Goal: Task Accomplishment & Management: Use online tool/utility

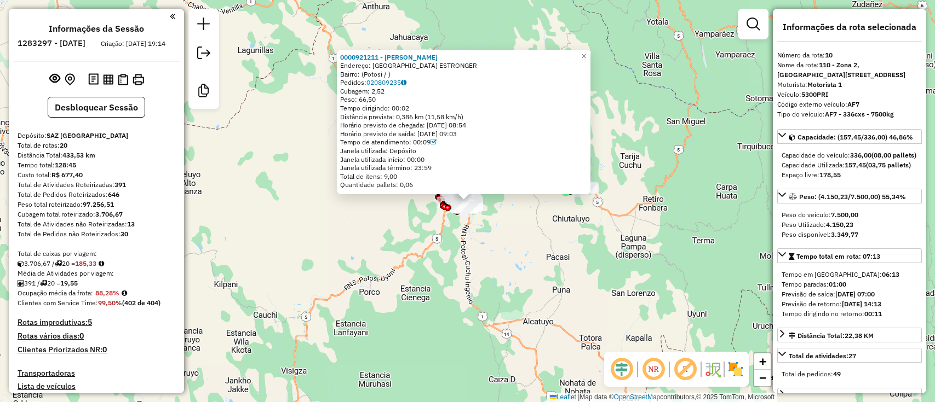
select select "**********"
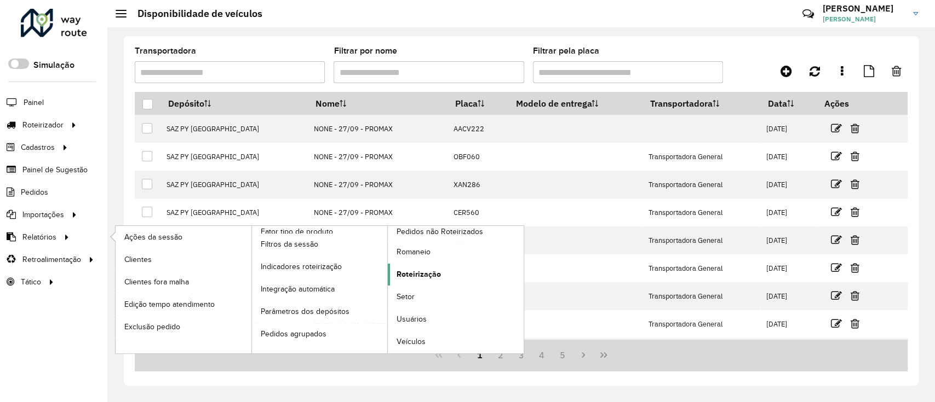
click at [425, 277] on span "Roteirização" at bounding box center [418, 274] width 44 height 11
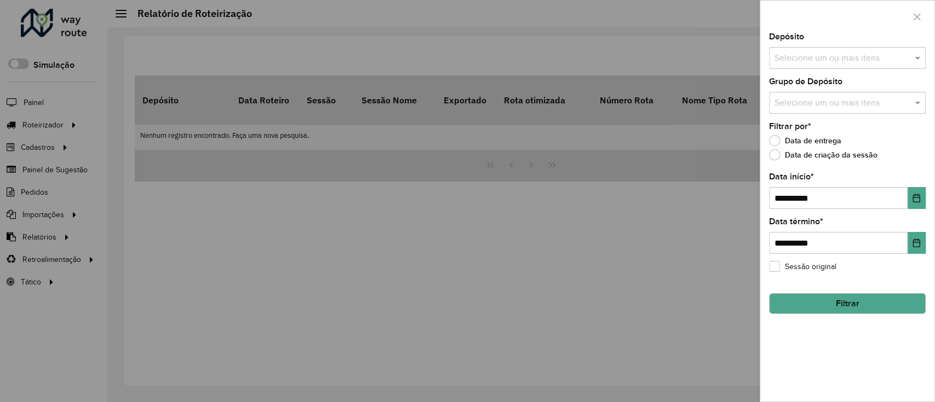
click at [863, 64] on input "text" at bounding box center [842, 58] width 140 height 13
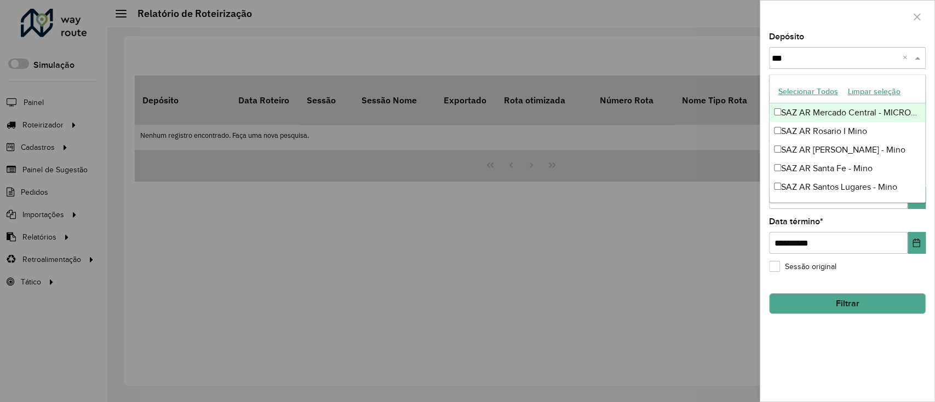
type input "****"
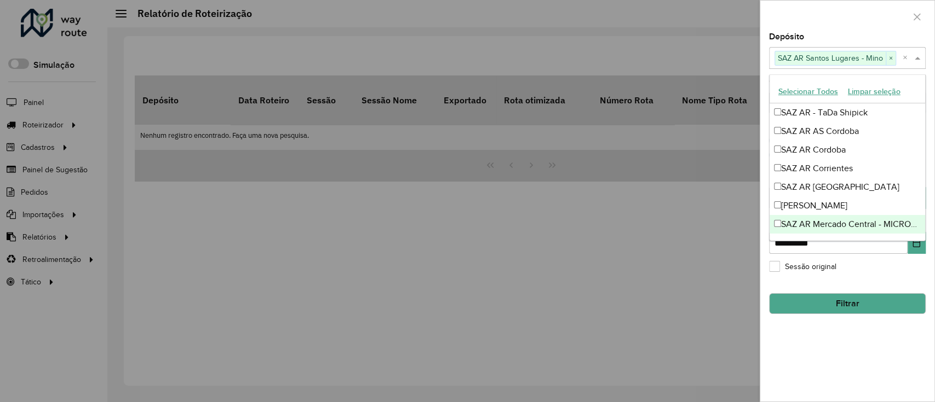
click at [832, 335] on div "**********" at bounding box center [847, 217] width 174 height 369
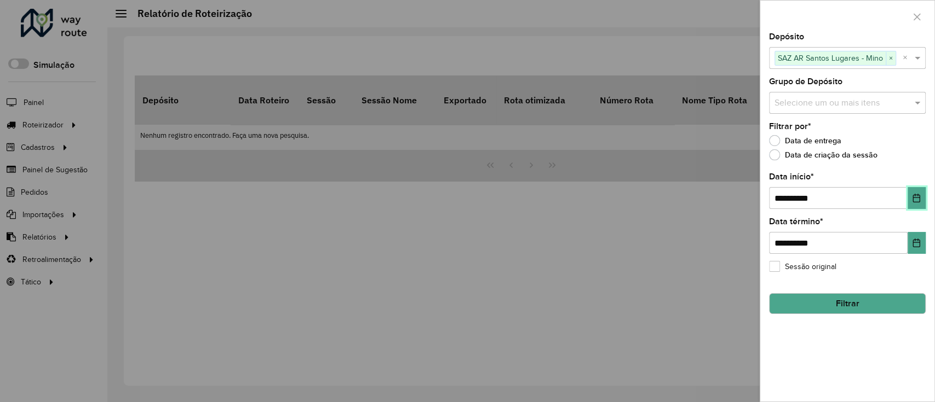
click at [916, 196] on icon "Choose Date" at bounding box center [916, 198] width 9 height 9
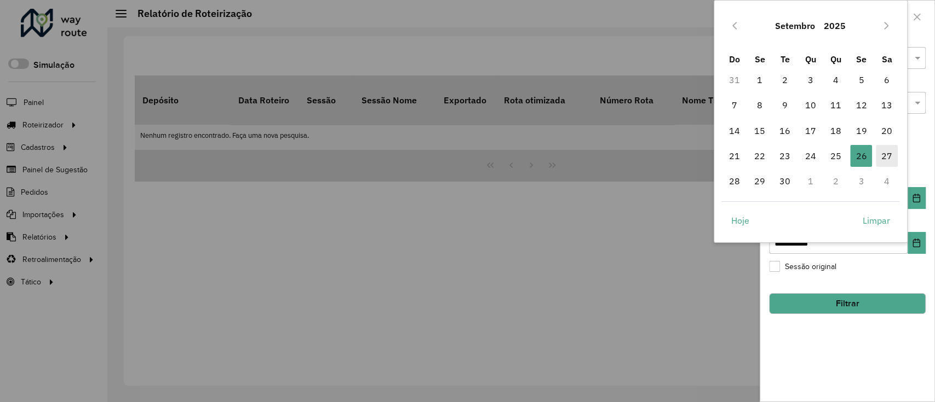
click at [878, 153] on span "27" at bounding box center [887, 156] width 22 height 22
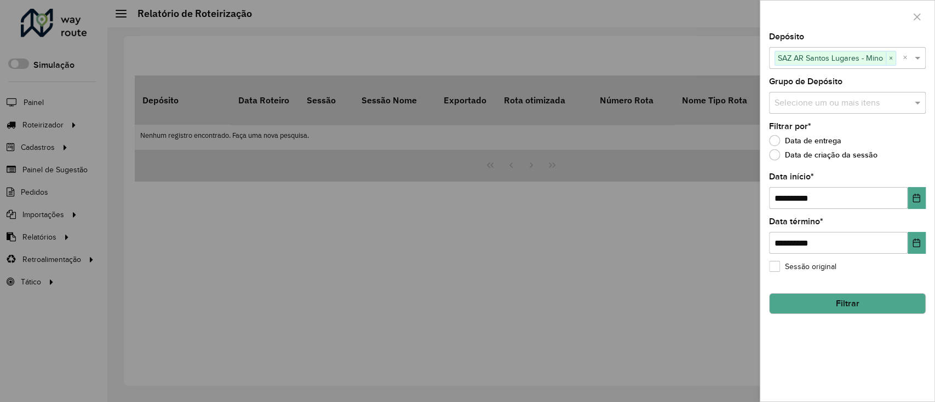
click at [841, 309] on button "Filtrar" at bounding box center [847, 304] width 157 height 21
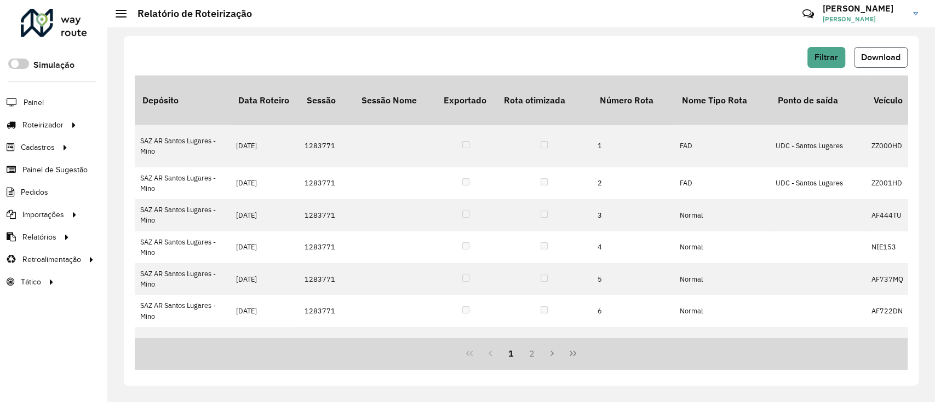
click at [885, 61] on span "Download" at bounding box center [880, 57] width 39 height 9
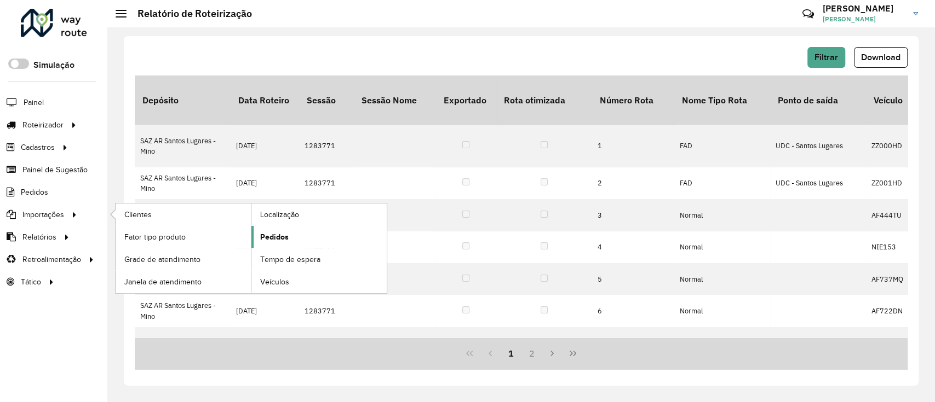
click at [285, 245] on link "Pedidos" at bounding box center [318, 237] width 135 height 22
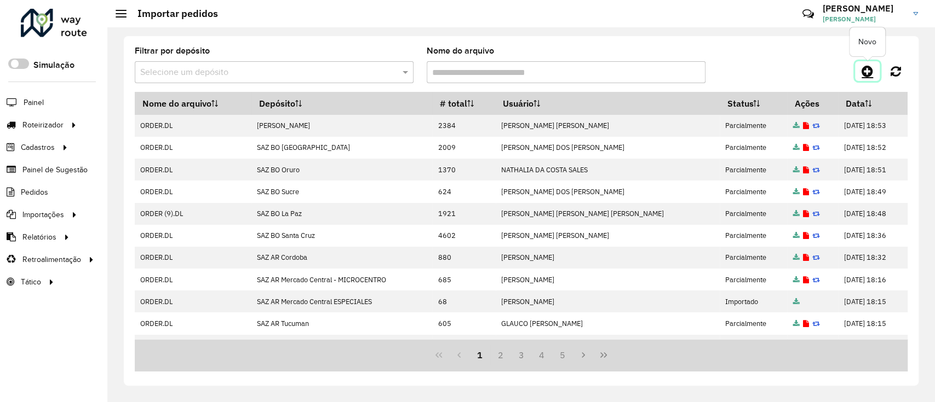
click at [869, 70] on icon at bounding box center [866, 71] width 11 height 13
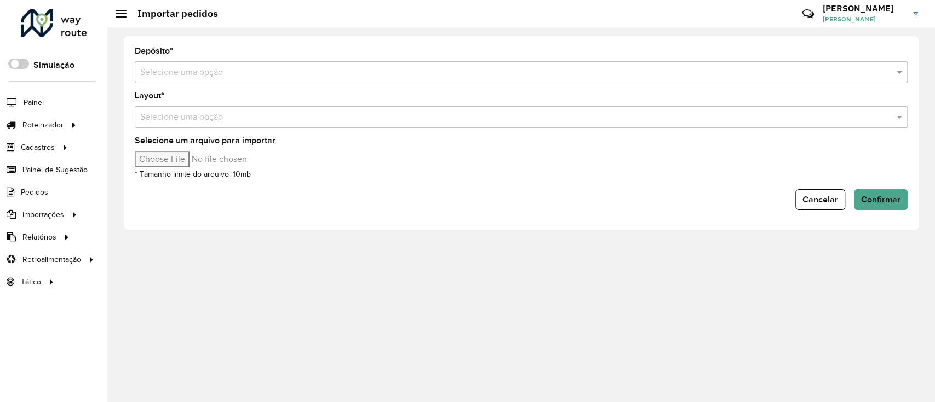
click at [509, 73] on input "text" at bounding box center [510, 72] width 740 height 13
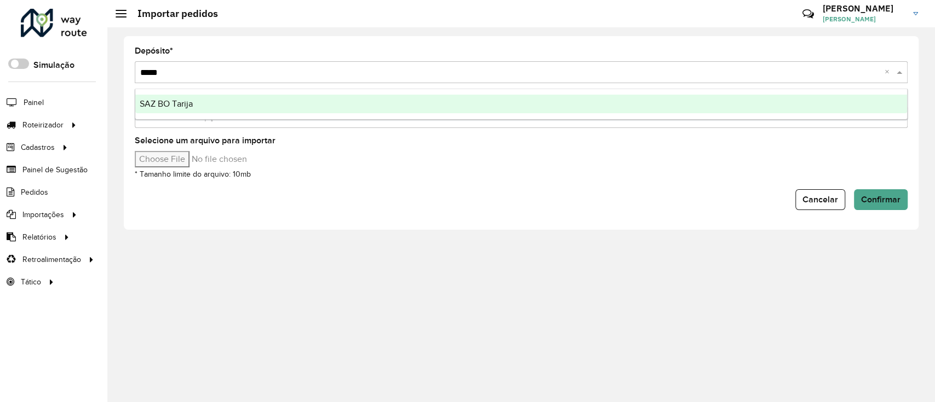
type input "******"
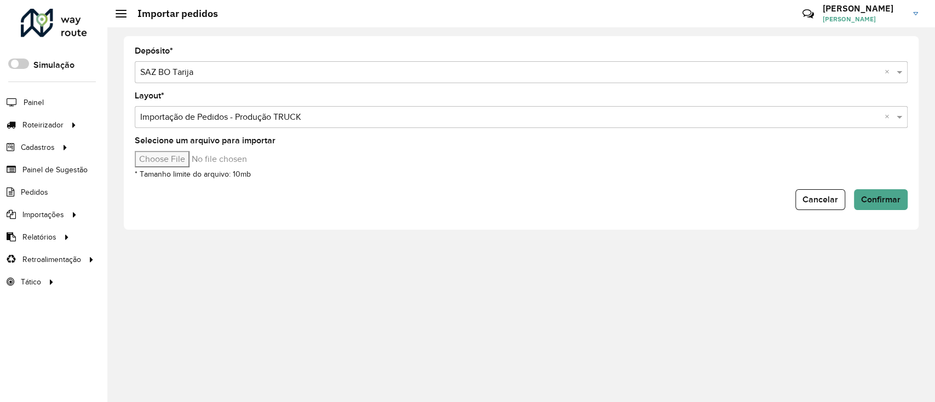
click at [180, 160] on input "Selecione um arquivo para importar" at bounding box center [228, 159] width 186 height 16
type input "**********"
click at [883, 199] on span "Confirmar" at bounding box center [880, 199] width 39 height 9
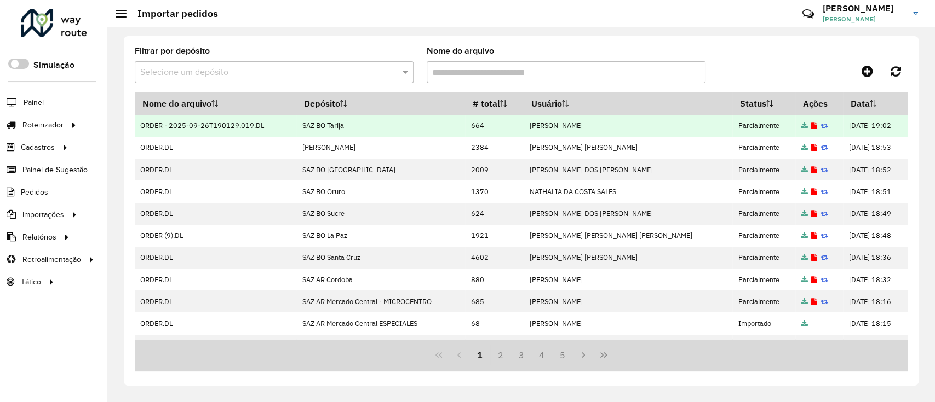
click at [811, 127] on icon at bounding box center [814, 126] width 6 height 7
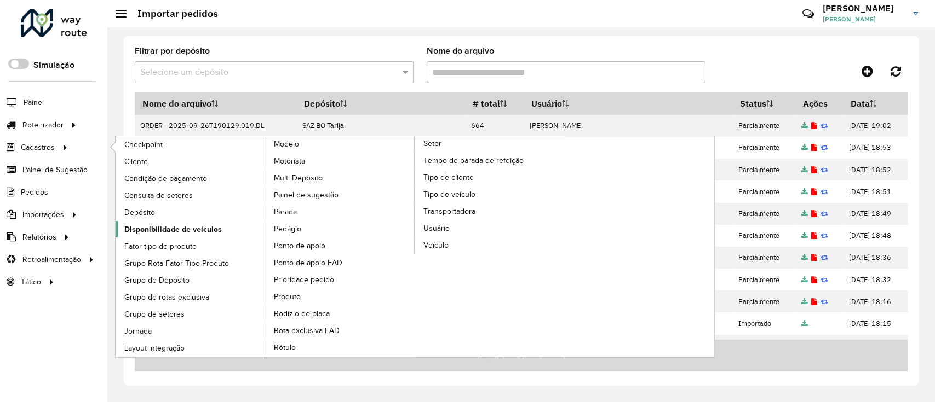
click at [212, 229] on span "Disponibilidade de veículos" at bounding box center [172, 229] width 97 height 11
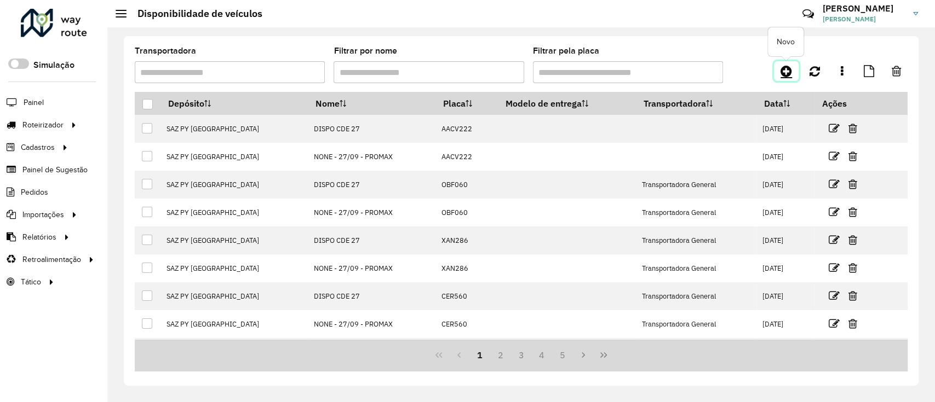
click at [784, 80] on link at bounding box center [786, 71] width 25 height 20
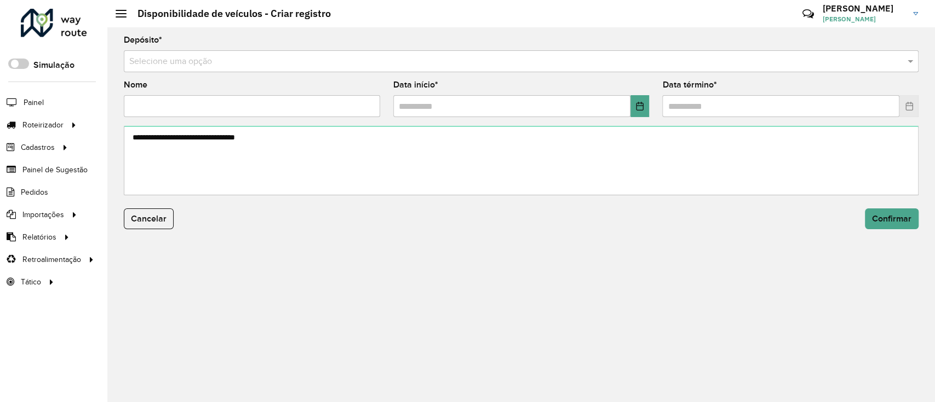
click at [571, 59] on input "text" at bounding box center [510, 61] width 762 height 13
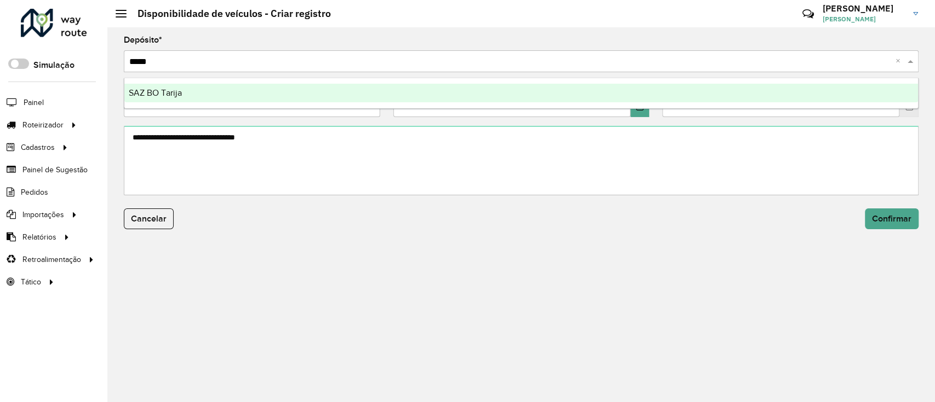
type input "******"
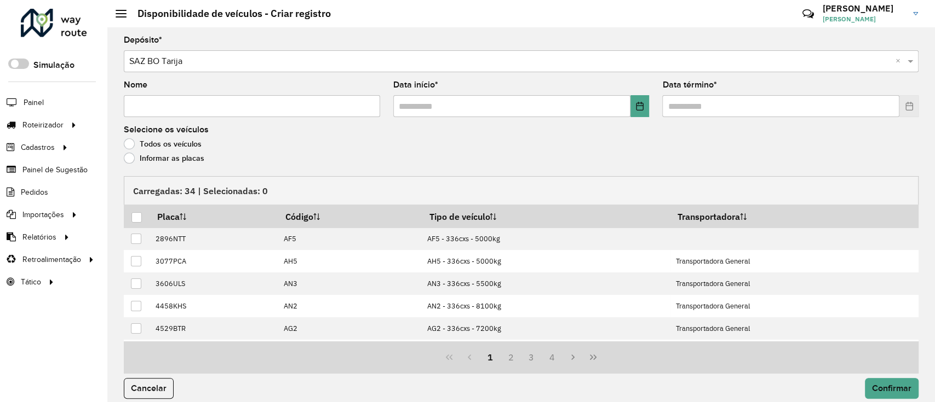
click at [280, 105] on input "Nome" at bounding box center [252, 106] width 256 height 22
type input "**********"
click at [645, 105] on button "Choose Date" at bounding box center [639, 106] width 19 height 22
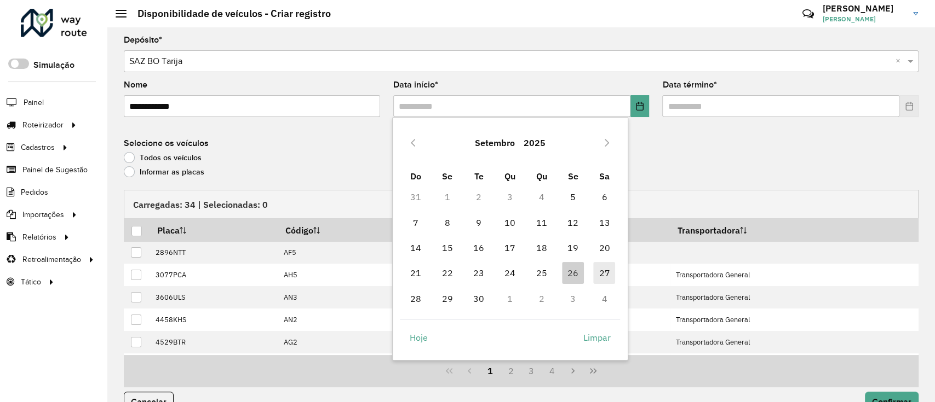
click at [596, 262] on span "27" at bounding box center [604, 273] width 22 height 22
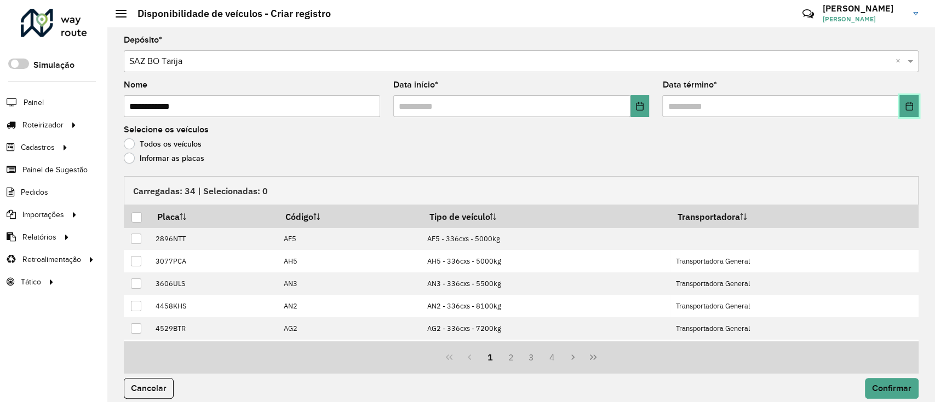
click at [914, 99] on button "Choose Date" at bounding box center [908, 106] width 19 height 22
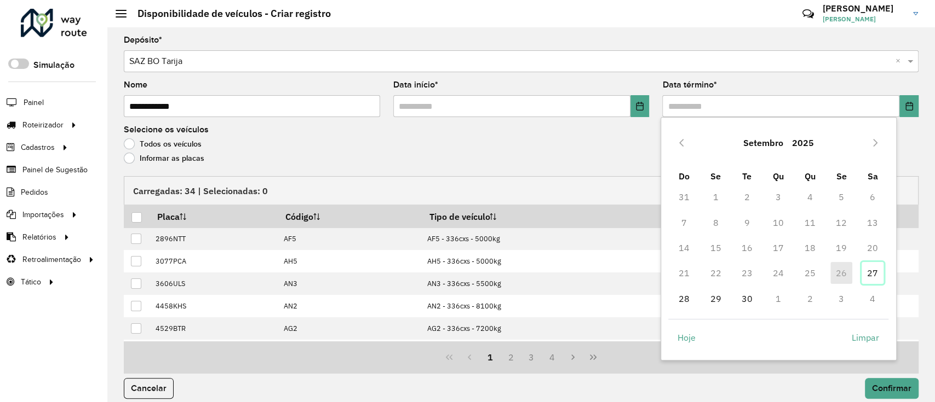
click at [871, 276] on span "27" at bounding box center [872, 273] width 22 height 22
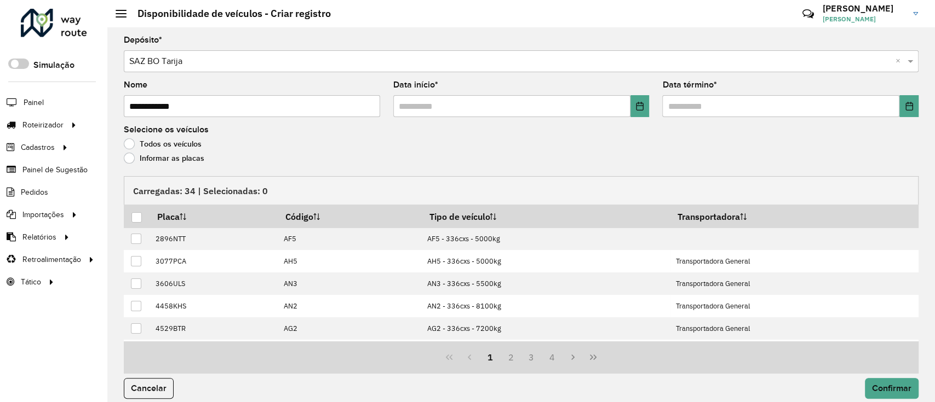
click at [187, 159] on label "Informar as placas" at bounding box center [164, 158] width 80 height 11
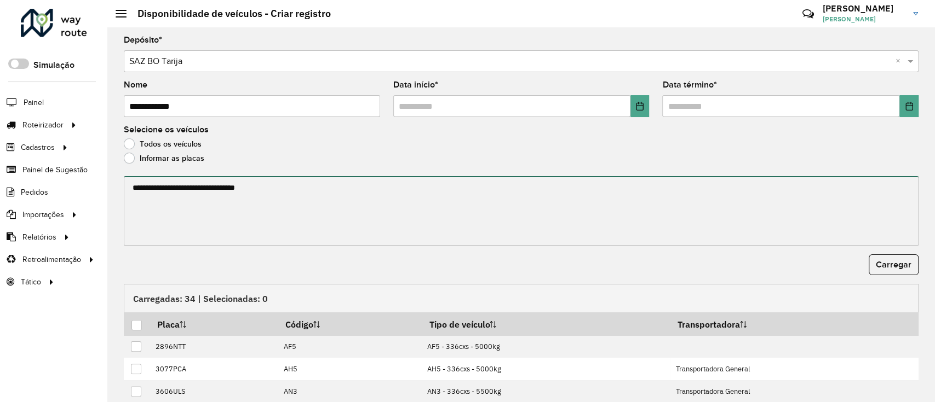
click at [196, 204] on textarea at bounding box center [521, 211] width 795 height 70
paste textarea "******* ******* ******* ******* ******* ******* ******* ******* ******* *******…"
type textarea "******* ******* ******* ******* ******* ******* ******* ******* ******* *******…"
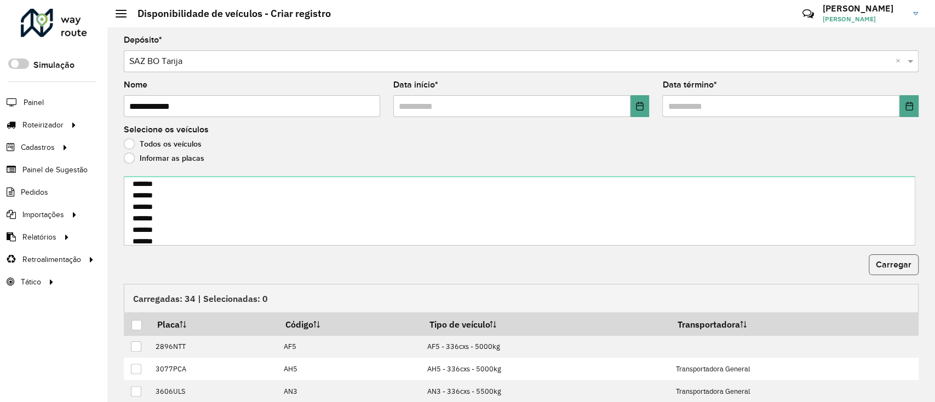
click at [886, 262] on span "Carregar" at bounding box center [894, 264] width 36 height 9
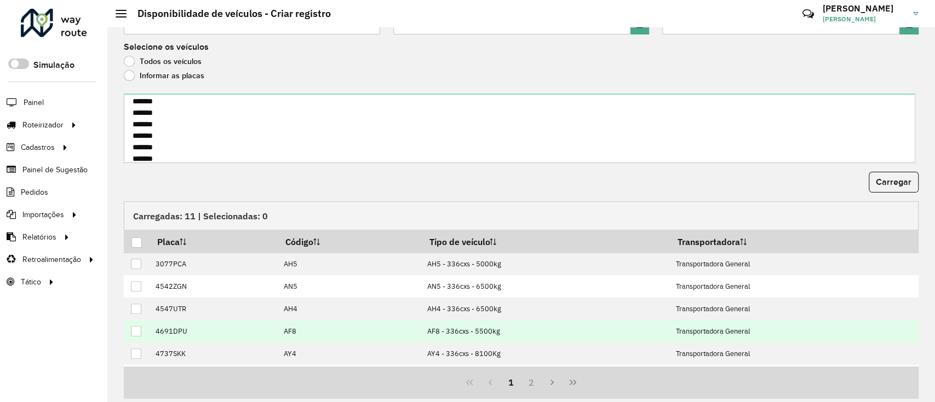
scroll to position [118, 0]
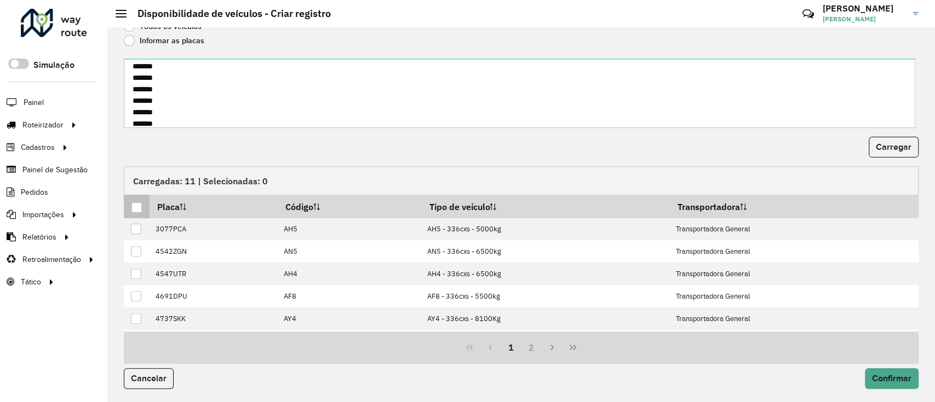
click at [136, 209] on div at bounding box center [136, 208] width 10 height 10
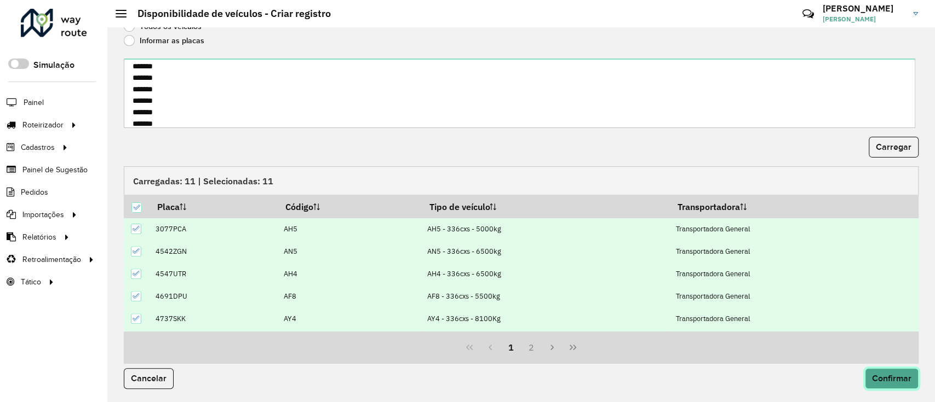
click at [890, 383] on button "Confirmar" at bounding box center [892, 379] width 54 height 21
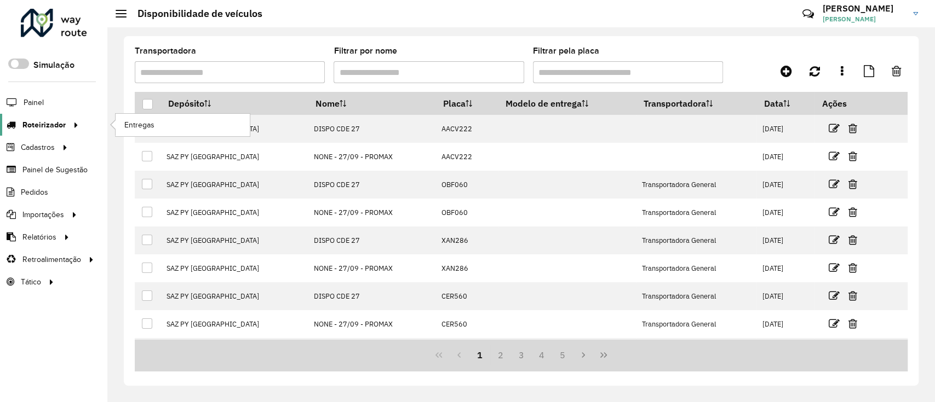
click at [73, 129] on icon at bounding box center [74, 124] width 9 height 16
click at [142, 129] on span "Entregas" at bounding box center [139, 124] width 31 height 11
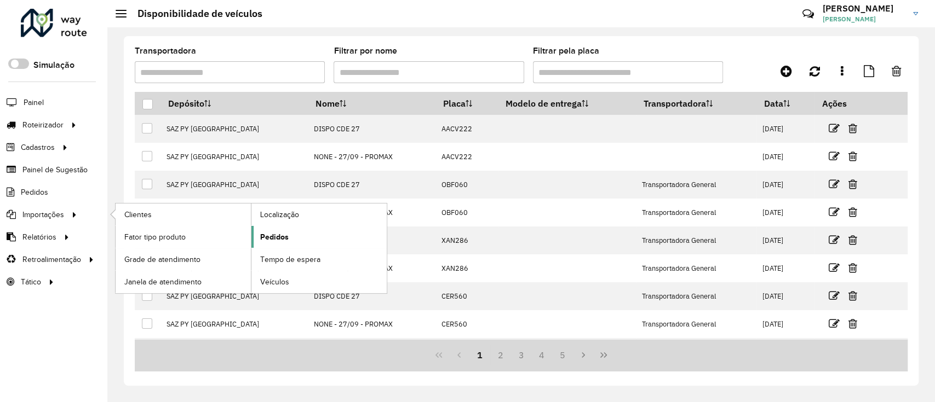
click at [313, 237] on link "Pedidos" at bounding box center [318, 237] width 135 height 22
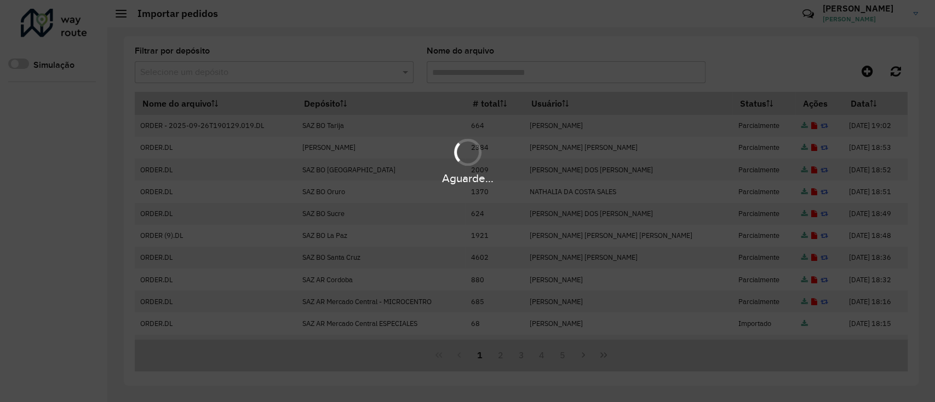
click at [866, 71] on div "Aguarde..." at bounding box center [467, 201] width 935 height 402
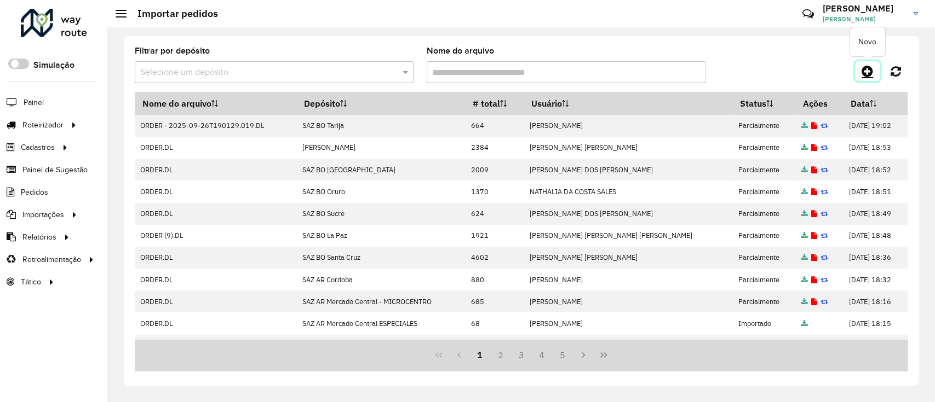
click at [867, 71] on icon at bounding box center [866, 71] width 11 height 13
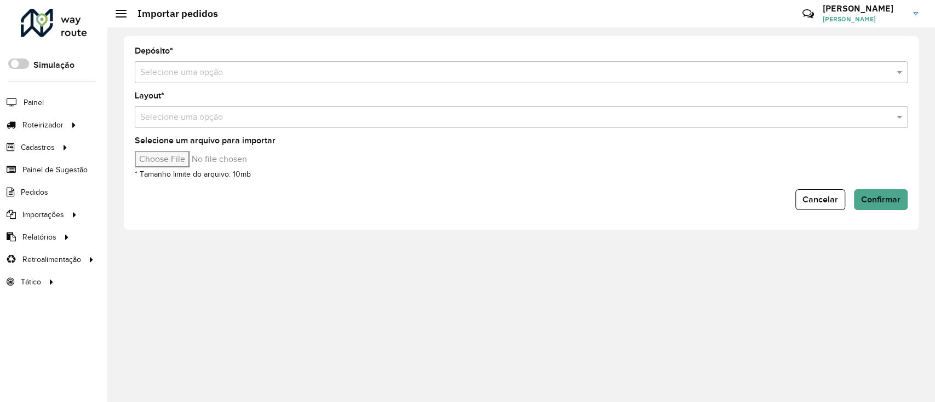
click at [861, 68] on input "text" at bounding box center [510, 72] width 740 height 13
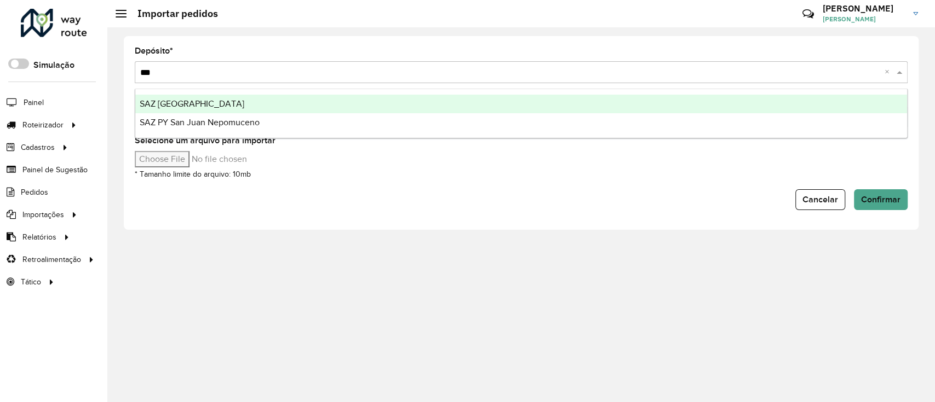
type input "****"
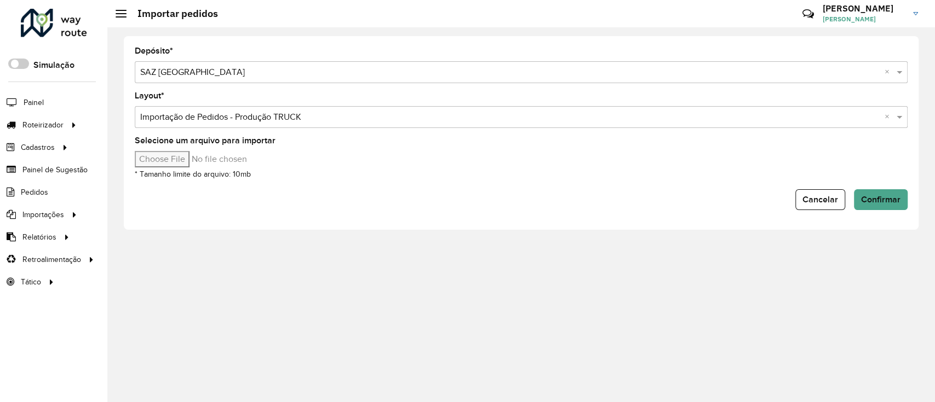
click at [179, 156] on input "Selecione um arquivo para importar" at bounding box center [228, 159] width 186 height 16
type input "**********"
click at [882, 195] on span "Confirmar" at bounding box center [880, 199] width 39 height 9
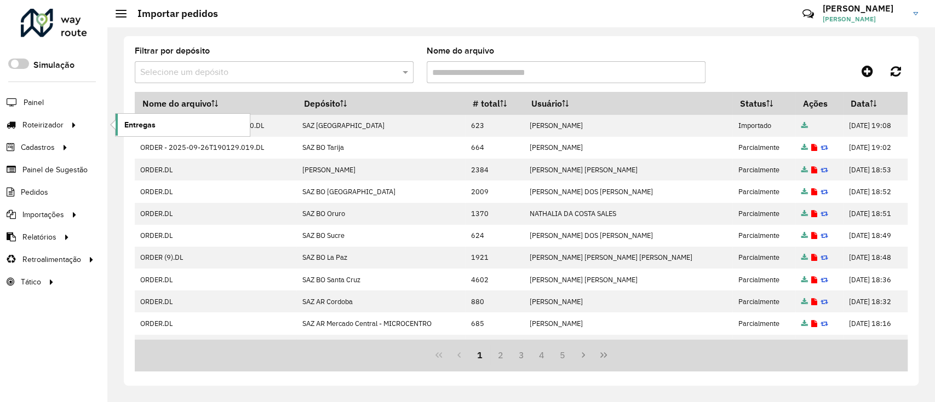
click at [154, 118] on link "Entregas" at bounding box center [183, 125] width 134 height 22
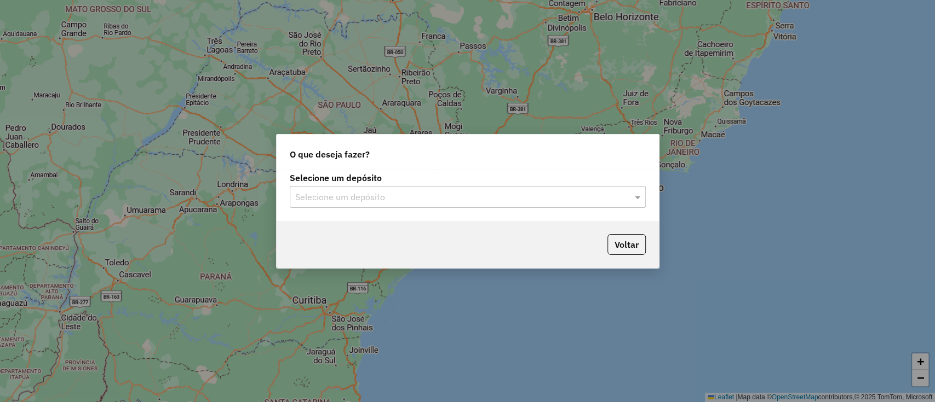
click at [423, 188] on div "Selecione um depósito" at bounding box center [468, 197] width 356 height 22
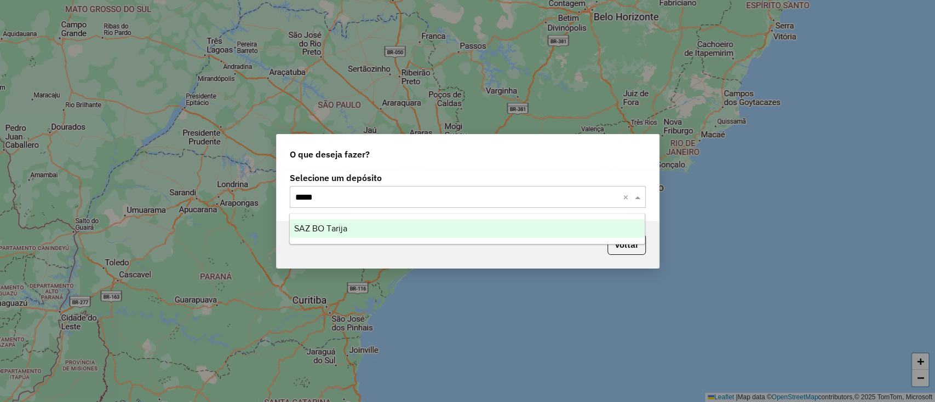
type input "******"
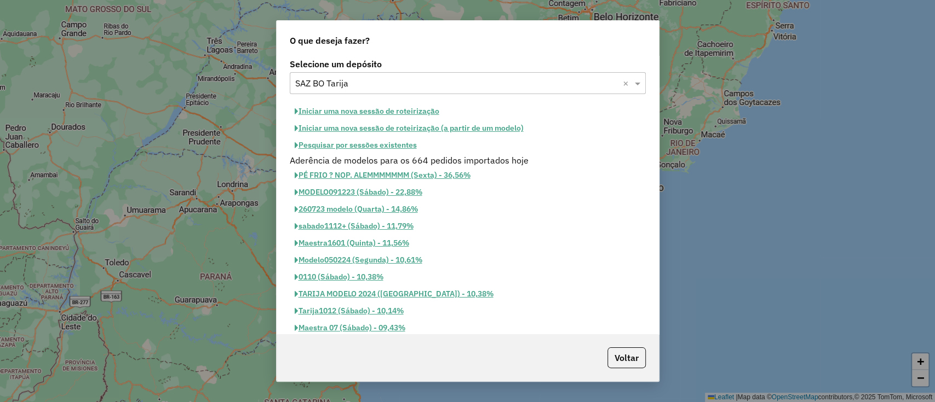
click at [400, 112] on button "Iniciar uma nova sessão de roteirização" at bounding box center [367, 111] width 154 height 17
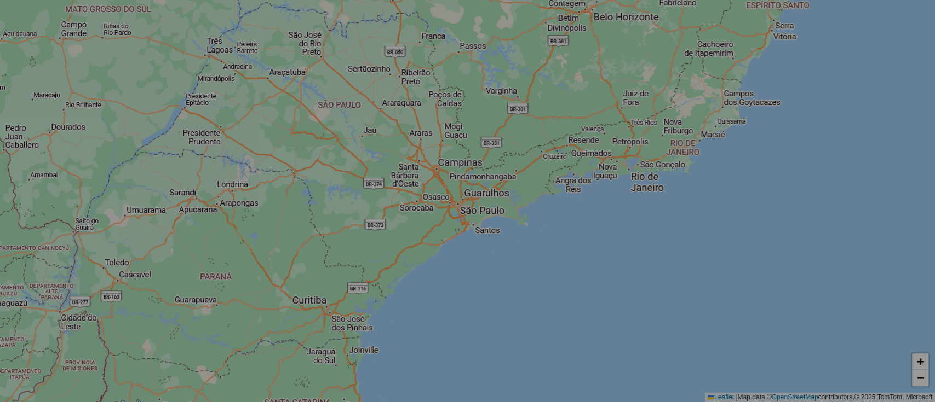
select select "*"
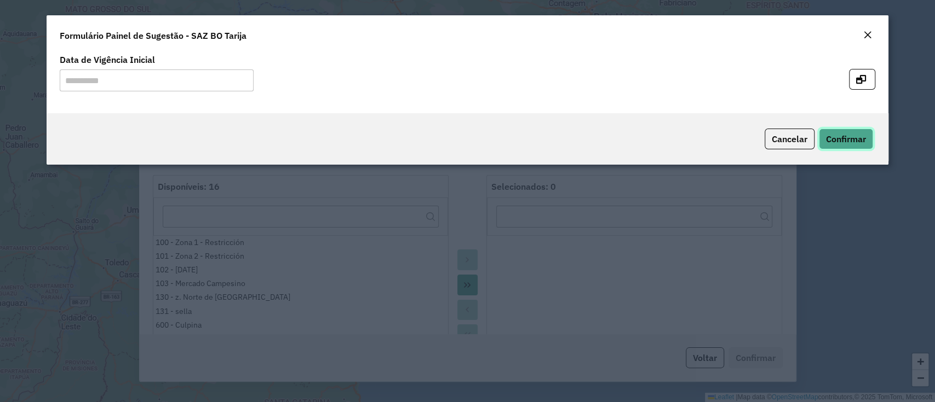
click at [853, 142] on span "Confirmar" at bounding box center [846, 139] width 40 height 11
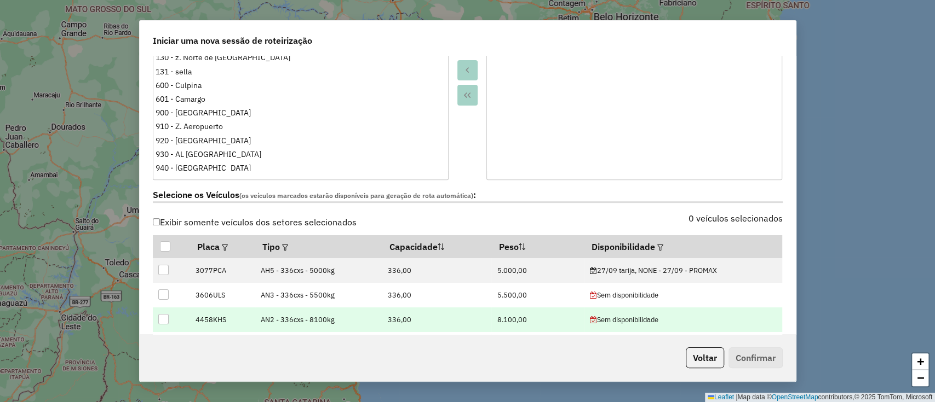
scroll to position [365, 0]
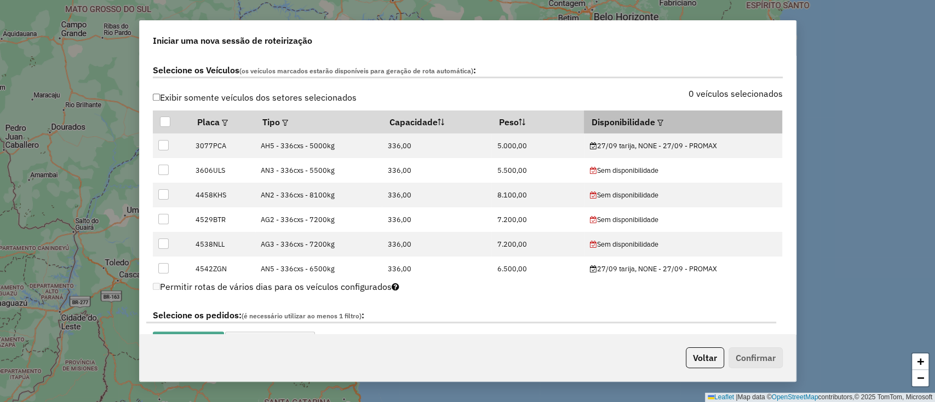
click at [659, 120] on em at bounding box center [660, 123] width 6 height 6
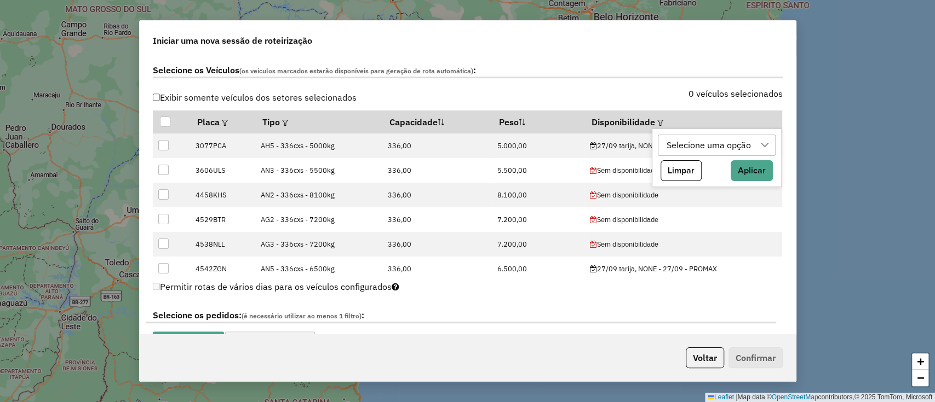
click at [686, 147] on div "Selecione uma opção" at bounding box center [709, 145] width 92 height 21
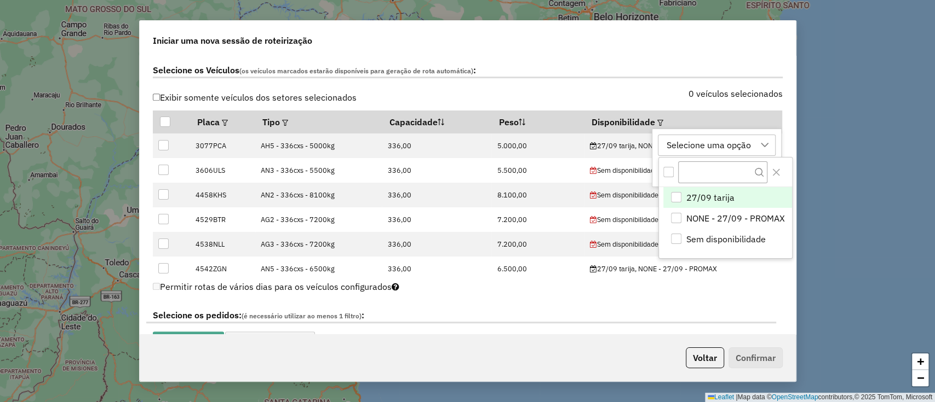
scroll to position [8, 49]
click at [710, 198] on span "27/09 tarija" at bounding box center [710, 197] width 48 height 13
click at [766, 171] on input "text" at bounding box center [722, 171] width 89 height 21
click at [773, 174] on icon "Close" at bounding box center [775, 172] width 7 height 7
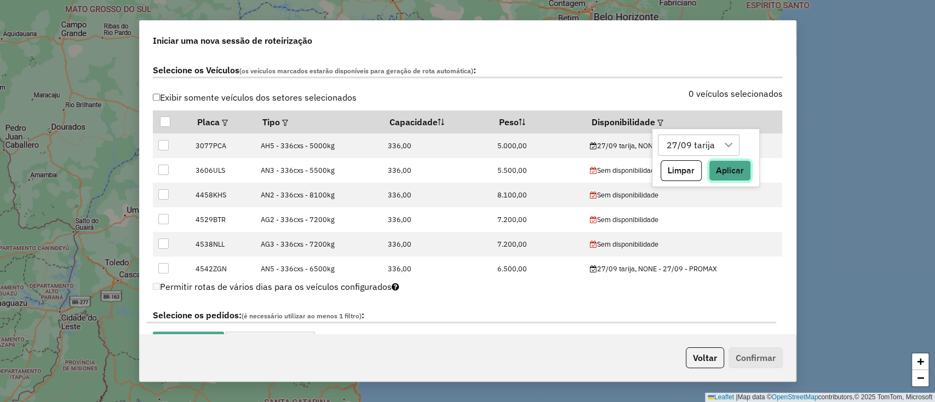
click at [737, 163] on button "Aplicar" at bounding box center [730, 170] width 42 height 21
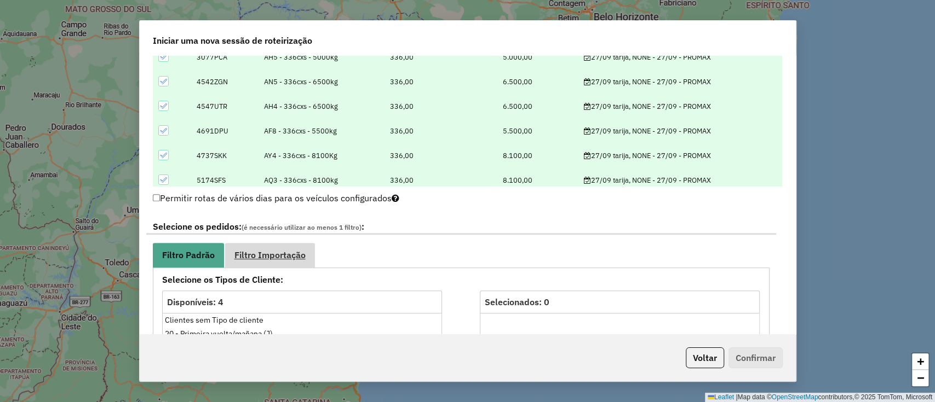
scroll to position [511, 0]
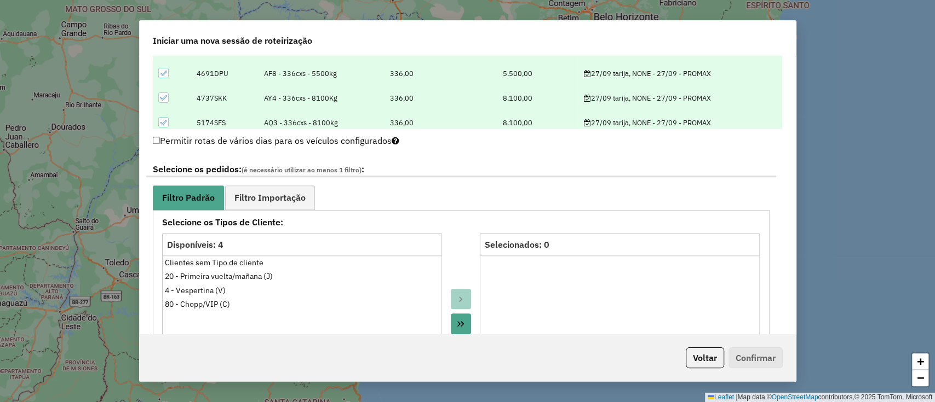
click at [266, 172] on span "(é necessário utilizar ao menos 1 filtro)" at bounding box center [301, 170] width 120 height 8
click at [267, 193] on span "Filtro Importação" at bounding box center [269, 197] width 71 height 9
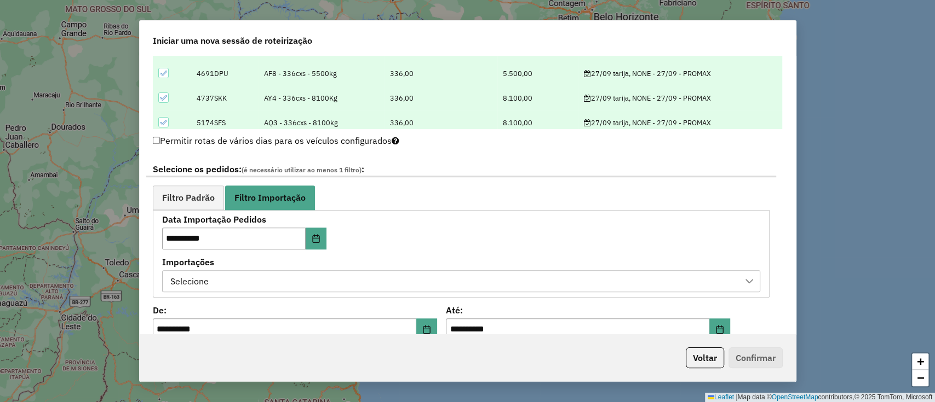
scroll to position [584, 0]
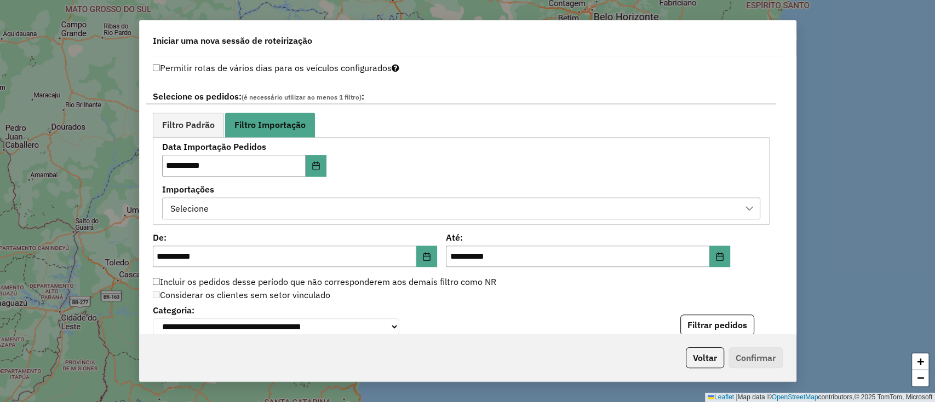
click at [299, 200] on div "Selecione" at bounding box center [453, 208] width 572 height 21
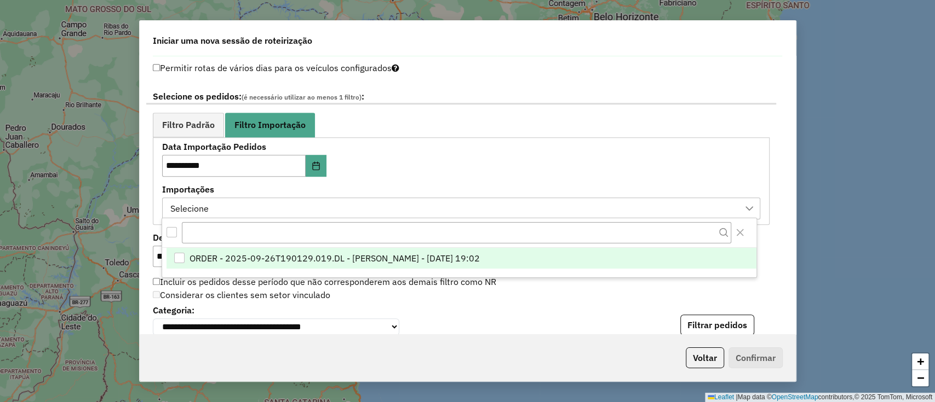
click at [314, 256] on span "ORDER - 2025-09-26T190129.019.DL - BARBARA PAULOSSI BERTO - 26/09/2025 19:02" at bounding box center [334, 258] width 290 height 13
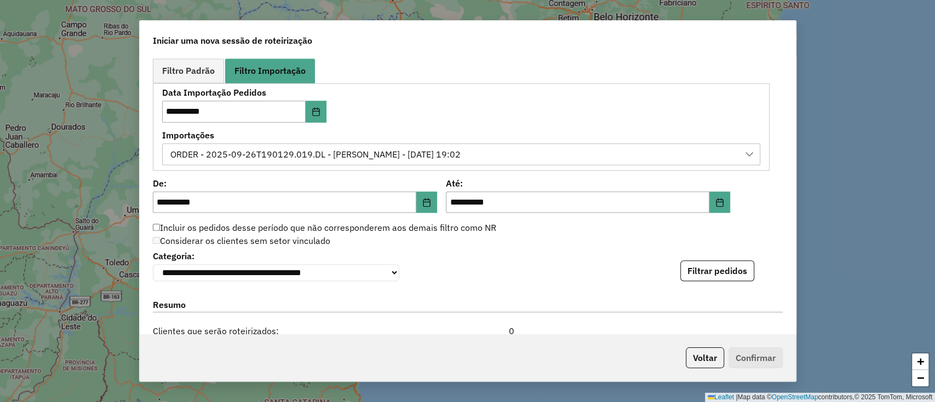
scroll to position [657, 0]
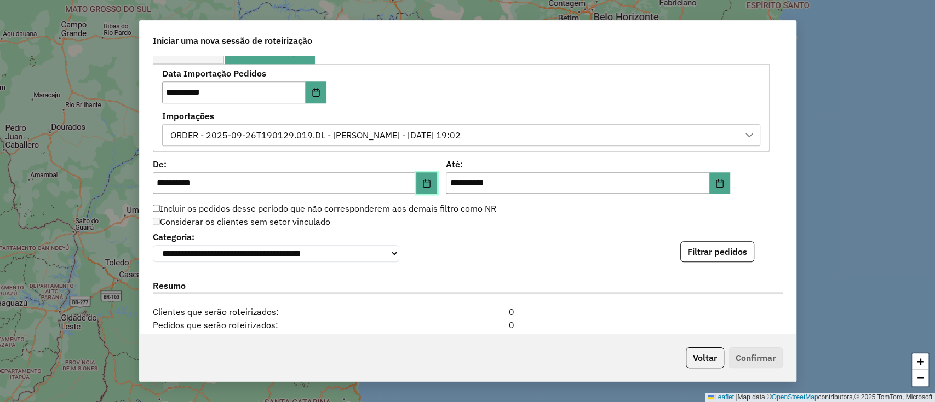
click at [427, 180] on icon "Choose Date" at bounding box center [426, 183] width 9 height 9
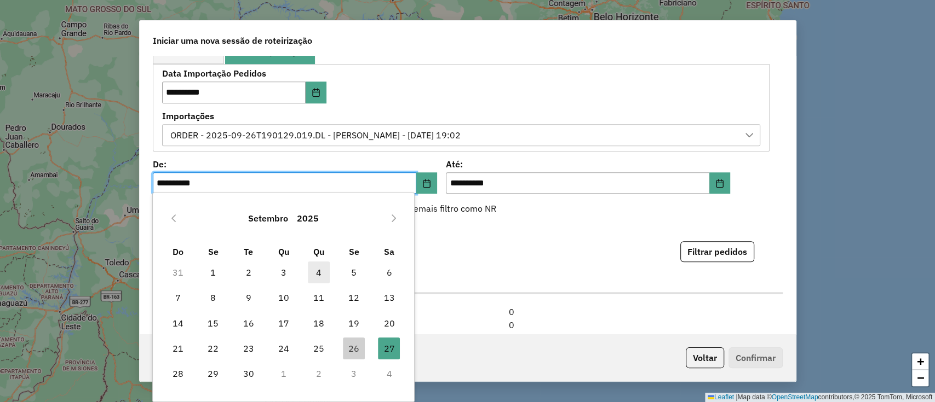
click at [320, 274] on span "4" at bounding box center [319, 273] width 22 height 22
type input "**********"
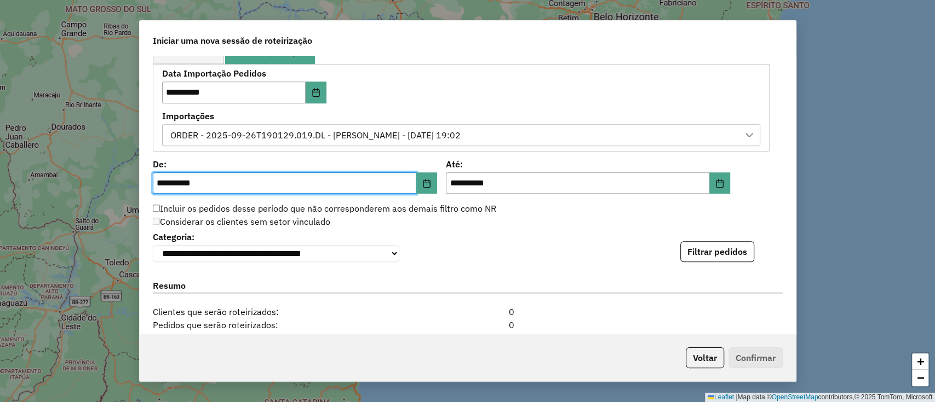
click at [723, 249] on button "Filtrar pedidos" at bounding box center [717, 251] width 74 height 21
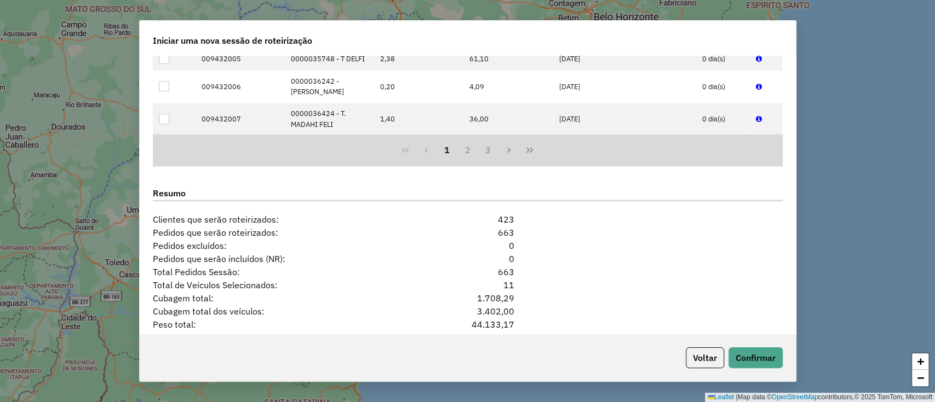
scroll to position [1060, 0]
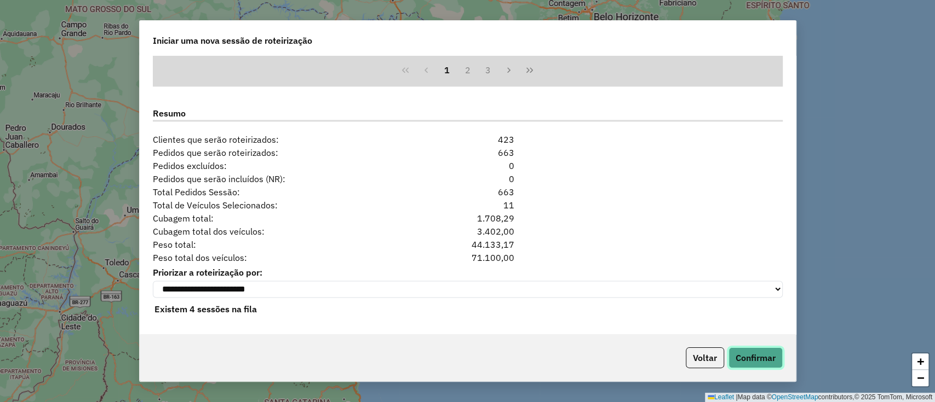
click at [746, 351] on button "Confirmar" at bounding box center [755, 358] width 54 height 21
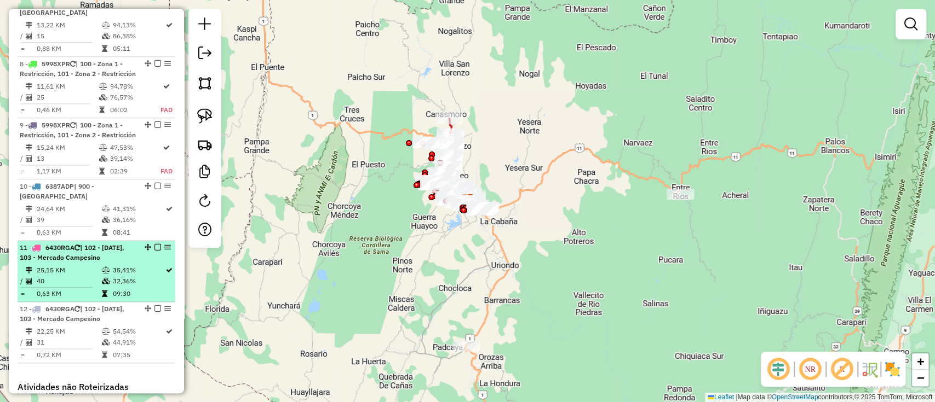
scroll to position [1056, 0]
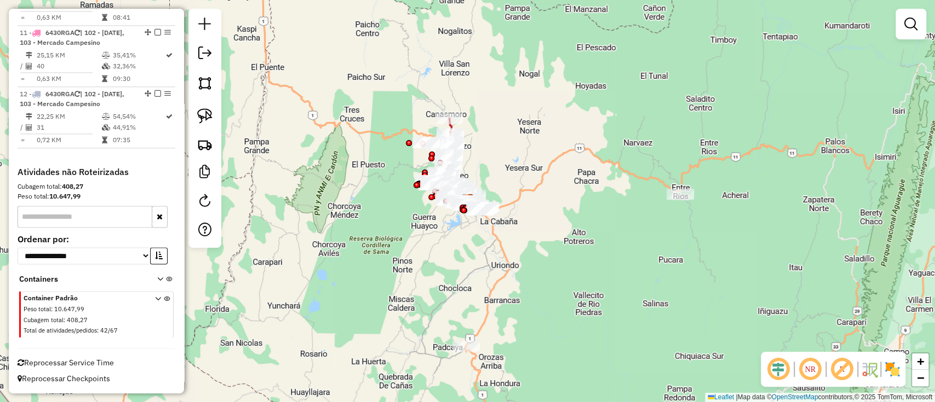
click at [83, 363] on span "Reprocessar Service Time" at bounding box center [66, 363] width 96 height 10
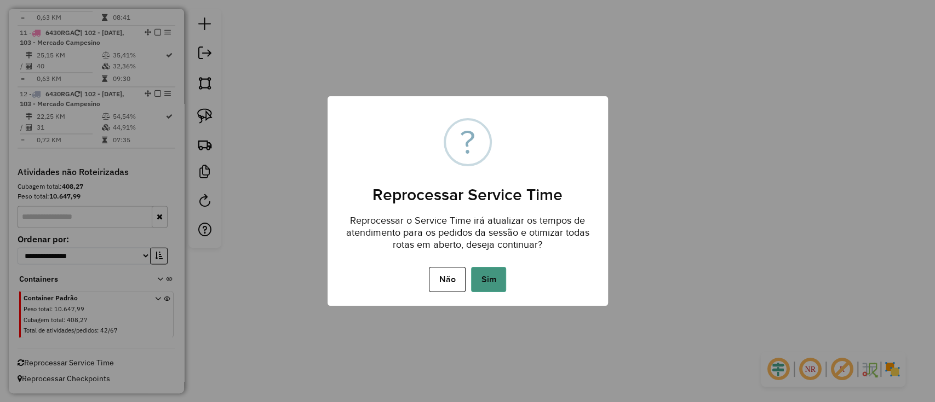
click at [487, 275] on button "Sim" at bounding box center [488, 279] width 35 height 25
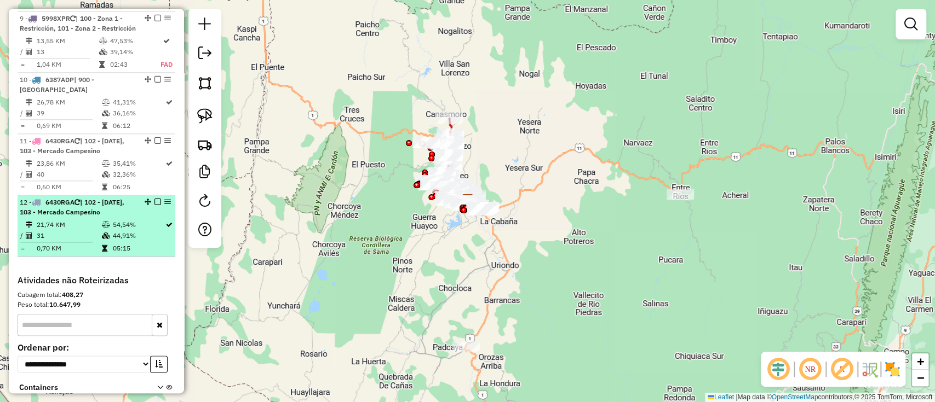
scroll to position [837, 0]
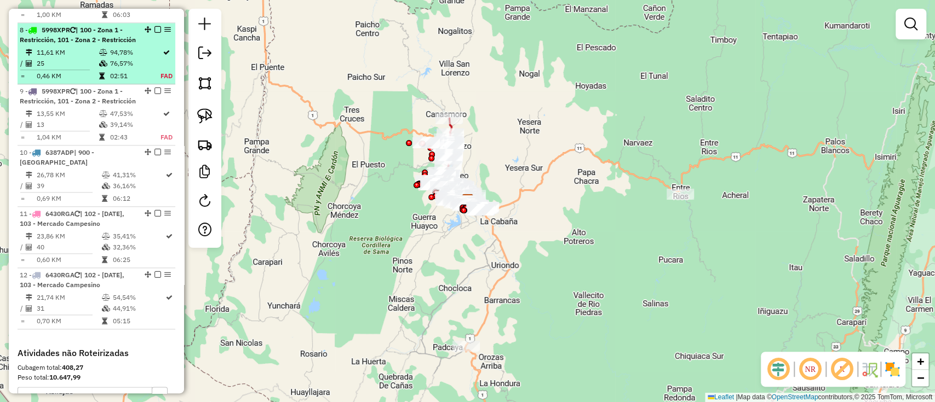
click at [154, 33] on em at bounding box center [157, 29] width 7 height 7
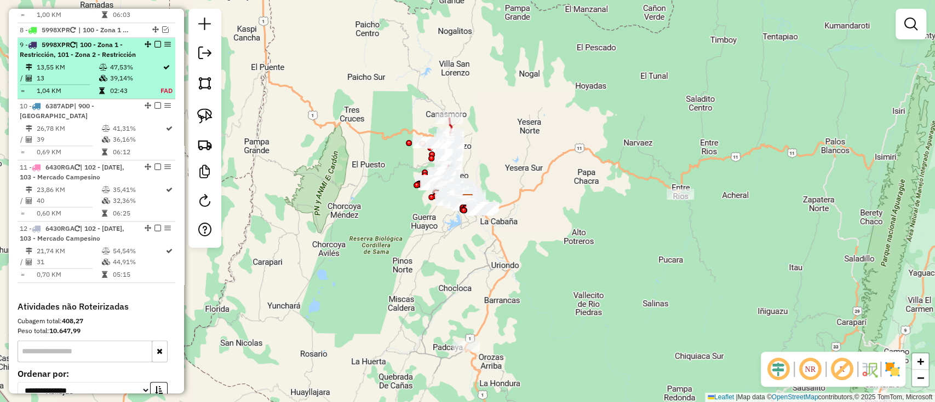
click at [133, 73] on td "47,53%" at bounding box center [135, 67] width 51 height 11
select select "**********"
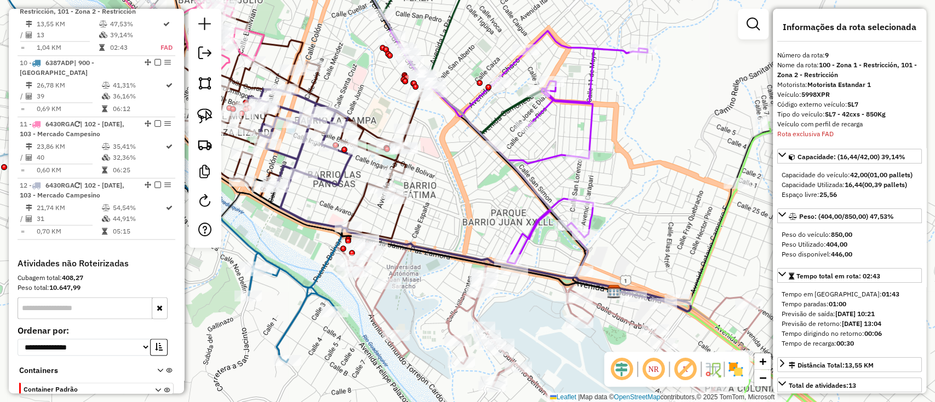
scroll to position [884, 0]
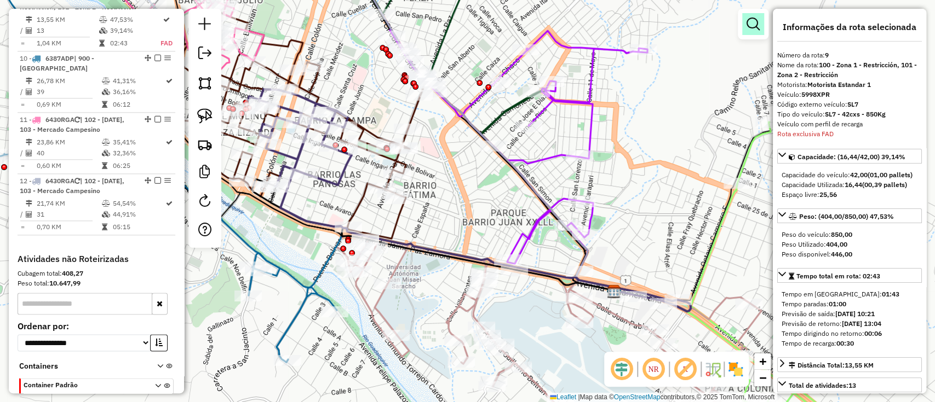
click at [754, 19] on em at bounding box center [752, 24] width 13 height 13
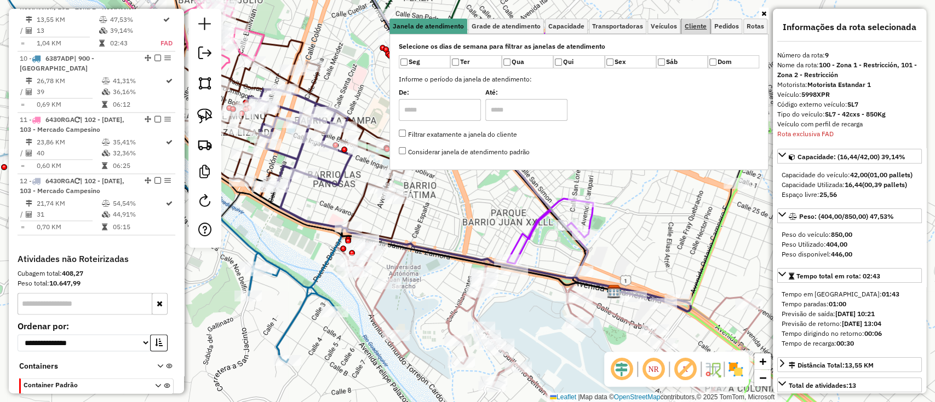
click at [692, 27] on span "Cliente" at bounding box center [696, 26] width 22 height 7
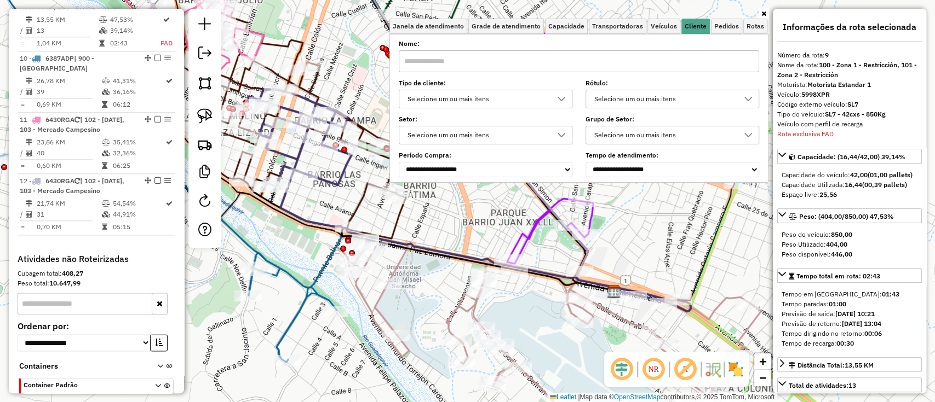
click at [524, 97] on div "Selecione um ou mais itens" at bounding box center [477, 99] width 147 height 18
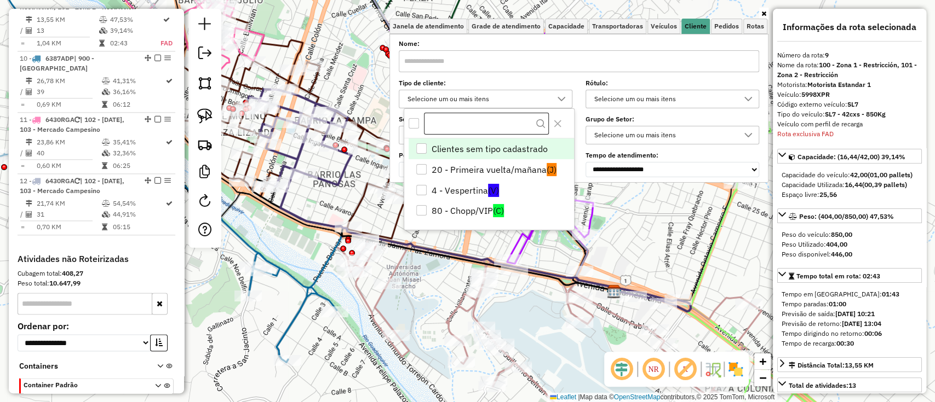
scroll to position [6, 38]
click at [482, 189] on li "4 - Vespertina (V)" at bounding box center [491, 190] width 165 height 21
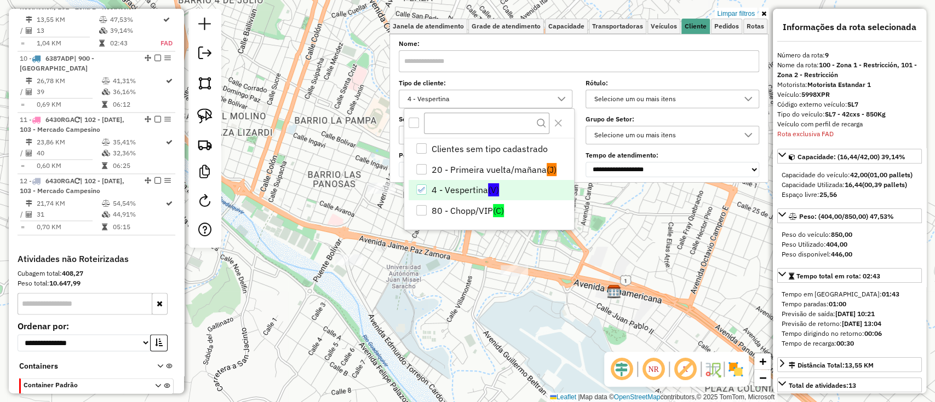
click at [763, 13] on icon at bounding box center [763, 13] width 5 height 7
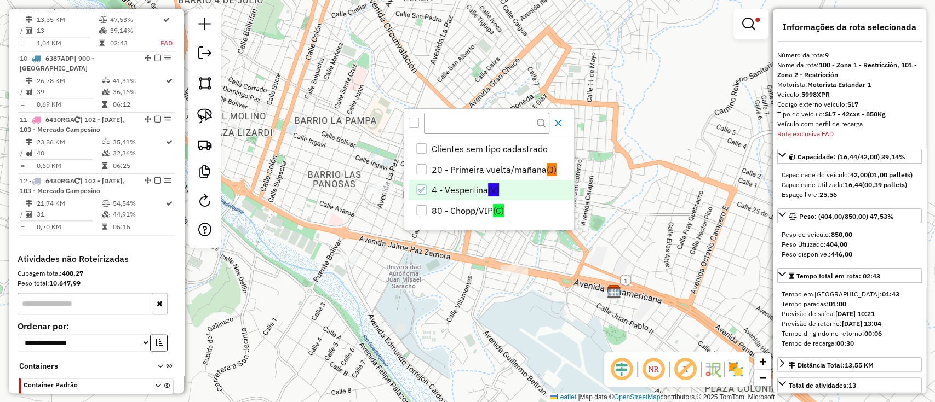
click at [557, 123] on icon "Close" at bounding box center [558, 123] width 9 height 9
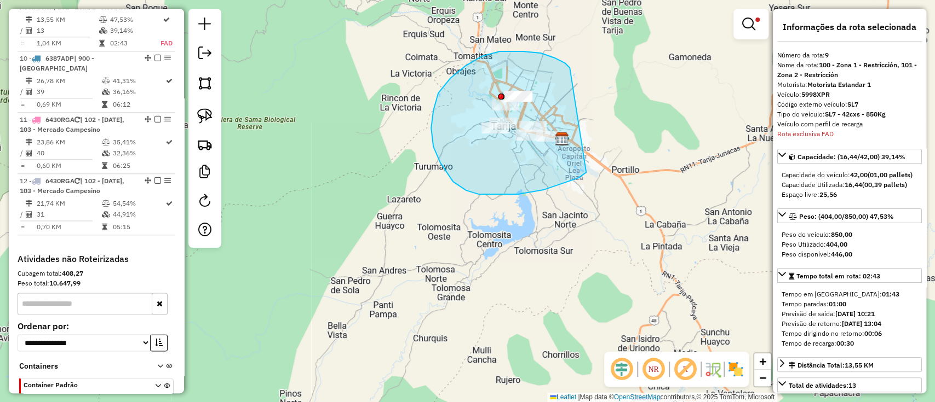
drag, startPoint x: 568, startPoint y: 67, endPoint x: 593, endPoint y: 130, distance: 68.3
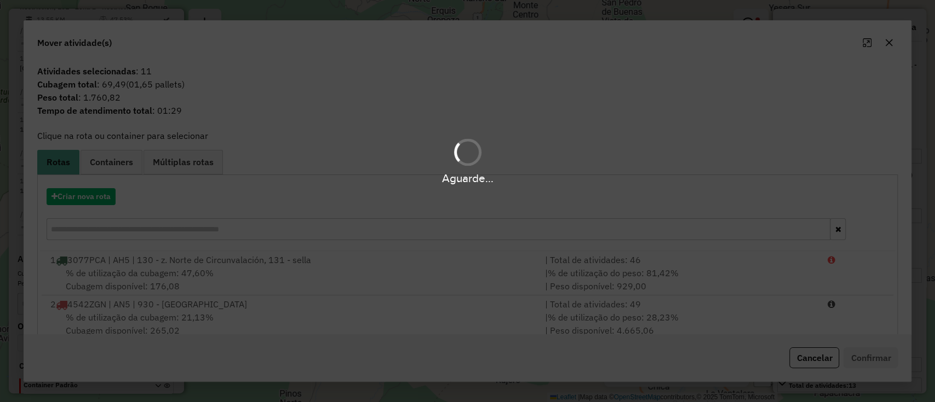
click at [91, 193] on div "Aguarde..." at bounding box center [467, 201] width 935 height 402
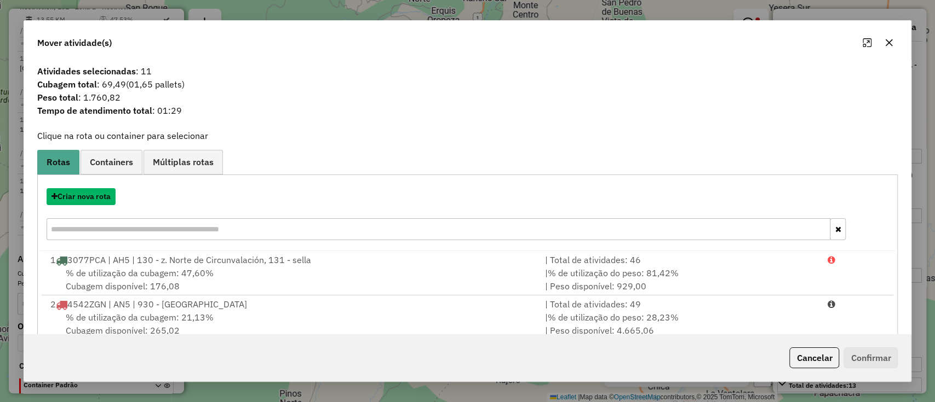
click at [92, 195] on button "Criar nova rota" at bounding box center [81, 196] width 69 height 17
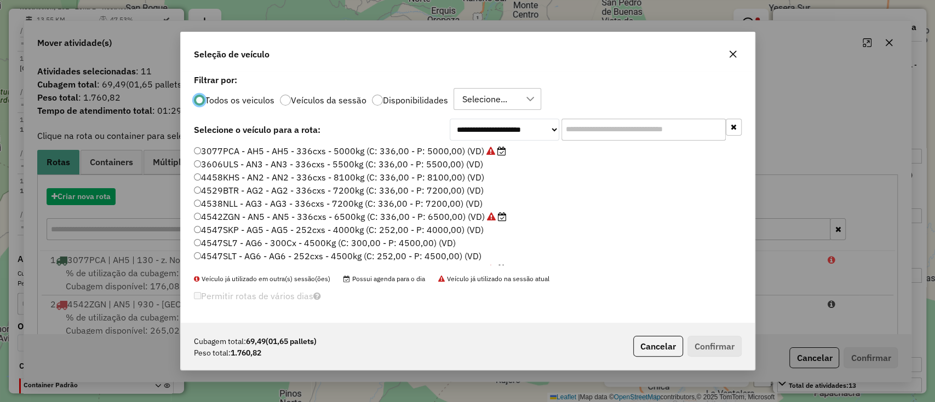
scroll to position [5, 3]
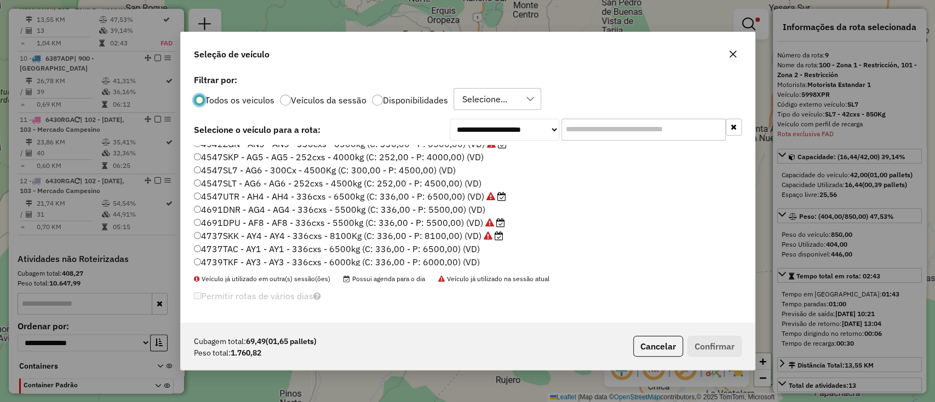
click at [331, 102] on label "Veículos da sessão" at bounding box center [329, 100] width 76 height 9
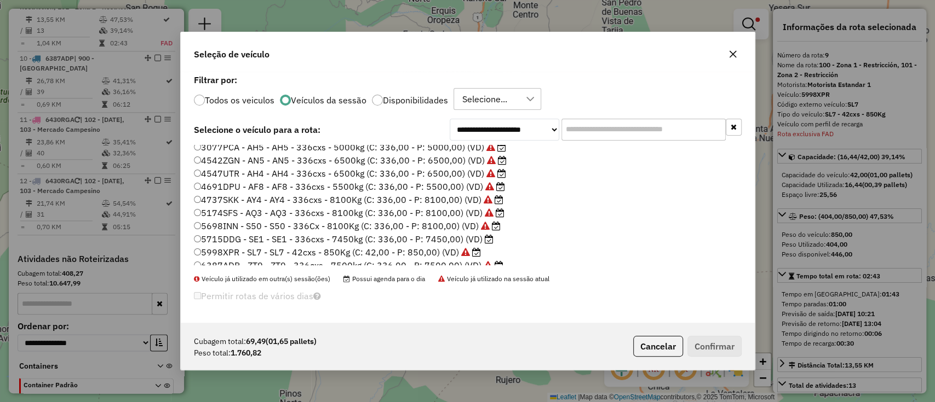
scroll to position [0, 0]
click at [419, 152] on label "3077PCA - AH5 - AH5 - 336cxs - 5000kg (C: 336,00 - P: 5000,00) (VD)" at bounding box center [350, 151] width 312 height 13
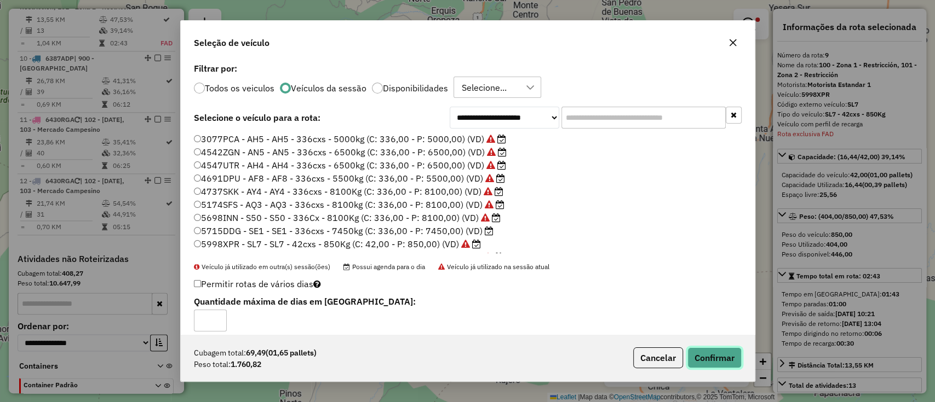
click at [732, 355] on button "Confirmar" at bounding box center [714, 358] width 54 height 21
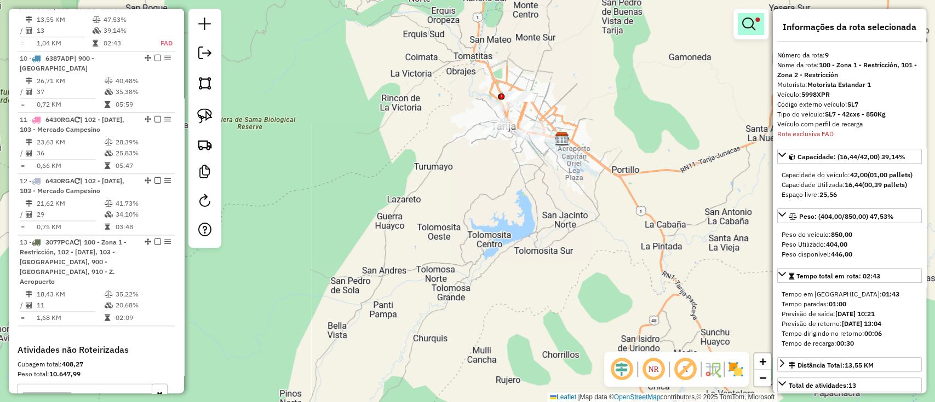
click at [745, 27] on em at bounding box center [748, 24] width 13 height 13
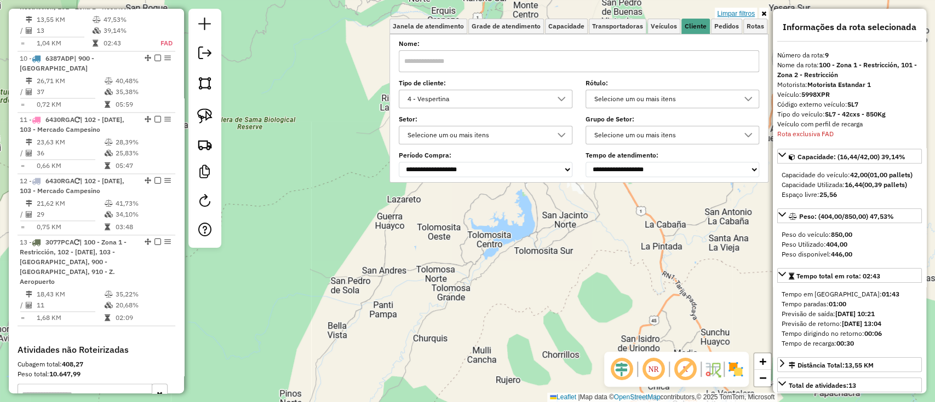
click at [746, 10] on link "Limpar filtros" at bounding box center [736, 14] width 42 height 12
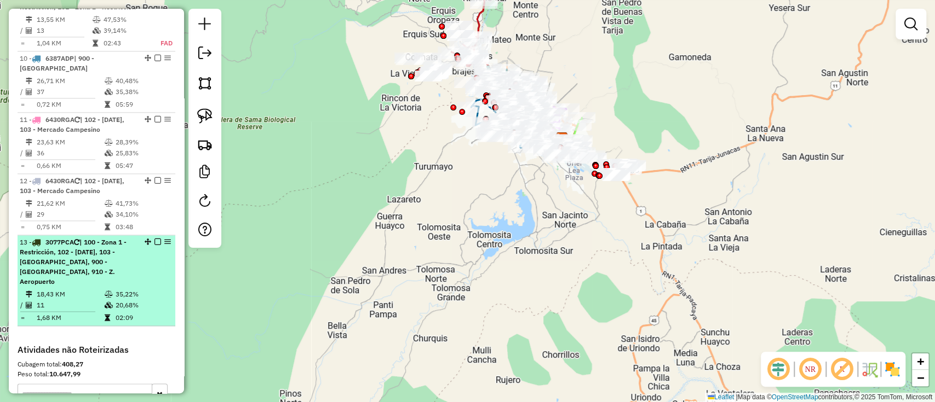
click at [156, 245] on em at bounding box center [157, 242] width 7 height 7
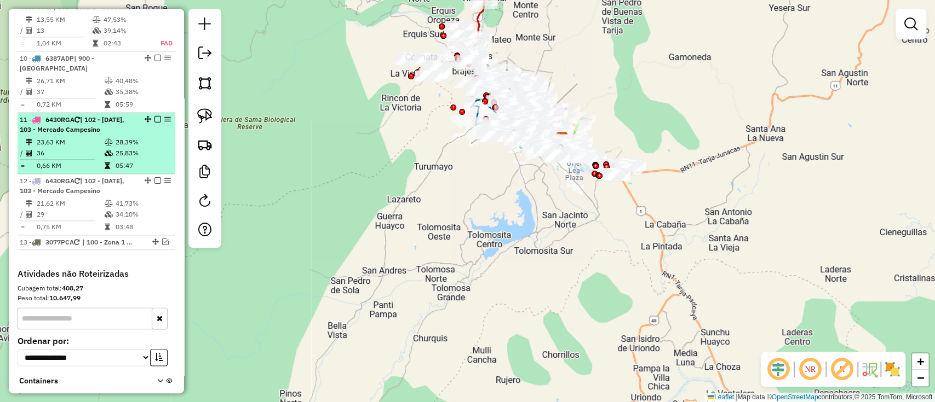
scroll to position [665, 0]
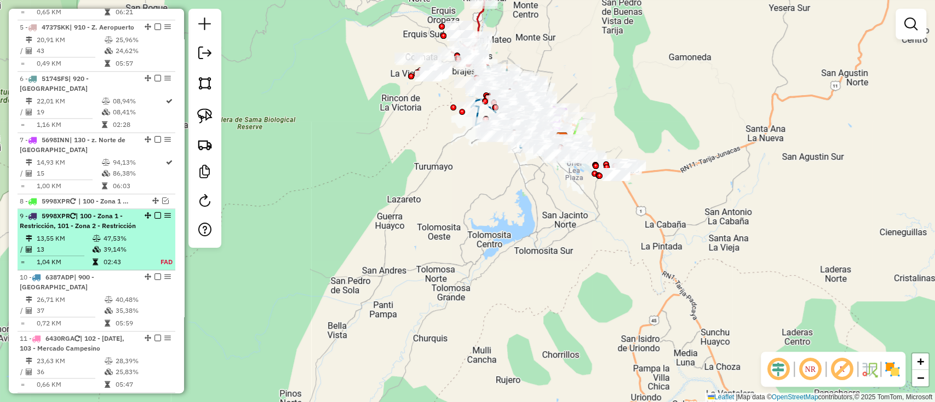
click at [136, 231] on div "9 - 5998XPR | 100 - Zona 1 - Restricción, 101 - Zona 2 - Restricción" at bounding box center [96, 221] width 153 height 20
select select "**********"
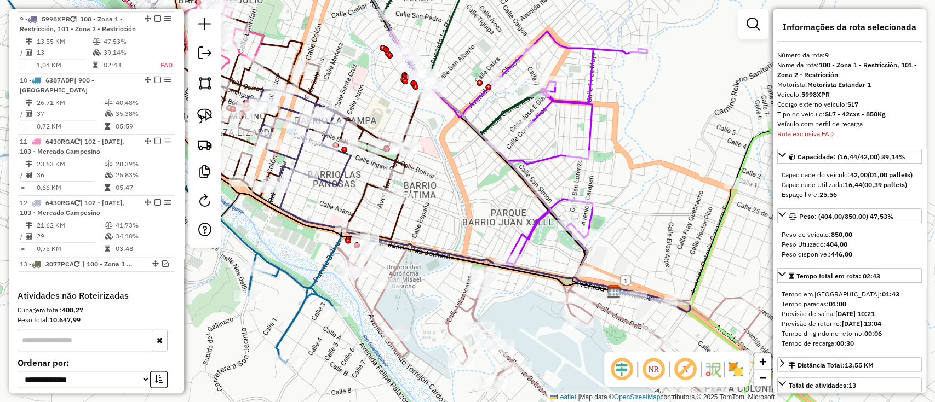
scroll to position [884, 0]
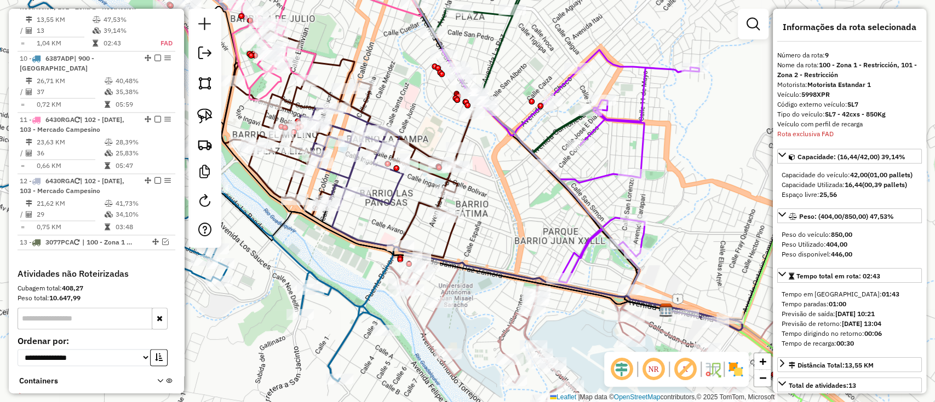
click at [494, 168] on div "Janela de atendimento Grade de atendimento Capacidade Transportadoras Veículos …" at bounding box center [467, 201] width 935 height 402
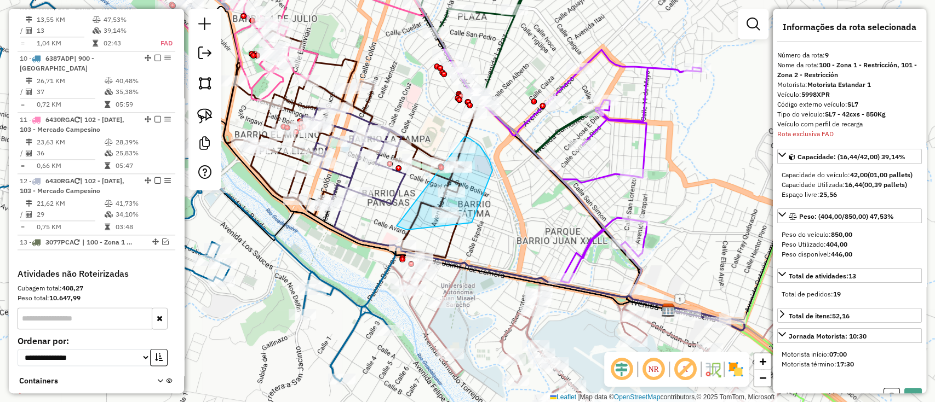
drag, startPoint x: 407, startPoint y: 230, endPoint x: 453, endPoint y: 135, distance: 105.6
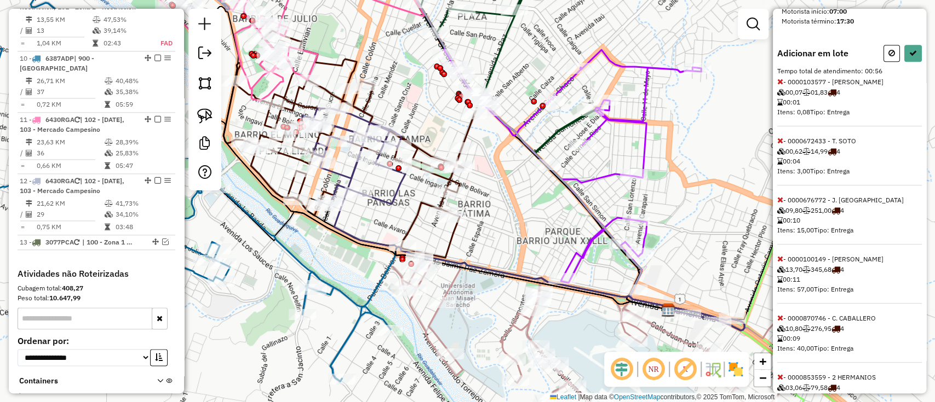
scroll to position [365, 0]
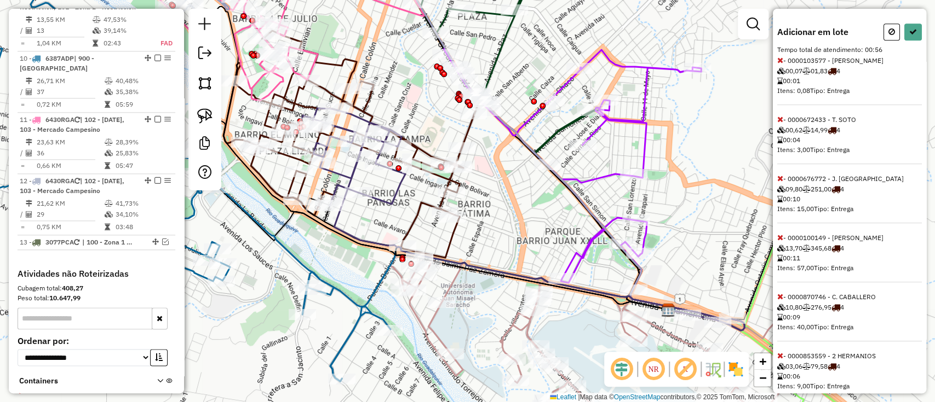
click at [779, 241] on icon at bounding box center [780, 238] width 6 height 8
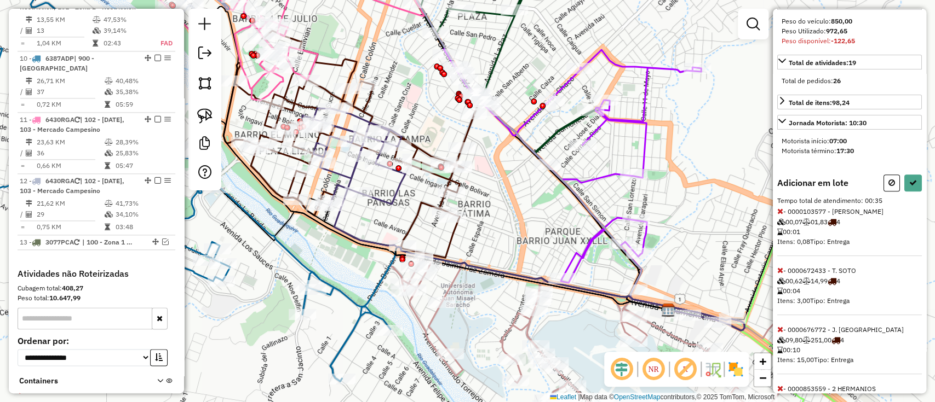
scroll to position [219, 0]
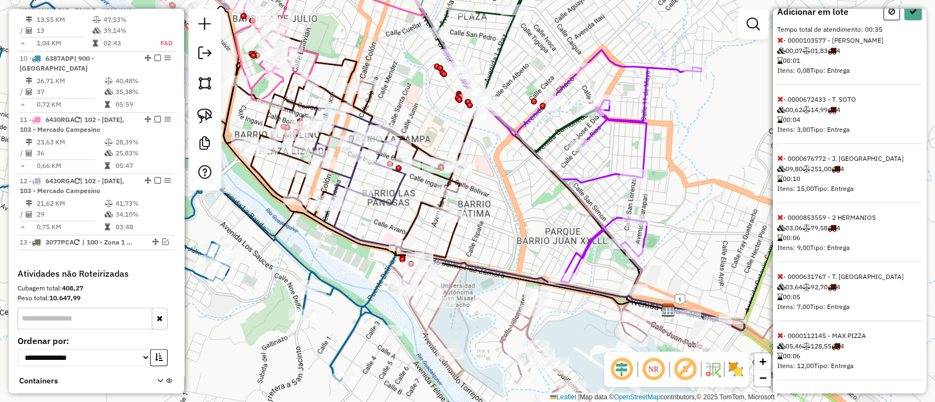
click at [781, 336] on icon at bounding box center [780, 336] width 6 height 8
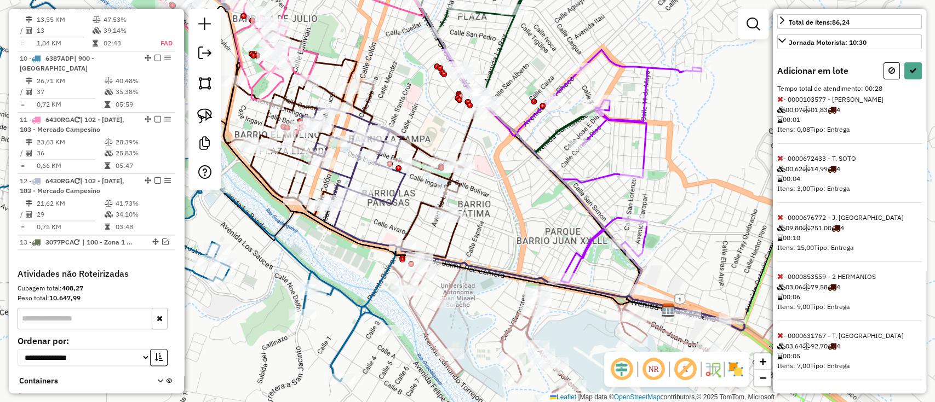
select select "**********"
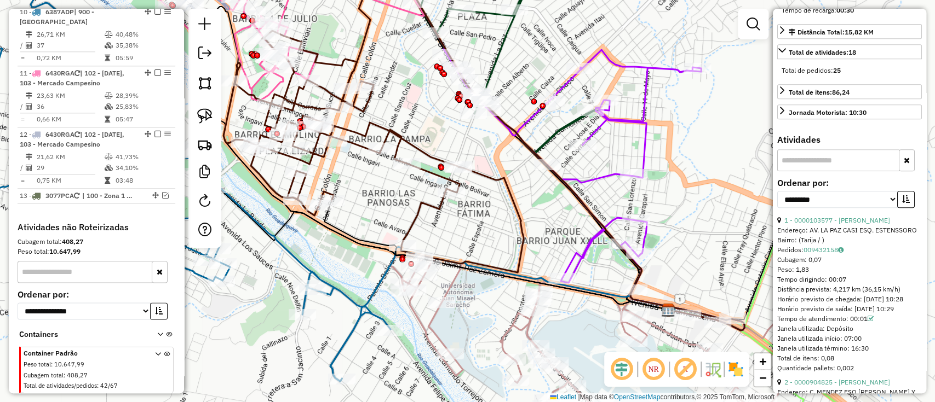
click at [734, 373] on img at bounding box center [736, 370] width 18 height 18
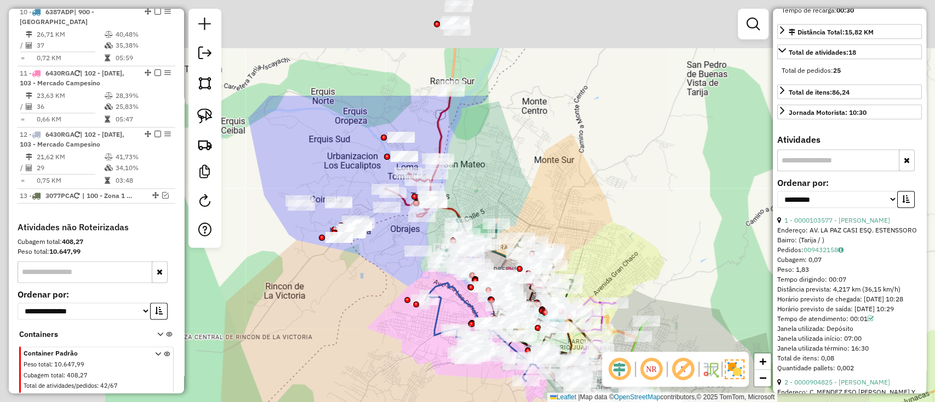
drag, startPoint x: 305, startPoint y: 250, endPoint x: 437, endPoint y: 399, distance: 198.6
click at [437, 398] on div "Janela de atendimento Grade de atendimento Capacidade Transportadoras Veículos …" at bounding box center [467, 201] width 935 height 402
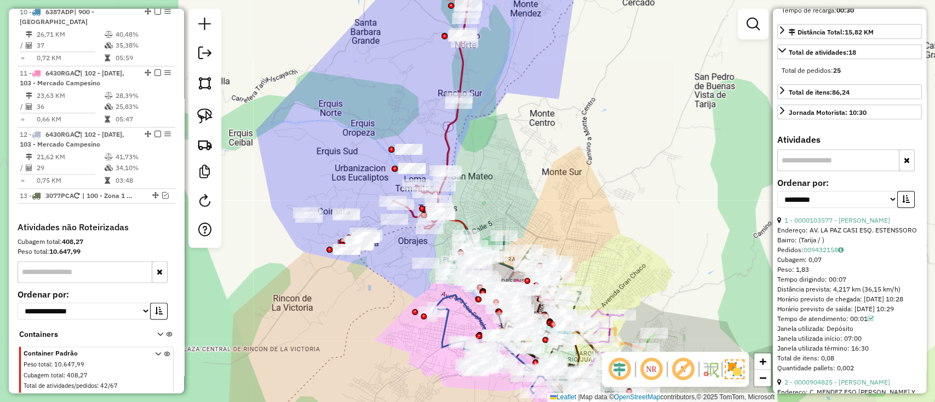
click at [446, 122] on icon at bounding box center [435, 94] width 84 height 269
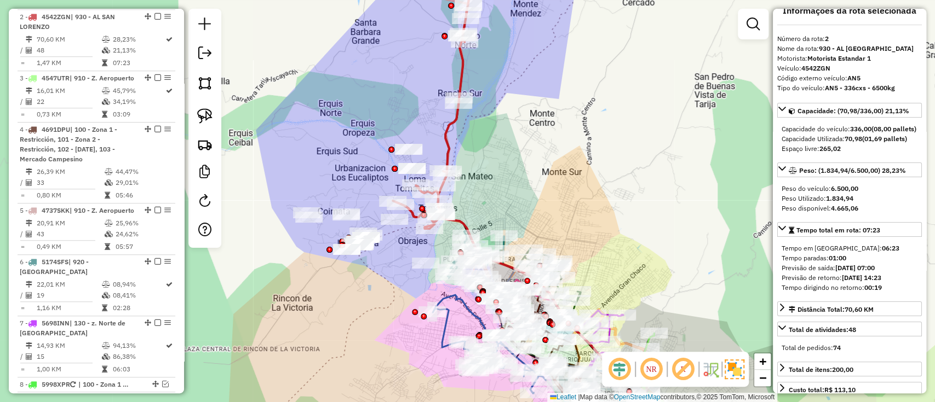
scroll to position [0, 0]
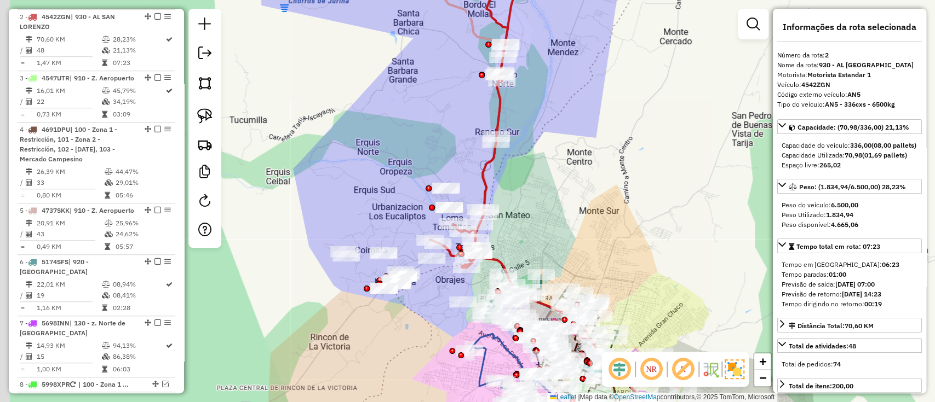
drag, startPoint x: 622, startPoint y: 162, endPoint x: 648, endPoint y: 185, distance: 35.3
click at [648, 185] on div "Janela de atendimento Grade de atendimento Capacidade Transportadoras Veículos …" at bounding box center [467, 201] width 935 height 402
click at [484, 175] on icon at bounding box center [474, 114] width 88 height 308
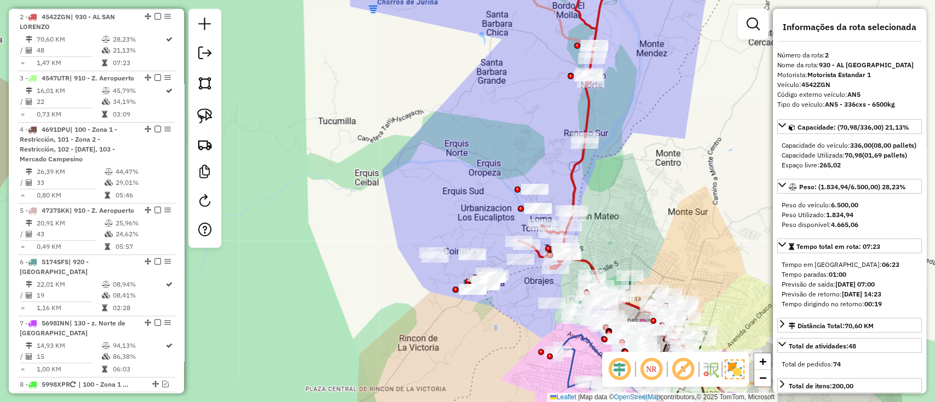
click at [624, 181] on div "Janela de atendimento Grade de atendimento Capacidade Transportadoras Veículos …" at bounding box center [467, 201] width 935 height 402
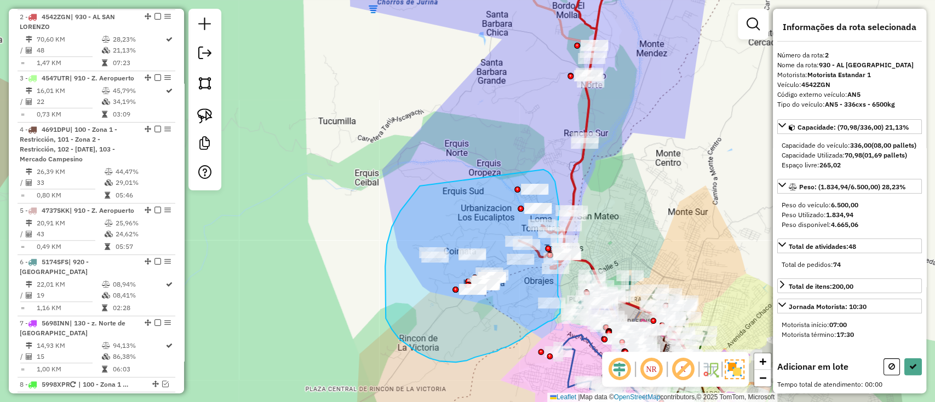
drag, startPoint x: 409, startPoint y: 199, endPoint x: 540, endPoint y: 168, distance: 134.5
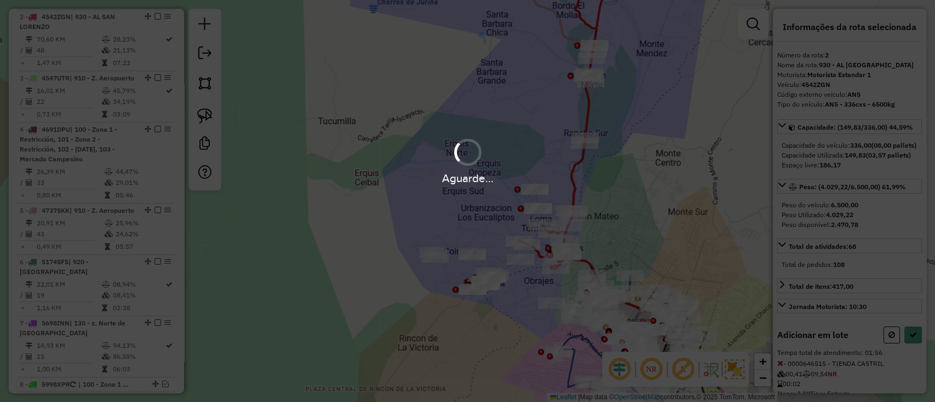
select select "**********"
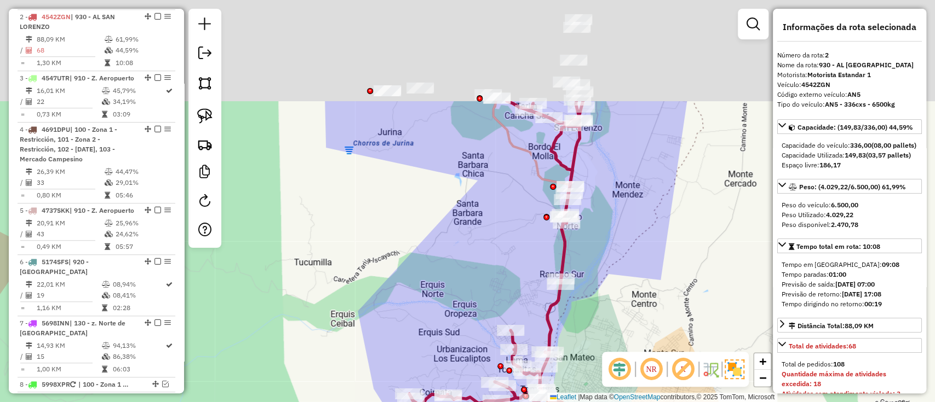
drag, startPoint x: 514, startPoint y: 126, endPoint x: 491, endPoint y: 261, distance: 136.6
click at [491, 261] on div "Janela de atendimento Grade de atendimento Capacidade Transportadoras Veículos …" at bounding box center [467, 201] width 935 height 402
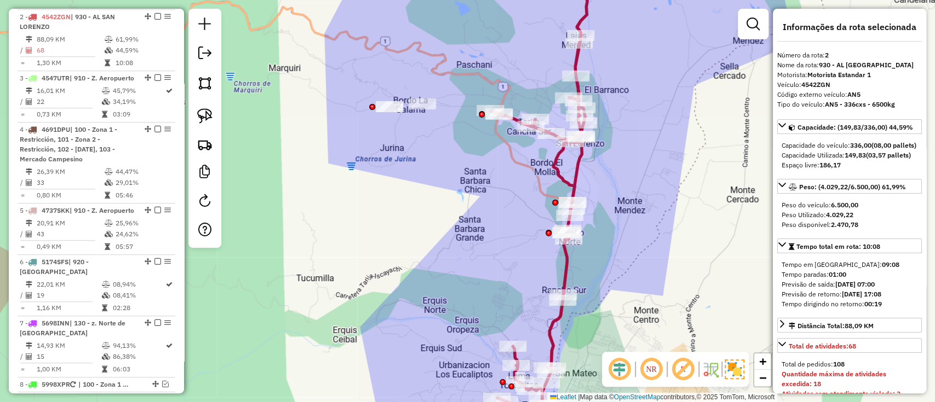
drag, startPoint x: 499, startPoint y: 164, endPoint x: 504, endPoint y: 215, distance: 50.6
click at [504, 215] on div "Janela de atendimento Grade de atendimento Capacidade Transportadoras Veículos …" at bounding box center [467, 201] width 935 height 402
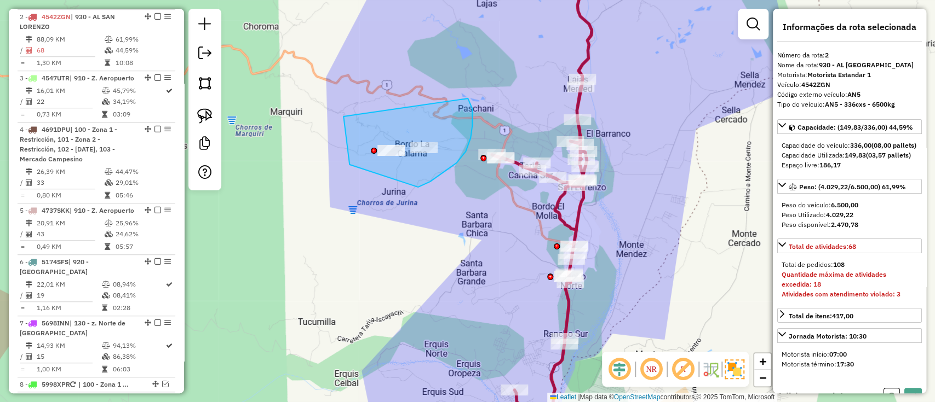
drag, startPoint x: 349, startPoint y: 165, endPoint x: 464, endPoint y: 94, distance: 135.0
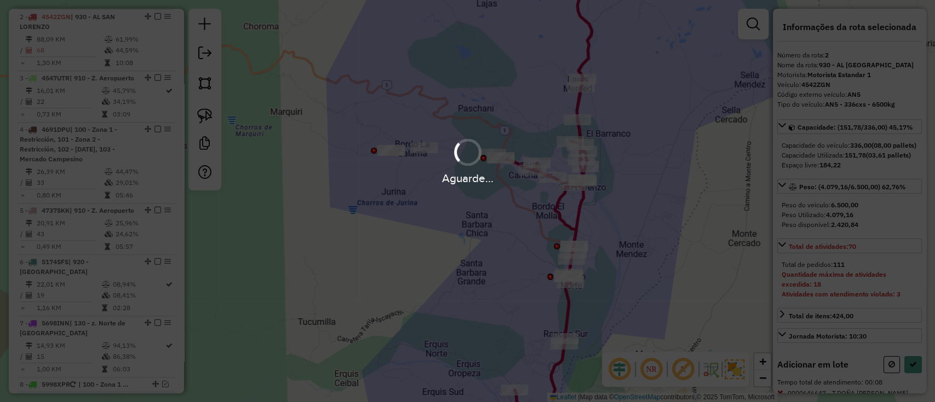
select select "**********"
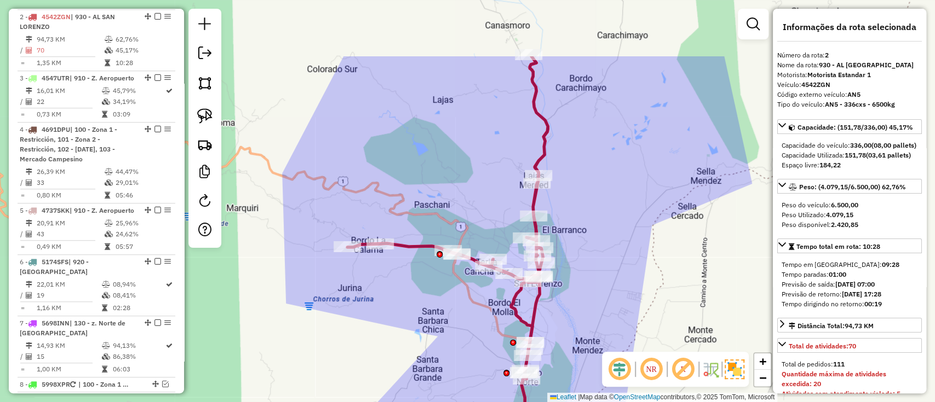
drag, startPoint x: 517, startPoint y: 91, endPoint x: 472, endPoint y: 179, distance: 98.5
click at [473, 188] on div "Janela de atendimento Grade de atendimento Capacidade Transportadoras Veículos …" at bounding box center [467, 201] width 935 height 402
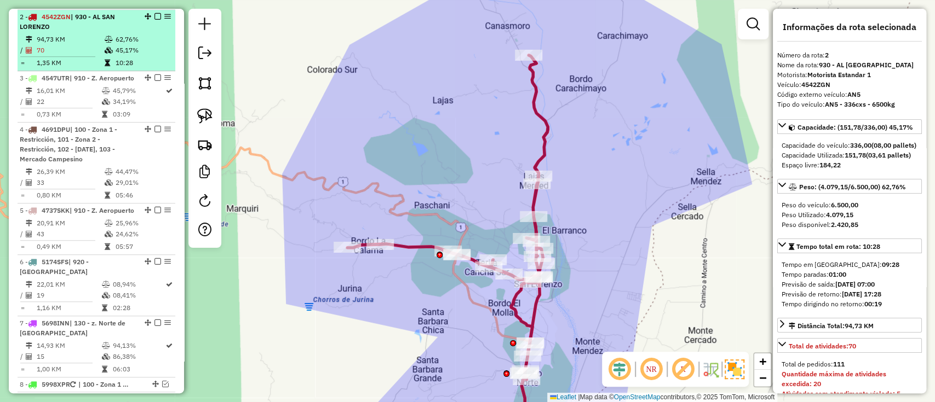
click at [154, 15] on em at bounding box center [157, 16] width 7 height 7
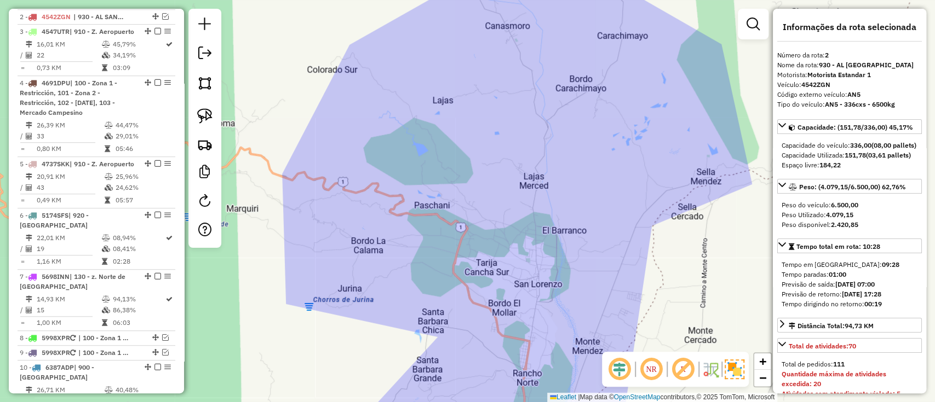
drag, startPoint x: 446, startPoint y: 153, endPoint x: 429, endPoint y: 80, distance: 75.3
click at [429, 83] on div "Janela de atendimento Grade de atendimento Capacidade Transportadoras Veículos …" at bounding box center [467, 201] width 935 height 402
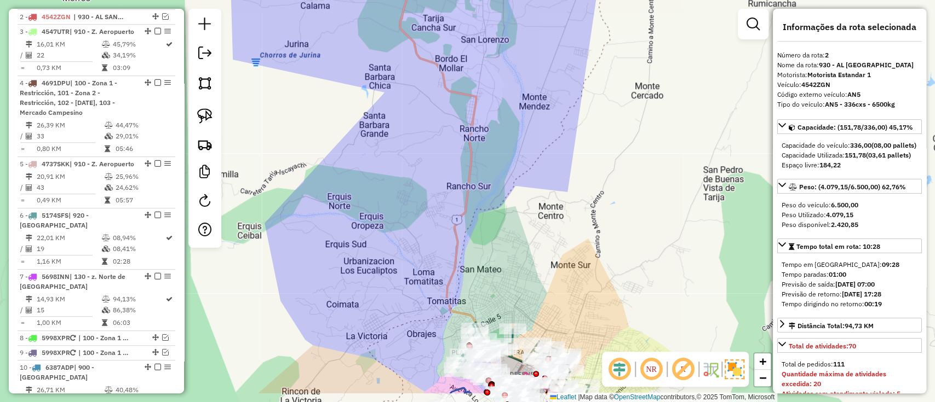
drag, startPoint x: 469, startPoint y: 195, endPoint x: 463, endPoint y: 103, distance: 92.2
click at [463, 103] on div "Janela de atendimento Grade de atendimento Capacidade Transportadoras Veículos …" at bounding box center [467, 201] width 935 height 402
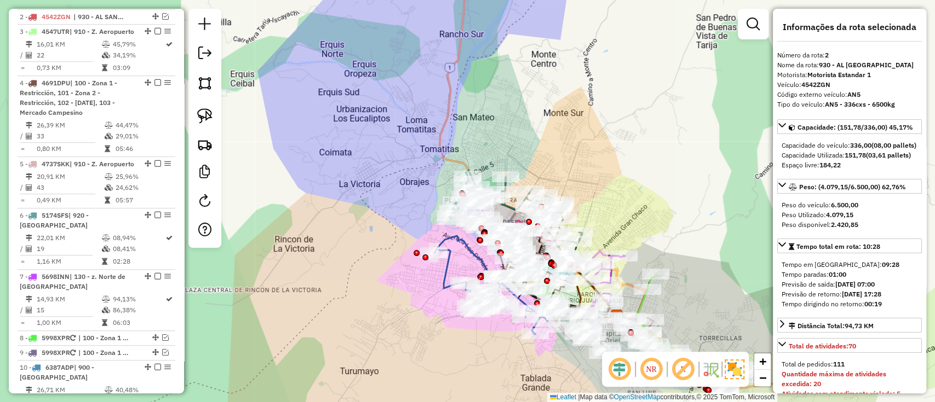
click at [312, 197] on div "Janela de atendimento Grade de atendimento Capacidade Transportadoras Veículos …" at bounding box center [467, 201] width 935 height 402
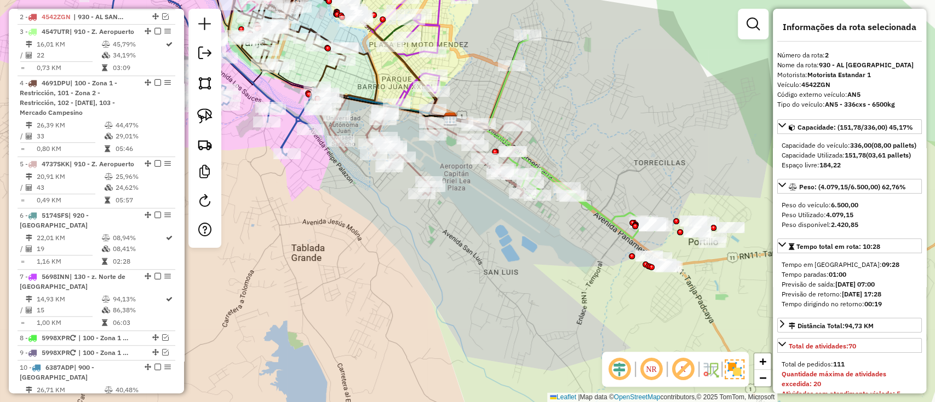
click at [594, 208] on icon at bounding box center [560, 137] width 203 height 204
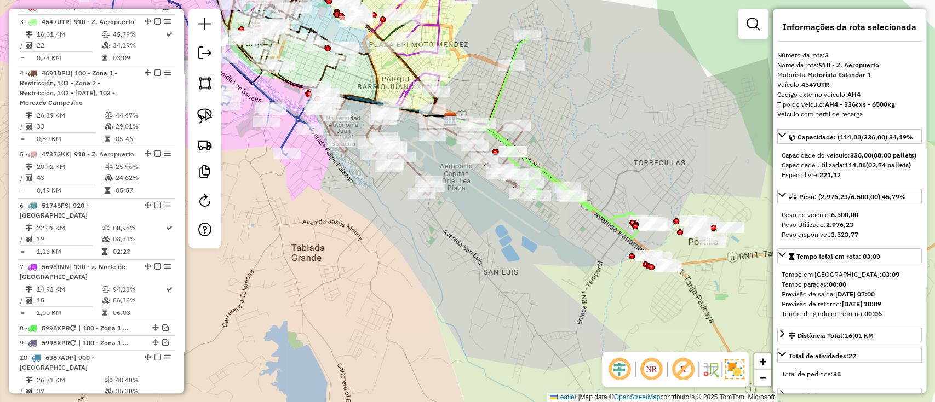
scroll to position [497, 0]
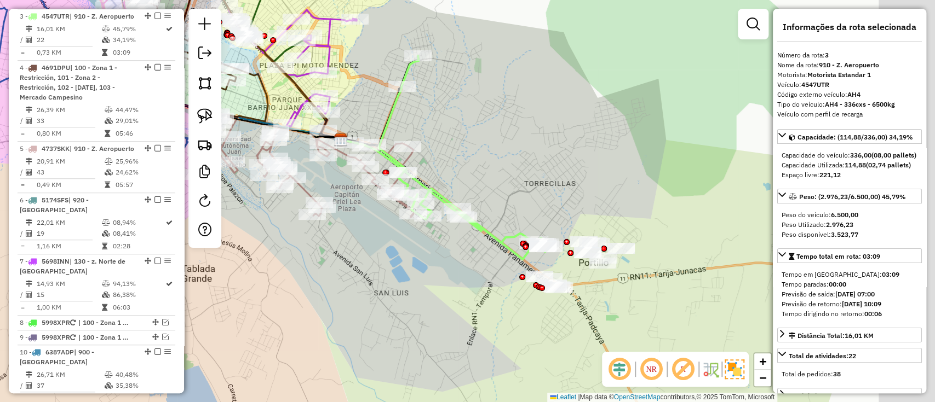
drag, startPoint x: 459, startPoint y: 275, endPoint x: 446, endPoint y: 280, distance: 14.4
click at [442, 280] on div "Janela de atendimento Grade de atendimento Capacidade Transportadoras Veículos …" at bounding box center [467, 201] width 935 height 402
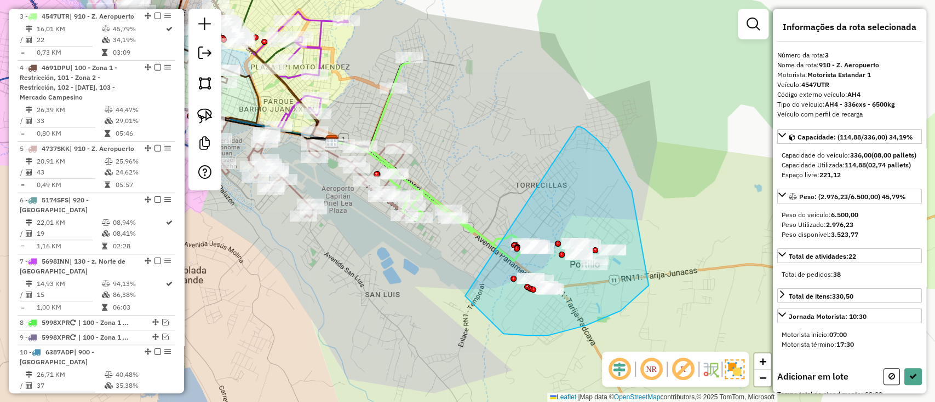
drag, startPoint x: 465, startPoint y: 296, endPoint x: 577, endPoint y: 127, distance: 202.8
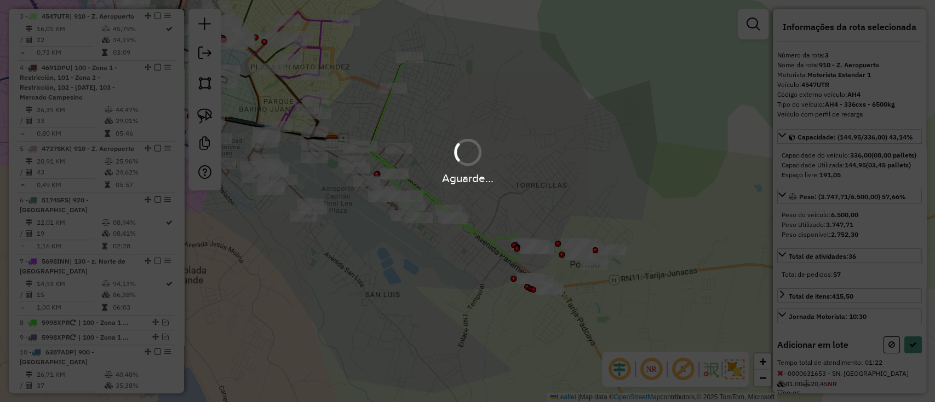
select select "**********"
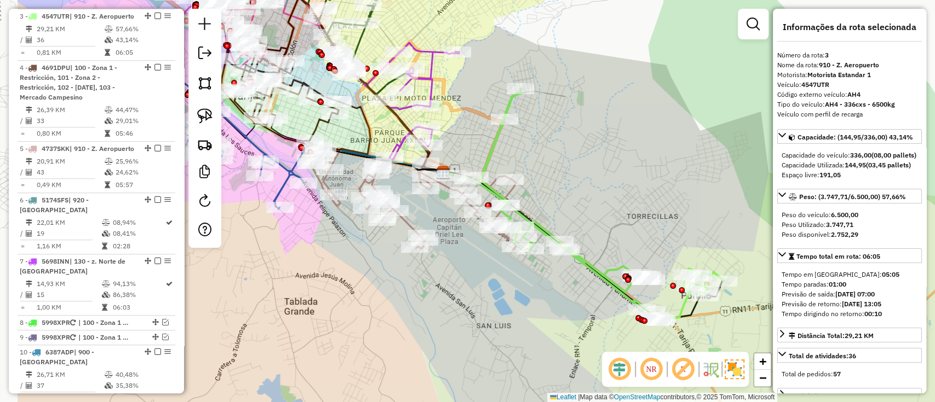
drag, startPoint x: 605, startPoint y: 179, endPoint x: 634, endPoint y: 214, distance: 45.5
click at [745, 221] on div "Janela de atendimento Grade de atendimento Capacidade Transportadoras Veículos …" at bounding box center [467, 201] width 935 height 402
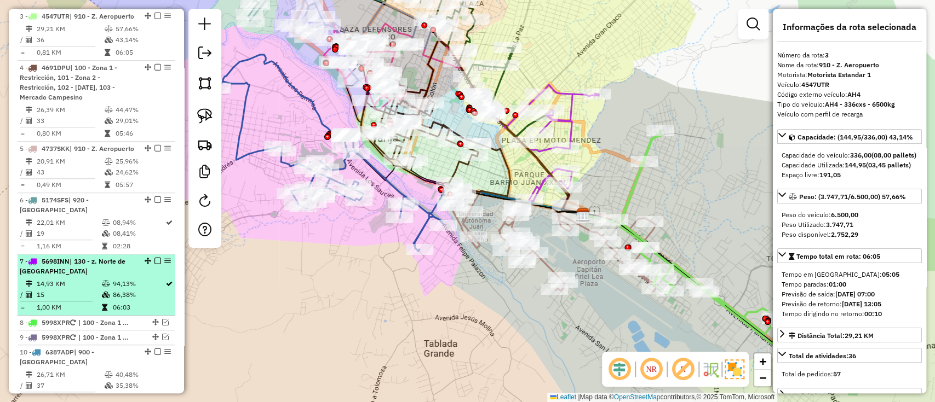
click at [154, 264] on em at bounding box center [157, 261] width 7 height 7
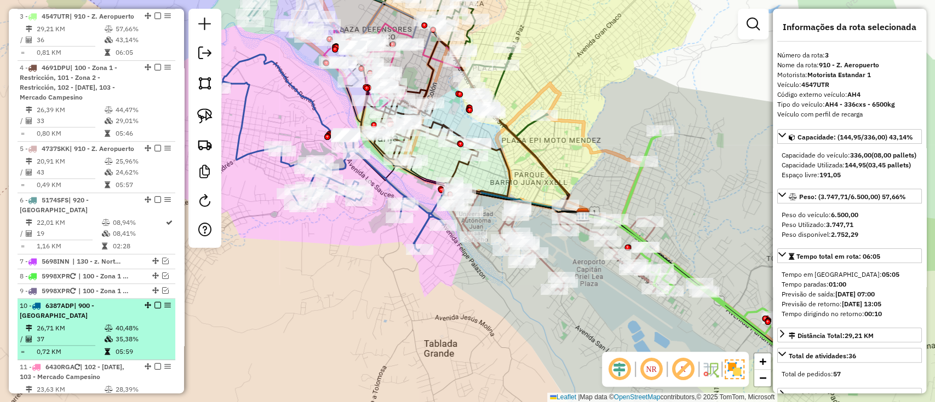
click at [141, 321] on div "10 - 6387ADP | 900 - Puente San Martin" at bounding box center [96, 311] width 153 height 20
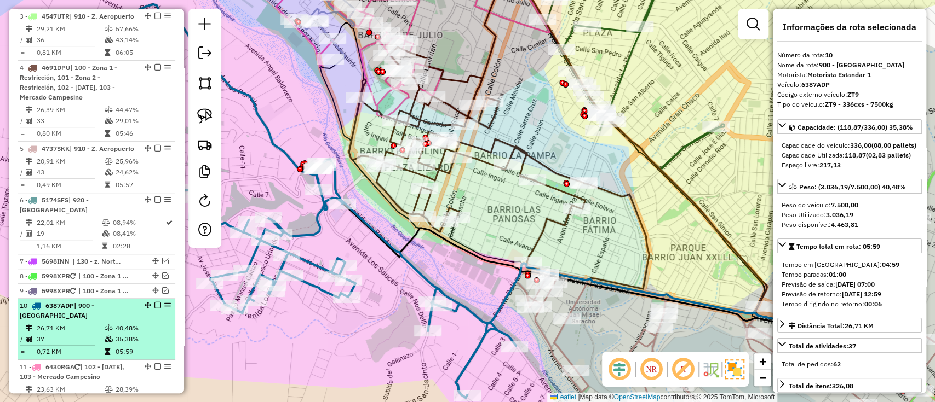
click at [150, 319] on div "10 - 6387ADP | 900 - Puente San Martin" at bounding box center [96, 311] width 153 height 20
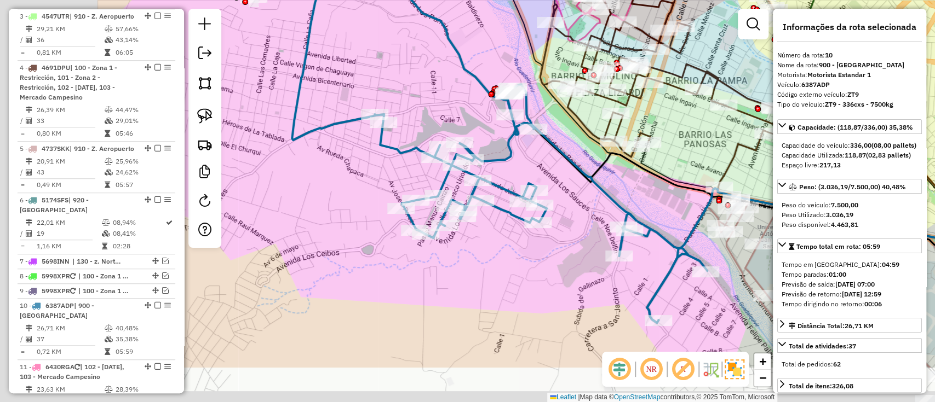
drag, startPoint x: 321, startPoint y: 323, endPoint x: 256, endPoint y: 299, distance: 69.0
click at [515, 248] on div "Janela de atendimento Grade de atendimento Capacidade Transportadoras Veículos …" at bounding box center [467, 201] width 935 height 402
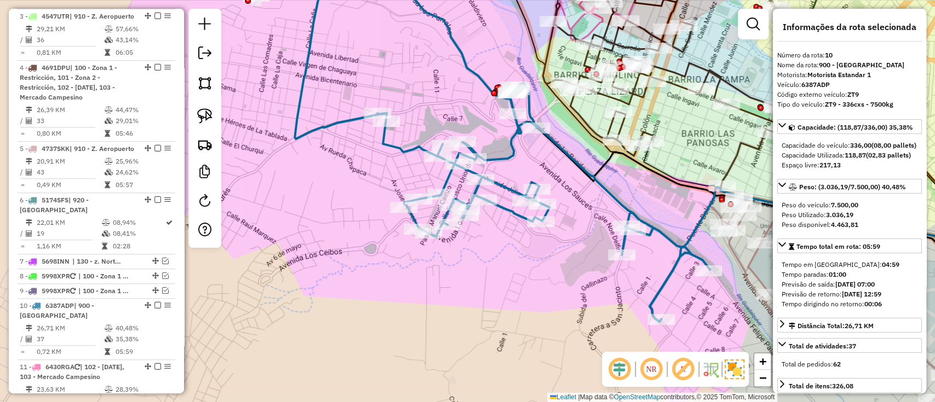
click at [154, 309] on em at bounding box center [157, 305] width 7 height 7
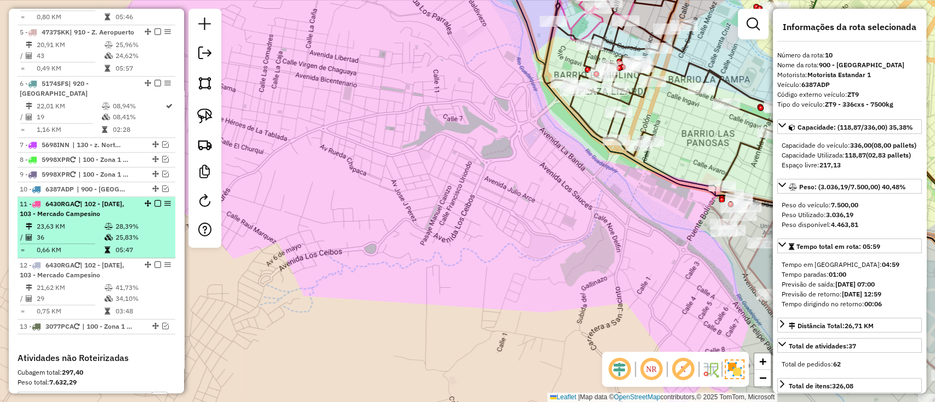
scroll to position [643, 0]
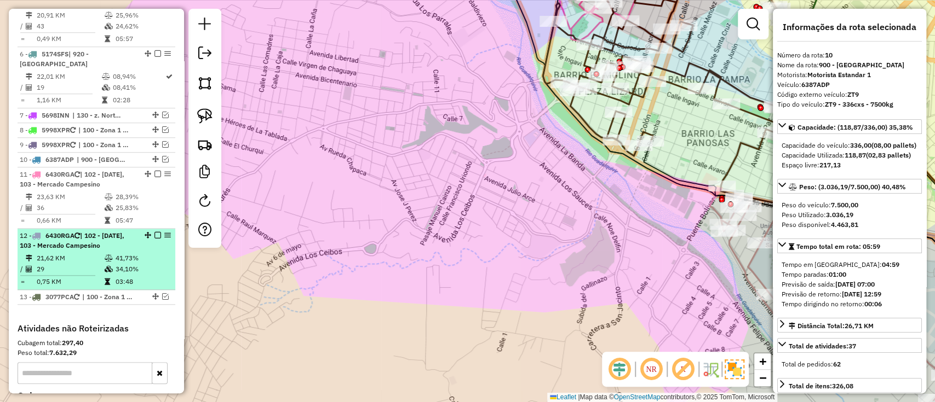
click at [105, 262] on icon at bounding box center [109, 258] width 8 height 7
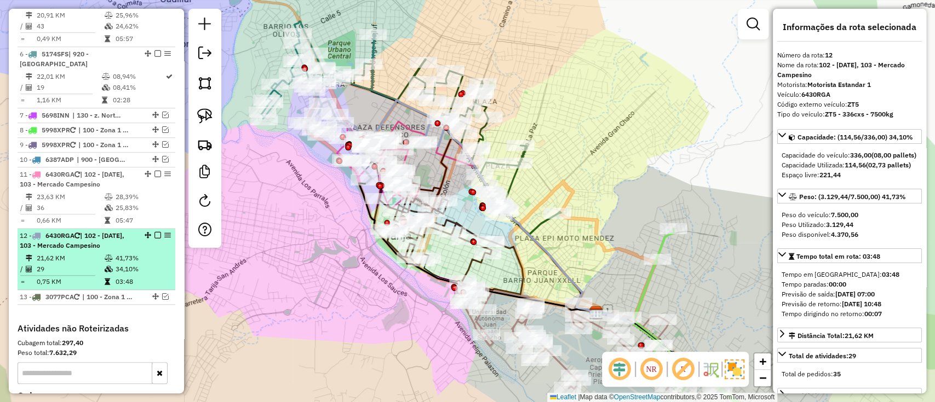
click at [157, 239] on em at bounding box center [157, 235] width 7 height 7
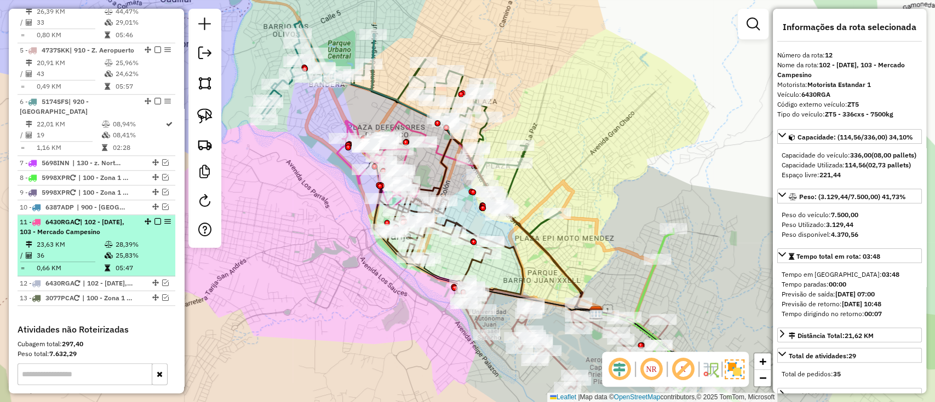
scroll to position [497, 0]
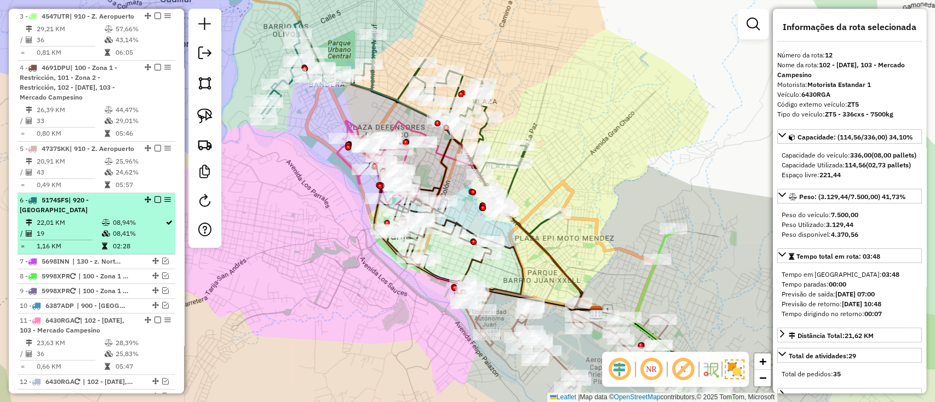
click at [117, 215] on div "6 - 5174SFS | 920 - Parque Urbano Central" at bounding box center [78, 205] width 116 height 20
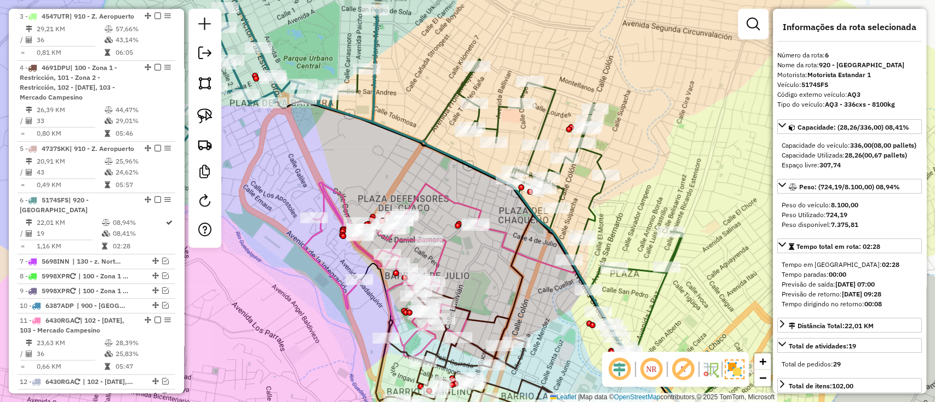
click at [433, 124] on icon at bounding box center [540, 234] width 406 height 351
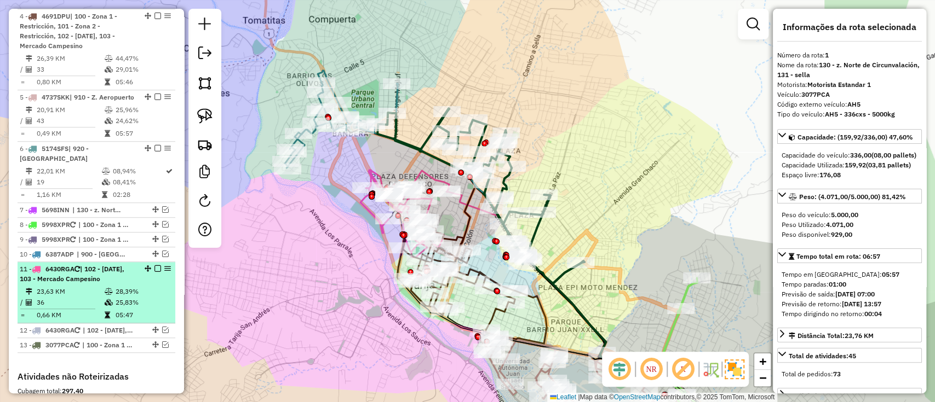
scroll to position [567, 0]
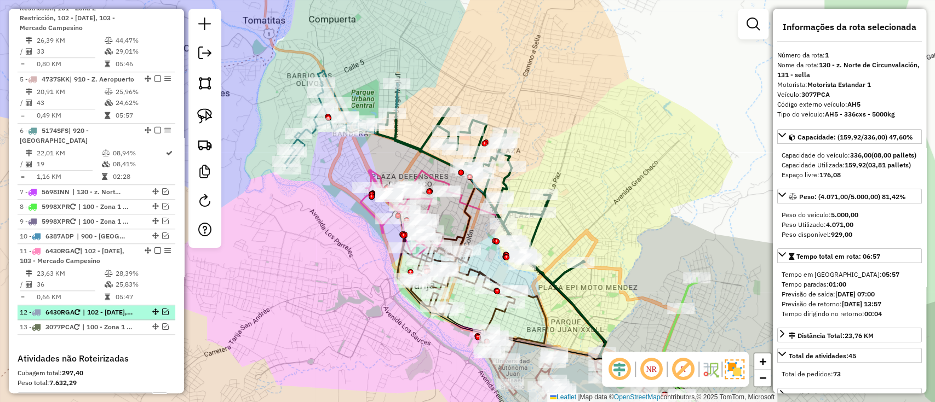
click at [162, 315] on em at bounding box center [165, 312] width 7 height 7
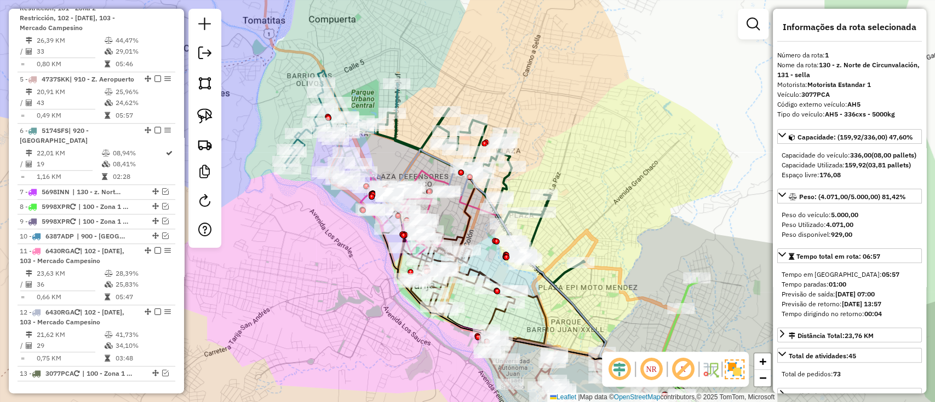
click at [323, 317] on div "Janela de atendimento Grade de atendimento Capacidade Transportadoras Veículos …" at bounding box center [467, 201] width 935 height 402
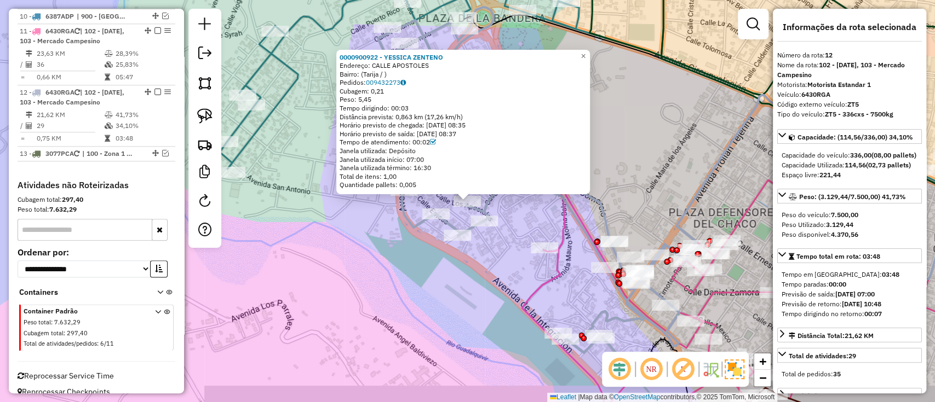
scroll to position [818, 0]
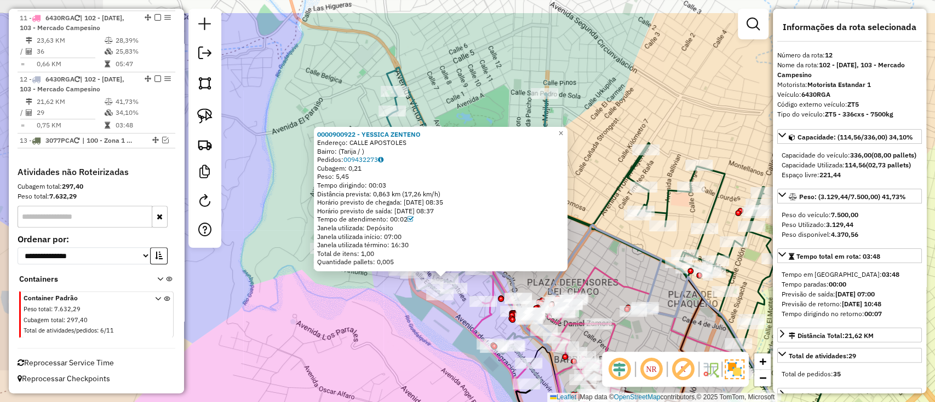
drag, startPoint x: 379, startPoint y: 292, endPoint x: 381, endPoint y: 322, distance: 30.2
click at [381, 322] on div "0000900922 - YESSICA ZENTENO Endereço: CALLE APOSTOLES Bairro: (Tarija / ) Pedi…" at bounding box center [467, 201] width 935 height 402
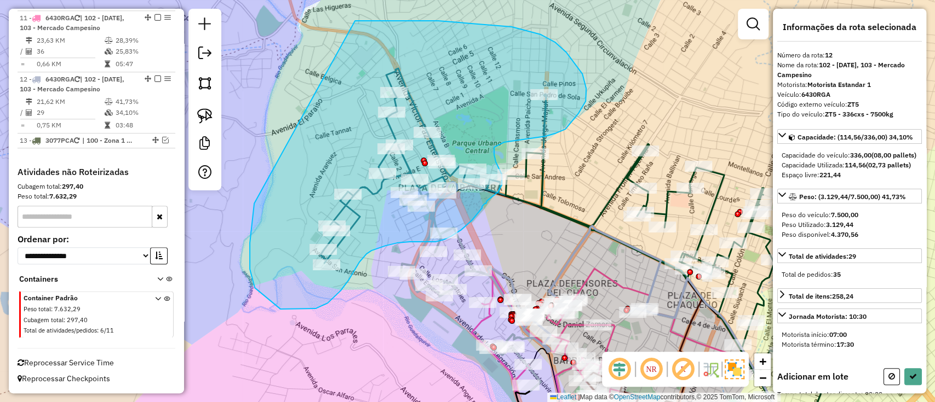
drag, startPoint x: 250, startPoint y: 253, endPoint x: 326, endPoint y: 21, distance: 244.5
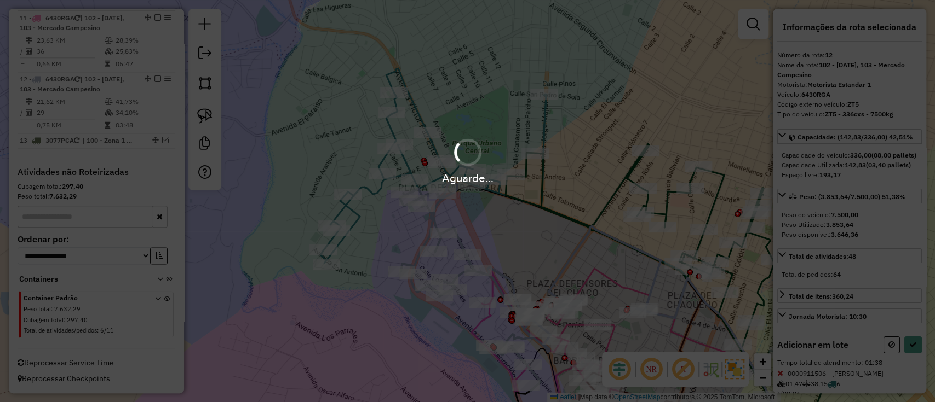
select select "**********"
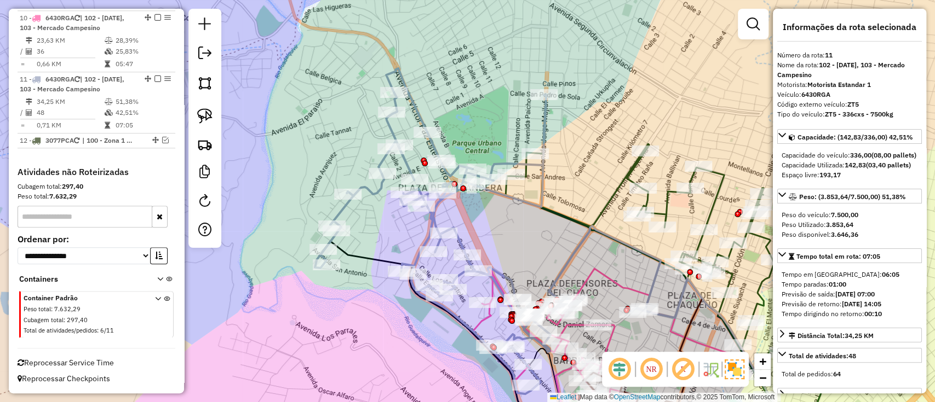
scroll to position [757, 0]
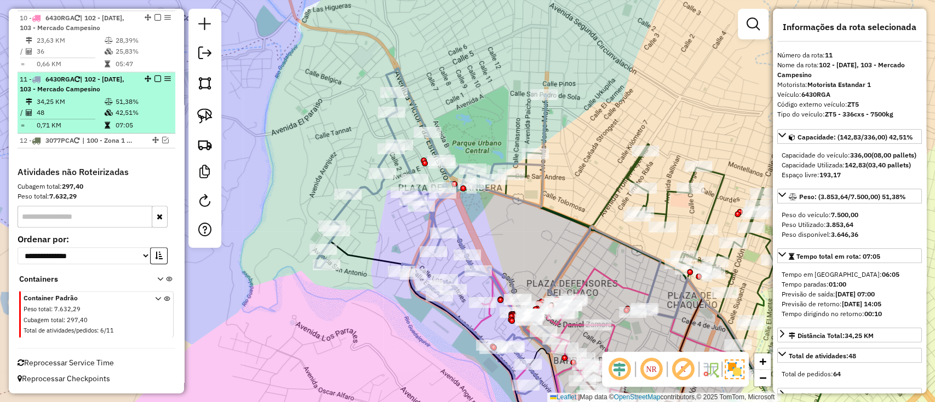
click at [154, 76] on em at bounding box center [157, 79] width 7 height 7
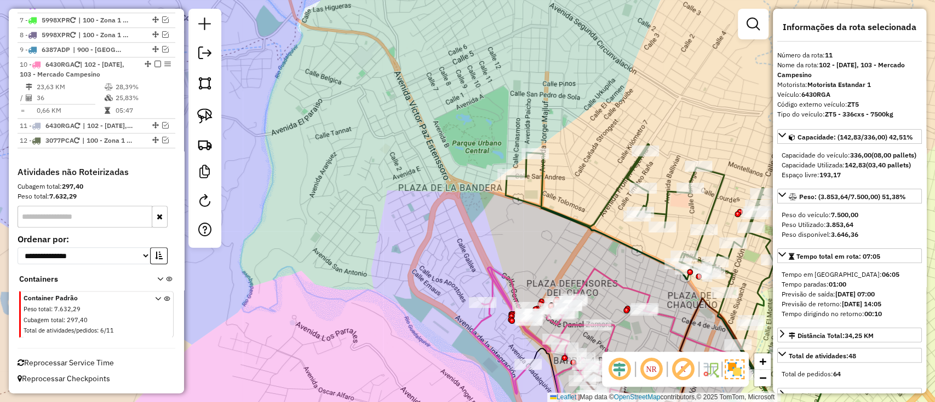
click at [542, 191] on icon at bounding box center [678, 293] width 346 height 299
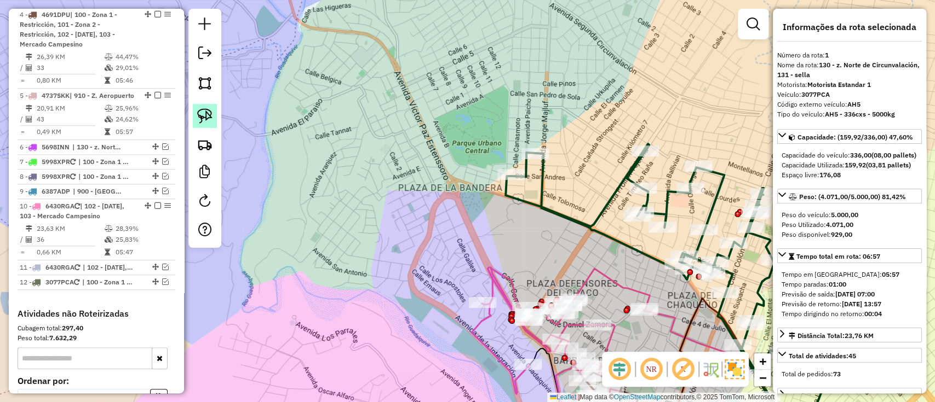
scroll to position [421, 0]
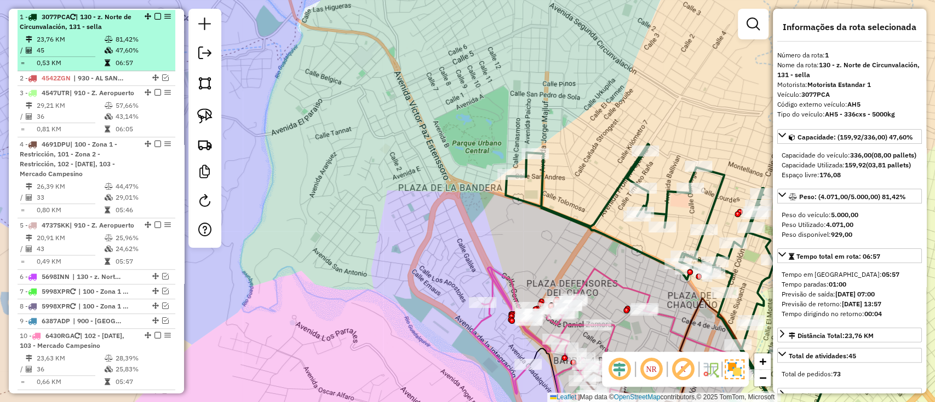
click at [154, 13] on em at bounding box center [157, 16] width 7 height 7
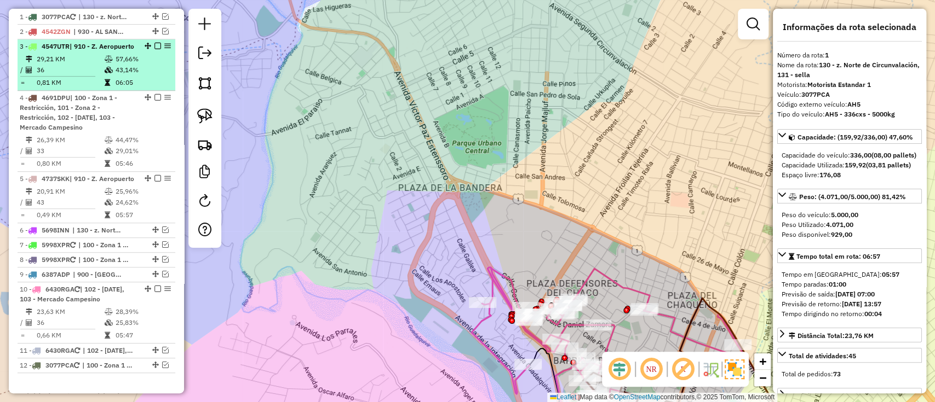
click at [154, 65] on td "57,66%" at bounding box center [142, 59] width 55 height 11
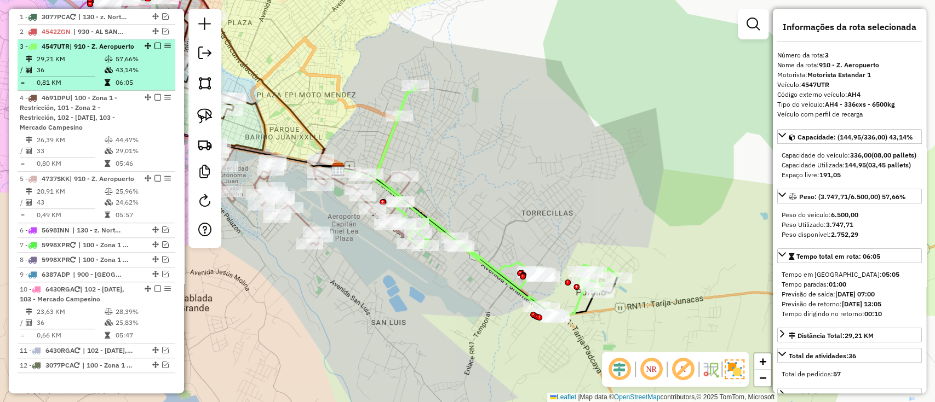
click at [154, 45] on em at bounding box center [157, 46] width 7 height 7
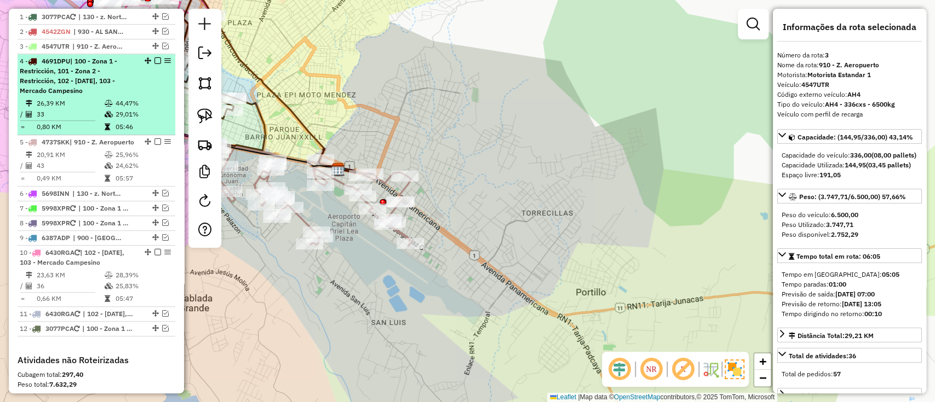
click at [148, 90] on div "4 - 4691DPU | 100 - Zona 1 - Restricción, 101 - Zona 2 - Restricción, 102 - 4 d…" at bounding box center [96, 75] width 153 height 39
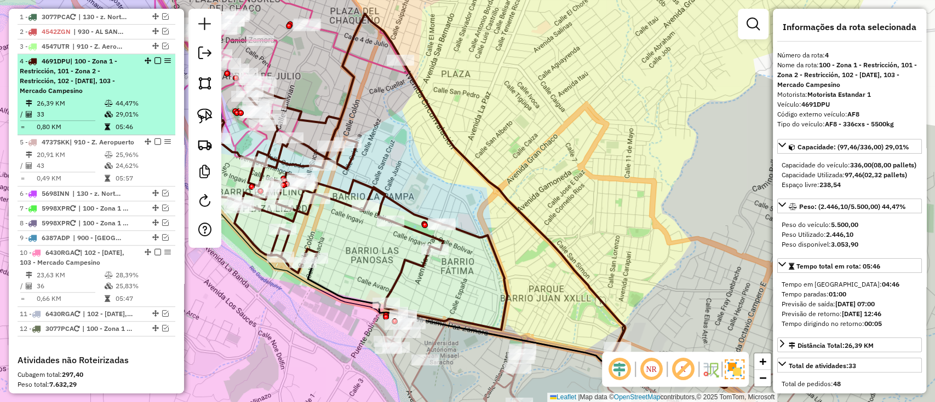
click at [154, 60] on em at bounding box center [157, 60] width 7 height 7
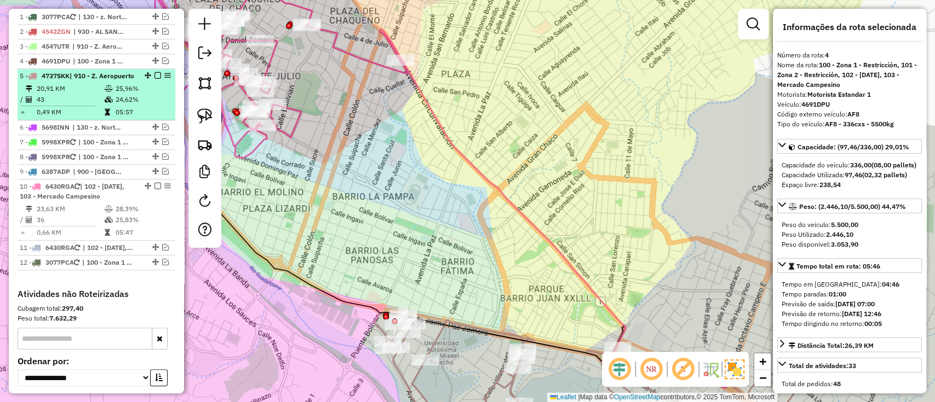
click at [147, 102] on td "24,62%" at bounding box center [142, 99] width 55 height 11
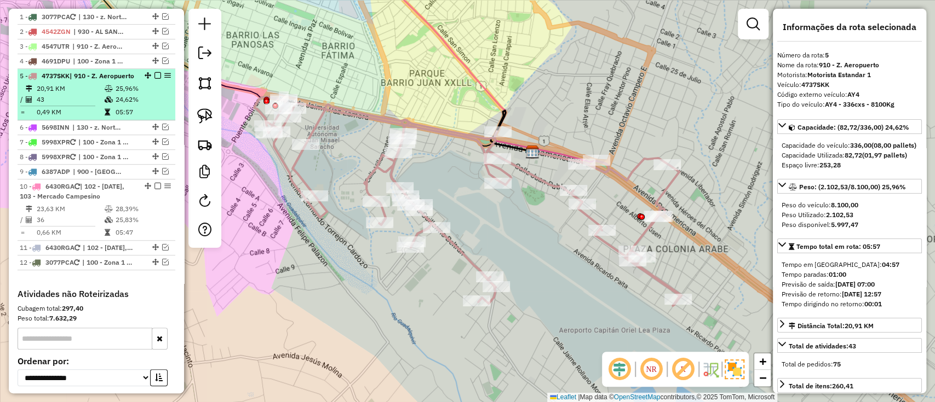
click at [155, 72] on em at bounding box center [157, 75] width 7 height 7
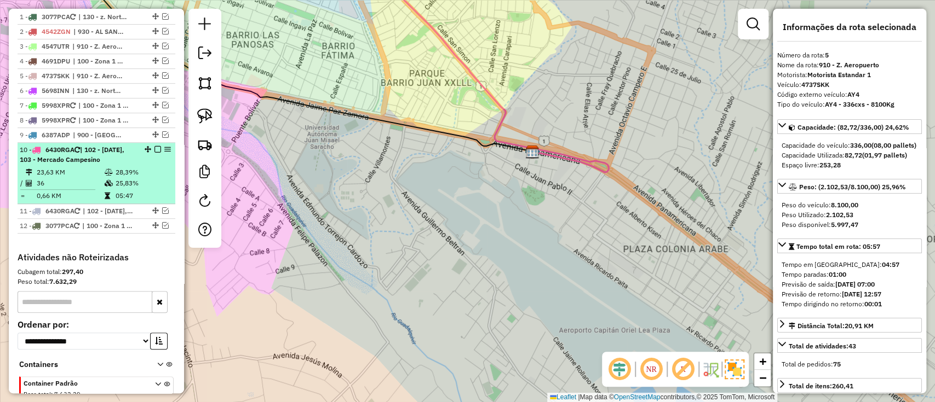
click at [147, 168] on td "28,39%" at bounding box center [142, 172] width 55 height 11
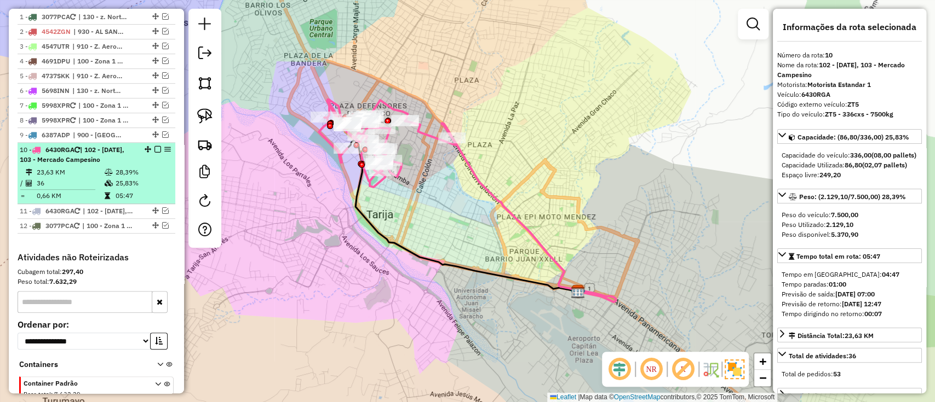
click at [154, 146] on em at bounding box center [157, 149] width 7 height 7
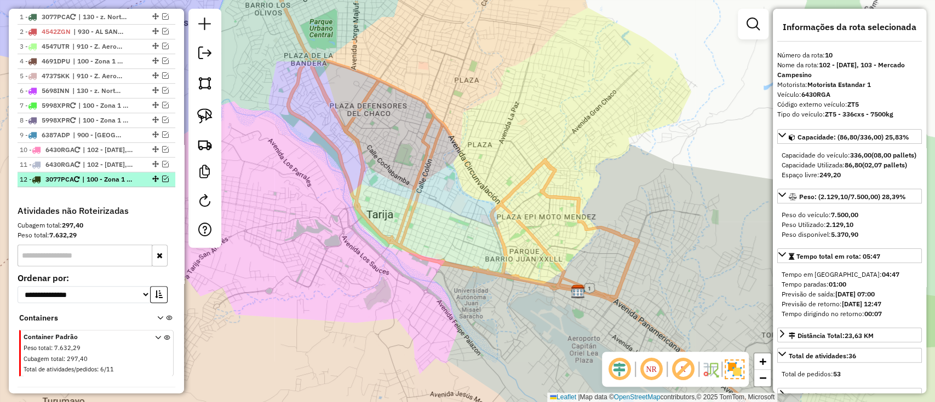
click at [162, 175] on div "12 - 3077PCA | 100 - Zona 1 - Restricción, 102 - 4 de Julio, 103 - Mercado Camp…" at bounding box center [96, 180] width 153 height 10
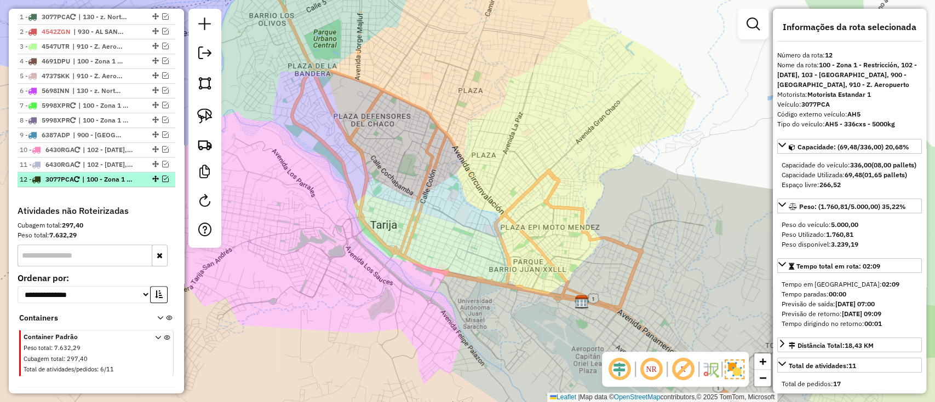
click at [163, 177] on em at bounding box center [165, 179] width 7 height 7
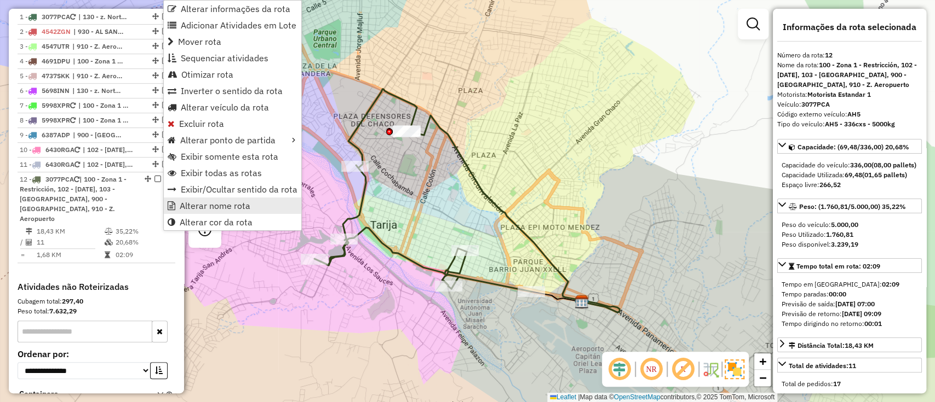
click at [231, 206] on span "Alterar nome rota" at bounding box center [215, 206] width 71 height 9
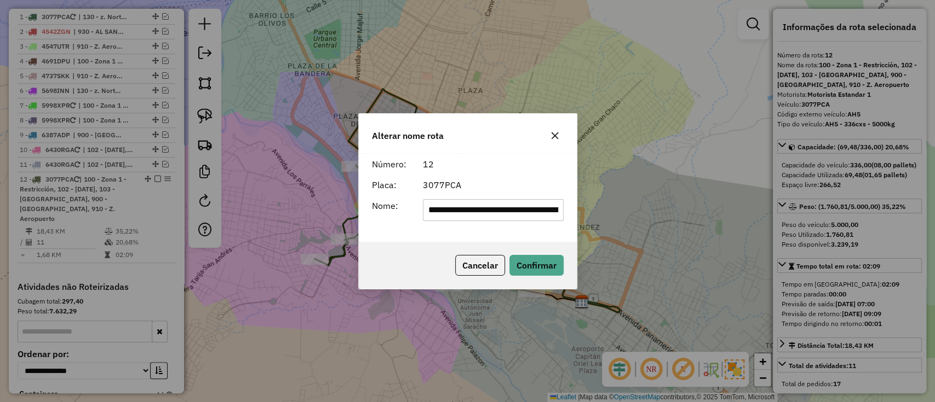
scroll to position [0, 328]
click at [454, 209] on input "**********" at bounding box center [493, 210] width 141 height 22
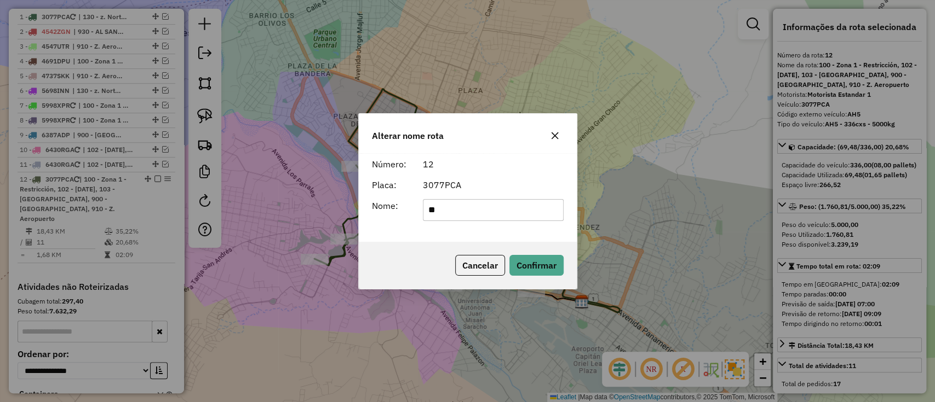
type input "**********"
click at [537, 260] on button "Confirmar" at bounding box center [536, 265] width 54 height 21
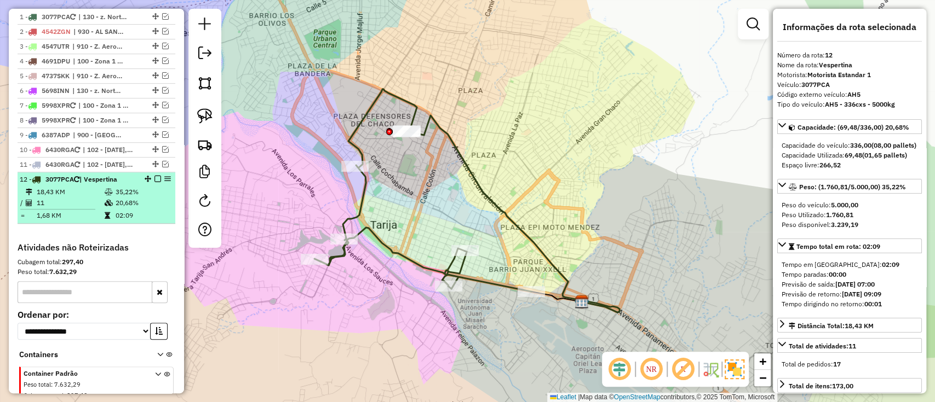
click at [154, 179] on em at bounding box center [157, 179] width 7 height 7
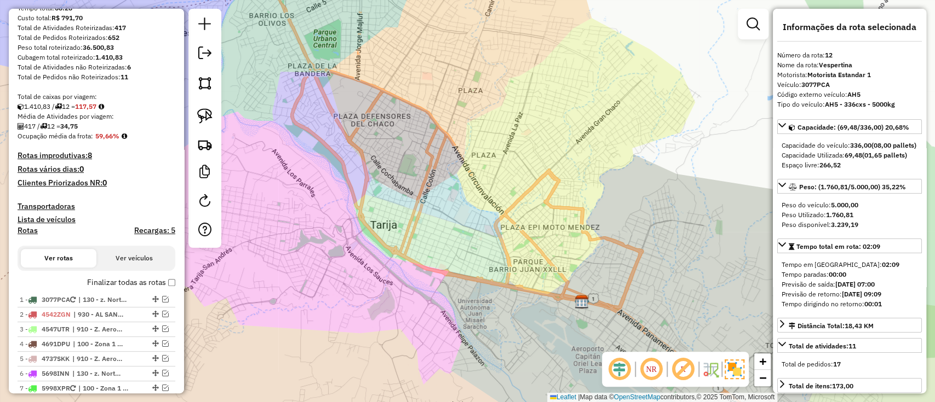
scroll to position [129, 0]
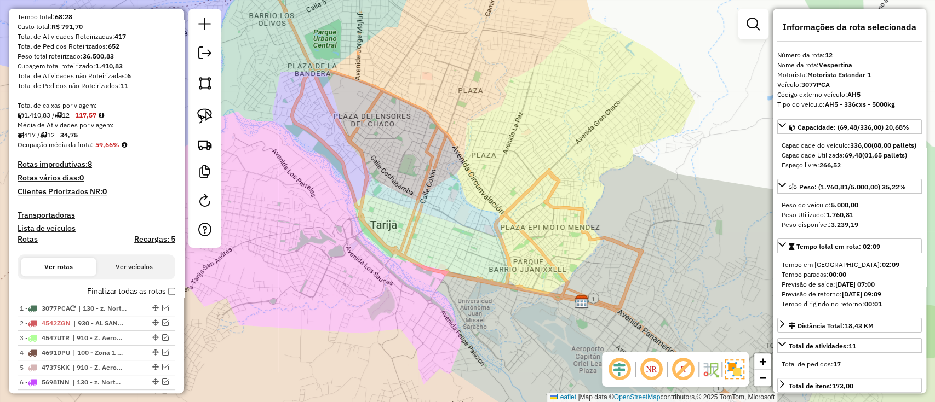
click at [147, 240] on h4 "Recargas: 5" at bounding box center [154, 239] width 41 height 9
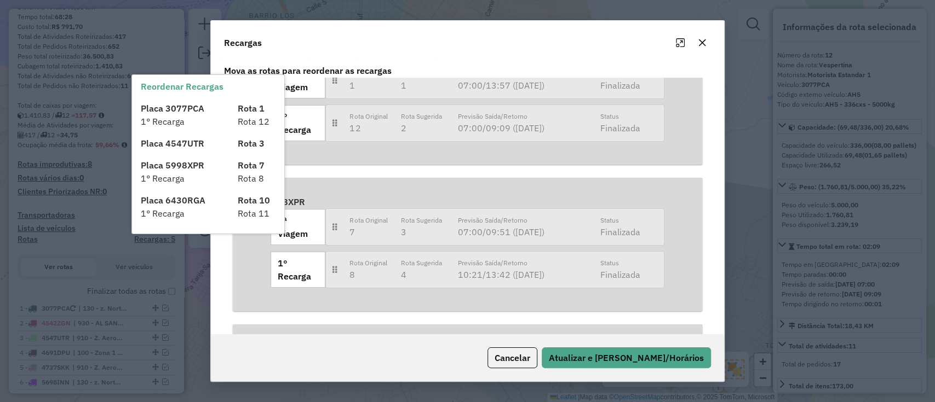
scroll to position [111, 0]
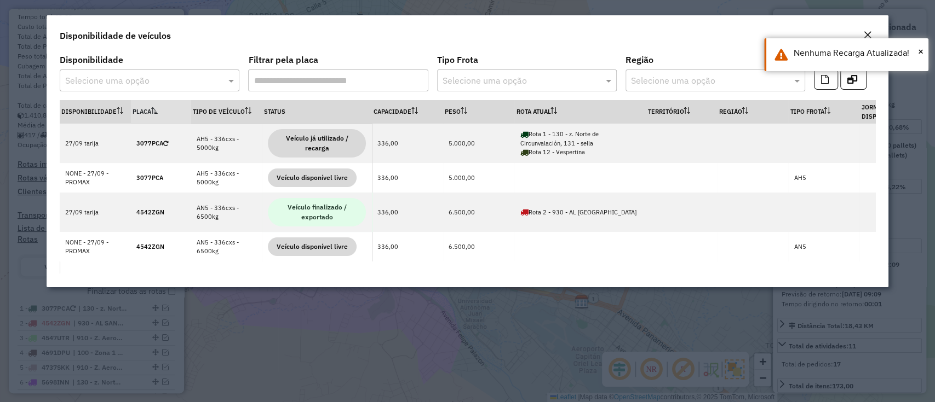
click at [202, 87] on input "text" at bounding box center [138, 80] width 147 height 13
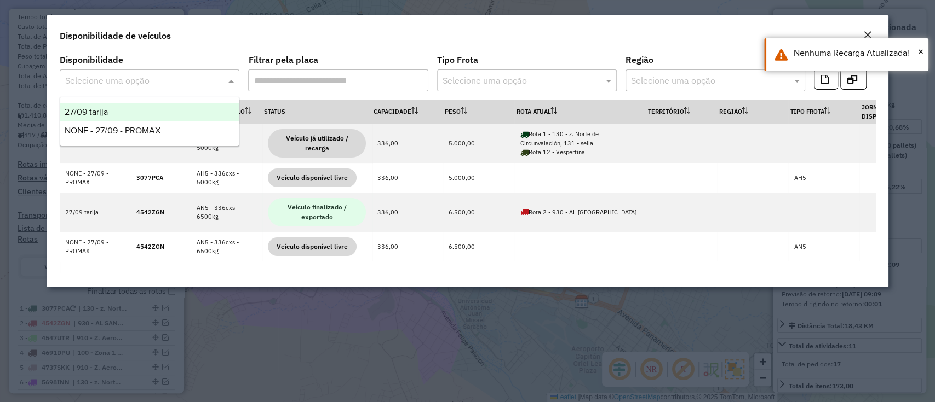
click at [166, 112] on div "27/09 tarija" at bounding box center [149, 112] width 179 height 19
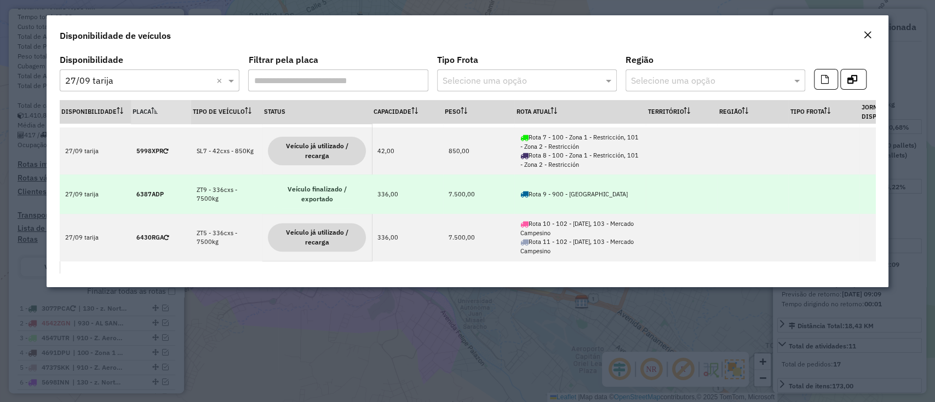
scroll to position [0, 0]
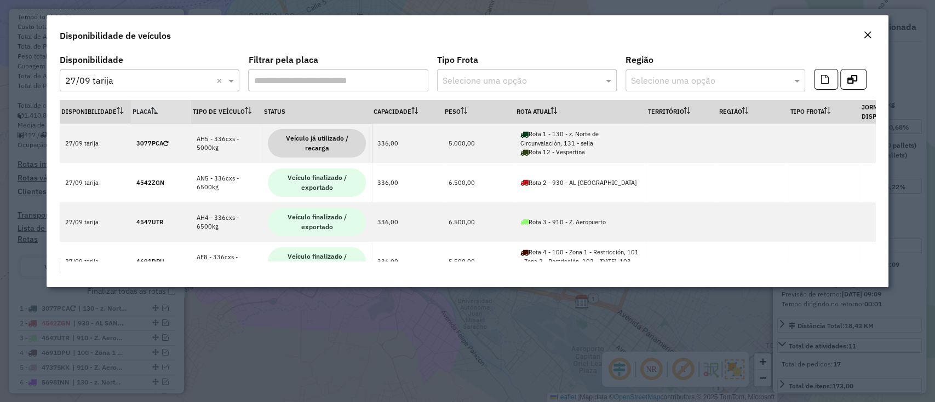
click at [869, 32] on em "Close" at bounding box center [867, 35] width 9 height 9
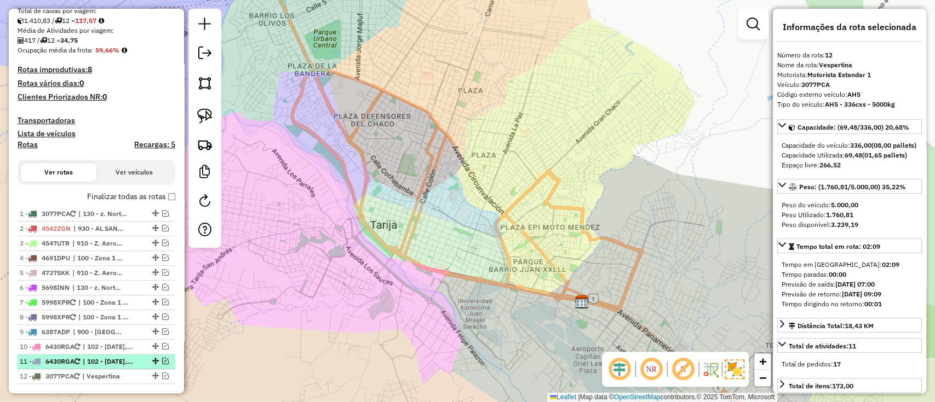
scroll to position [275, 0]
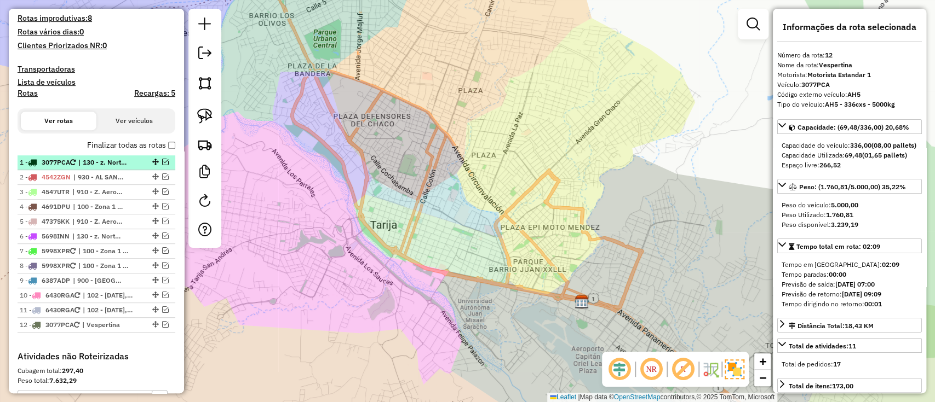
click at [105, 164] on span "| 130 - z. Norte de Circunvalación, 131 - sella" at bounding box center [103, 163] width 50 height 10
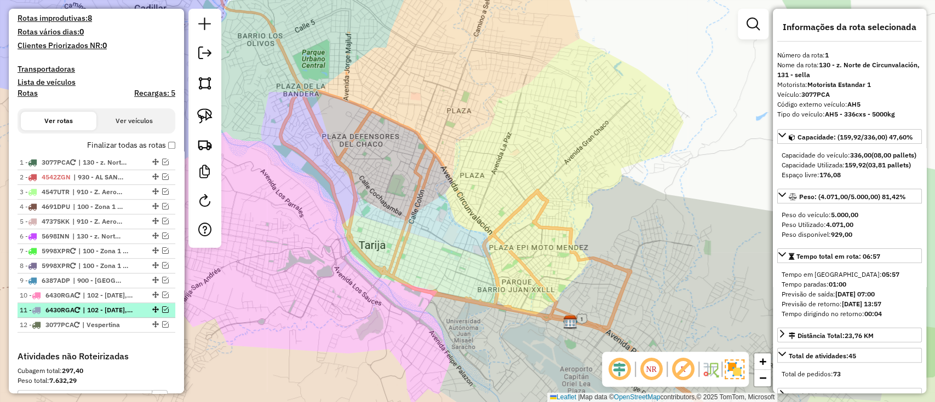
click at [162, 312] on div "11 - 6430RGA | 102 - 4 de Julio, 103 - Mercado Campesino" at bounding box center [96, 311] width 153 height 10
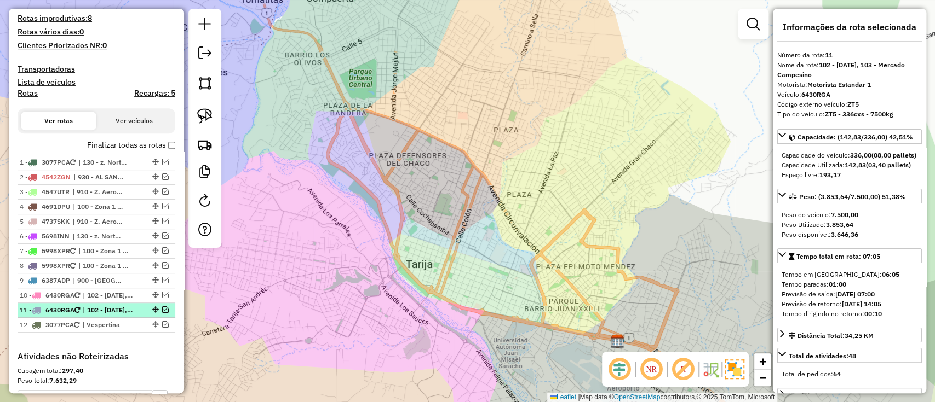
click at [165, 308] on em at bounding box center [165, 310] width 7 height 7
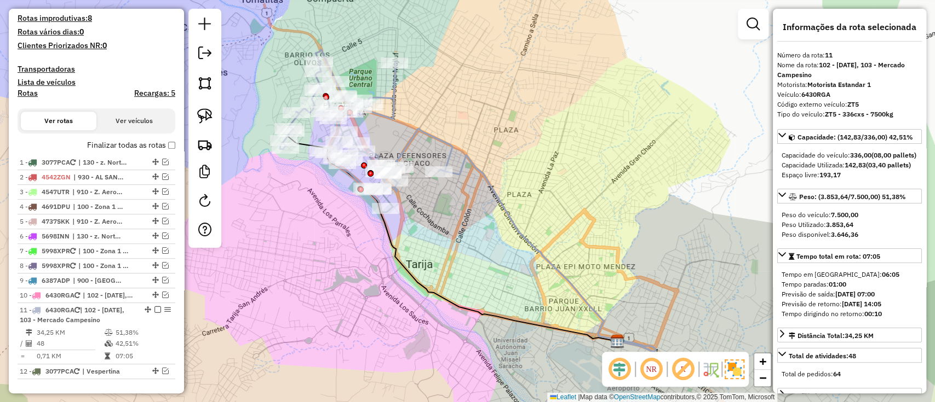
click at [505, 212] on icon at bounding box center [546, 253] width 217 height 197
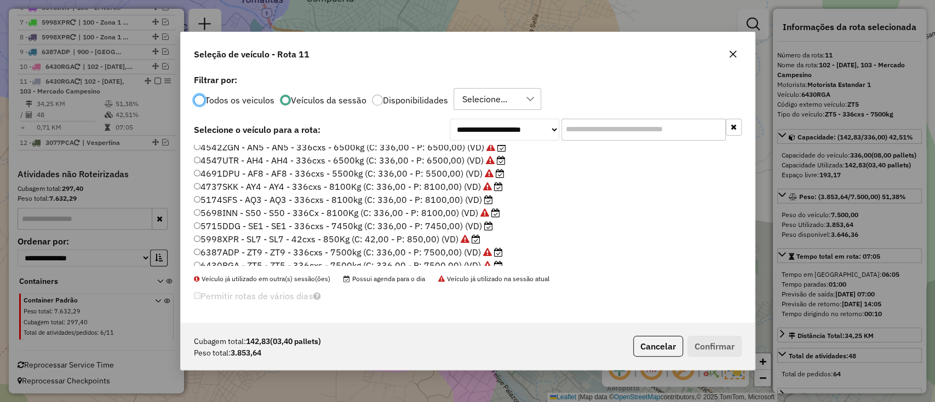
scroll to position [24, 0]
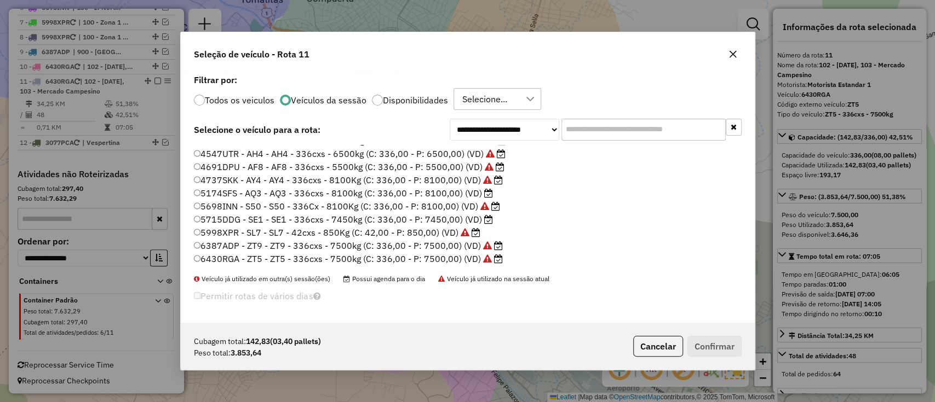
click at [466, 218] on label "5715DDG - SE1 - SE1 - 336cxs - 7450kg (C: 336,00 - P: 7450,00) (VD)" at bounding box center [344, 219] width 300 height 13
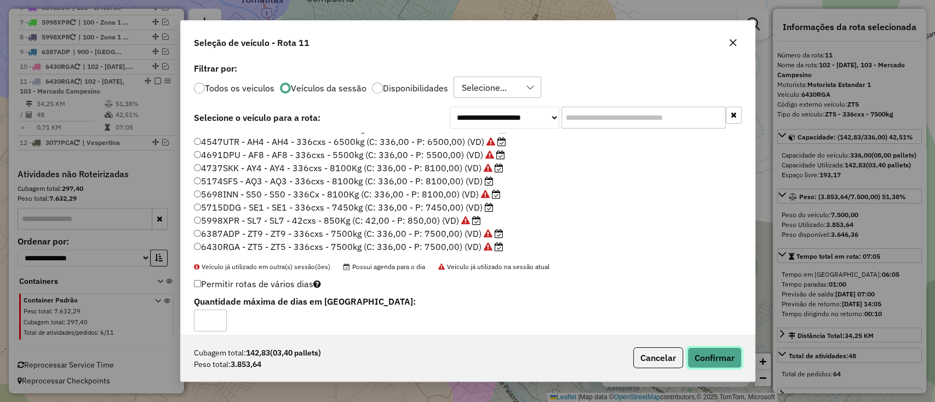
click at [716, 359] on button "Confirmar" at bounding box center [714, 358] width 54 height 21
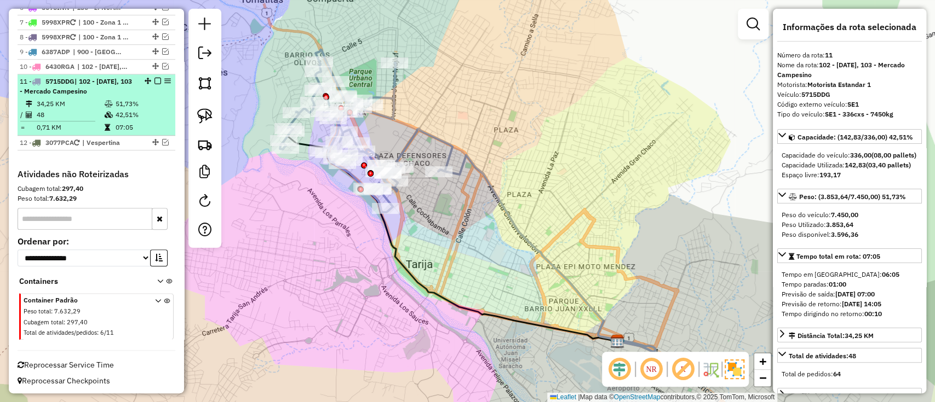
click at [154, 78] on em at bounding box center [157, 81] width 7 height 7
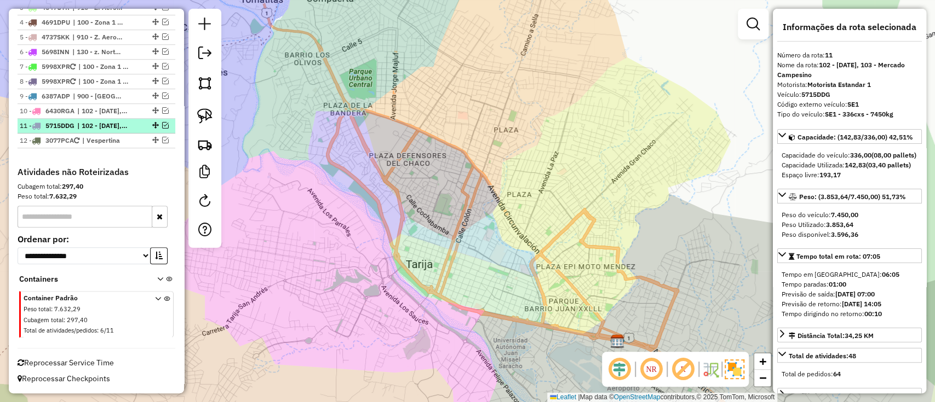
scroll to position [458, 0]
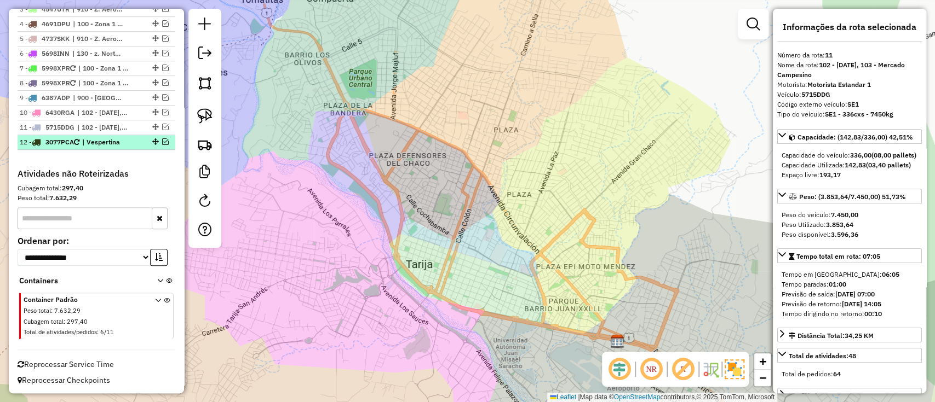
click at [164, 139] on em at bounding box center [165, 142] width 7 height 7
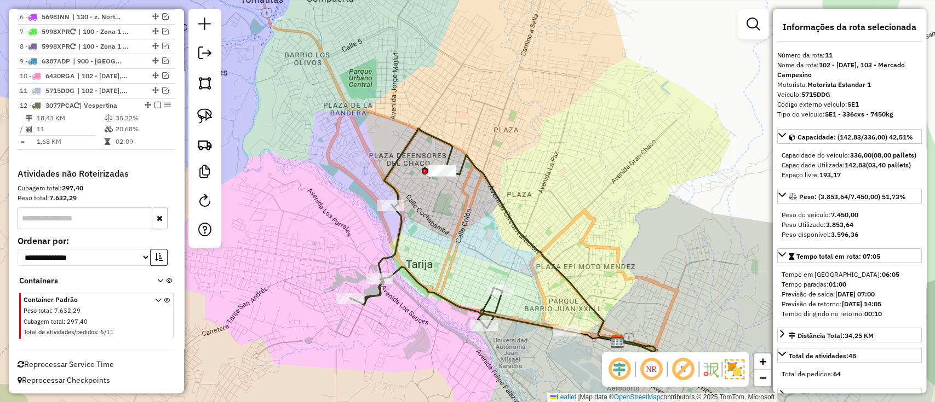
click at [405, 245] on div "Rota 12 - Placa 3077PCA 0000885761 - T. LUIS Janela de atendimento Grade de ate…" at bounding box center [467, 201] width 935 height 402
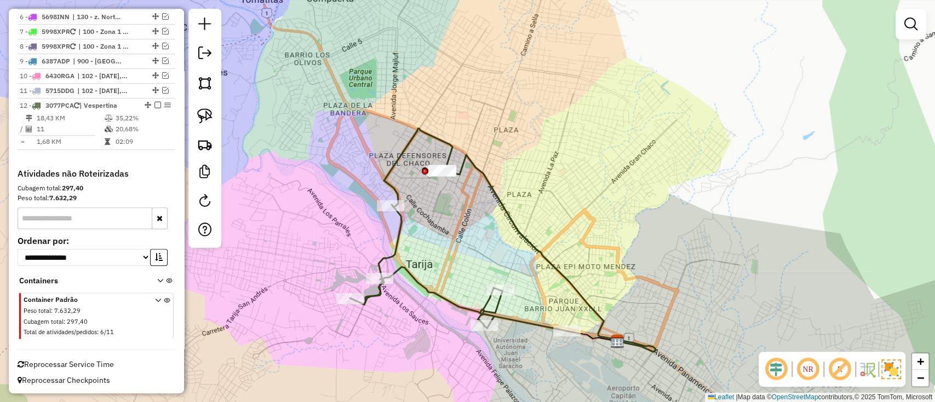
click at [399, 243] on icon at bounding box center [458, 230] width 217 height 203
select select "**********"
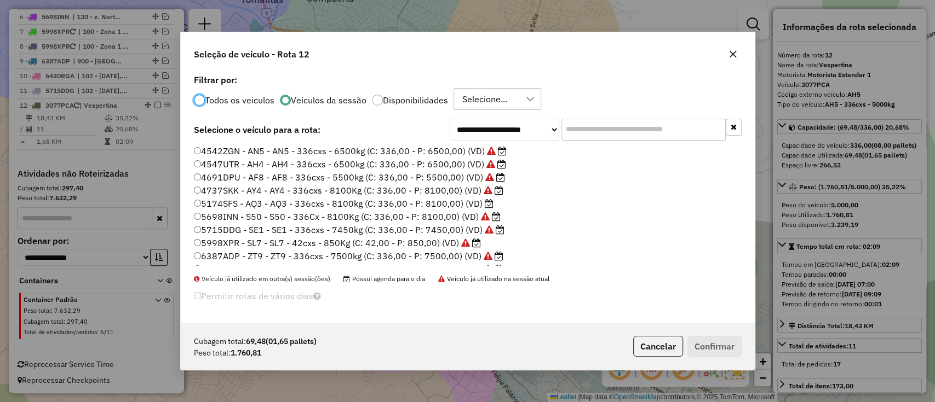
scroll to position [24, 0]
click at [462, 191] on label "5174SFS - AQ3 - AQ3 - 336cxs - 8100kg (C: 336,00 - P: 8100,00) (VD)" at bounding box center [344, 193] width 300 height 13
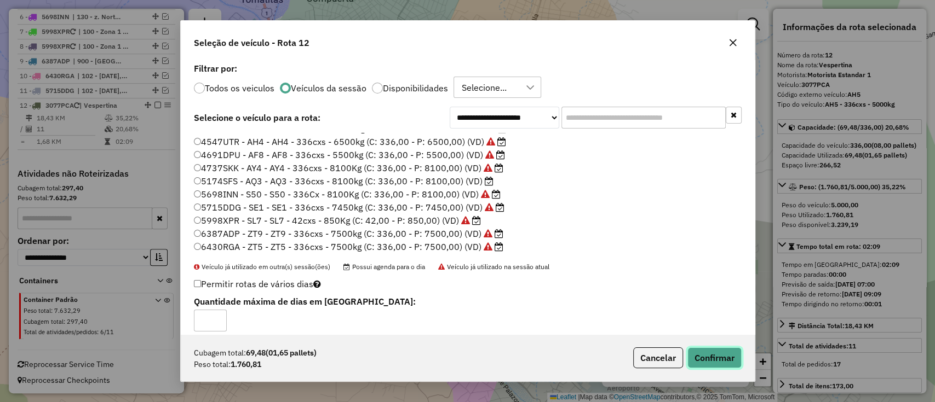
click at [710, 361] on button "Confirmar" at bounding box center [714, 358] width 54 height 21
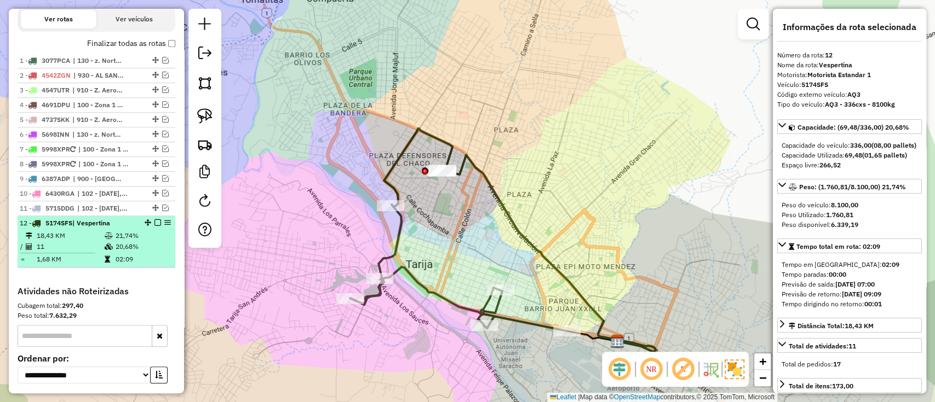
scroll to position [275, 0]
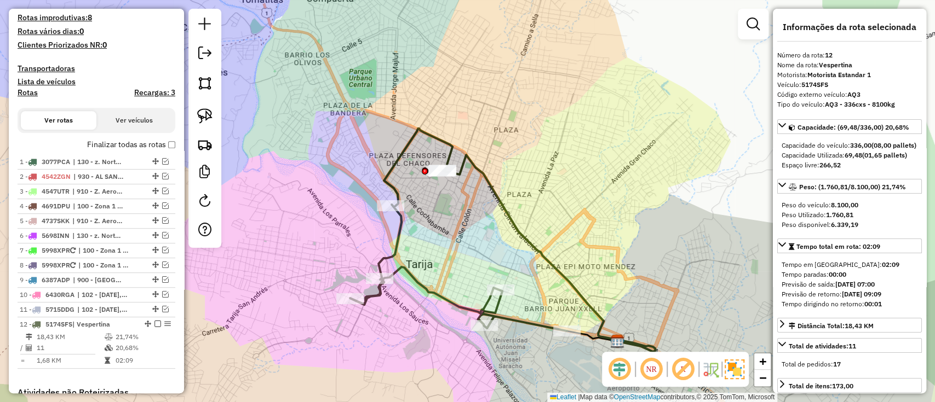
click at [123, 148] on label "Finalizar todas as rotas" at bounding box center [131, 144] width 88 height 11
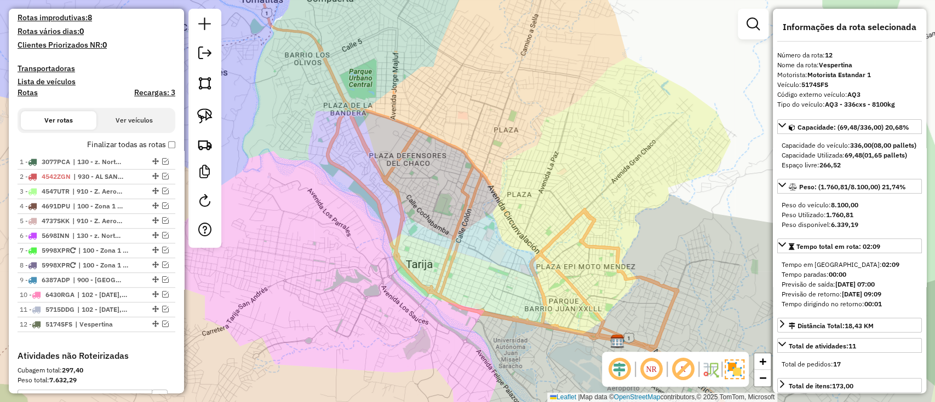
click at [149, 85] on h4 "Lista de veículos" at bounding box center [97, 81] width 158 height 9
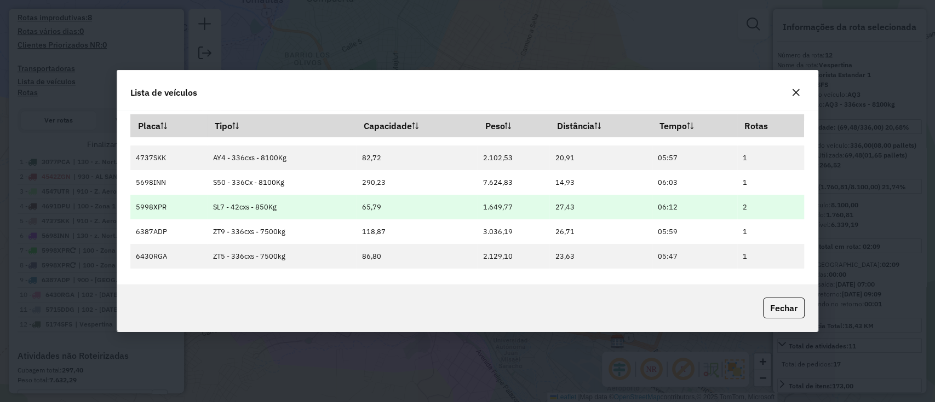
scroll to position [137, 0]
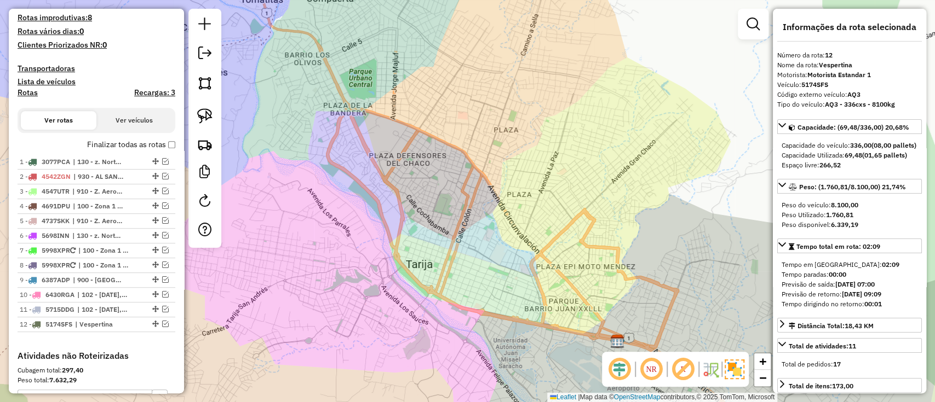
click at [153, 85] on h4 "Lista de veículos" at bounding box center [97, 81] width 158 height 9
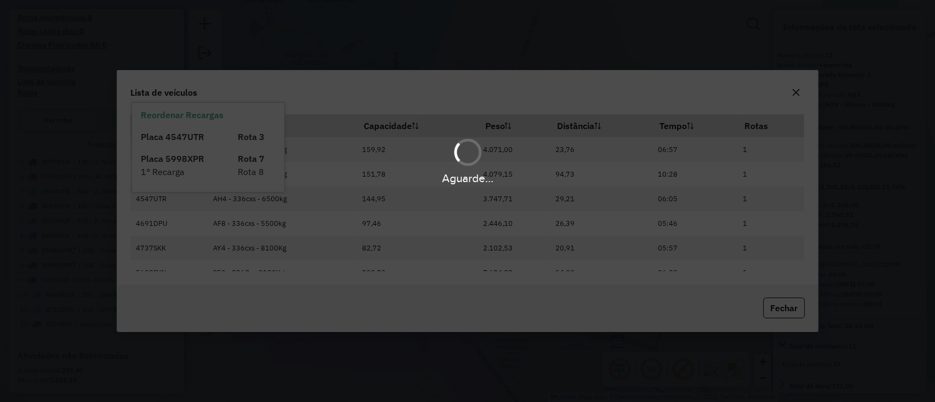
click at [129, 96] on div "Lista de veículos" at bounding box center [467, 90] width 700 height 39
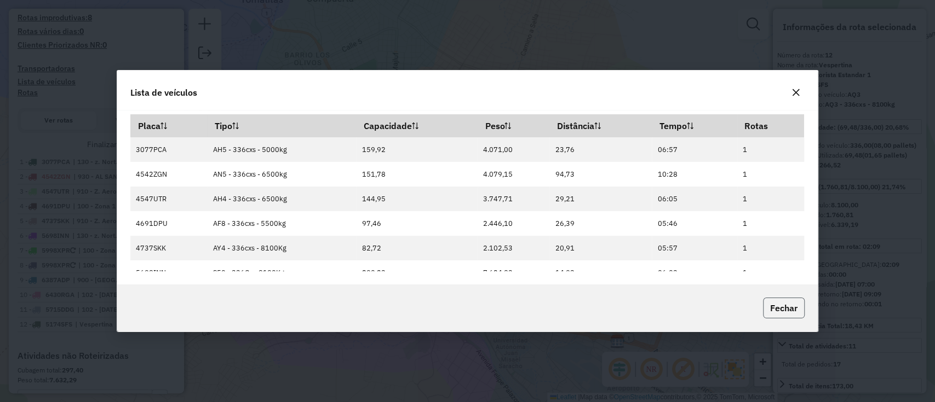
click at [767, 312] on button "Fechar" at bounding box center [784, 308] width 42 height 21
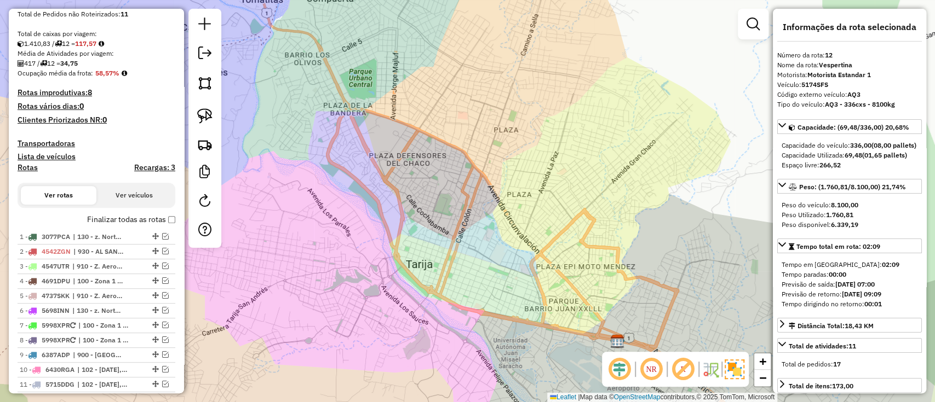
scroll to position [129, 0]
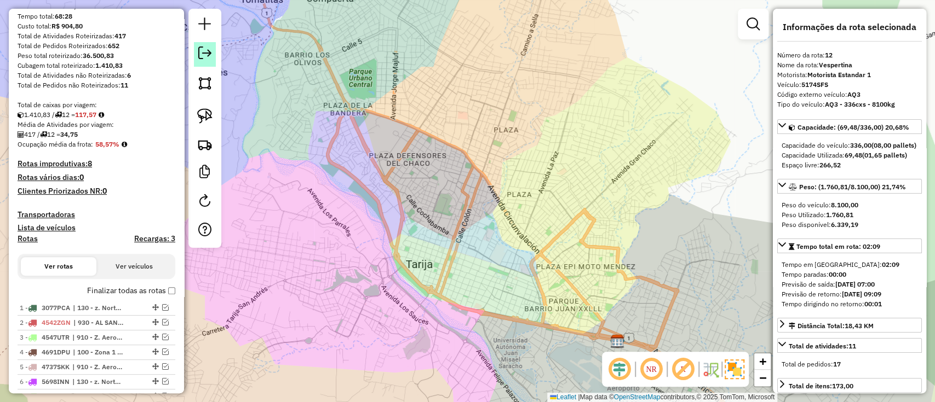
click at [210, 54] on em at bounding box center [204, 53] width 13 height 13
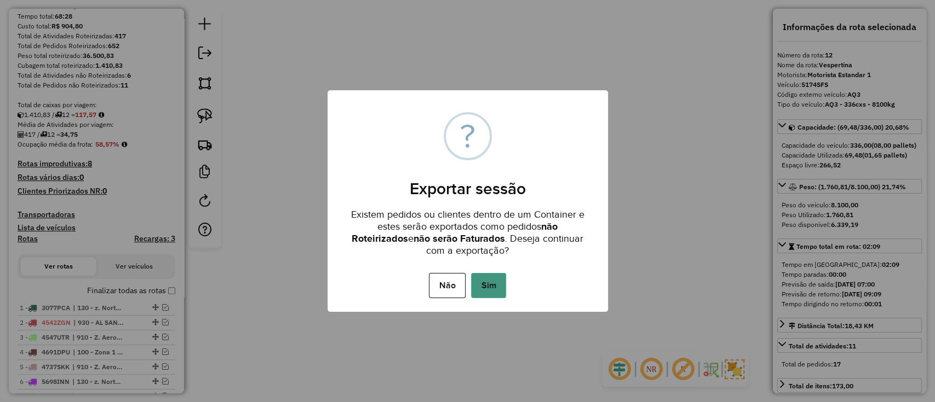
click at [481, 280] on button "Sim" at bounding box center [488, 285] width 35 height 25
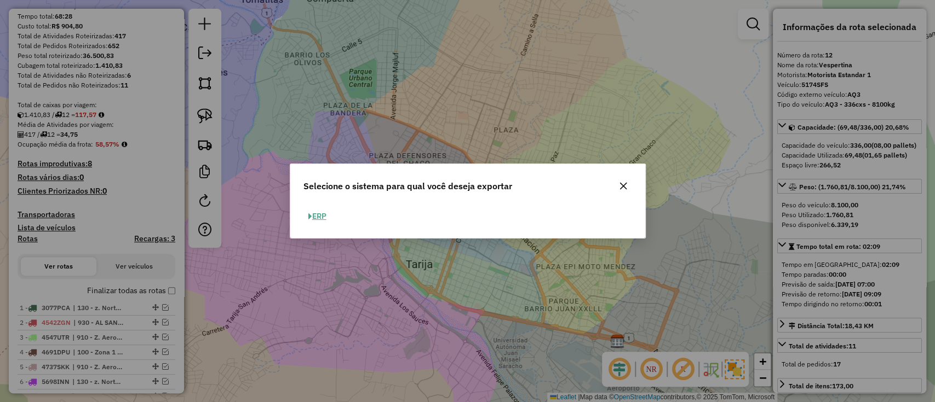
click at [324, 216] on button "ERP" at bounding box center [317, 216] width 28 height 17
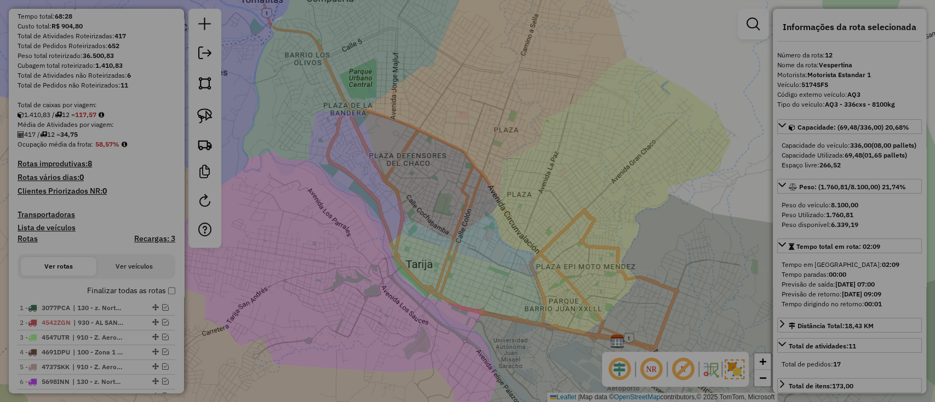
select select "**"
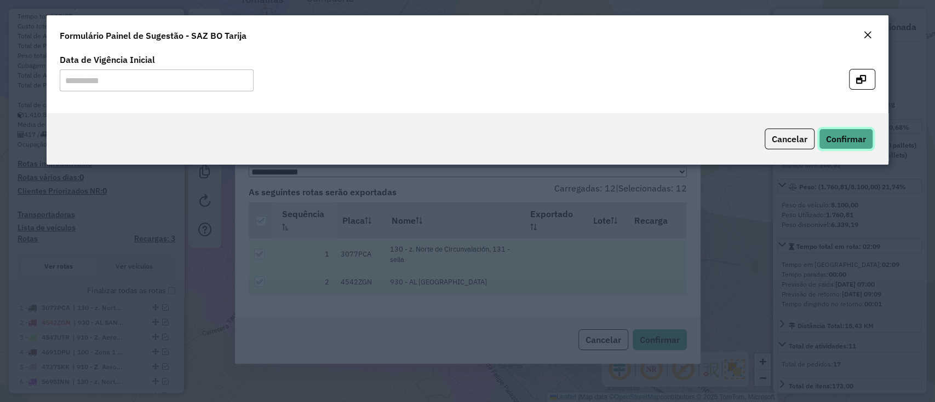
click at [839, 143] on button "Confirmar" at bounding box center [846, 139] width 54 height 21
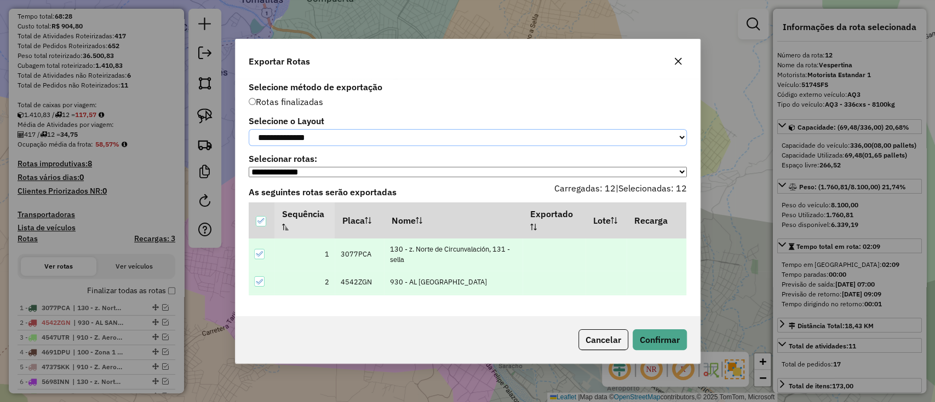
drag, startPoint x: 394, startPoint y: 131, endPoint x: 384, endPoint y: 142, distance: 14.7
click at [394, 131] on select "**********" at bounding box center [468, 137] width 438 height 17
select select "*********"
click at [249, 129] on select "**********" at bounding box center [468, 137] width 438 height 17
drag, startPoint x: 663, startPoint y: 331, endPoint x: 632, endPoint y: 326, distance: 31.1
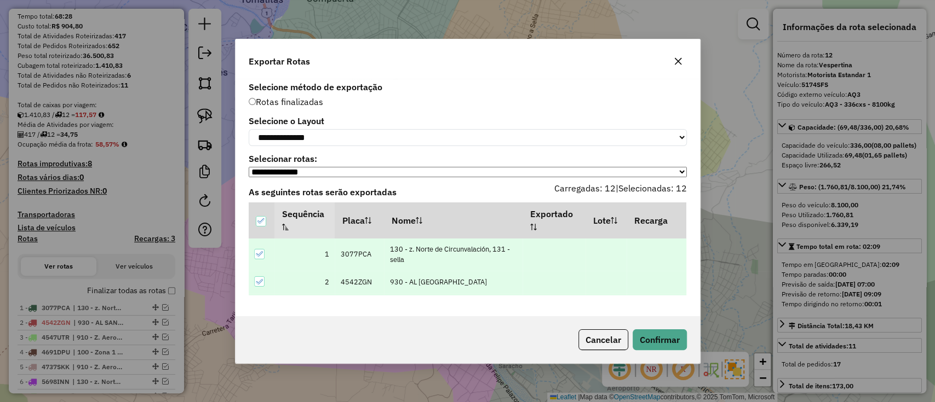
click at [664, 331] on div "Cancelar Confirmar" at bounding box center [467, 340] width 464 height 47
click at [658, 341] on button "Confirmar" at bounding box center [659, 340] width 54 height 21
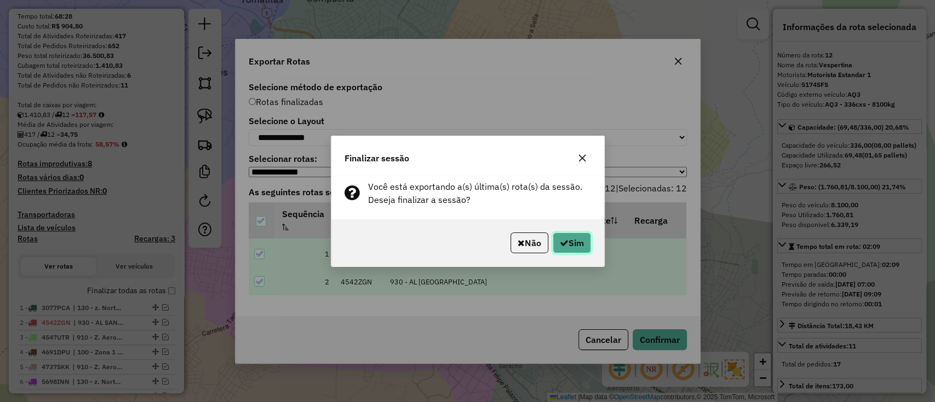
click at [565, 235] on button "Sim" at bounding box center [572, 243] width 38 height 21
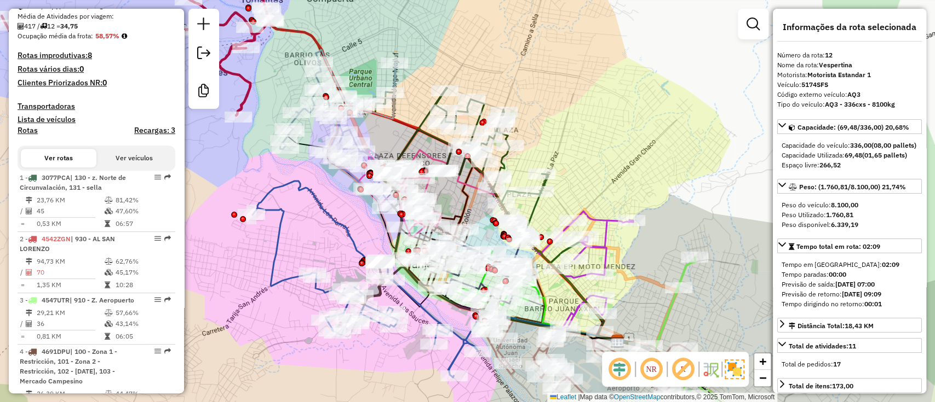
scroll to position [999, 0]
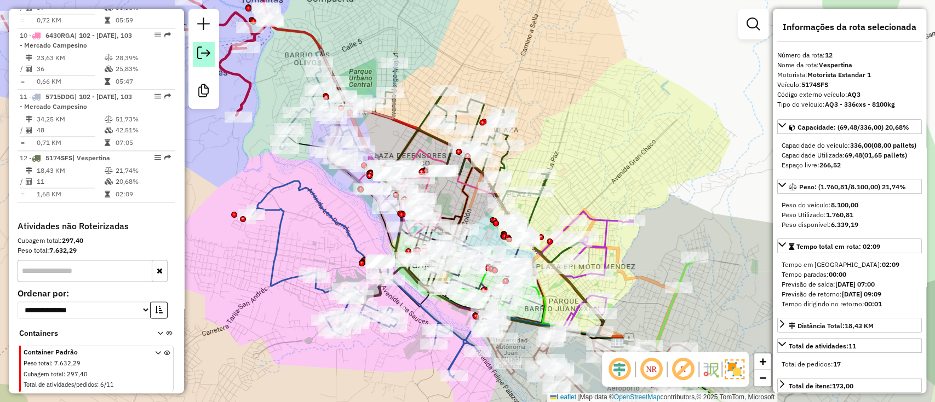
click at [199, 55] on em at bounding box center [203, 53] width 13 height 13
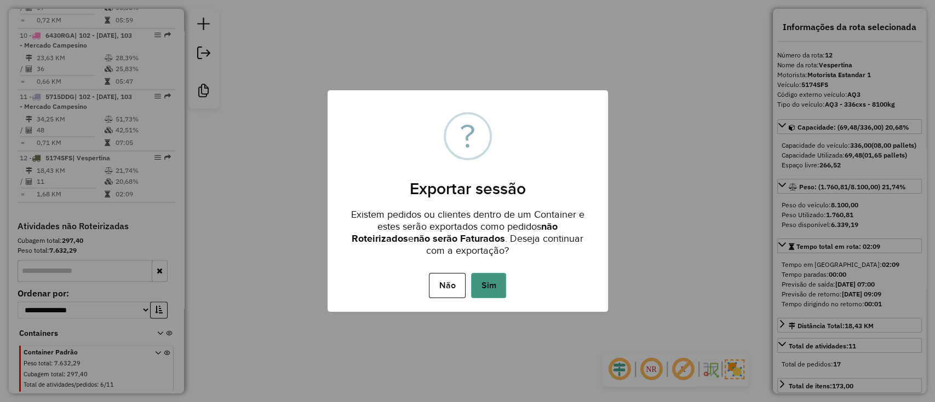
click at [487, 280] on button "Sim" at bounding box center [488, 285] width 35 height 25
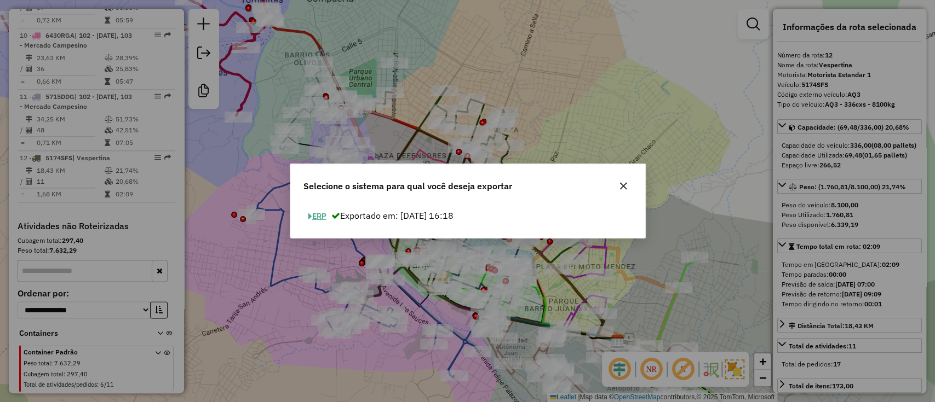
click at [324, 215] on button "ERP" at bounding box center [317, 216] width 28 height 17
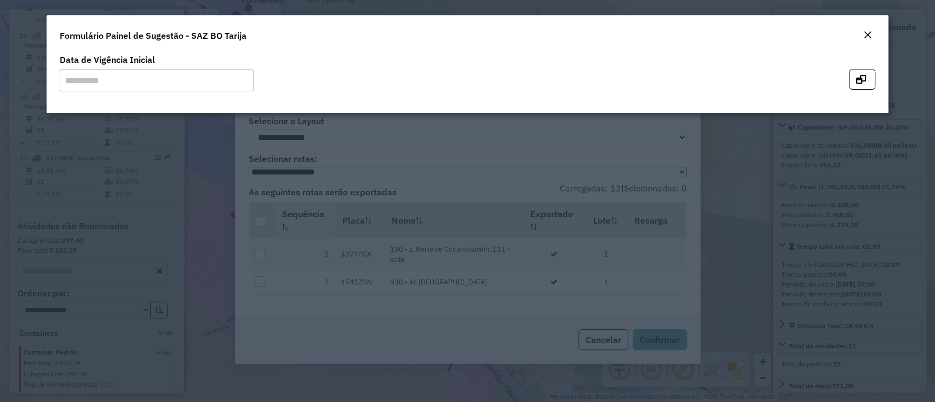
click at [865, 36] on em "Close" at bounding box center [867, 35] width 9 height 9
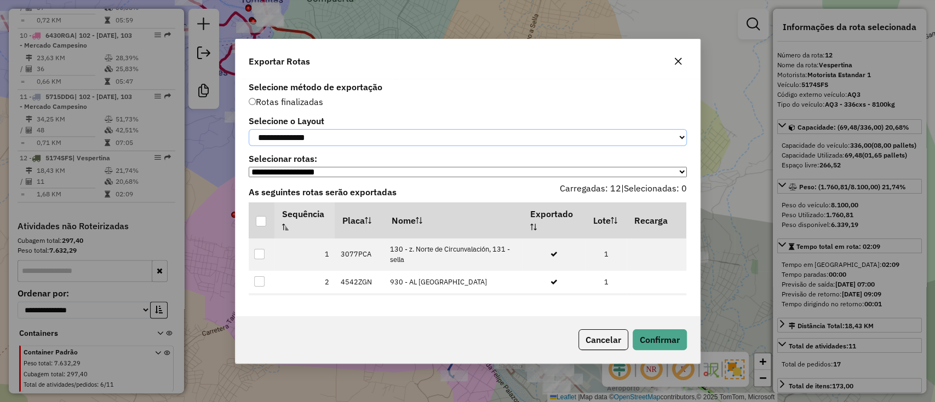
drag, startPoint x: 312, startPoint y: 129, endPoint x: 312, endPoint y: 144, distance: 14.8
click at [312, 129] on select "**********" at bounding box center [468, 137] width 438 height 17
select select "*********"
click at [249, 129] on select "**********" at bounding box center [468, 137] width 438 height 17
click at [262, 220] on div at bounding box center [261, 221] width 10 height 10
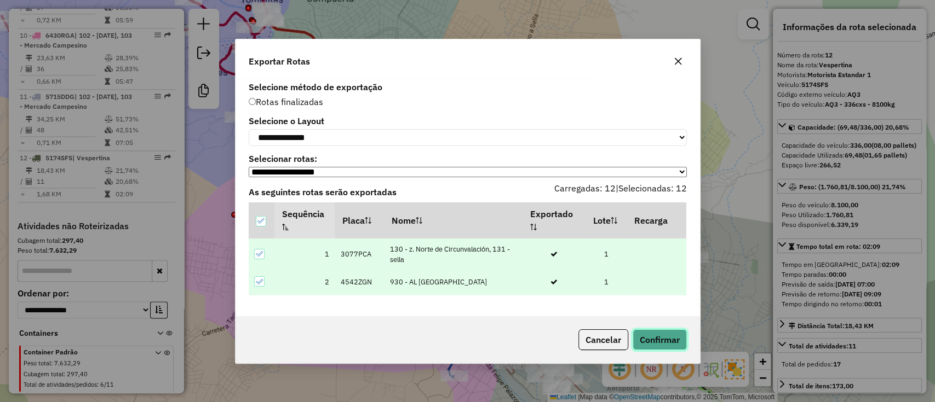
click at [653, 335] on button "Confirmar" at bounding box center [659, 340] width 54 height 21
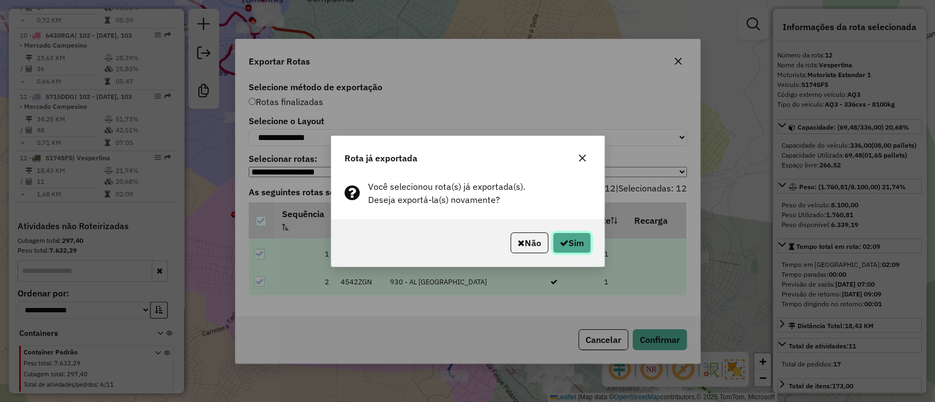
click at [579, 234] on button "Sim" at bounding box center [572, 243] width 38 height 21
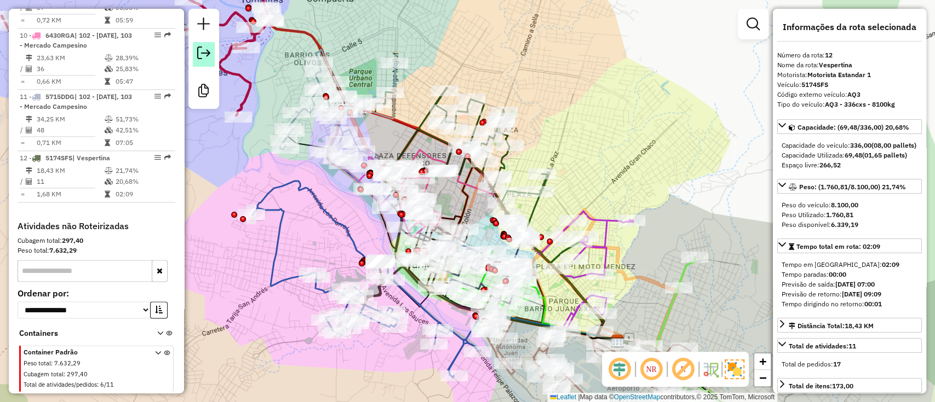
click at [202, 50] on em at bounding box center [203, 53] width 13 height 13
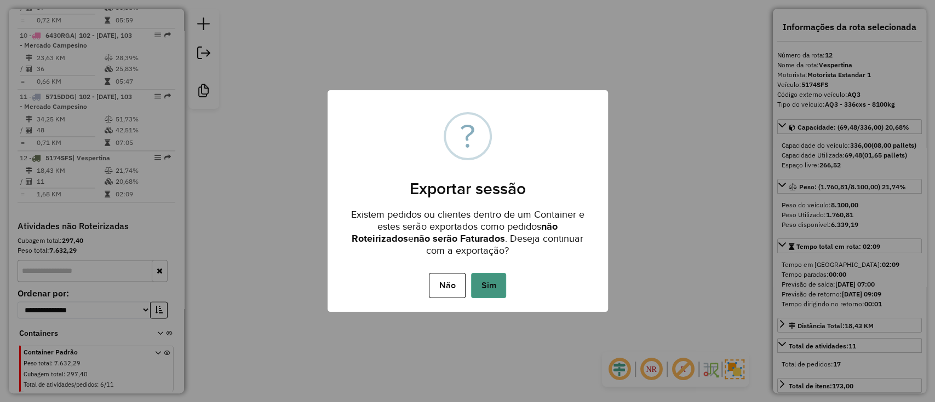
click at [491, 283] on button "Sim" at bounding box center [488, 285] width 35 height 25
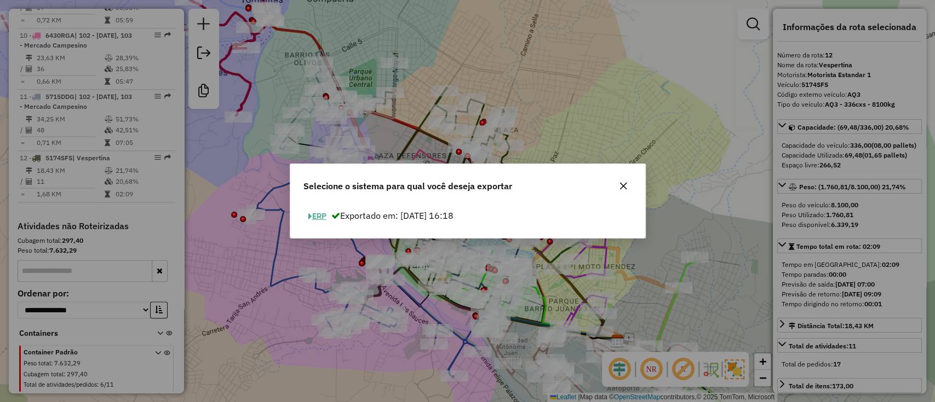
click at [317, 219] on button "ERP" at bounding box center [317, 216] width 28 height 17
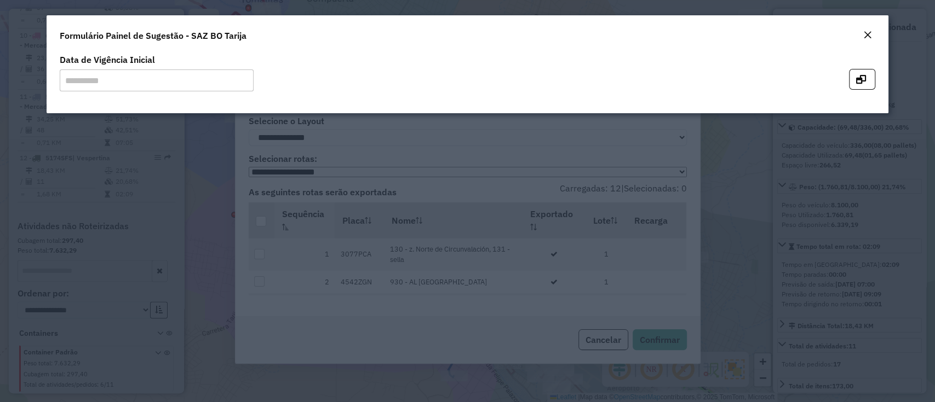
click at [866, 38] on em "Close" at bounding box center [867, 35] width 9 height 9
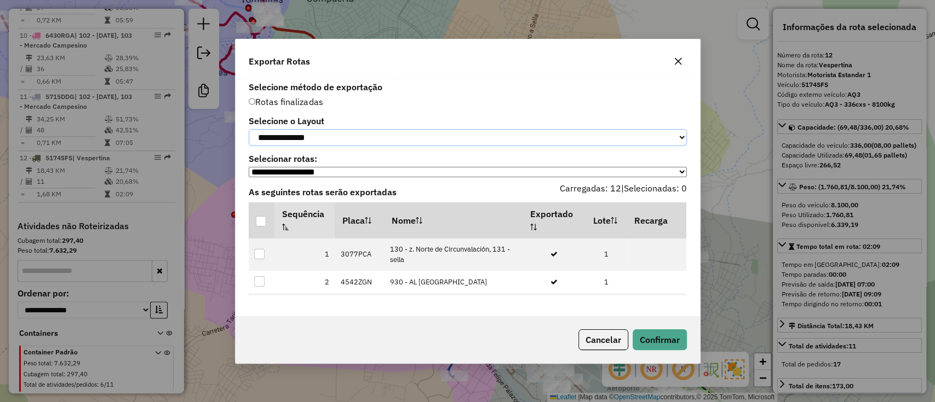
drag, startPoint x: 312, startPoint y: 128, endPoint x: 315, endPoint y: 145, distance: 17.9
click at [312, 129] on select "**********" at bounding box center [468, 137] width 438 height 17
select select "*********"
click at [249, 129] on select "**********" at bounding box center [468, 137] width 438 height 17
click at [259, 227] on div at bounding box center [261, 221] width 10 height 10
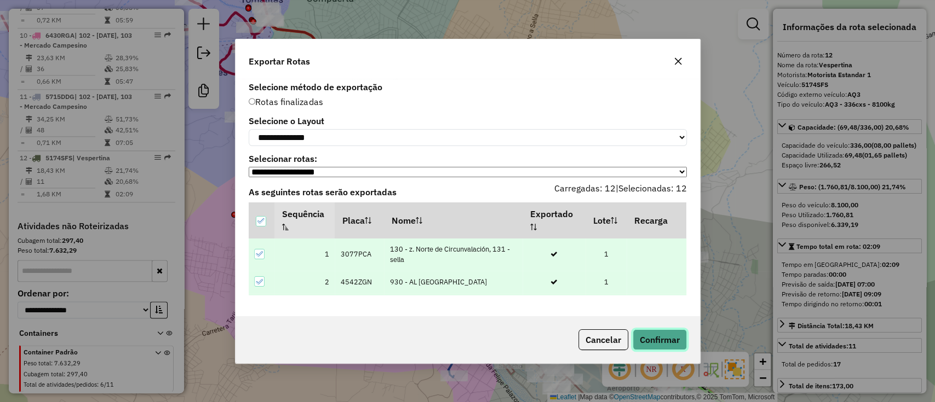
click at [643, 343] on button "Confirmar" at bounding box center [659, 340] width 54 height 21
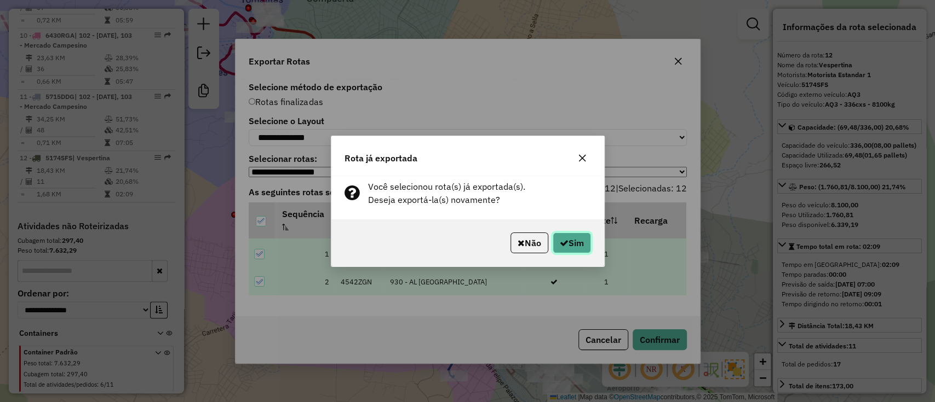
click at [563, 243] on icon "button" at bounding box center [564, 243] width 9 height 9
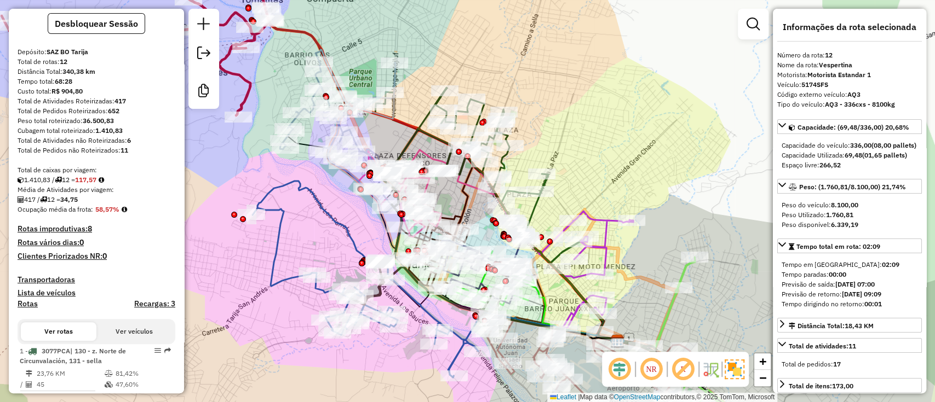
scroll to position [0, 0]
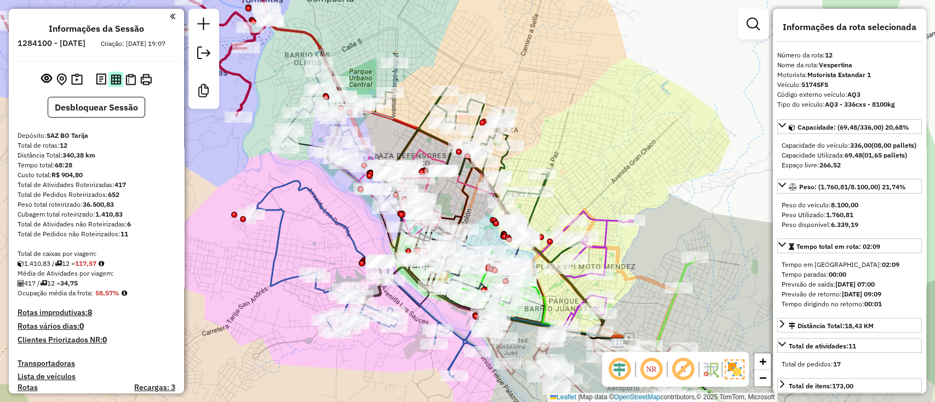
click at [117, 85] on img at bounding box center [116, 79] width 10 height 10
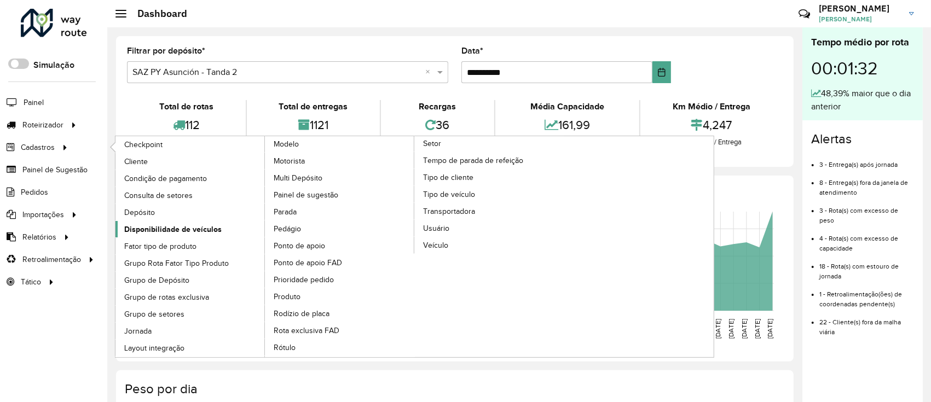
click at [138, 225] on span "Disponibilidade de veículos" at bounding box center [172, 229] width 97 height 11
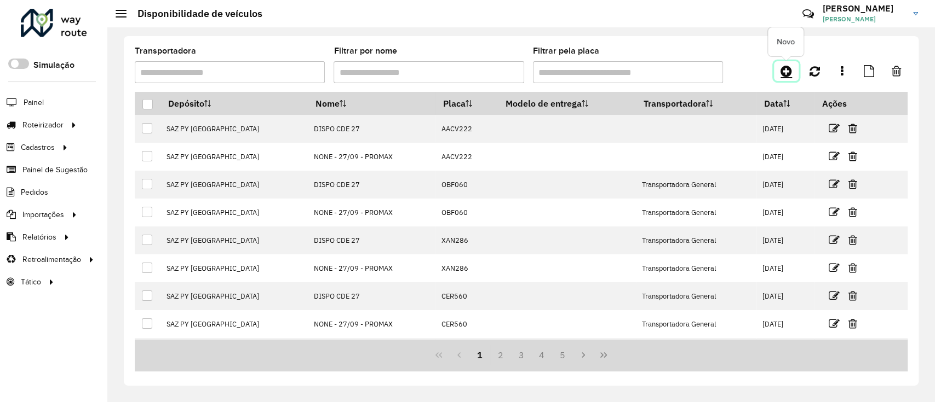
click at [788, 71] on icon at bounding box center [785, 71] width 11 height 13
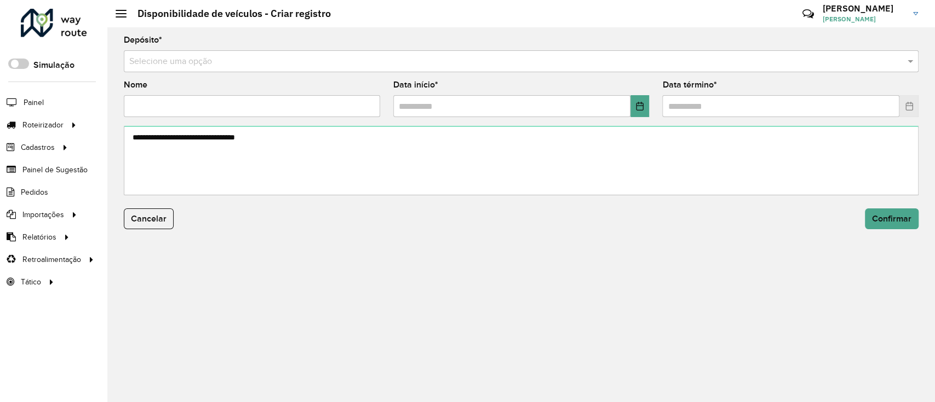
click at [548, 64] on input "text" at bounding box center [510, 61] width 762 height 13
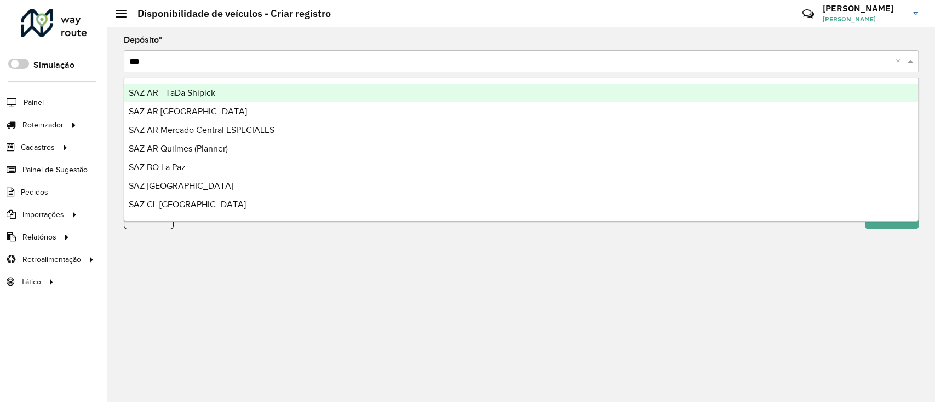
type input "****"
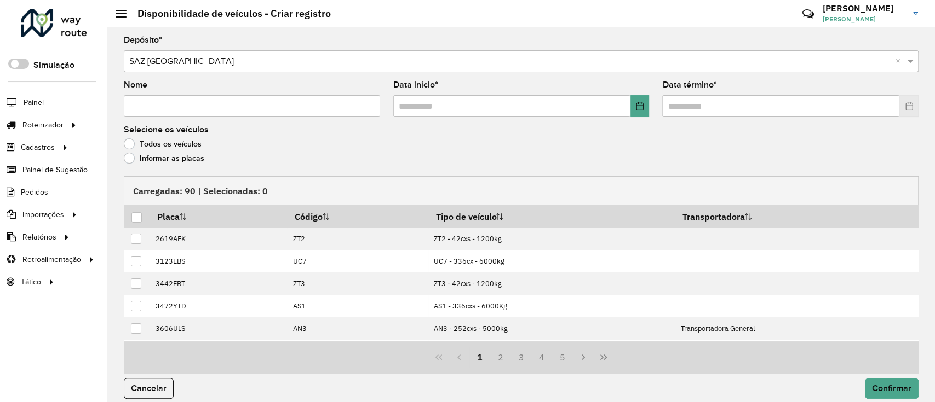
click at [231, 100] on input "Nome" at bounding box center [252, 106] width 256 height 22
type input "**********"
click at [619, 120] on formly-field "Data início *" at bounding box center [521, 103] width 269 height 45
click at [640, 105] on icon "Choose Date" at bounding box center [639, 106] width 9 height 9
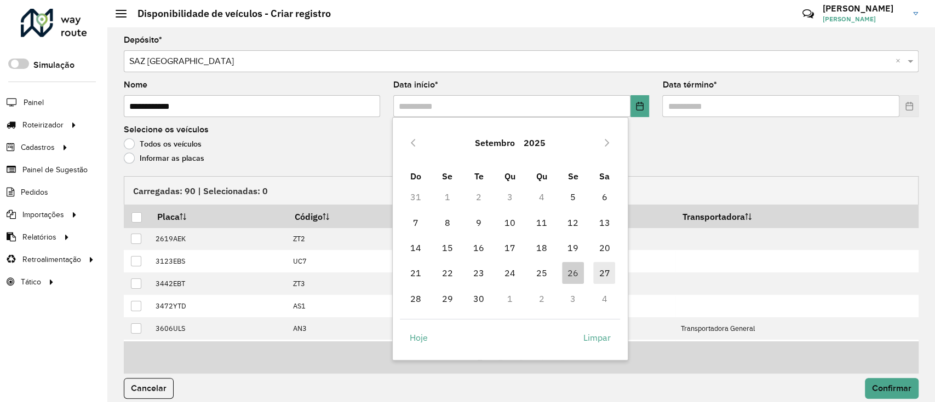
click at [605, 274] on span "27" at bounding box center [604, 273] width 22 height 22
type input "**********"
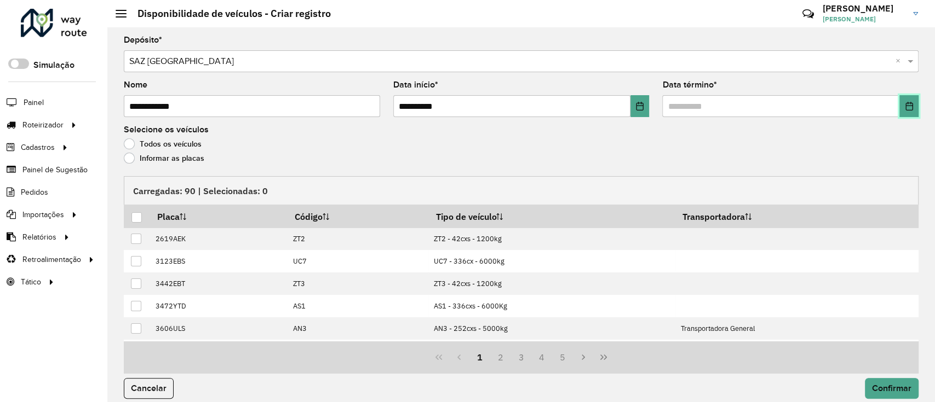
click at [910, 109] on button "Choose Date" at bounding box center [908, 106] width 19 height 22
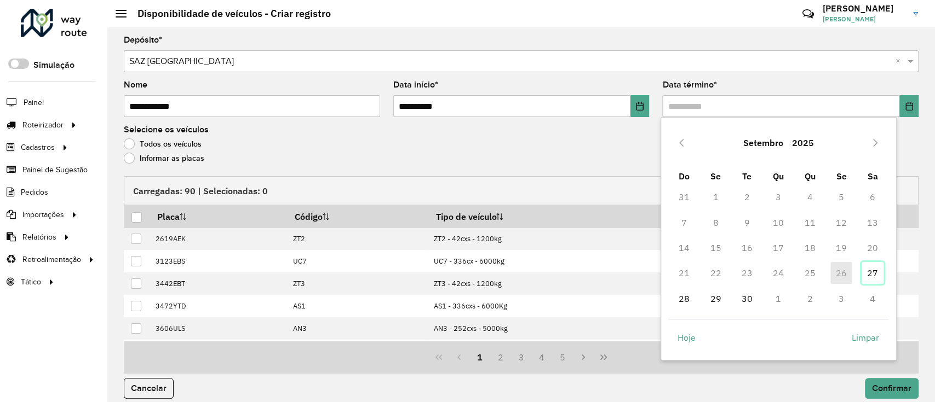
click at [867, 279] on span "27" at bounding box center [872, 273] width 22 height 22
type input "**********"
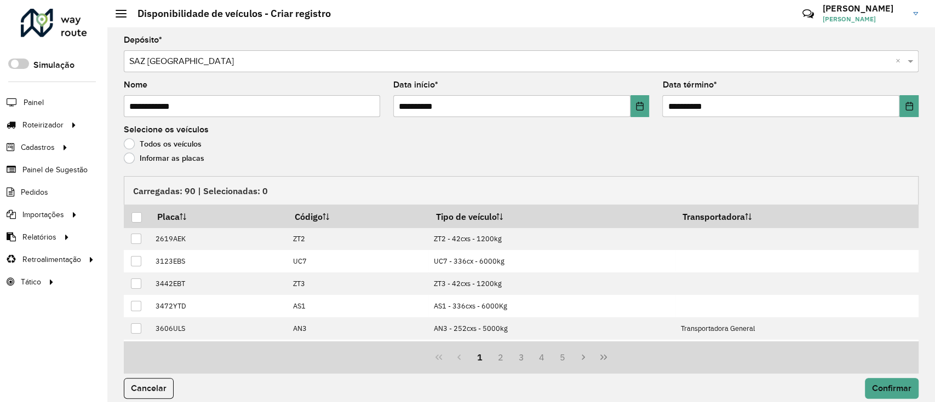
click at [188, 157] on label "Informar as placas" at bounding box center [164, 158] width 80 height 11
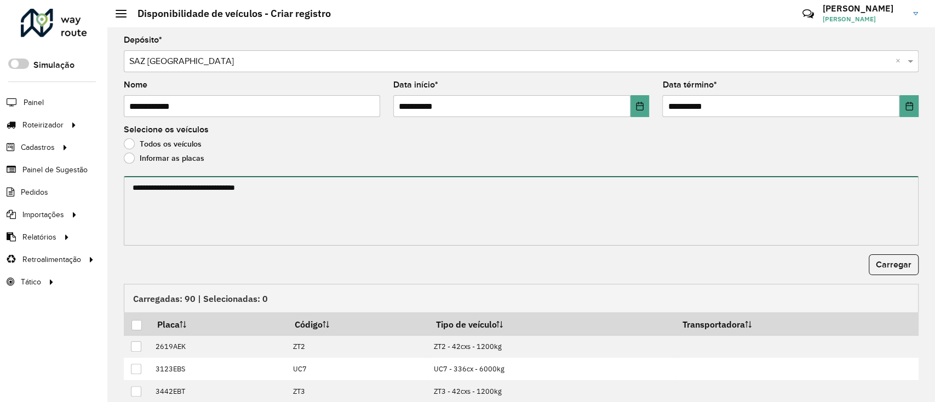
click at [176, 191] on textarea at bounding box center [521, 211] width 795 height 70
paste textarea "******* ******* ******* ******* ******* ******* ******* ******* ******* *******…"
type textarea "******* ******* ******* ******* ******* ******* ******* ******* ******* *******…"
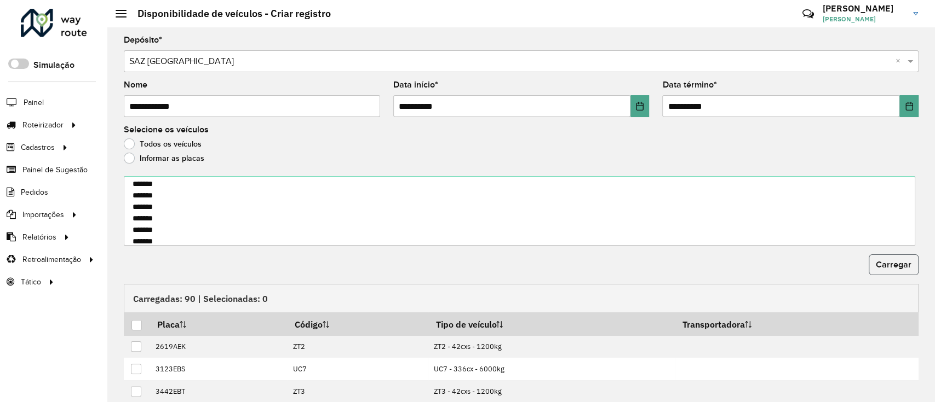
click at [880, 263] on span "Carregar" at bounding box center [894, 264] width 36 height 9
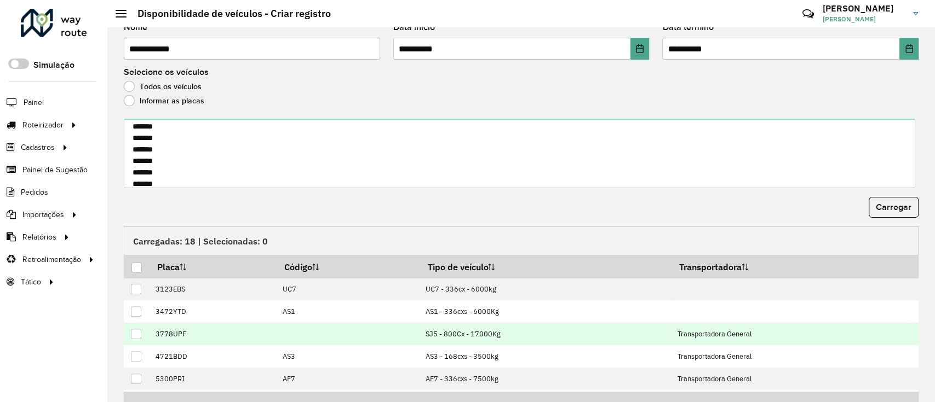
scroll to position [118, 0]
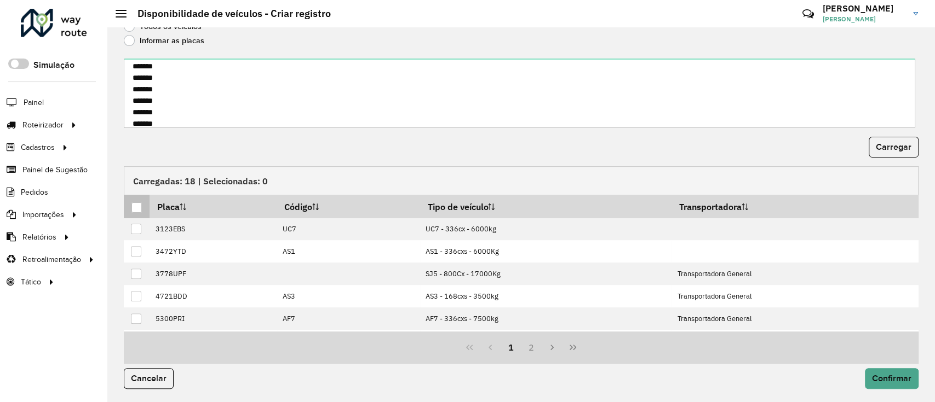
click at [136, 206] on div at bounding box center [136, 208] width 10 height 10
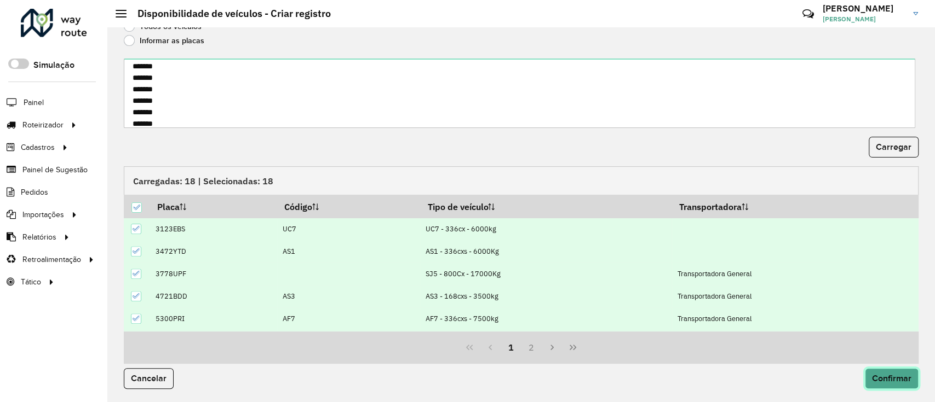
click at [879, 374] on span "Confirmar" at bounding box center [891, 378] width 39 height 9
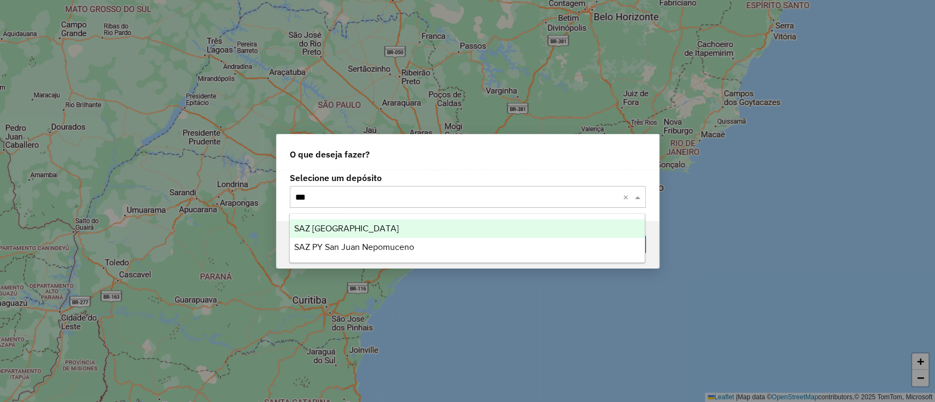
type input "****"
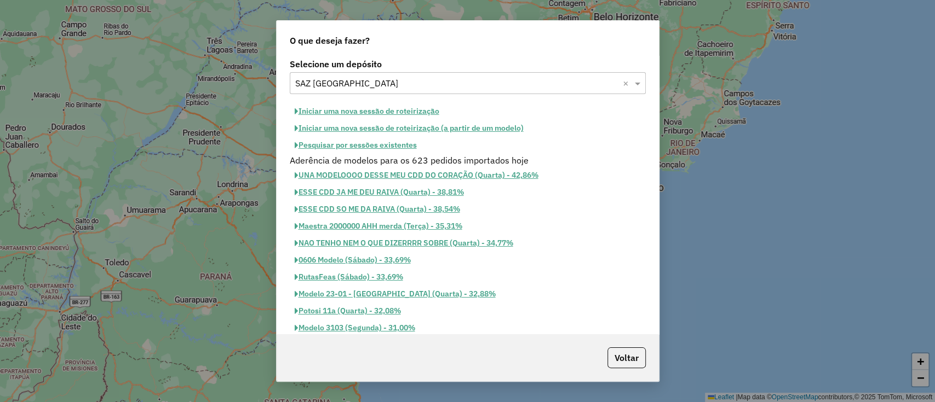
click at [335, 114] on button "Iniciar uma nova sessão de roteirização" at bounding box center [367, 111] width 154 height 17
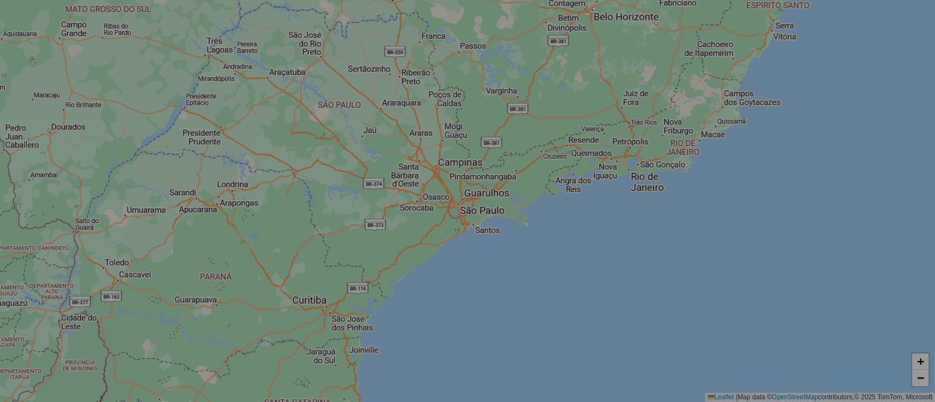
select select "*"
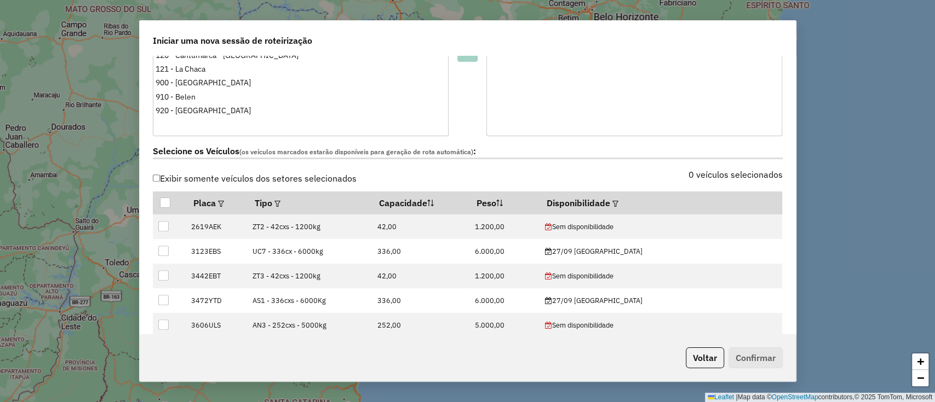
scroll to position [292, 0]
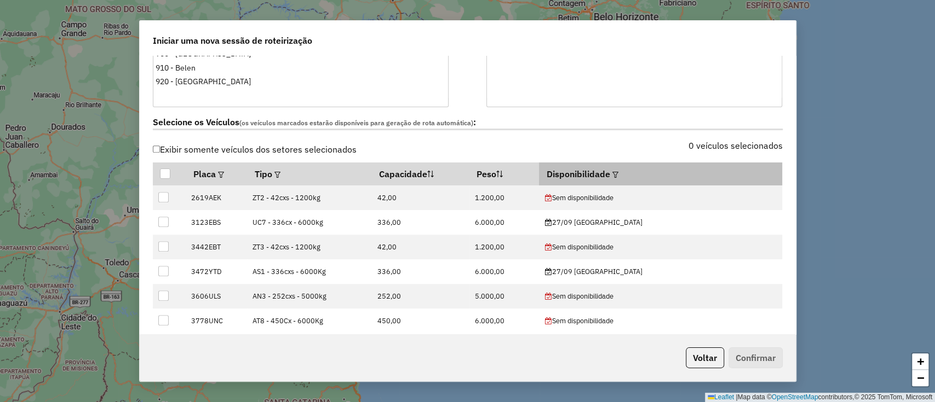
click at [618, 172] on em at bounding box center [615, 175] width 6 height 6
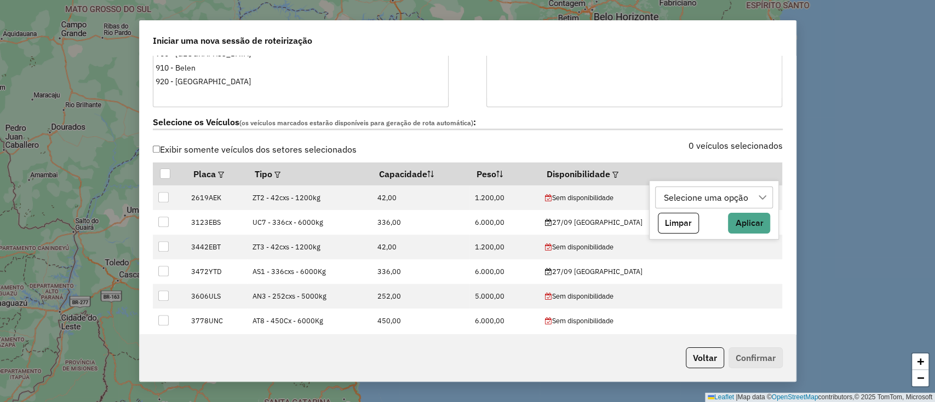
click at [664, 198] on div "Selecione uma opção" at bounding box center [706, 197] width 92 height 21
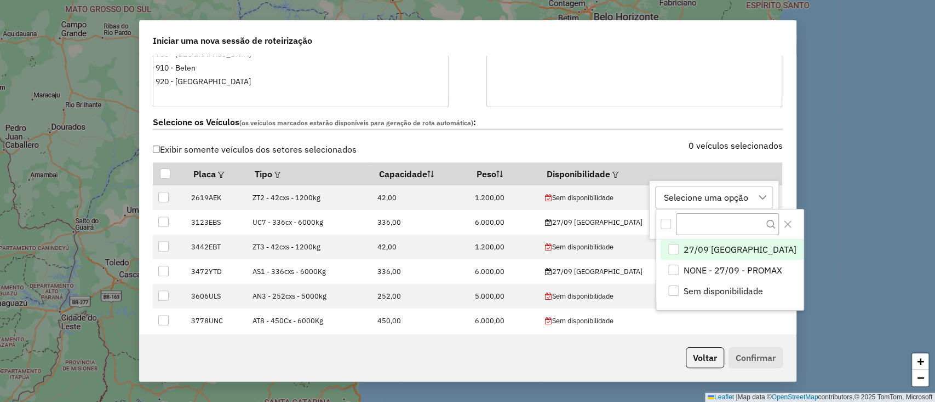
drag, startPoint x: 726, startPoint y: 241, endPoint x: 773, endPoint y: 220, distance: 51.2
click at [726, 242] on li "27/09 potosí" at bounding box center [731, 250] width 143 height 21
click at [782, 217] on div at bounding box center [729, 225] width 147 height 30
click at [779, 219] on button "Close" at bounding box center [788, 225] width 18 height 18
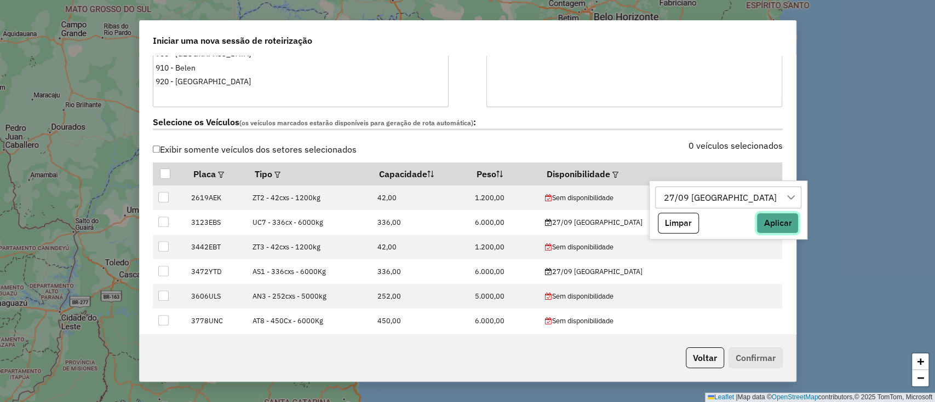
click at [756, 227] on button "Aplicar" at bounding box center [777, 223] width 42 height 21
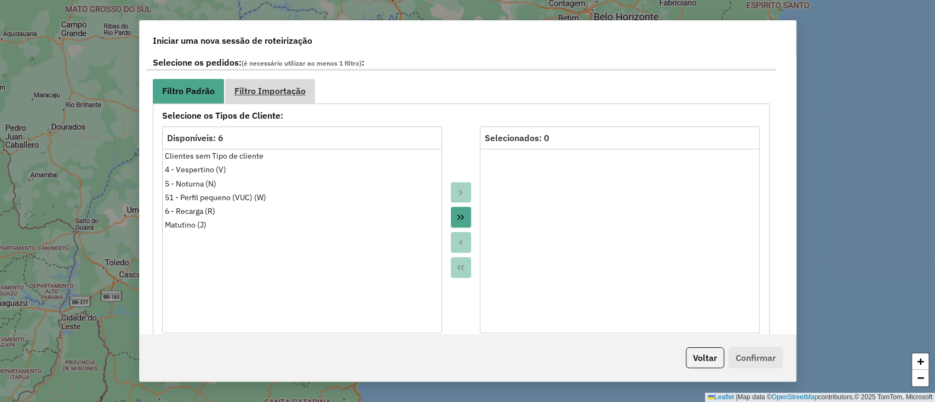
scroll to position [584, 0]
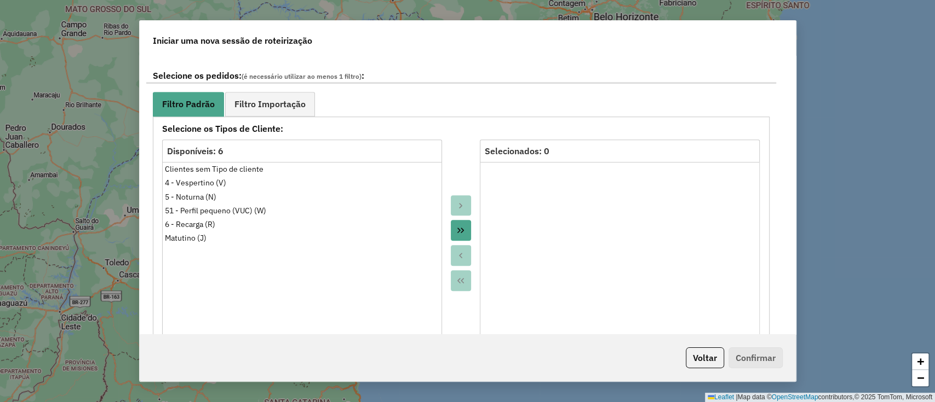
click at [261, 88] on div "**********" at bounding box center [461, 292] width 630 height 462
click at [266, 100] on span "Filtro Importação" at bounding box center [269, 104] width 71 height 9
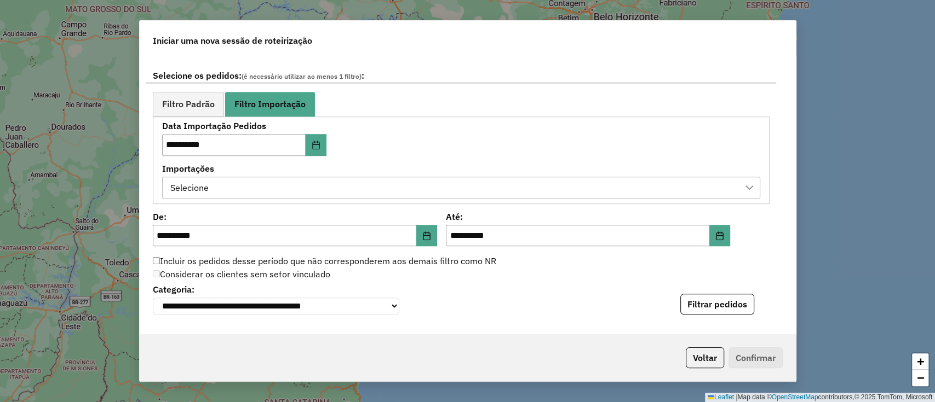
click at [283, 180] on div "Selecione" at bounding box center [453, 187] width 572 height 21
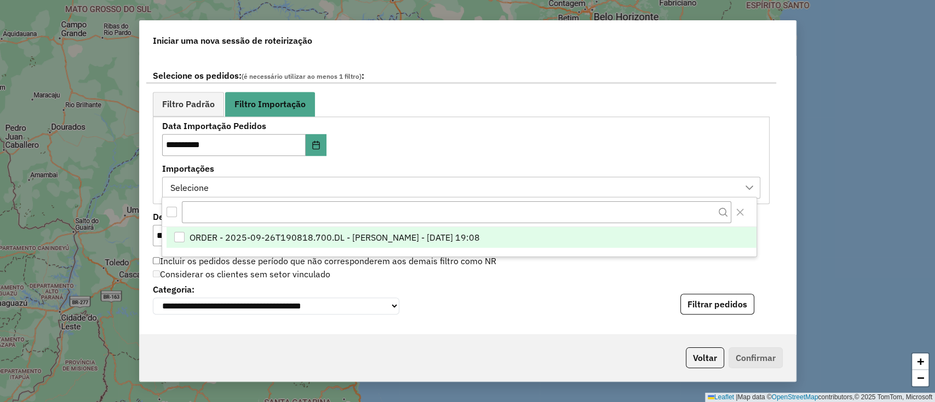
scroll to position [8, 49]
click at [333, 240] on span "ORDER - 2025-09-26T190818.700.DL - BARBARA PAULOSSI BERTO - 26/09/2025 19:08" at bounding box center [334, 237] width 290 height 13
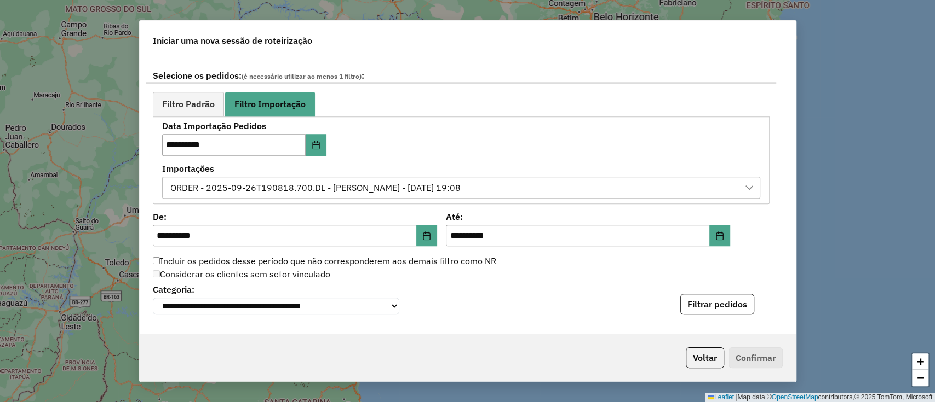
scroll to position [730, 0]
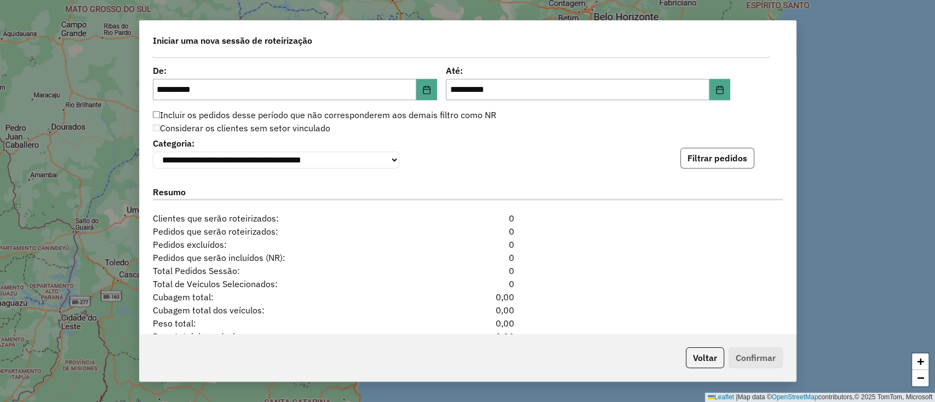
click at [698, 154] on button "Filtrar pedidos" at bounding box center [717, 158] width 74 height 21
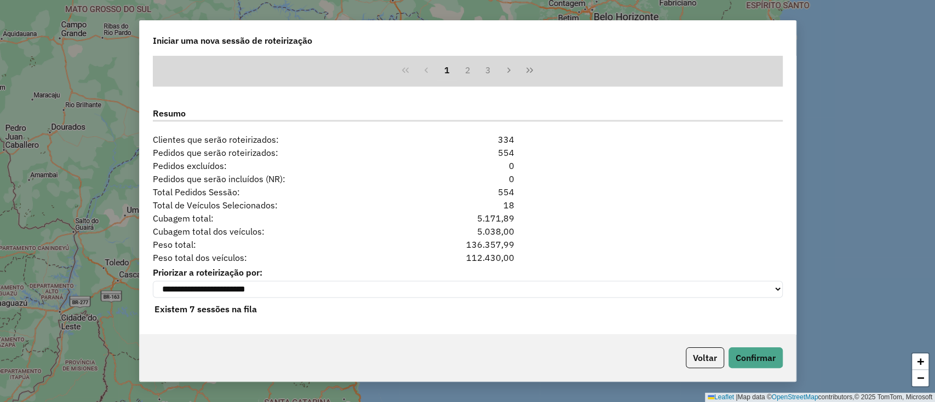
scroll to position [1038, 0]
click at [745, 358] on button "Confirmar" at bounding box center [755, 358] width 54 height 21
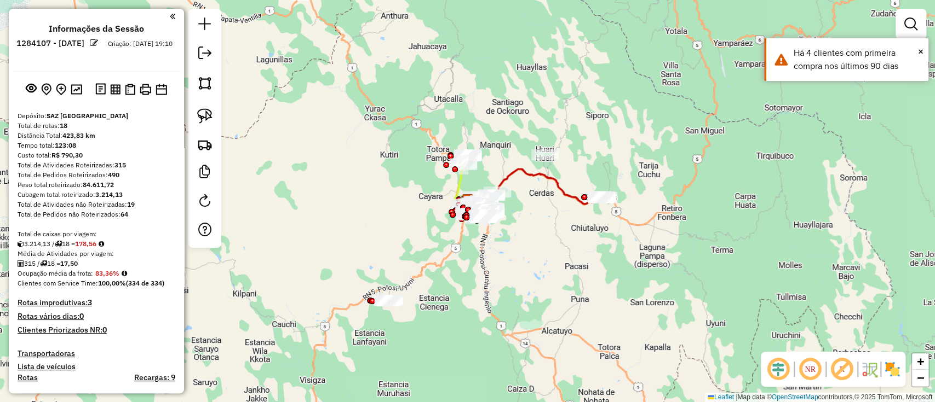
click at [360, 187] on div "Janela de atendimento Grade de atendimento Capacidade Transportadoras Veículos …" at bounding box center [467, 201] width 935 height 402
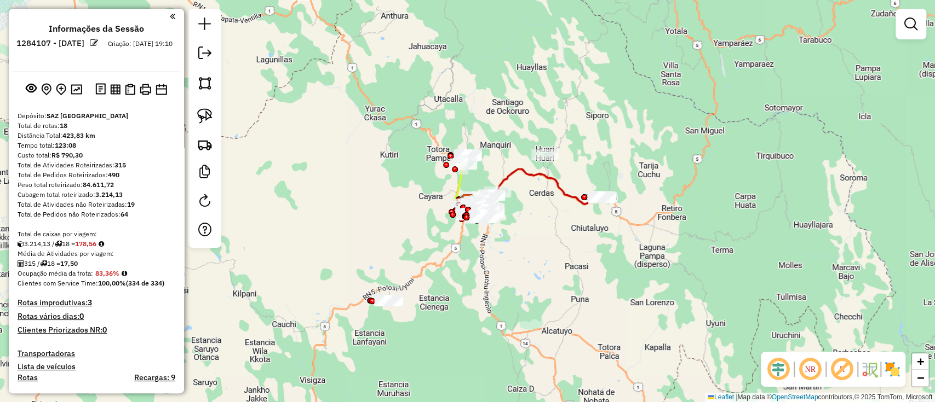
select select "**********"
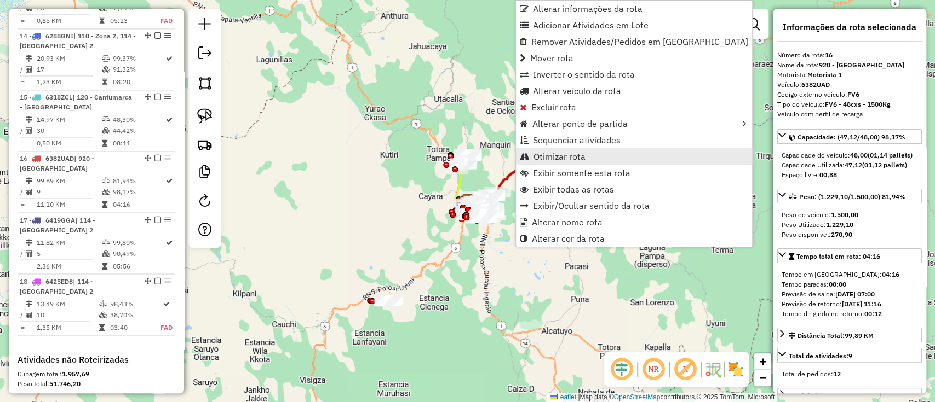
scroll to position [1321, 0]
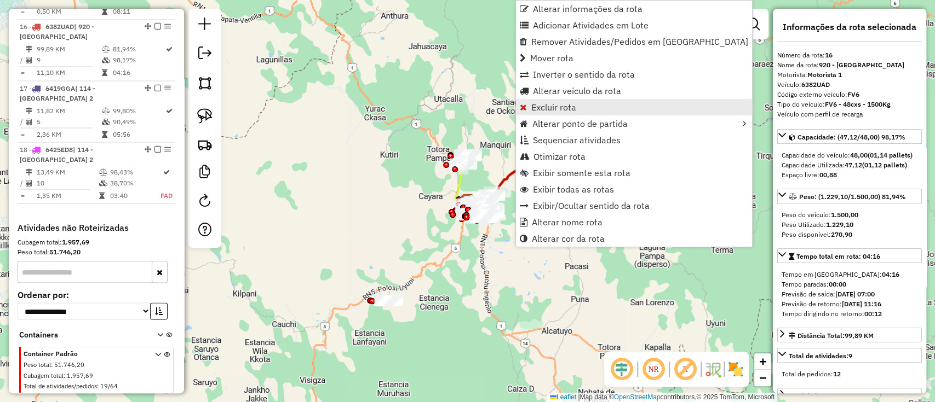
click at [539, 106] on span "Excluir rota" at bounding box center [553, 107] width 45 height 9
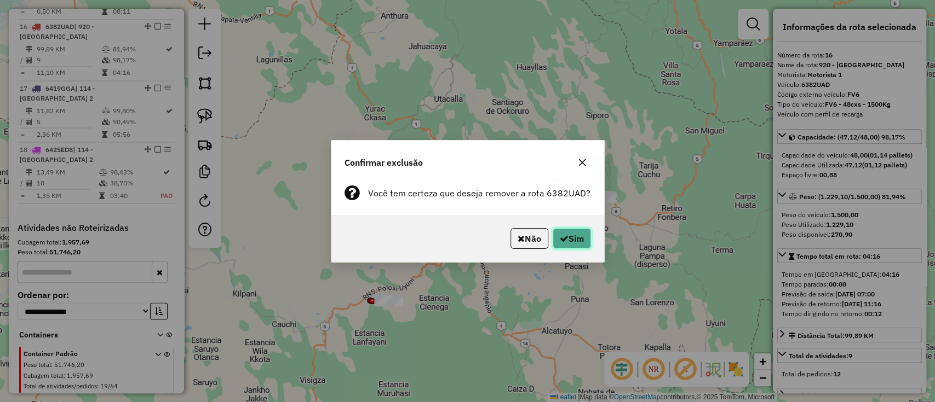
click at [567, 232] on button "Sim" at bounding box center [572, 238] width 38 height 21
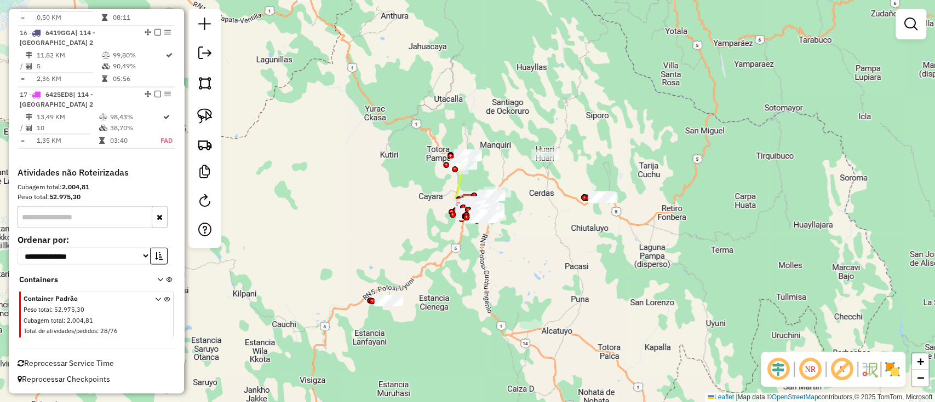
scroll to position [1269, 0]
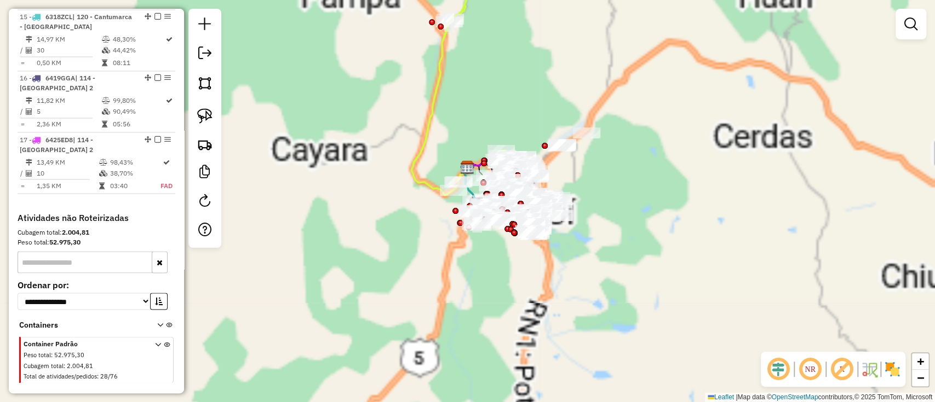
drag, startPoint x: 468, startPoint y: 197, endPoint x: 461, endPoint y: 154, distance: 43.3
click at [449, 120] on div "Janela de atendimento Grade de atendimento Capacidade Transportadoras Veículos …" at bounding box center [467, 201] width 935 height 402
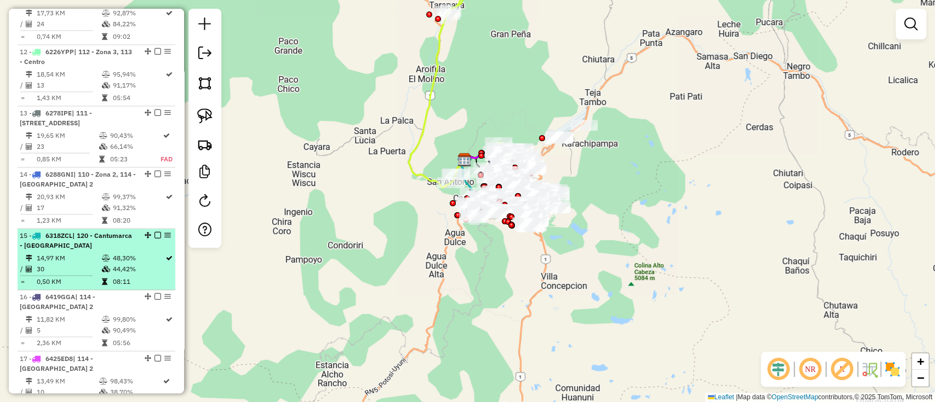
scroll to position [1196, 0]
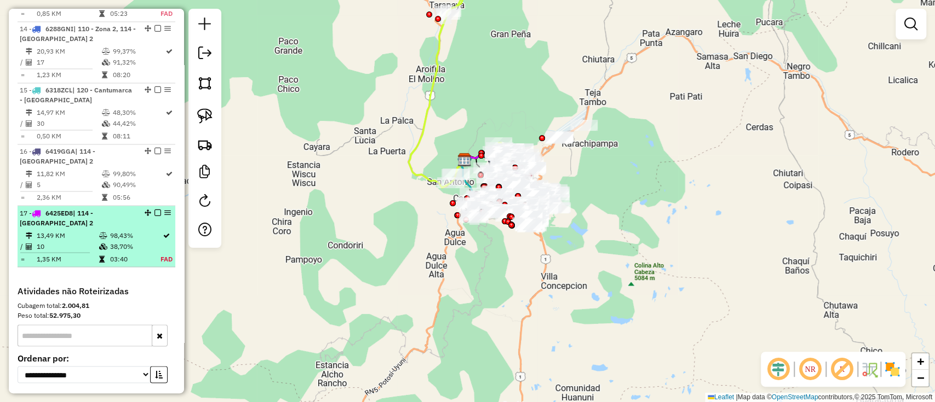
click at [154, 209] on em at bounding box center [157, 212] width 7 height 7
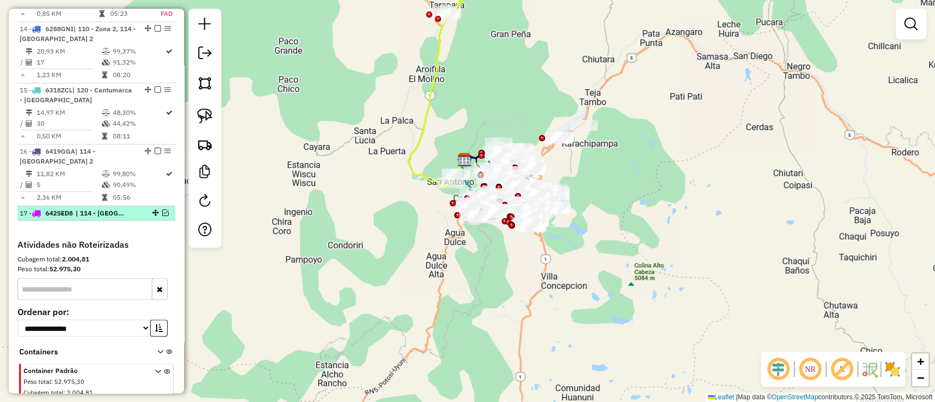
click at [110, 208] on span "| 114 - Casco Viejo 2" at bounding box center [101, 213] width 50 height 10
select select "**********"
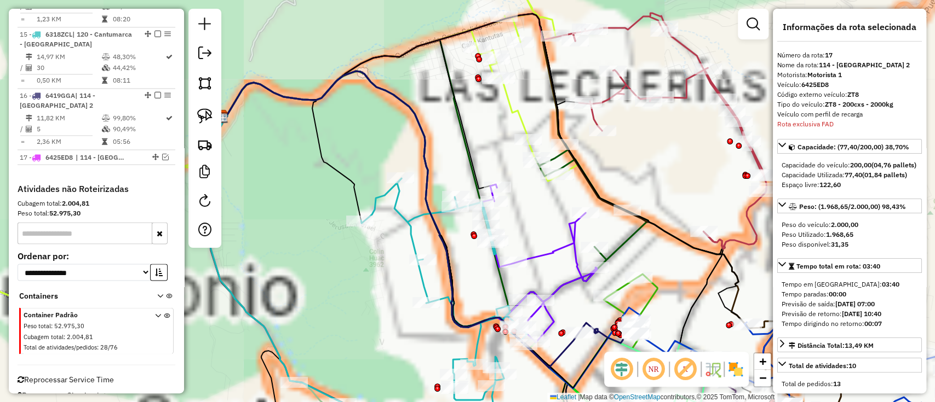
scroll to position [1256, 0]
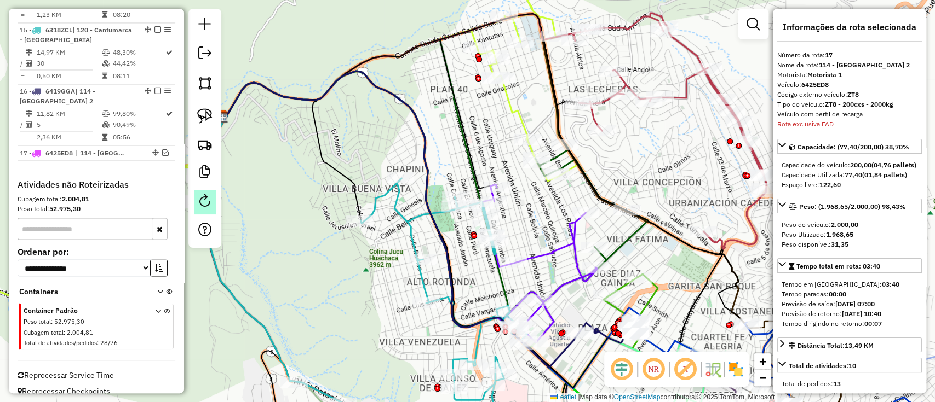
click at [202, 199] on em at bounding box center [204, 200] width 13 height 13
select select "*"
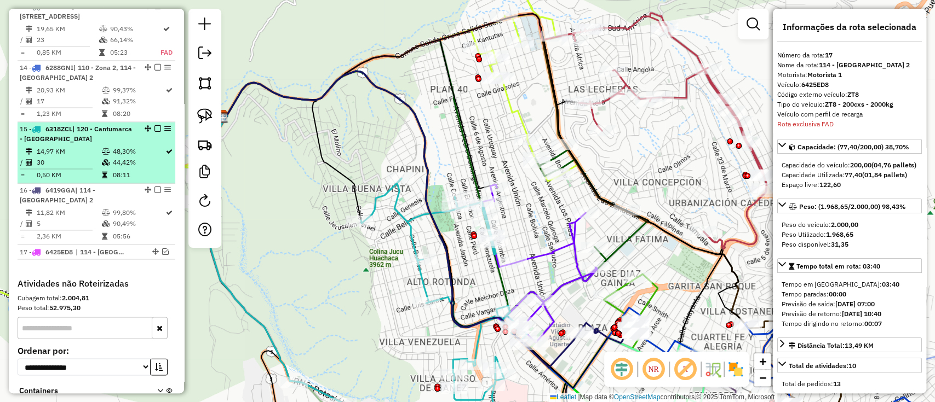
scroll to position [1037, 0]
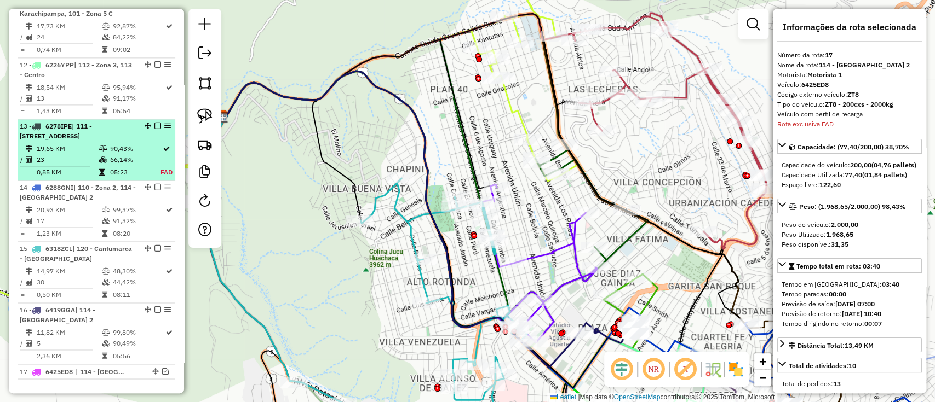
click at [138, 129] on div "13 - 6278IPE | 111 - Calle Angosta, 112 - Zona 3" at bounding box center [96, 132] width 153 height 20
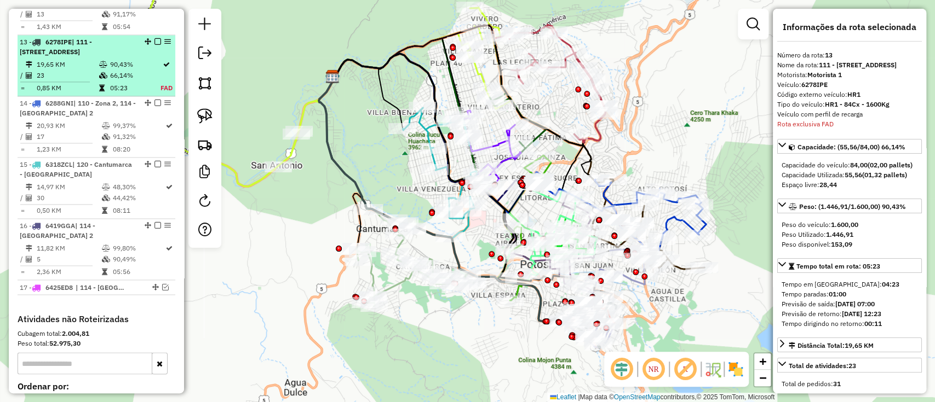
scroll to position [1137, 0]
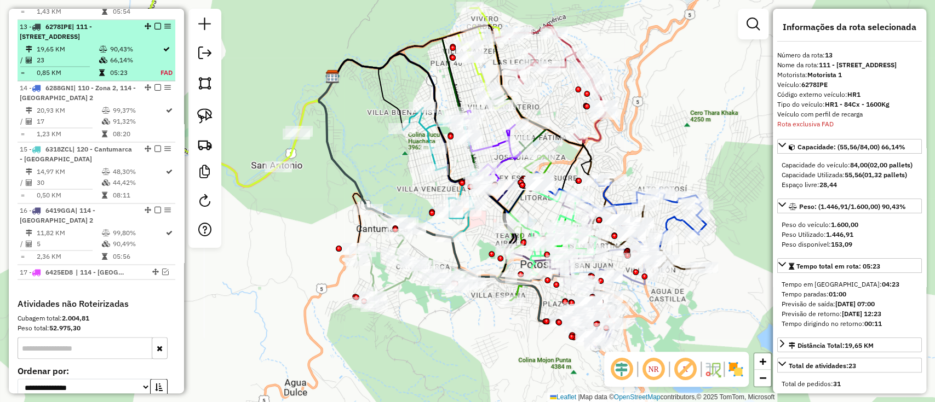
click at [156, 23] on em at bounding box center [157, 26] width 7 height 7
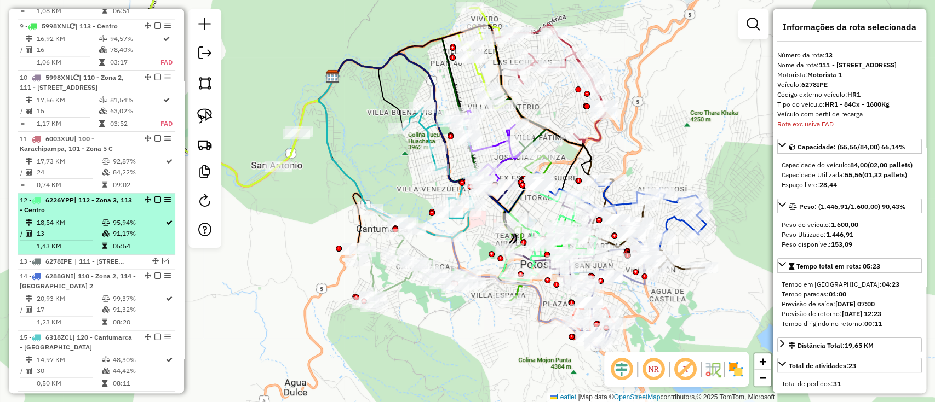
scroll to position [845, 0]
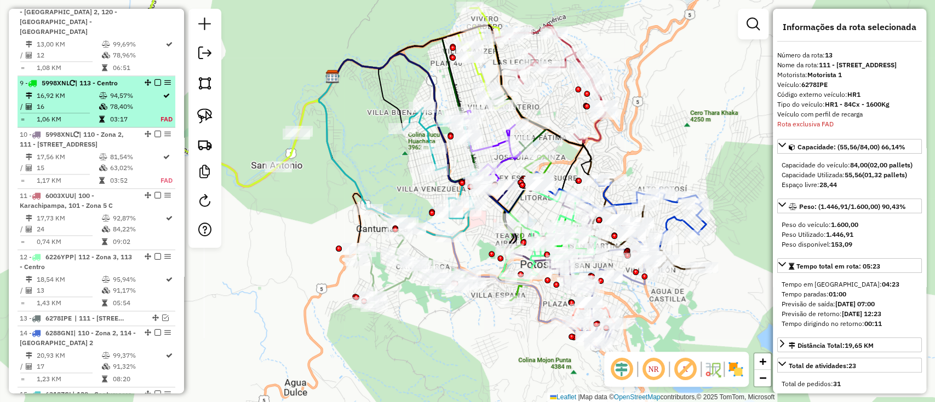
click at [154, 79] on em at bounding box center [157, 82] width 7 height 7
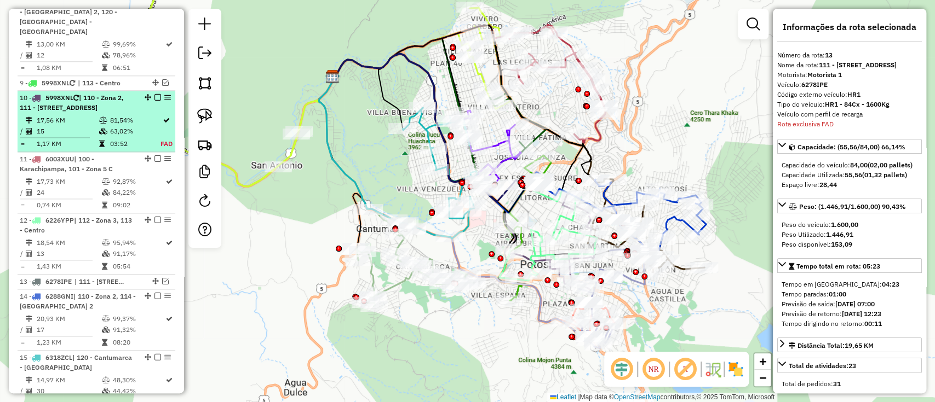
click at [155, 94] on em at bounding box center [157, 97] width 7 height 7
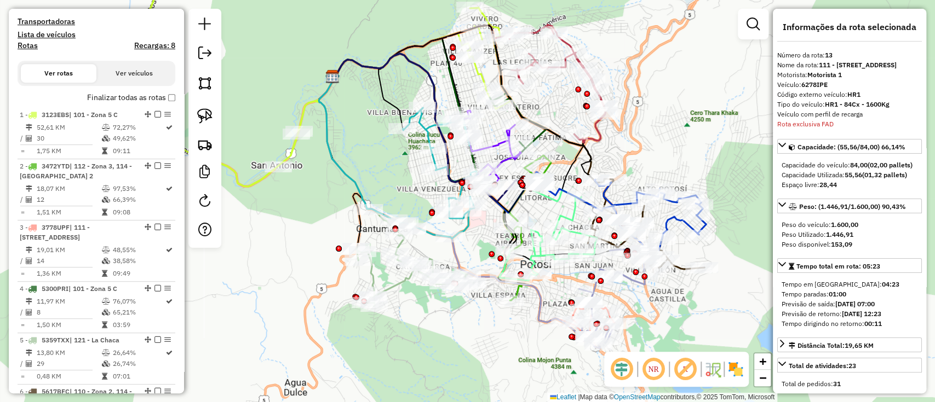
scroll to position [261, 0]
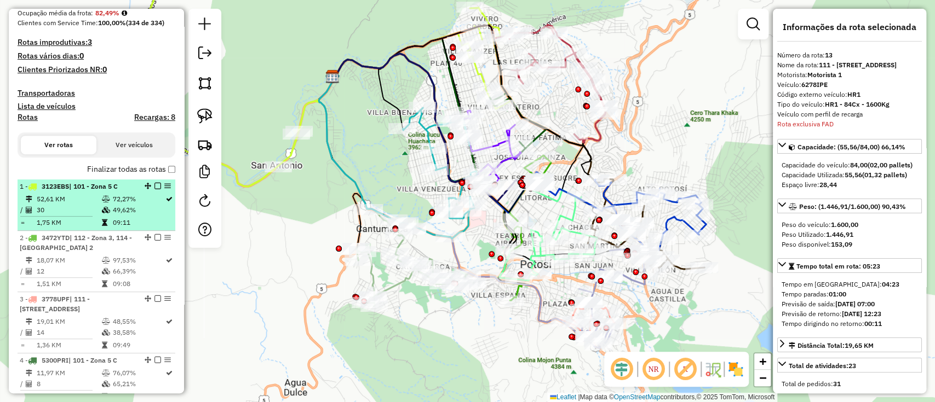
click at [108, 206] on td at bounding box center [106, 210] width 11 height 11
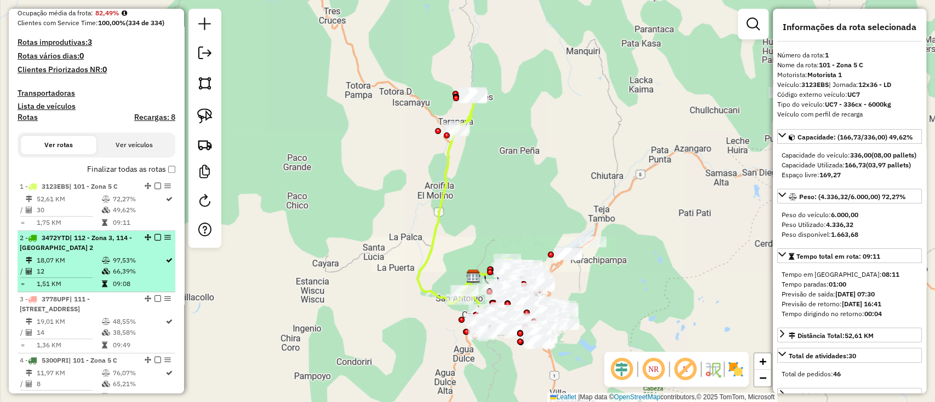
click at [101, 252] on li "2 - 3472YTD | 112 - Zona 3, 114 - Casco Viejo 2 18,07 KM 97,53% / 12 66,39% = 1…" at bounding box center [97, 261] width 158 height 61
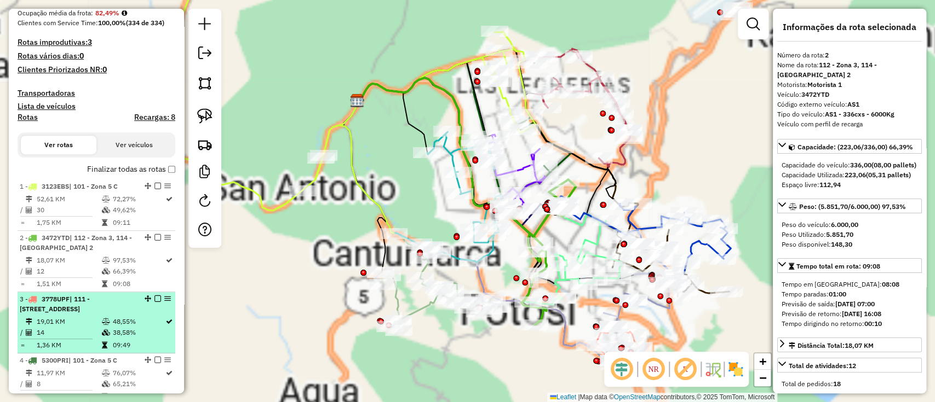
scroll to position [333, 0]
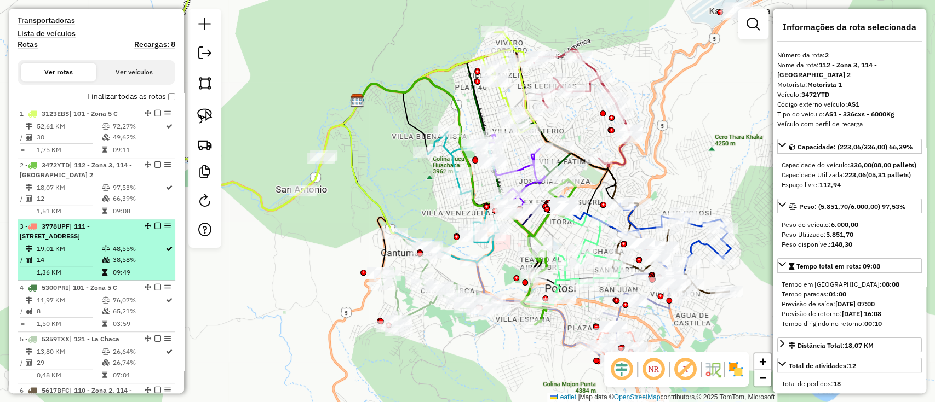
click at [101, 239] on div "3 - 3778UPF | 111 - Calle Angosta, 112 - Zona 3" at bounding box center [78, 232] width 116 height 20
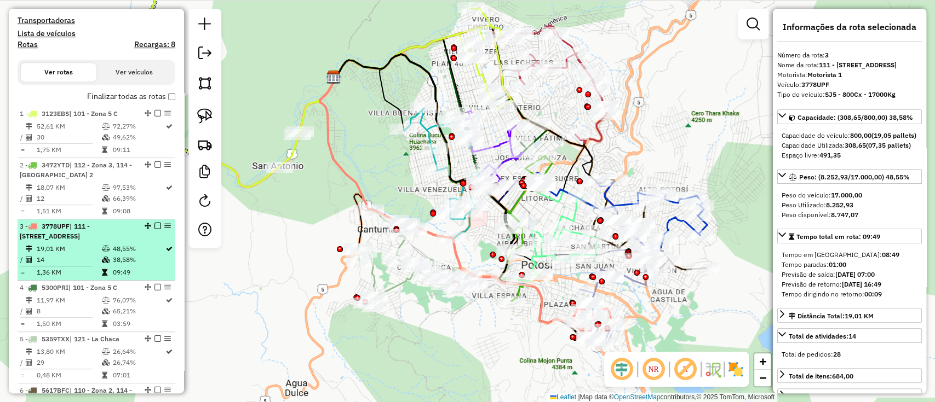
click at [101, 272] on icon at bounding box center [103, 272] width 5 height 7
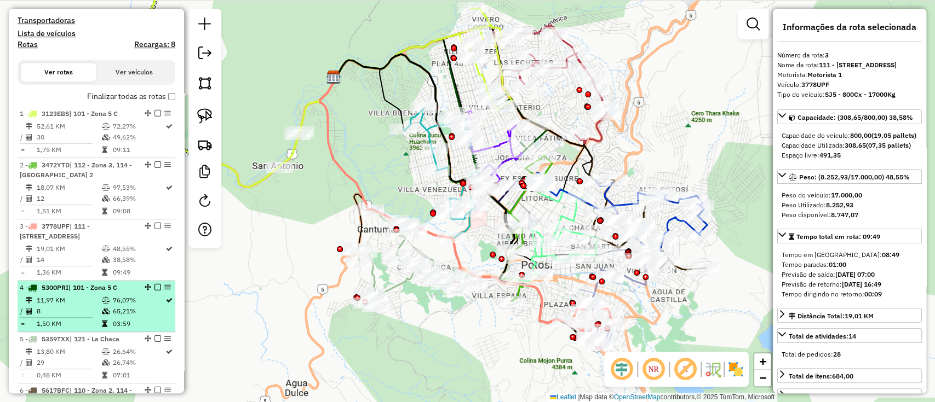
click at [104, 300] on icon at bounding box center [105, 300] width 8 height 7
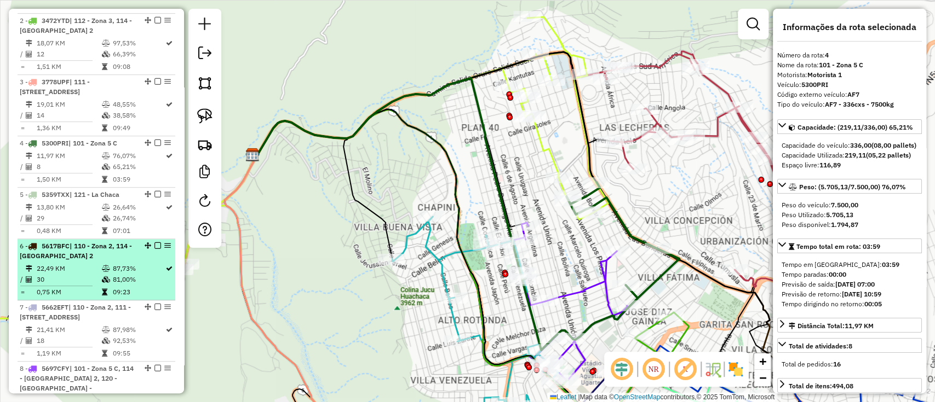
scroll to position [480, 0]
click at [101, 244] on span "| 110 - Zona 2, 114 - Casco Viejo 2" at bounding box center [76, 249] width 112 height 18
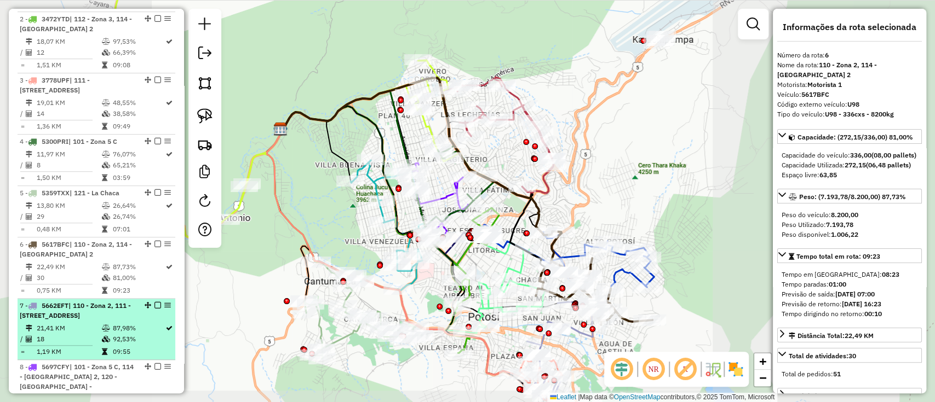
click at [98, 308] on span "| 110 - Zona 2, 111 - Calle Angosta, 112 - Zona 3" at bounding box center [75, 311] width 111 height 18
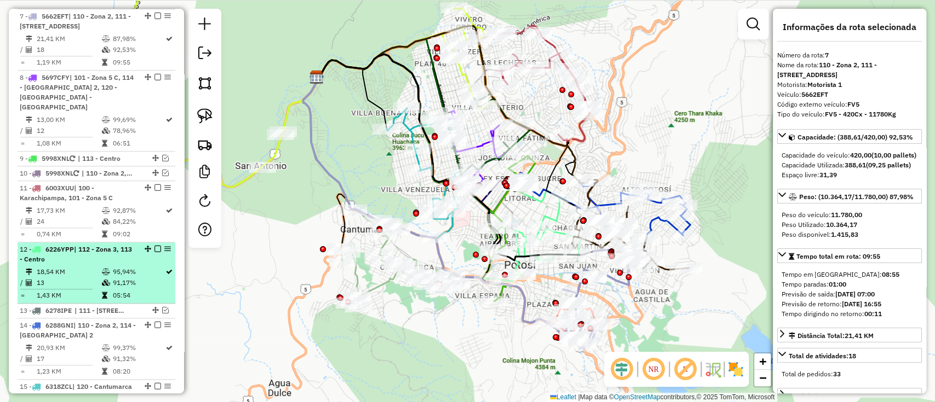
scroll to position [772, 0]
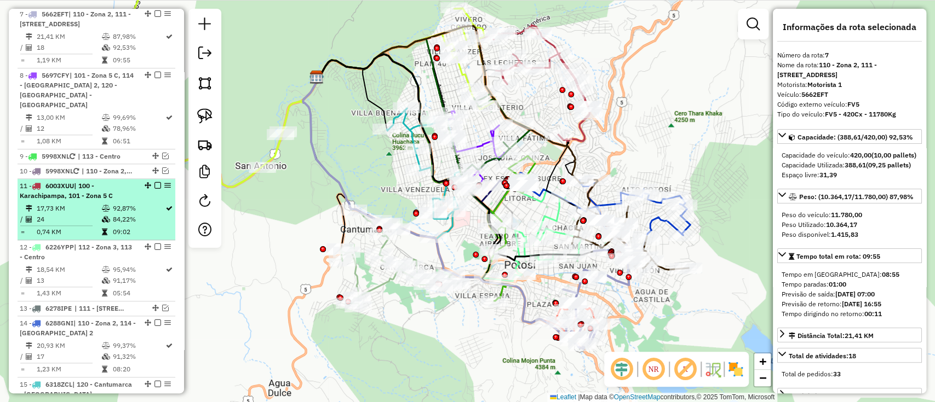
click at [92, 203] on td "17,73 KM" at bounding box center [68, 208] width 65 height 11
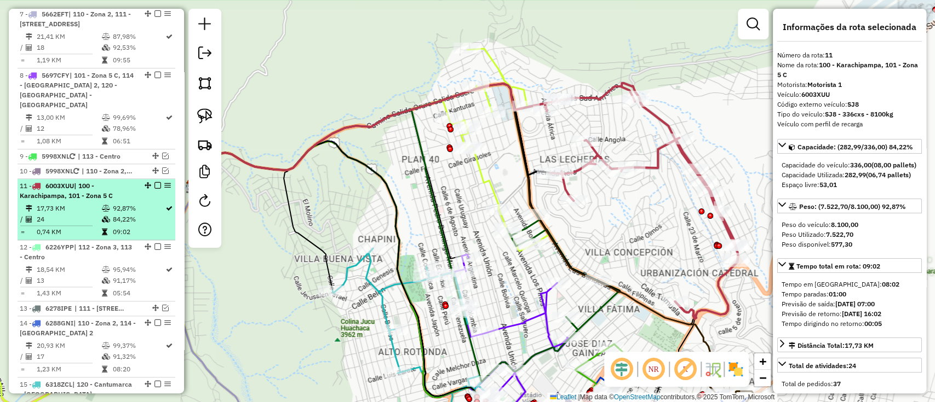
click at [94, 226] on li "11 - 6003XUU | 100 - Karachipampa, 101 - Zona 5 C 17,73 KM 92,87% / 24 84,22% =…" at bounding box center [97, 209] width 158 height 61
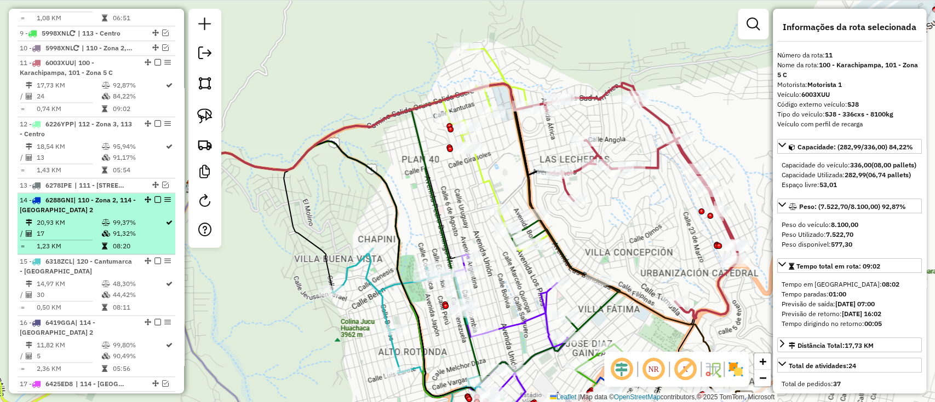
scroll to position [918, 0]
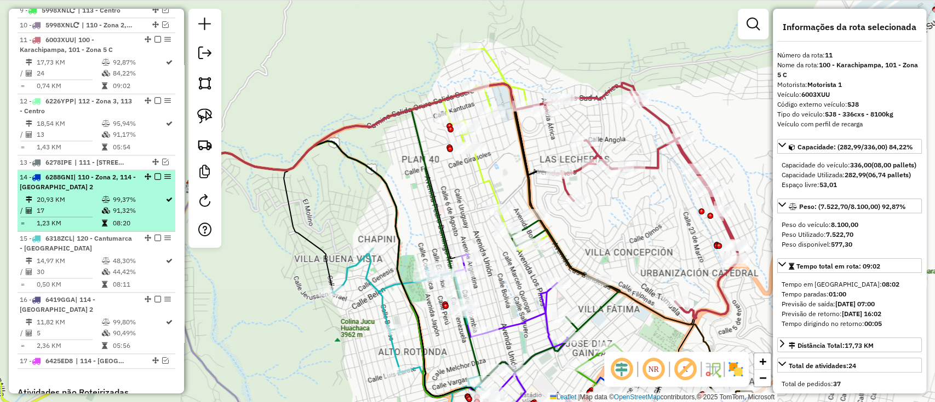
click at [99, 179] on div "14 - 6288GNI | 110 - Zona 2, 114 - Casco Viejo 2" at bounding box center [78, 182] width 116 height 20
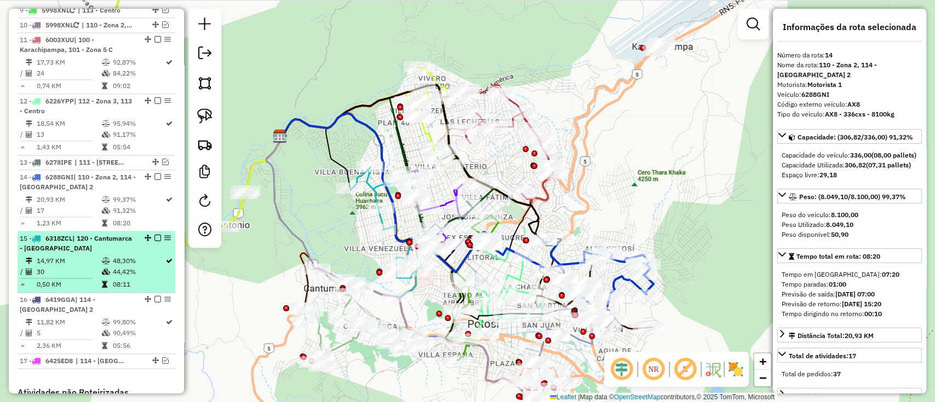
click at [99, 234] on div "15 - 6318ZCL | 120 - Cantumarca - Villa Copacabana" at bounding box center [78, 244] width 116 height 20
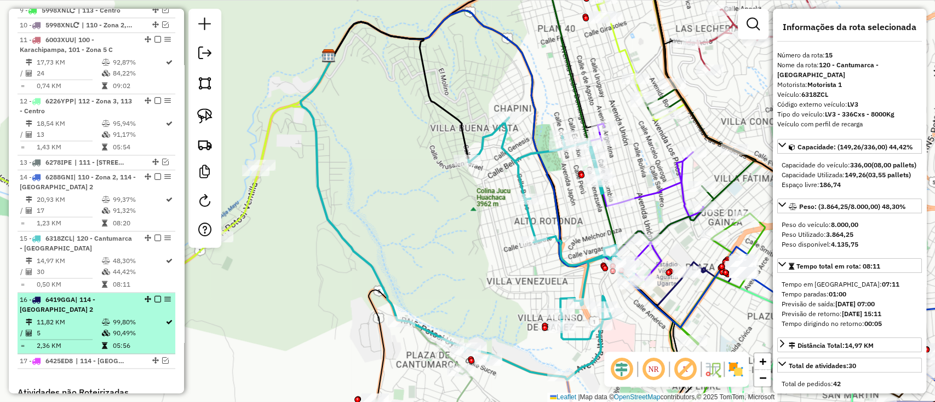
click at [102, 330] on icon at bounding box center [105, 333] width 8 height 7
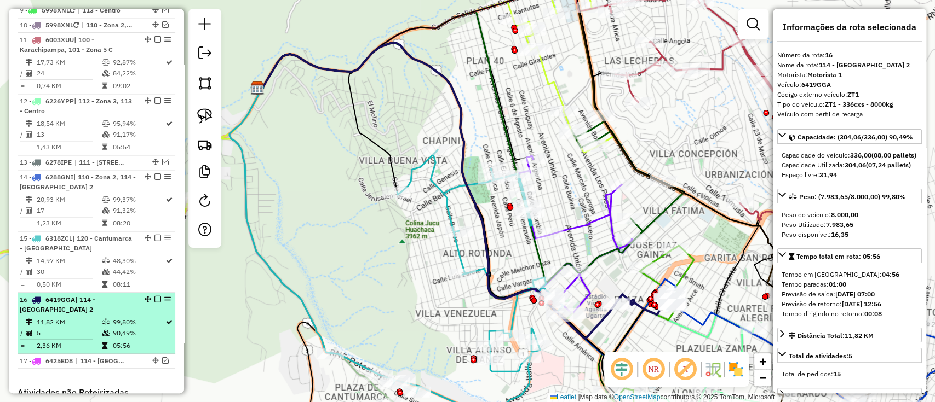
click at [154, 296] on em at bounding box center [157, 299] width 7 height 7
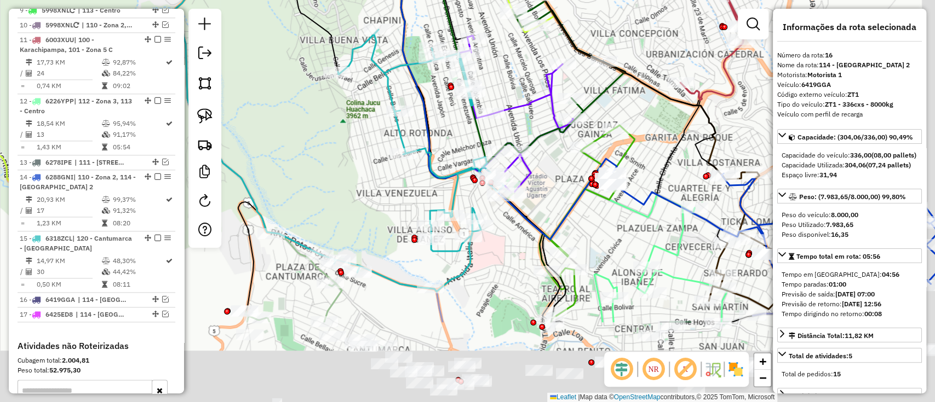
drag, startPoint x: 359, startPoint y: 250, endPoint x: 315, endPoint y: 152, distance: 107.1
click at [318, 155] on div "Janela de atendimento Grade de atendimento Capacidade Transportadoras Veículos …" at bounding box center [467, 201] width 935 height 402
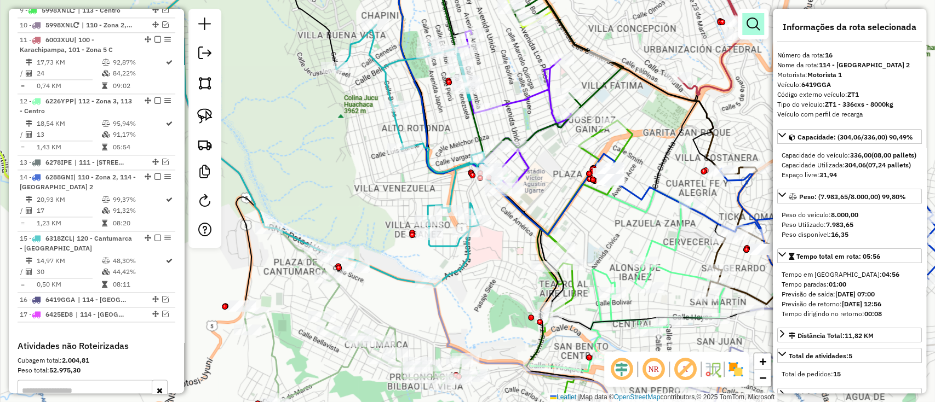
click at [754, 24] on em at bounding box center [752, 24] width 13 height 13
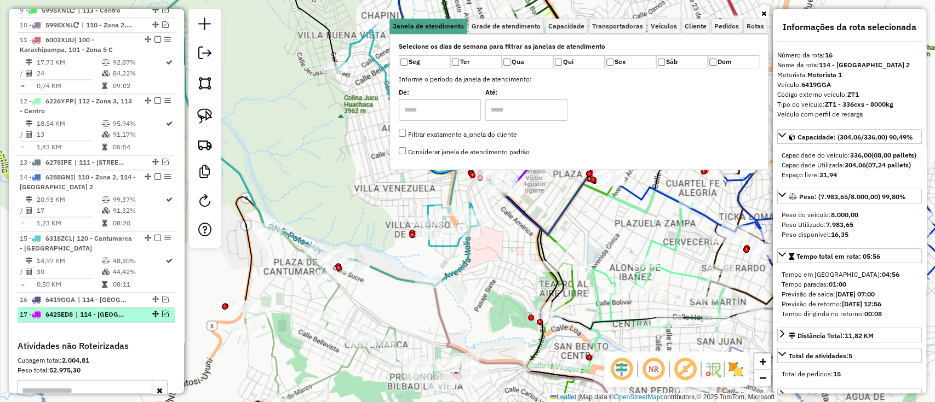
click at [118, 310] on span "| 114 - Casco Viejo 2" at bounding box center [101, 315] width 50 height 10
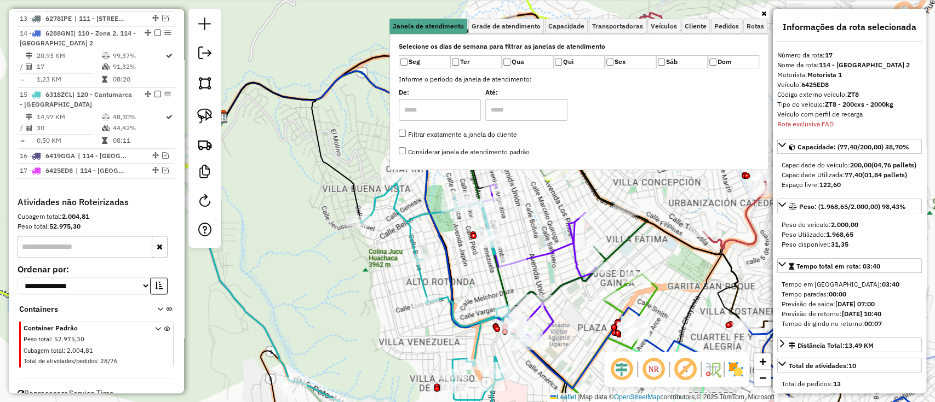
scroll to position [1080, 0]
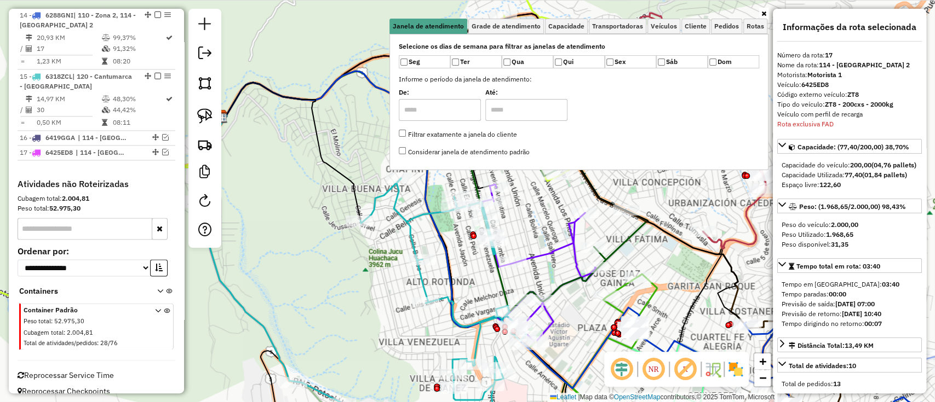
click at [113, 299] on div "Container Padrão Peso total : 52.975,30 Cubagem total : 2.004,81 Total de ativi…" at bounding box center [96, 325] width 154 height 53
click at [74, 134] on span "6419GGA" at bounding box center [60, 138] width 30 height 8
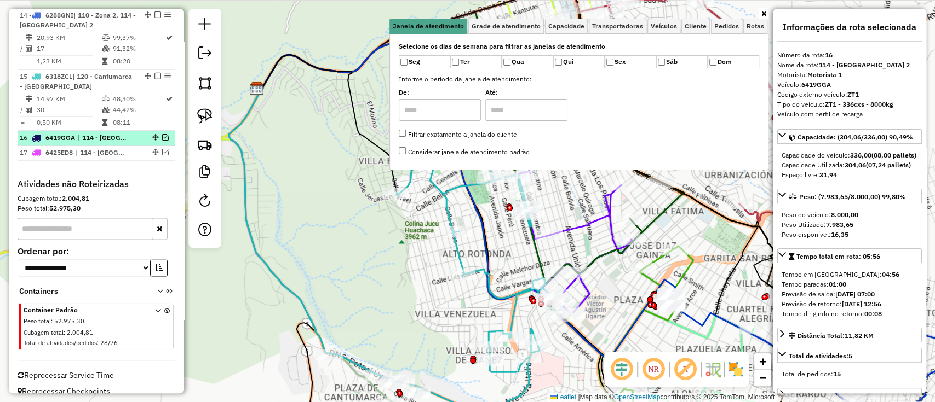
click at [164, 134] on em at bounding box center [165, 137] width 7 height 7
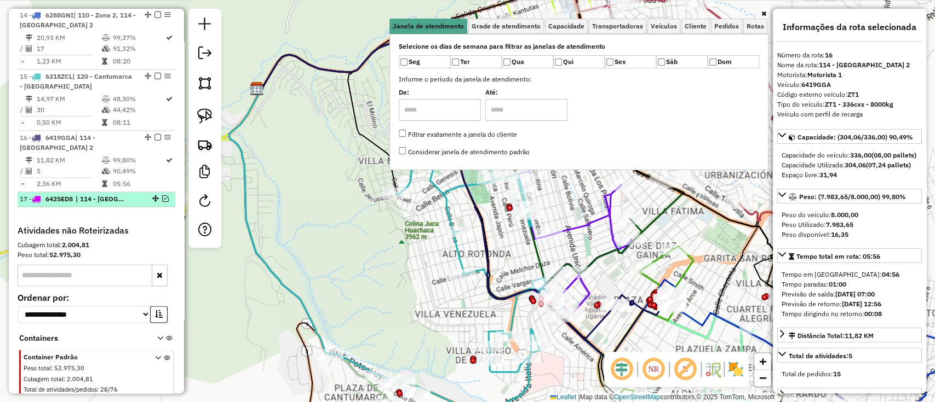
click at [106, 192] on li "17 - 6425ED8 | 114 - Casco Viejo 2" at bounding box center [97, 199] width 158 height 15
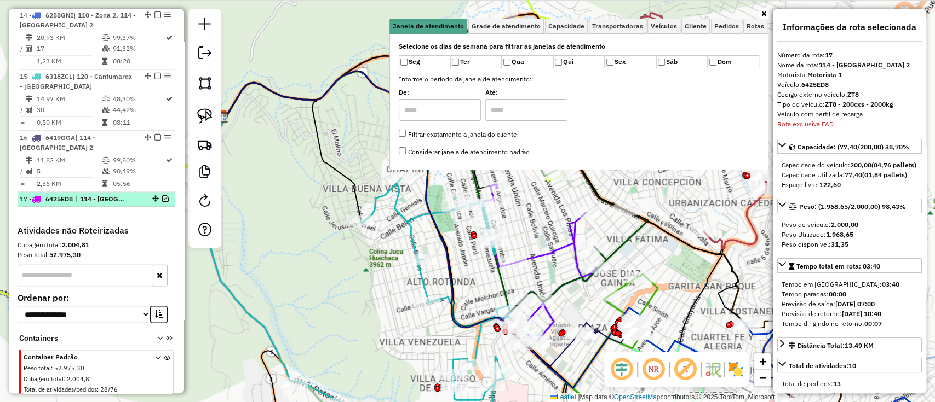
scroll to position [1126, 0]
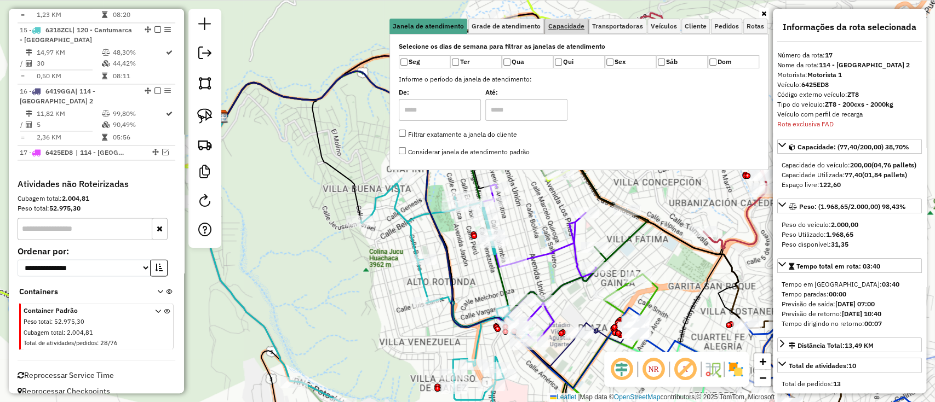
click at [579, 30] on span "Capacidade" at bounding box center [566, 26] width 36 height 7
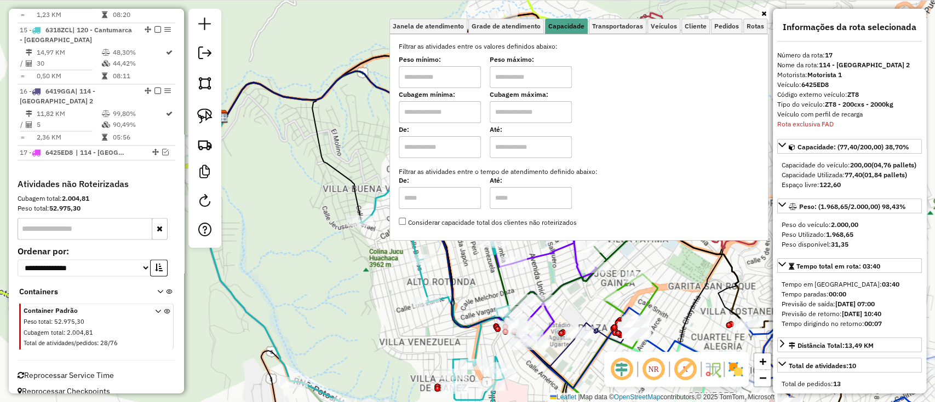
click at [463, 148] on input "text" at bounding box center [440, 147] width 82 height 22
type input "****"
click at [527, 136] on input "text" at bounding box center [531, 147] width 82 height 22
type input "*****"
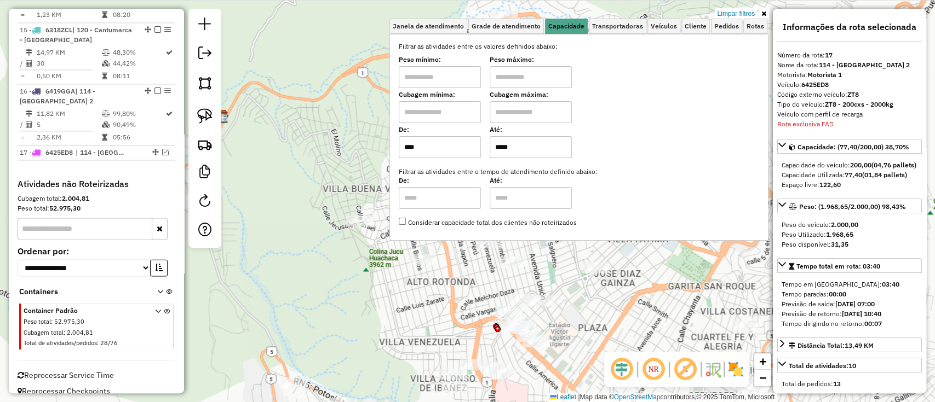
click at [764, 11] on icon at bounding box center [763, 13] width 5 height 7
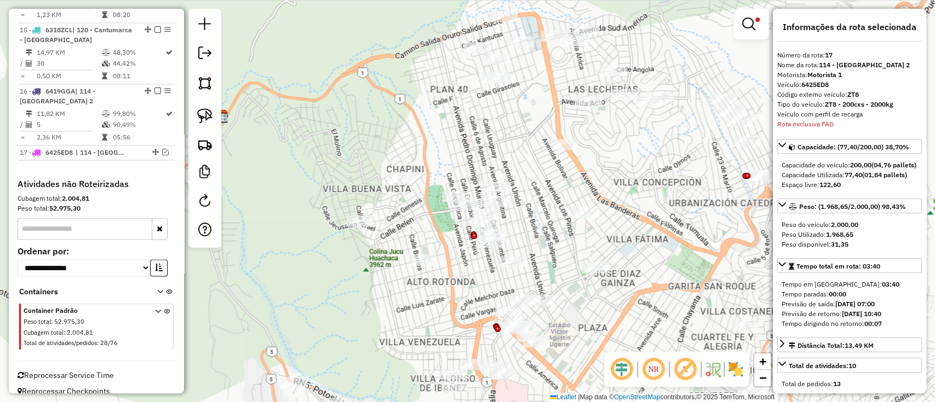
click at [733, 373] on img at bounding box center [736, 370] width 18 height 18
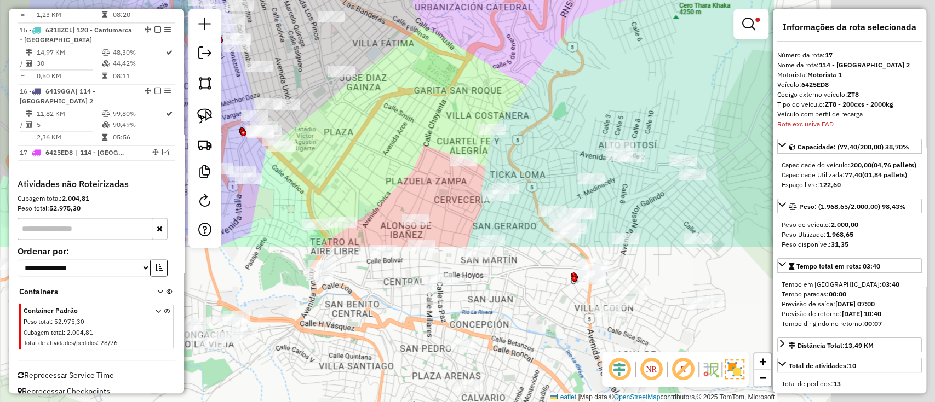
drag, startPoint x: 616, startPoint y: 316, endPoint x: 383, endPoint y: 138, distance: 293.0
click at [349, 105] on div "Limpar filtros Janela de atendimento Grade de atendimento Capacidade Transporta…" at bounding box center [467, 201] width 935 height 402
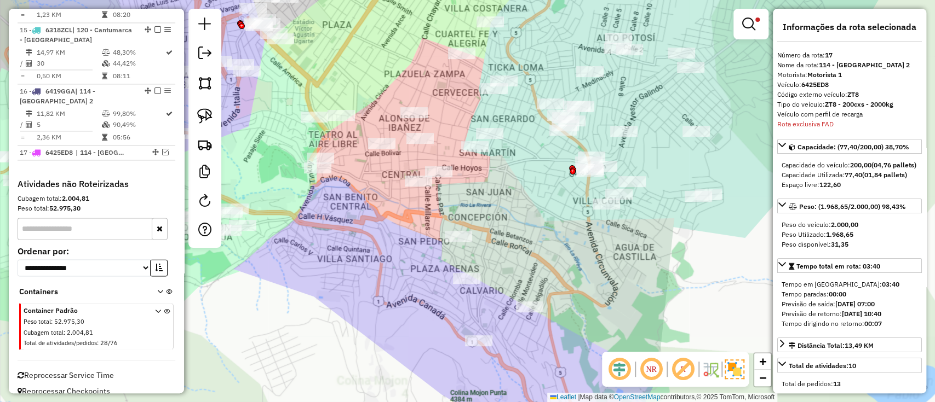
drag, startPoint x: 370, startPoint y: 248, endPoint x: 375, endPoint y: 230, distance: 18.9
click at [375, 230] on div "Rota 15 - Placa 6318ZCL 0000077251 - JHENNY UÑO Limpar filtros Janela de atendi…" at bounding box center [467, 201] width 935 height 402
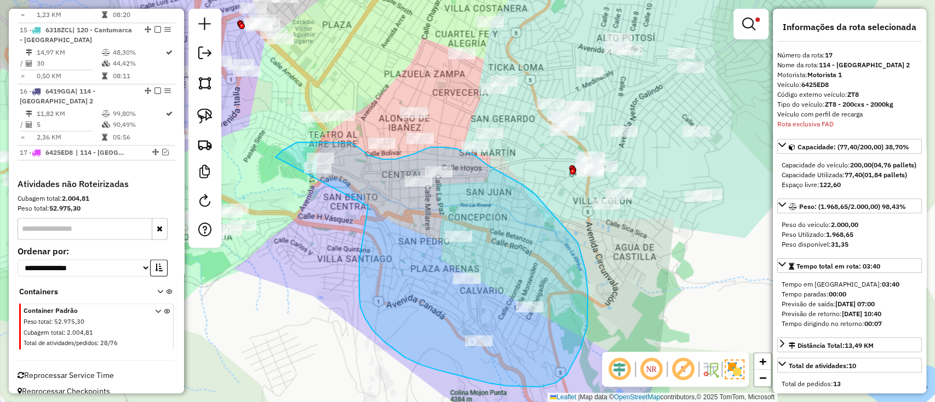
drag, startPoint x: 405, startPoint y: 358, endPoint x: 275, endPoint y: 157, distance: 238.5
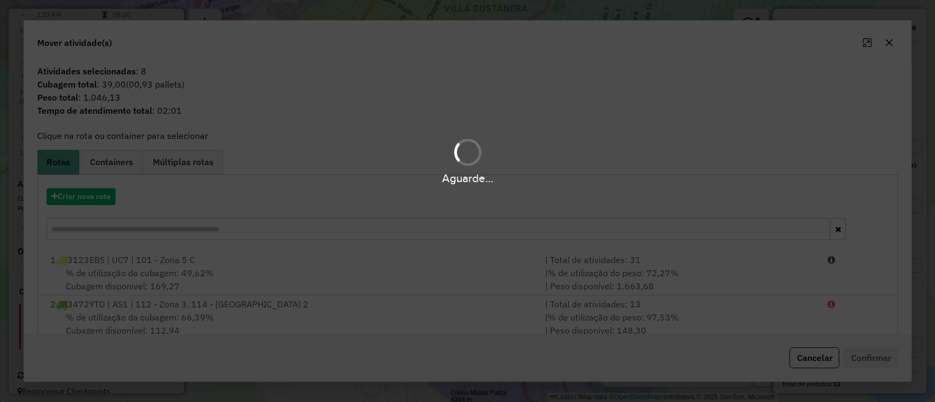
click at [90, 196] on hb-app "Aguarde... Pop-up bloqueado! Seu navegador bloqueou automáticamente a abertura …" at bounding box center [467, 201] width 935 height 402
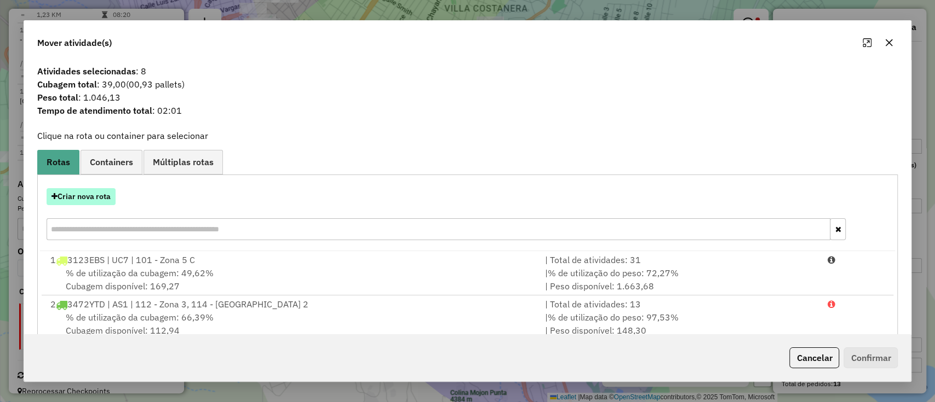
click at [90, 197] on button "Criar nova rota" at bounding box center [81, 196] width 69 height 17
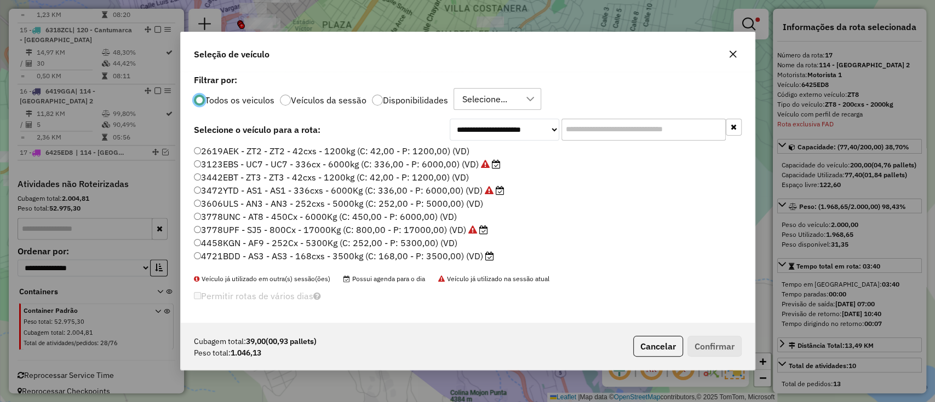
scroll to position [5, 3]
click at [583, 131] on input "text" at bounding box center [643, 130] width 164 height 22
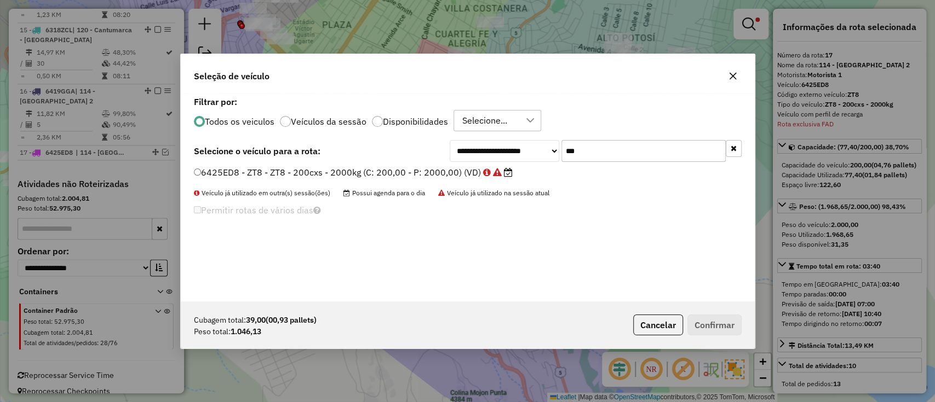
type input "***"
click at [480, 176] on label "6425ED8 - ZT8 - ZT8 - 200cxs - 2000kg (C: 200,00 - P: 2000,00) (VD)" at bounding box center [353, 172] width 319 height 13
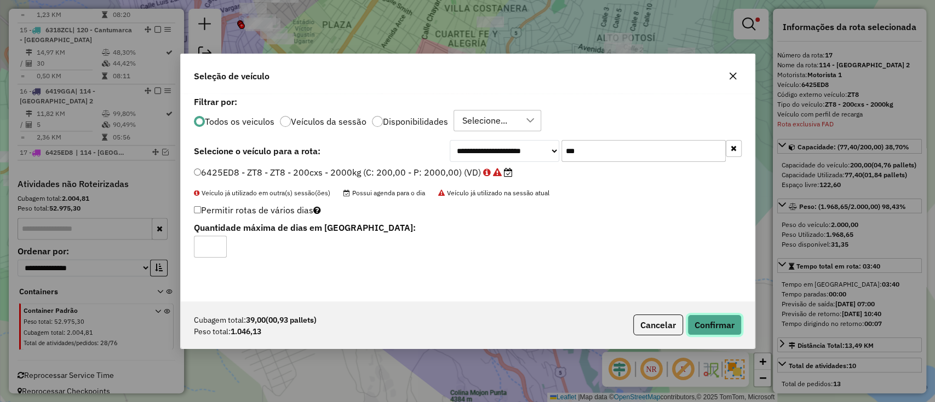
click at [691, 322] on button "Confirmar" at bounding box center [714, 325] width 54 height 21
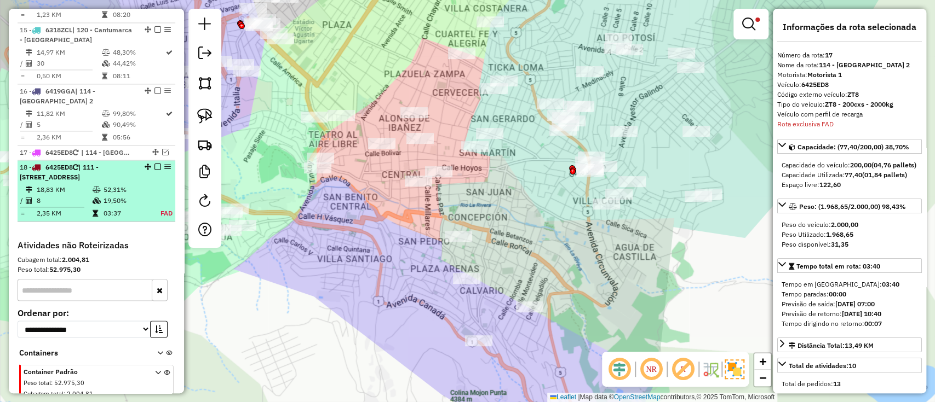
click at [128, 185] on td "52,31%" at bounding box center [125, 190] width 45 height 11
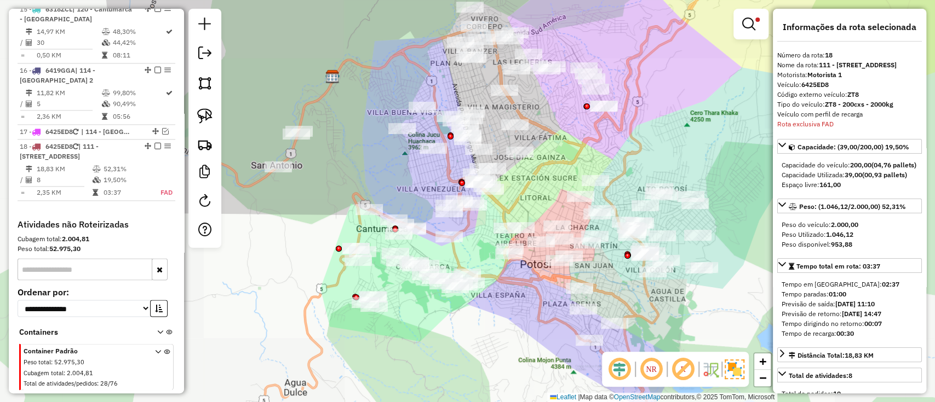
scroll to position [1188, 0]
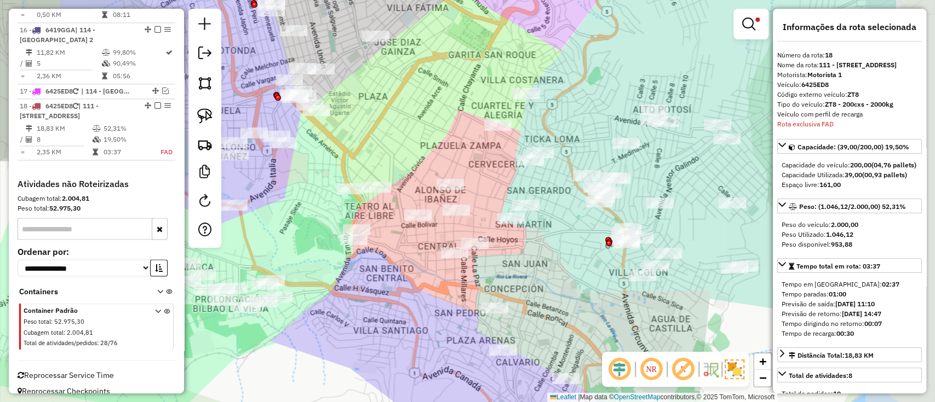
drag, startPoint x: 509, startPoint y: 288, endPoint x: 412, endPoint y: 279, distance: 97.3
click at [412, 279] on div "Limpar filtros Janela de atendimento Grade de atendimento Capacidade Transporta…" at bounding box center [467, 201] width 935 height 402
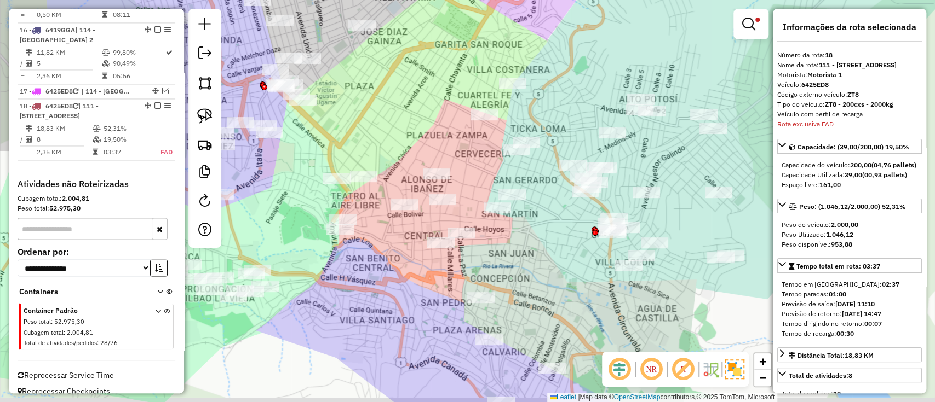
drag, startPoint x: 398, startPoint y: 267, endPoint x: 374, endPoint y: 253, distance: 27.5
click at [375, 254] on div "Limpar filtros Janela de atendimento Grade de atendimento Capacidade Transporta…" at bounding box center [467, 201] width 935 height 402
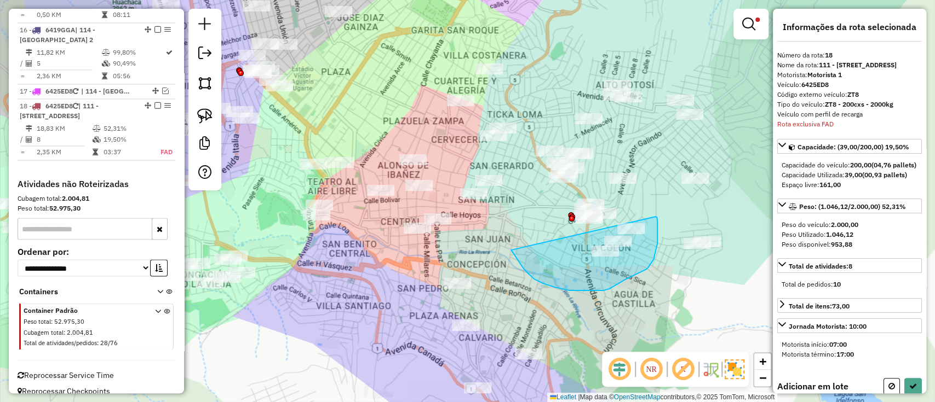
drag, startPoint x: 519, startPoint y: 261, endPoint x: 654, endPoint y: 215, distance: 143.4
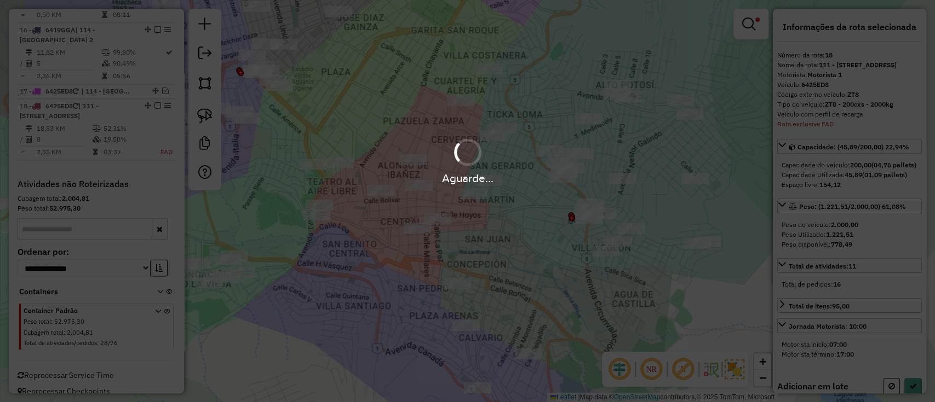
select select "**********"
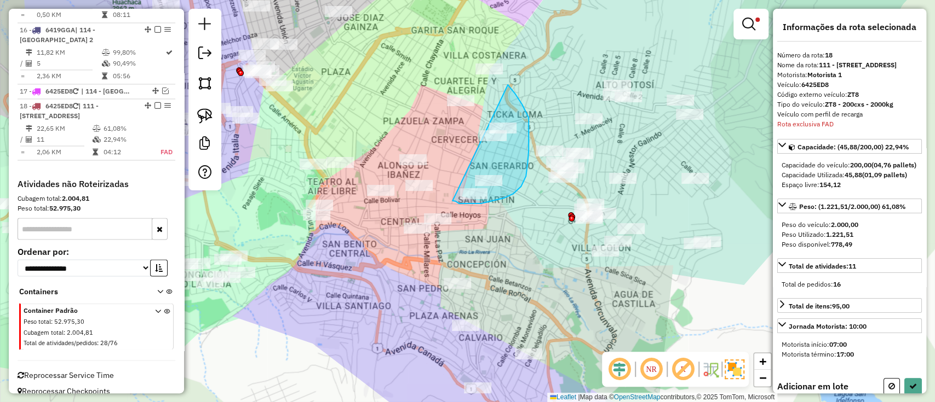
click at [486, 74] on div "Limpar filtros Janela de atendimento Grade de atendimento Capacidade Transporta…" at bounding box center [467, 201] width 935 height 402
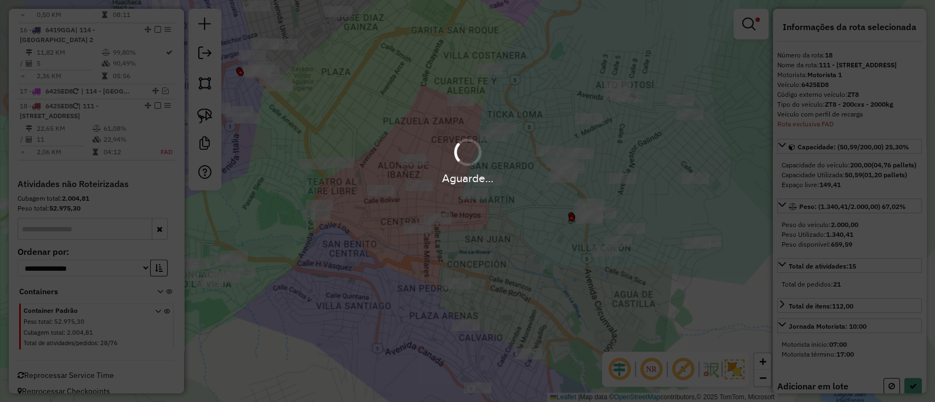
select select "**********"
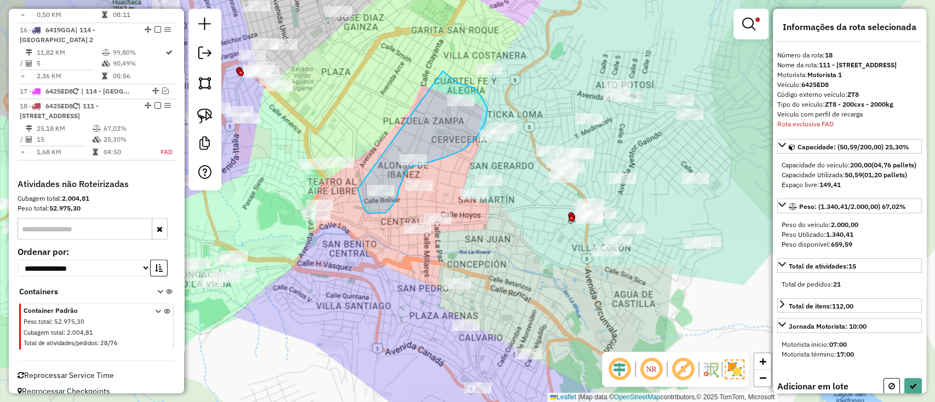
drag, startPoint x: 372, startPoint y: 214, endPoint x: 438, endPoint y: 70, distance: 158.3
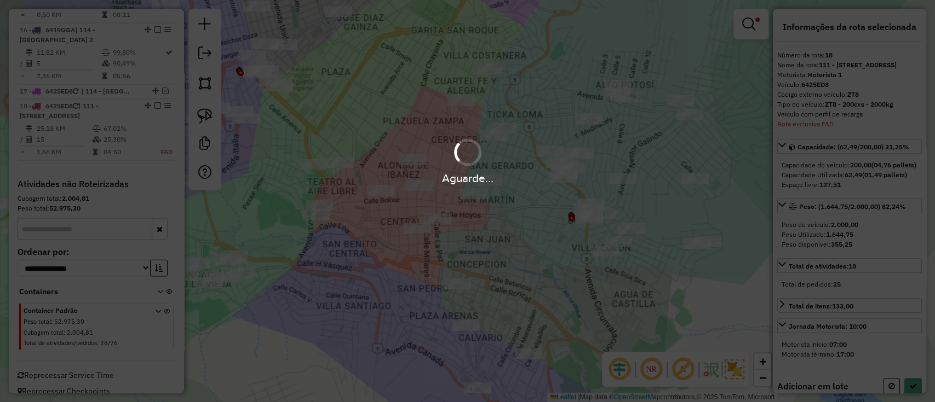
select select "**********"
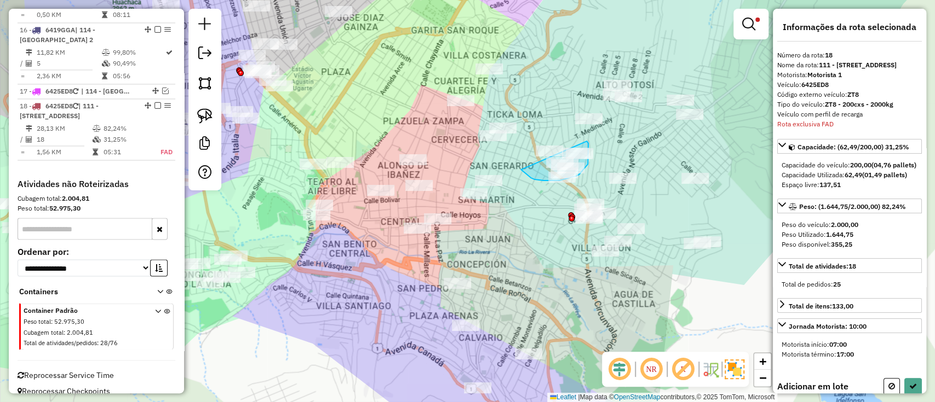
drag, startPoint x: 546, startPoint y: 181, endPoint x: 584, endPoint y: 141, distance: 55.4
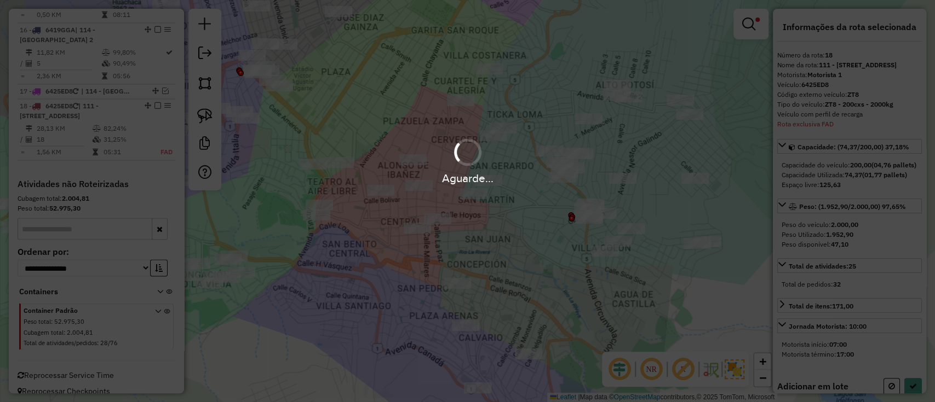
select select "**********"
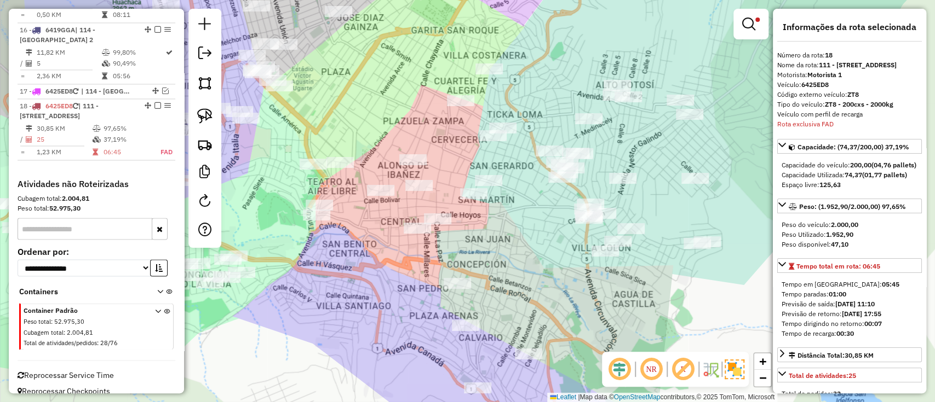
click at [155, 102] on em at bounding box center [157, 105] width 7 height 7
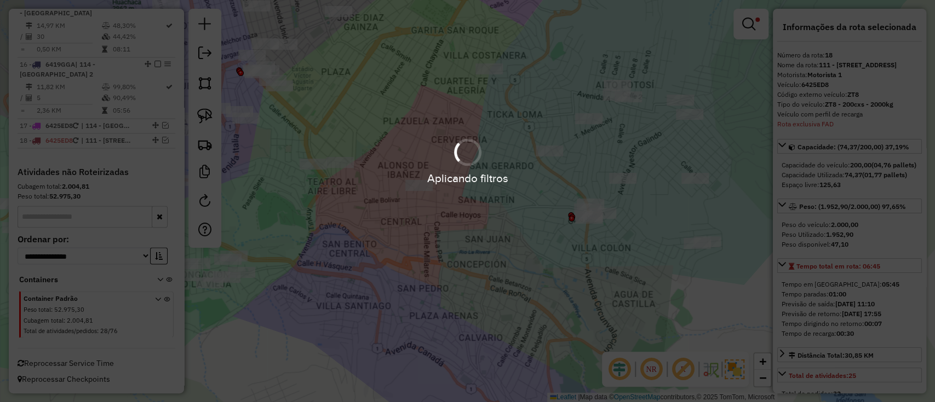
scroll to position [1141, 0]
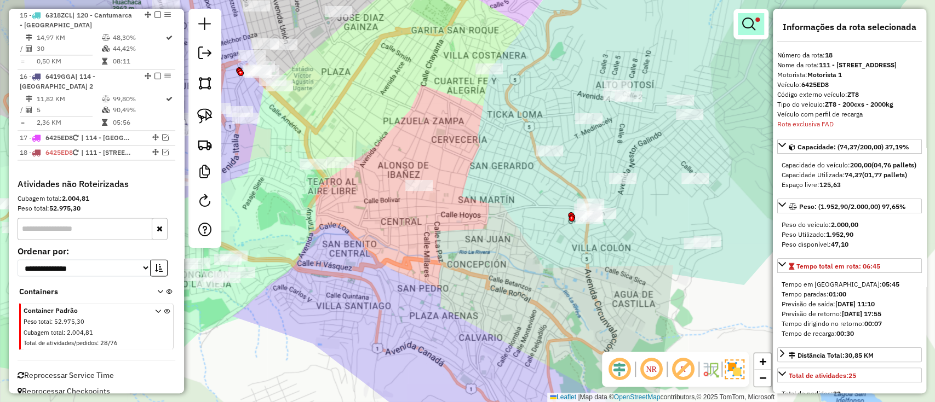
click at [749, 28] on em at bounding box center [748, 24] width 13 height 13
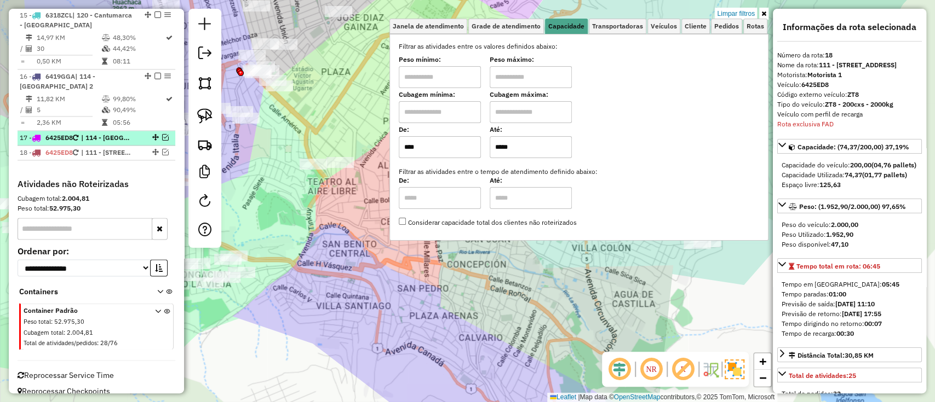
drag, startPoint x: 742, startPoint y: 14, endPoint x: 126, endPoint y: 119, distance: 624.3
click at [741, 14] on link "Limpar filtros" at bounding box center [736, 14] width 42 height 12
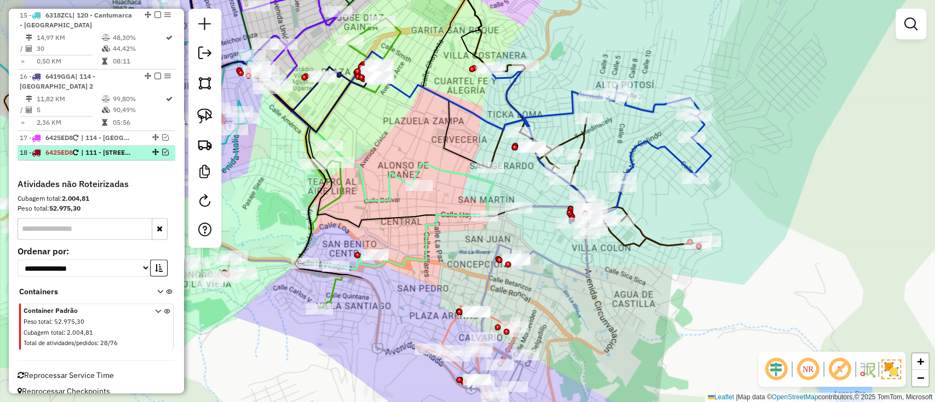
click at [162, 149] on em at bounding box center [165, 152] width 7 height 7
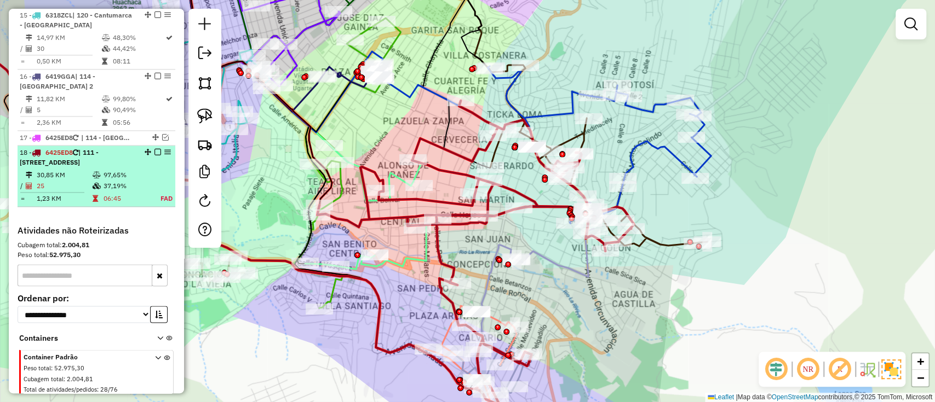
scroll to position [1188, 0]
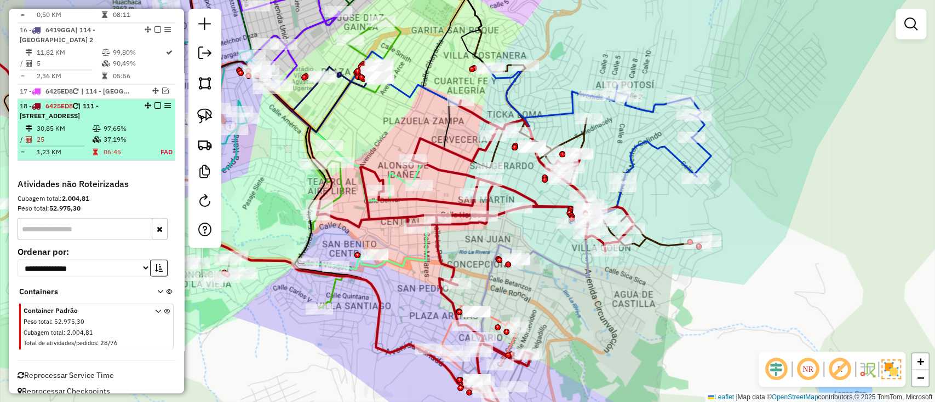
select select "**********"
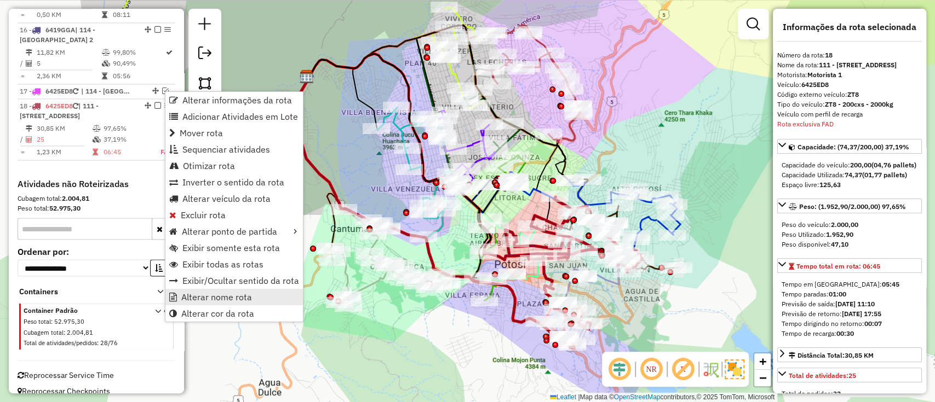
click at [223, 295] on span "Alterar nome rota" at bounding box center [216, 297] width 71 height 9
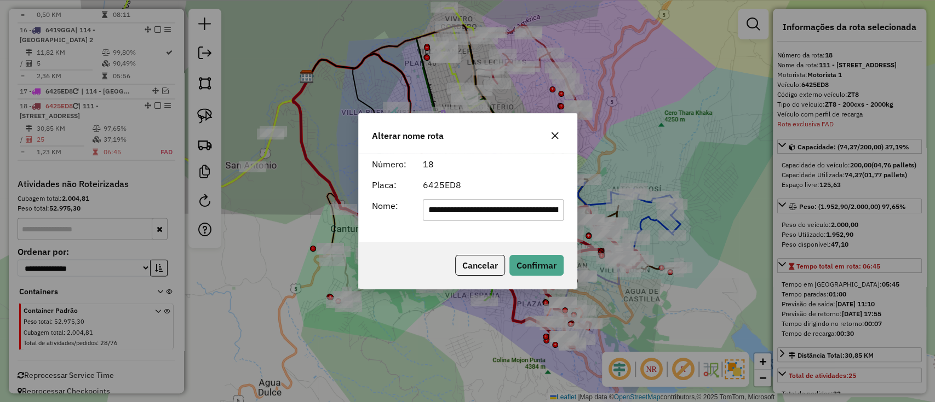
scroll to position [0, 57]
click at [476, 205] on input "**********" at bounding box center [493, 210] width 141 height 22
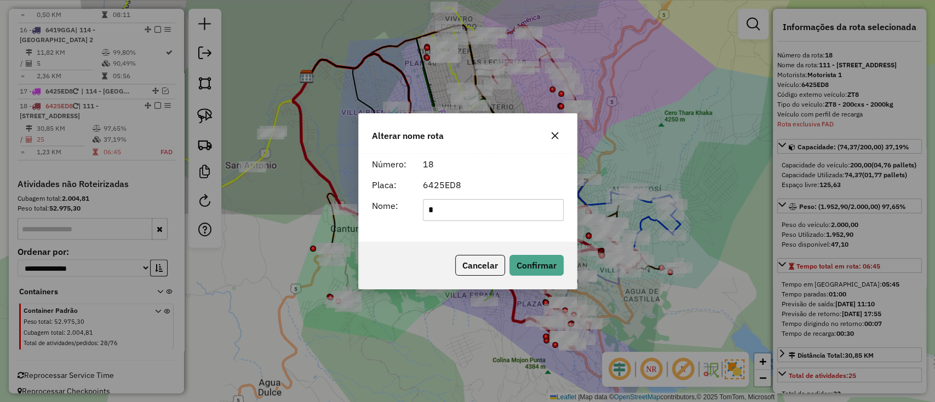
scroll to position [0, 0]
type input "*******"
click at [525, 261] on button "Confirmar" at bounding box center [536, 265] width 54 height 21
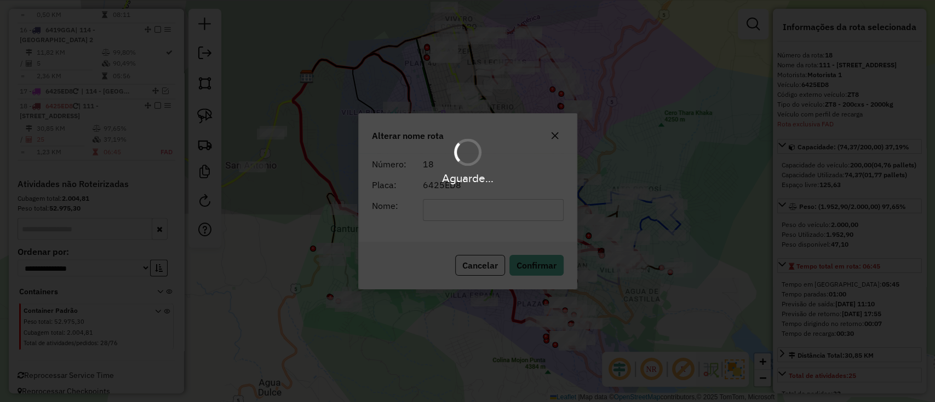
scroll to position [1178, 0]
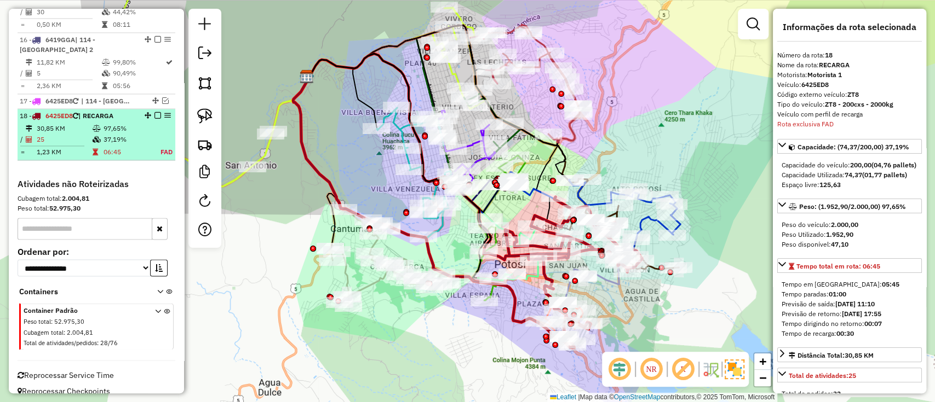
click at [157, 112] on em at bounding box center [157, 115] width 7 height 7
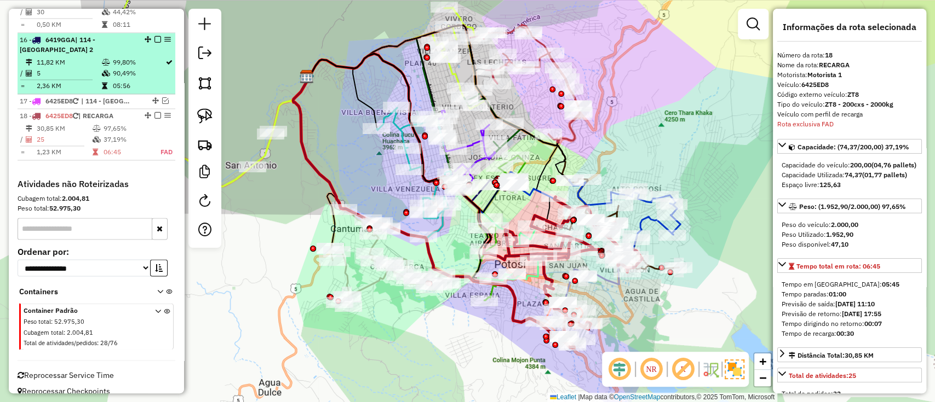
scroll to position [1141, 0]
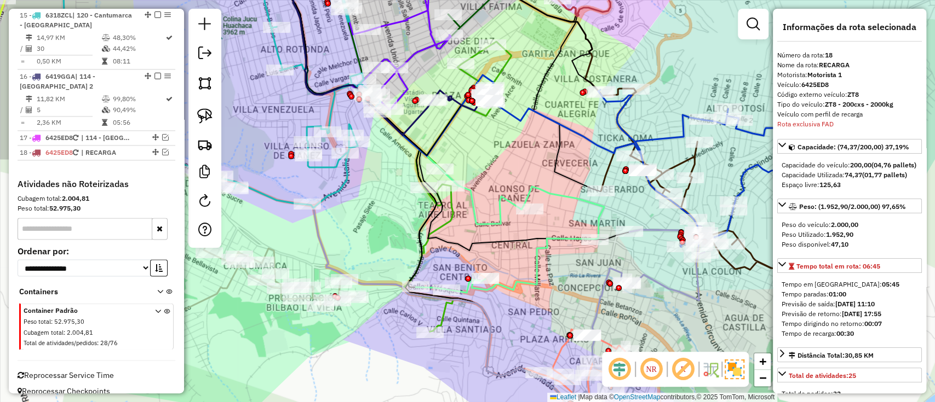
click at [534, 274] on icon at bounding box center [510, 240] width 188 height 106
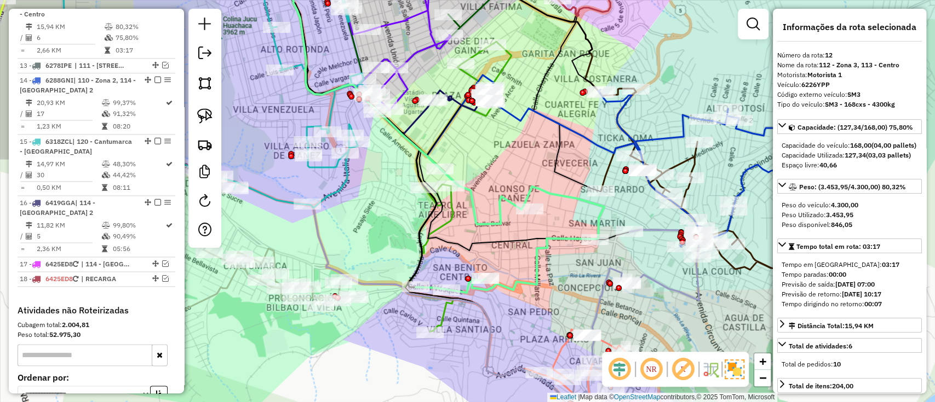
scroll to position [992, 0]
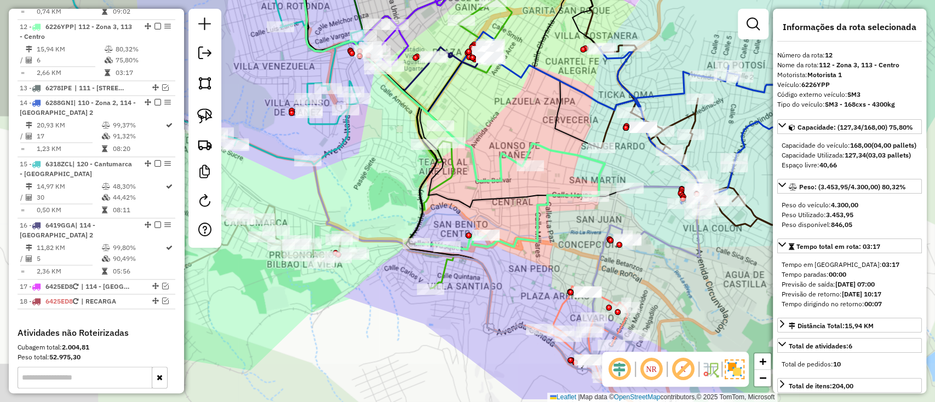
drag, startPoint x: 538, startPoint y: 274, endPoint x: 538, endPoint y: 231, distance: 43.3
click at [538, 231] on icon at bounding box center [510, 196] width 188 height 106
click at [441, 271] on icon at bounding box center [447, 143] width 128 height 290
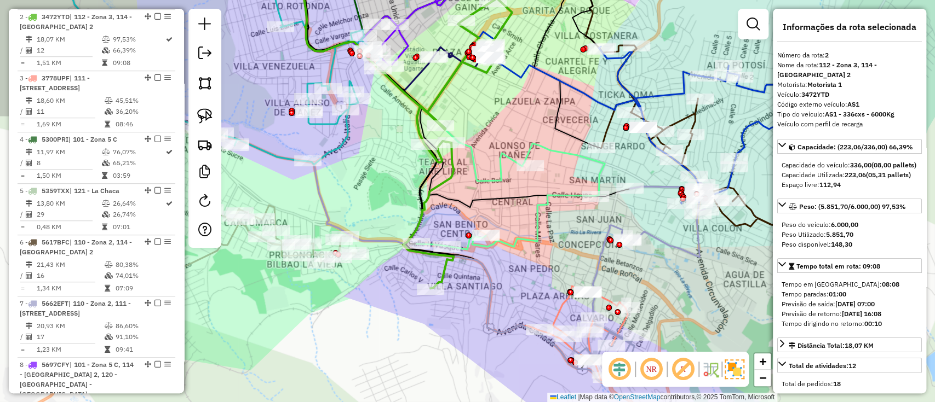
scroll to position [482, 0]
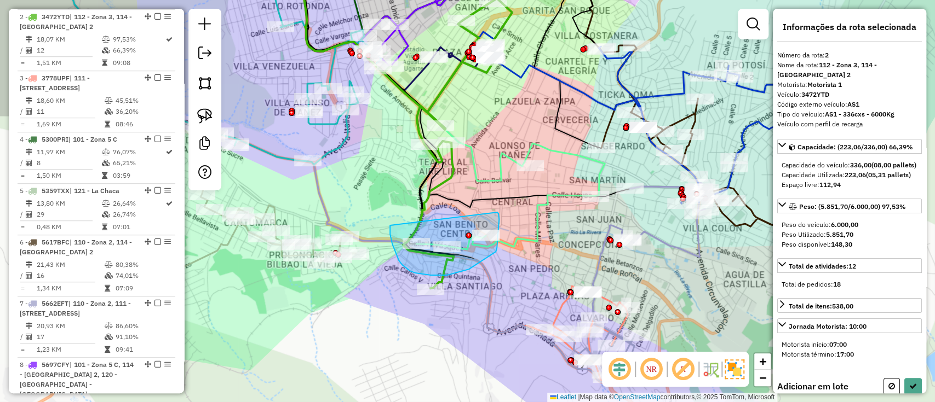
drag, startPoint x: 390, startPoint y: 227, endPoint x: 496, endPoint y: 212, distance: 107.3
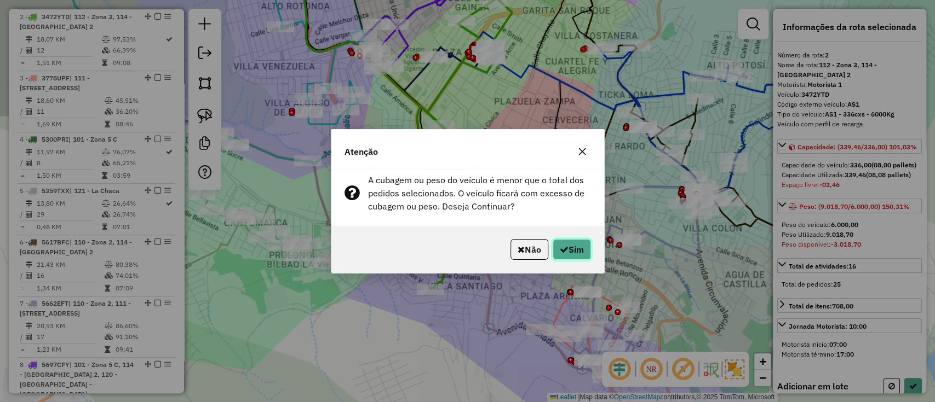
click at [577, 248] on button "Sim" at bounding box center [572, 249] width 38 height 21
select select "**********"
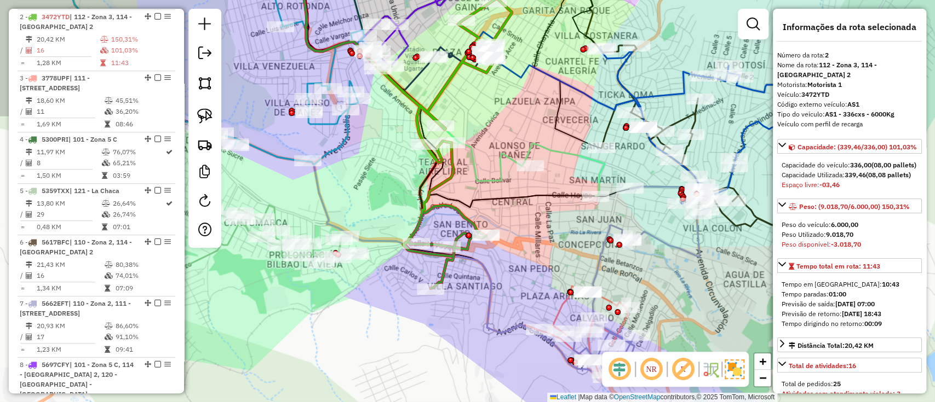
click at [539, 208] on div "Janela de atendimento Grade de atendimento Capacidade Transportadoras Veículos …" at bounding box center [467, 201] width 935 height 402
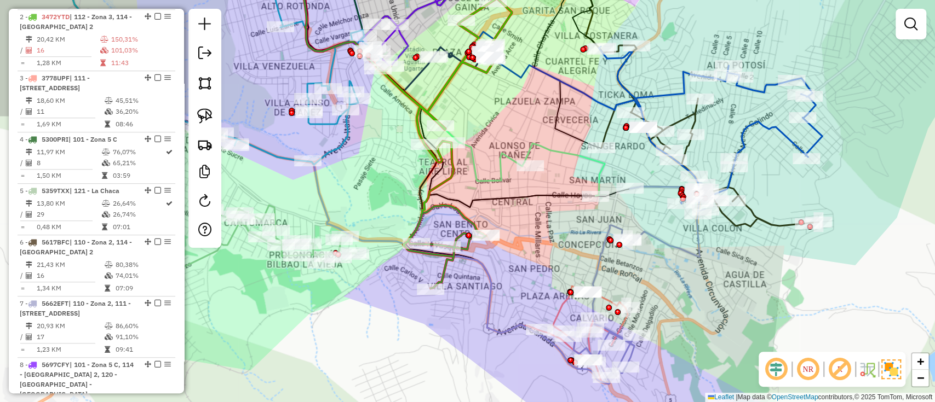
click at [577, 147] on div "Janela de atendimento Grade de atendimento Capacidade Transportadoras Veículos …" at bounding box center [467, 201] width 935 height 402
click at [575, 153] on icon at bounding box center [564, 169] width 80 height 53
select select "**********"
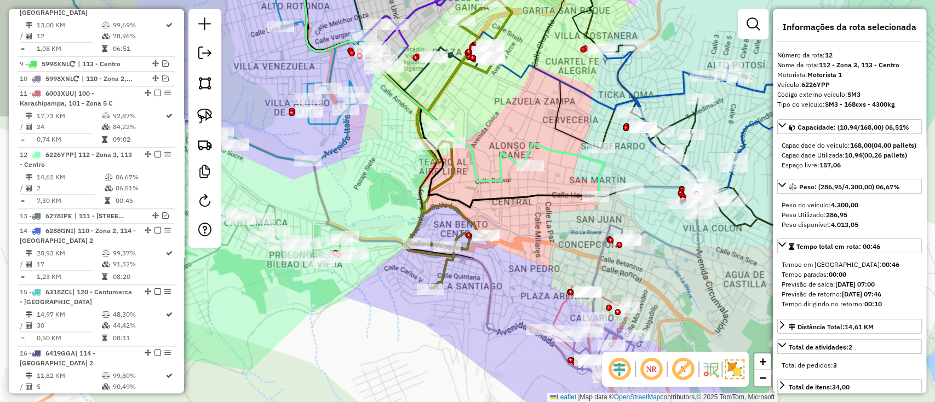
scroll to position [992, 0]
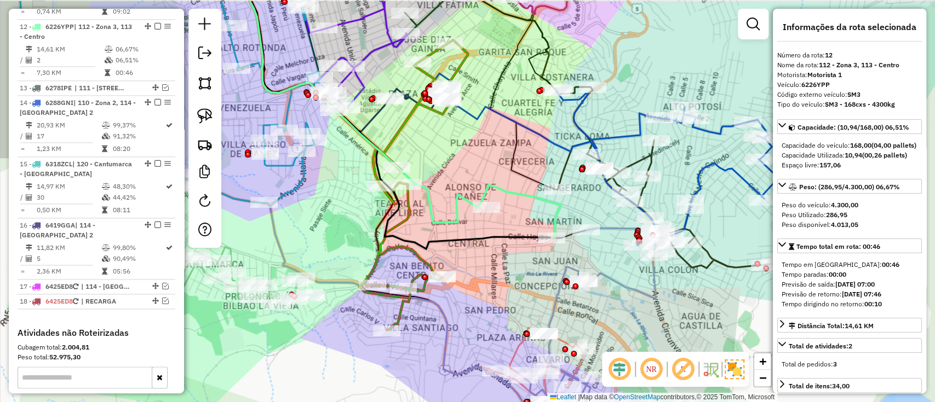
drag, startPoint x: 558, startPoint y: 182, endPoint x: 513, endPoint y: 218, distance: 58.1
click at [513, 218] on div "Janela de atendimento Grade de atendimento Capacidade Transportadoras Veículos …" at bounding box center [467, 201] width 935 height 402
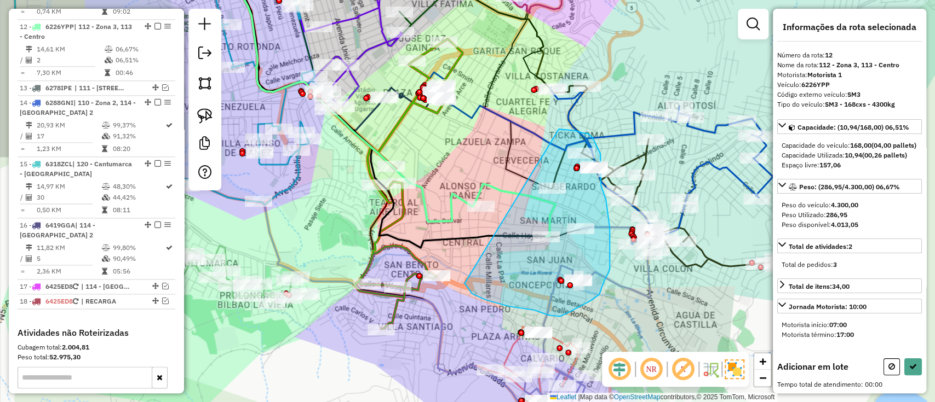
drag, startPoint x: 516, startPoint y: 308, endPoint x: 557, endPoint y: 129, distance: 183.8
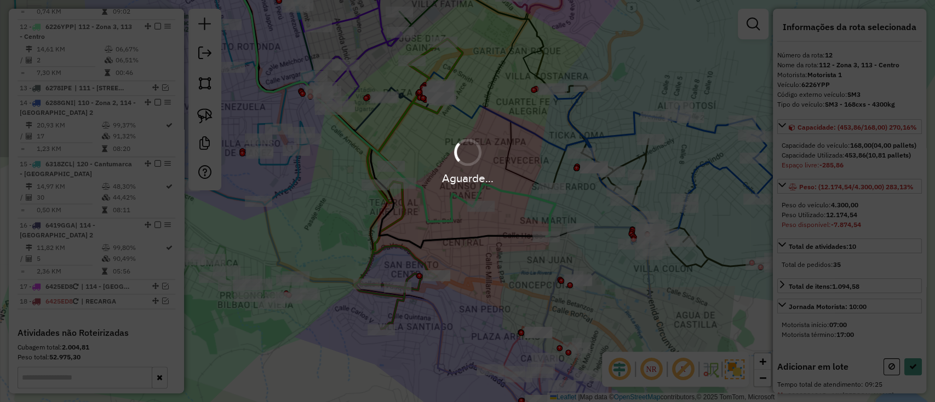
select select "**********"
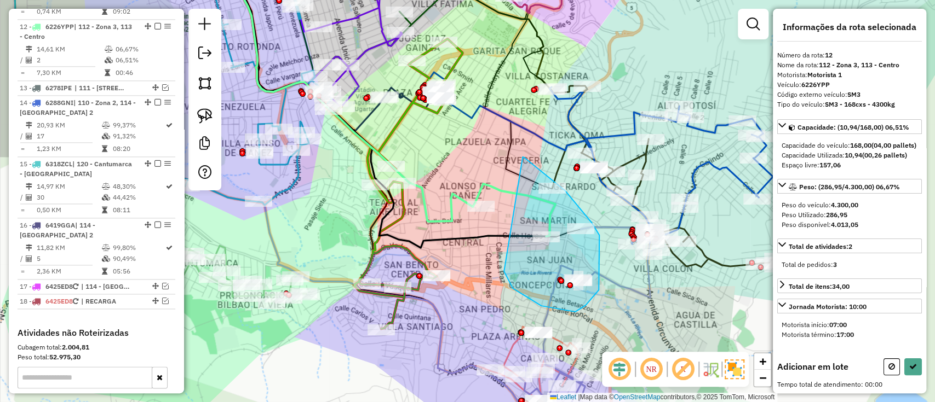
drag, startPoint x: 541, startPoint y: 306, endPoint x: 522, endPoint y: 157, distance: 150.1
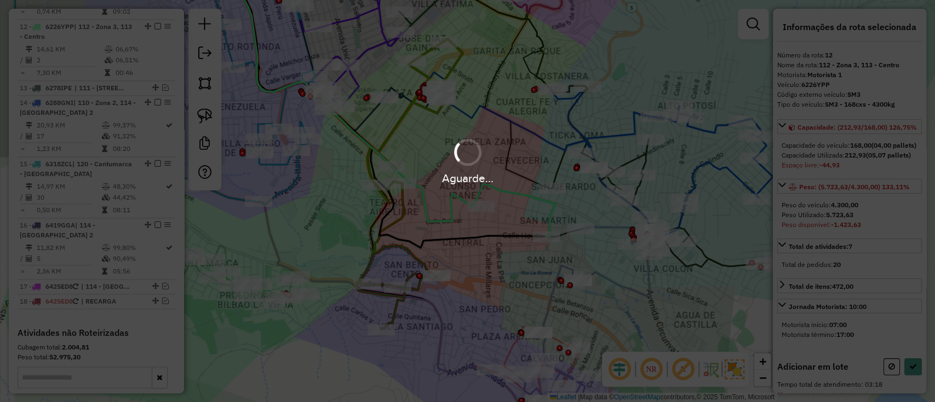
select select "**********"
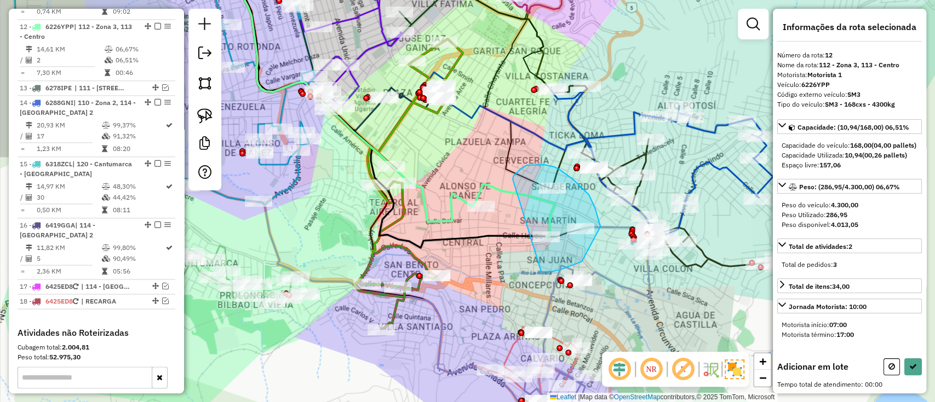
drag, startPoint x: 513, startPoint y: 176, endPoint x: 531, endPoint y: 269, distance: 94.3
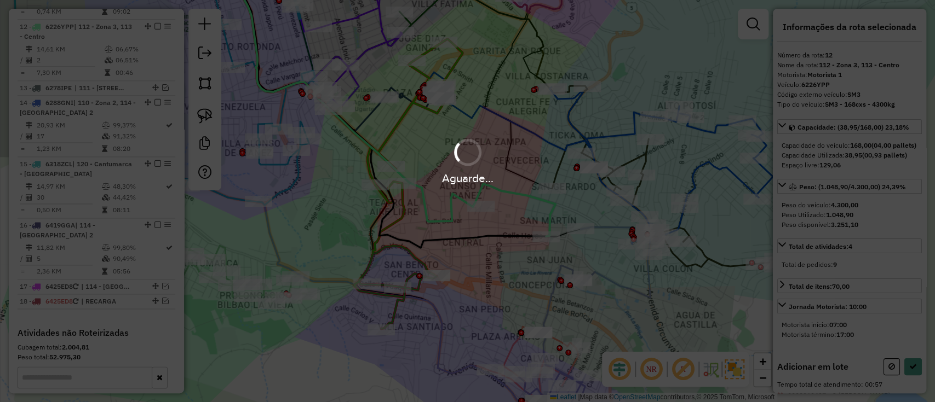
select select "**********"
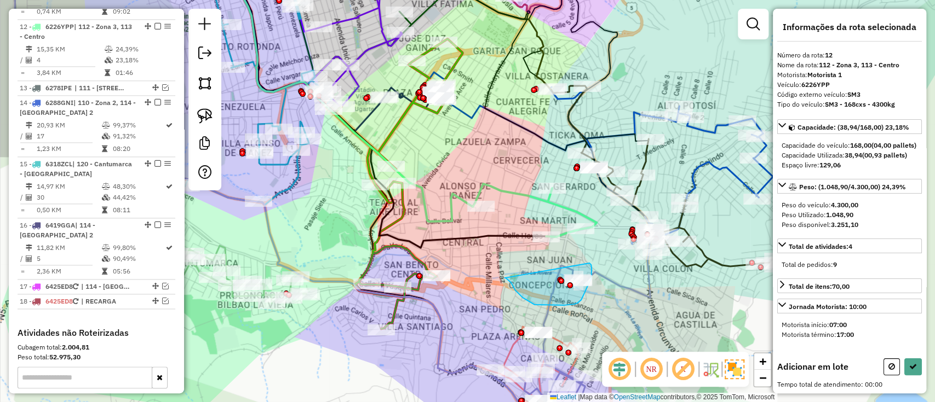
drag, startPoint x: 557, startPoint y: 306, endPoint x: 589, endPoint y: 262, distance: 53.3
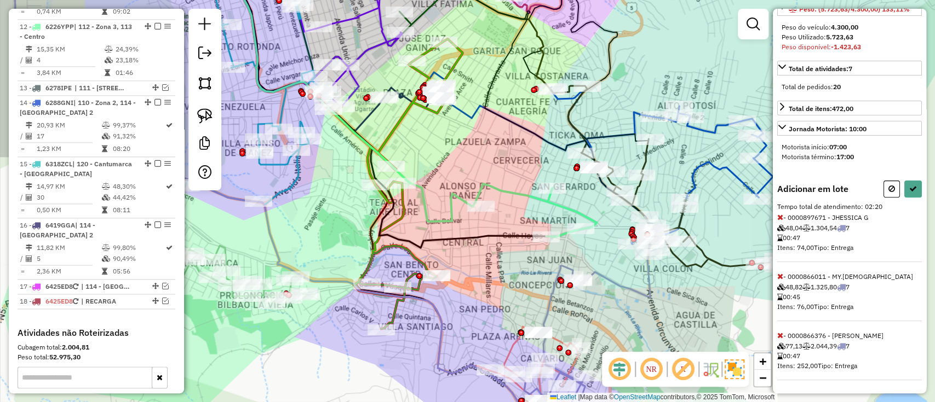
scroll to position [206, 0]
click at [779, 336] on icon at bounding box center [780, 336] width 6 height 8
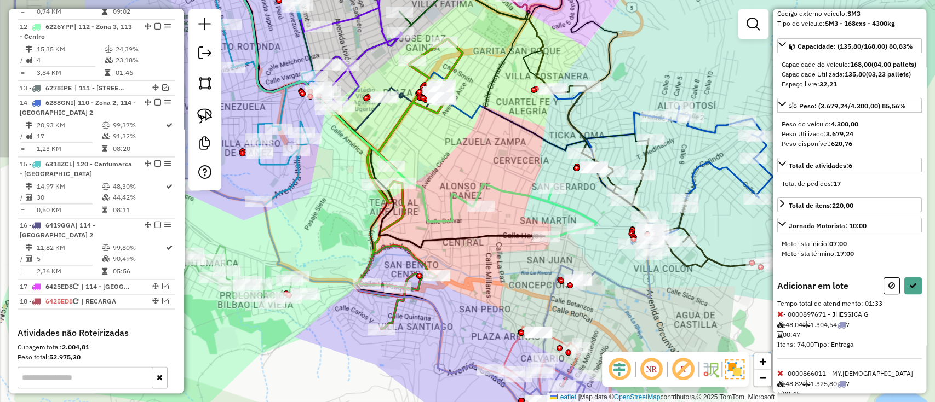
scroll to position [0, 0]
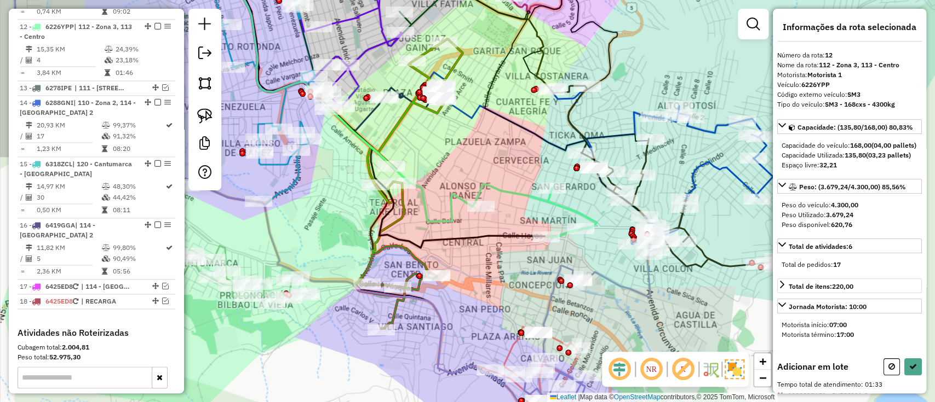
select select "**********"
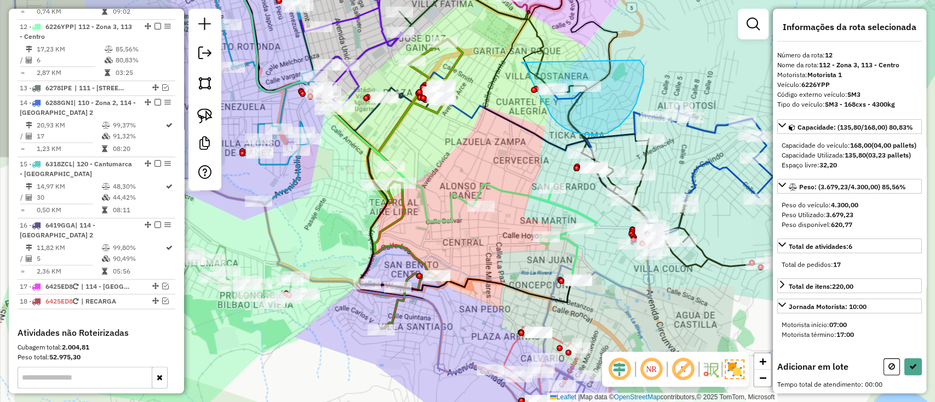
drag, startPoint x: 521, startPoint y: 62, endPoint x: 639, endPoint y: 59, distance: 117.8
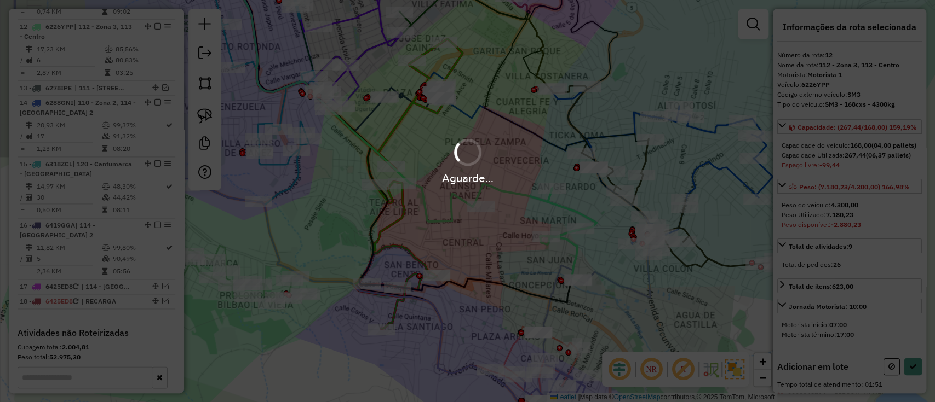
select select "**********"
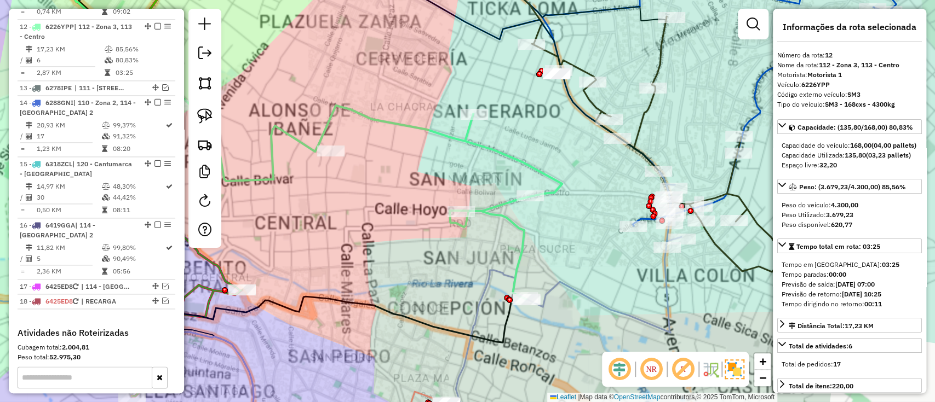
drag, startPoint x: 596, startPoint y: 230, endPoint x: 550, endPoint y: 200, distance: 54.5
click at [551, 200] on div "Janela de atendimento Grade de atendimento Capacidade Transportadoras Veículos …" at bounding box center [467, 201] width 935 height 402
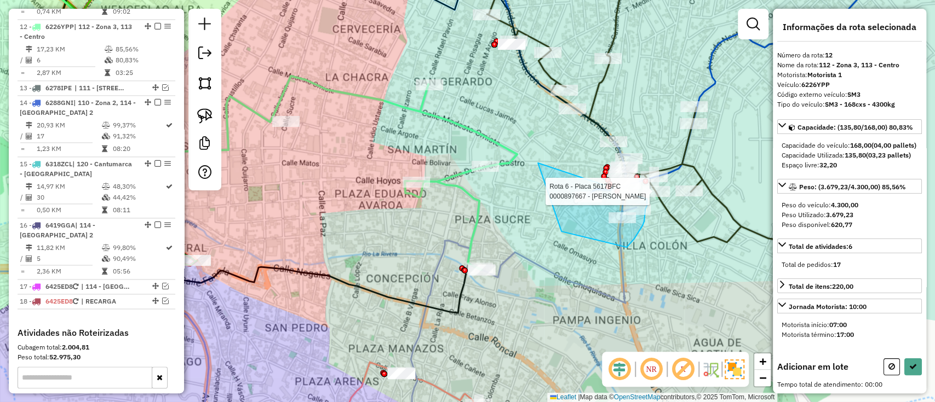
click at [647, 191] on div "Rota 7 - Placa 5662EFT 0000098607 - T. GOMEZ Rota 6 - Placa 5617BFC 0000897667 …" at bounding box center [467, 201] width 935 height 402
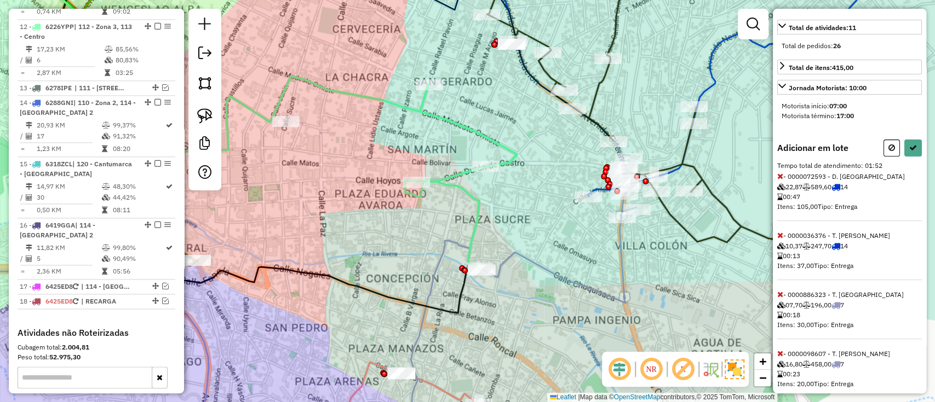
scroll to position [292, 0]
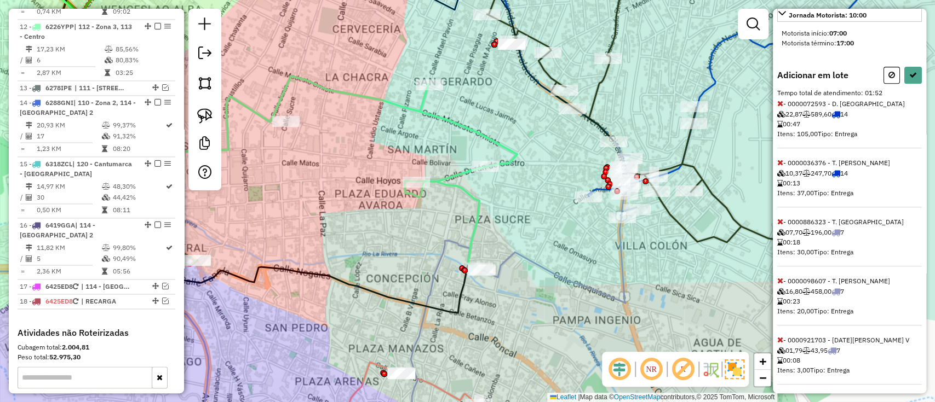
click at [779, 107] on icon at bounding box center [780, 104] width 6 height 8
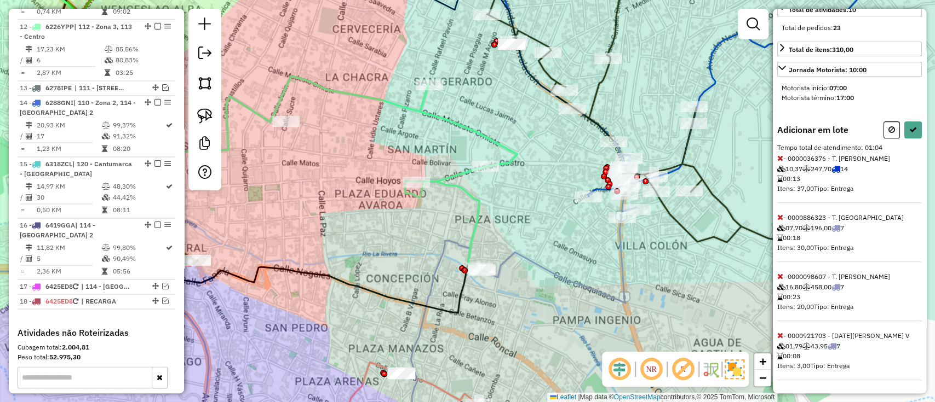
scroll to position [192, 0]
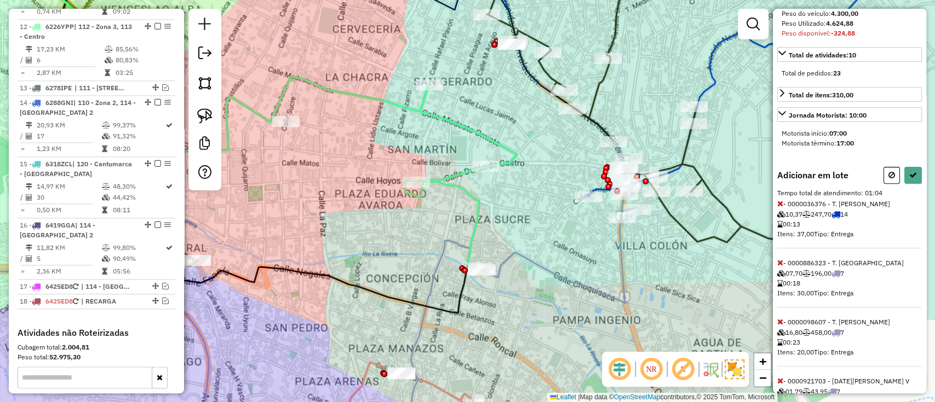
click at [777, 208] on icon at bounding box center [780, 204] width 6 height 8
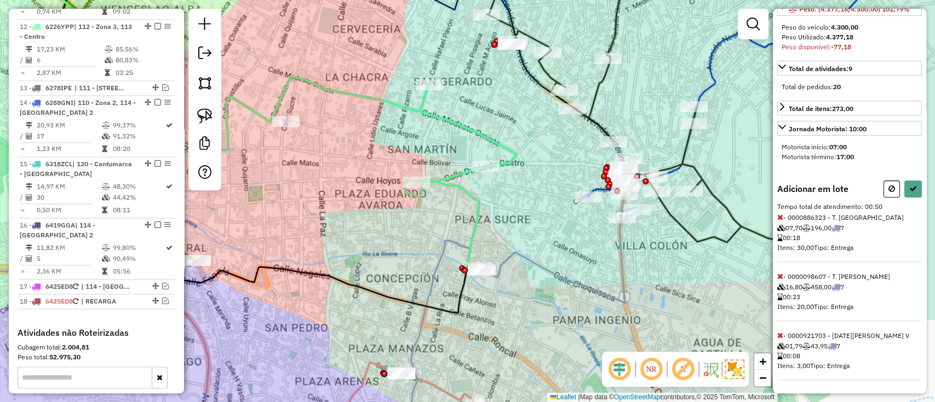
scroll to position [195, 0]
click at [781, 215] on icon at bounding box center [780, 218] width 6 height 8
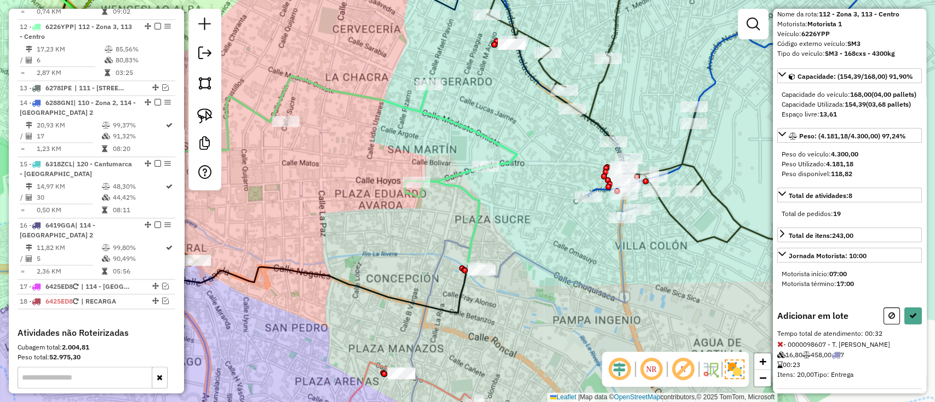
scroll to position [0, 0]
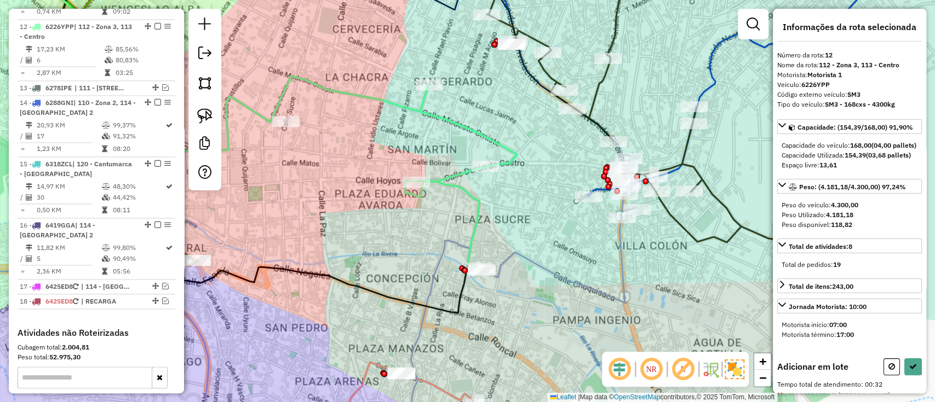
select select "**********"
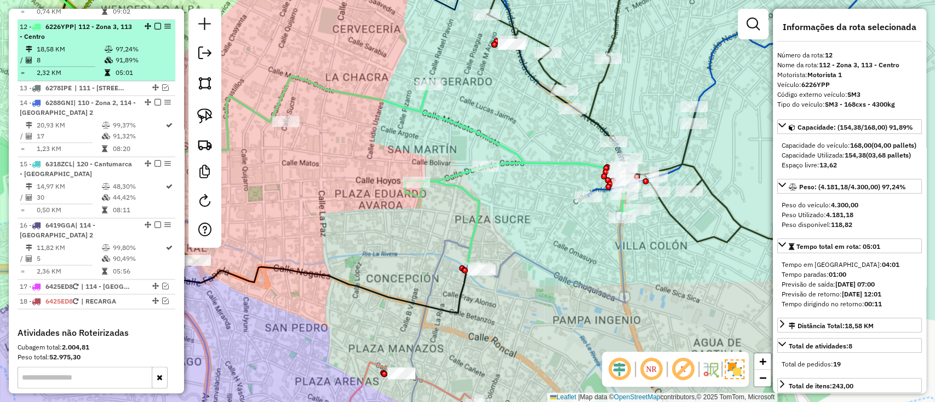
click at [154, 23] on em at bounding box center [157, 26] width 7 height 7
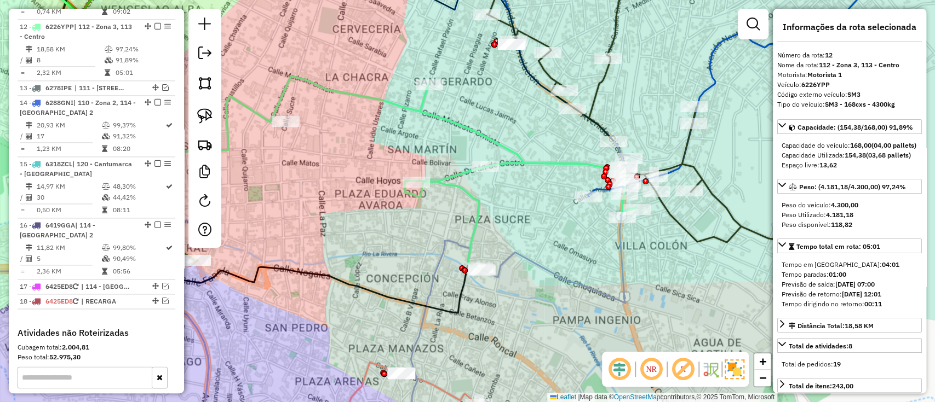
scroll to position [946, 0]
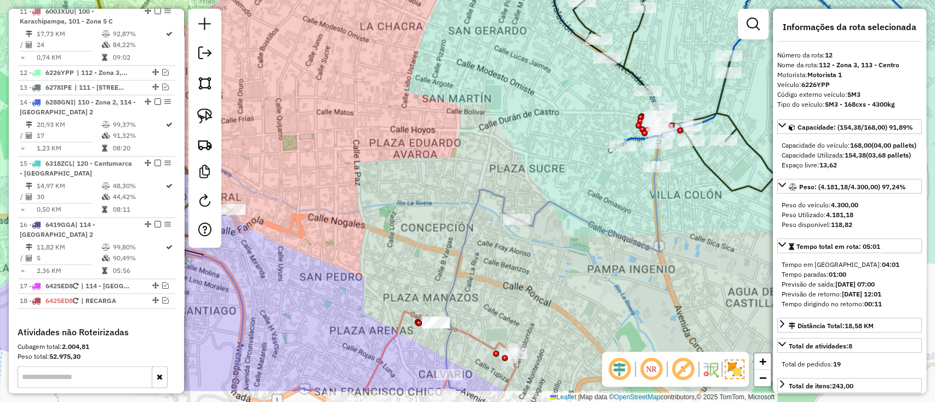
drag, startPoint x: 441, startPoint y: 163, endPoint x: 508, endPoint y: 75, distance: 110.2
click at [507, 77] on div "Janela de atendimento Grade de atendimento Capacidade Transportadoras Veículos …" at bounding box center [467, 201] width 935 height 402
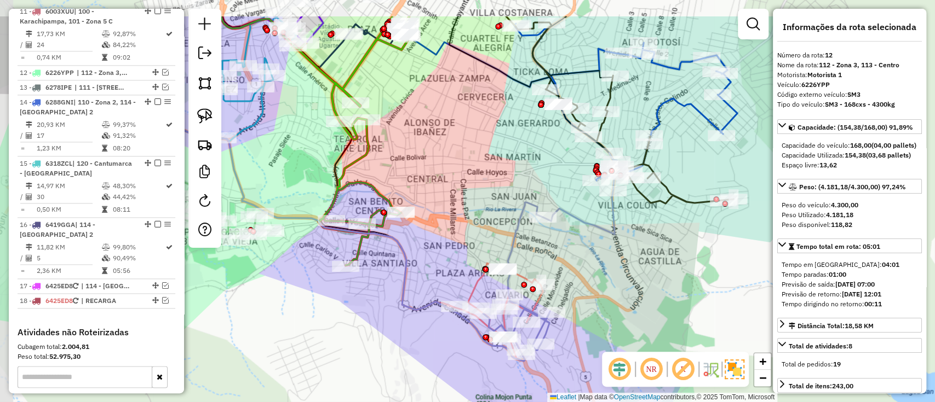
drag, startPoint x: 367, startPoint y: 195, endPoint x: 413, endPoint y: 252, distance: 73.2
click at [413, 252] on div "Janela de atendimento Grade de atendimento Capacidade Transportadoras Veículos …" at bounding box center [467, 201] width 935 height 402
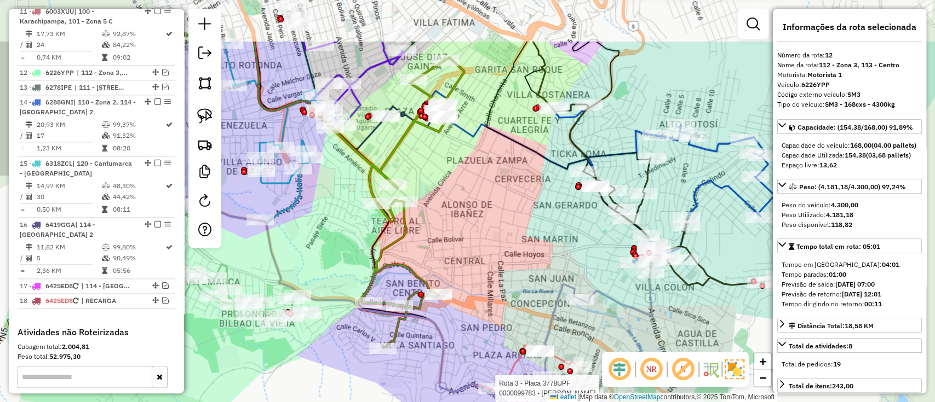
drag, startPoint x: 413, startPoint y: 160, endPoint x: 432, endPoint y: 220, distance: 62.4
click at [432, 220] on div "Rota 3 - Placa 3778UPF 0000099783 - FELIPA TARQUI G Janela de atendimento Grade…" at bounding box center [467, 201] width 935 height 402
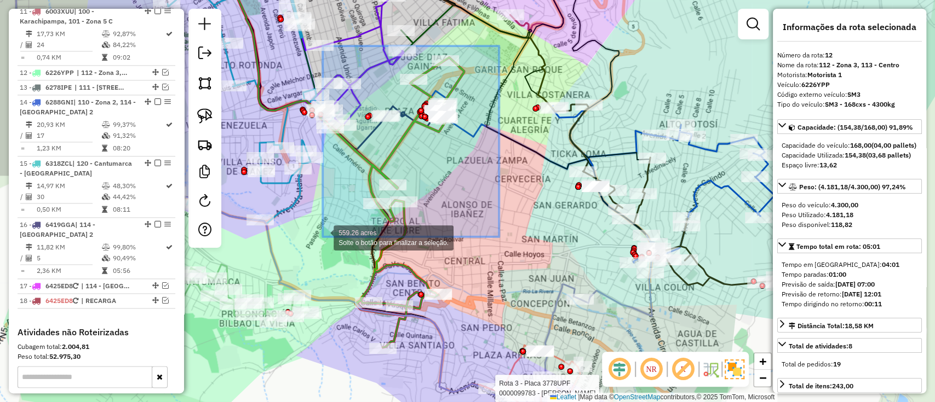
drag, startPoint x: 422, startPoint y: 136, endPoint x: 323, endPoint y: 237, distance: 142.1
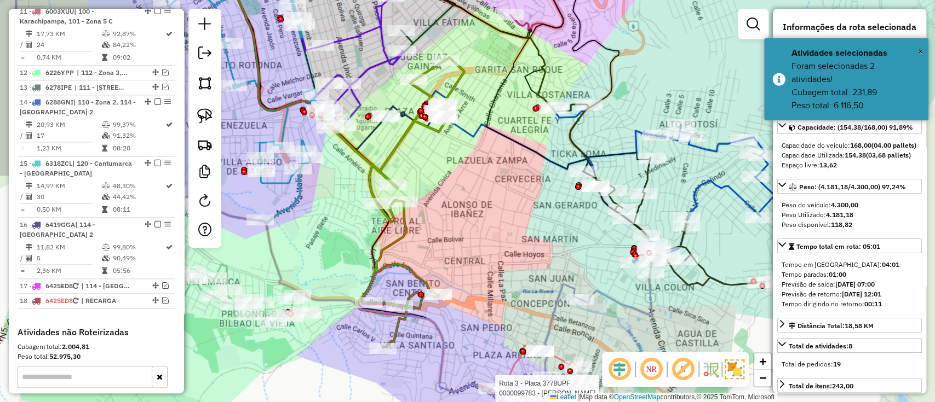
click at [396, 238] on icon at bounding box center [400, 202] width 128 height 290
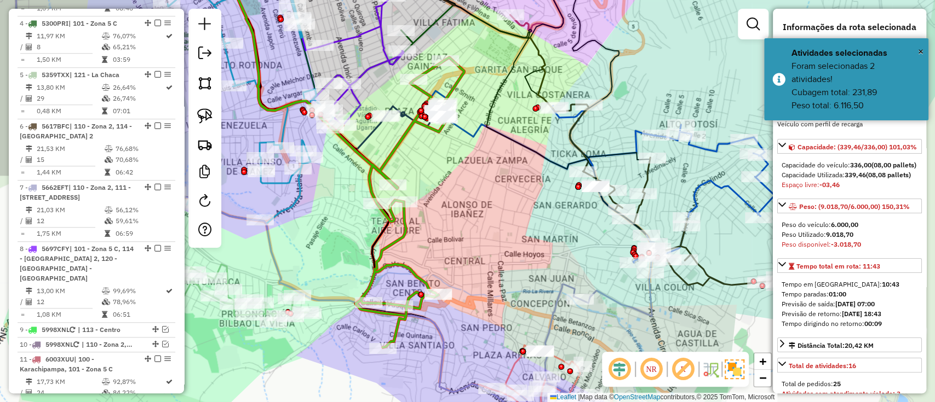
scroll to position [482, 0]
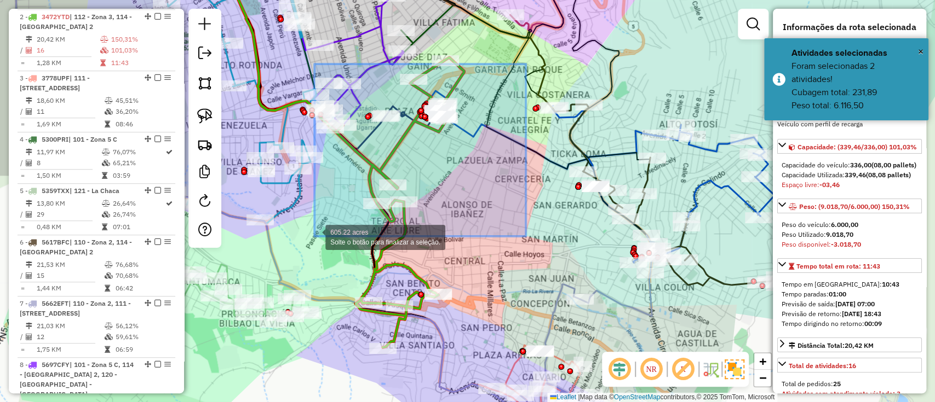
drag, startPoint x: 526, startPoint y: 64, endPoint x: 314, endPoint y: 237, distance: 272.8
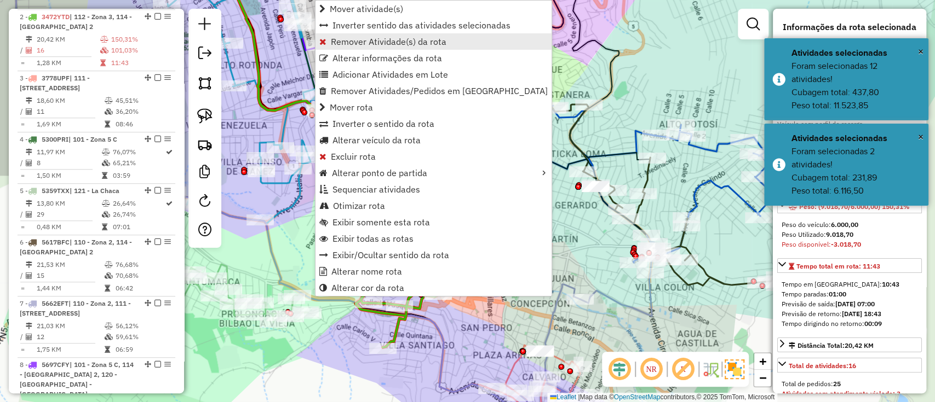
click at [377, 42] on span "Remover Atividade(s) da rota" at bounding box center [389, 41] width 116 height 9
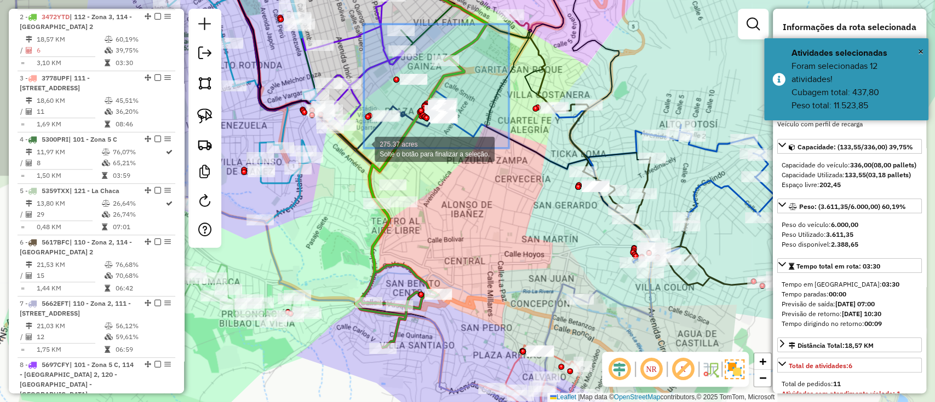
drag, startPoint x: 476, startPoint y: 50, endPoint x: 347, endPoint y: 155, distance: 166.3
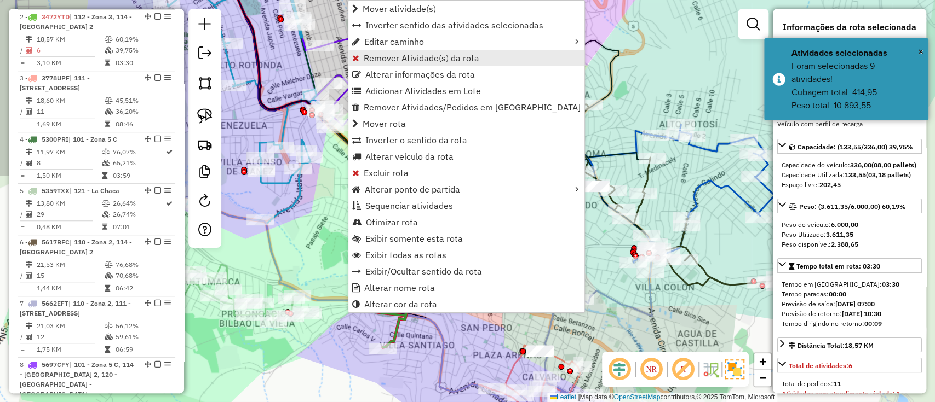
click at [428, 56] on span "Remover Atividade(s) da rota" at bounding box center [422, 58] width 116 height 9
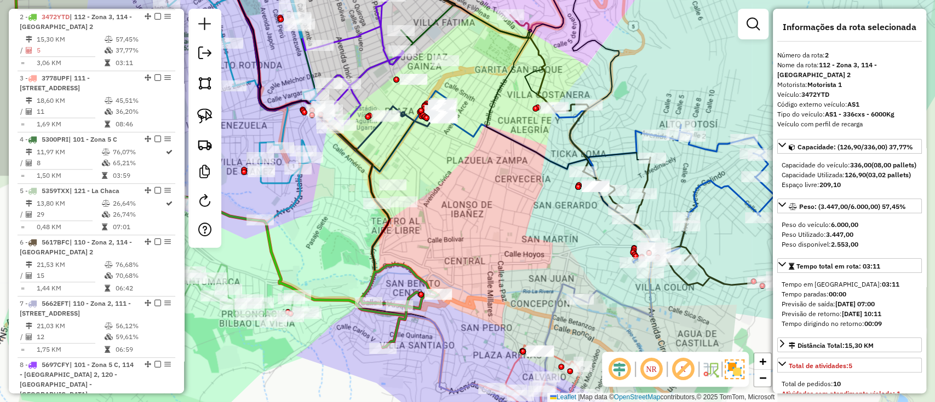
click at [390, 332] on icon at bounding box center [399, 305] width 77 height 83
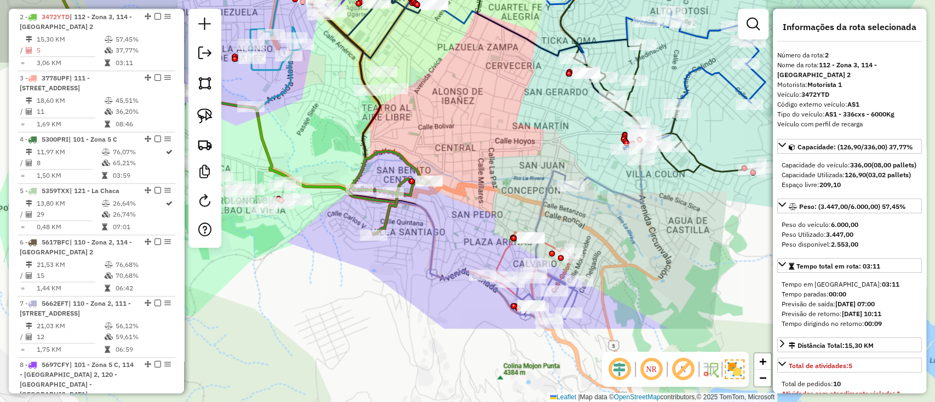
drag, startPoint x: 413, startPoint y: 326, endPoint x: 393, endPoint y: 207, distance: 121.2
click at [394, 208] on div "Janela de atendimento Grade de atendimento Capacidade Transportadoras Veículos …" at bounding box center [467, 201] width 935 height 402
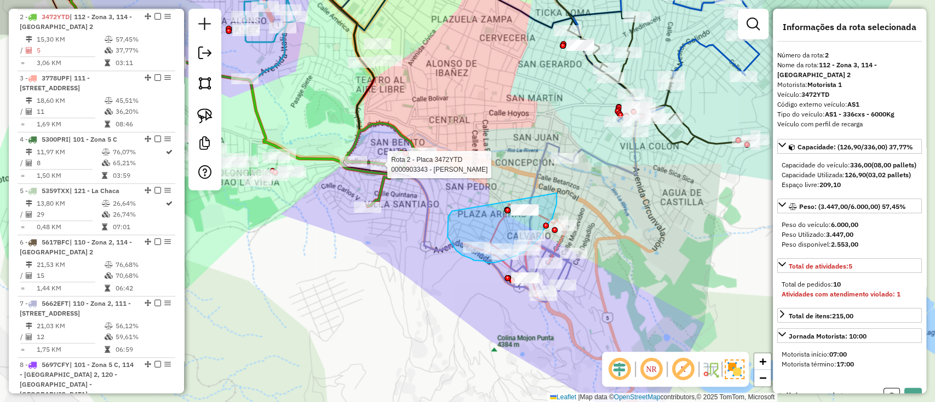
drag, startPoint x: 450, startPoint y: 241, endPoint x: 551, endPoint y: 182, distance: 117.1
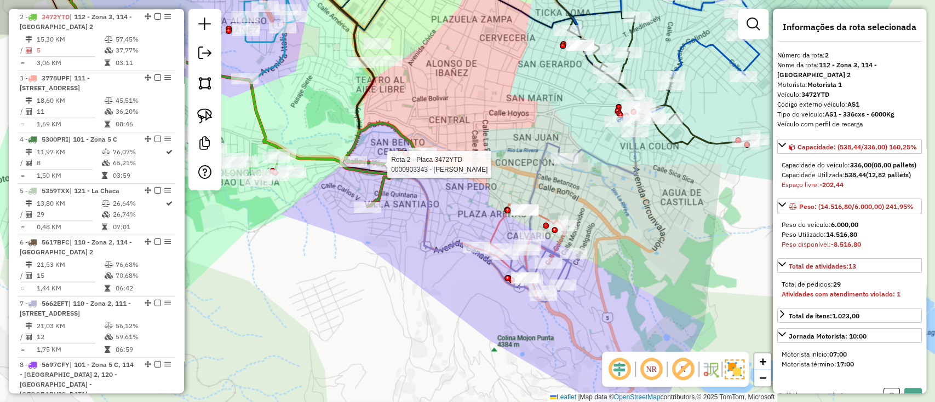
select select "**********"
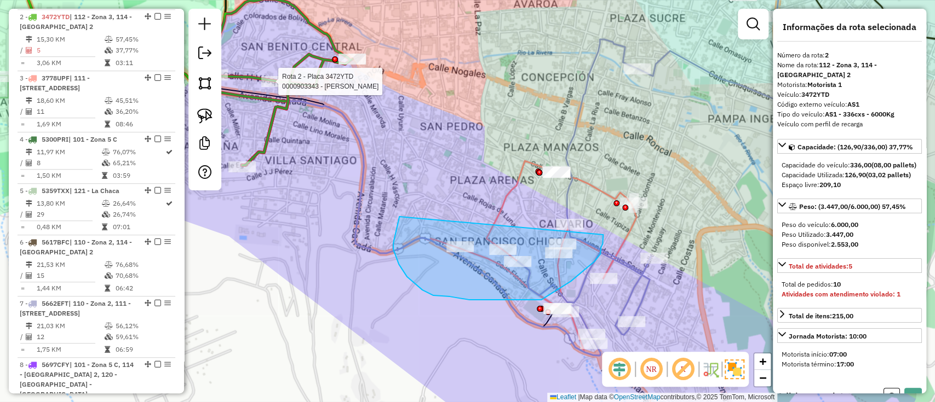
drag, startPoint x: 411, startPoint y: 281, endPoint x: 596, endPoint y: 209, distance: 198.9
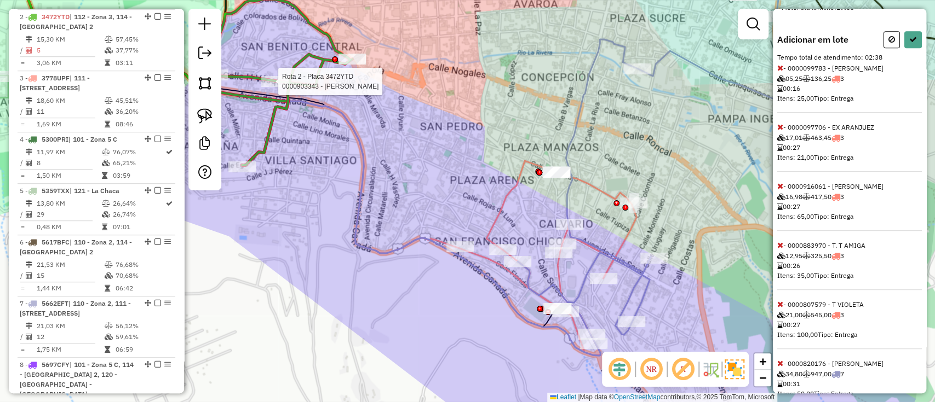
scroll to position [402, 0]
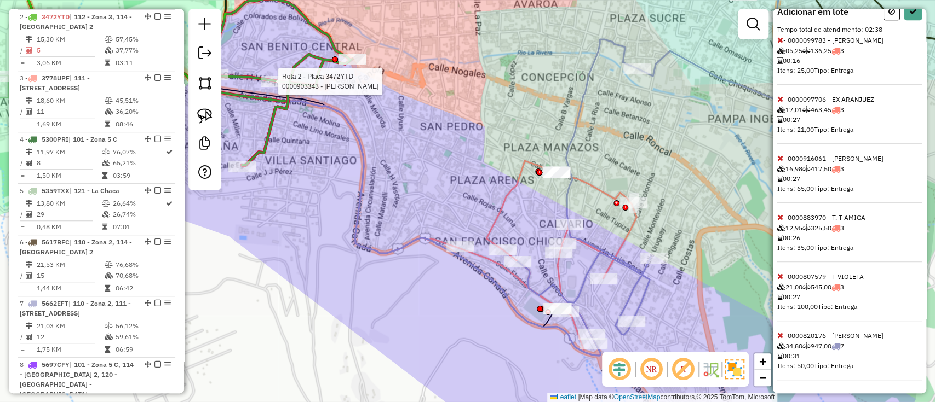
click at [778, 217] on icon at bounding box center [780, 218] width 6 height 8
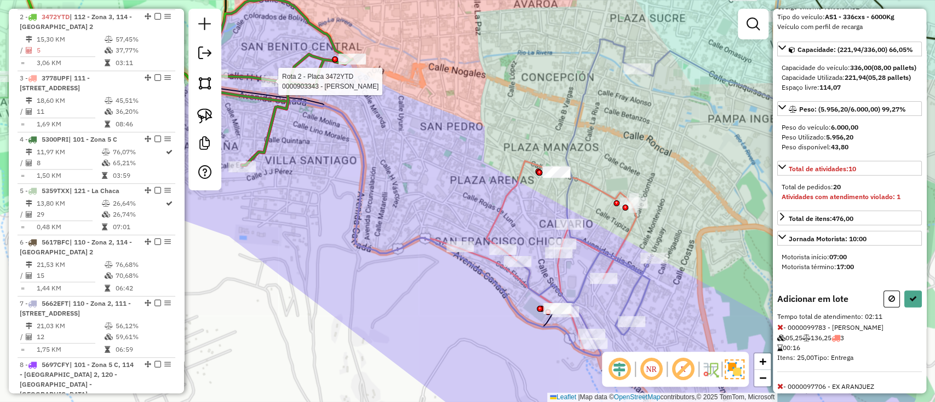
scroll to position [0, 0]
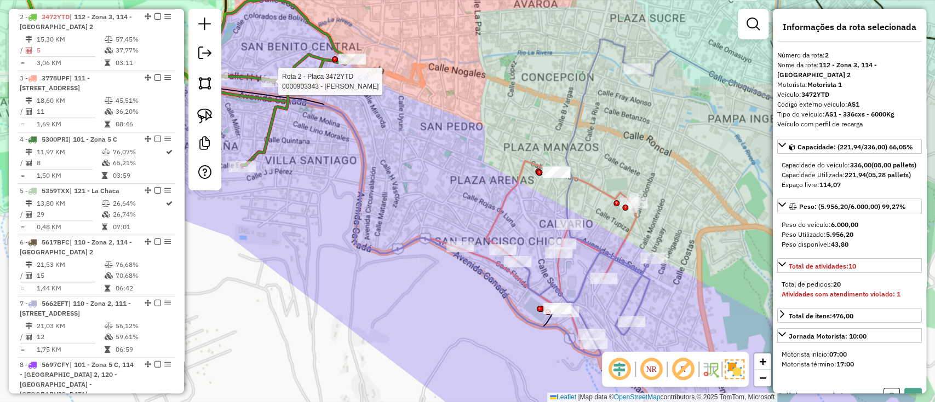
select select "**********"
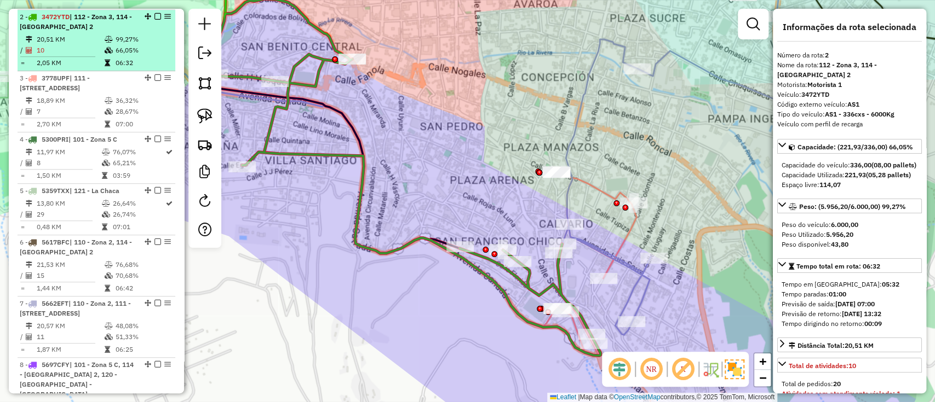
click at [154, 14] on em at bounding box center [157, 16] width 7 height 7
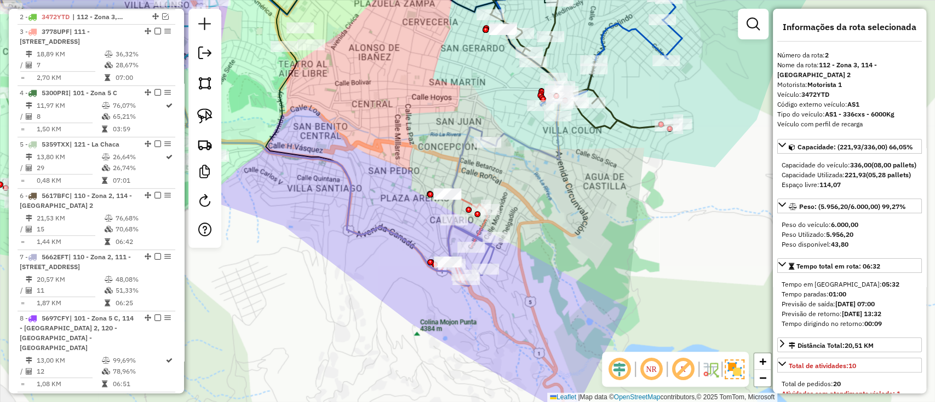
drag, startPoint x: 572, startPoint y: 257, endPoint x: 533, endPoint y: 252, distance: 39.3
click at [568, 264] on div "Janela de atendimento Grade de atendimento Capacidade Transportadoras Veículos …" at bounding box center [467, 201] width 935 height 402
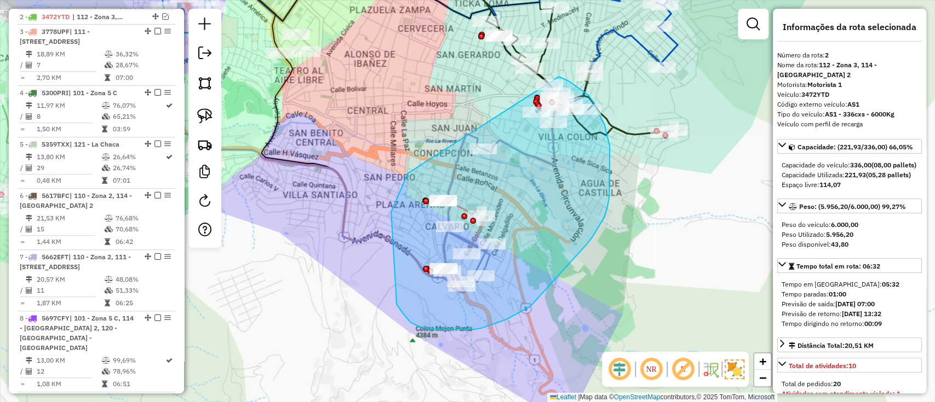
drag, startPoint x: 391, startPoint y: 212, endPoint x: 556, endPoint y: 76, distance: 214.3
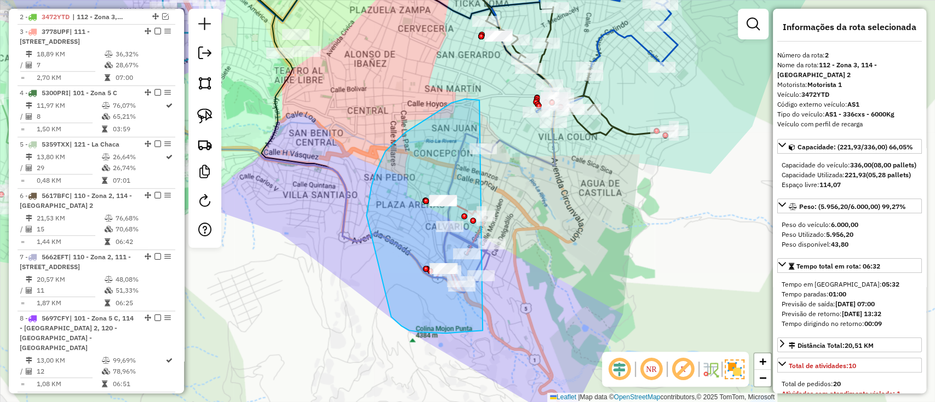
drag, startPoint x: 405, startPoint y: 133, endPoint x: 552, endPoint y: 221, distance: 171.5
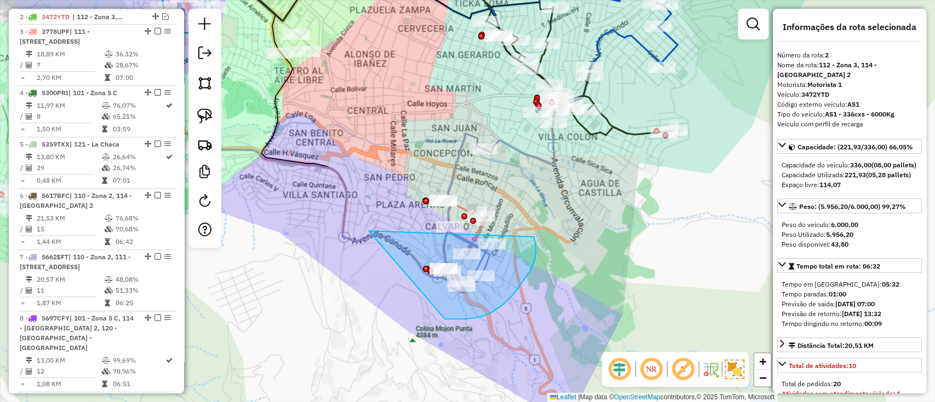
drag, startPoint x: 530, startPoint y: 271, endPoint x: 534, endPoint y: 237, distance: 34.2
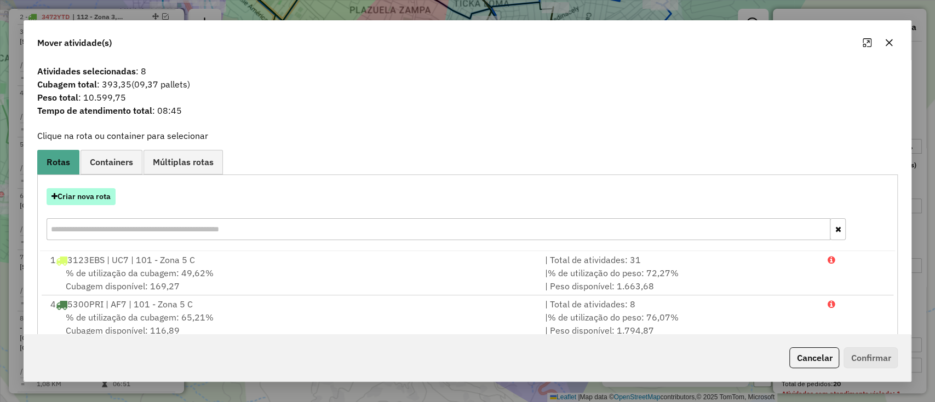
click at [66, 192] on button "Criar nova rota" at bounding box center [81, 196] width 69 height 17
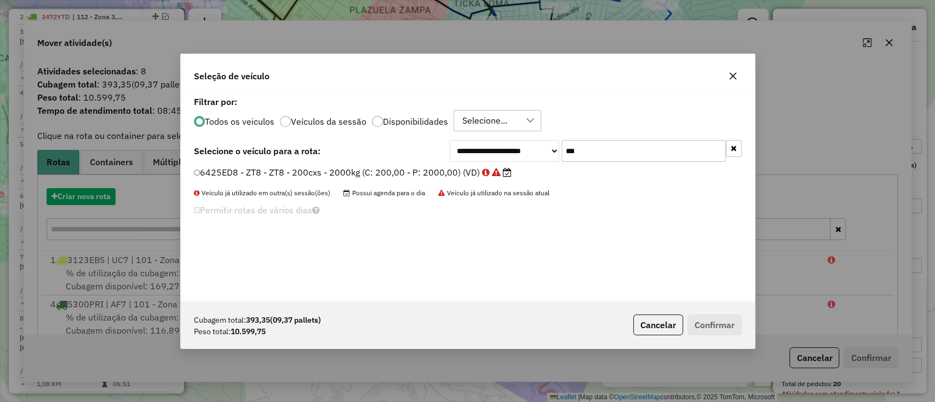
scroll to position [5, 3]
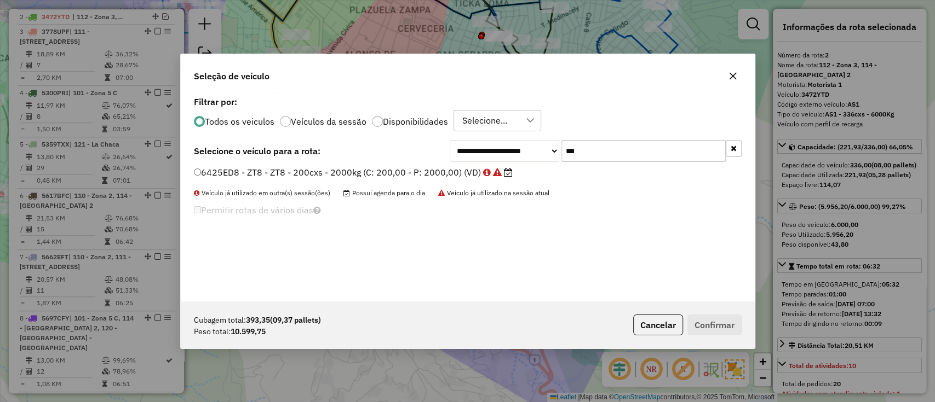
drag, startPoint x: 630, startPoint y: 153, endPoint x: 542, endPoint y: 152, distance: 88.2
click at [542, 152] on div "**********" at bounding box center [596, 151] width 292 height 22
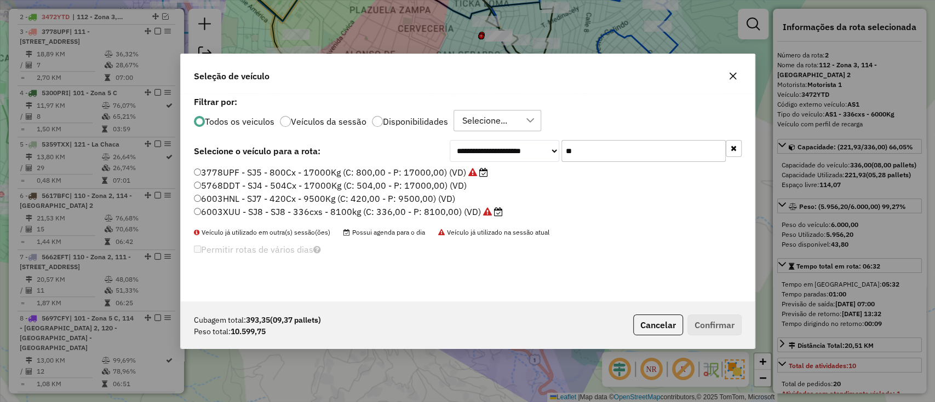
type input "**"
click at [432, 175] on label "3778UPF - SJ5 - 800Cx - 17000Kg (C: 800,00 - P: 17000,00) (VD)" at bounding box center [341, 172] width 294 height 13
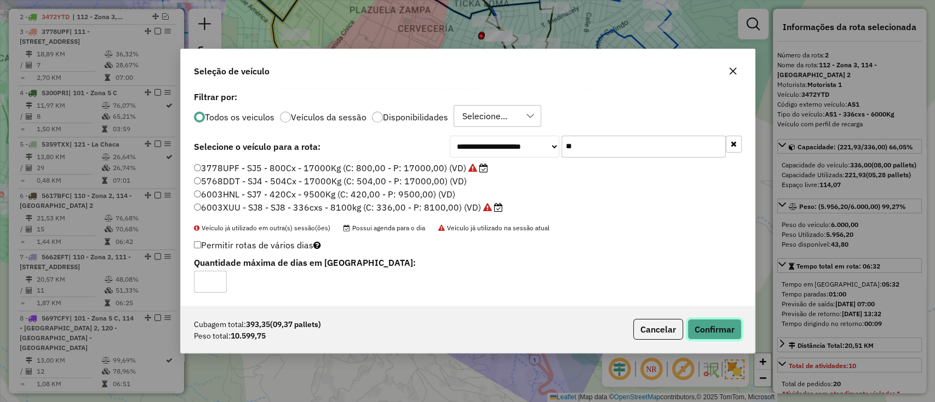
click at [711, 322] on button "Confirmar" at bounding box center [714, 329] width 54 height 21
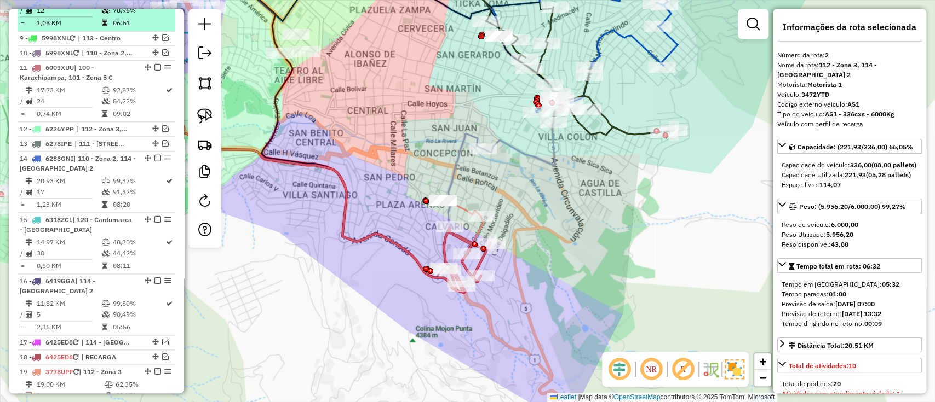
scroll to position [920, 0]
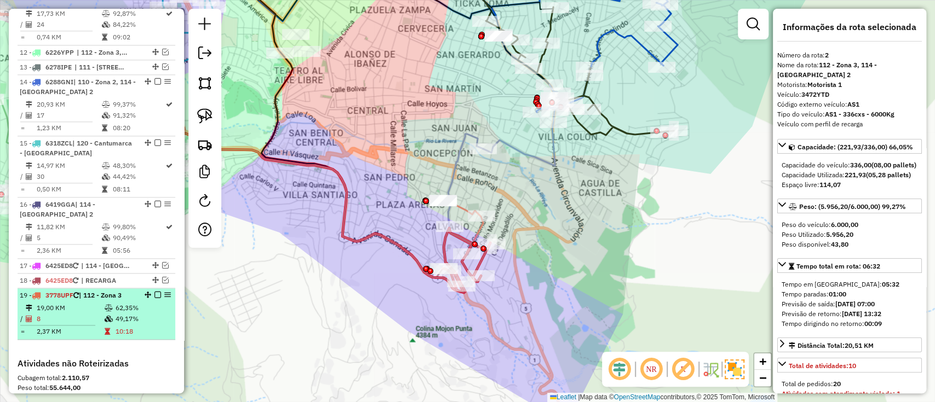
click at [158, 303] on td "62,35%" at bounding box center [142, 308] width 55 height 11
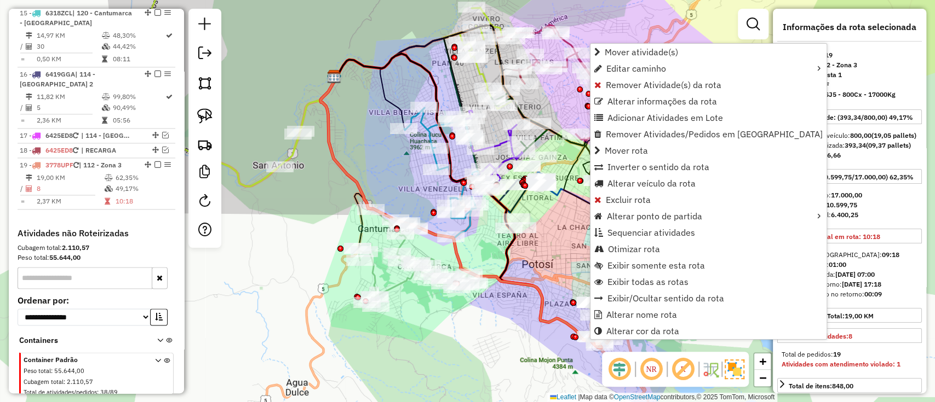
scroll to position [1100, 0]
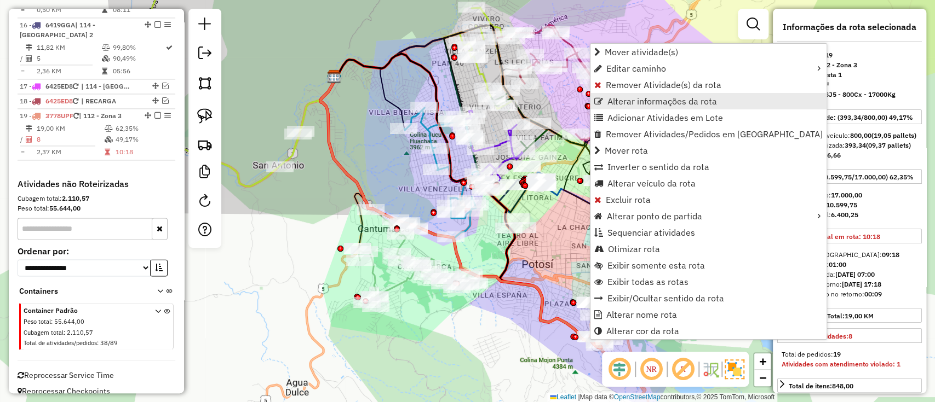
click at [651, 103] on span "Alterar informações da rota" at bounding box center [662, 101] width 110 height 9
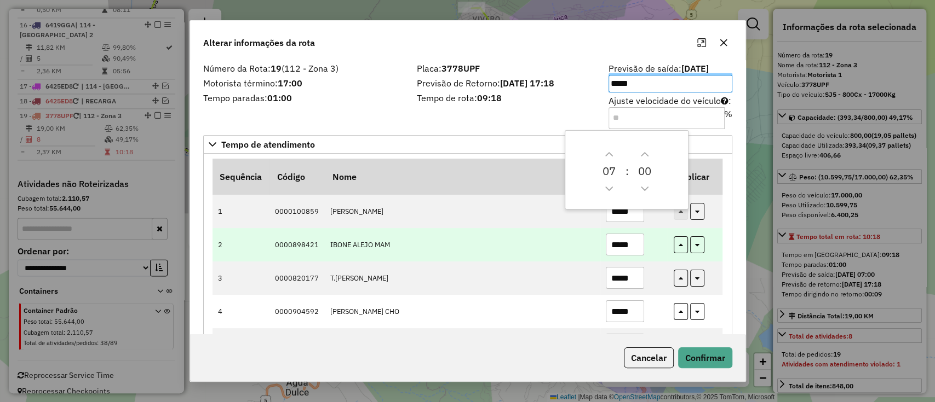
click at [629, 244] on input "*****" at bounding box center [625, 245] width 38 height 22
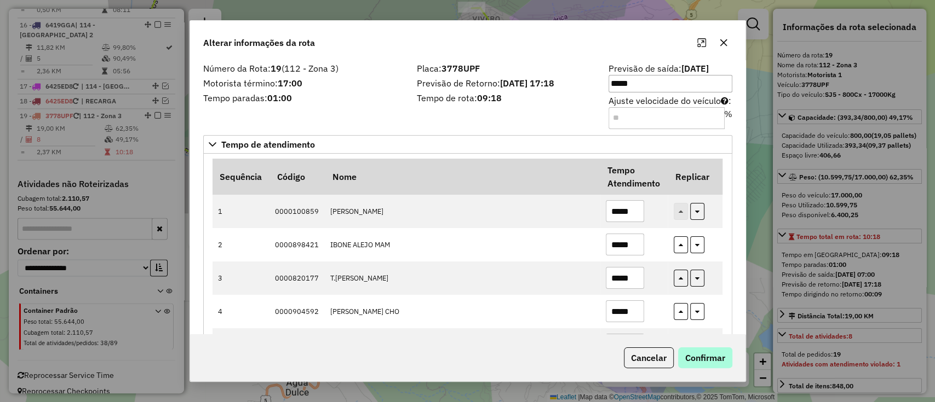
type input "*****"
click at [711, 358] on button "Confirmar" at bounding box center [705, 358] width 54 height 21
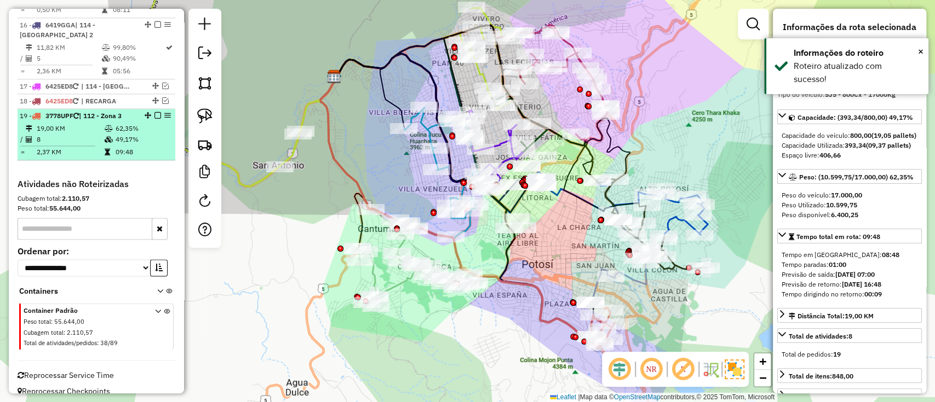
click at [157, 112] on em at bounding box center [157, 115] width 7 height 7
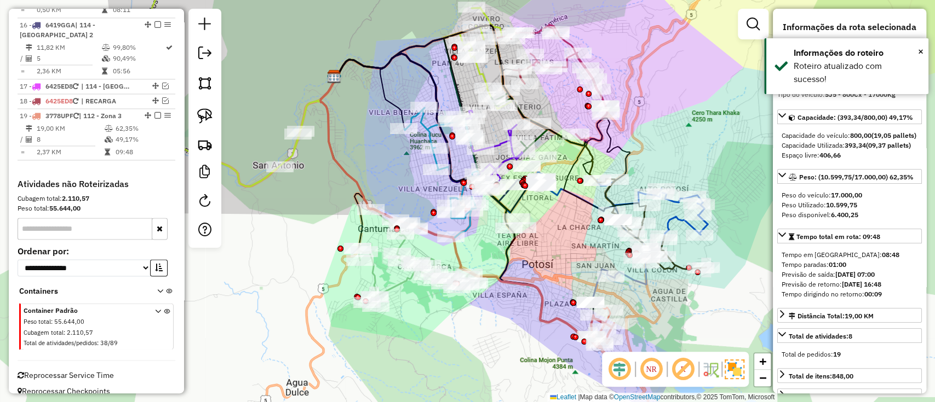
scroll to position [1063, 0]
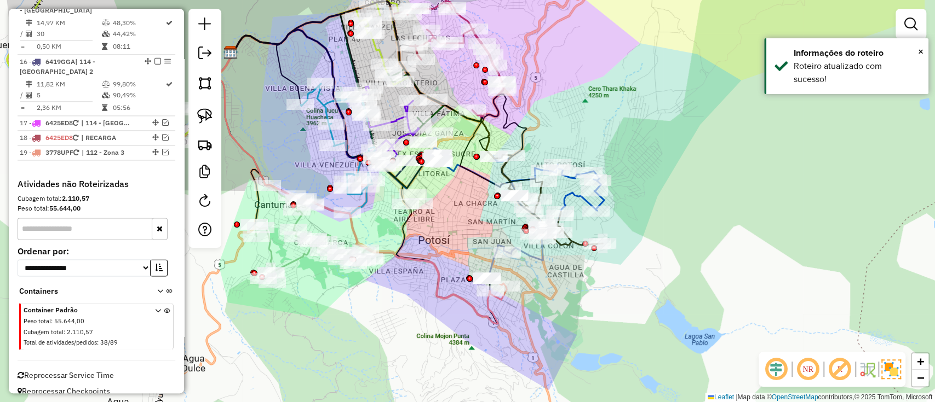
drag, startPoint x: 534, startPoint y: 296, endPoint x: 455, endPoint y: 269, distance: 83.1
click at [455, 276] on div "Janela de atendimento Grade de atendimento Capacidade Transportadoras Veículos …" at bounding box center [467, 201] width 935 height 402
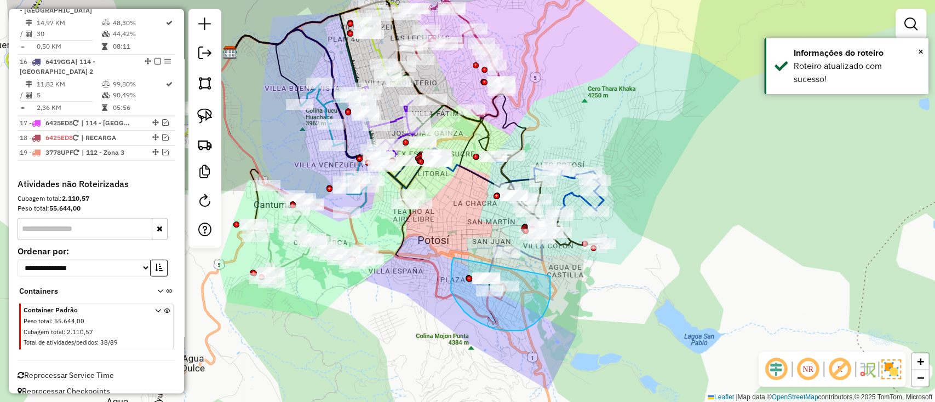
drag, startPoint x: 493, startPoint y: 329, endPoint x: 549, endPoint y: 276, distance: 76.7
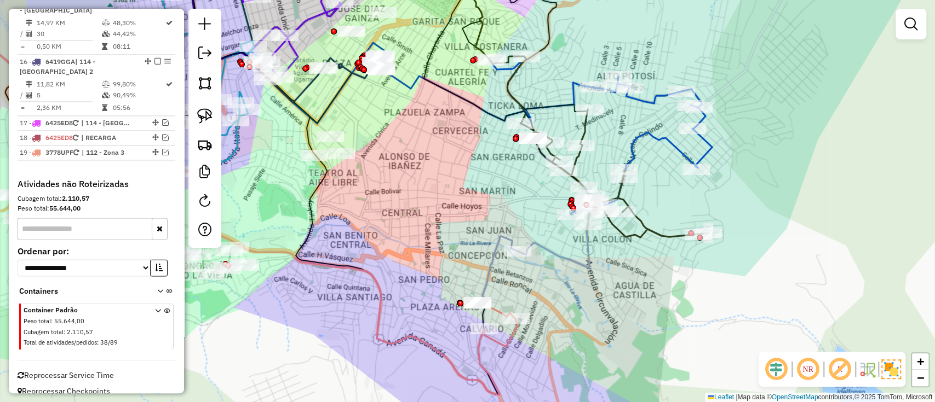
drag, startPoint x: 442, startPoint y: 237, endPoint x: 427, endPoint y: 228, distance: 18.4
click at [427, 228] on div "Janela de atendimento Grade de atendimento Capacidade Transportadoras Veículos …" at bounding box center [467, 201] width 935 height 402
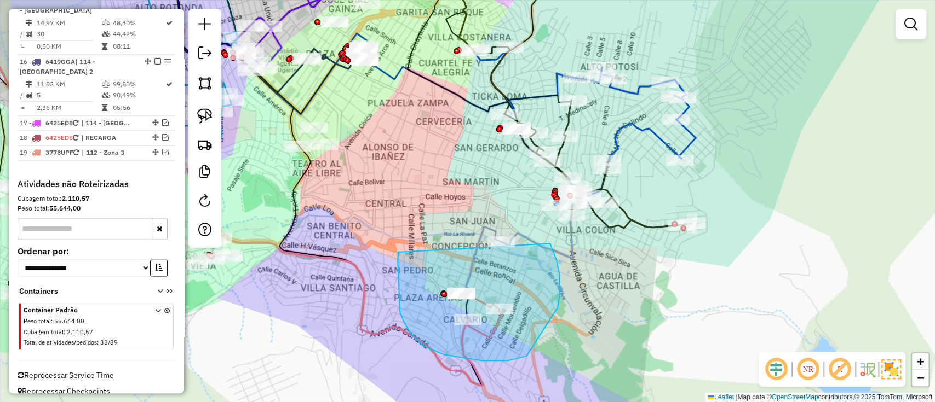
drag, startPoint x: 398, startPoint y: 261, endPoint x: 526, endPoint y: 213, distance: 136.7
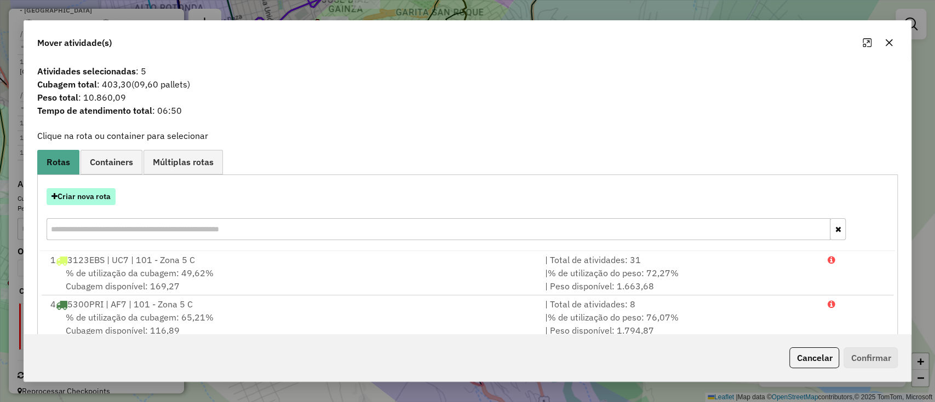
click at [88, 190] on button "Criar nova rota" at bounding box center [81, 196] width 69 height 17
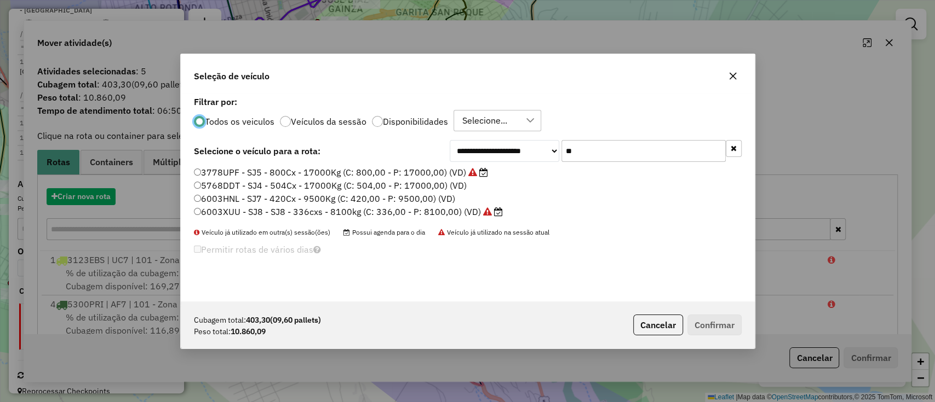
scroll to position [5, 3]
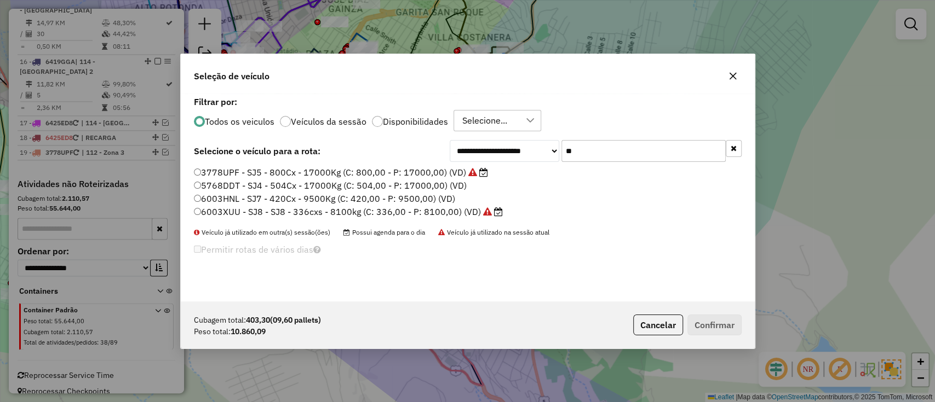
click at [433, 173] on label "3778UPF - SJ5 - 800Cx - 17000Kg (C: 800,00 - P: 17000,00) (VD)" at bounding box center [341, 172] width 294 height 13
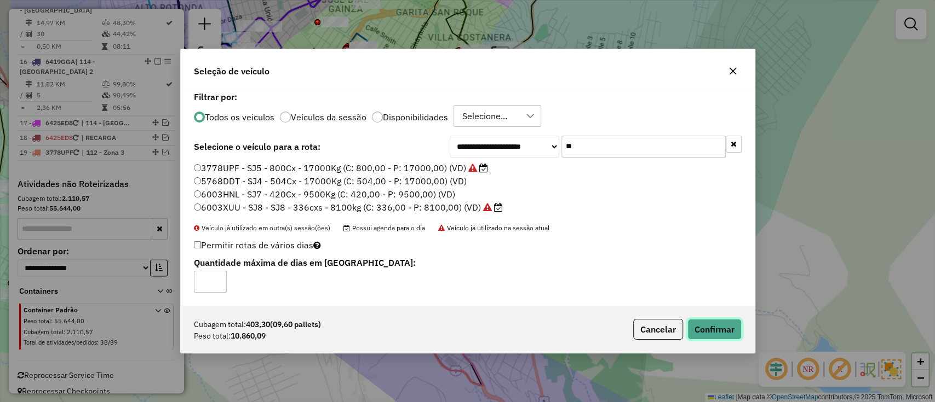
click at [727, 327] on button "Confirmar" at bounding box center [714, 329] width 54 height 21
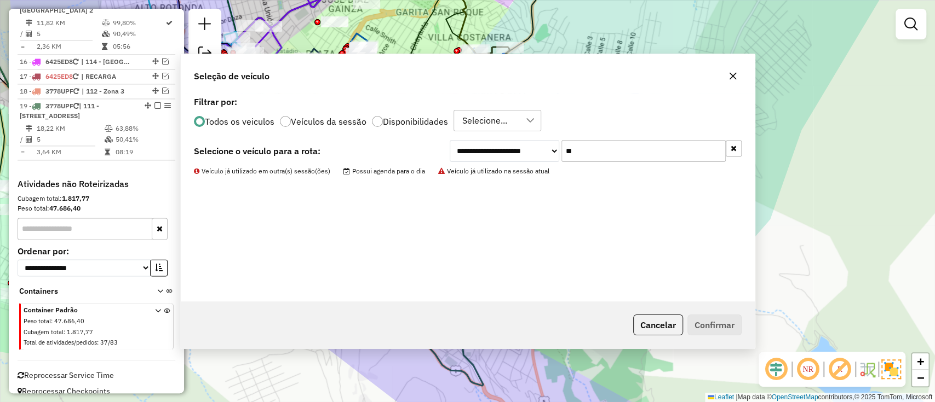
scroll to position [1038, 0]
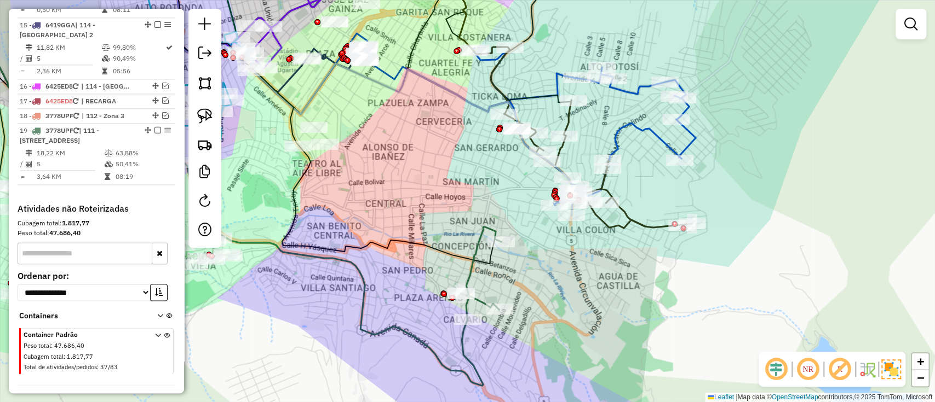
select select "**********"
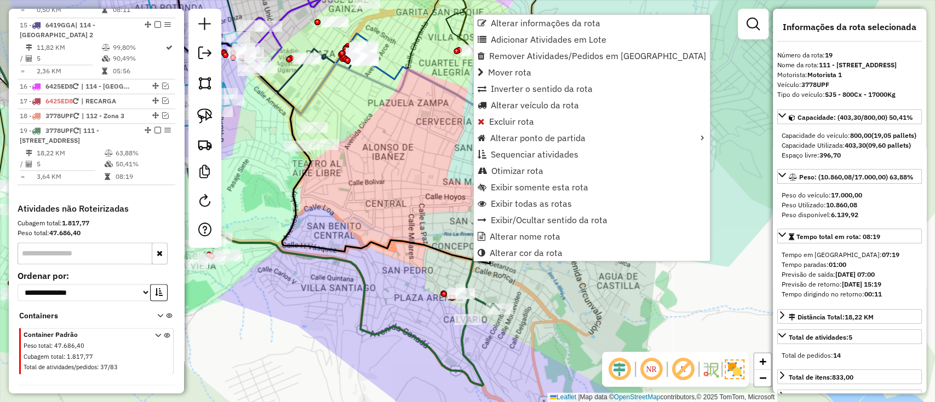
scroll to position [1063, 0]
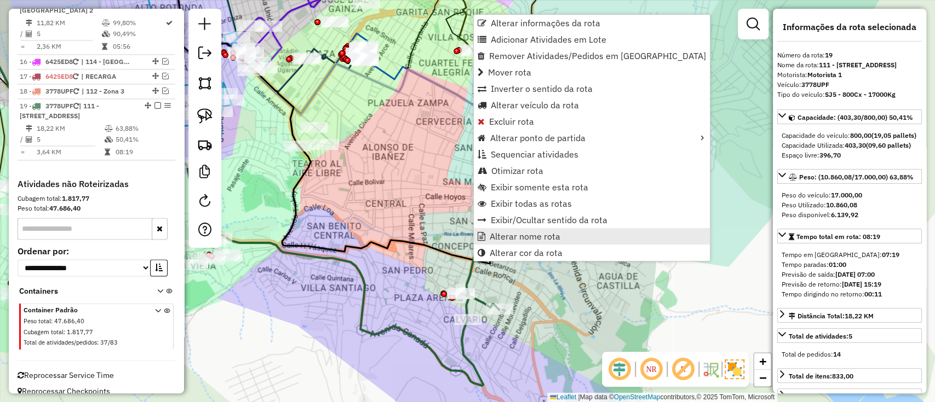
click at [535, 236] on span "Alterar nome rota" at bounding box center [525, 236] width 71 height 9
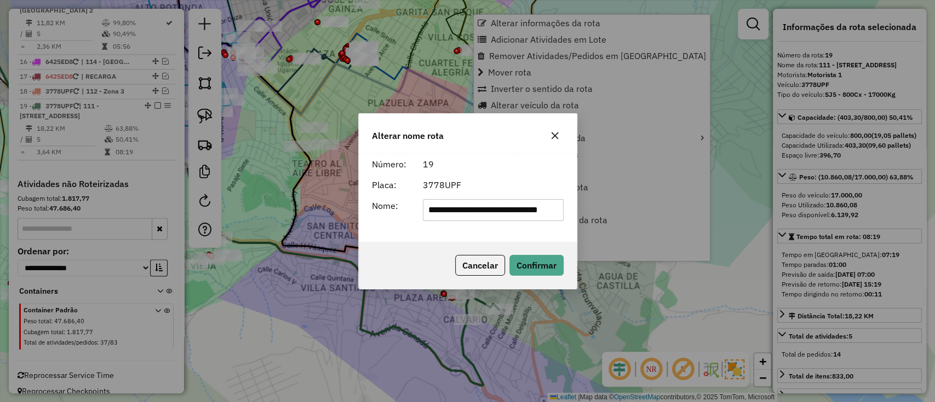
scroll to position [0, 2]
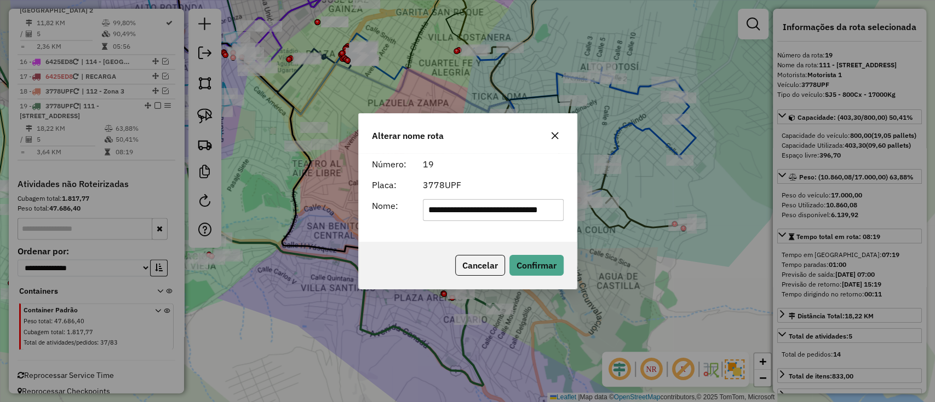
click at [524, 217] on input "**********" at bounding box center [493, 210] width 141 height 22
type input "*******"
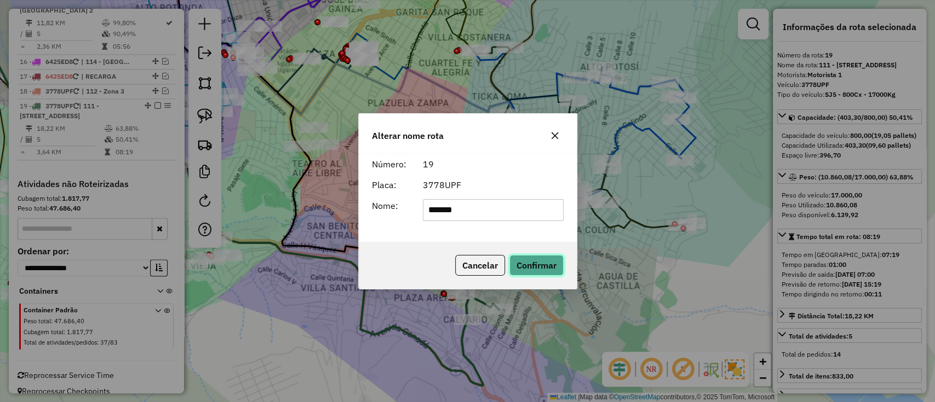
click at [548, 265] on button "Confirmar" at bounding box center [536, 265] width 54 height 21
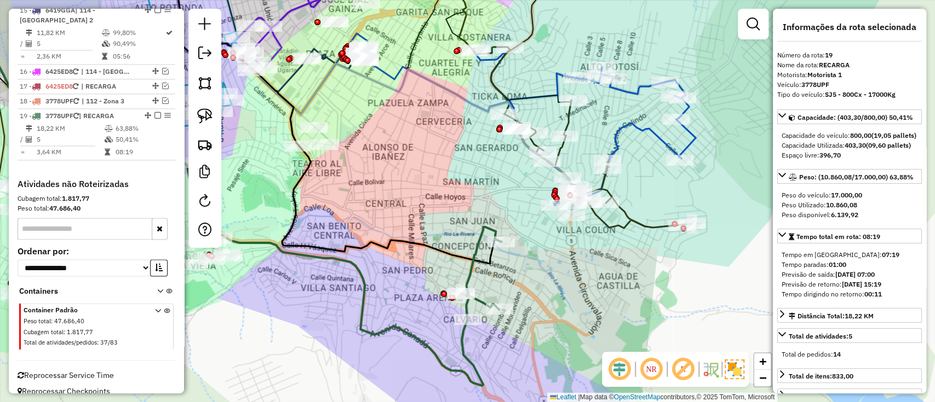
click at [156, 112] on em at bounding box center [157, 115] width 7 height 7
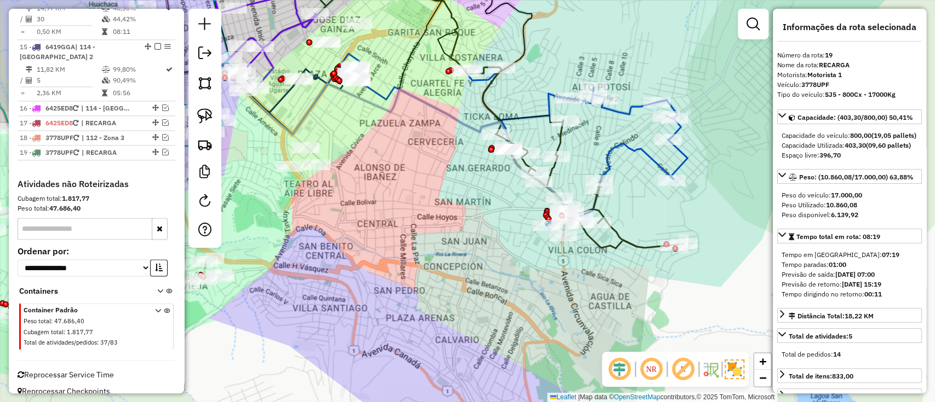
drag, startPoint x: 493, startPoint y: 259, endPoint x: 464, endPoint y: 271, distance: 31.4
click at [466, 273] on div "Janela de atendimento Grade de atendimento Capacidade Transportadoras Veículos …" at bounding box center [467, 201] width 935 height 402
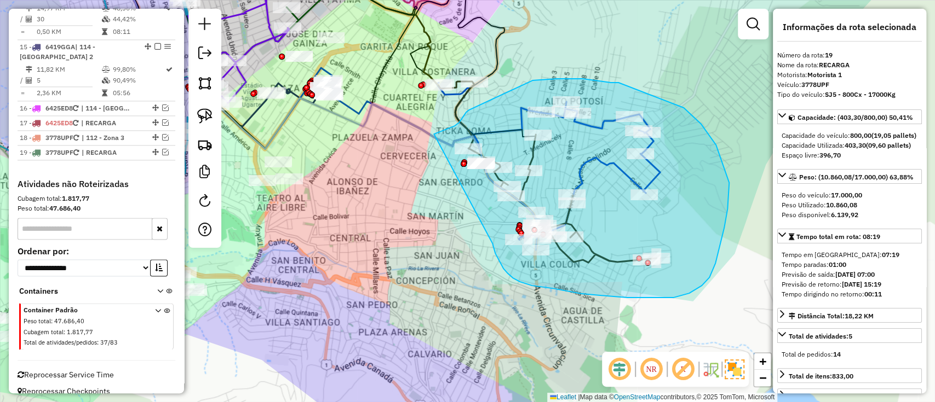
drag, startPoint x: 520, startPoint y: 282, endPoint x: 433, endPoint y: 135, distance: 170.8
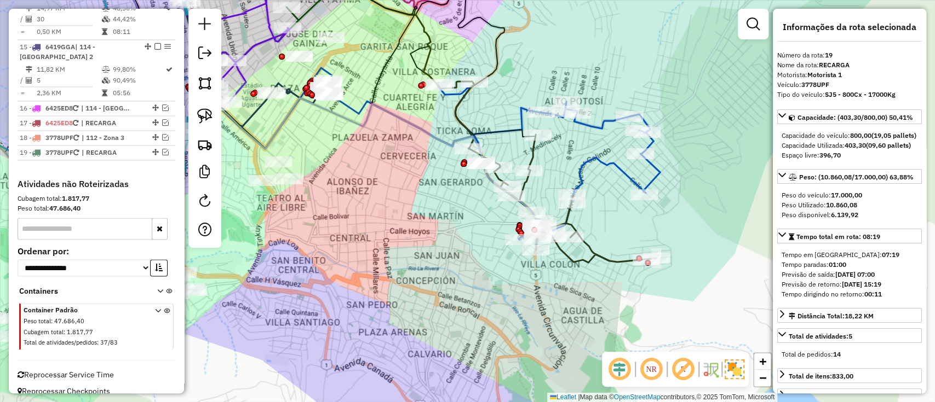
click at [596, 255] on icon at bounding box center [547, 172] width 218 height 181
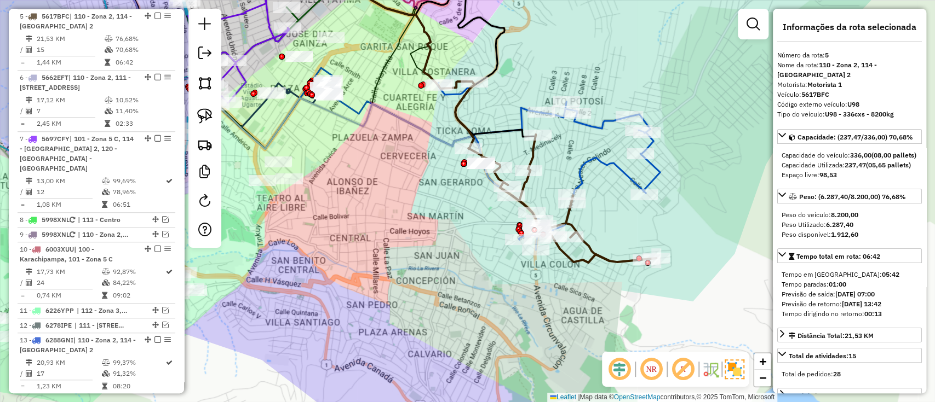
click at [579, 165] on icon at bounding box center [491, 161] width 337 height 158
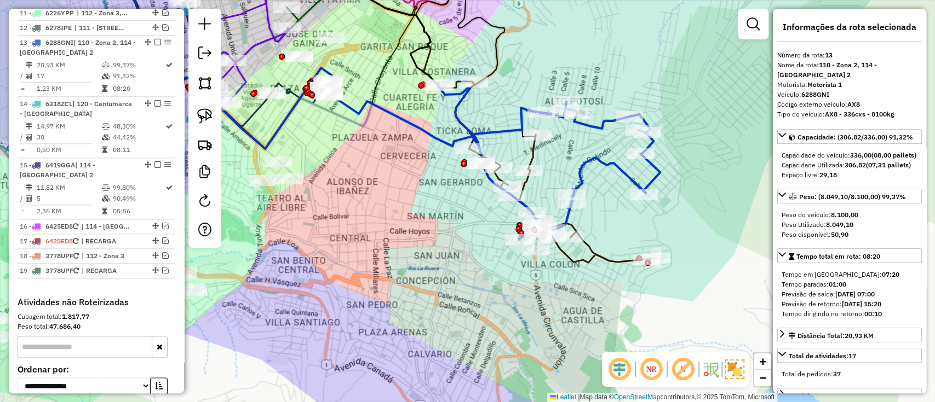
scroll to position [914, 0]
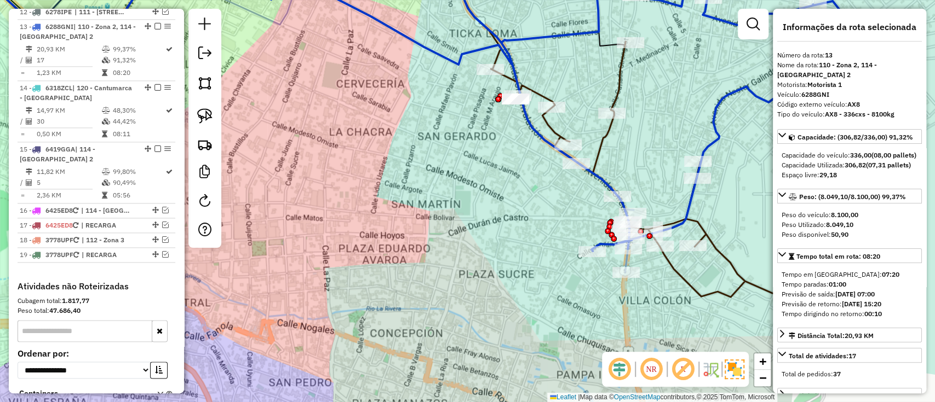
drag, startPoint x: 461, startPoint y: 237, endPoint x: 393, endPoint y: 208, distance: 74.3
click at [393, 208] on div "Janela de atendimento Grade de atendimento Capacidade Transportadoras Veículos …" at bounding box center [467, 201] width 935 height 402
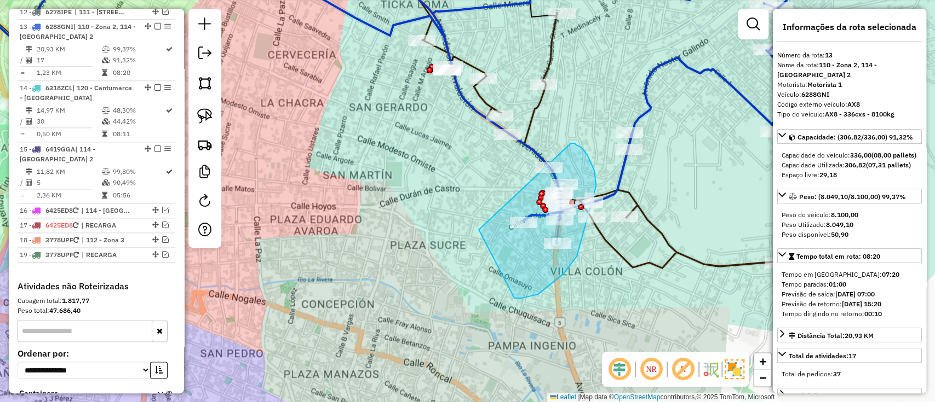
drag, startPoint x: 548, startPoint y: 287, endPoint x: 571, endPoint y: 143, distance: 145.3
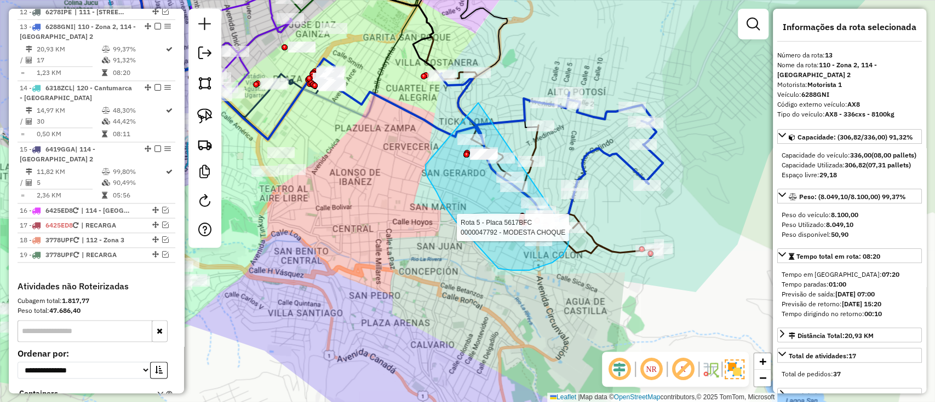
click at [566, 232] on div "Rota 5 - Placa 5617BFC 0000047792 - MODESTA CHOQUE Janela de atendimento Grade …" at bounding box center [467, 201] width 935 height 402
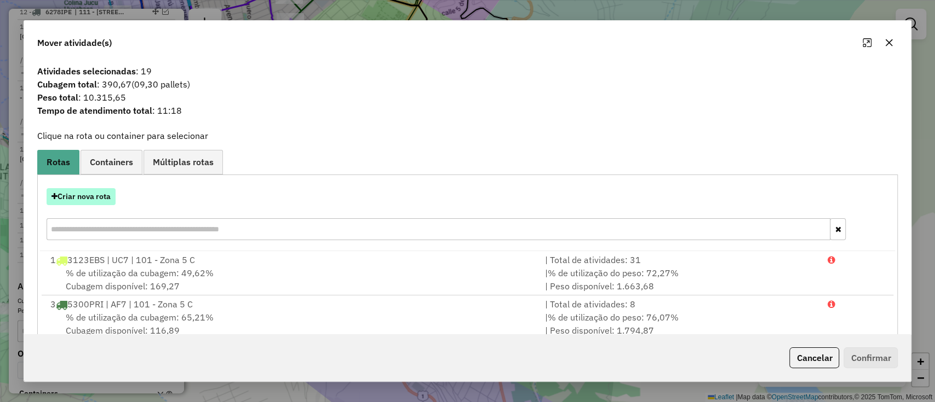
click at [93, 197] on button "Criar nova rota" at bounding box center [81, 196] width 69 height 17
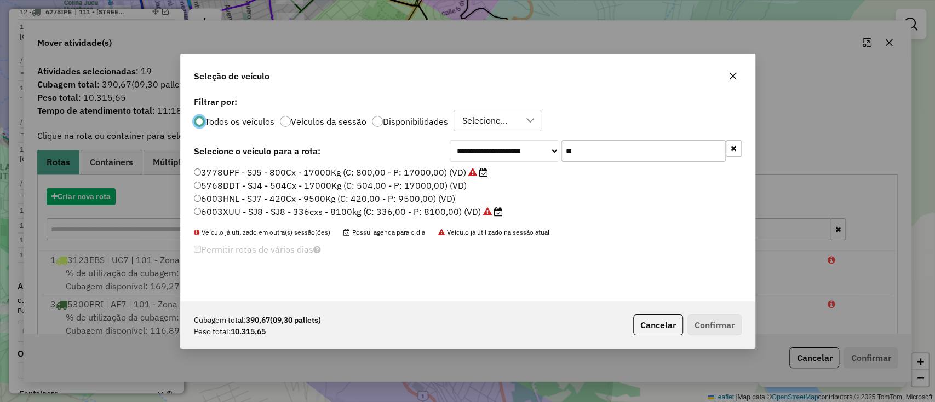
scroll to position [5, 3]
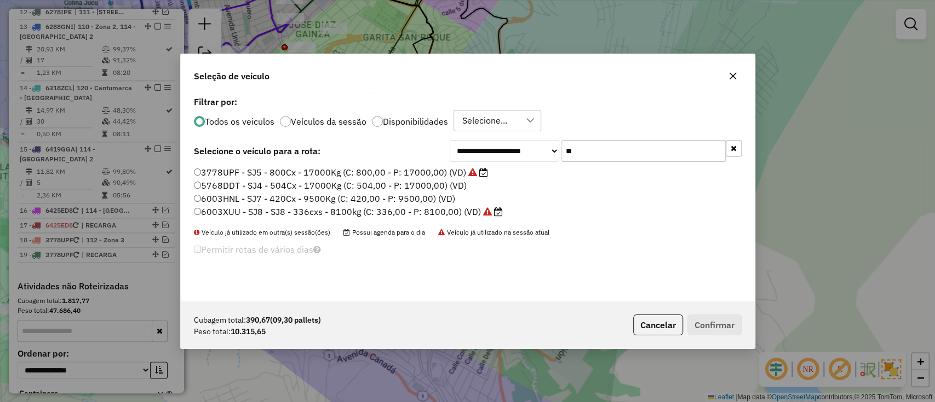
drag, startPoint x: 585, startPoint y: 148, endPoint x: 548, endPoint y: 151, distance: 37.3
click at [548, 151] on div "**********" at bounding box center [596, 151] width 292 height 22
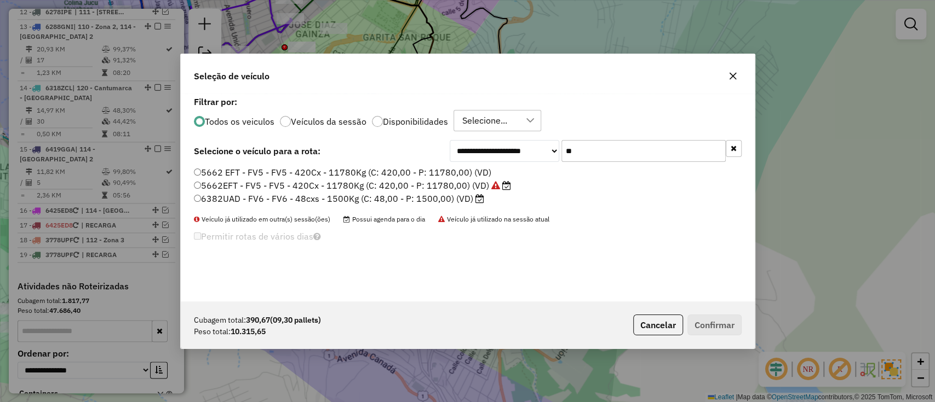
type input "**"
click at [424, 189] on label "5662EFT - FV5 - FV5 - 420Cx - 11780Kg (C: 420,00 - P: 11780,00) (VD)" at bounding box center [352, 185] width 317 height 13
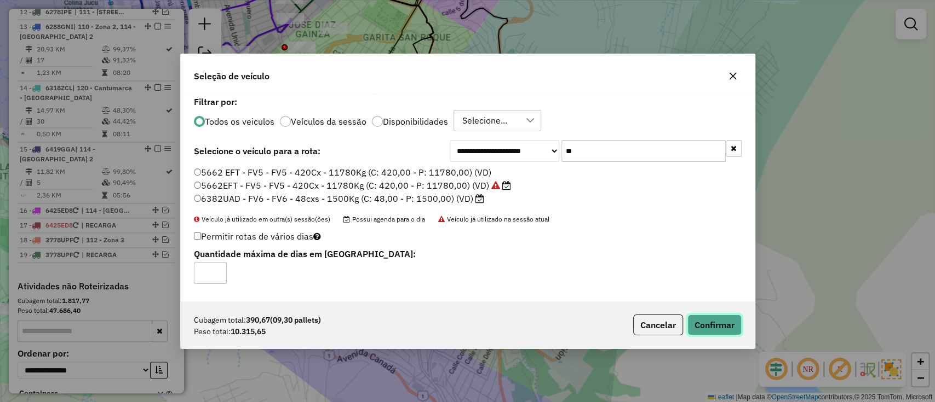
click at [710, 315] on button "Confirmar" at bounding box center [714, 325] width 54 height 21
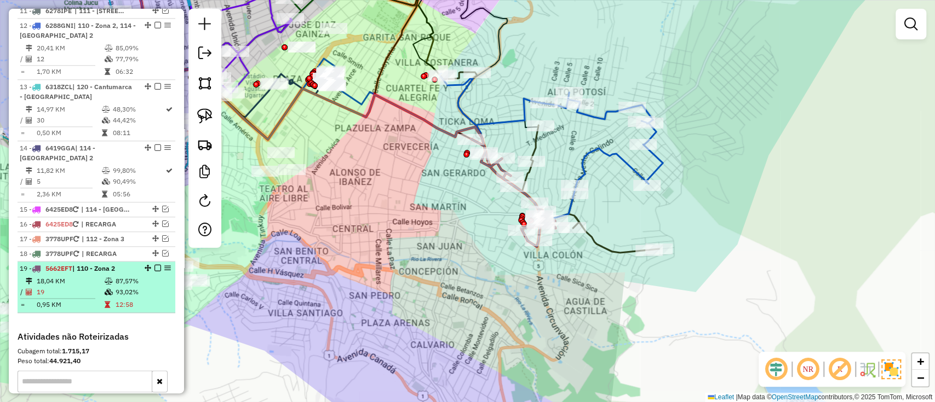
scroll to position [865, 0]
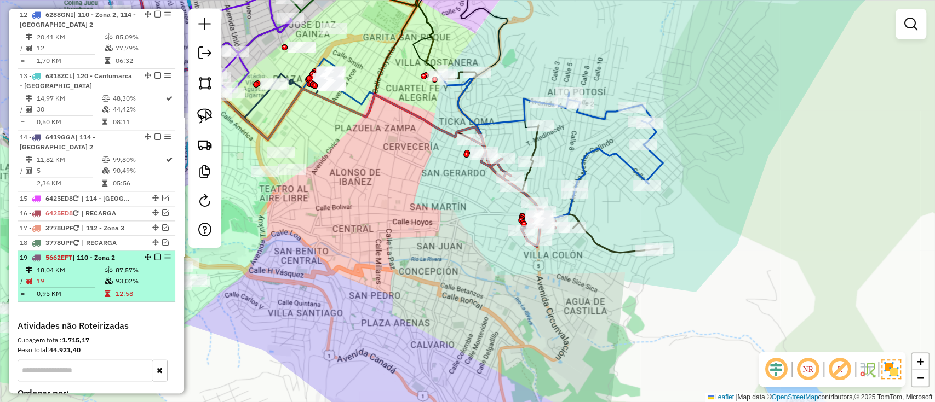
click at [137, 276] on td "93,02%" at bounding box center [142, 281] width 55 height 11
select select "**********"
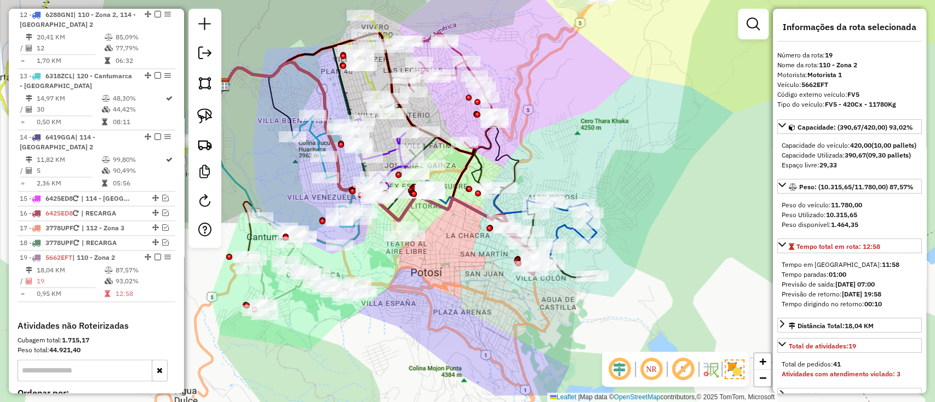
drag, startPoint x: 455, startPoint y: 273, endPoint x: 447, endPoint y: 268, distance: 9.3
click at [447, 268] on div "Janela de atendimento Grade de atendimento Capacidade Transportadoras Veículos …" at bounding box center [467, 201] width 935 height 402
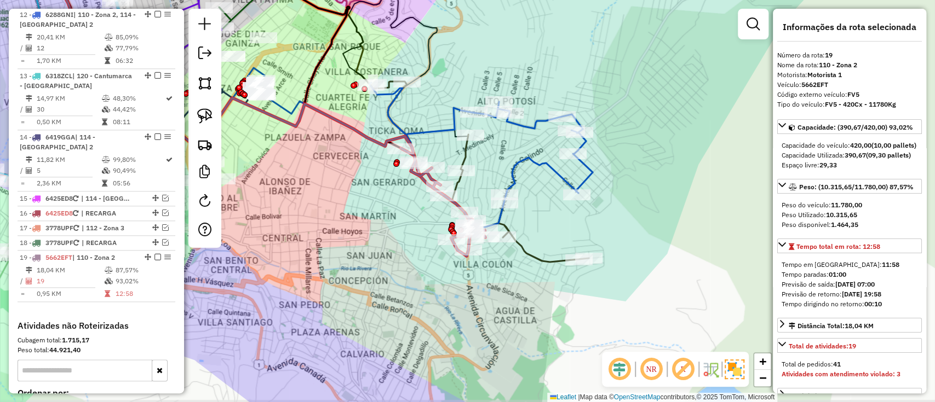
click at [511, 288] on div "Janela de atendimento Grade de atendimento Capacidade Transportadoras Veículos …" at bounding box center [467, 201] width 935 height 402
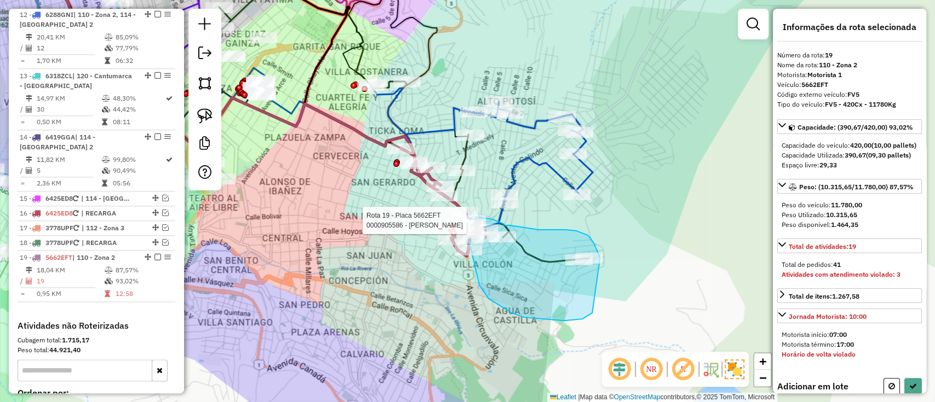
drag, startPoint x: 524, startPoint y: 318, endPoint x: 450, endPoint y: 215, distance: 126.6
click at [450, 215] on div "Rota 19 - Placa 5662EFT 0000105880 - VERONICA QUISPE Rota 19 - Placa 5662EFT 00…" at bounding box center [467, 201] width 935 height 402
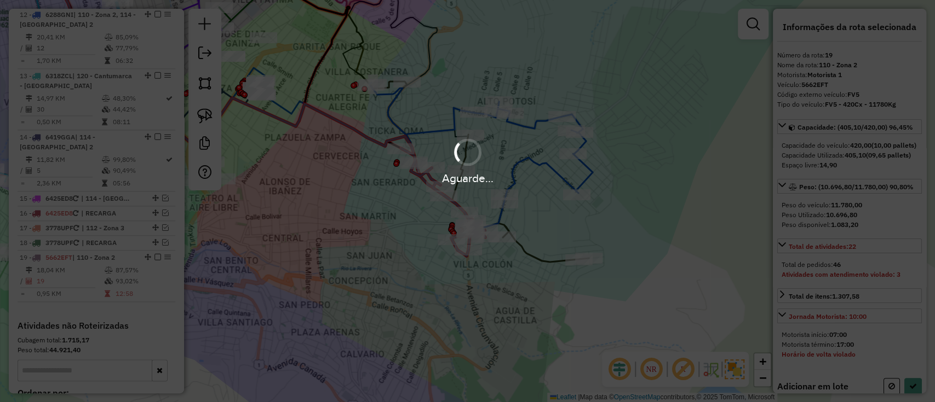
select select "**********"
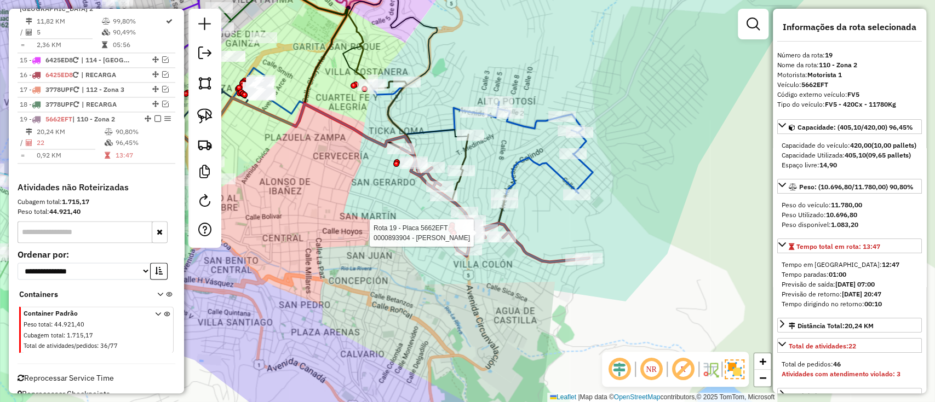
scroll to position [1007, 0]
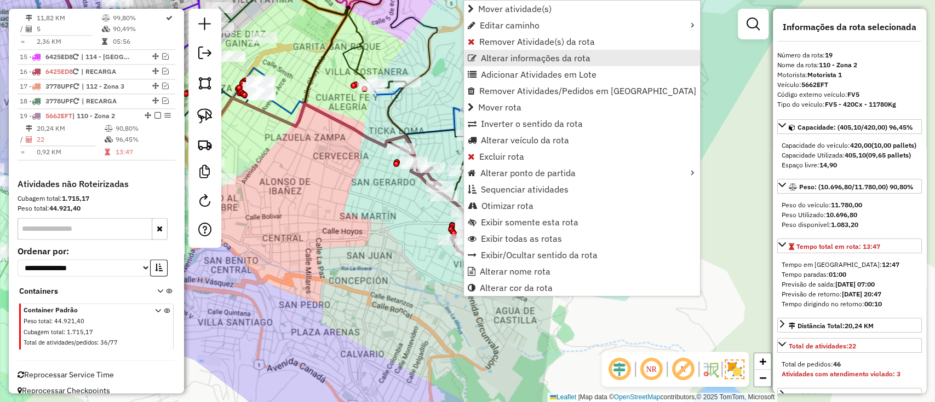
click at [518, 57] on span "Alterar informações da rota" at bounding box center [536, 58] width 110 height 9
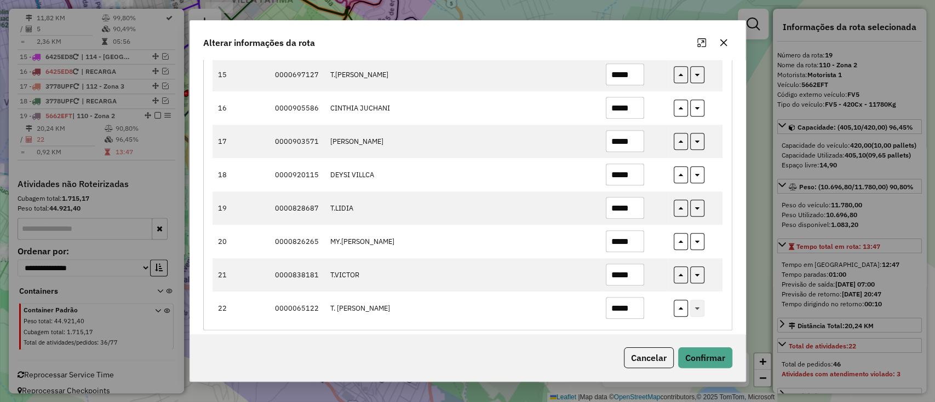
scroll to position [613, 0]
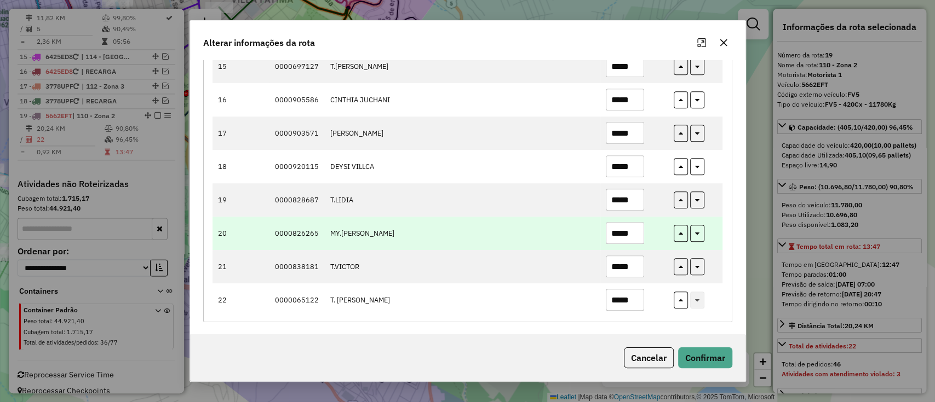
click at [615, 231] on input "*****" at bounding box center [625, 233] width 38 height 22
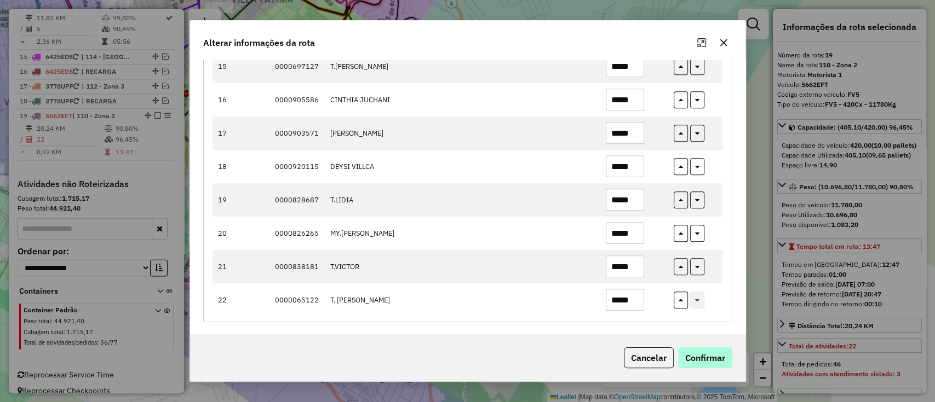
type input "*****"
click at [726, 358] on button "Confirmar" at bounding box center [705, 358] width 54 height 21
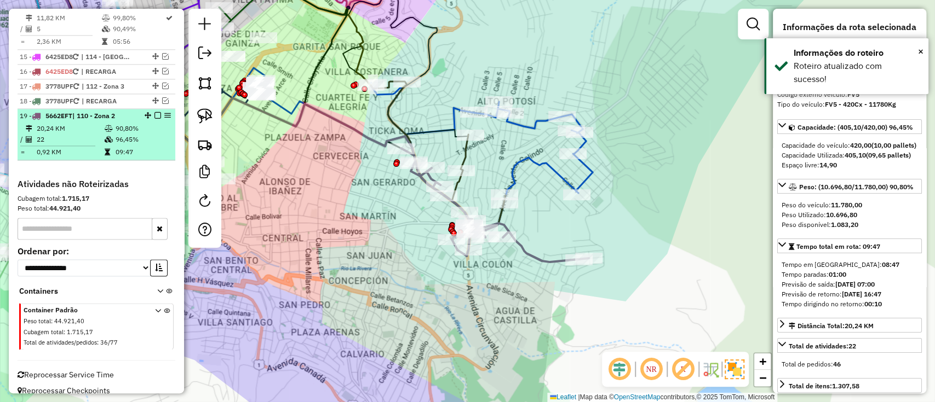
click at [158, 112] on div at bounding box center [154, 115] width 33 height 7
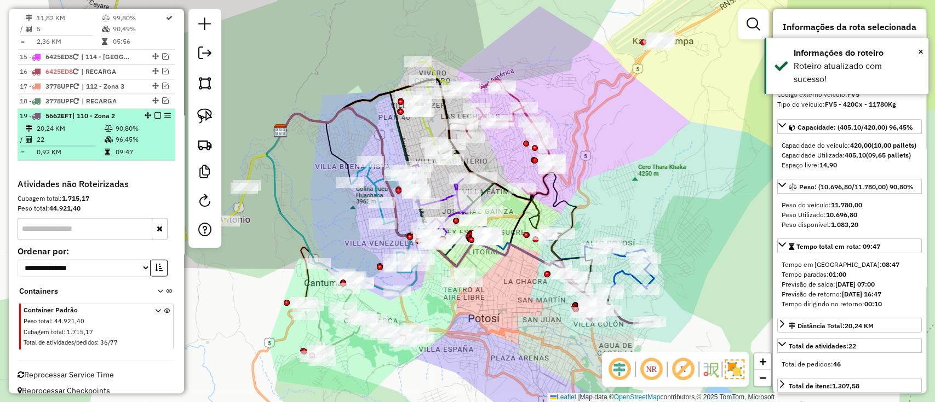
click at [154, 112] on em at bounding box center [157, 115] width 7 height 7
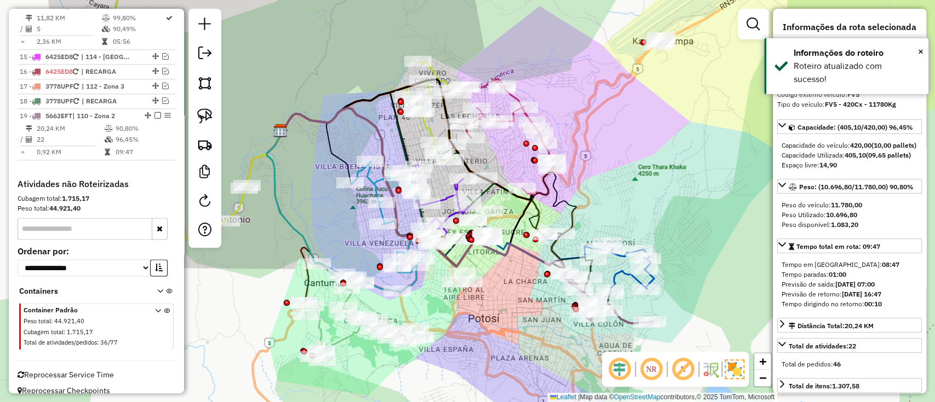
scroll to position [970, 0]
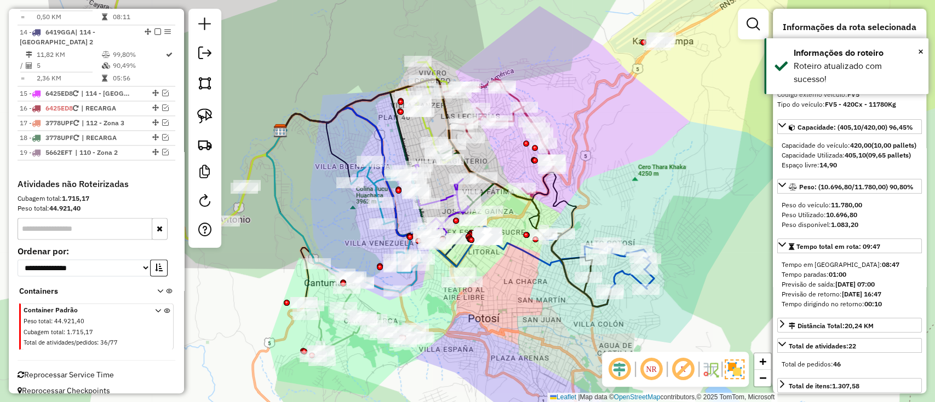
drag, startPoint x: 489, startPoint y: 329, endPoint x: 478, endPoint y: 317, distance: 16.3
click at [478, 317] on div "Janela de atendimento Grade de atendimento Capacidade Transportadoras Veículos …" at bounding box center [467, 201] width 935 height 402
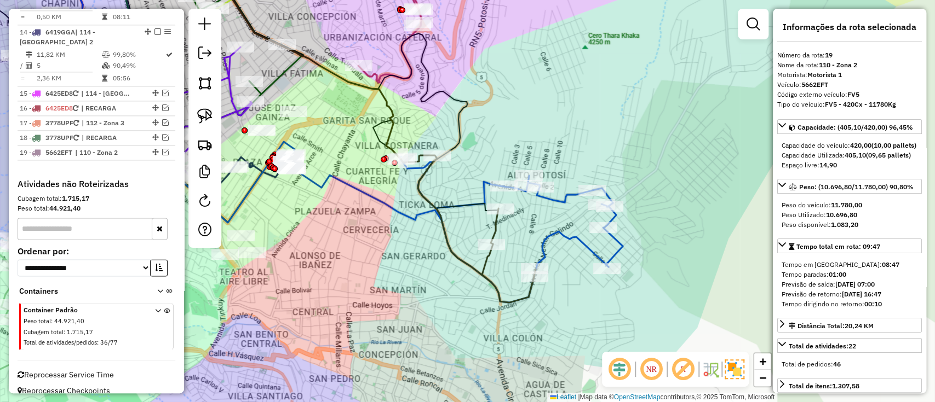
click at [550, 236] on icon at bounding box center [453, 229] width 337 height 147
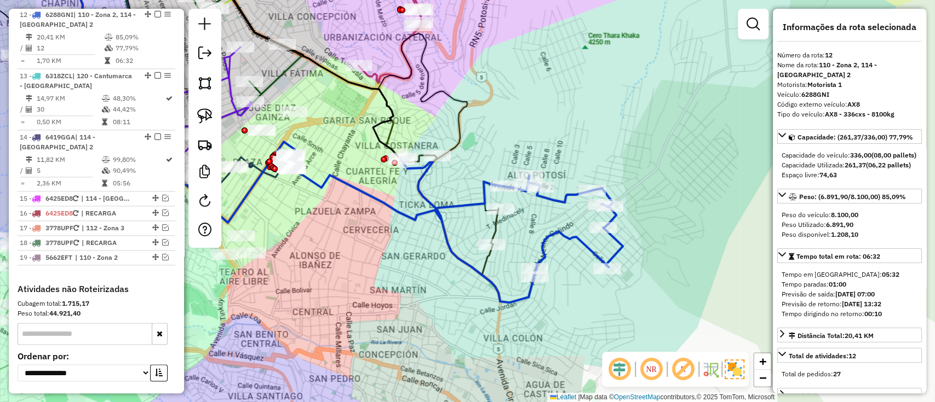
scroll to position [853, 0]
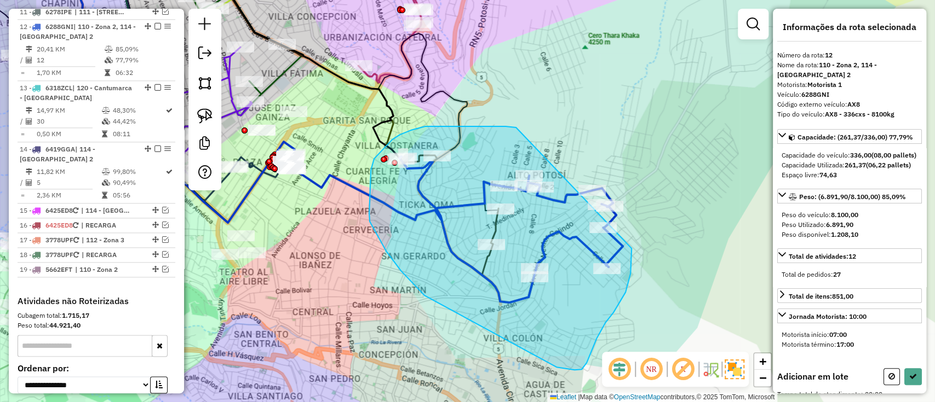
drag, startPoint x: 516, startPoint y: 128, endPoint x: 631, endPoint y: 249, distance: 167.3
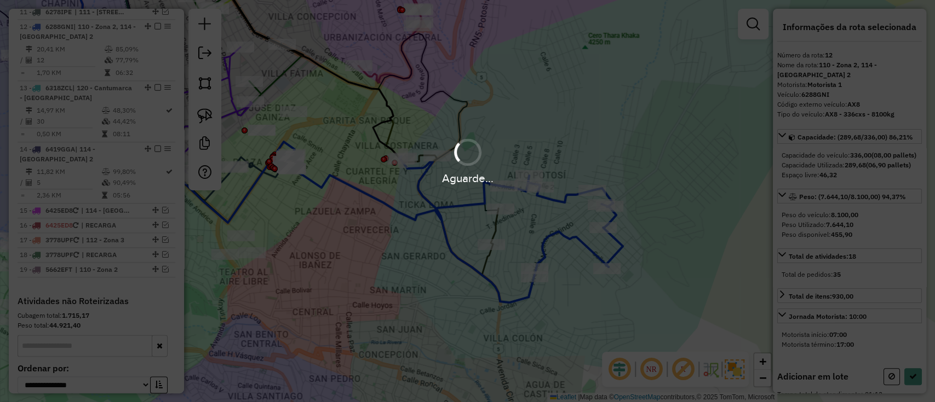
select select "**********"
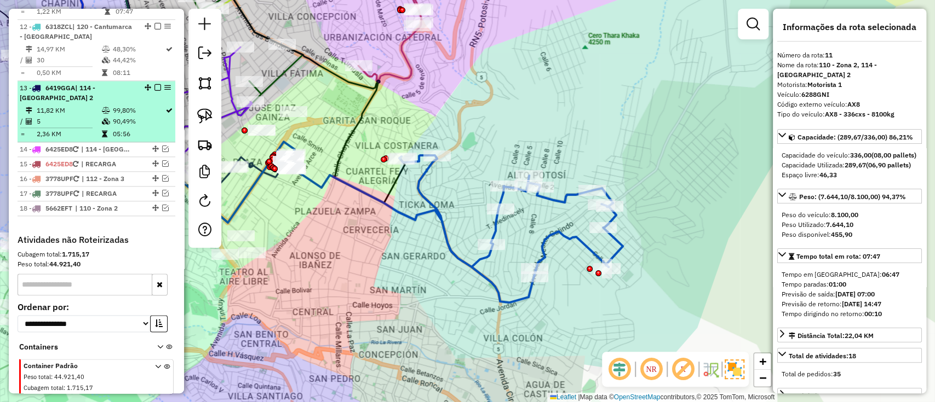
click at [153, 83] on div "13 - 6419GGA | 114 - Casco Viejo 2" at bounding box center [96, 93] width 153 height 20
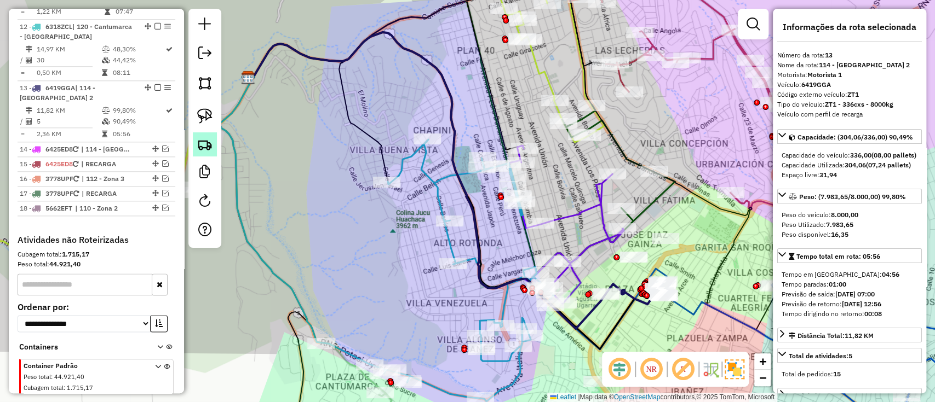
drag, startPoint x: 394, startPoint y: 250, endPoint x: 212, endPoint y: 140, distance: 213.0
click at [219, 145] on hb-router-mapa "Informações da Sessão 1284107 - 27/09/2025 Criação: 26/09/2025 19:10 Depósito: …" at bounding box center [467, 201] width 935 height 402
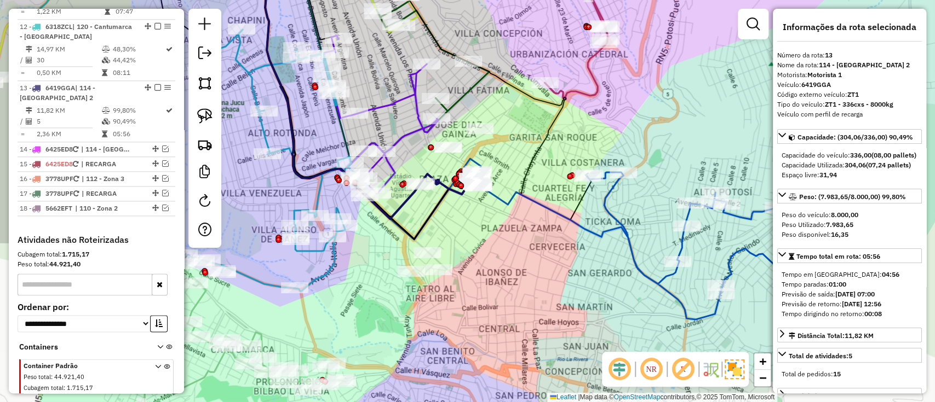
click at [628, 243] on icon at bounding box center [639, 245] width 337 height 147
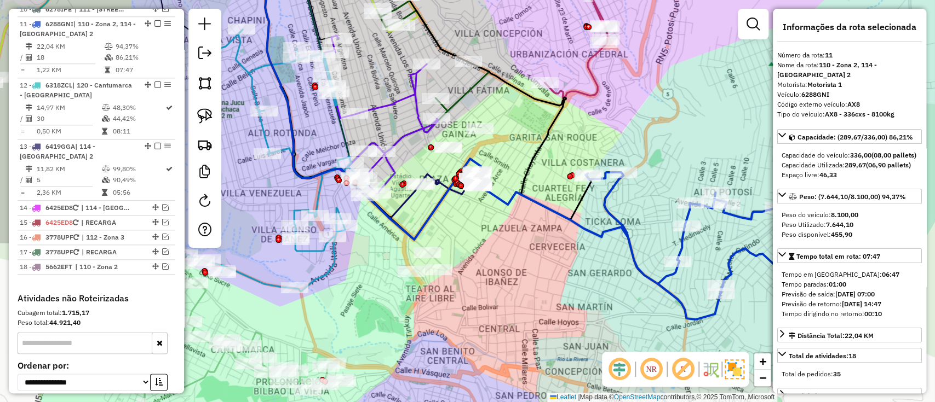
scroll to position [791, 0]
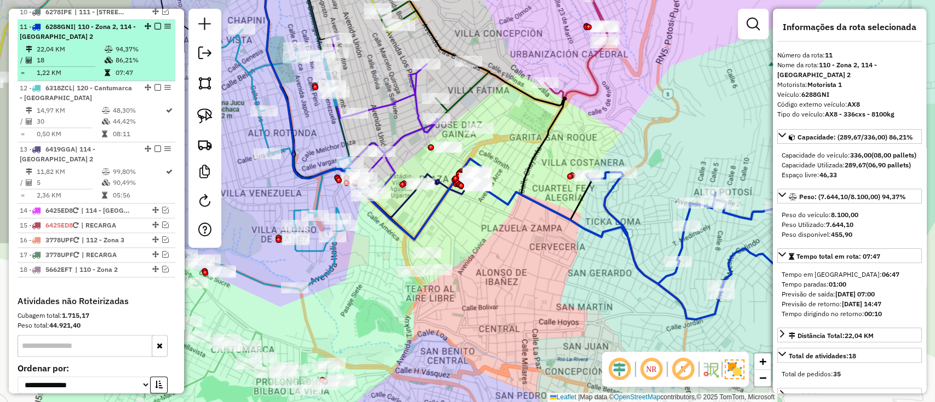
click at [154, 23] on em at bounding box center [157, 26] width 7 height 7
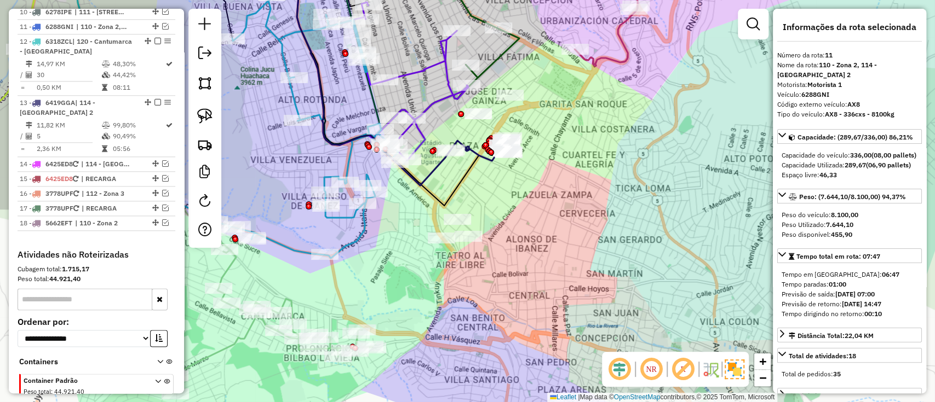
drag, startPoint x: 370, startPoint y: 231, endPoint x: 378, endPoint y: 216, distance: 17.2
click at [398, 148] on icon at bounding box center [306, 127] width 184 height 262
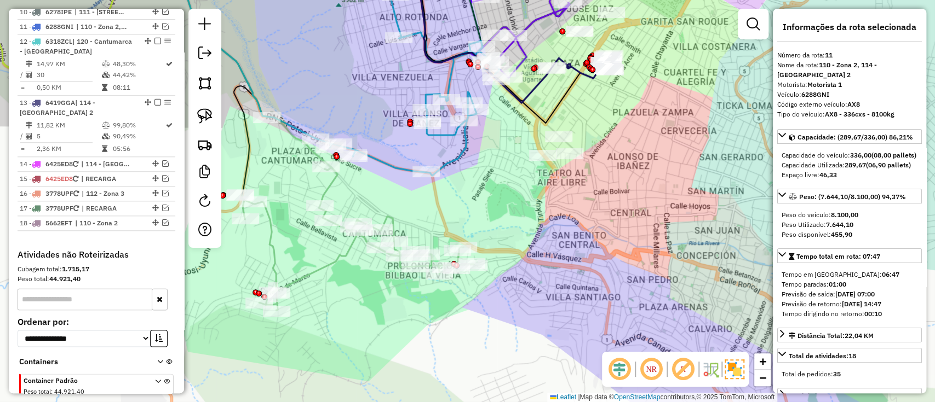
click at [300, 272] on icon at bounding box center [357, 239] width 233 height 143
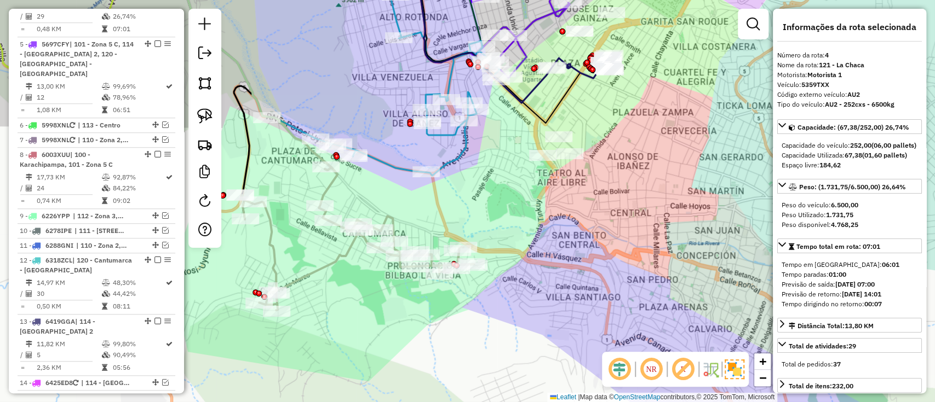
scroll to position [548, 0]
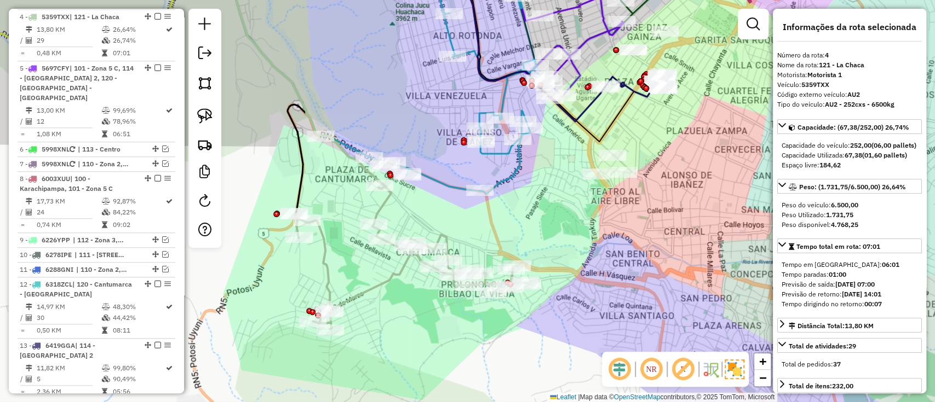
drag, startPoint x: 315, startPoint y: 278, endPoint x: 364, endPoint y: 294, distance: 50.9
click at [364, 294] on icon at bounding box center [411, 257] width 233 height 143
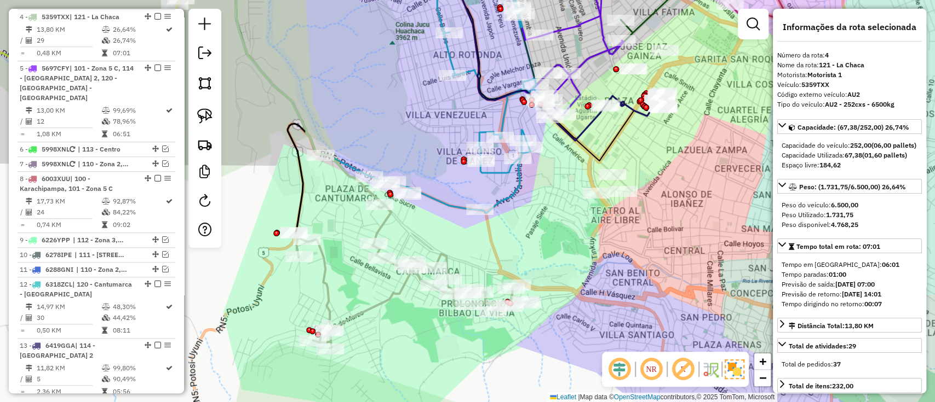
click at [367, 321] on div "Janela de atendimento Grade de atendimento Capacidade Transportadoras Veículos …" at bounding box center [467, 201] width 935 height 402
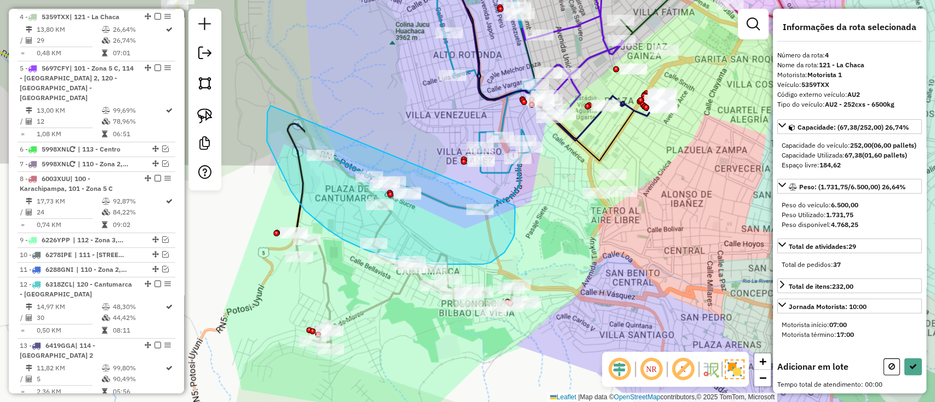
drag, startPoint x: 267, startPoint y: 112, endPoint x: 515, endPoint y: 206, distance: 264.6
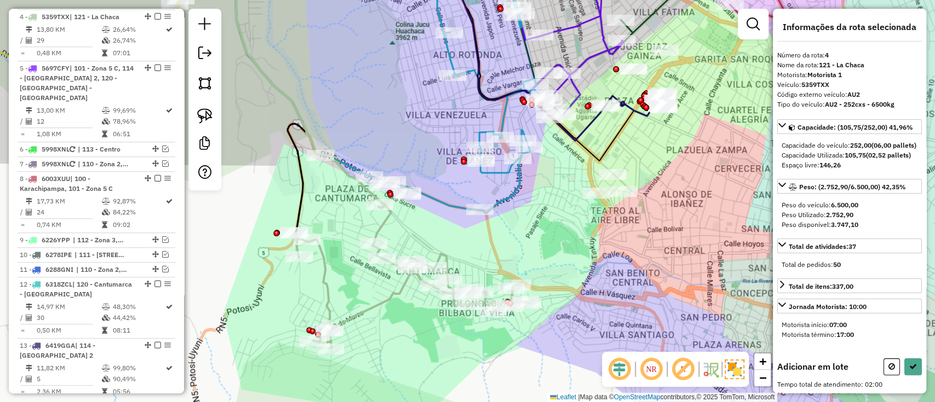
select select "**********"
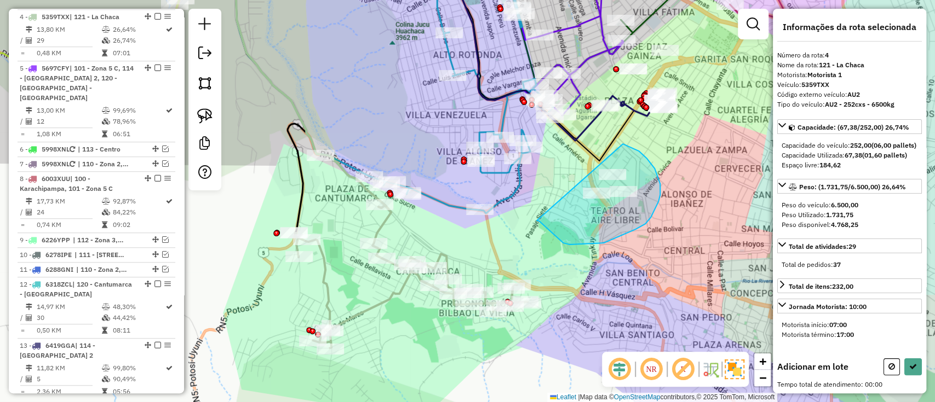
drag, startPoint x: 549, startPoint y: 231, endPoint x: 614, endPoint y: 142, distance: 109.6
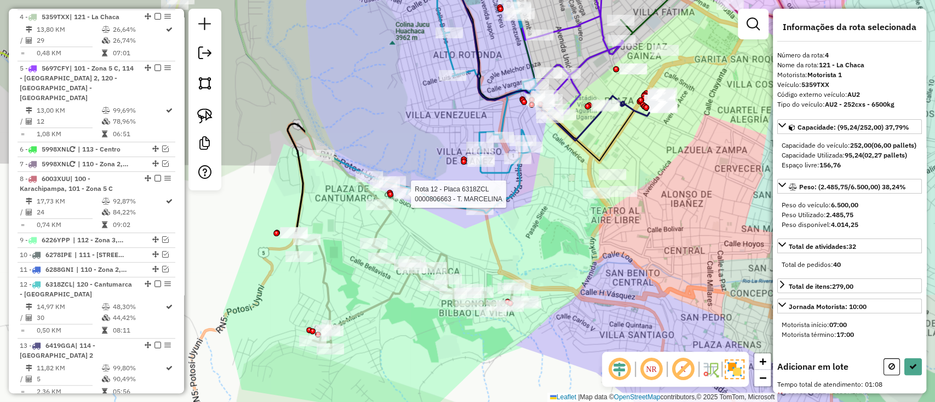
select select "**********"
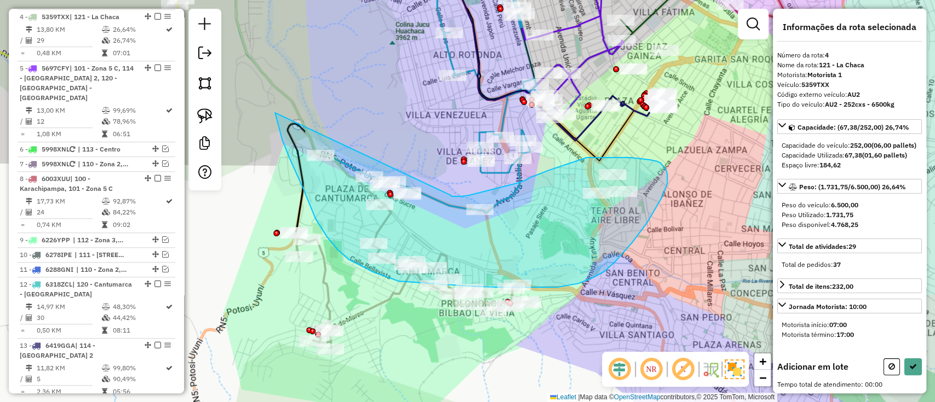
drag, startPoint x: 289, startPoint y: 158, endPoint x: 448, endPoint y: 194, distance: 163.5
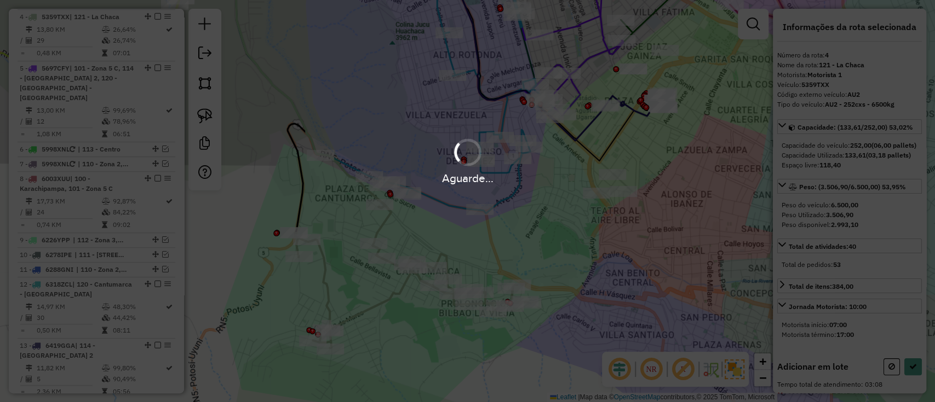
select select "**********"
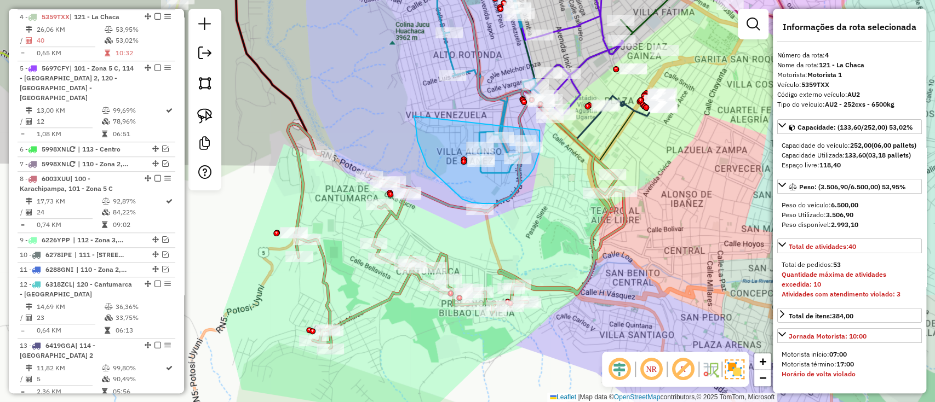
drag, startPoint x: 416, startPoint y: 129, endPoint x: 539, endPoint y: 127, distance: 123.2
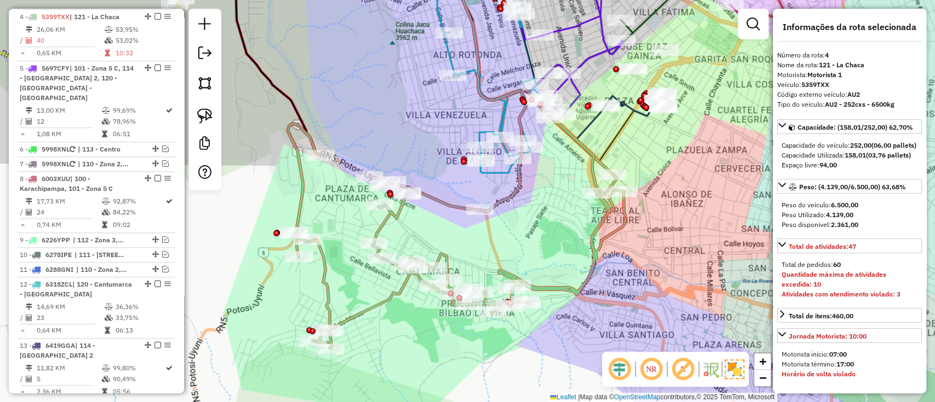
select select "**********"
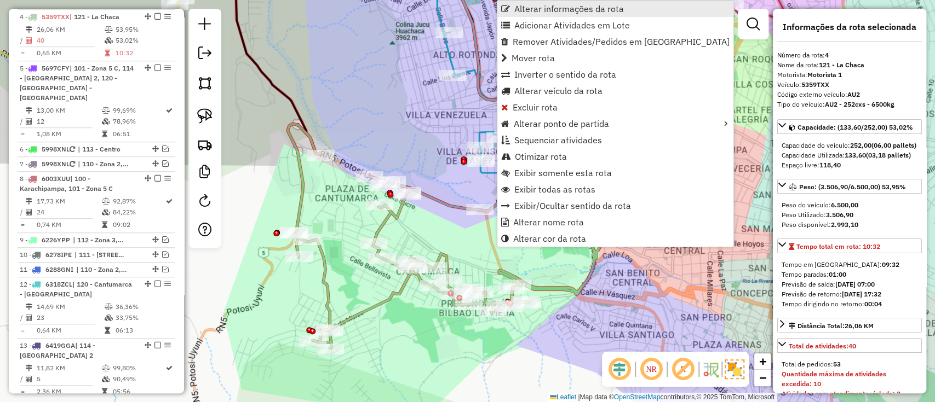
click at [542, 15] on link "Alterar informações da rota" at bounding box center [615, 9] width 236 height 16
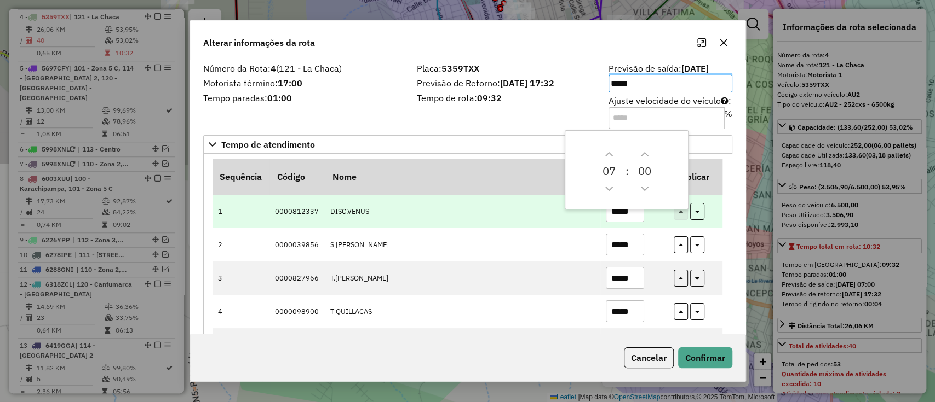
click at [628, 218] on input "*****" at bounding box center [625, 211] width 38 height 22
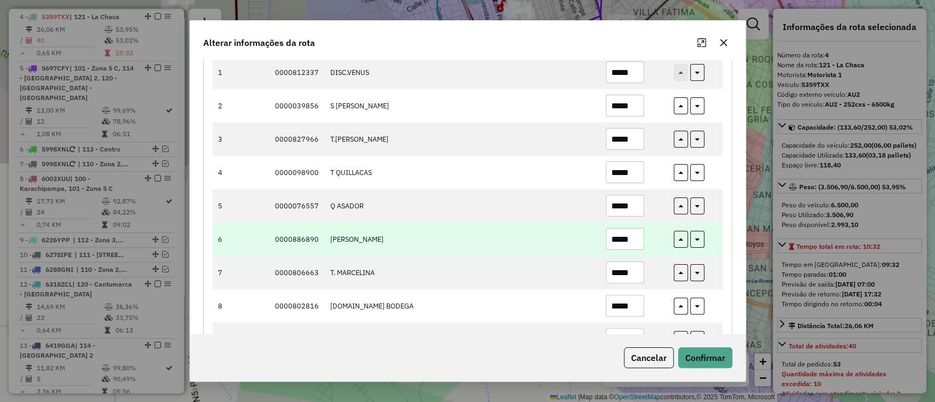
scroll to position [146, 0]
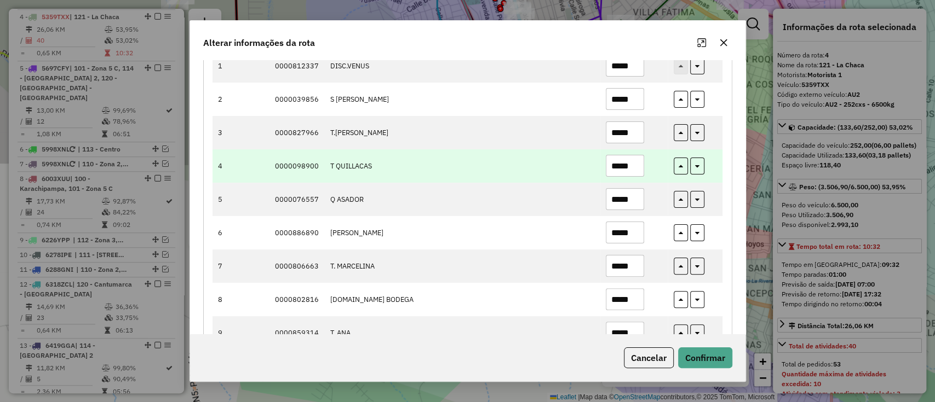
type input "*****"
click at [629, 156] on input "*****" at bounding box center [625, 166] width 38 height 22
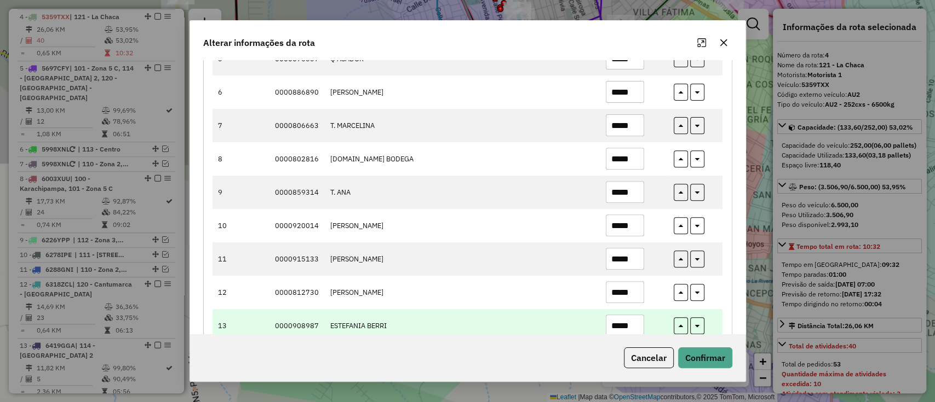
scroll to position [292, 0]
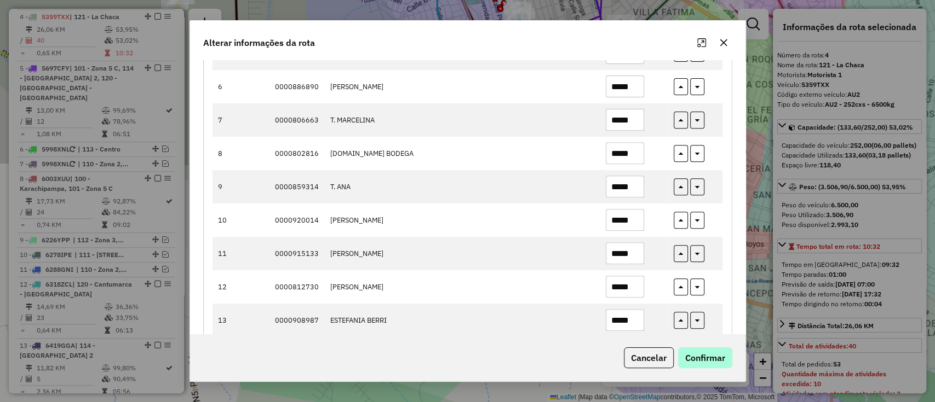
type input "*****"
click at [693, 348] on button "Confirmar" at bounding box center [705, 358] width 54 height 21
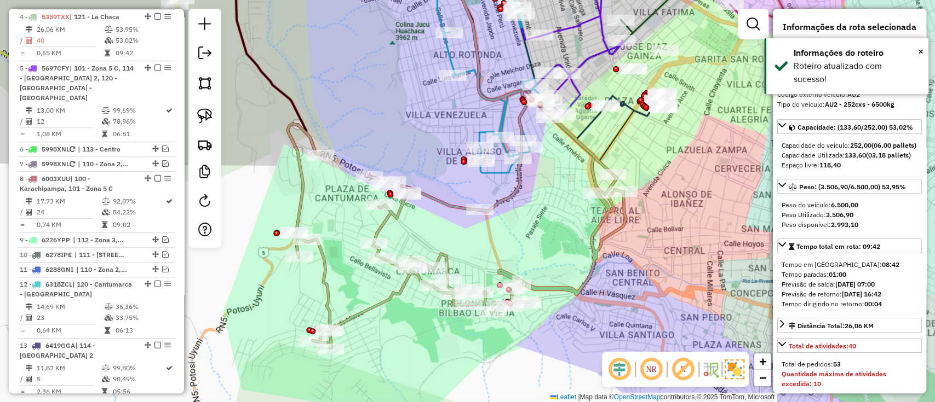
click at [157, 18] on em at bounding box center [157, 16] width 7 height 7
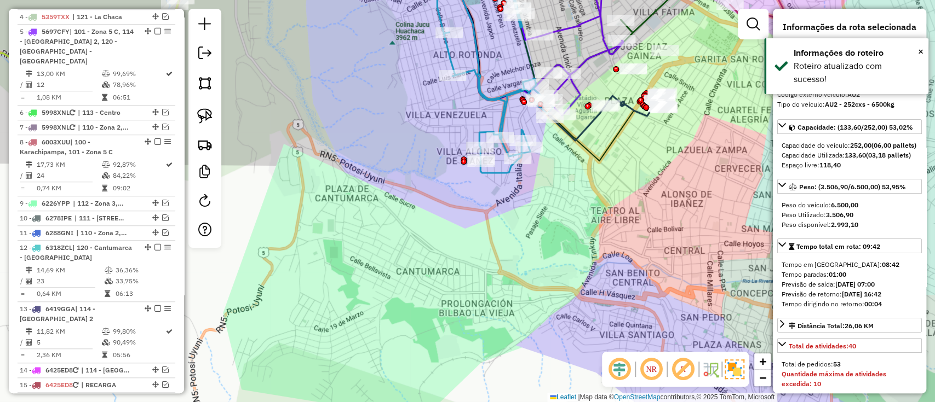
drag, startPoint x: 503, startPoint y: 220, endPoint x: 450, endPoint y: 388, distance: 175.8
click at [450, 388] on div "Janela de atendimento Grade de atendimento Capacidade Transportadoras Veículos …" at bounding box center [467, 201] width 935 height 402
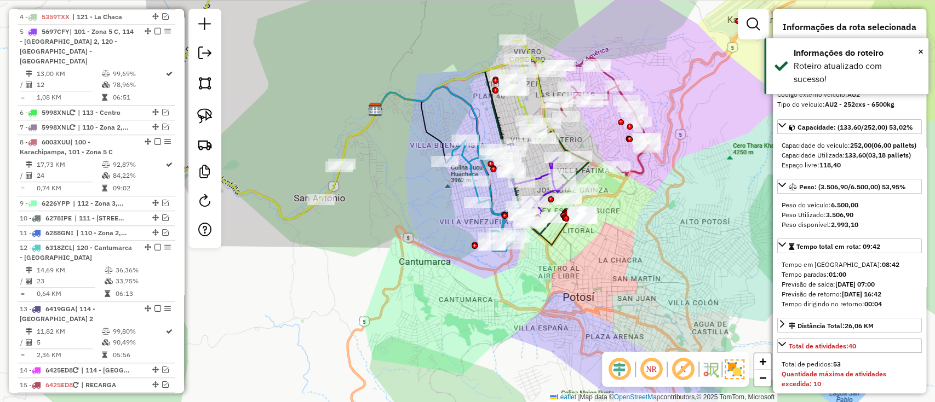
click at [601, 157] on div "Janela de atendimento Grade de atendimento Capacidade Transportadoras Veículos …" at bounding box center [467, 201] width 935 height 402
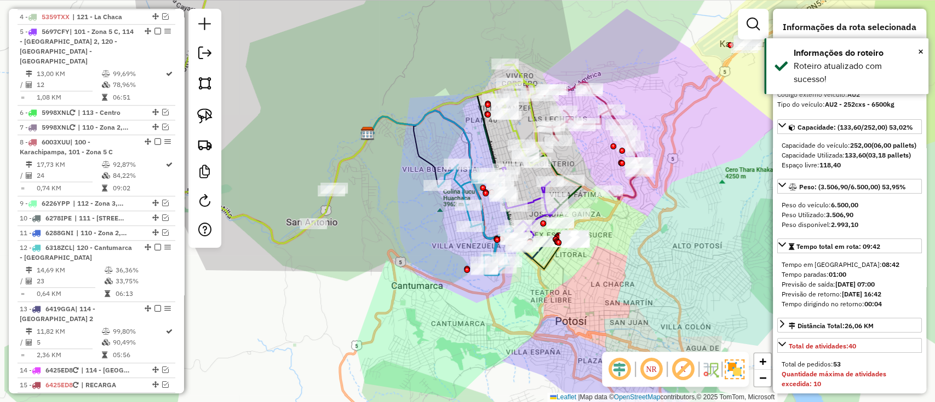
click at [631, 191] on icon at bounding box center [592, 141] width 96 height 118
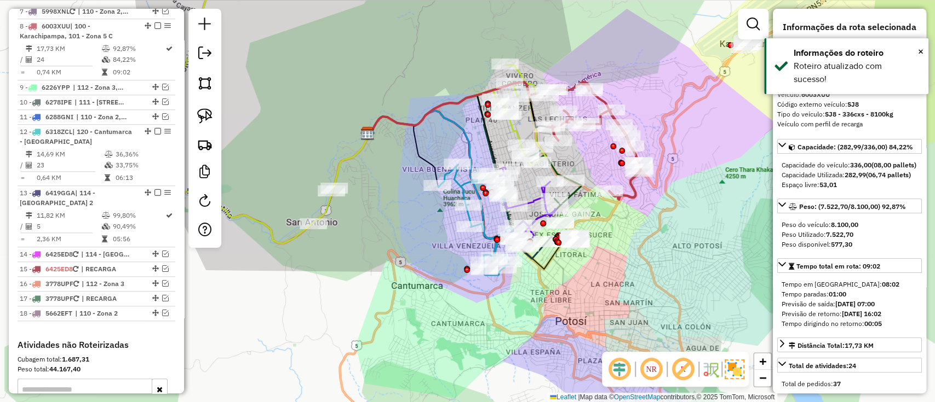
scroll to position [664, 0]
click at [918, 48] on span "×" at bounding box center [920, 51] width 5 height 12
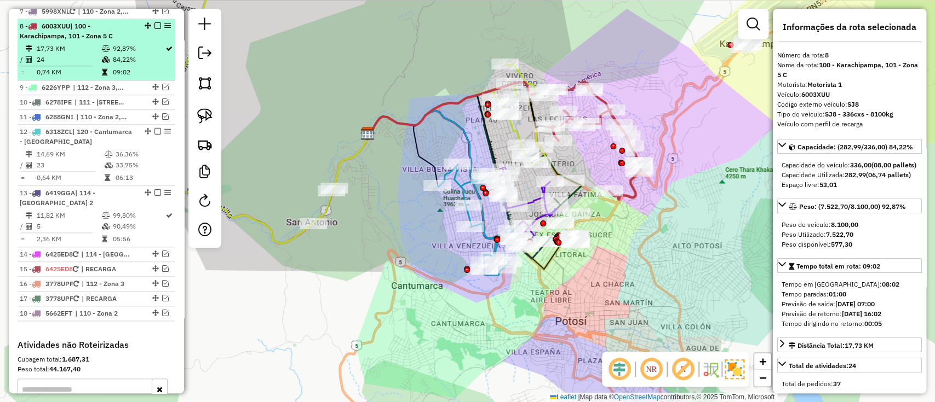
click at [158, 22] on em at bounding box center [157, 25] width 7 height 7
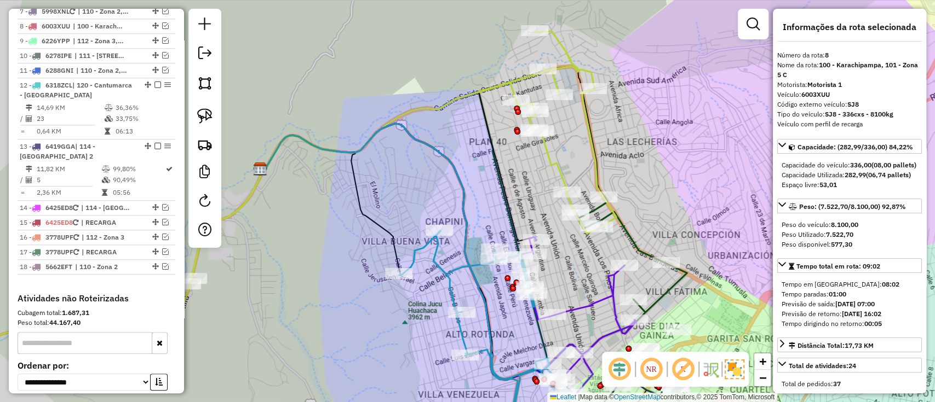
click at [546, 154] on icon at bounding box center [261, 174] width 710 height 429
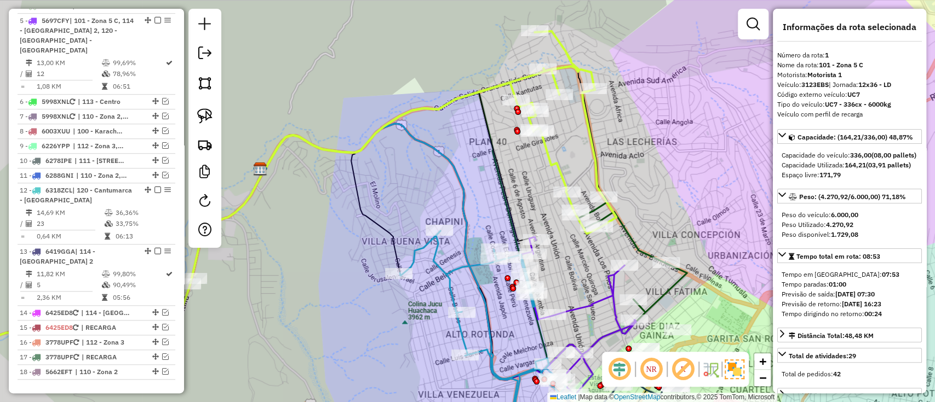
scroll to position [430, 0]
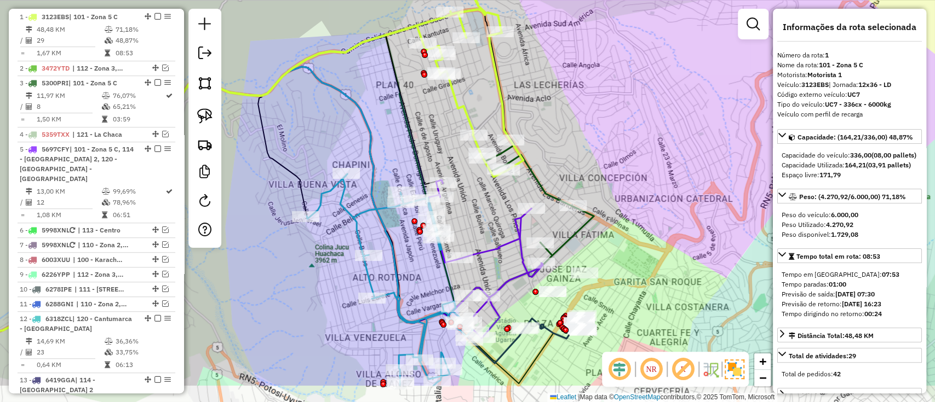
drag, startPoint x: 538, startPoint y: 156, endPoint x: 447, endPoint y: 99, distance: 107.1
click at [447, 99] on div "Janela de atendimento Grade de atendimento Capacidade Transportadoras Veículos …" at bounding box center [467, 201] width 935 height 402
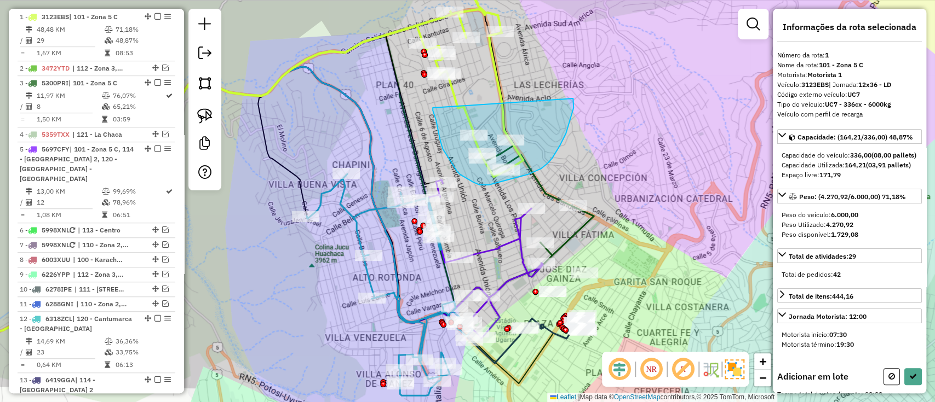
drag, startPoint x: 436, startPoint y: 124, endPoint x: 573, endPoint y: 99, distance: 138.8
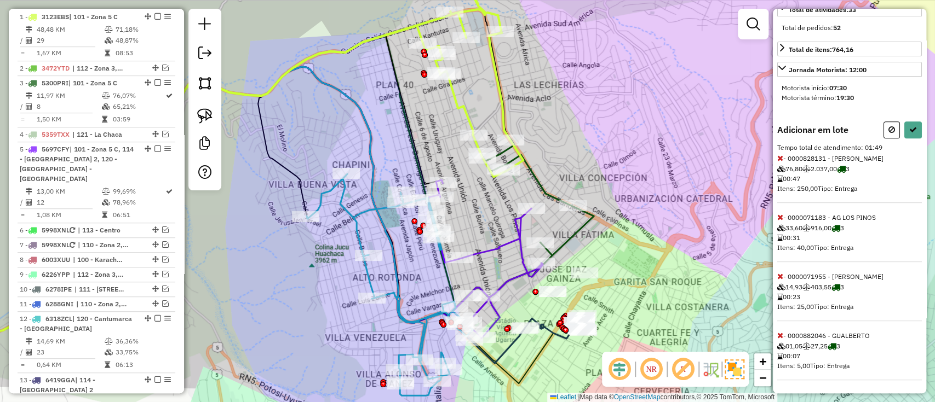
scroll to position [264, 0]
click at [781, 160] on icon at bounding box center [780, 158] width 6 height 8
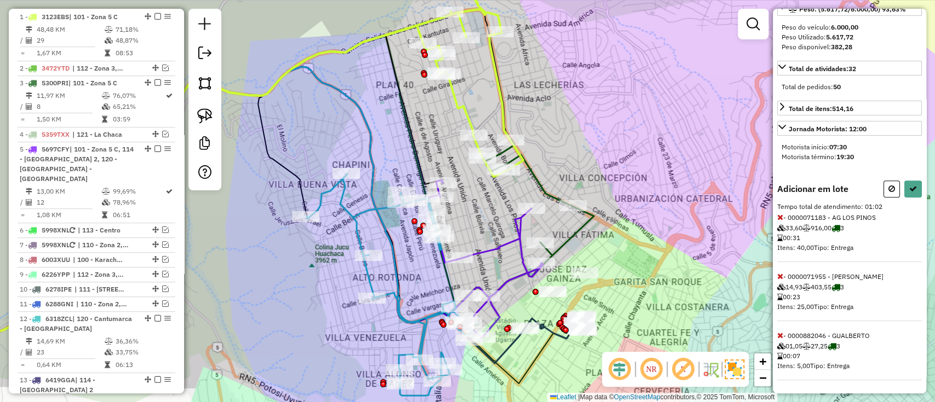
scroll to position [60, 0]
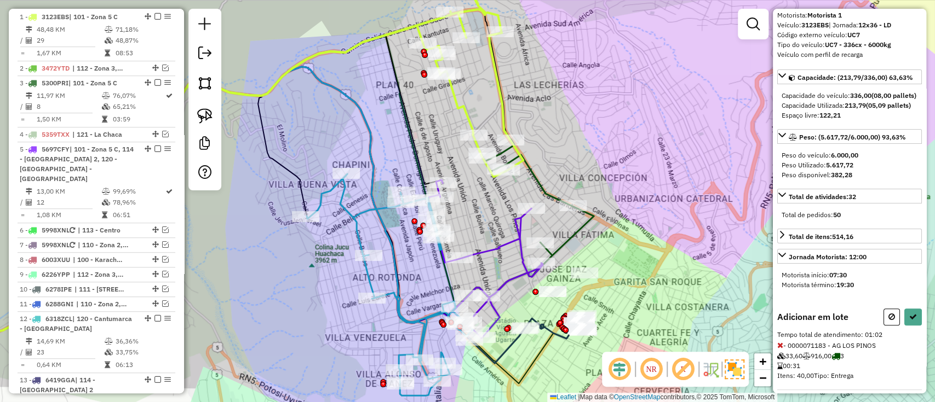
select select "**********"
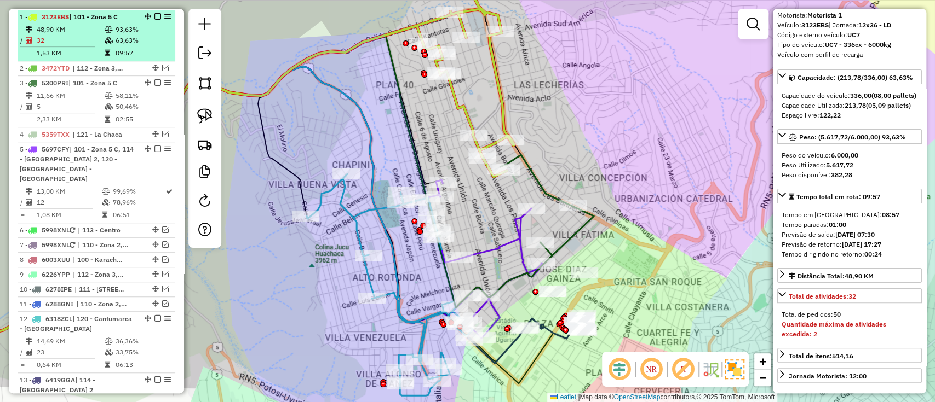
click at [154, 15] on em at bounding box center [157, 16] width 7 height 7
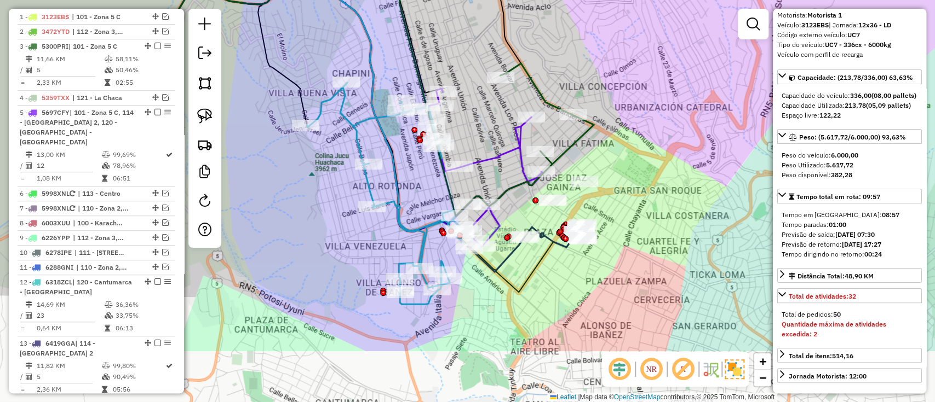
drag, startPoint x: 458, startPoint y: 138, endPoint x: 458, endPoint y: 44, distance: 93.6
click at [458, 44] on div "Janela de atendimento Grade de atendimento Capacidade Transportadoras Veículos …" at bounding box center [467, 201] width 935 height 402
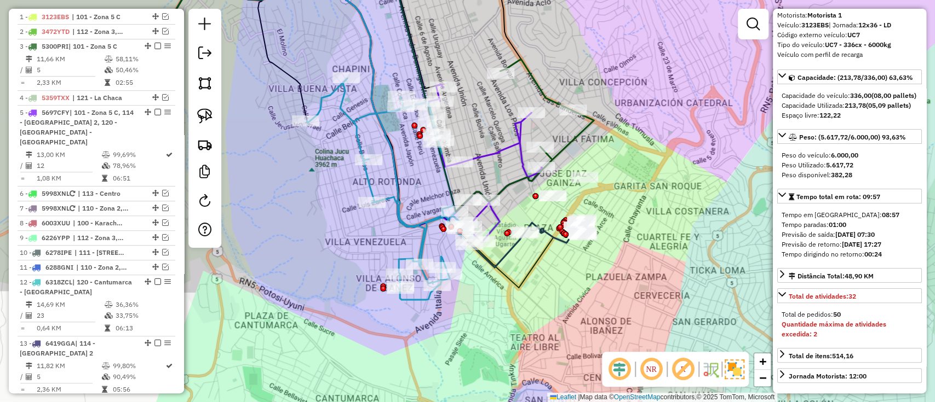
click at [396, 205] on icon at bounding box center [390, 189] width 166 height 222
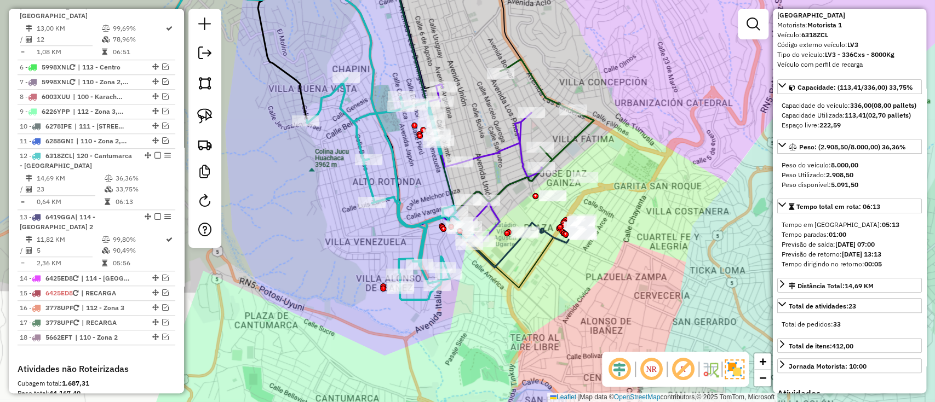
scroll to position [686, 0]
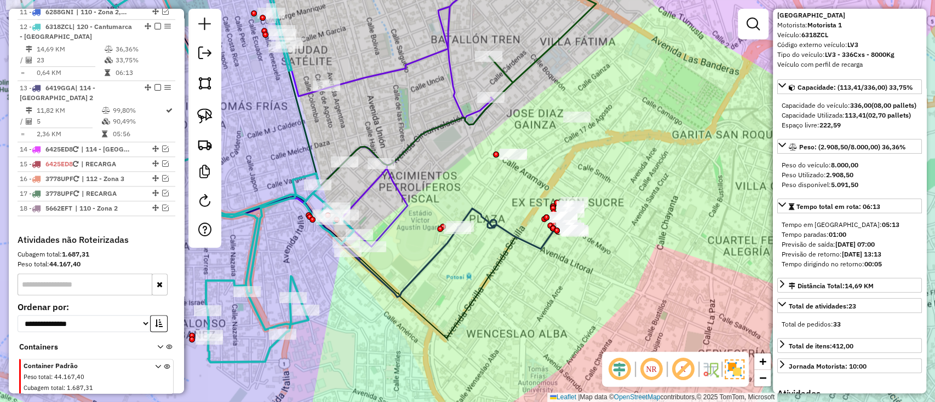
click at [506, 227] on icon at bounding box center [516, 225] width 118 height 47
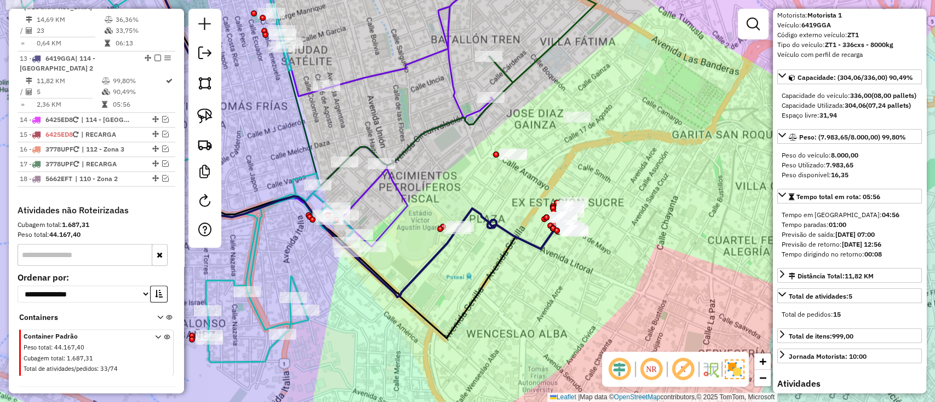
scroll to position [742, 0]
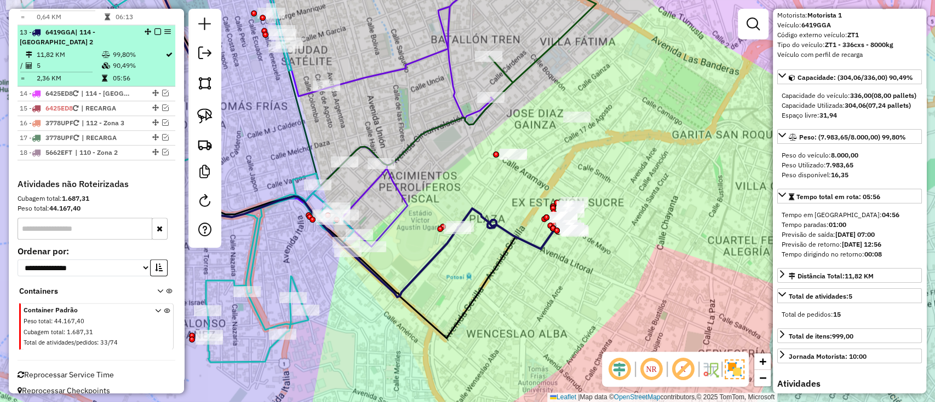
click at [154, 28] on em at bounding box center [157, 31] width 7 height 7
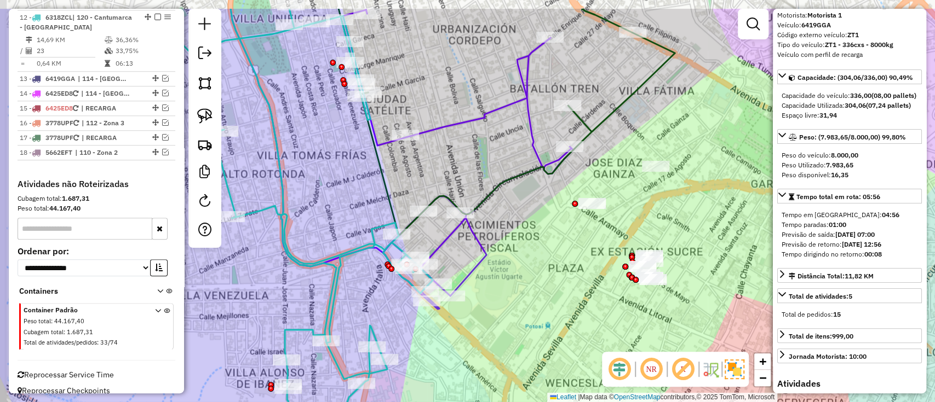
drag, startPoint x: 461, startPoint y: 164, endPoint x: 539, endPoint y: 212, distance: 91.8
click at [539, 212] on div "Janela de atendimento Grade de atendimento Capacidade Transportadoras Veículos …" at bounding box center [467, 201] width 935 height 402
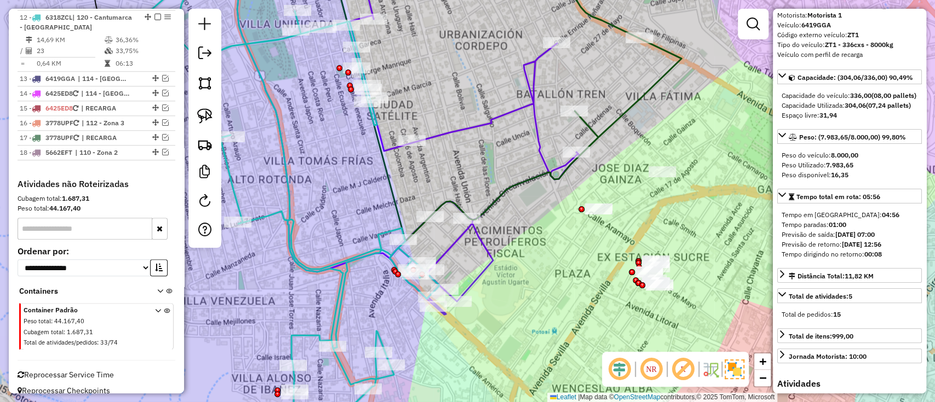
drag, startPoint x: 455, startPoint y: 141, endPoint x: 508, endPoint y: 183, distance: 67.8
click at [508, 183] on div "Janela de atendimento Grade de atendimento Capacidade Transportadoras Veículos …" at bounding box center [467, 201] width 935 height 402
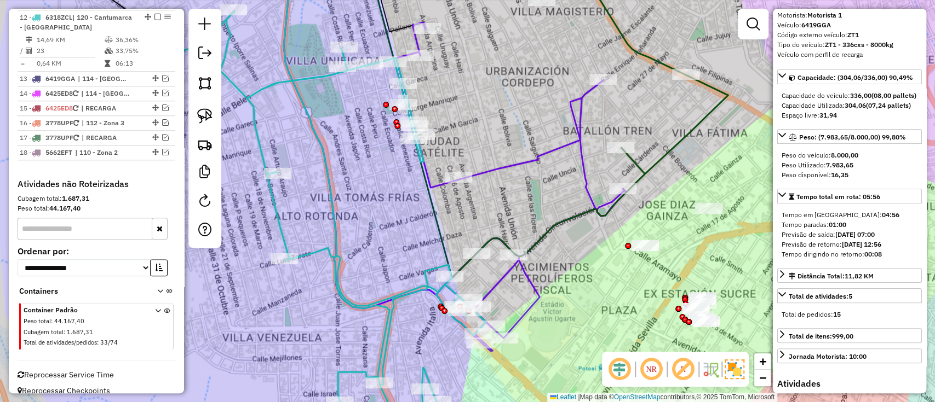
click at [377, 303] on icon at bounding box center [320, 227] width 332 height 432
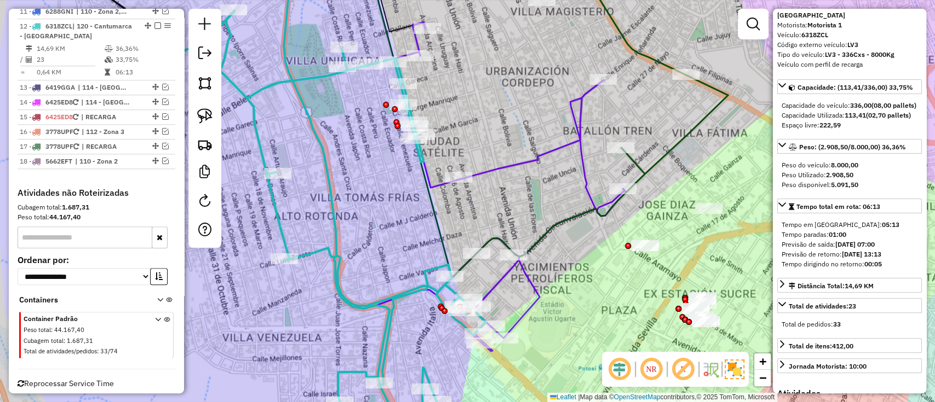
scroll to position [686, 0]
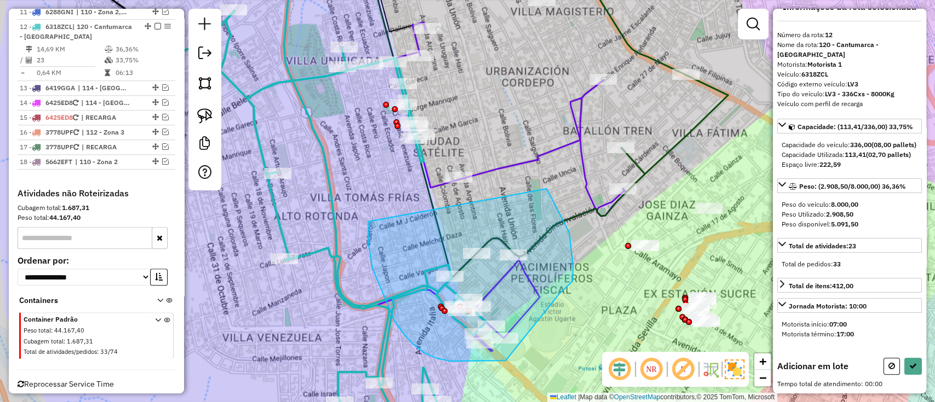
drag, startPoint x: 372, startPoint y: 269, endPoint x: 547, endPoint y: 189, distance: 191.6
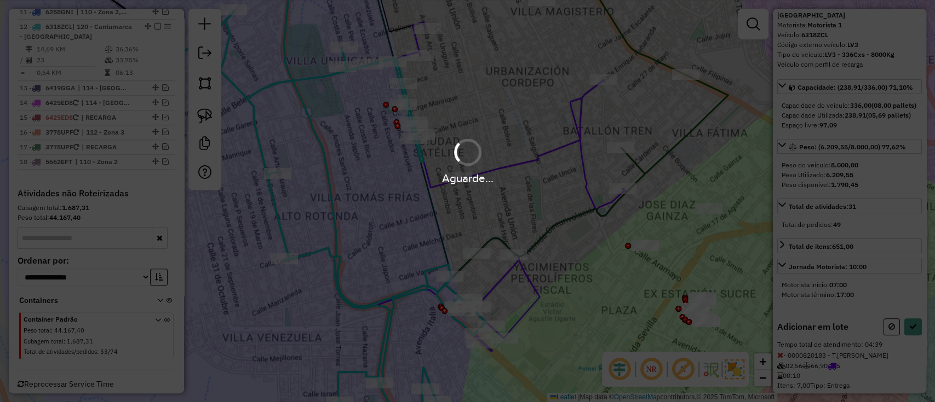
select select "**********"
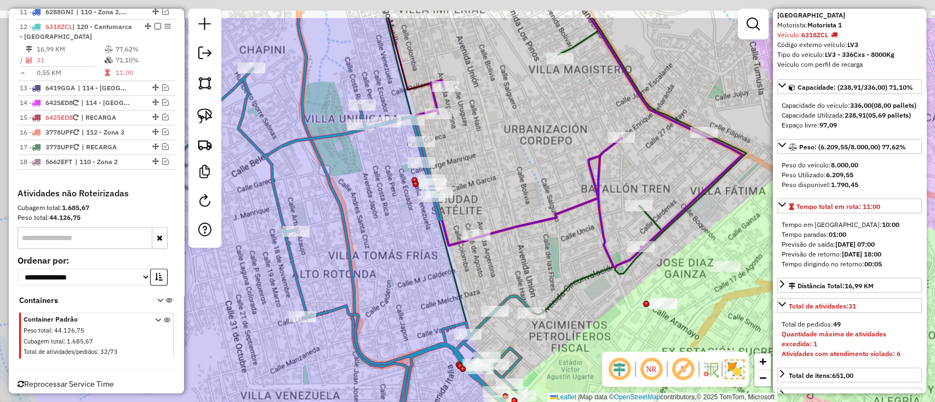
click at [400, 249] on div "Janela de atendimento Grade de atendimento Capacidade Transportadoras Veículos …" at bounding box center [467, 201] width 935 height 402
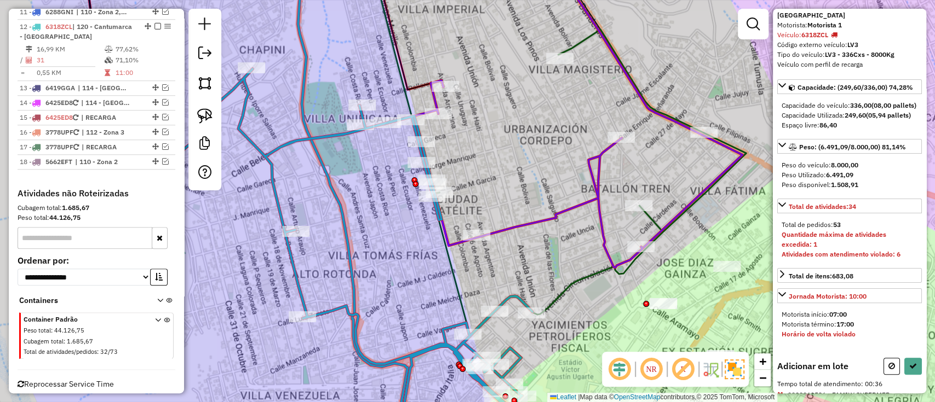
select select "**********"
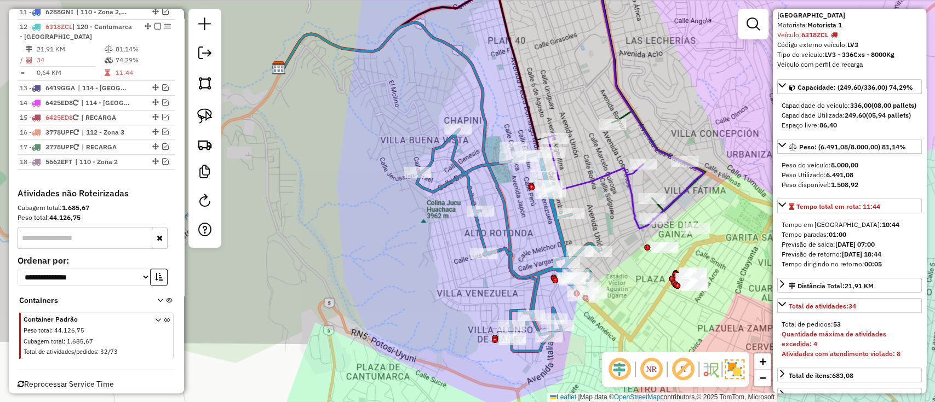
click at [628, 111] on icon at bounding box center [493, 92] width 421 height 255
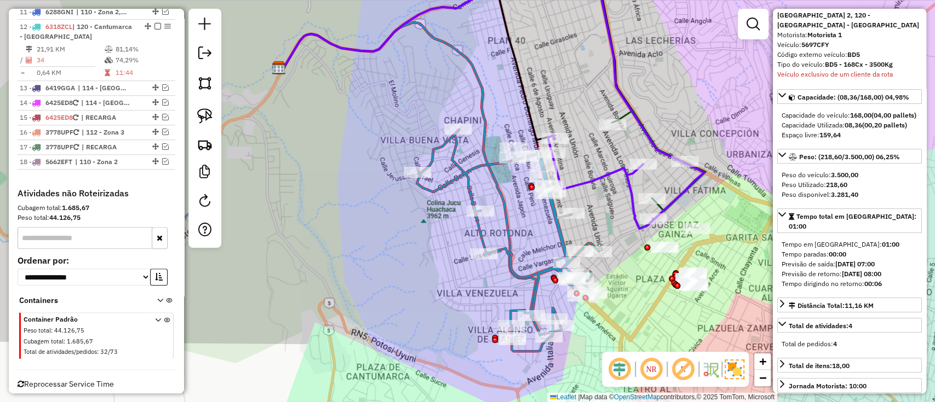
scroll to position [526, 0]
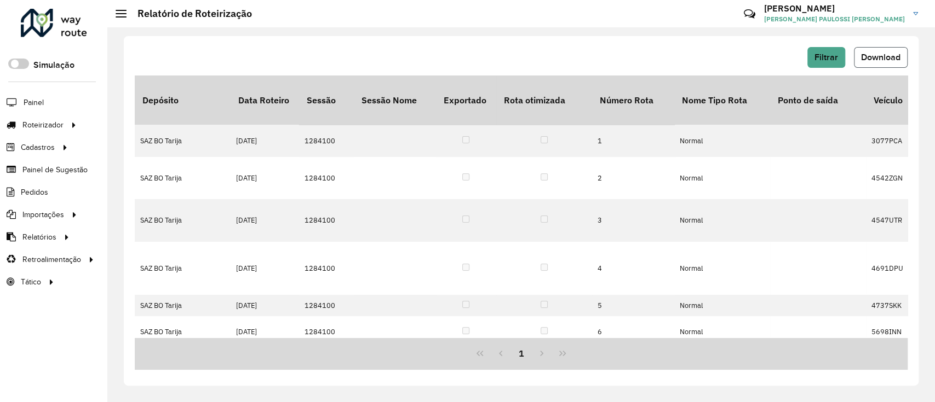
click at [894, 61] on span "Download" at bounding box center [880, 57] width 39 height 9
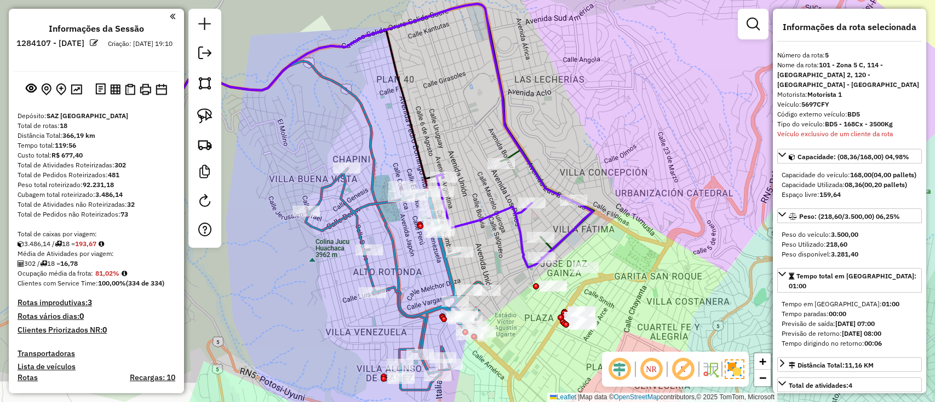
select select "**********"
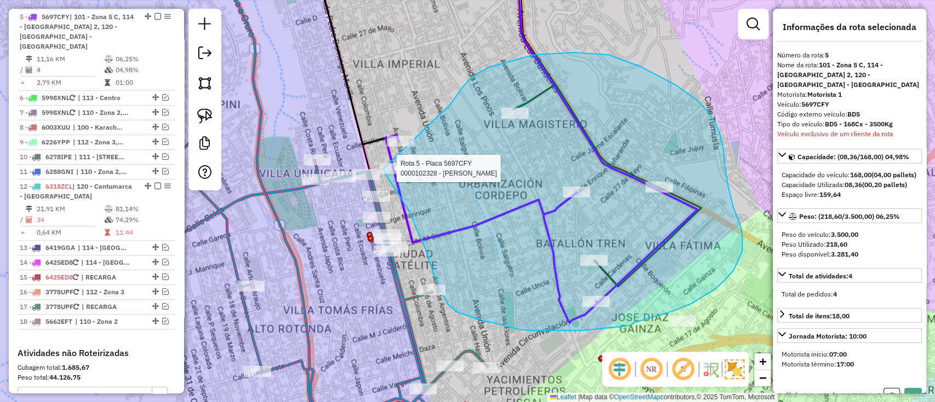
drag, startPoint x: 472, startPoint y: 77, endPoint x: 371, endPoint y: 136, distance: 117.6
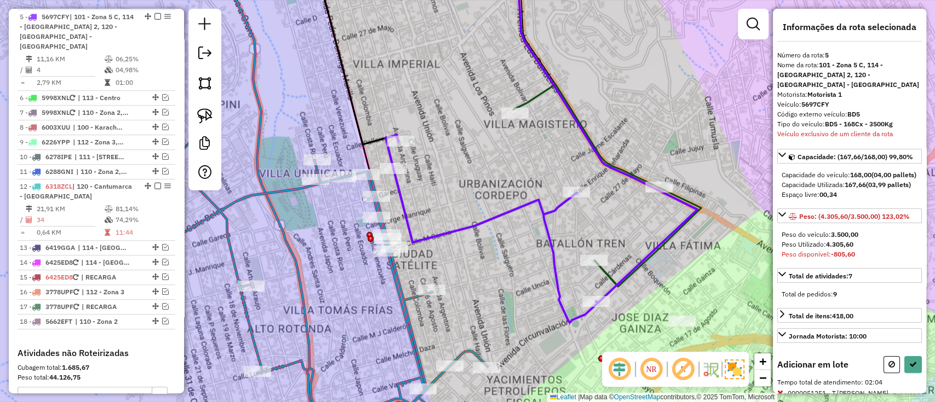
select select "**********"
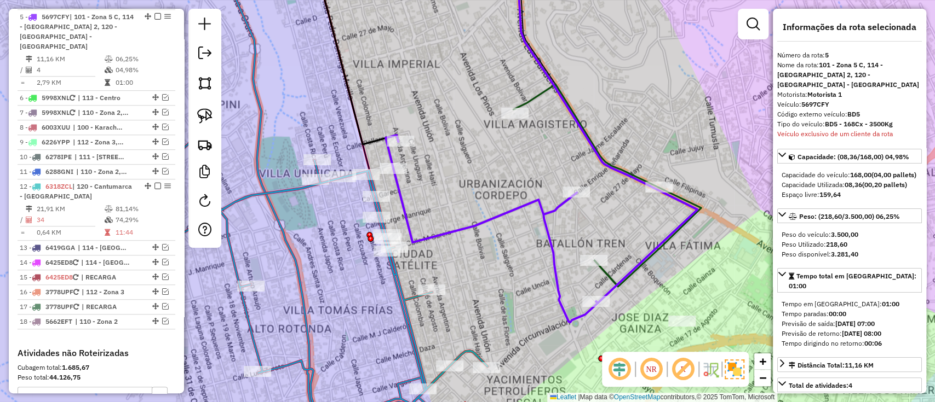
click at [604, 278] on icon at bounding box center [607, 185] width 188 height 203
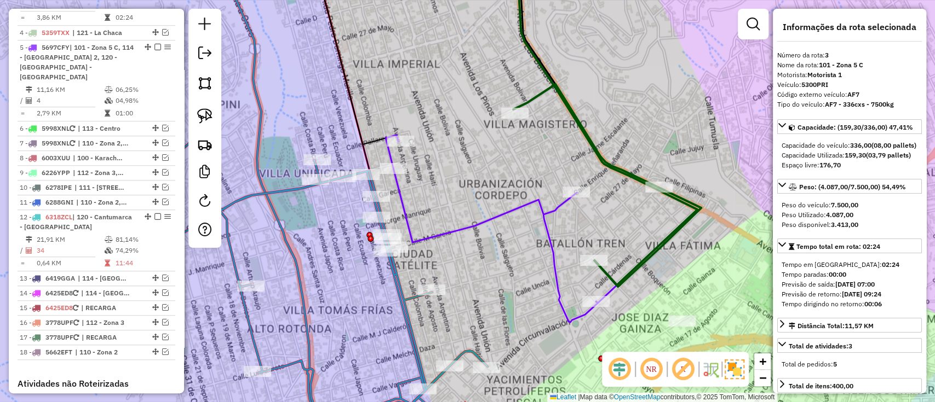
scroll to position [460, 0]
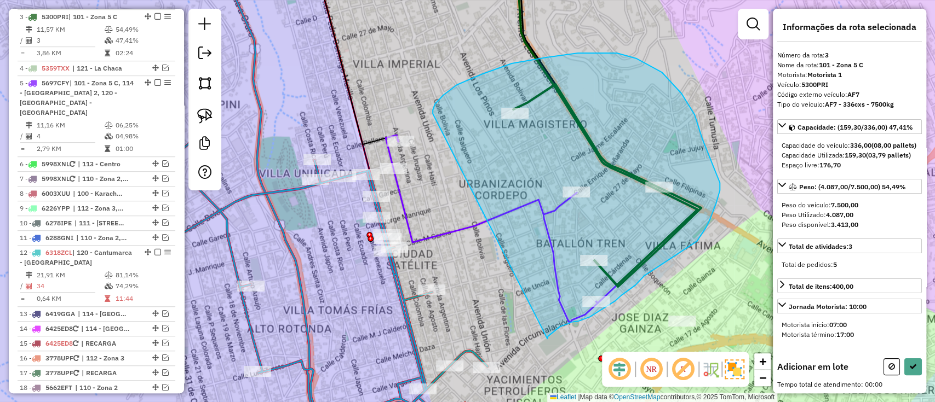
drag, startPoint x: 433, startPoint y: 114, endPoint x: 547, endPoint y: 339, distance: 252.5
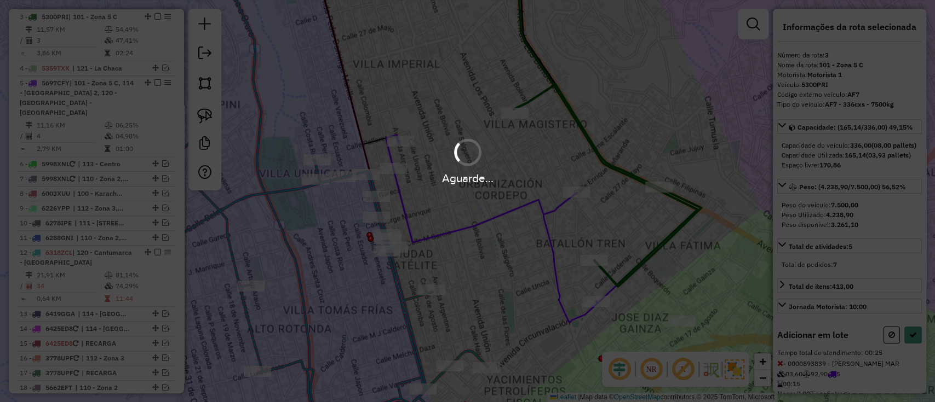
select select "**********"
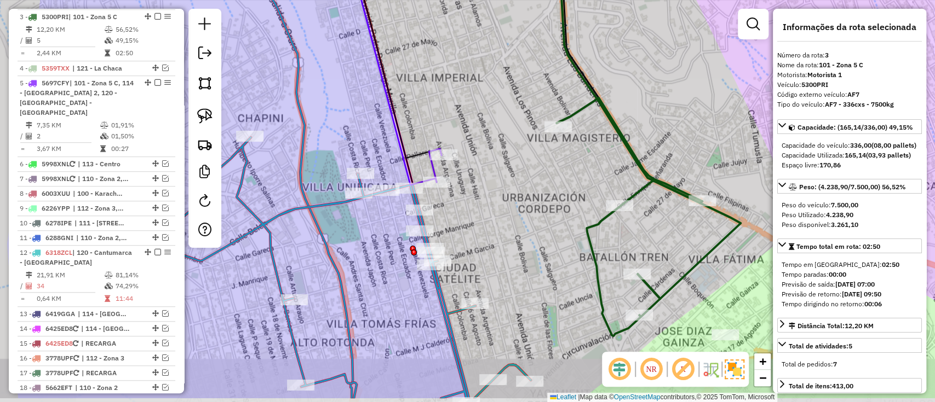
drag, startPoint x: 504, startPoint y: 245, endPoint x: 486, endPoint y: 117, distance: 130.0
click at [487, 120] on div "Janela de atendimento Grade de atendimento Capacidade Transportadoras Veículos …" at bounding box center [467, 201] width 935 height 402
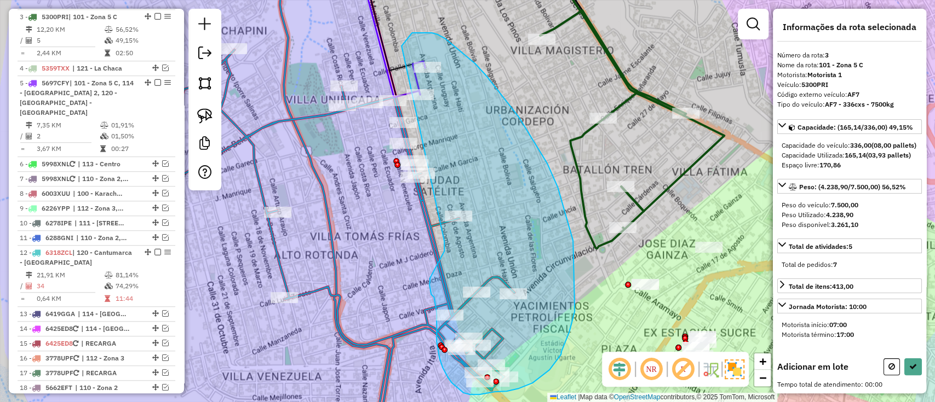
drag, startPoint x: 401, startPoint y: 46, endPoint x: 444, endPoint y: 241, distance: 199.6
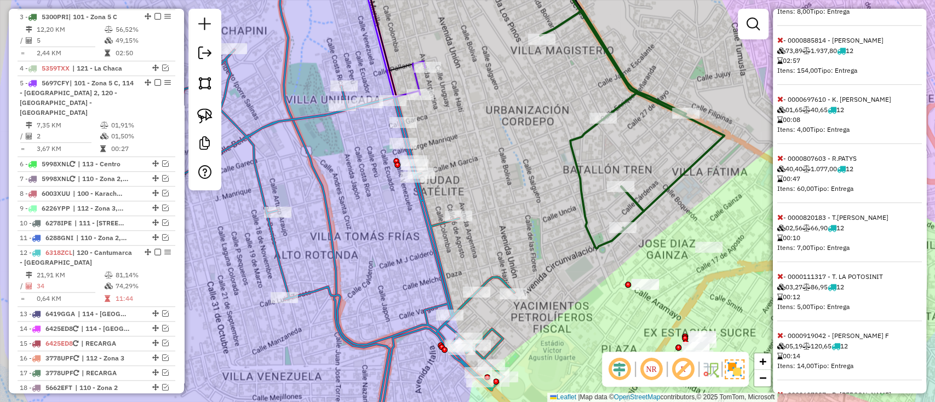
scroll to position [394, 0]
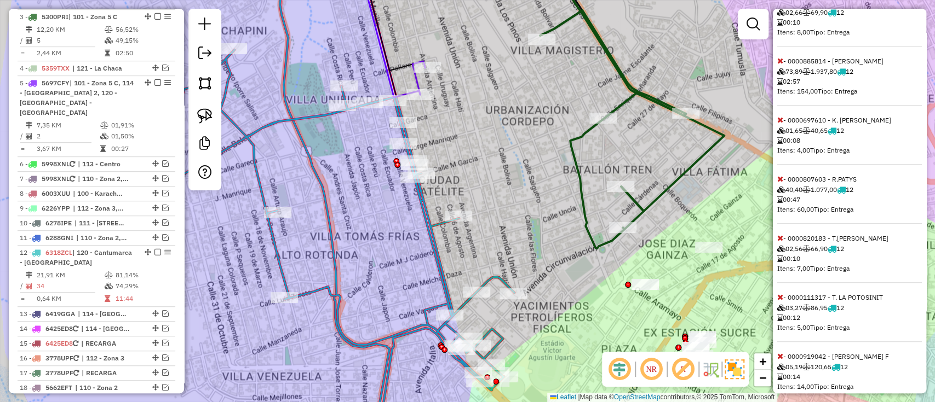
click at [777, 183] on icon at bounding box center [780, 179] width 6 height 8
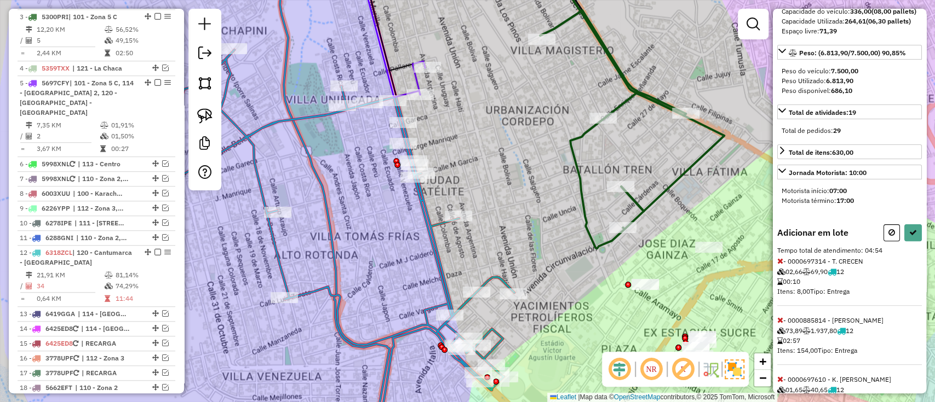
scroll to position [0, 0]
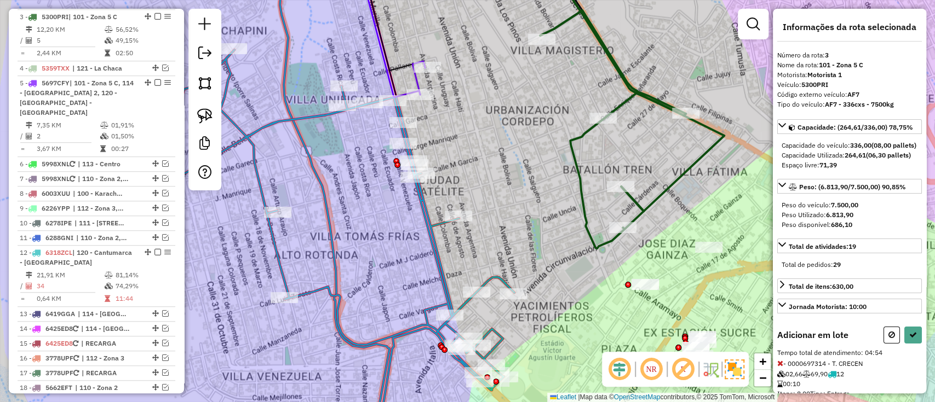
select select "**********"
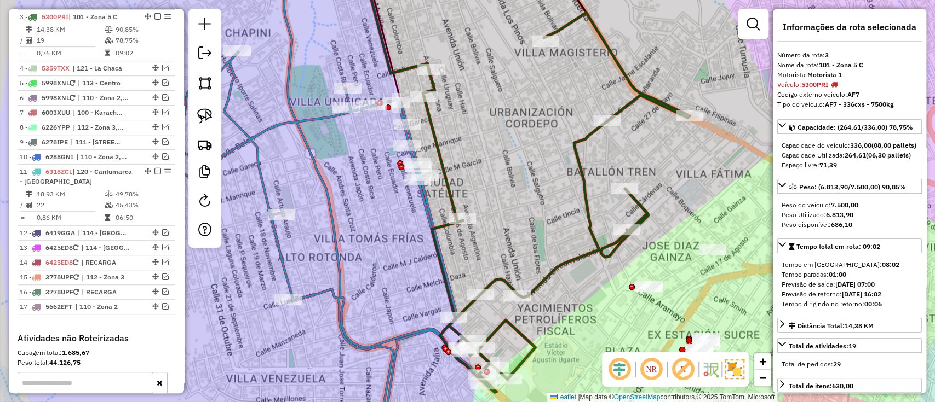
drag, startPoint x: 504, startPoint y: 176, endPoint x: 751, endPoint y: 255, distance: 259.3
click at [752, 255] on div "Janela de atendimento Grade de atendimento Capacidade Transportadoras Veículos …" at bounding box center [467, 201] width 935 height 402
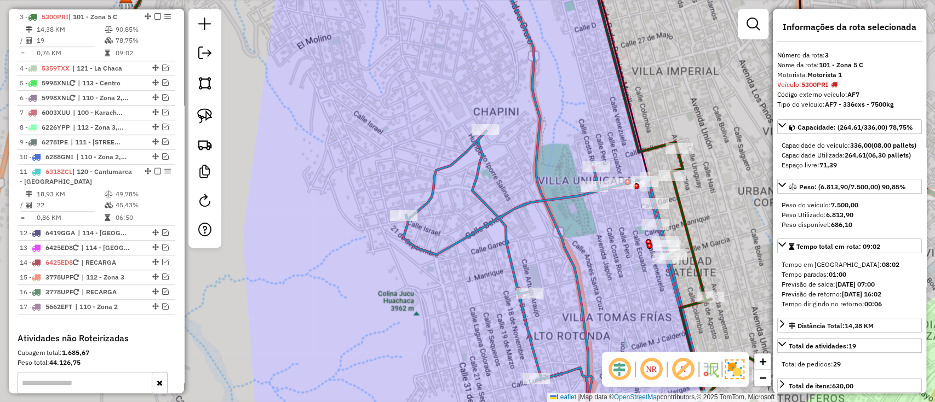
click at [503, 212] on icon at bounding box center [559, 287] width 312 height 312
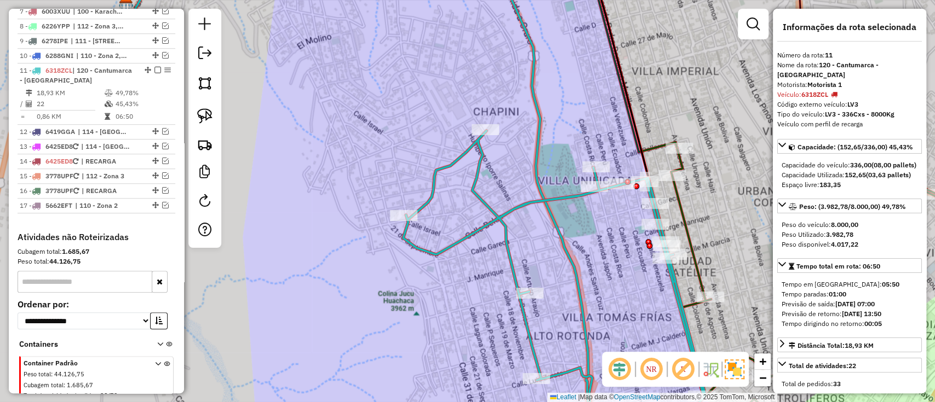
scroll to position [614, 0]
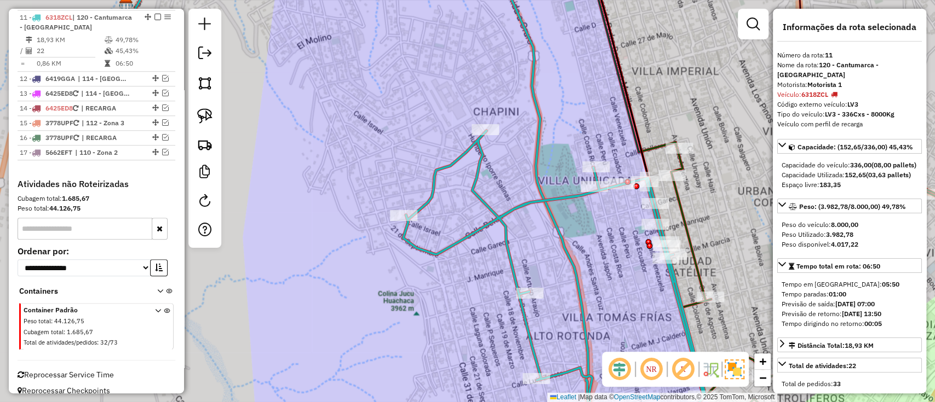
click at [686, 214] on icon at bounding box center [804, 267] width 267 height 352
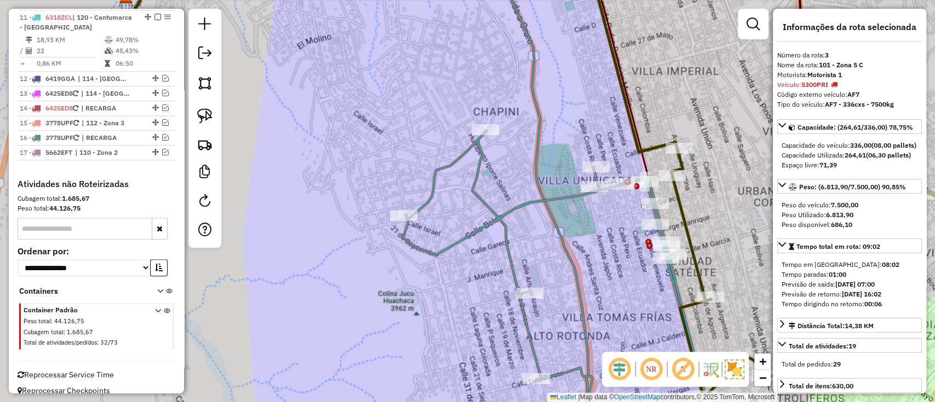
scroll to position [460, 0]
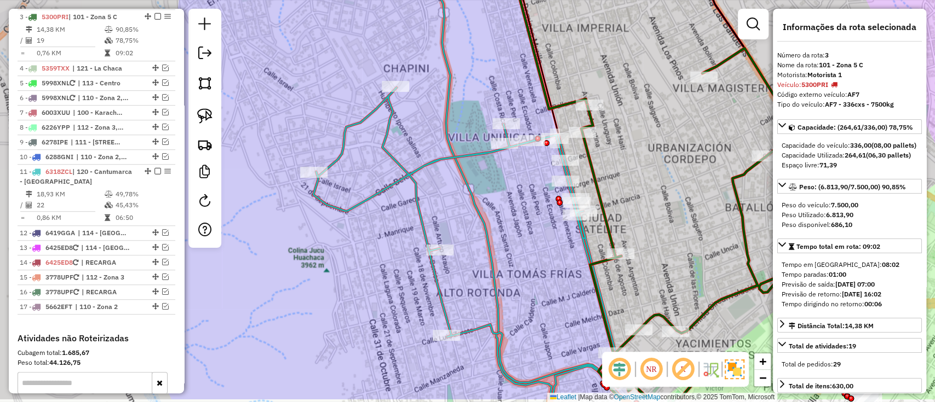
drag, startPoint x: 705, startPoint y: 224, endPoint x: 618, endPoint y: 182, distance: 96.5
click at [619, 183] on div "Janela de atendimento Grade de atendimento Capacidade Transportadoras Veículos …" at bounding box center [467, 201] width 935 height 402
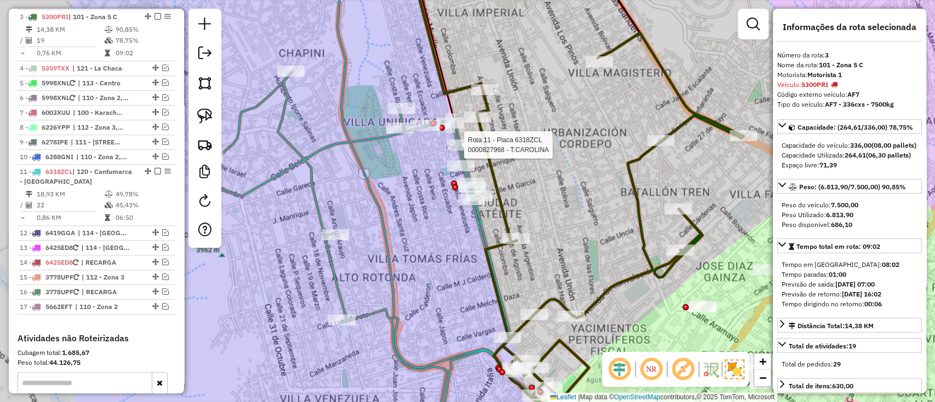
click at [310, 154] on icon at bounding box center [379, 257] width 341 height 371
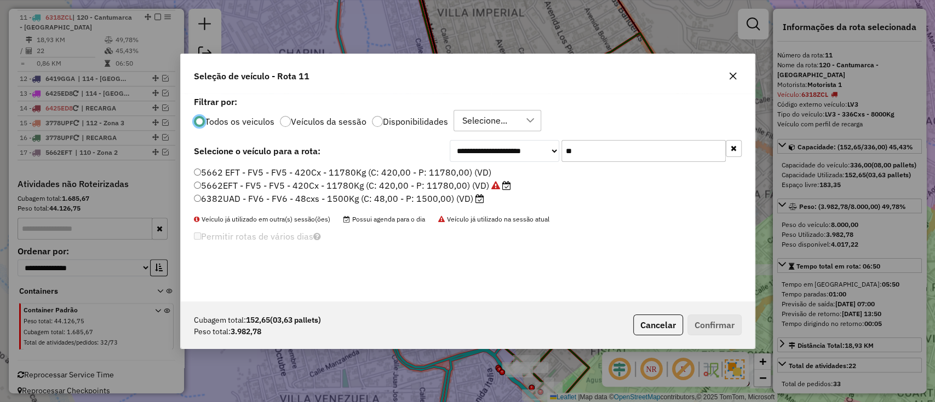
scroll to position [5, 3]
click at [299, 120] on label "Veículos da sessão" at bounding box center [329, 121] width 76 height 9
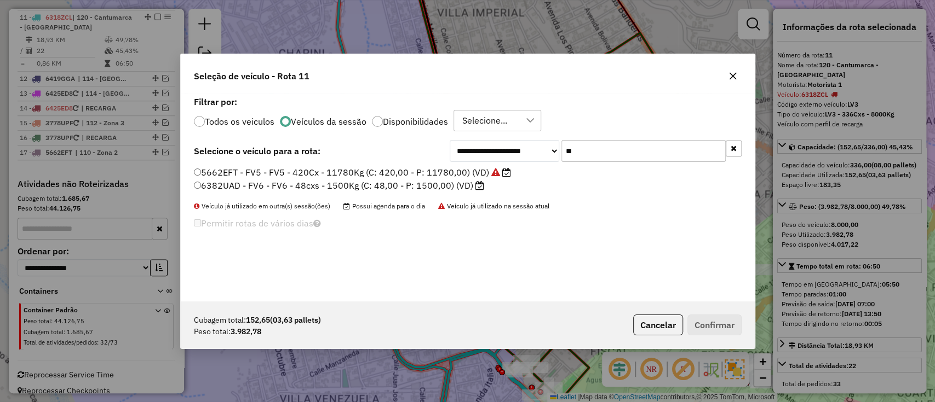
click at [728, 151] on button "button" at bounding box center [734, 148] width 16 height 17
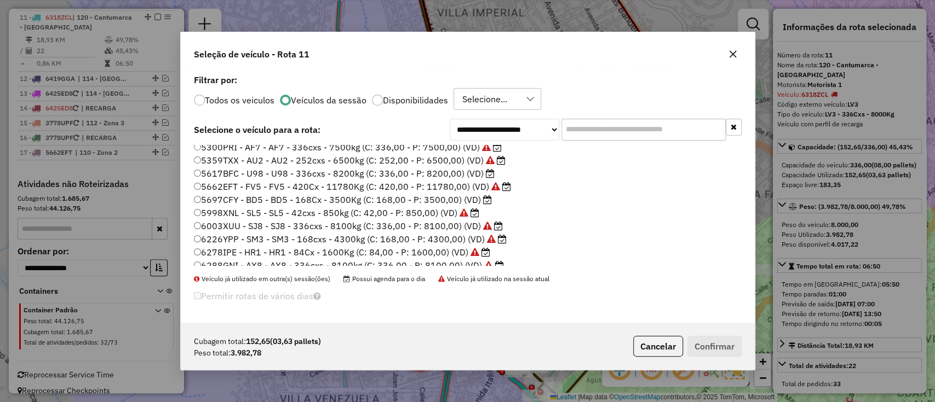
scroll to position [0, 0]
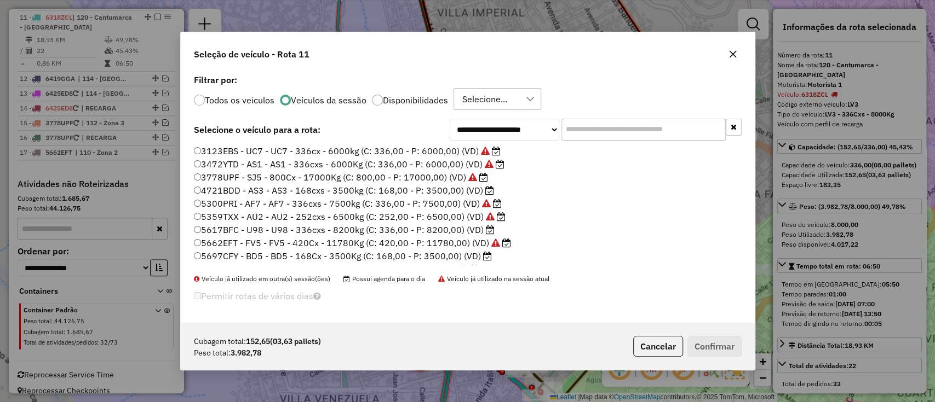
click at [462, 195] on label "4721BDD - AS3 - AS3 - 168cxs - 3500kg (C: 168,00 - P: 3500,00) (VD)" at bounding box center [344, 190] width 300 height 13
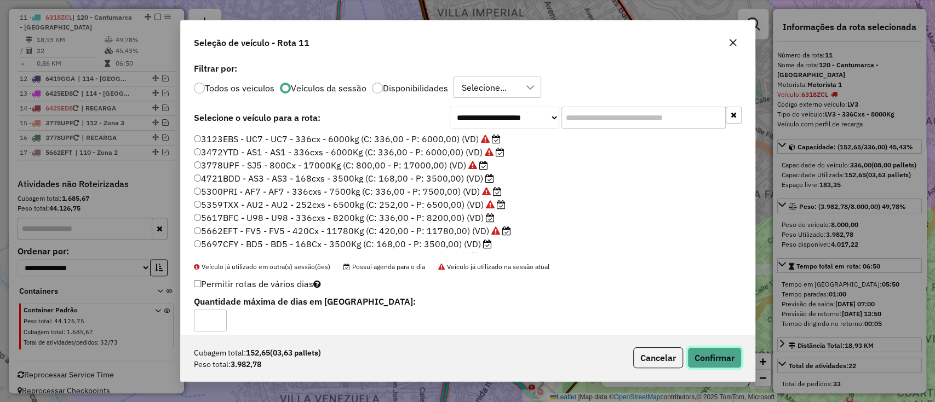
click at [706, 353] on button "Confirmar" at bounding box center [714, 358] width 54 height 21
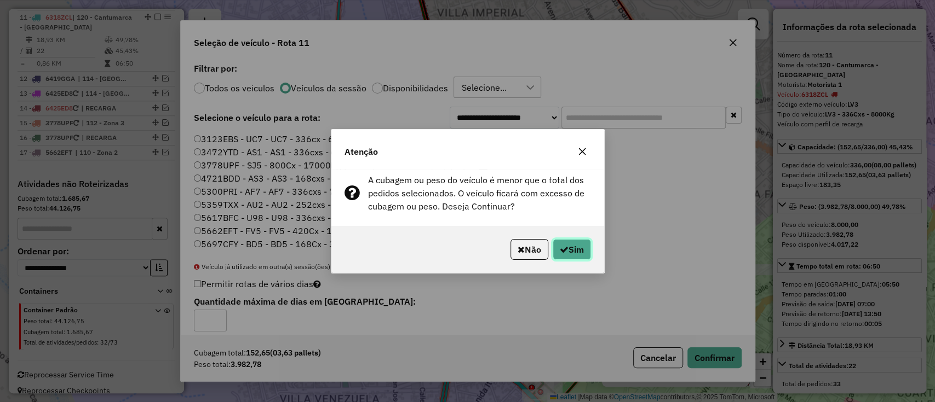
click at [573, 244] on button "Sim" at bounding box center [572, 249] width 38 height 21
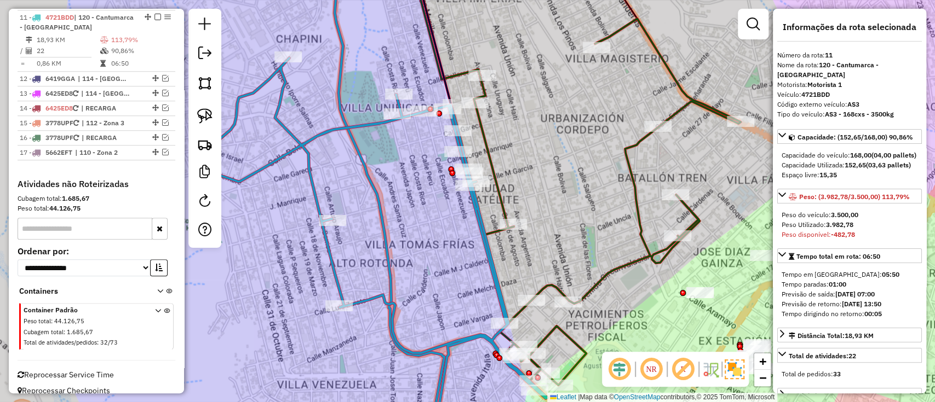
drag, startPoint x: 573, startPoint y: 244, endPoint x: 565, endPoint y: 36, distance: 207.7
click at [569, 46] on div "Janela de atendimento Grade de atendimento Capacidade Transportadoras Veículos …" at bounding box center [467, 201] width 935 height 402
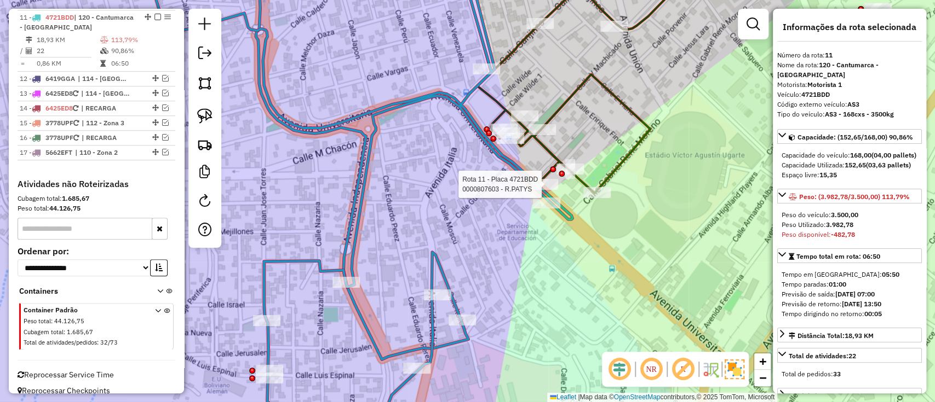
click at [534, 190] on div at bounding box center [544, 184] width 27 height 11
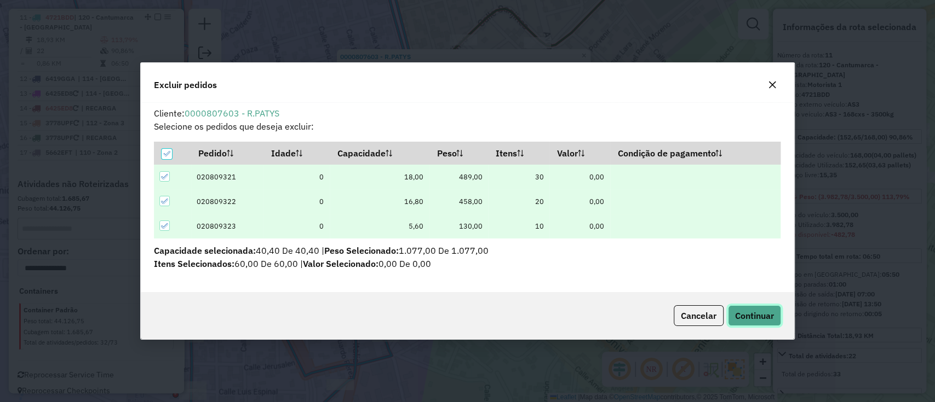
click at [754, 318] on span "Continuar" at bounding box center [754, 315] width 39 height 11
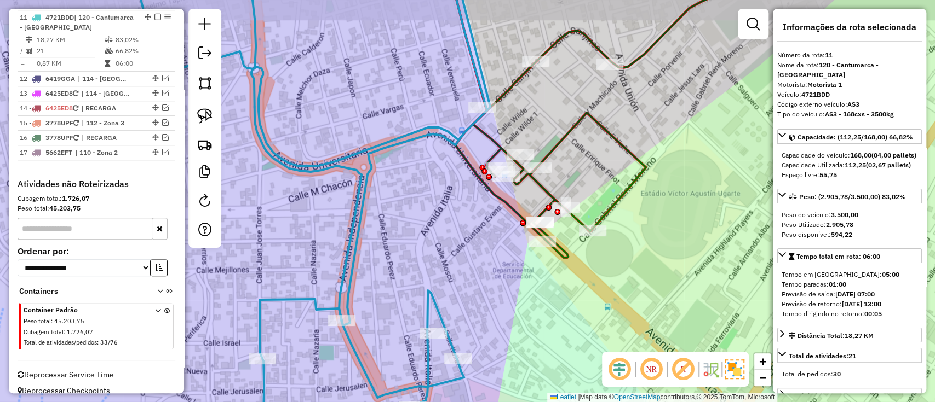
drag, startPoint x: 388, startPoint y: 166, endPoint x: 402, endPoint y: 171, distance: 14.4
click at [402, 171] on div "Janela de atendimento Grade de atendimento Capacidade Transportadoras Veículos …" at bounding box center [467, 201] width 935 height 402
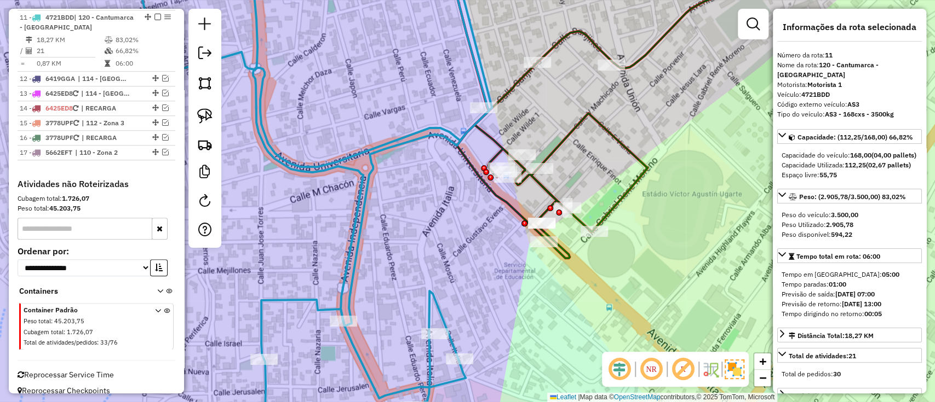
click at [373, 154] on icon at bounding box center [312, 201] width 359 height 483
click at [372, 153] on icon at bounding box center [312, 201] width 359 height 483
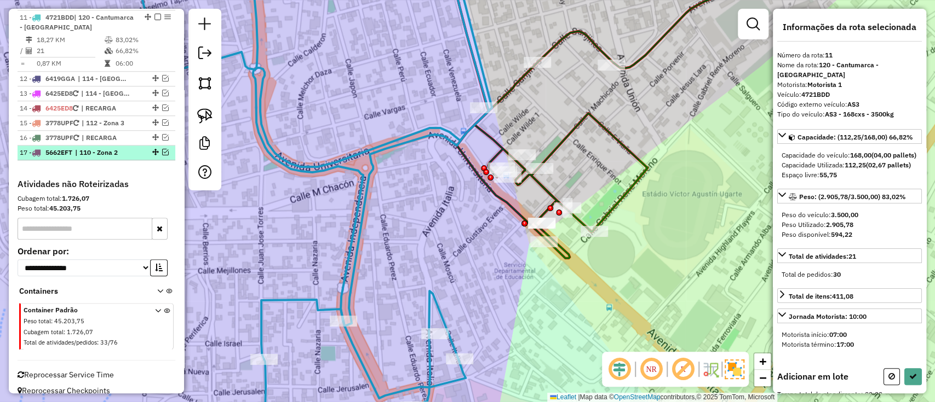
click at [163, 151] on em at bounding box center [165, 152] width 7 height 7
select select "**********"
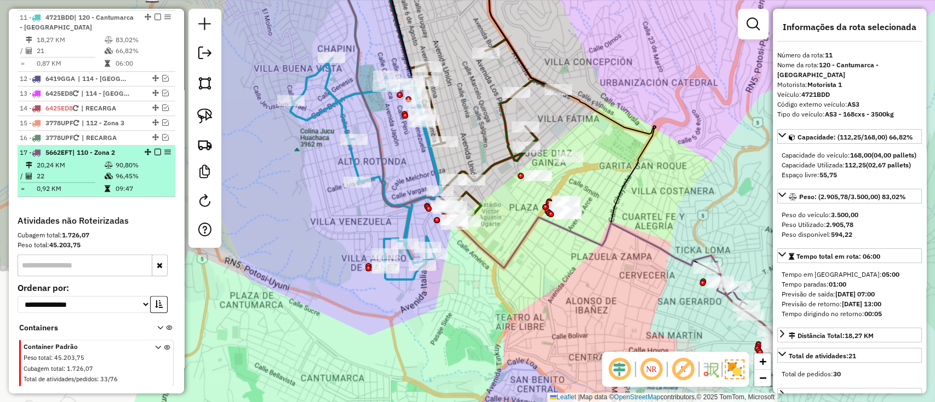
click at [154, 153] on em at bounding box center [157, 152] width 7 height 7
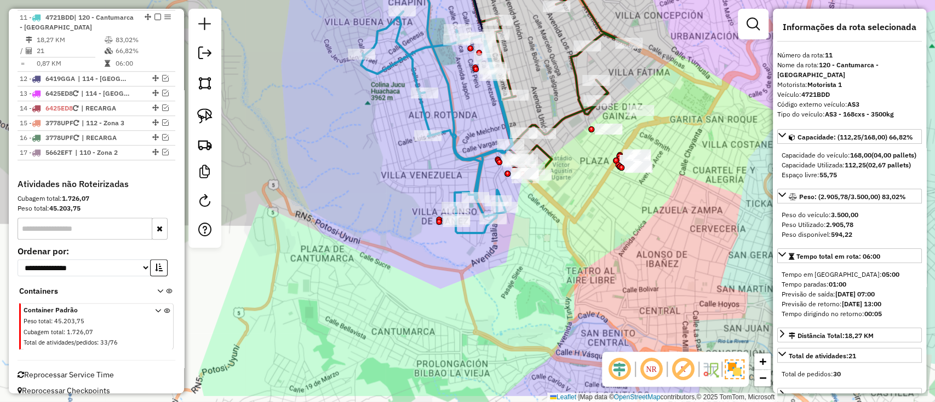
drag, startPoint x: 330, startPoint y: 175, endPoint x: 349, endPoint y: 161, distance: 23.4
click at [349, 161] on div "Janela de atendimento Grade de atendimento Capacidade Transportadoras Veículos …" at bounding box center [467, 201] width 935 height 402
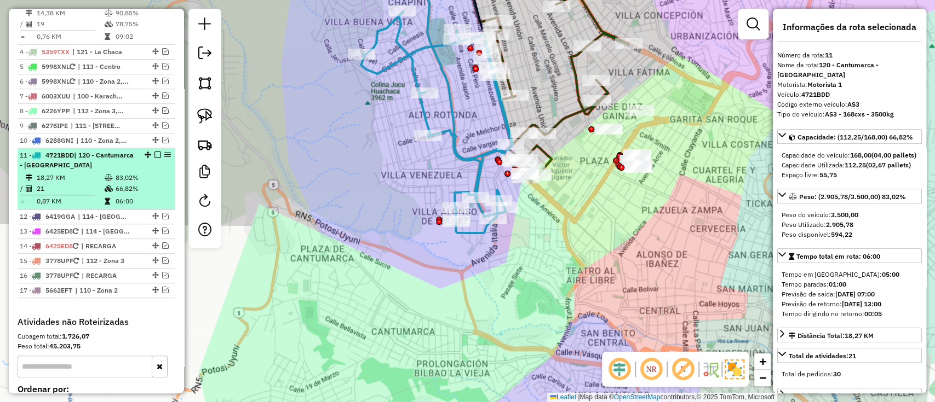
scroll to position [395, 0]
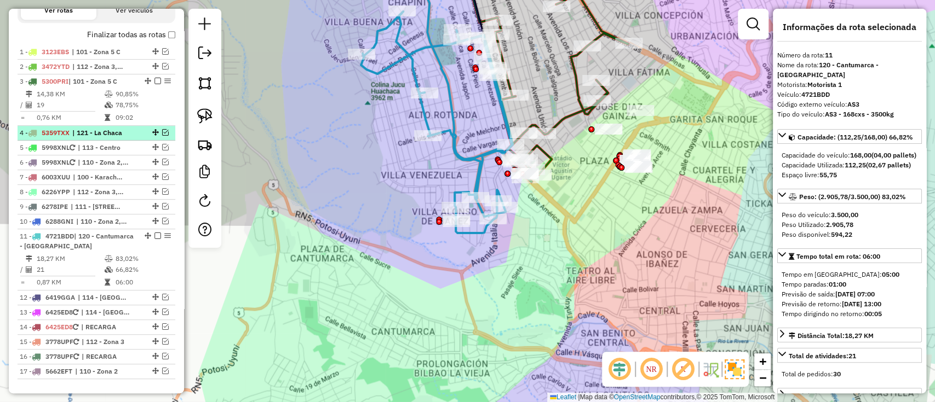
click at [123, 135] on span "| 121 - La Chaca" at bounding box center [97, 133] width 50 height 10
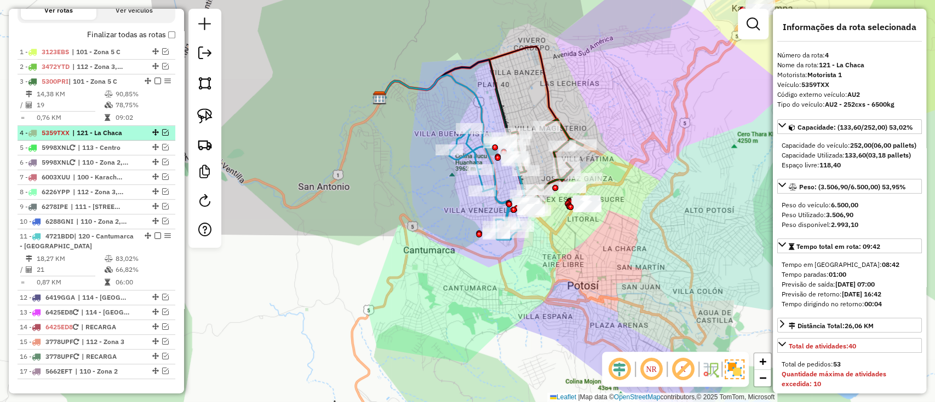
click at [162, 132] on em at bounding box center [165, 132] width 7 height 7
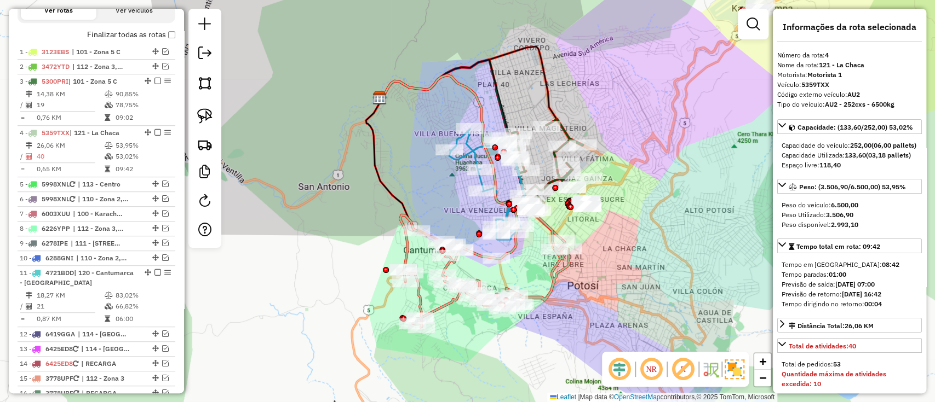
drag, startPoint x: 300, startPoint y: 200, endPoint x: 257, endPoint y: 187, distance: 45.1
click at [257, 187] on div "Janela de atendimento Grade de atendimento Capacidade Transportadoras Veículos …" at bounding box center [467, 201] width 935 height 402
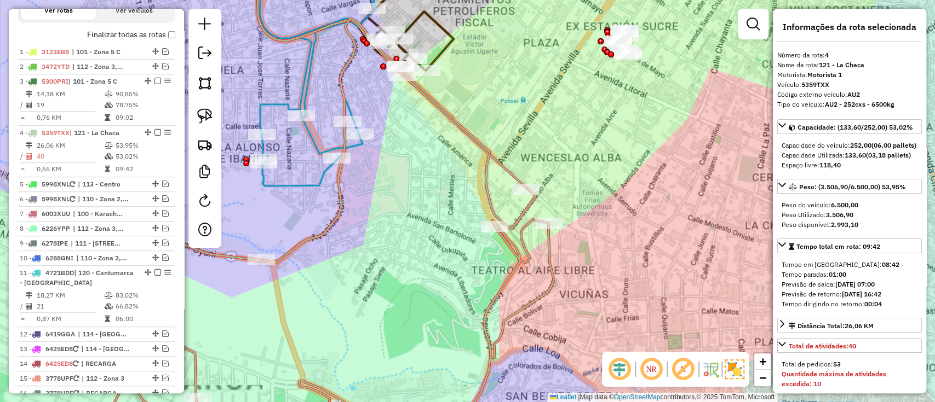
click at [451, 233] on div "Janela de atendimento Grade de atendimento Capacidade Transportadoras Veículos …" at bounding box center [467, 201] width 935 height 402
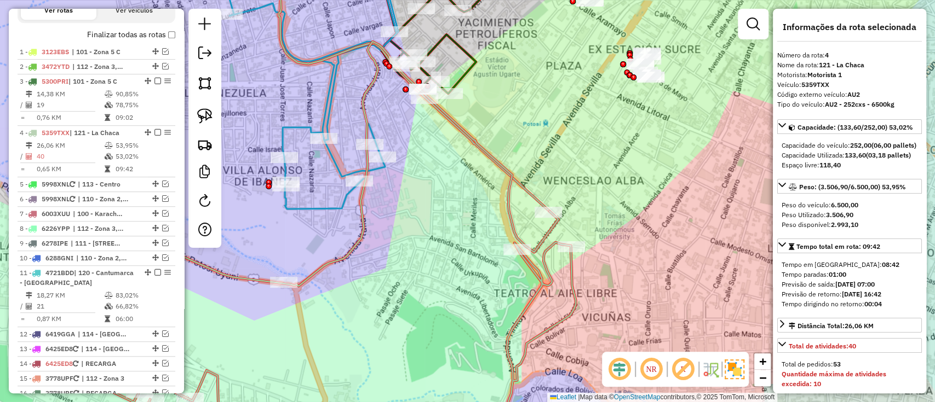
click at [504, 201] on icon at bounding box center [240, 242] width 669 height 401
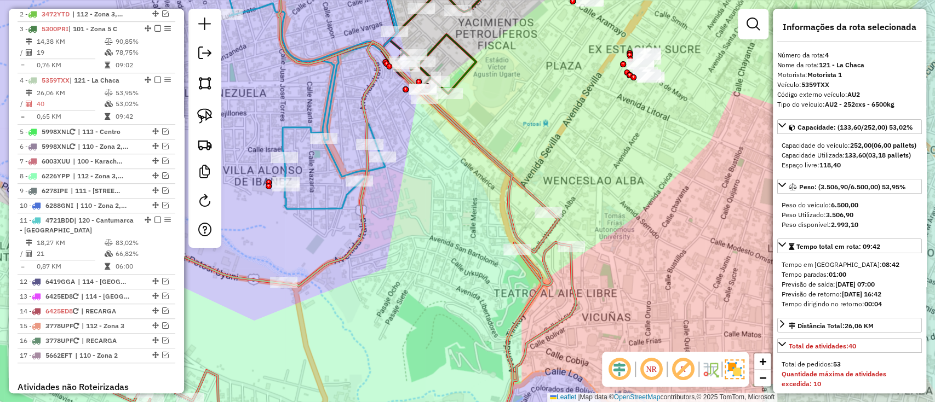
scroll to position [512, 0]
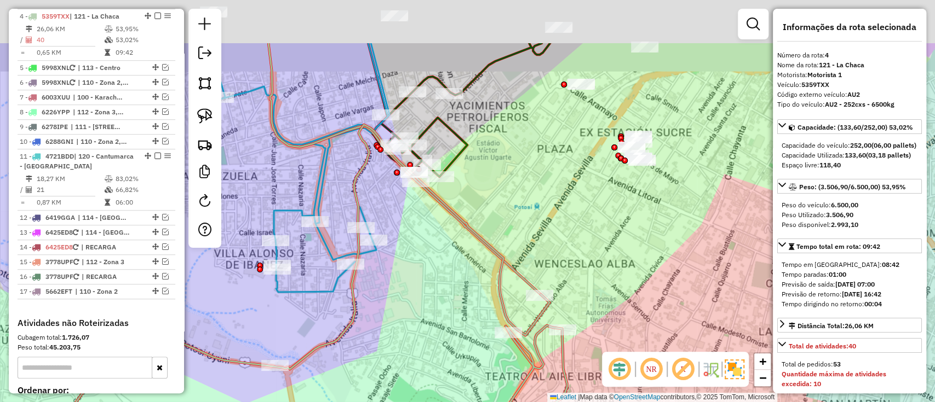
drag, startPoint x: 445, startPoint y: 261, endPoint x: 428, endPoint y: 249, distance: 20.1
click at [445, 264] on div "Janela de atendimento Grade de atendimento Capacidade Transportadoras Veículos …" at bounding box center [467, 201] width 935 height 402
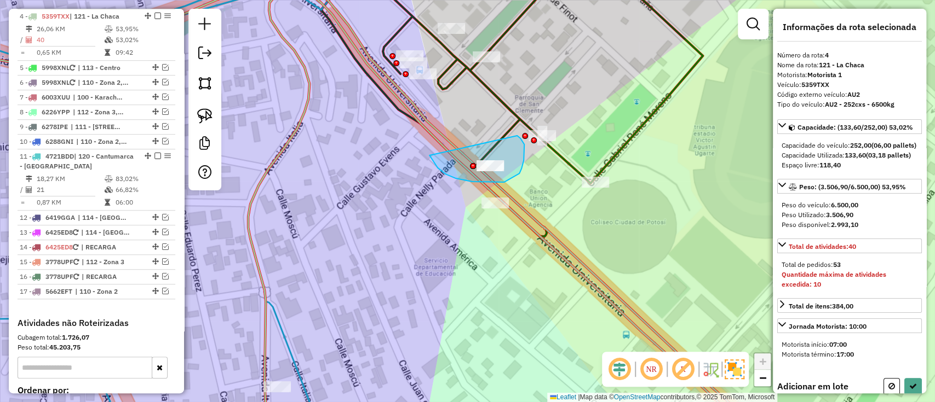
drag, startPoint x: 445, startPoint y: 174, endPoint x: 511, endPoint y: 136, distance: 76.5
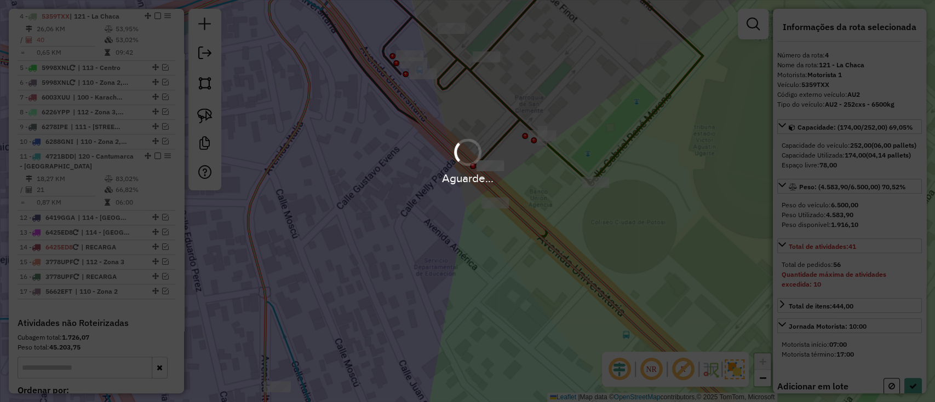
select select "**********"
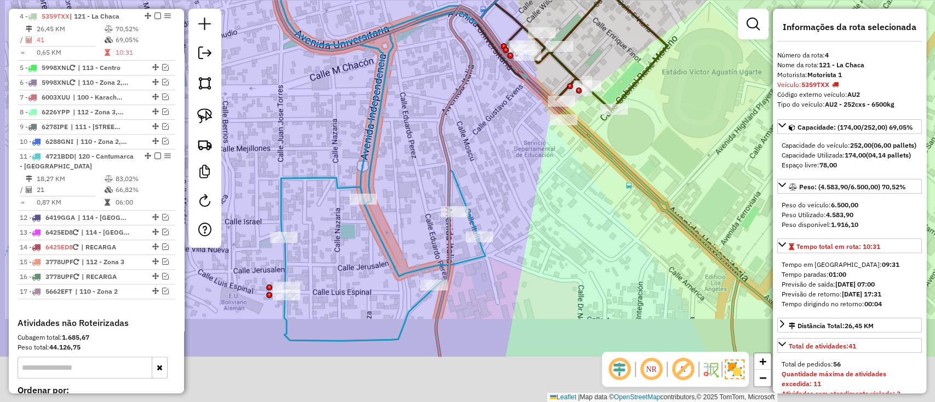
drag, startPoint x: 438, startPoint y: 175, endPoint x: 473, endPoint y: 144, distance: 46.6
click at [473, 145] on div "Janela de atendimento Grade de atendimento Capacidade Transportadoras Veículos …" at bounding box center [467, 201] width 935 height 402
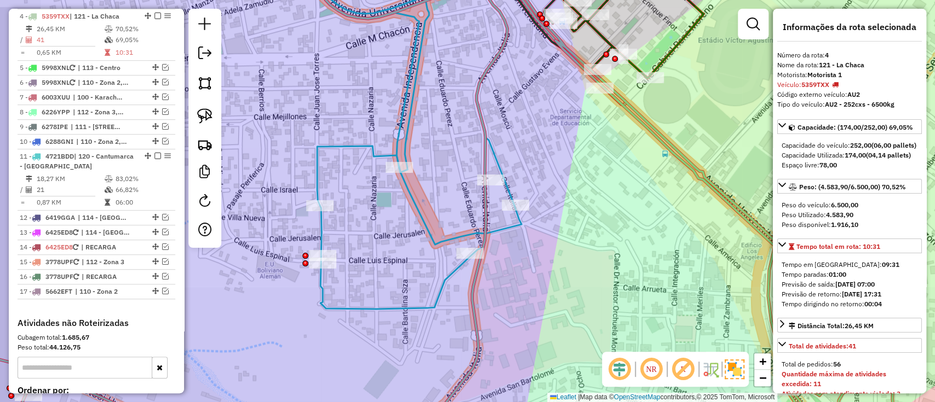
click at [424, 222] on icon at bounding box center [417, 102] width 210 height 285
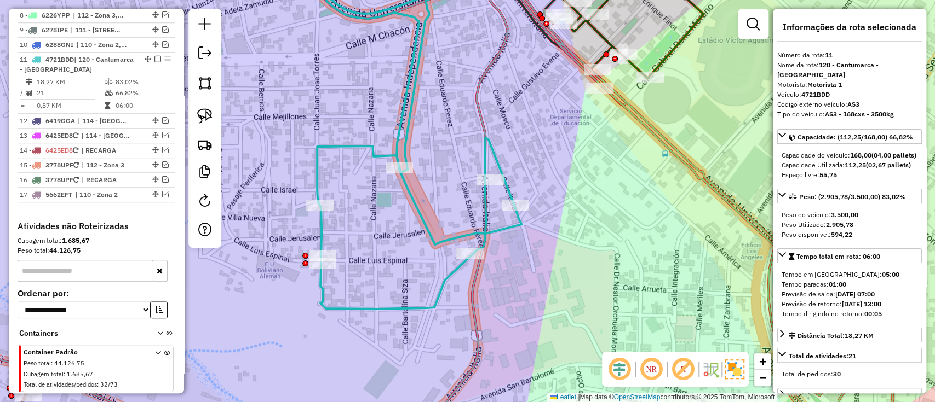
scroll to position [652, 0]
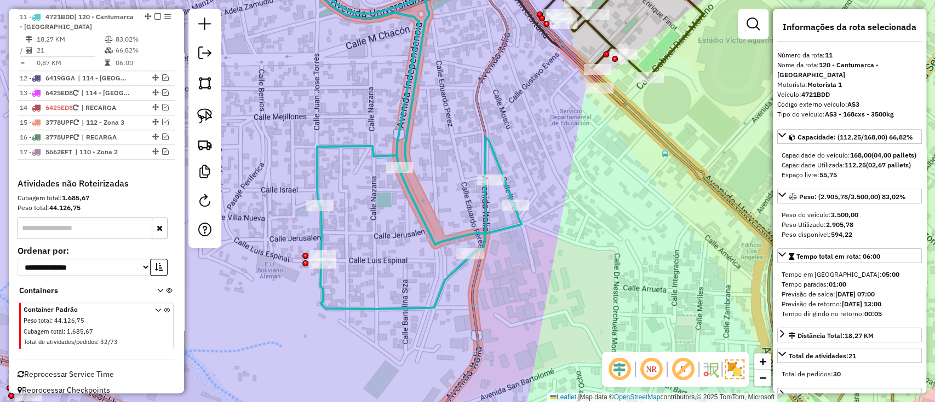
drag, startPoint x: 391, startPoint y: 264, endPoint x: 579, endPoint y: 174, distance: 208.4
click at [579, 174] on div "Janela de atendimento Grade de atendimento Capacidade Transportadoras Veículos …" at bounding box center [467, 201] width 935 height 402
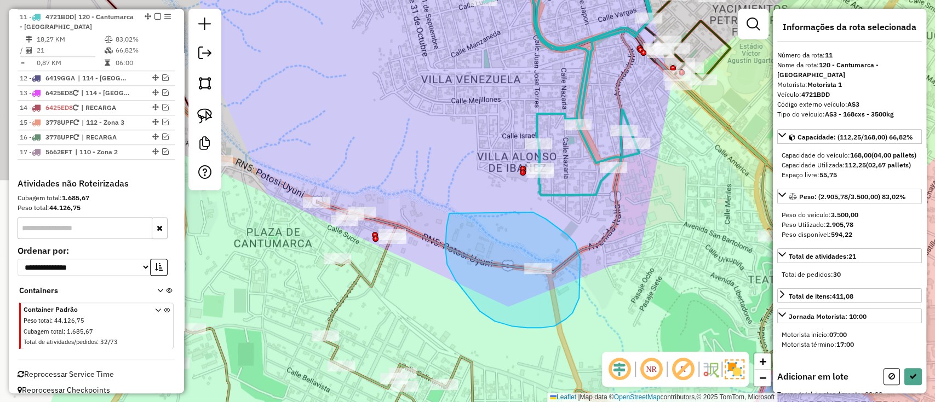
drag, startPoint x: 446, startPoint y: 227, endPoint x: 533, endPoint y: 212, distance: 87.9
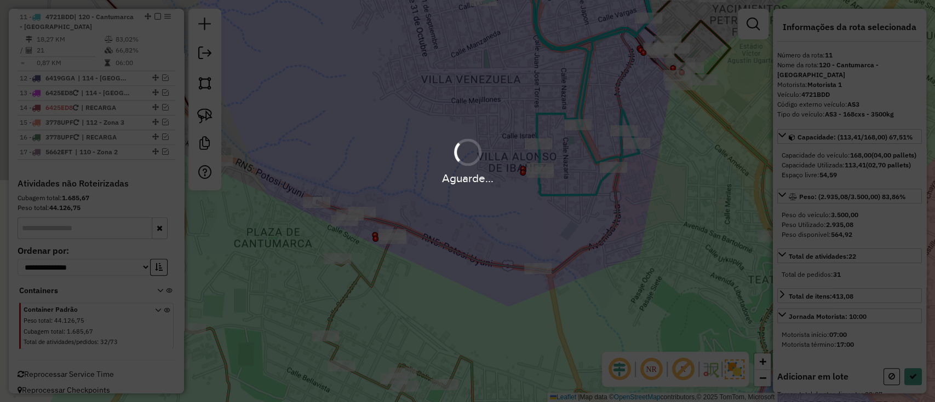
select select "**********"
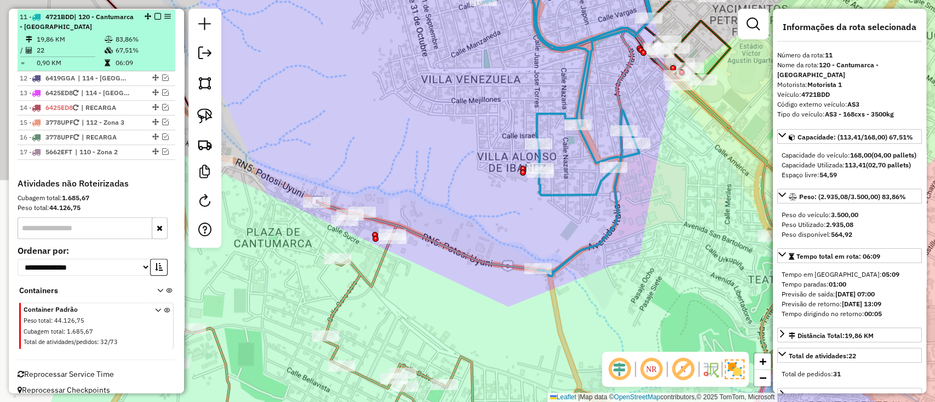
click at [157, 15] on em at bounding box center [157, 16] width 7 height 7
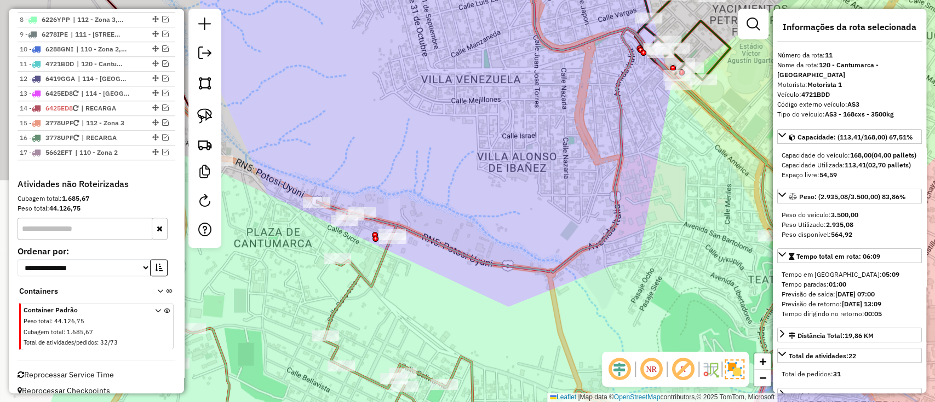
click at [360, 271] on icon at bounding box center [491, 235] width 676 height 415
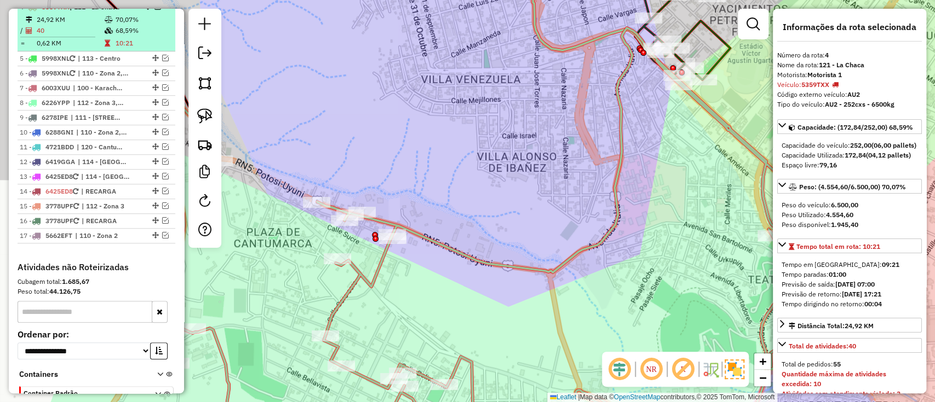
scroll to position [512, 0]
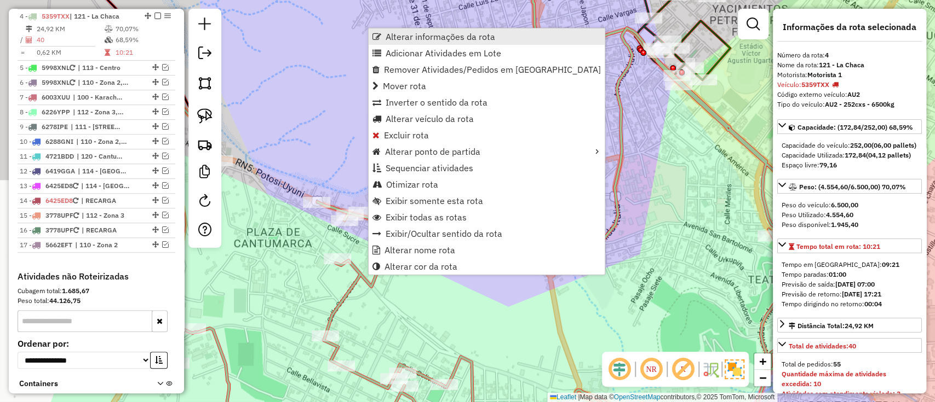
click at [422, 41] on span "Alterar informações da rota" at bounding box center [441, 36] width 110 height 9
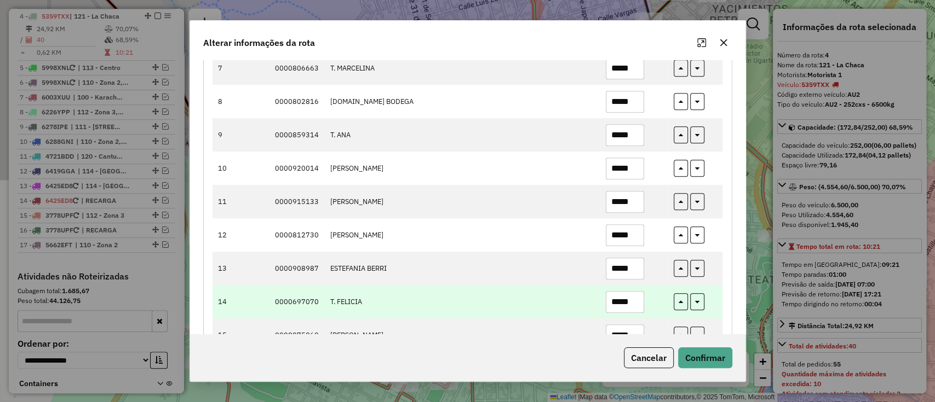
scroll to position [584, 0]
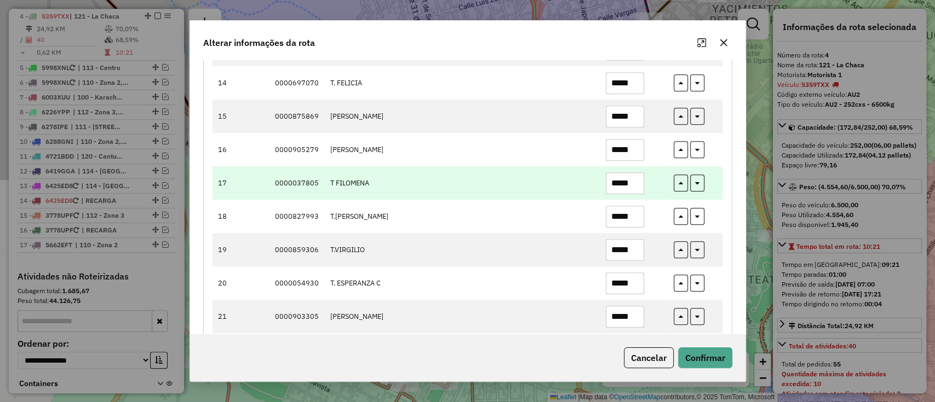
drag, startPoint x: 626, startPoint y: 182, endPoint x: 641, endPoint y: 186, distance: 14.7
click at [626, 182] on input "*****" at bounding box center [625, 183] width 38 height 22
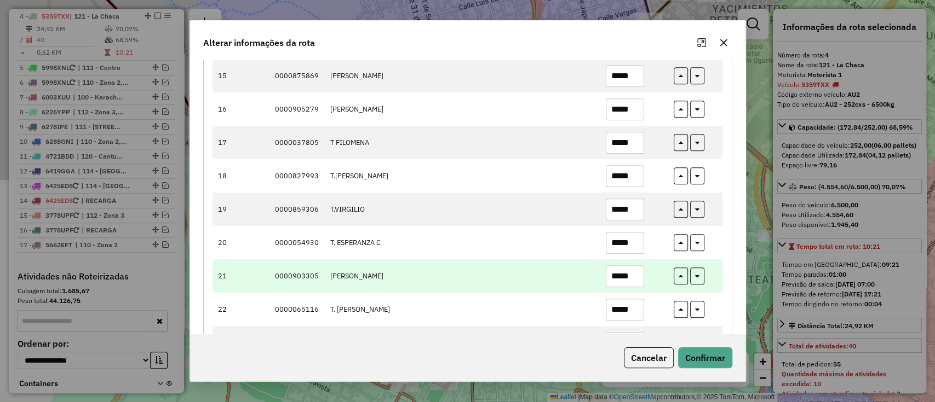
scroll to position [657, 0]
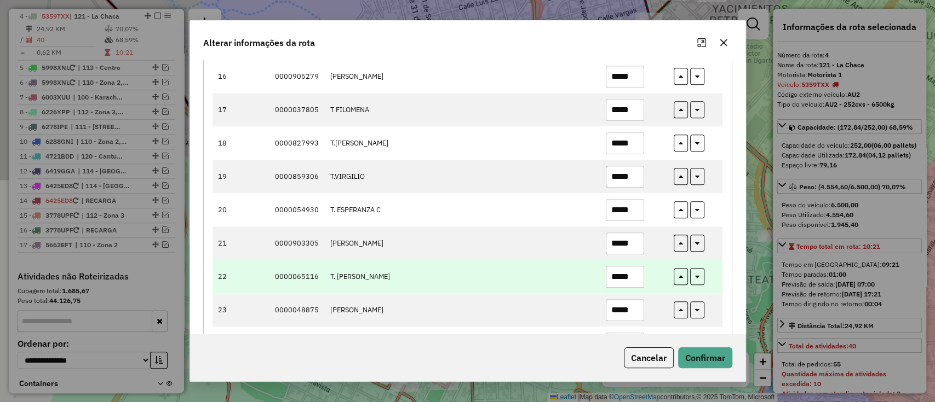
type input "*****"
click at [626, 284] on input "*****" at bounding box center [625, 277] width 38 height 22
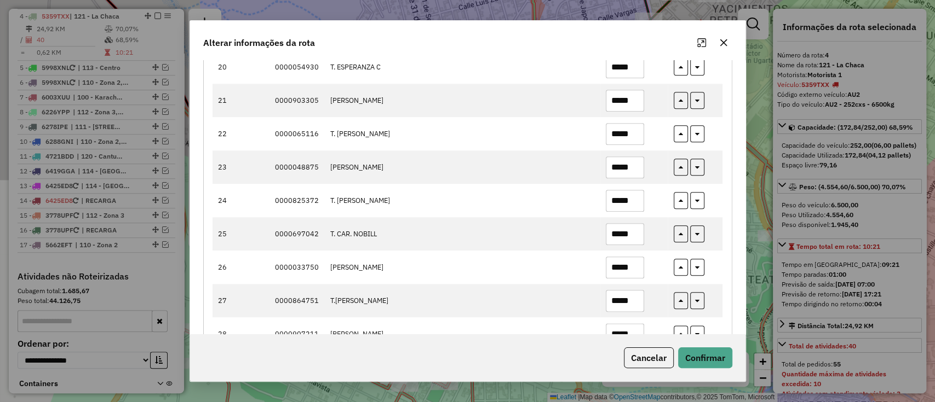
scroll to position [876, 0]
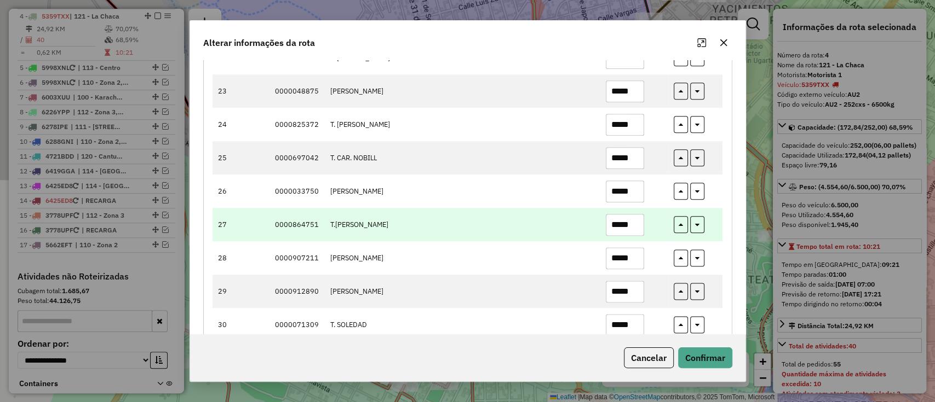
type input "*****"
click at [629, 222] on input "*****" at bounding box center [625, 225] width 38 height 22
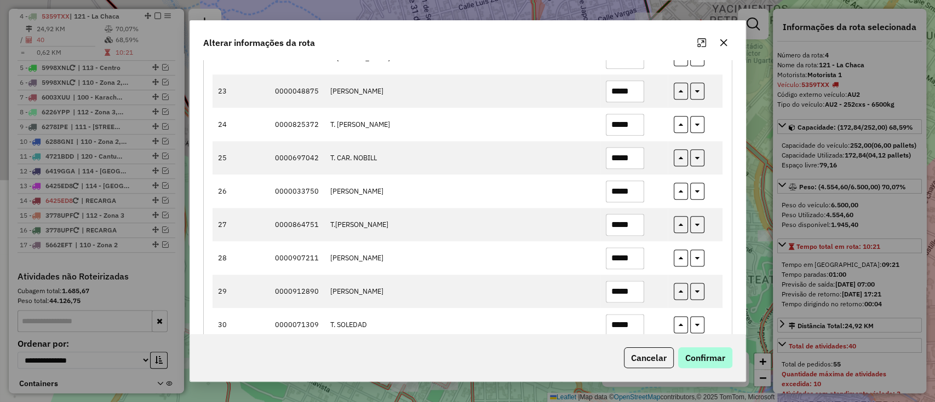
type input "*****"
click at [700, 357] on button "Confirmar" at bounding box center [705, 358] width 54 height 21
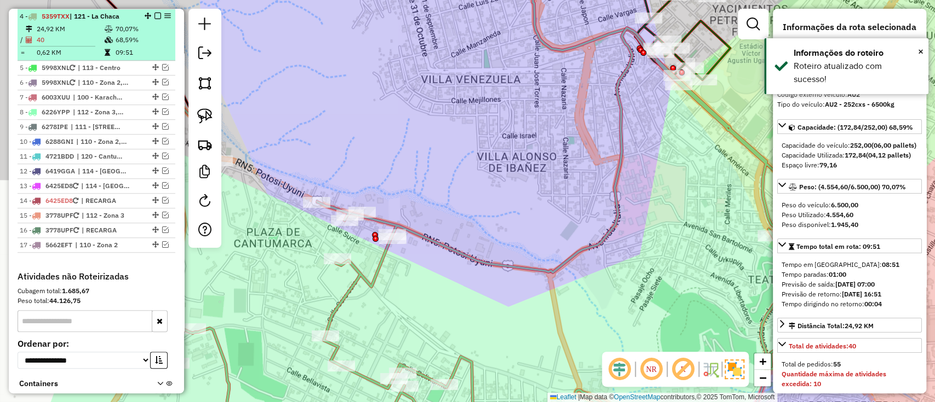
click at [157, 15] on em at bounding box center [157, 16] width 7 height 7
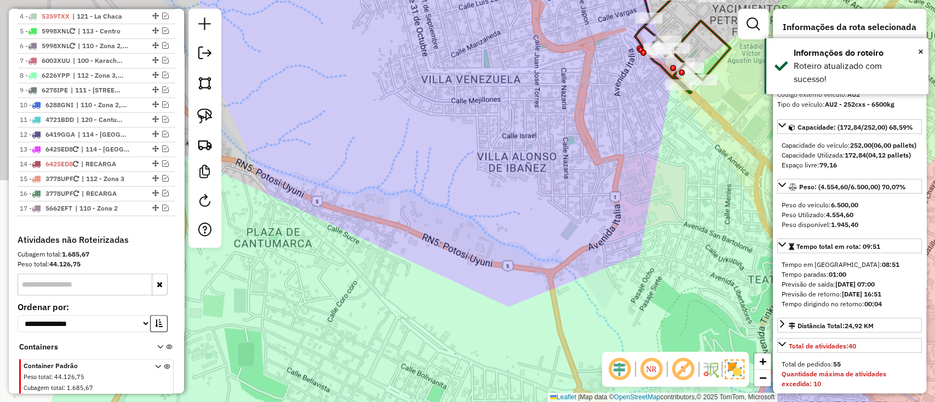
scroll to position [475, 0]
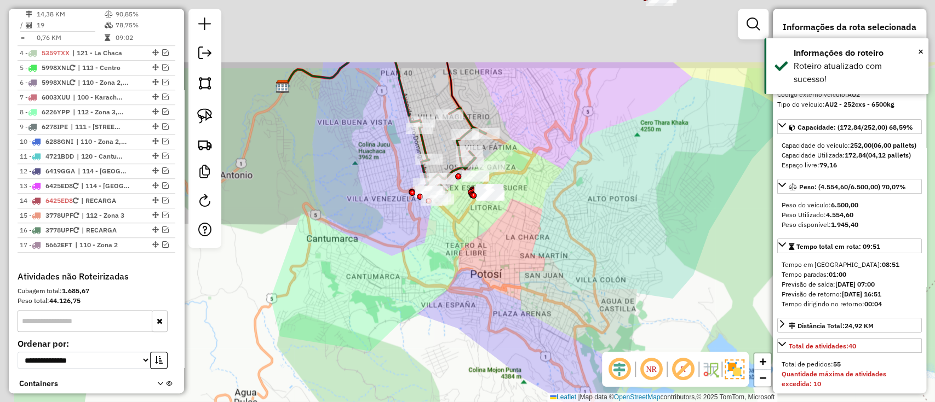
drag, startPoint x: 351, startPoint y: 140, endPoint x: 406, endPoint y: 212, distance: 90.7
click at [375, 269] on div "Janela de atendimento Grade de atendimento Capacidade Transportadoras Veículos …" at bounding box center [467, 201] width 935 height 402
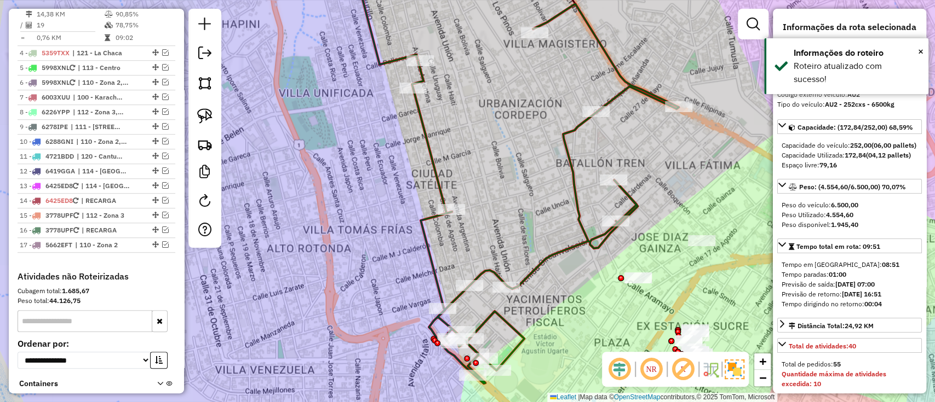
click at [431, 162] on icon at bounding box center [545, 194] width 267 height 380
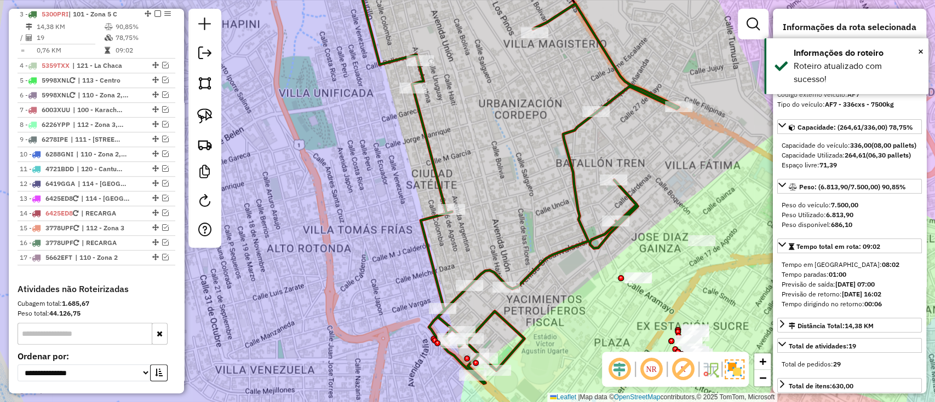
scroll to position [460, 0]
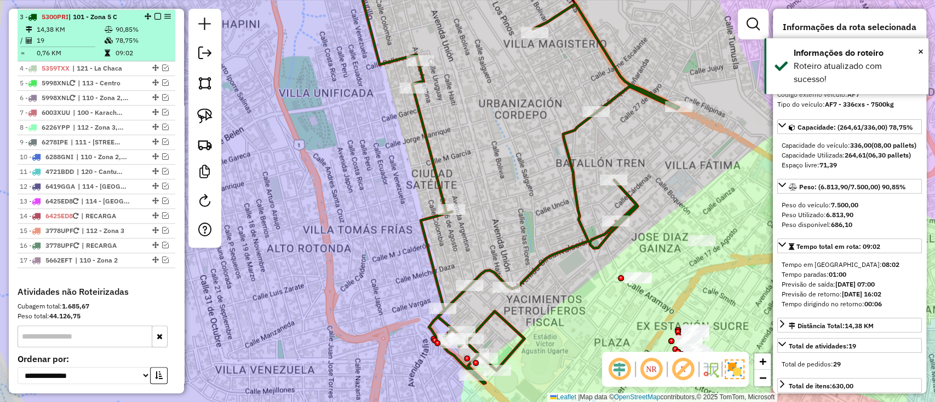
click at [157, 15] on em at bounding box center [157, 16] width 7 height 7
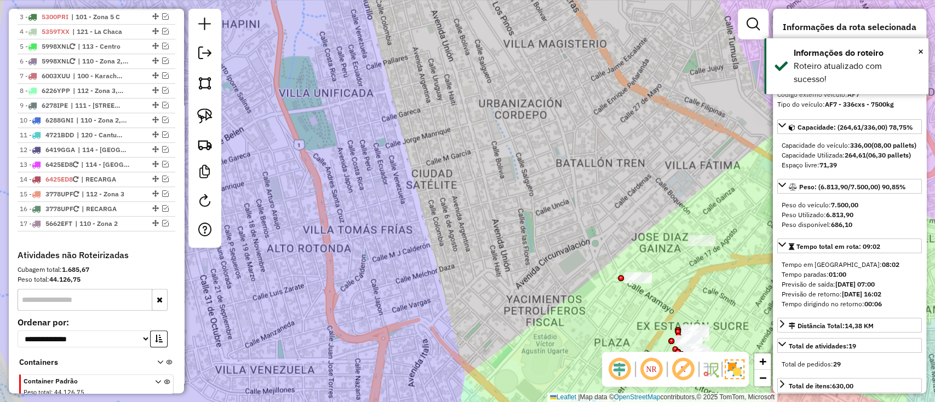
drag, startPoint x: 504, startPoint y: 240, endPoint x: 409, endPoint y: 146, distance: 134.0
click at [413, 148] on div "Janela de atendimento Grade de atendimento Capacidade Transportadoras Veículos …" at bounding box center [467, 201] width 935 height 402
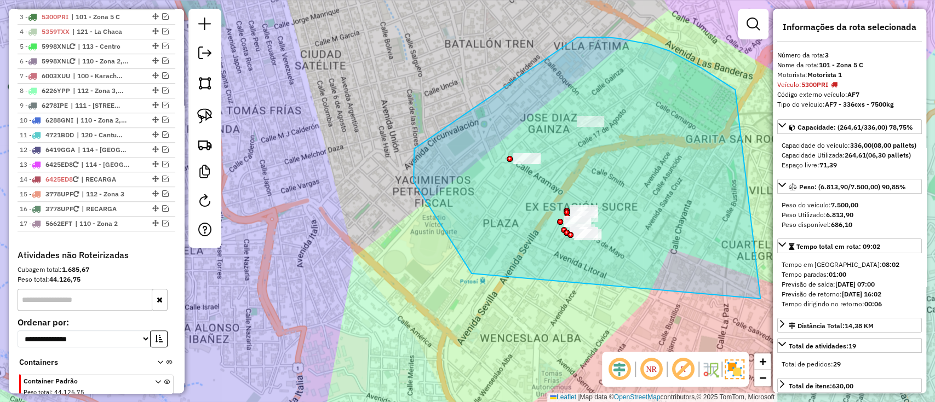
drag, startPoint x: 471, startPoint y: 274, endPoint x: 573, endPoint y: 37, distance: 257.6
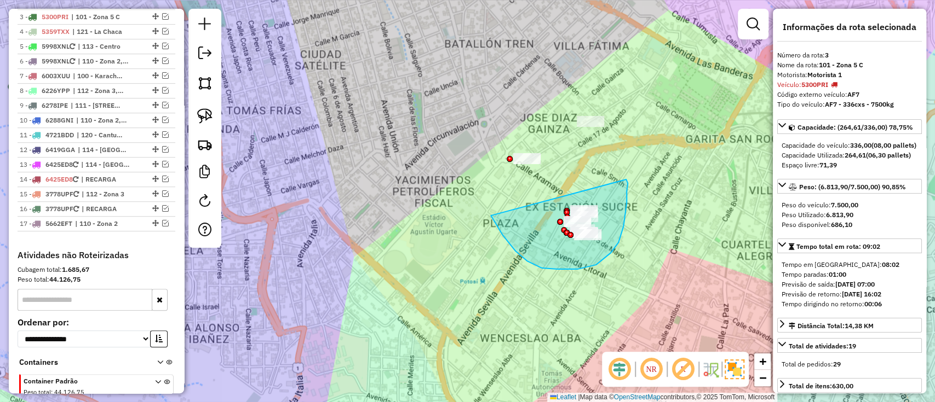
drag, startPoint x: 515, startPoint y: 251, endPoint x: 625, endPoint y: 179, distance: 131.2
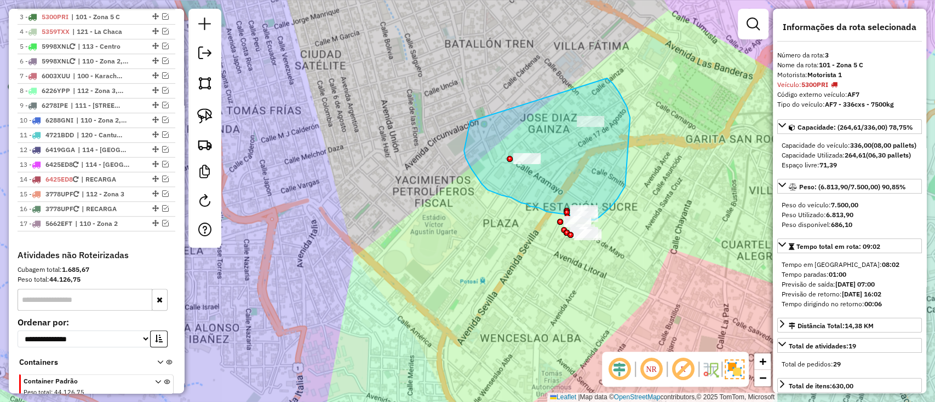
drag, startPoint x: 471, startPoint y: 169, endPoint x: 599, endPoint y: 72, distance: 160.7
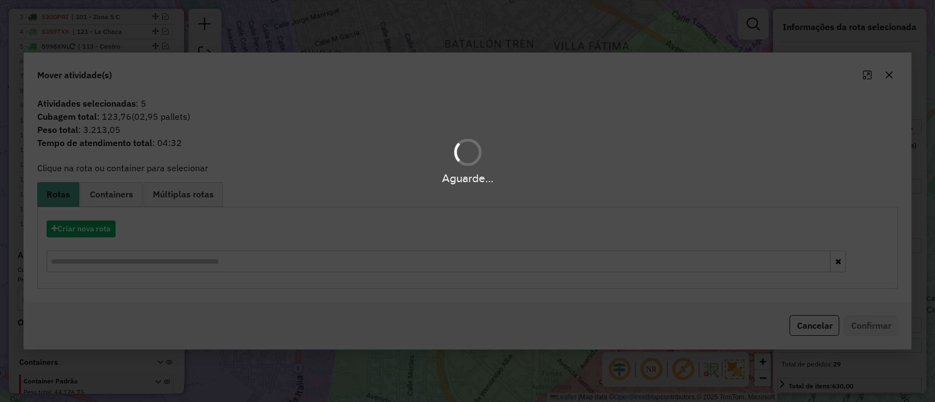
click at [78, 231] on div "Aguarde..." at bounding box center [467, 201] width 935 height 402
click at [84, 226] on div "Aguarde..." at bounding box center [467, 201] width 935 height 402
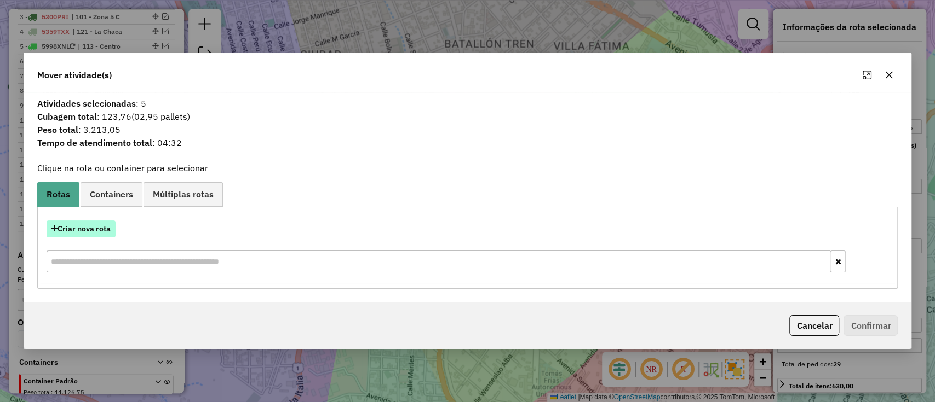
click at [85, 228] on button "Criar nova rota" at bounding box center [81, 229] width 69 height 17
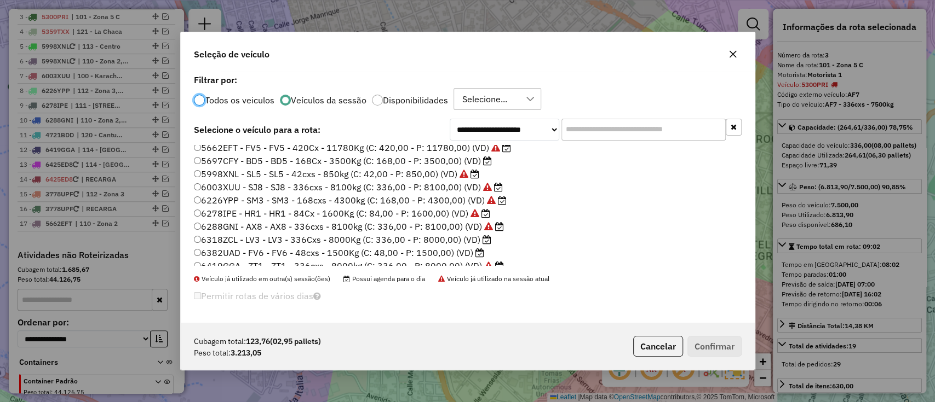
scroll to position [116, 0]
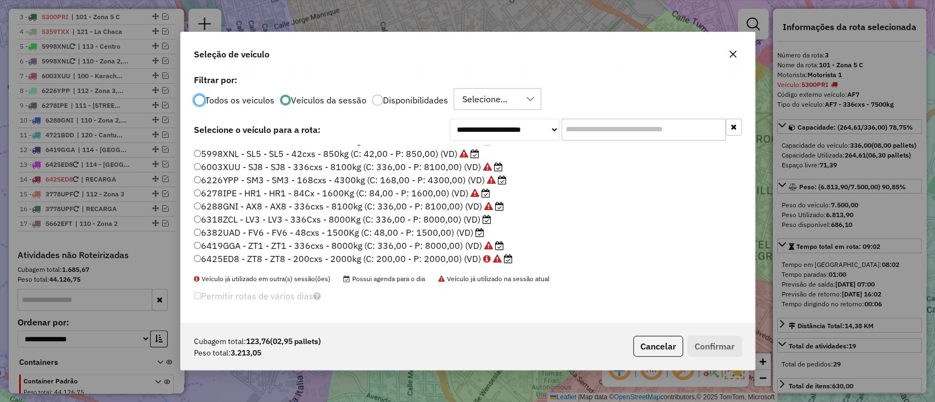
click at [469, 231] on label "6382UAD - FV6 - FV6 - 48cxs - 1500Kg (C: 48,00 - P: 1500,00) (VD)" at bounding box center [339, 232] width 290 height 13
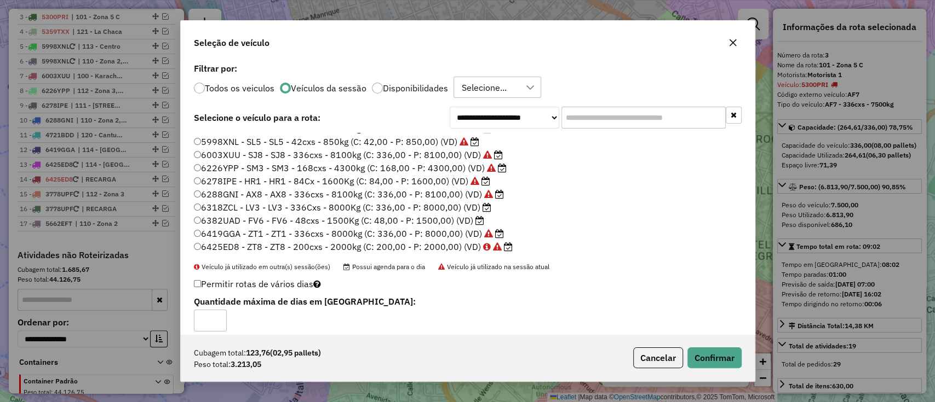
click at [467, 205] on label "6318ZCL - LV3 - LV3 - 336Cxs - 8000Kg (C: 336,00 - P: 8000,00) (VD)" at bounding box center [342, 207] width 297 height 13
click at [708, 359] on button "Confirmar" at bounding box center [714, 358] width 54 height 21
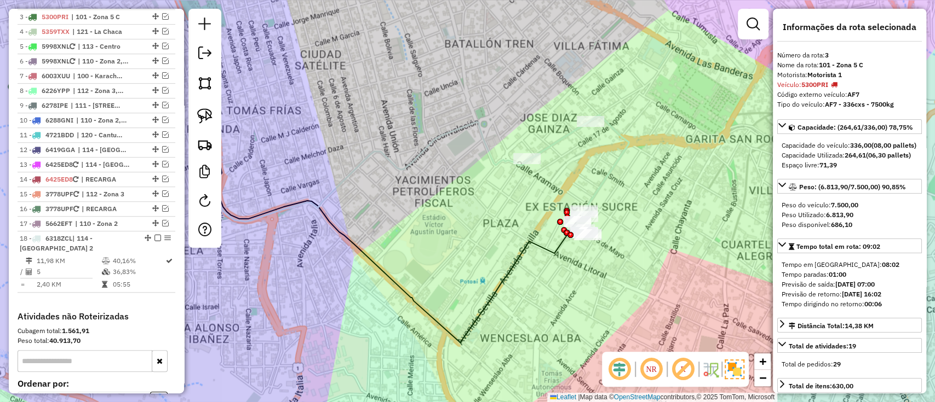
click at [609, 169] on icon at bounding box center [578, 165] width 101 height 100
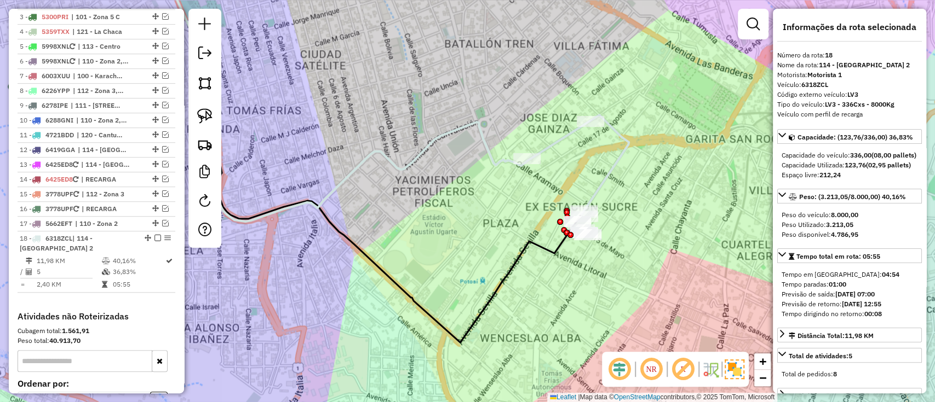
scroll to position [602, 0]
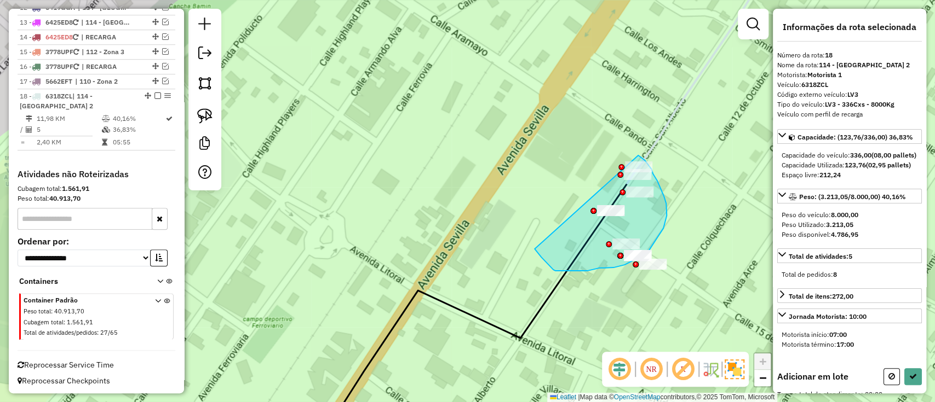
drag, startPoint x: 559, startPoint y: 271, endPoint x: 634, endPoint y: 153, distance: 140.4
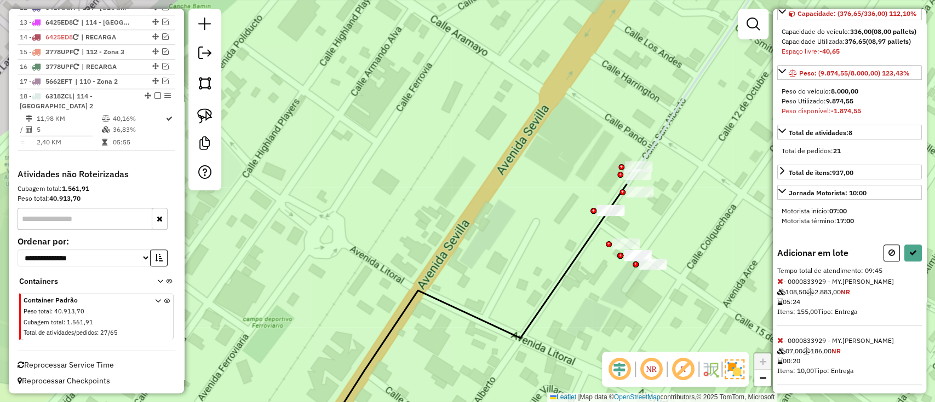
scroll to position [292, 0]
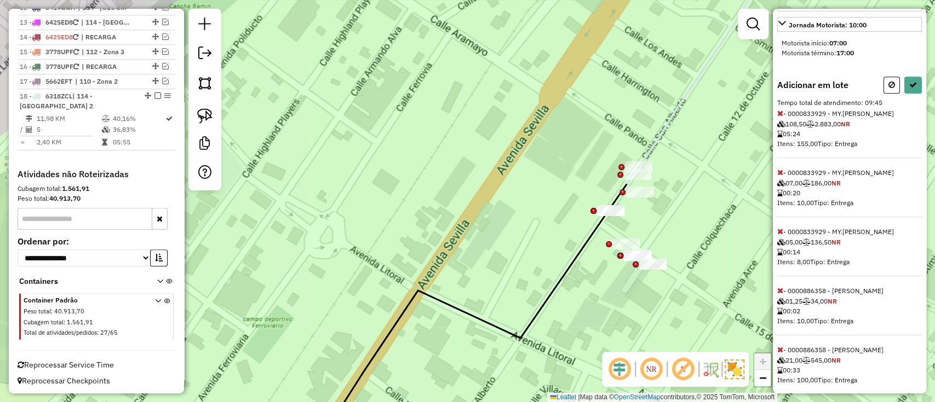
click at [780, 117] on icon at bounding box center [780, 114] width 6 height 8
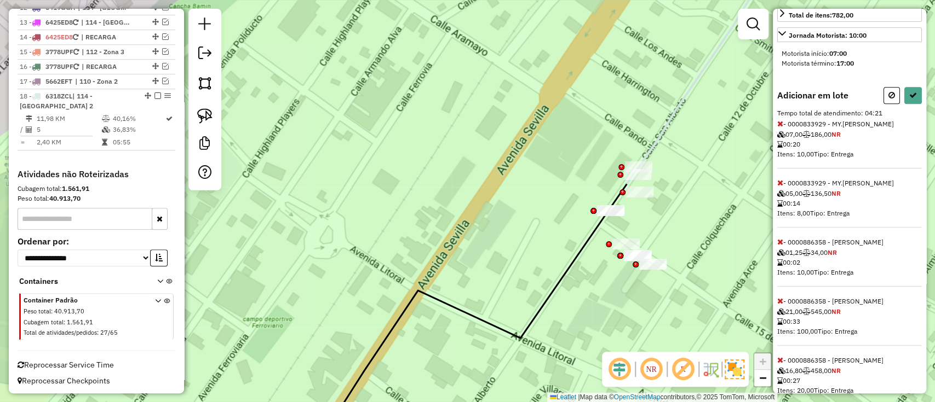
click at [780, 128] on icon at bounding box center [780, 124] width 6 height 8
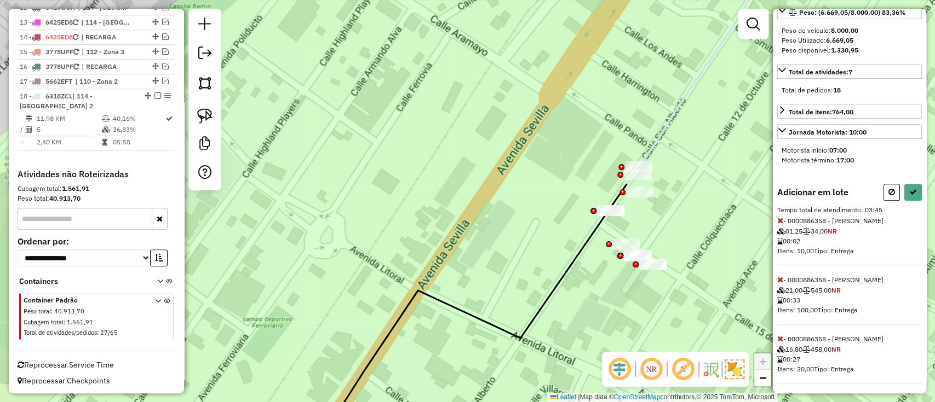
scroll to position [62, 0]
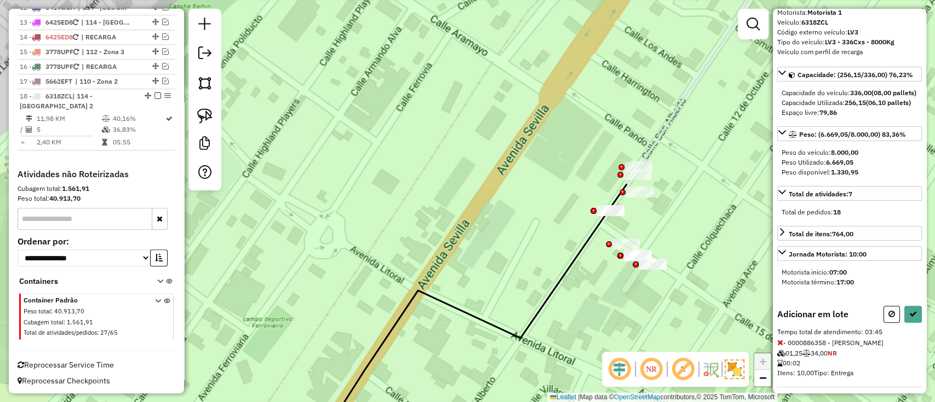
select select "**********"
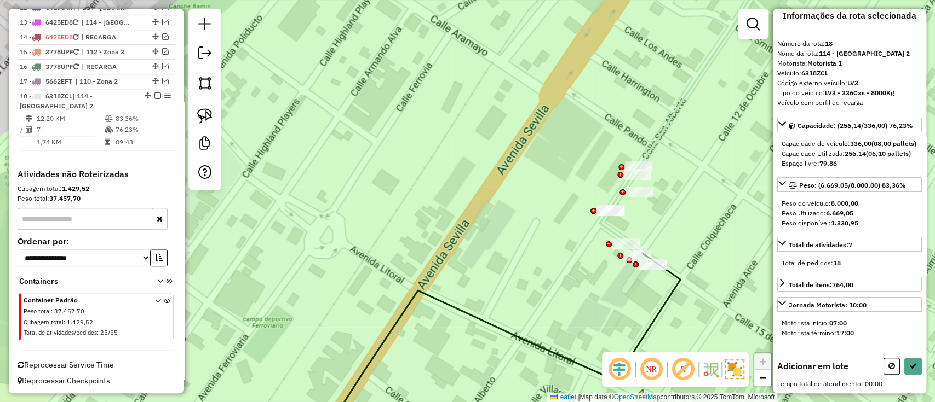
scroll to position [0, 0]
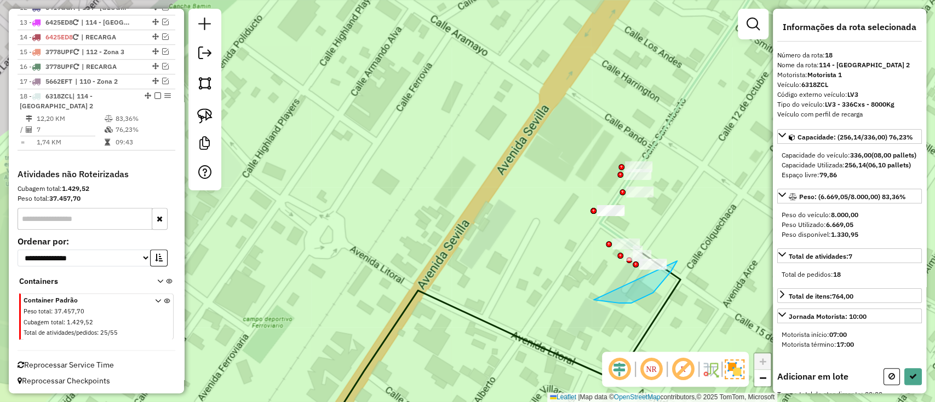
drag, startPoint x: 619, startPoint y: 303, endPoint x: 672, endPoint y: 227, distance: 92.8
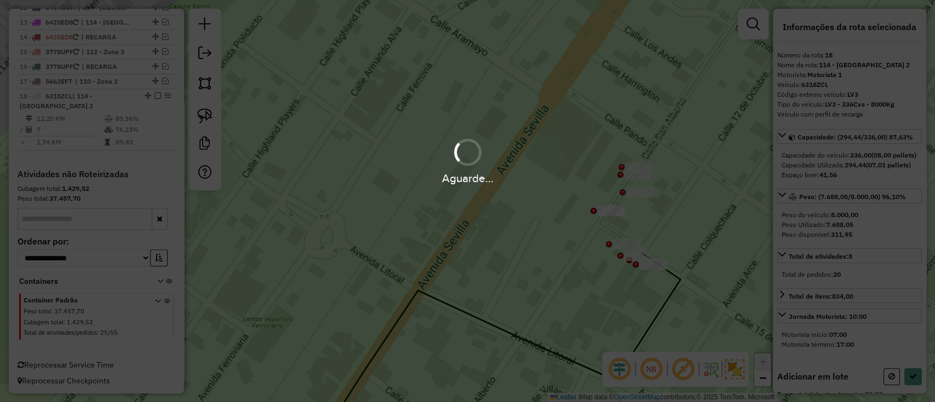
select select "**********"
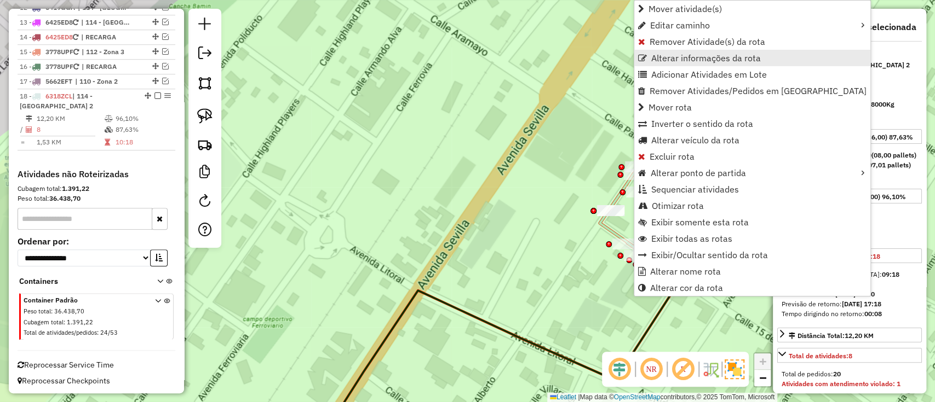
click at [671, 56] on span "Alterar informações da rota" at bounding box center [706, 58] width 110 height 9
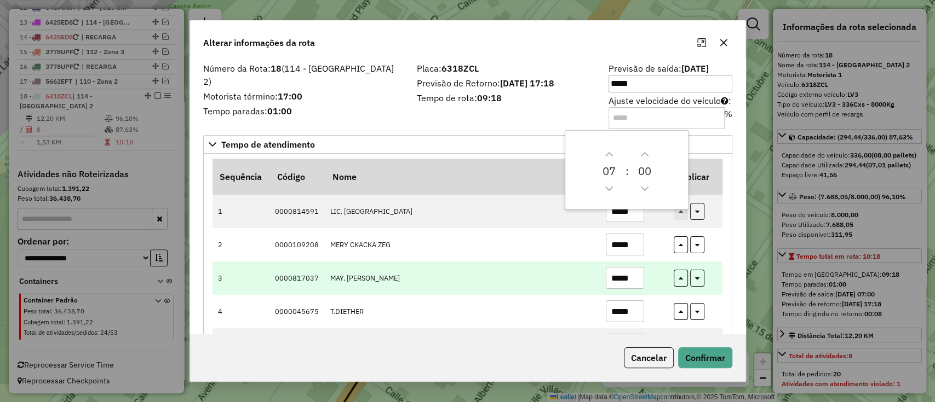
click at [627, 274] on input "*****" at bounding box center [625, 278] width 38 height 22
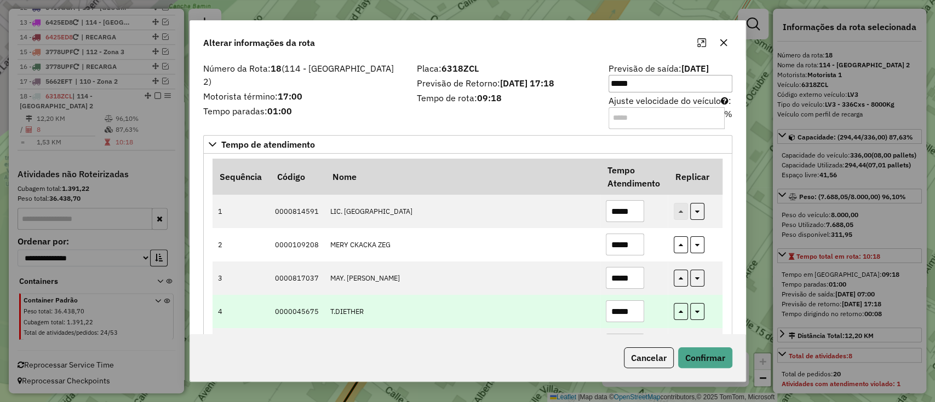
type input "*****"
click at [630, 309] on input "*****" at bounding box center [625, 312] width 38 height 22
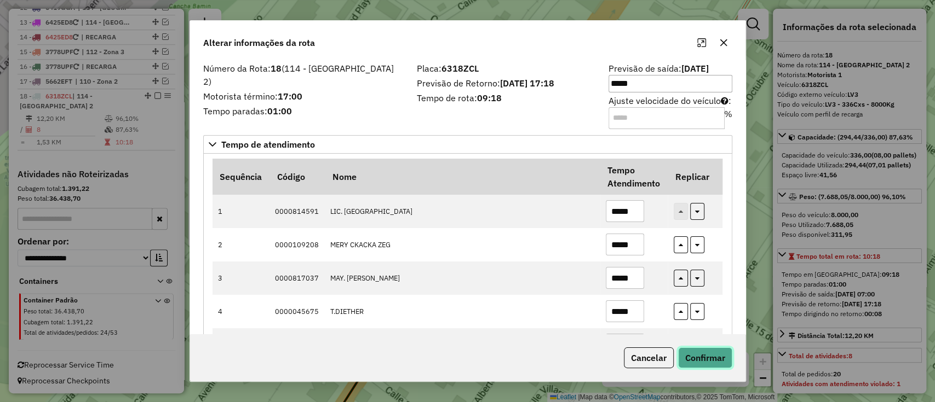
click at [694, 350] on button "Confirmar" at bounding box center [705, 358] width 54 height 21
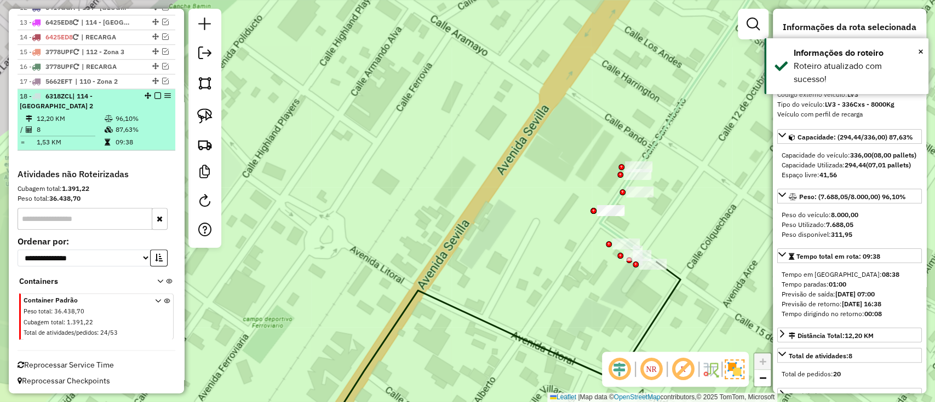
click at [156, 93] on em at bounding box center [157, 96] width 7 height 7
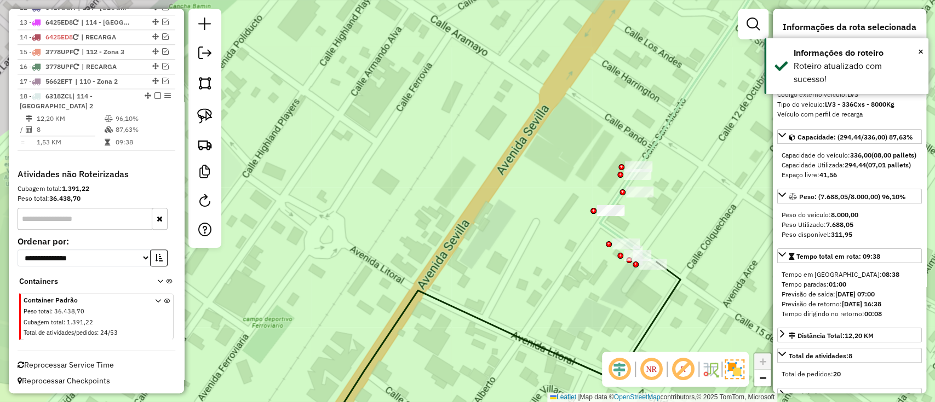
scroll to position [556, 0]
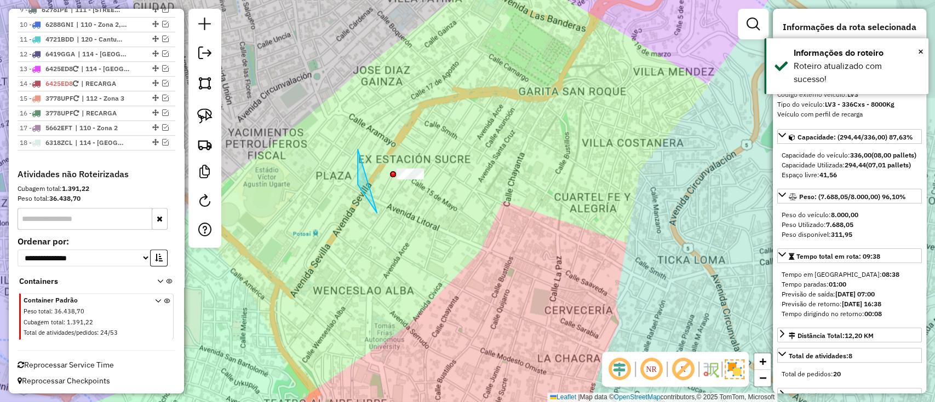
drag, startPoint x: 358, startPoint y: 177, endPoint x: 482, endPoint y: 143, distance: 129.4
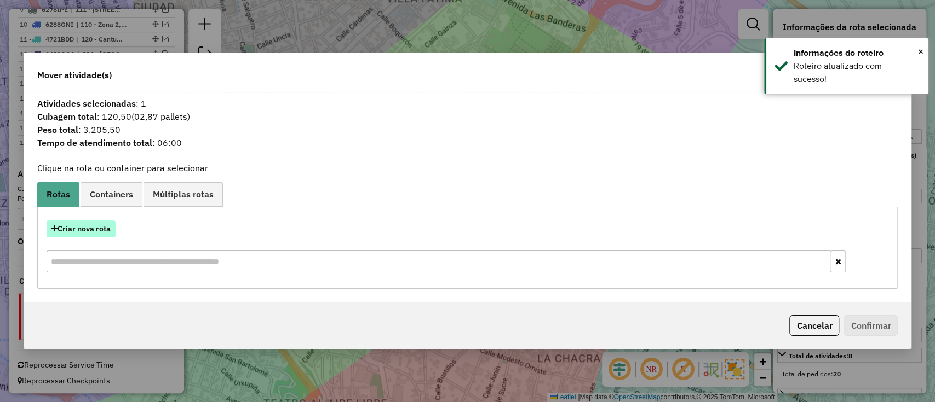
click at [87, 232] on button "Criar nova rota" at bounding box center [81, 229] width 69 height 17
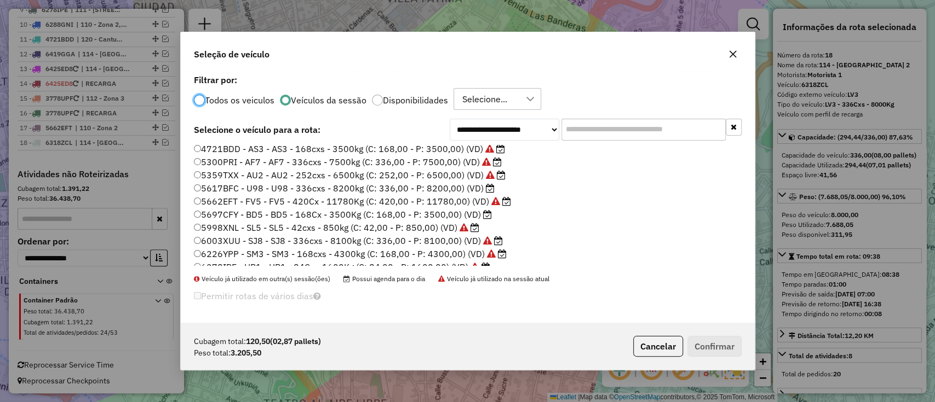
scroll to position [73, 0]
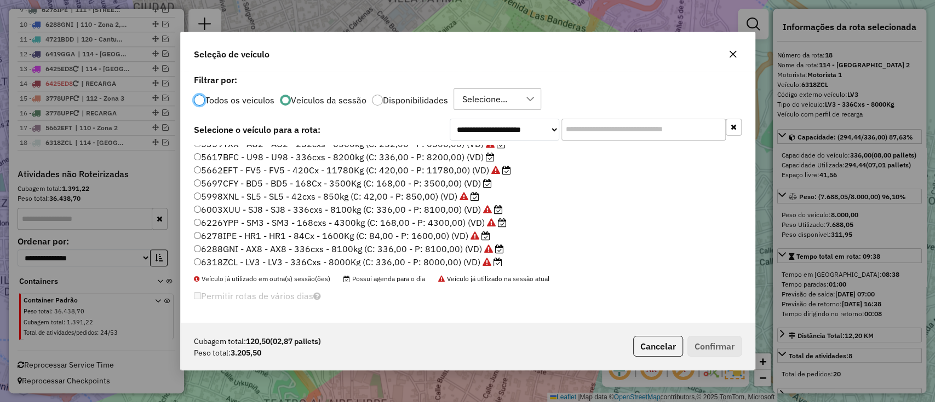
click at [460, 181] on label "5697CFY - BD5 - BD5 - 168Cx - 3500Kg (C: 168,00 - P: 3500,00) (VD)" at bounding box center [343, 183] width 298 height 13
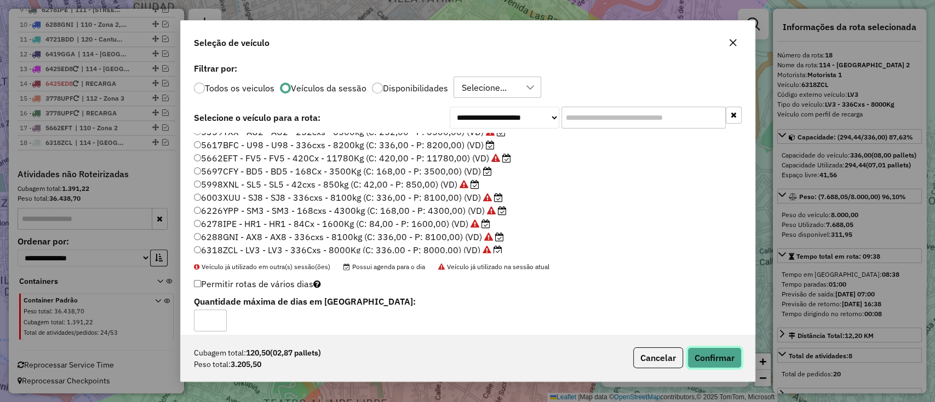
click at [721, 365] on button "Confirmar" at bounding box center [714, 358] width 54 height 21
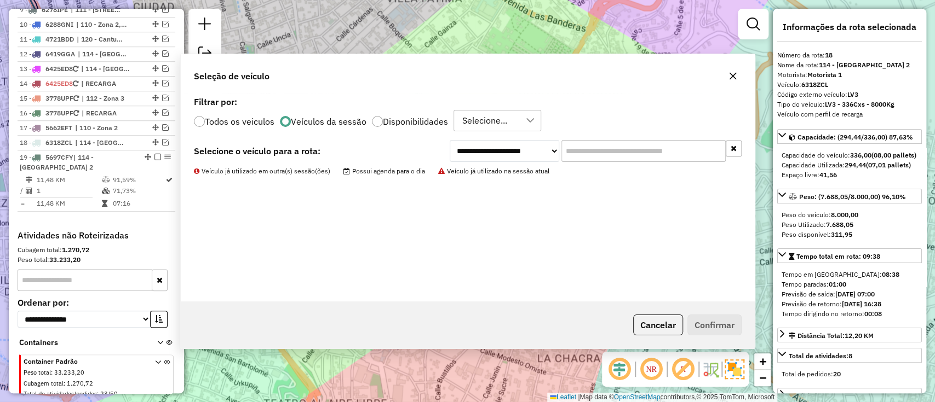
scroll to position [617, 0]
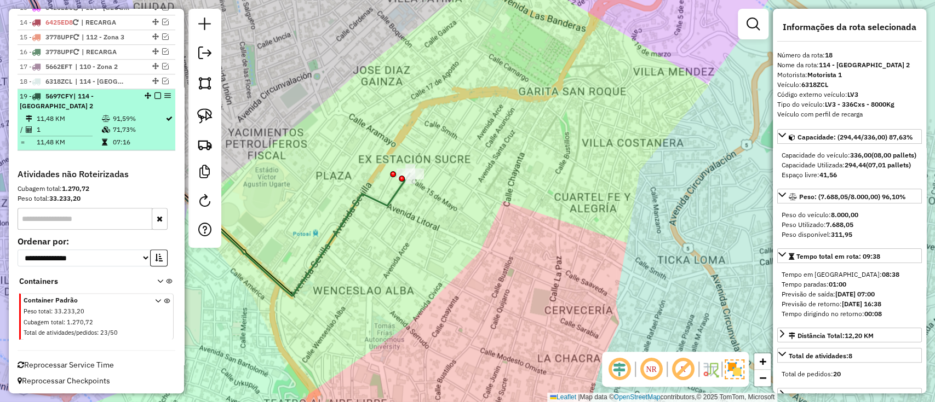
click at [154, 93] on em at bounding box center [157, 96] width 7 height 7
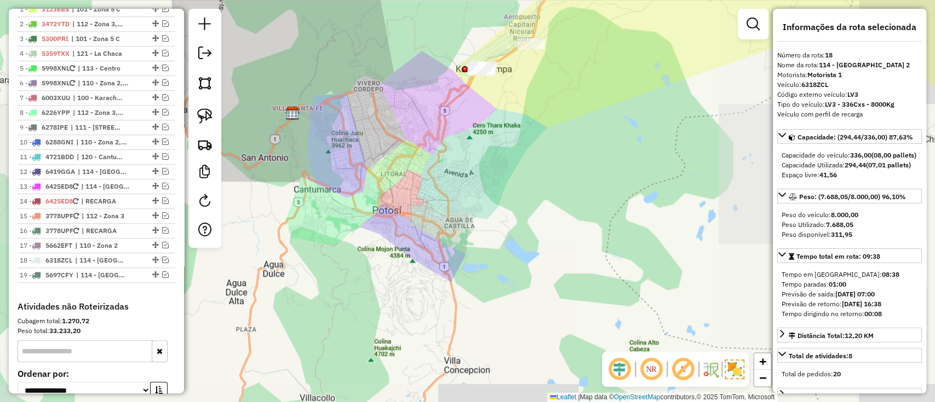
scroll to position [425, 0]
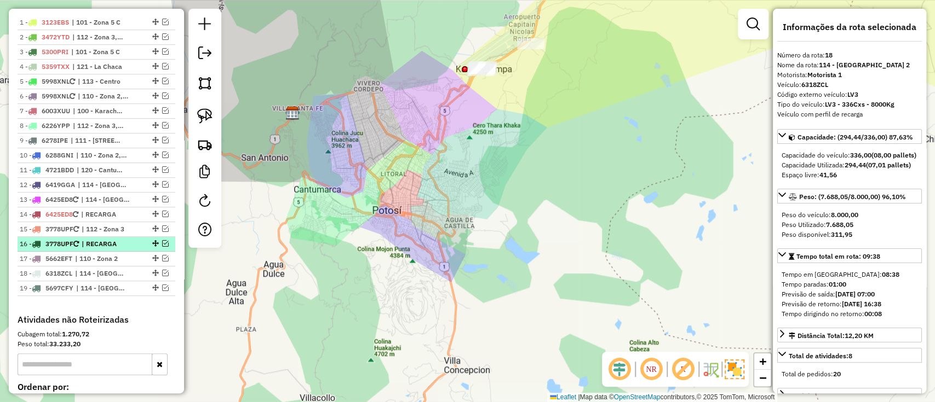
click at [163, 243] on em at bounding box center [165, 243] width 7 height 7
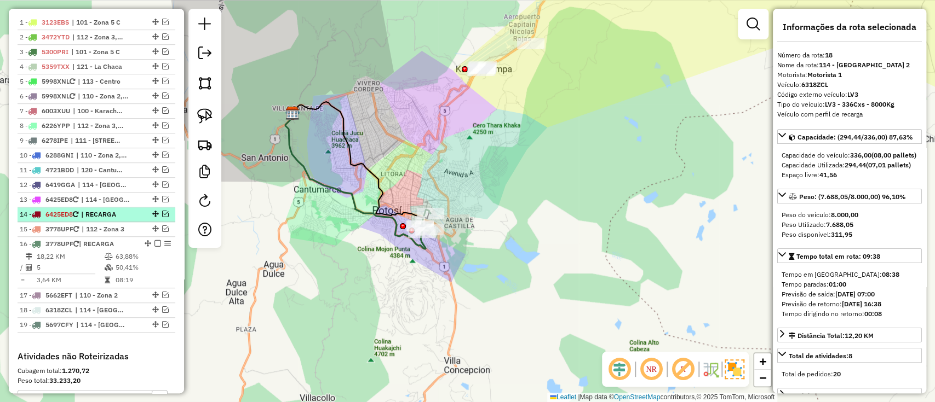
scroll to position [352, 0]
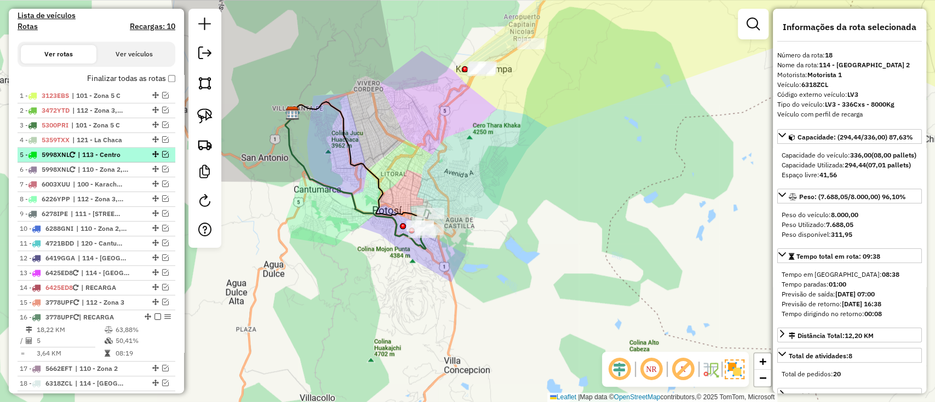
click at [97, 160] on li "5 - 5998XNL | 113 - Centro" at bounding box center [97, 155] width 158 height 15
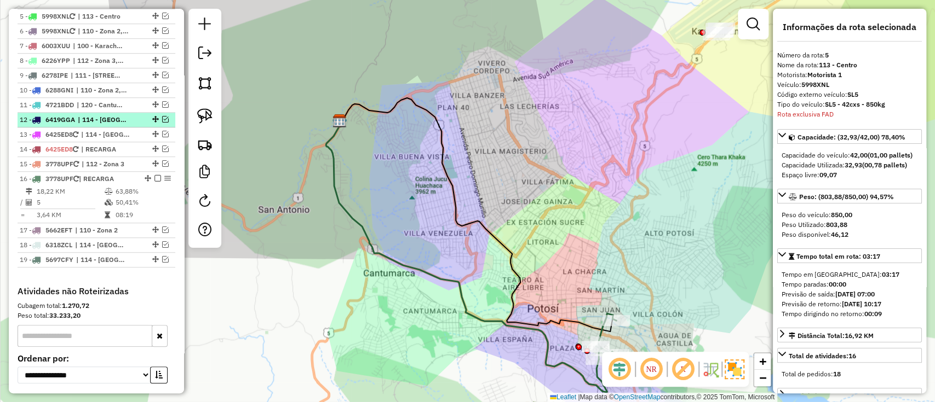
scroll to position [417, 0]
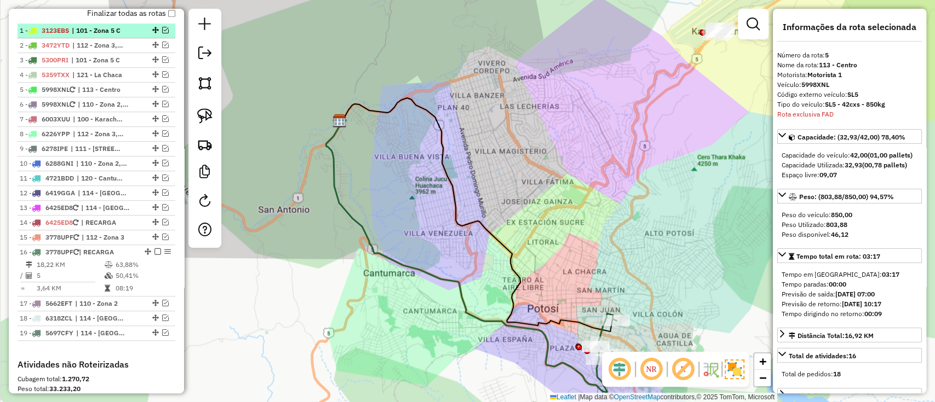
click at [96, 26] on span "| 101 - Zona 5 C" at bounding box center [97, 31] width 50 height 10
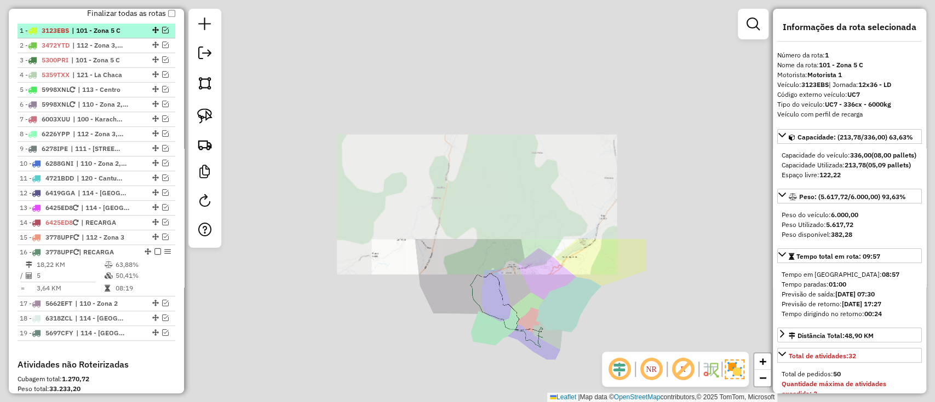
click at [97, 37] on li "1 - 3123EBS | 101 - Zona 5 C" at bounding box center [97, 31] width 158 height 15
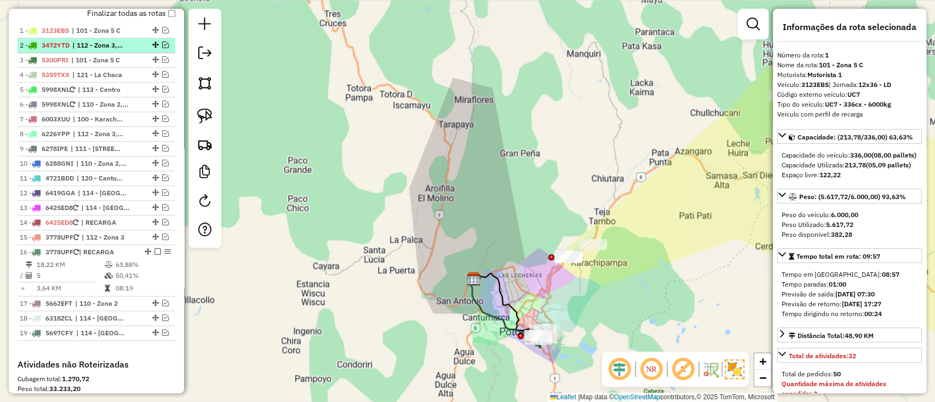
click at [95, 49] on span "| 112 - Zona 3, 114 - Casco Viejo 2" at bounding box center [97, 46] width 50 height 10
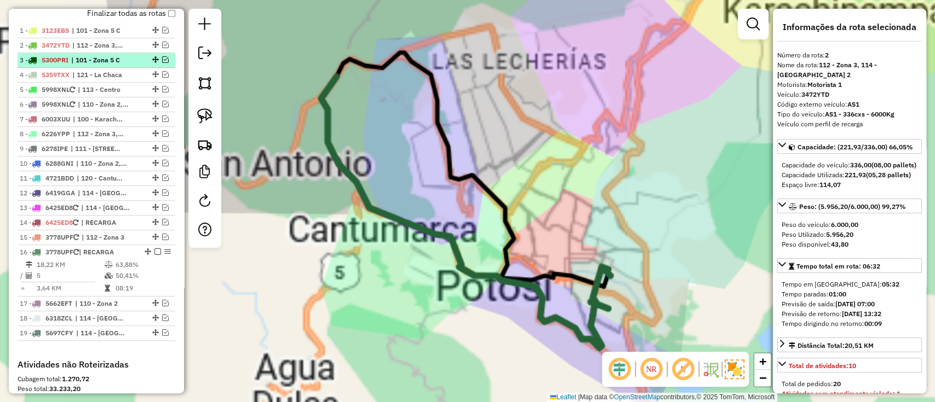
click at [94, 59] on span "| 101 - Zona 5 C" at bounding box center [96, 60] width 50 height 10
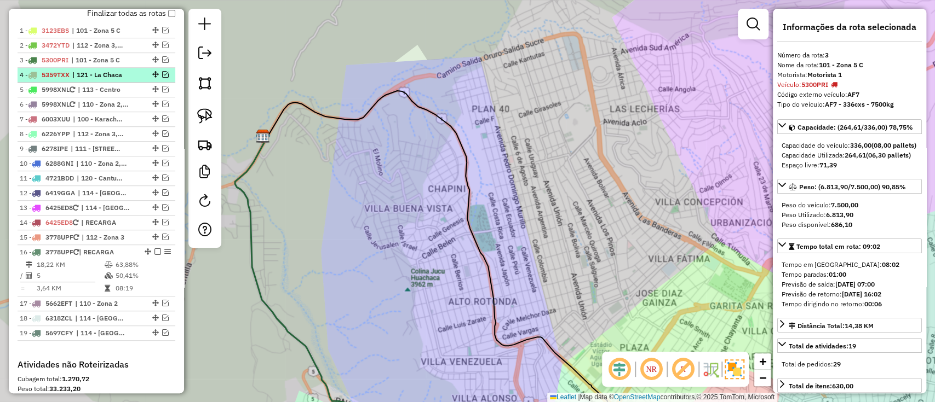
click at [92, 72] on span "| 121 - La Chaca" at bounding box center [97, 75] width 50 height 10
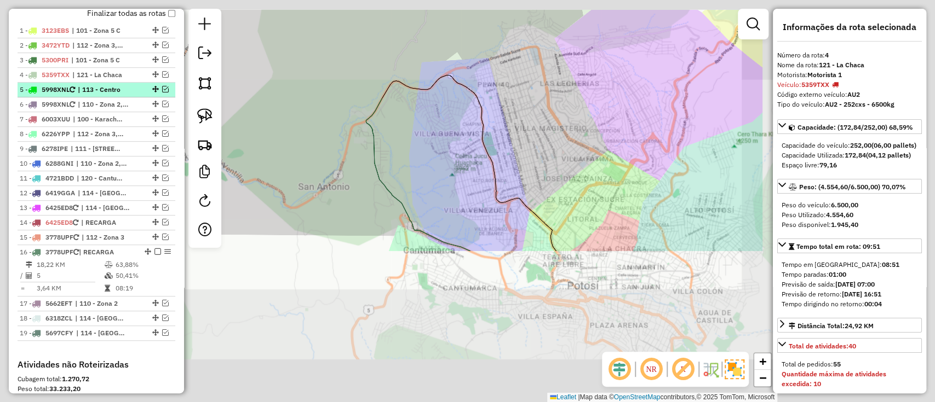
click at [93, 87] on span "| 113 - Centro" at bounding box center [103, 90] width 50 height 10
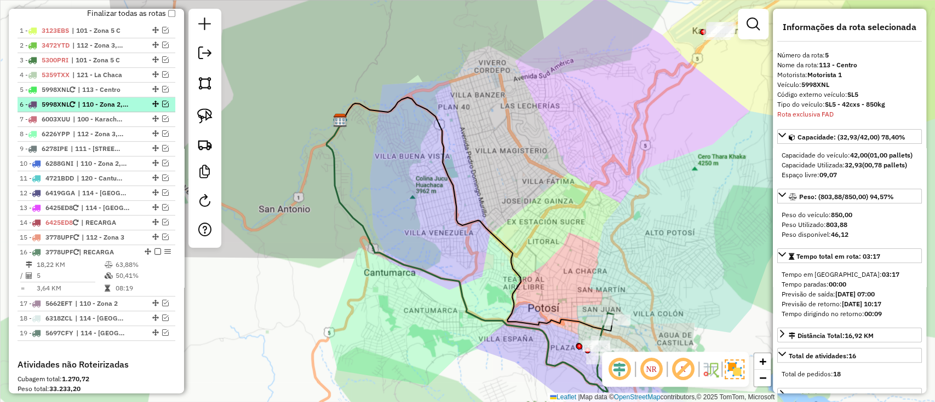
click at [92, 105] on li "6 - 5998XNL | 110 - Zona 2, 111 - Calle Angosta, 113 - Centro" at bounding box center [97, 104] width 158 height 15
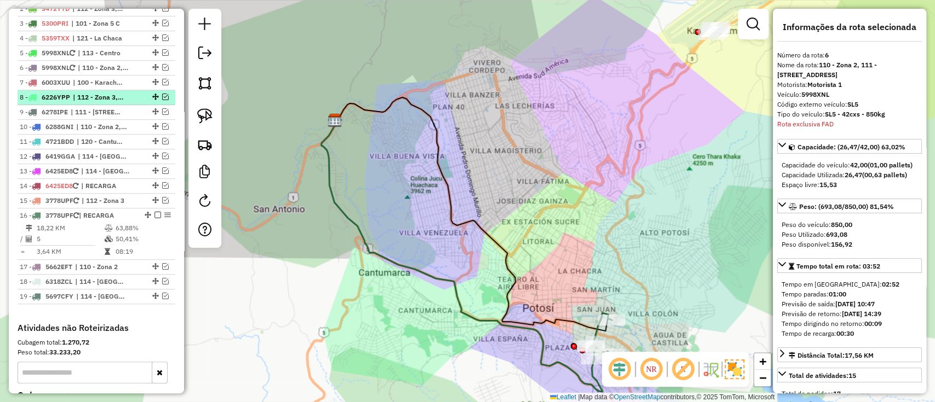
click at [92, 123] on ul "1 - 3123EBS | 101 - Zona 5 C 2 - 3472YTD | 112 - Zona 3, 114 - Casco Viejo 2 3 …" at bounding box center [97, 146] width 158 height 318
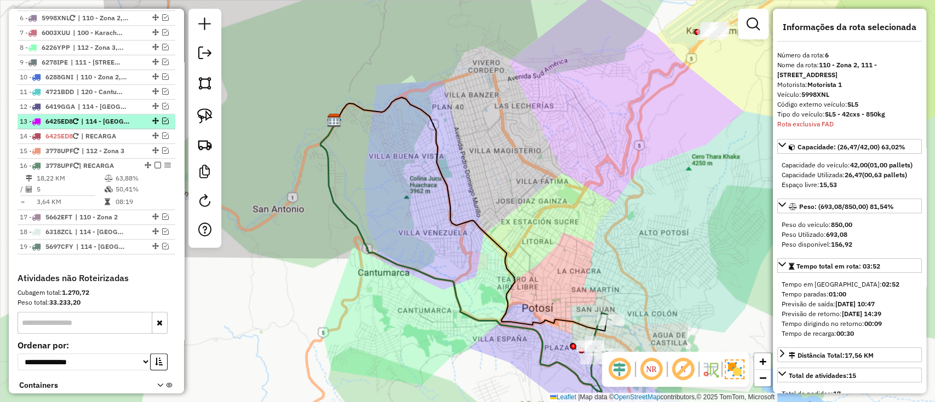
click at [95, 136] on span "| RECARGA" at bounding box center [106, 136] width 50 height 10
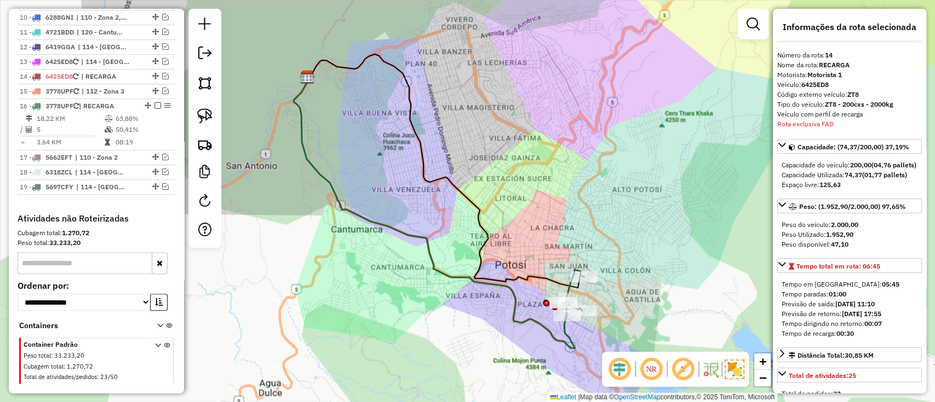
scroll to position [607, 0]
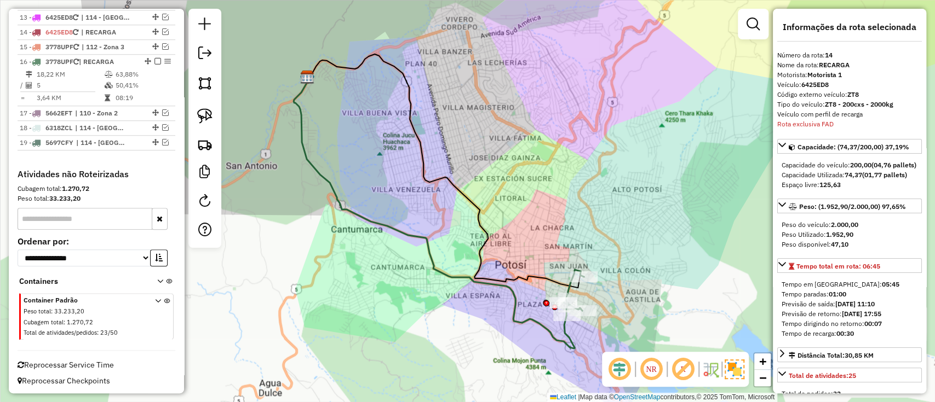
click at [85, 149] on div "1 - 3123EBS | 101 - Zona 5 C 2 - 3472YTD | 112 - Zona 3, 114 - Casco Viejo 2 3 …" at bounding box center [97, 1] width 158 height 336
click at [85, 138] on span "| 114 - Casco Viejo 2" at bounding box center [101, 143] width 50 height 10
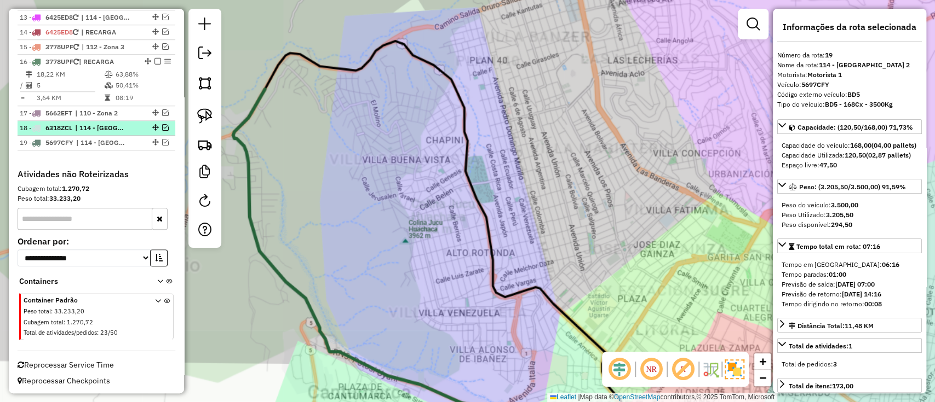
click at [84, 128] on span "| 114 - Casco Viejo 2" at bounding box center [100, 128] width 50 height 10
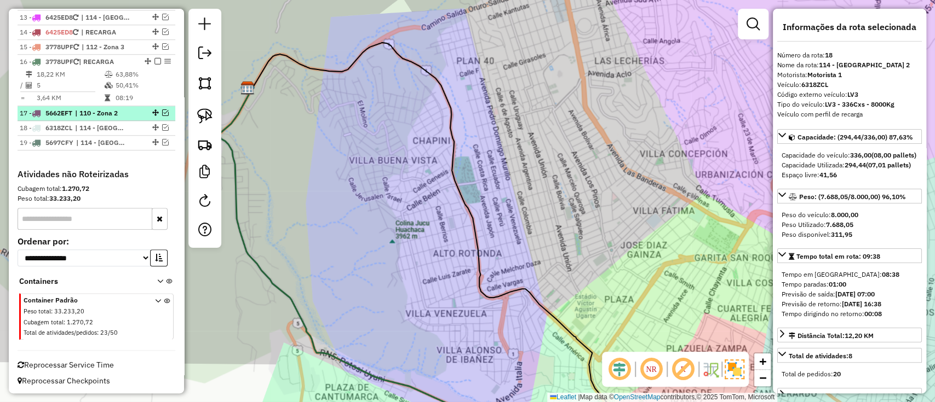
click at [82, 114] on span "| 110 - Zona 2" at bounding box center [100, 113] width 50 height 10
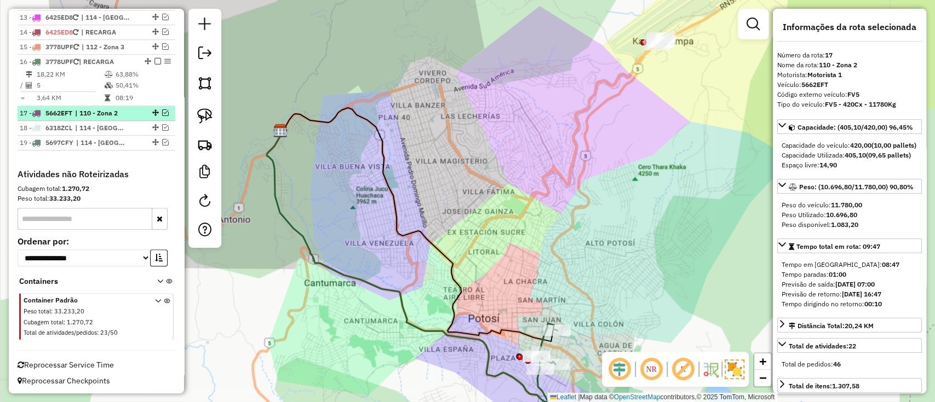
click at [162, 112] on em at bounding box center [165, 113] width 7 height 7
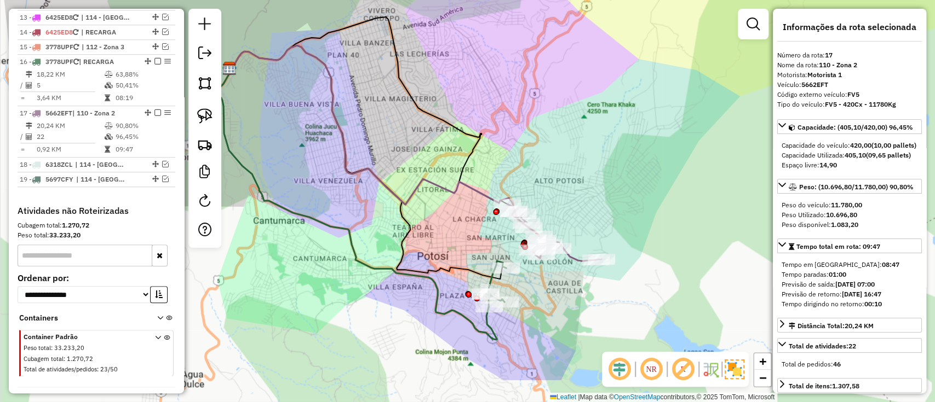
drag, startPoint x: 324, startPoint y: 159, endPoint x: 307, endPoint y: 149, distance: 19.6
click at [307, 149] on div "Janela de atendimento Grade de atendimento Capacidade Transportadoras Veículos …" at bounding box center [467, 201] width 935 height 402
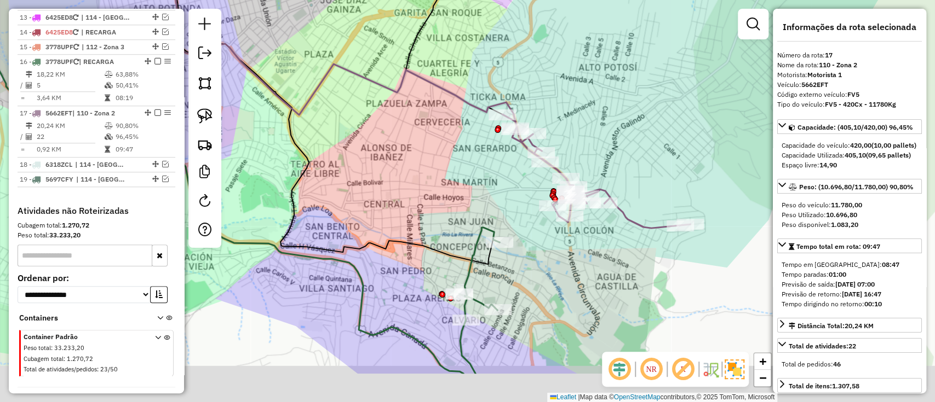
drag, startPoint x: 504, startPoint y: 261, endPoint x: 430, endPoint y: 160, distance: 124.9
click at [431, 164] on div "Janela de atendimento Grade de atendimento Capacidade Transportadoras Veículos …" at bounding box center [467, 201] width 935 height 402
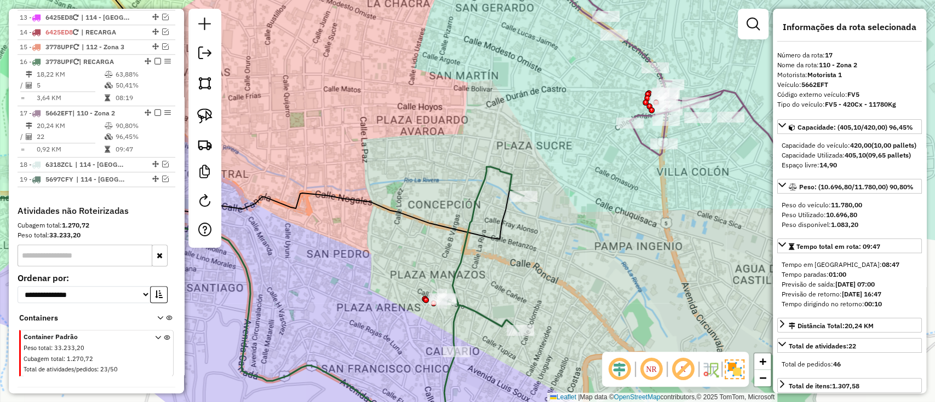
click at [461, 253] on icon at bounding box center [483, 259] width 82 height 185
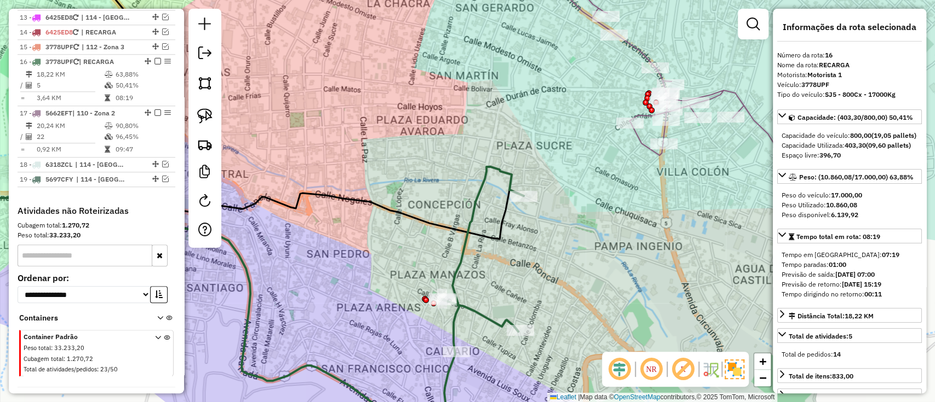
scroll to position [644, 0]
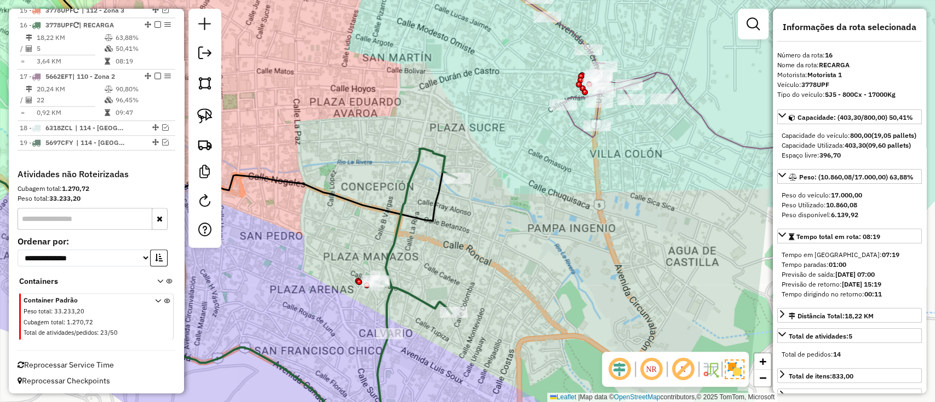
drag, startPoint x: 539, startPoint y: 285, endPoint x: 440, endPoint y: 256, distance: 102.6
click at [441, 257] on div "Janela de atendimento Grade de atendimento Capacidade Transportadoras Veículos …" at bounding box center [467, 201] width 935 height 402
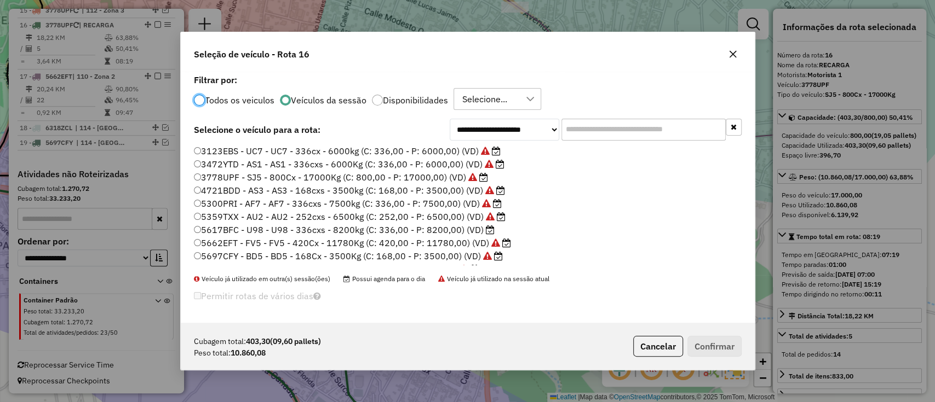
scroll to position [5, 3]
drag, startPoint x: 594, startPoint y: 116, endPoint x: 588, endPoint y: 132, distance: 17.5
click at [590, 125] on div "**********" at bounding box center [468, 197] width 574 height 251
click at [587, 138] on input "text" at bounding box center [643, 130] width 164 height 22
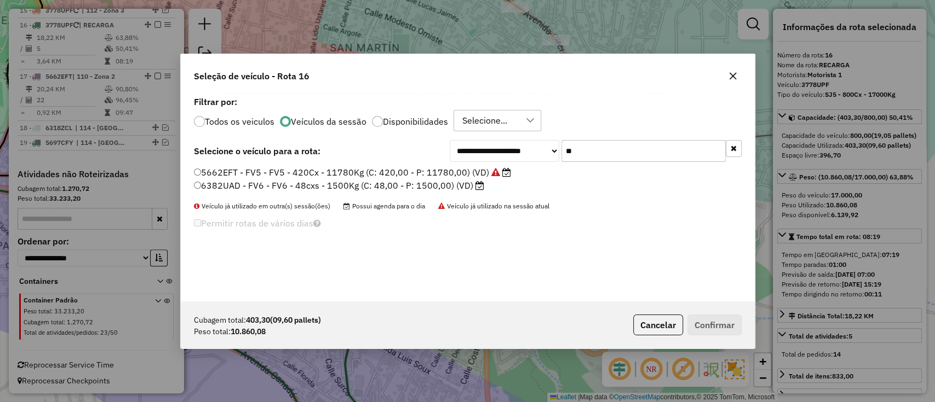
type input "**"
drag, startPoint x: 442, startPoint y: 186, endPoint x: 447, endPoint y: 188, distance: 5.7
click at [442, 186] on label "6382UAD - FV6 - FV6 - 48cxs - 1500Kg (C: 48,00 - P: 1500,00) (VD)" at bounding box center [339, 185] width 290 height 13
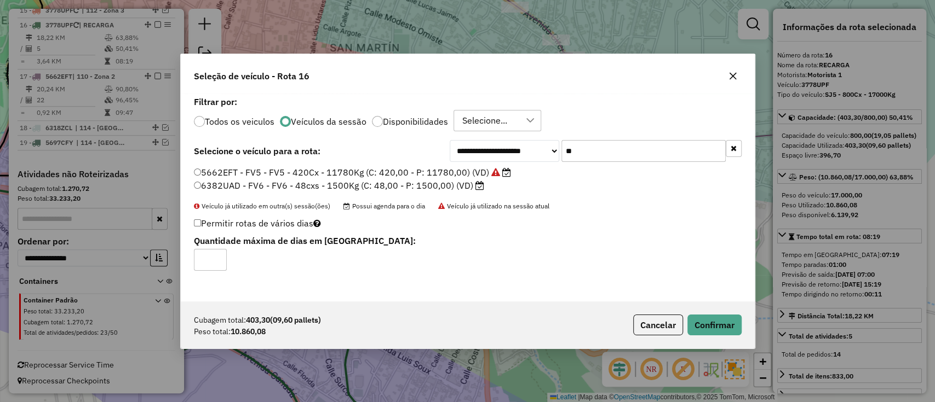
click at [469, 175] on label "5662EFT - FV5 - FV5 - 420Cx - 11780Kg (C: 420,00 - P: 11780,00) (VD)" at bounding box center [352, 172] width 317 height 13
click at [703, 329] on button "Confirmar" at bounding box center [714, 325] width 54 height 21
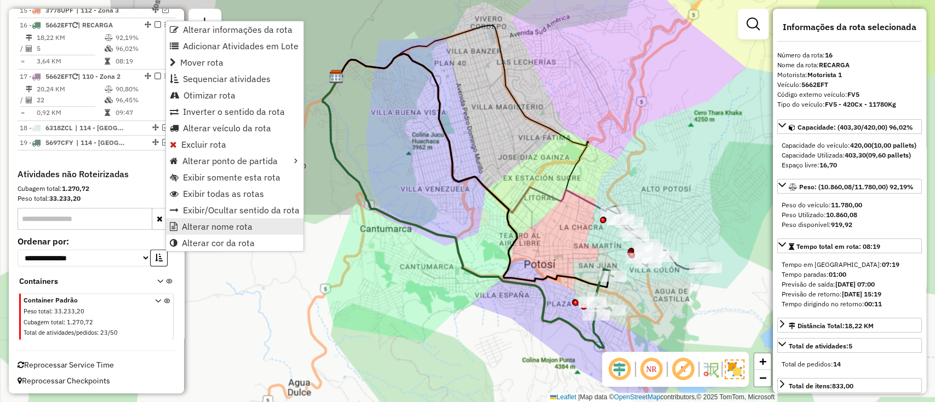
click at [217, 222] on span "Alterar nome rota" at bounding box center [217, 226] width 71 height 9
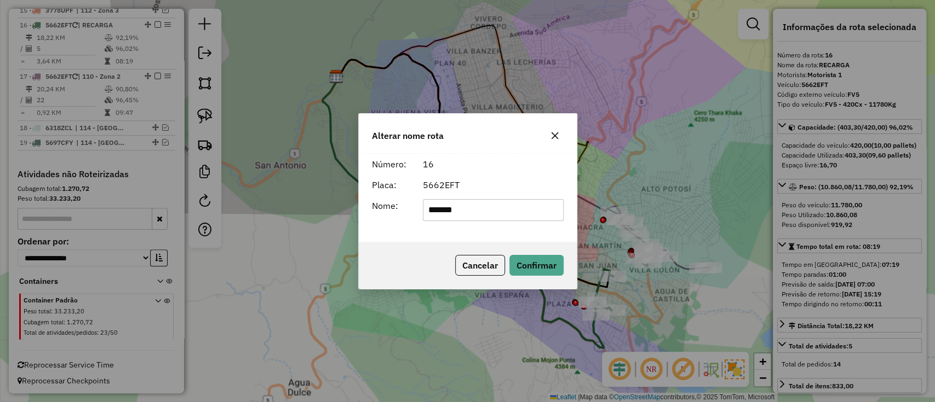
drag, startPoint x: 465, startPoint y: 208, endPoint x: 383, endPoint y: 204, distance: 81.7
click at [383, 204] on div "Nome: *******" at bounding box center [467, 210] width 205 height 22
type input "*"
click at [539, 268] on button "Confirmar" at bounding box center [536, 265] width 54 height 21
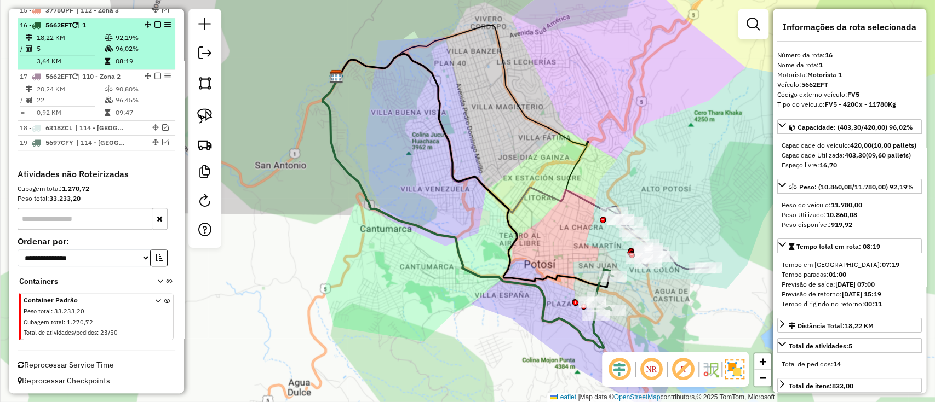
click at [154, 21] on em at bounding box center [157, 24] width 7 height 7
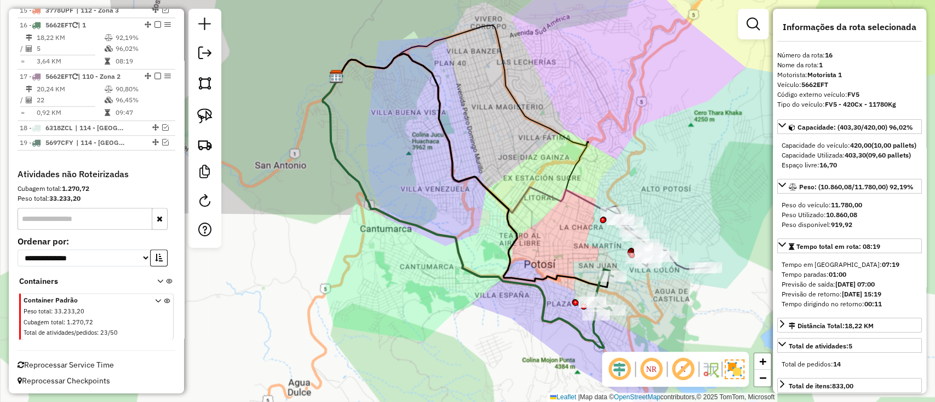
scroll to position [607, 0]
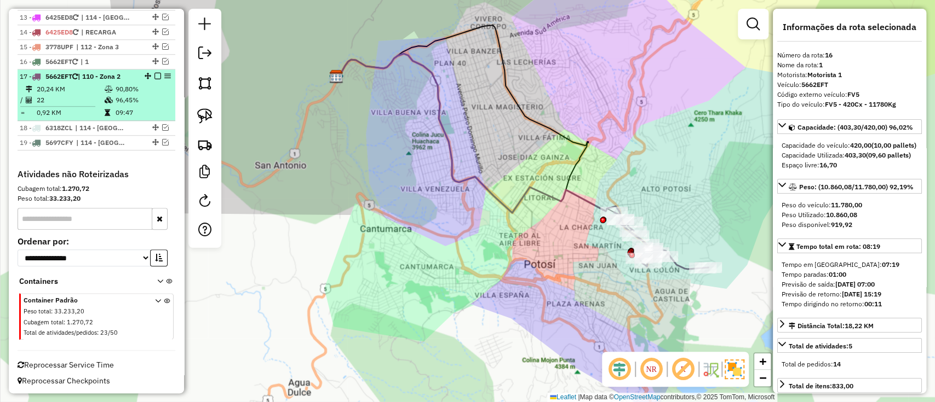
click at [149, 88] on td "90,80%" at bounding box center [142, 89] width 55 height 11
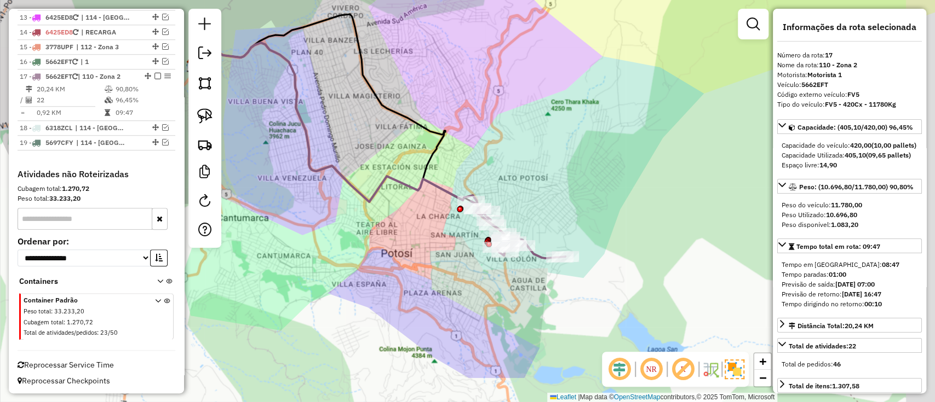
drag, startPoint x: 459, startPoint y: 257, endPoint x: 407, endPoint y: 209, distance: 70.5
click at [357, 187] on icon at bounding box center [343, 134] width 297 height 182
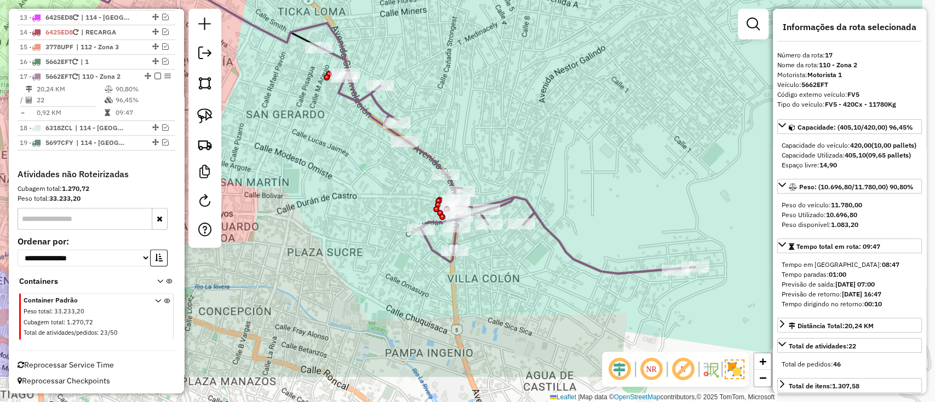
click at [348, 211] on div "Janela de atendimento Grade de atendimento Capacidade Transportadoras Veículos …" at bounding box center [467, 201] width 935 height 402
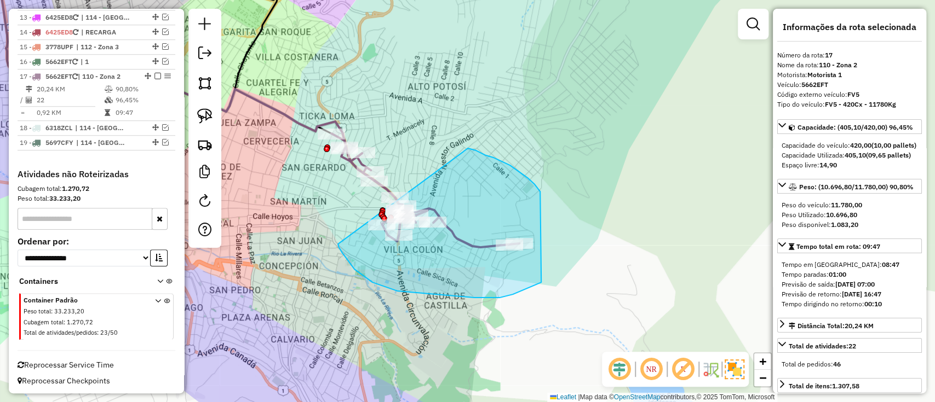
drag, startPoint x: 359, startPoint y: 273, endPoint x: 468, endPoint y: 148, distance: 165.3
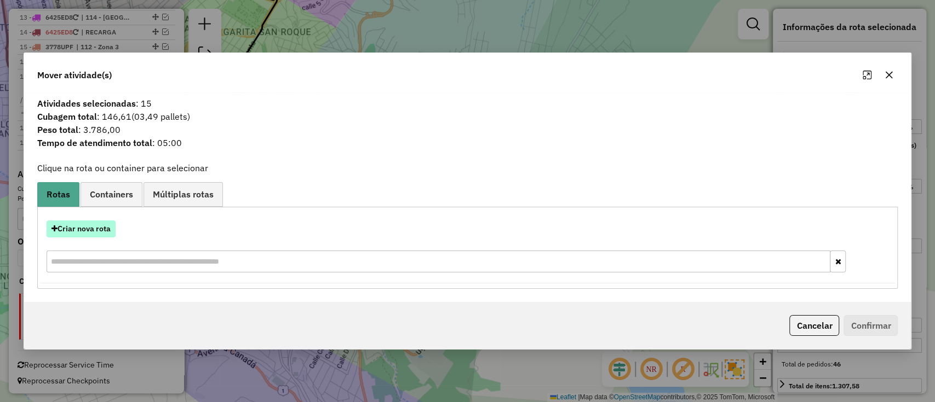
click at [101, 227] on button "Criar nova rota" at bounding box center [81, 229] width 69 height 17
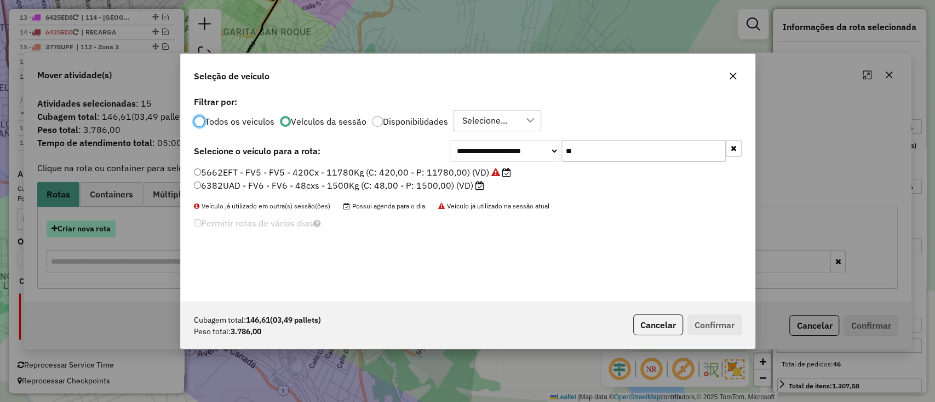
scroll to position [5, 3]
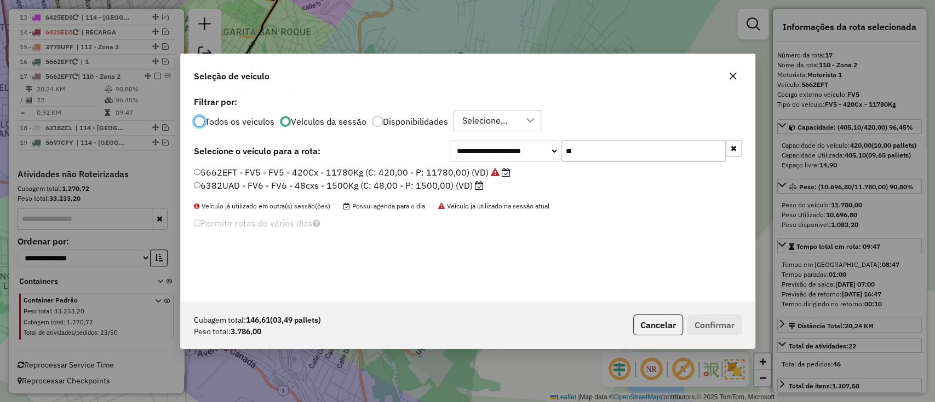
click at [735, 143] on button "button" at bounding box center [734, 148] width 16 height 17
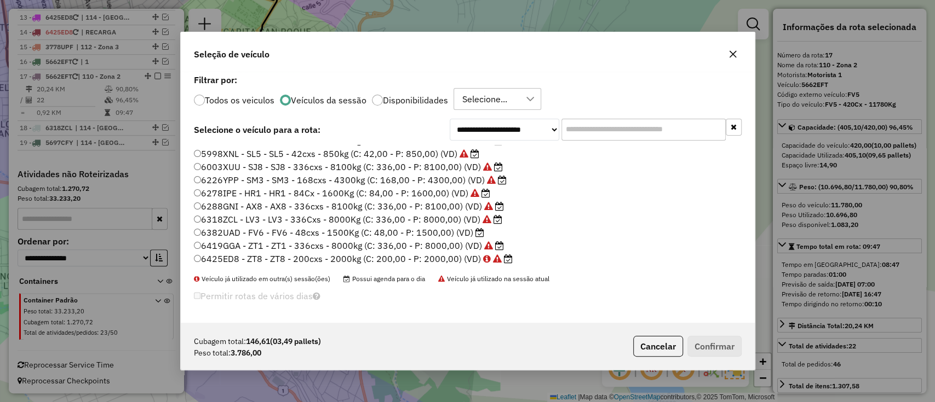
scroll to position [43, 0]
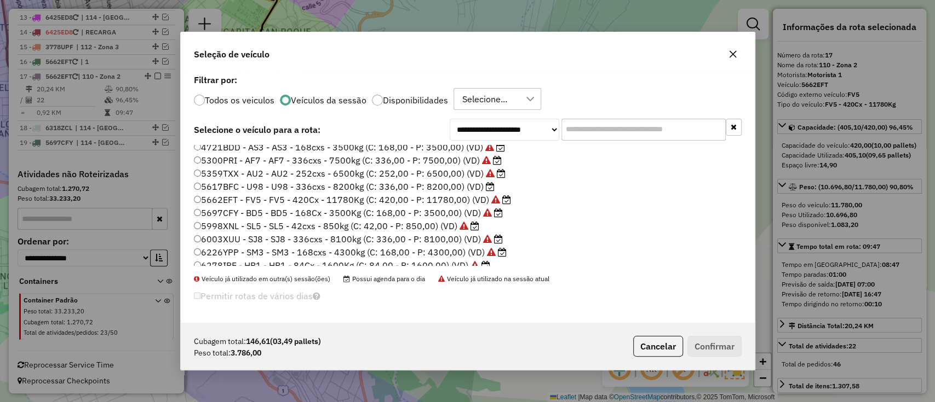
click at [465, 186] on label "5617BFC - U98 - U98 - 336cxs - 8200kg (C: 336,00 - P: 8200,00) (VD)" at bounding box center [344, 186] width 301 height 13
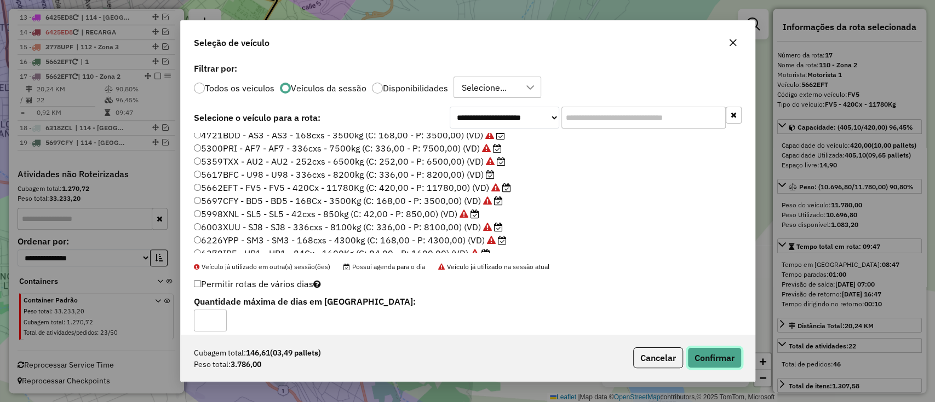
click at [717, 357] on button "Confirmar" at bounding box center [714, 358] width 54 height 21
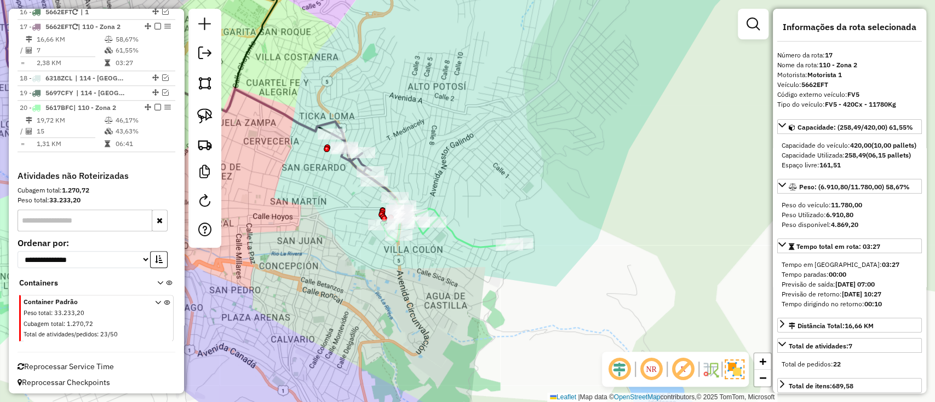
scroll to position [659, 0]
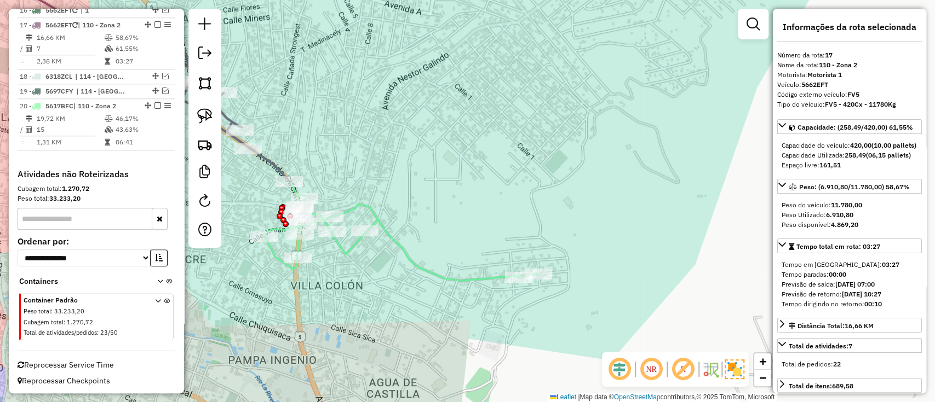
click at [441, 275] on icon at bounding box center [400, 238] width 275 height 86
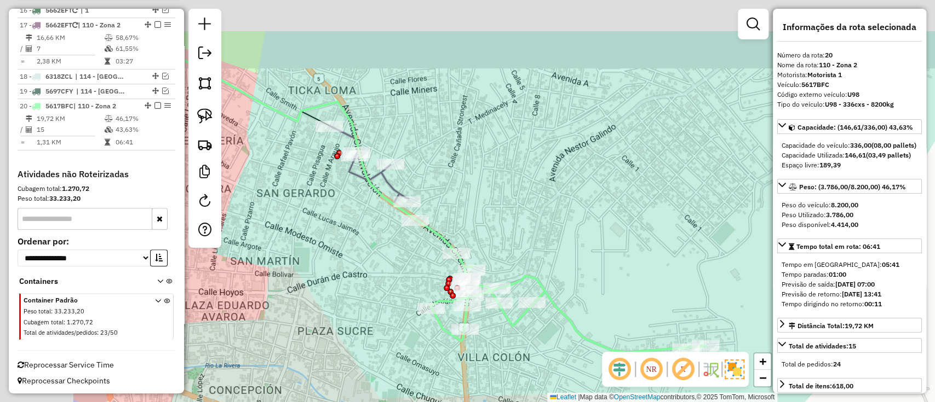
drag, startPoint x: 448, startPoint y: 234, endPoint x: 615, endPoint y: 306, distance: 181.8
click at [615, 306] on div "Janela de atendimento Grade de atendimento Capacidade Transportadoras Veículos …" at bounding box center [467, 201] width 935 height 402
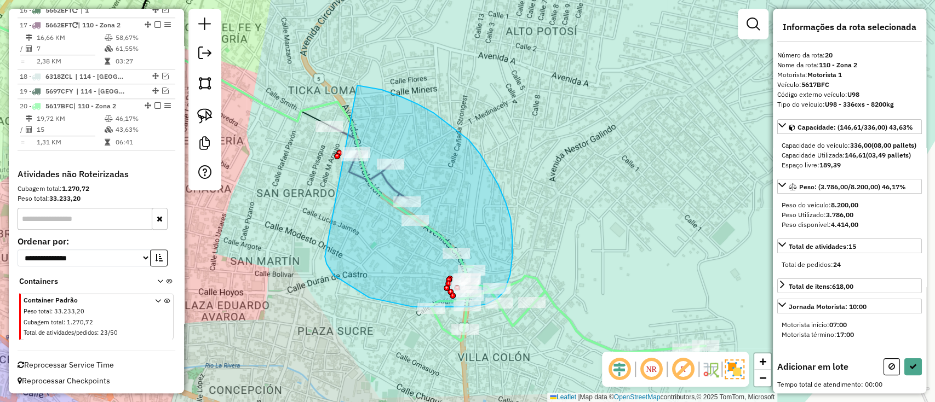
drag, startPoint x: 446, startPoint y: 307, endPoint x: 254, endPoint y: 83, distance: 294.8
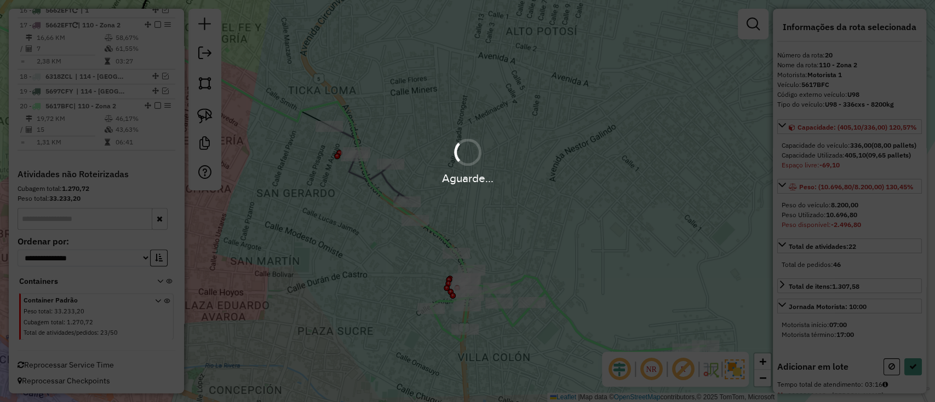
select select "**********"
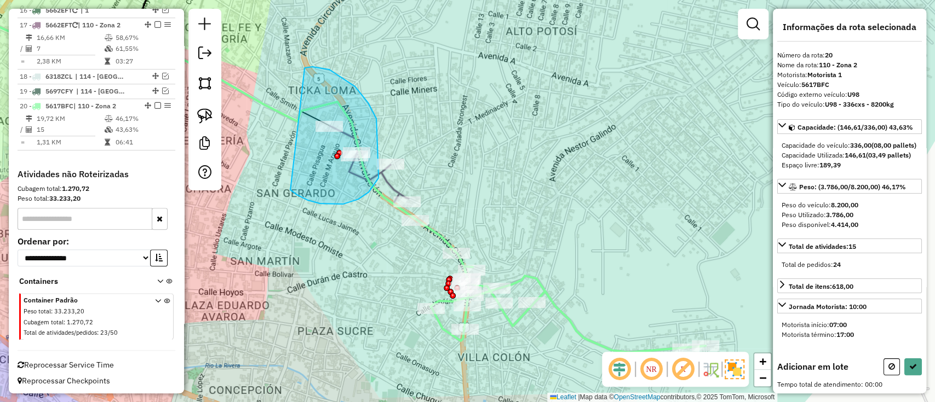
drag, startPoint x: 297, startPoint y: 195, endPoint x: 304, endPoint y: 68, distance: 127.3
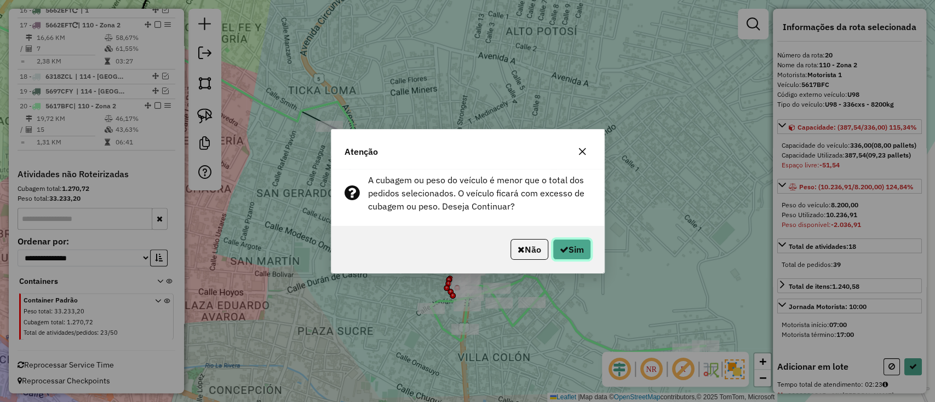
click at [563, 253] on icon "button" at bounding box center [564, 249] width 9 height 9
select select "**********"
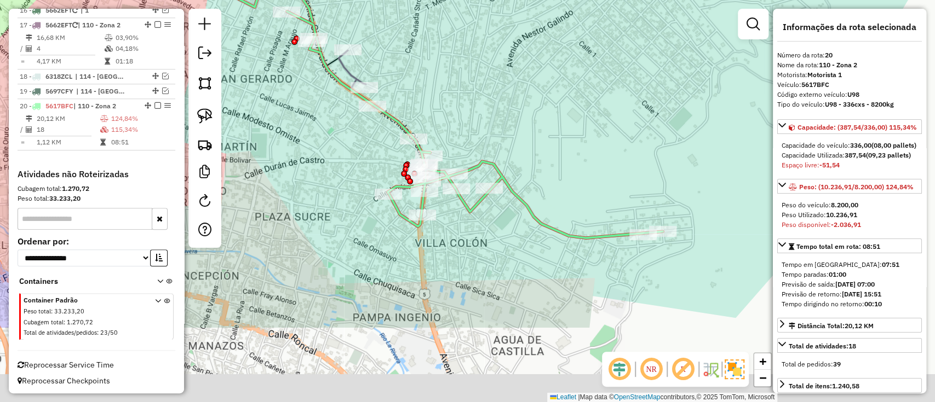
drag, startPoint x: 539, startPoint y: 149, endPoint x: 525, endPoint y: 120, distance: 32.8
click at [526, 123] on div "Janela de atendimento Grade de atendimento Capacidade Transportadoras Veículos …" at bounding box center [467, 201] width 935 height 402
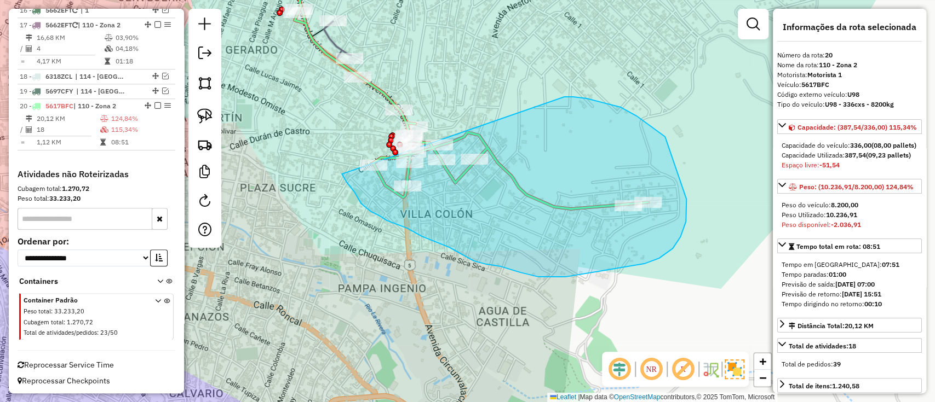
drag, startPoint x: 651, startPoint y: 126, endPoint x: 342, endPoint y: 174, distance: 313.0
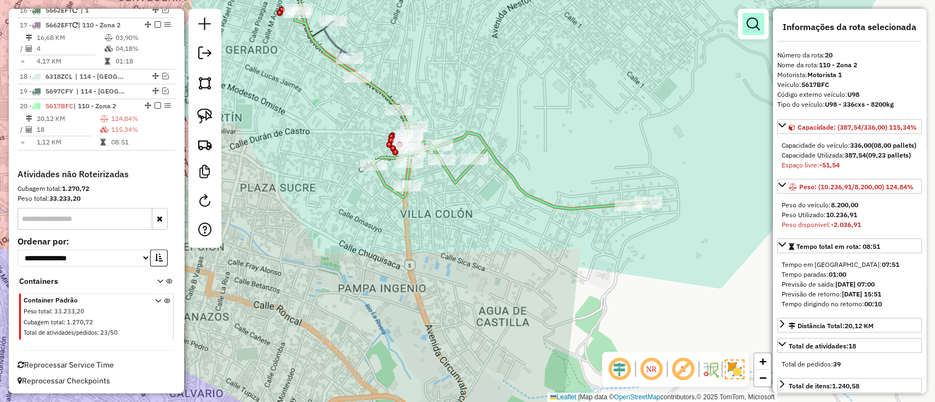
click at [754, 25] on em at bounding box center [752, 24] width 13 height 13
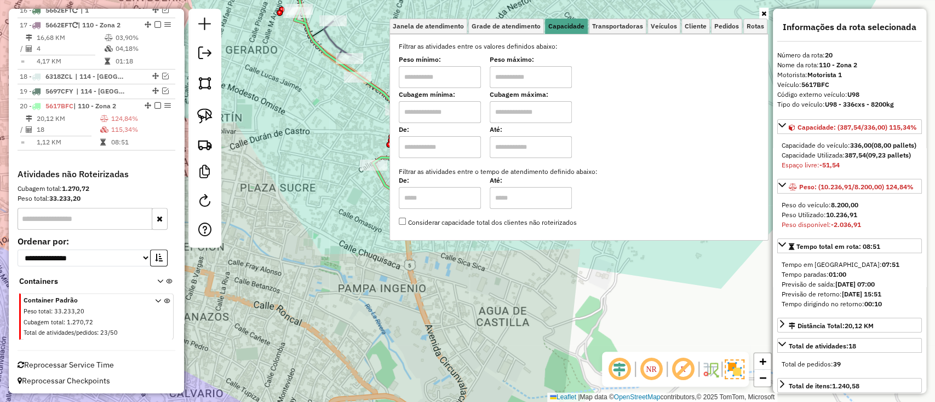
click at [436, 149] on input "text" at bounding box center [440, 147] width 82 height 22
type input "****"
click at [543, 138] on input "text" at bounding box center [531, 147] width 82 height 22
type input "*****"
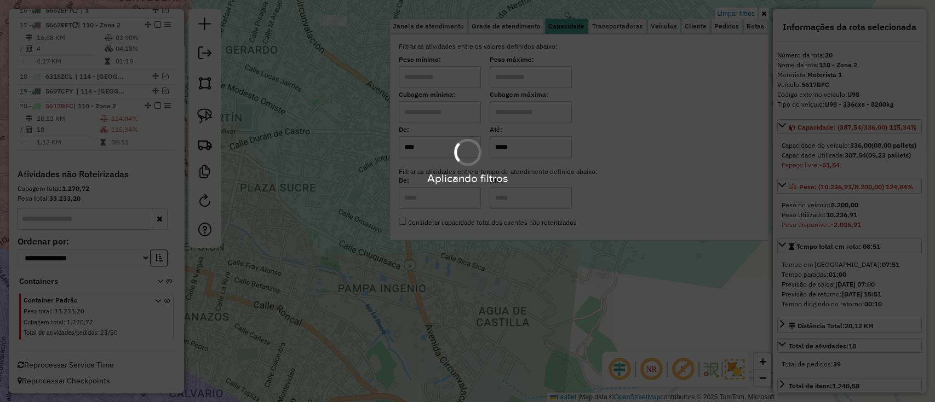
click at [764, 11] on icon at bounding box center [763, 13] width 5 height 7
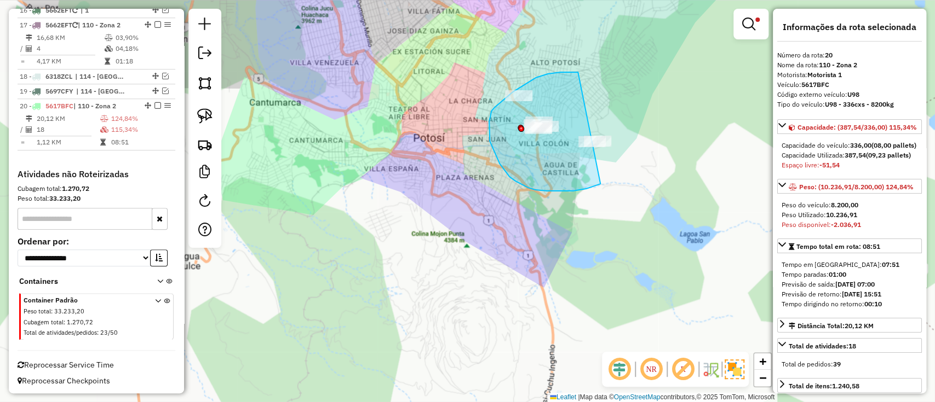
drag, startPoint x: 548, startPoint y: 74, endPoint x: 635, endPoint y: 125, distance: 101.6
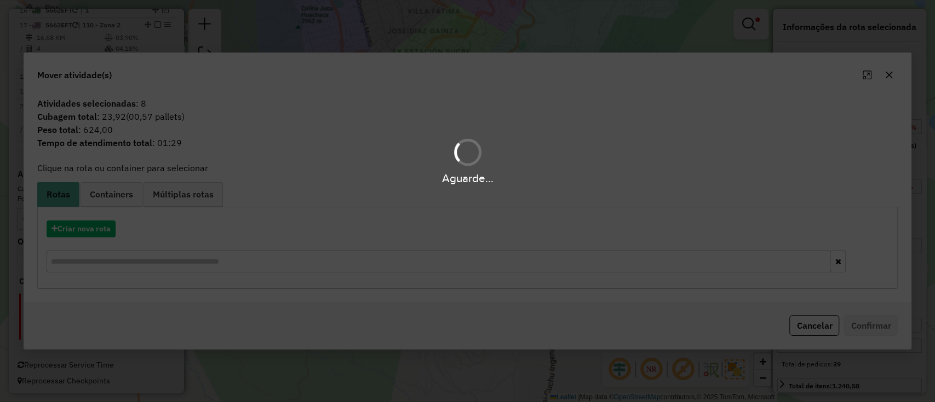
click at [88, 230] on div "Aguarde..." at bounding box center [467, 201] width 935 height 402
click at [90, 231] on button "Criar nova rota" at bounding box center [81, 229] width 69 height 17
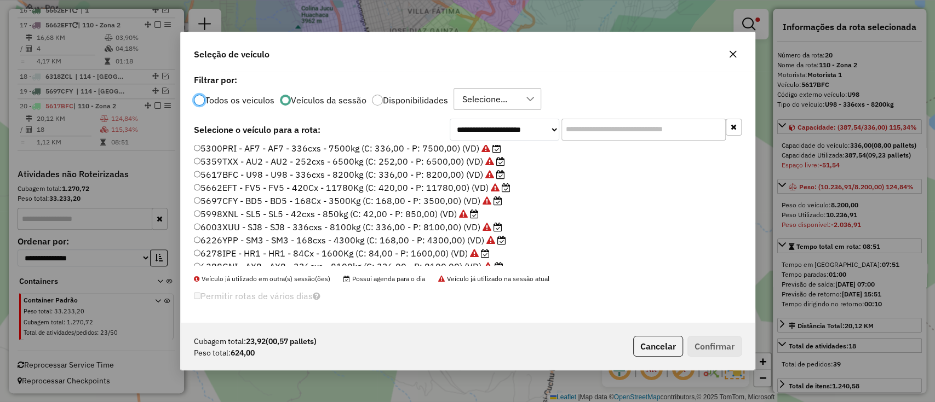
scroll to position [116, 0]
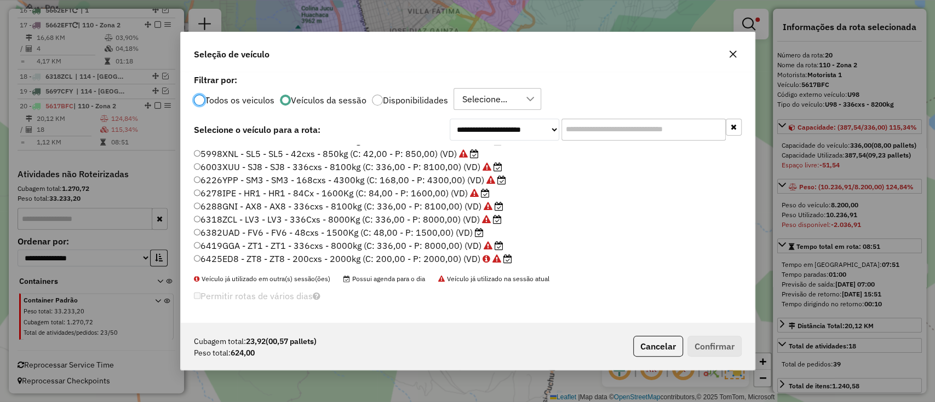
click at [457, 231] on label "6382UAD - FV6 - FV6 - 48cxs - 1500Kg (C: 48,00 - P: 1500,00) (VD)" at bounding box center [339, 232] width 290 height 13
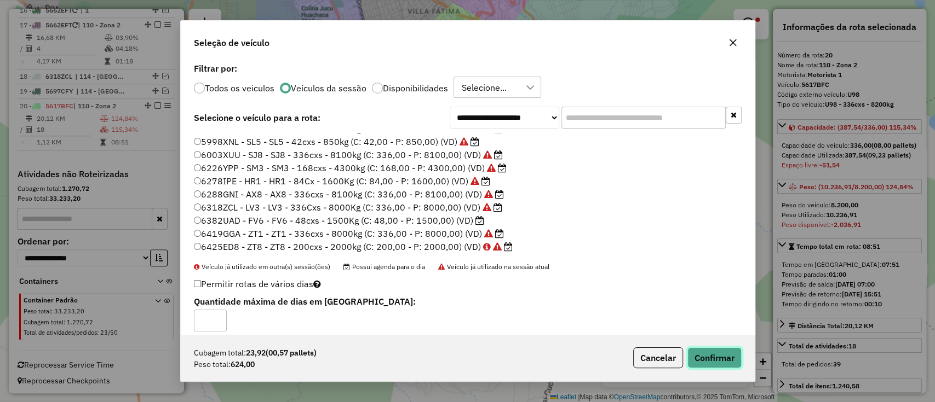
click at [710, 349] on button "Confirmar" at bounding box center [714, 358] width 54 height 21
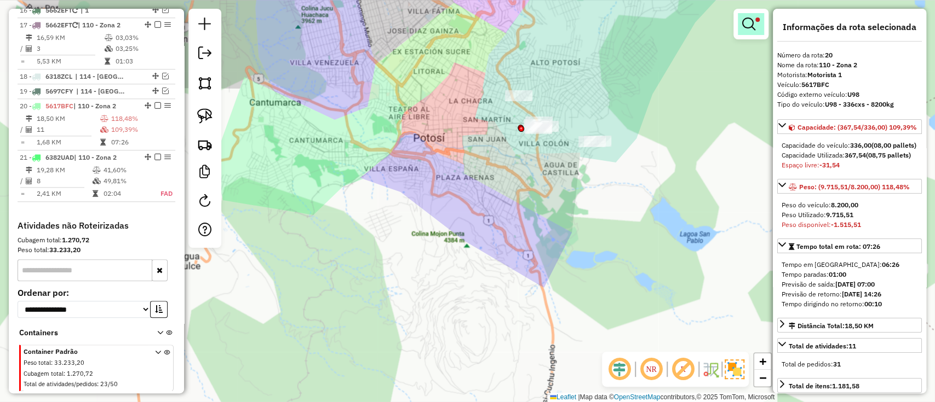
click at [757, 19] on span at bounding box center [757, 20] width 4 height 4
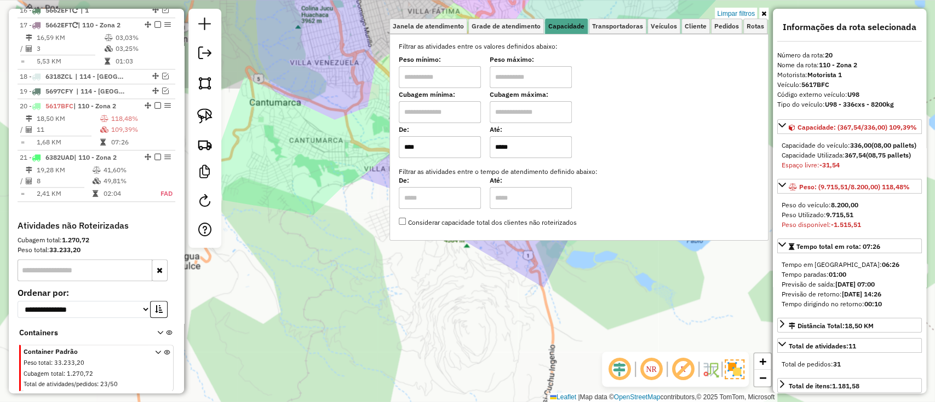
drag, startPoint x: 537, startPoint y: 146, endPoint x: 488, endPoint y: 139, distance: 49.3
click at [488, 139] on div "De: **** Até: *****" at bounding box center [579, 143] width 360 height 31
type input "*****"
click at [766, 14] on icon at bounding box center [763, 13] width 5 height 7
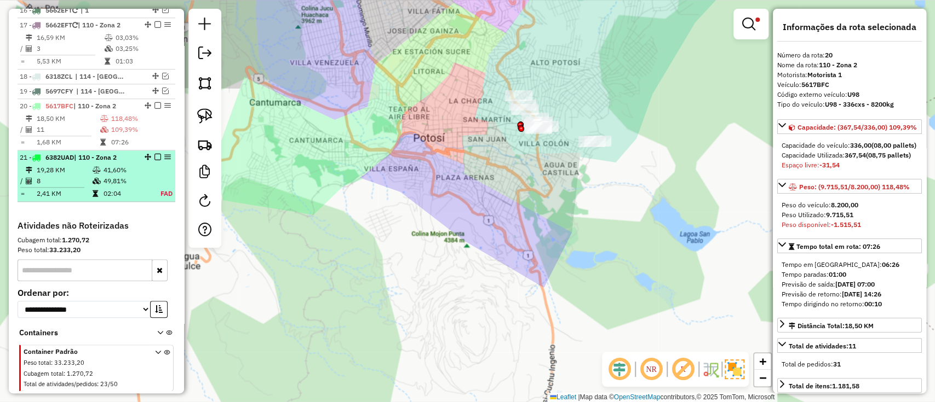
click at [105, 188] on td "02:04" at bounding box center [125, 193] width 45 height 11
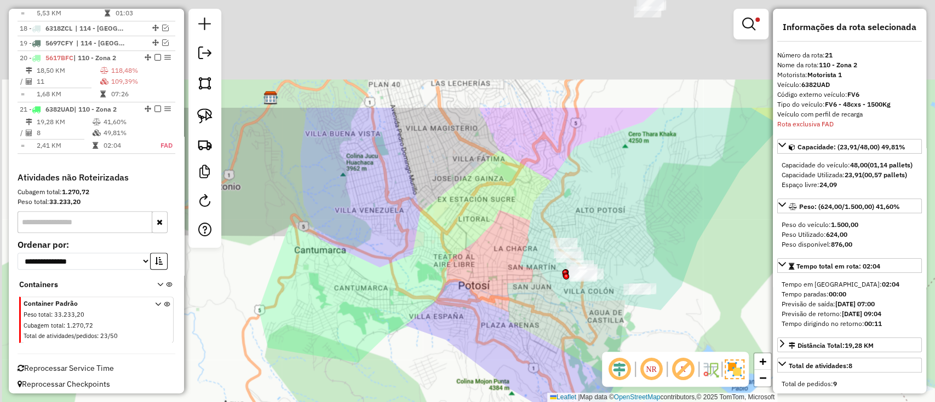
scroll to position [710, 0]
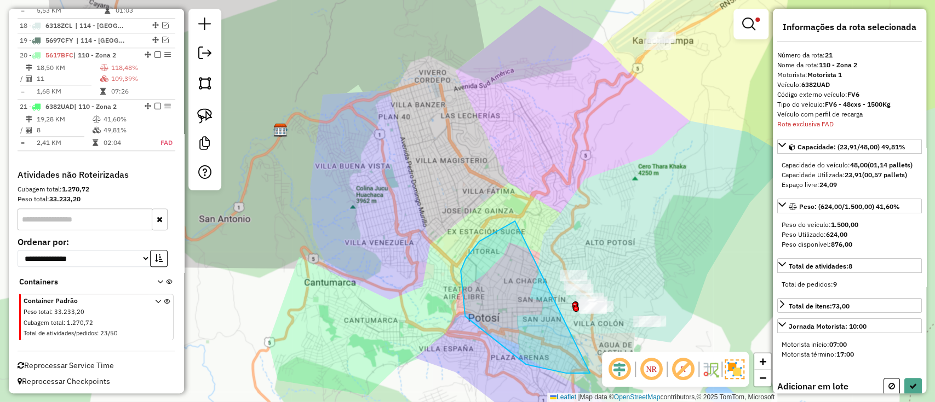
drag, startPoint x: 465, startPoint y: 317, endPoint x: 670, endPoint y: 223, distance: 225.7
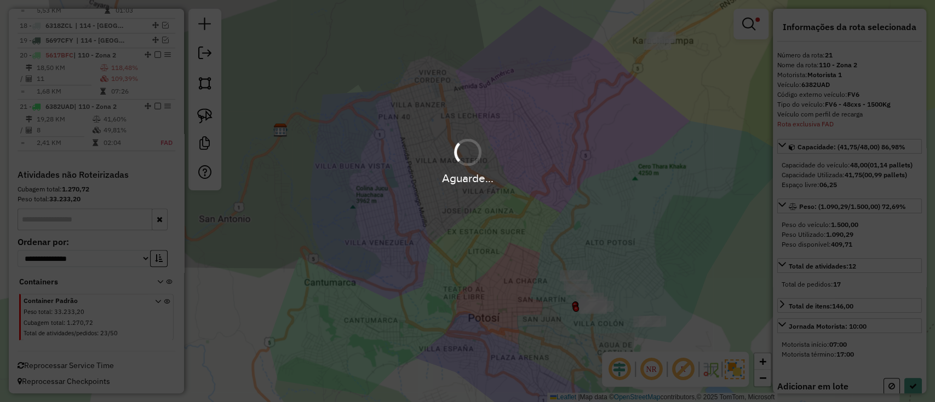
select select "**********"
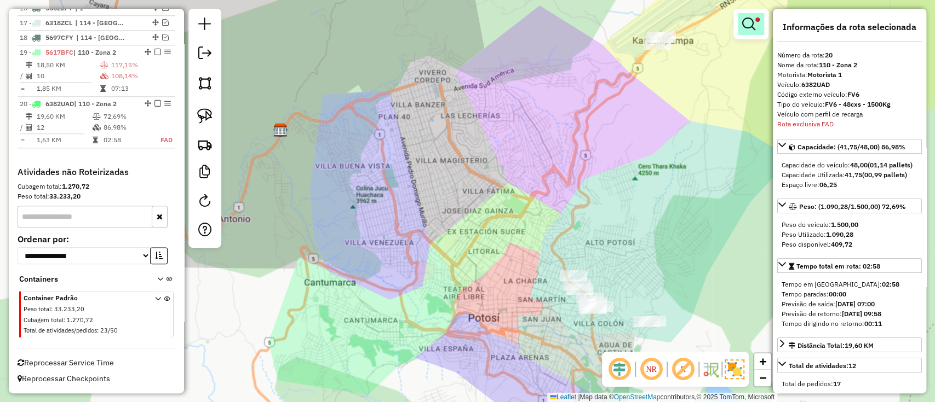
scroll to position [659, 0]
click at [752, 24] on em at bounding box center [748, 24] width 13 height 13
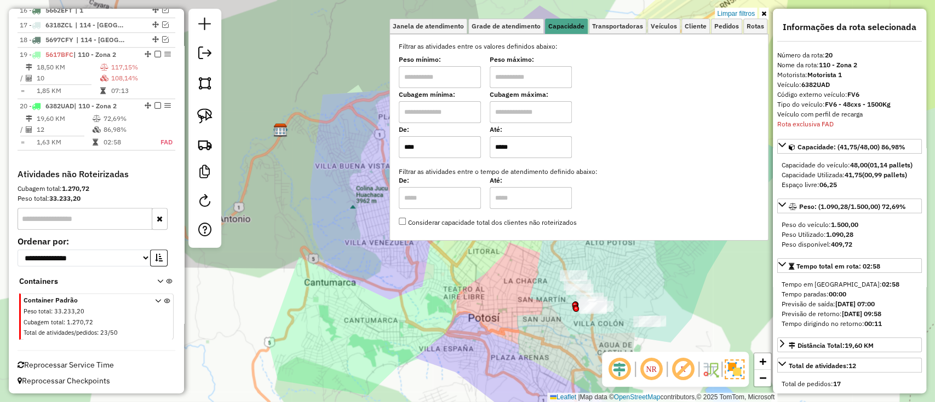
drag, startPoint x: 487, startPoint y: 152, endPoint x: 468, endPoint y: 151, distance: 19.7
click at [468, 151] on div "De: **** Até: *****" at bounding box center [579, 143] width 360 height 31
type input "*****"
click at [764, 10] on icon at bounding box center [763, 13] width 5 height 7
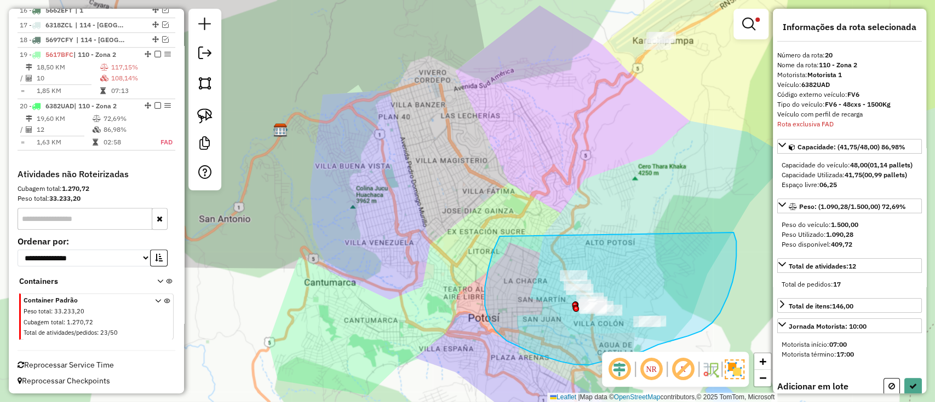
drag, startPoint x: 489, startPoint y: 321, endPoint x: 727, endPoint y: 226, distance: 256.8
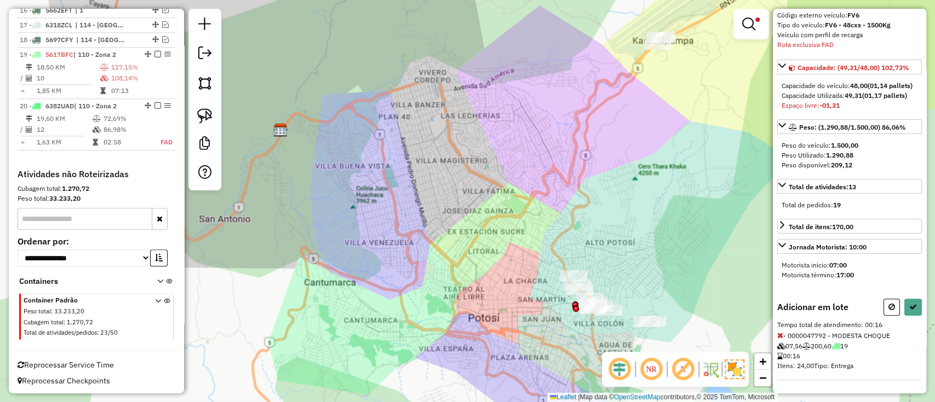
scroll to position [88, 0]
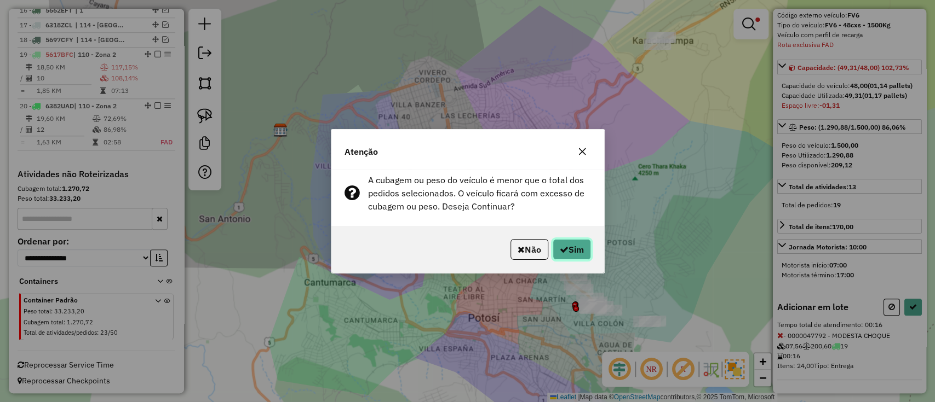
click at [565, 244] on button "Sim" at bounding box center [572, 249] width 38 height 21
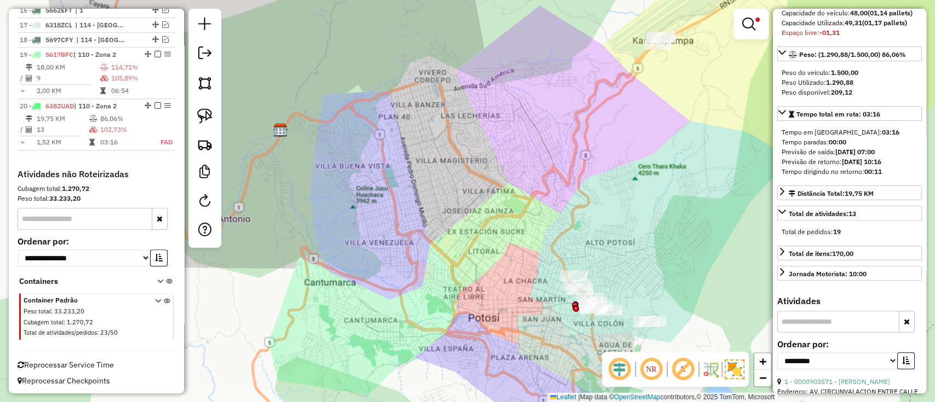
scroll to position [233, 0]
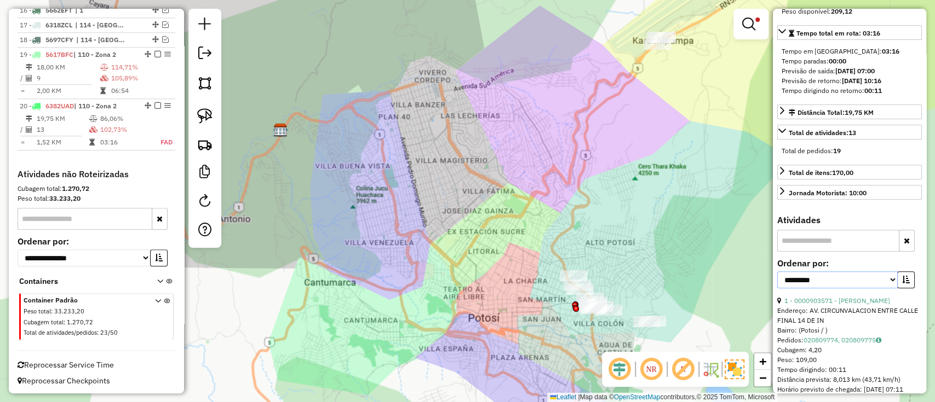
click at [846, 287] on select "**********" at bounding box center [837, 280] width 120 height 17
select select "**********"
click at [777, 279] on select "**********" at bounding box center [837, 280] width 120 height 17
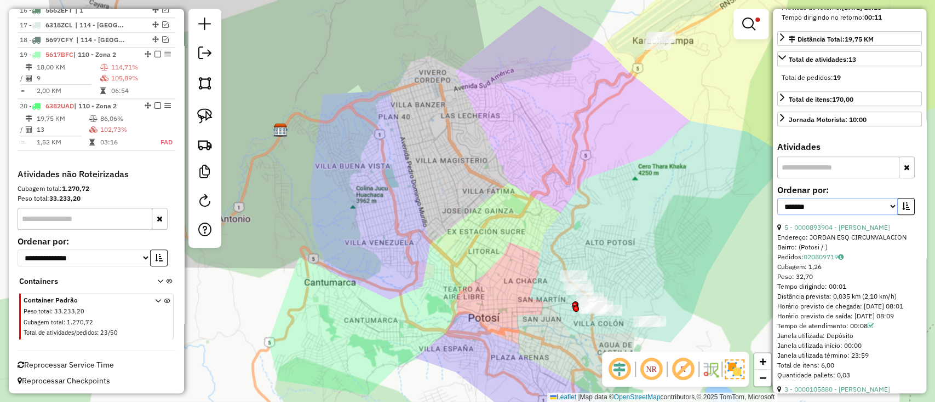
scroll to position [379, 0]
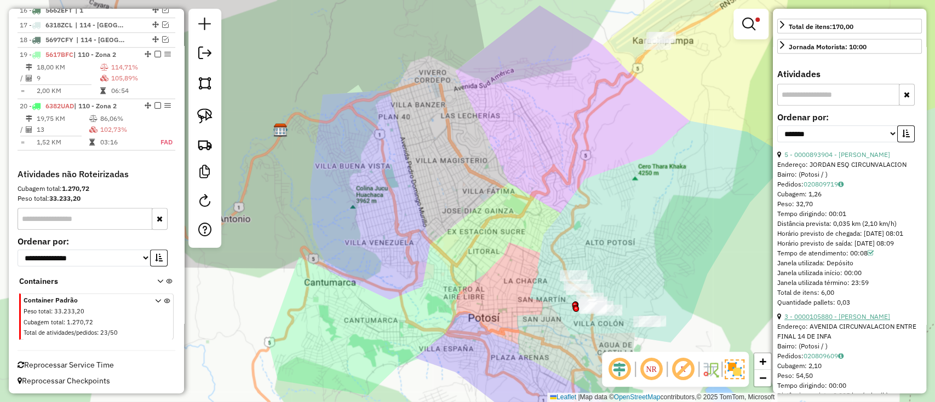
click at [831, 321] on link "3 - 0000105880 - VERONICA QUISPE" at bounding box center [837, 317] width 106 height 8
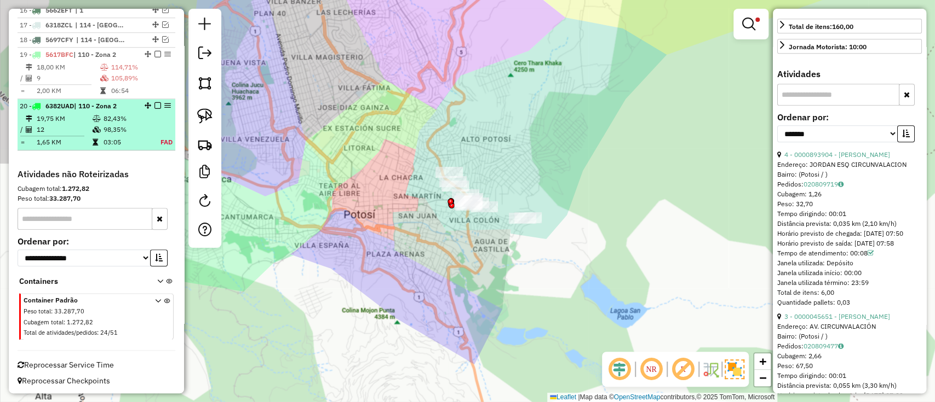
click at [154, 103] on em at bounding box center [157, 105] width 7 height 7
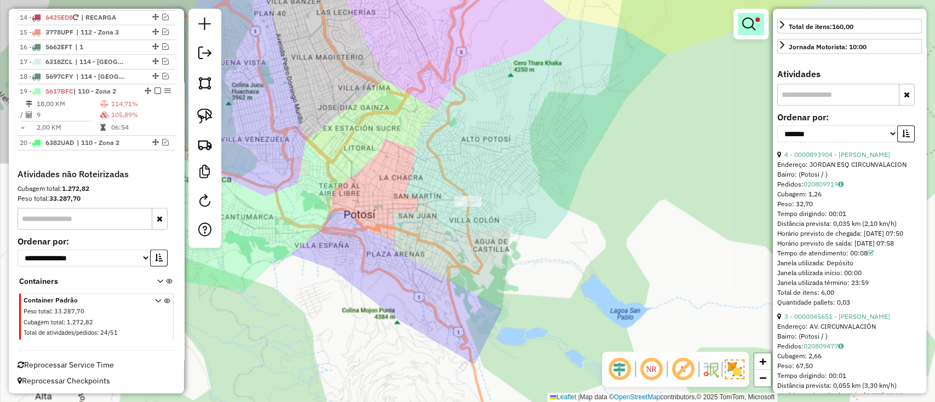
click at [755, 22] on link at bounding box center [751, 24] width 26 height 22
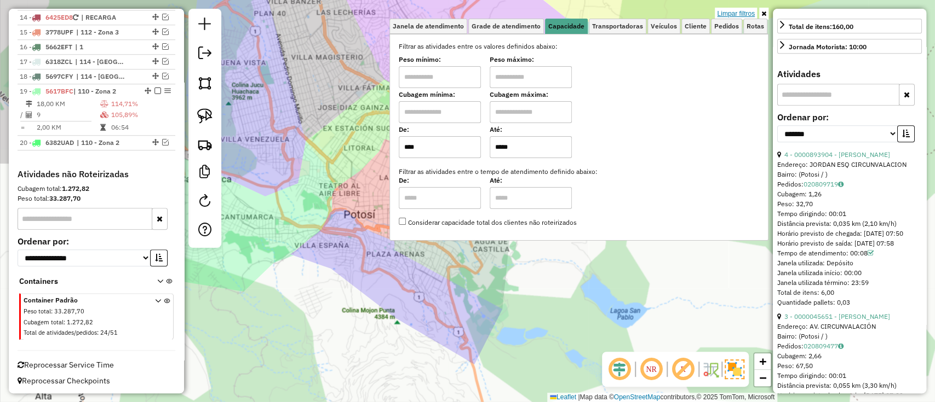
click at [743, 11] on link "Limpar filtros" at bounding box center [736, 14] width 42 height 12
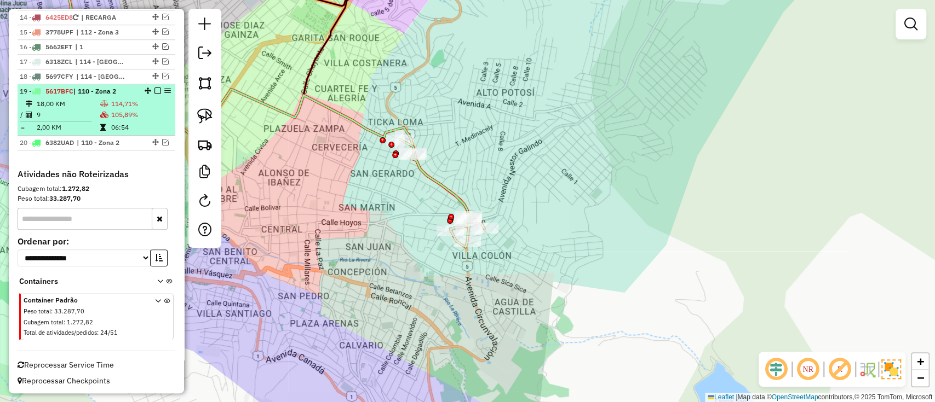
click at [136, 110] on td "105,89%" at bounding box center [141, 115] width 60 height 11
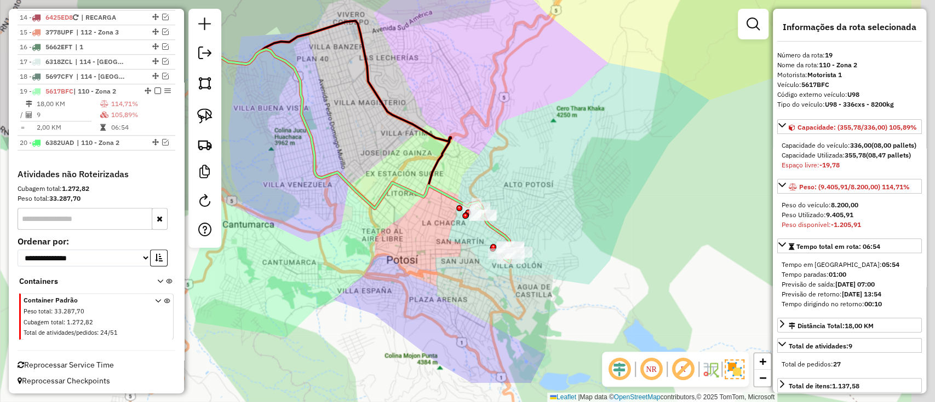
drag, startPoint x: 482, startPoint y: 225, endPoint x: 426, endPoint y: 199, distance: 61.3
click at [426, 199] on div "Janela de atendimento Grade de atendimento Capacidade Transportadoras Veículos …" at bounding box center [467, 201] width 935 height 402
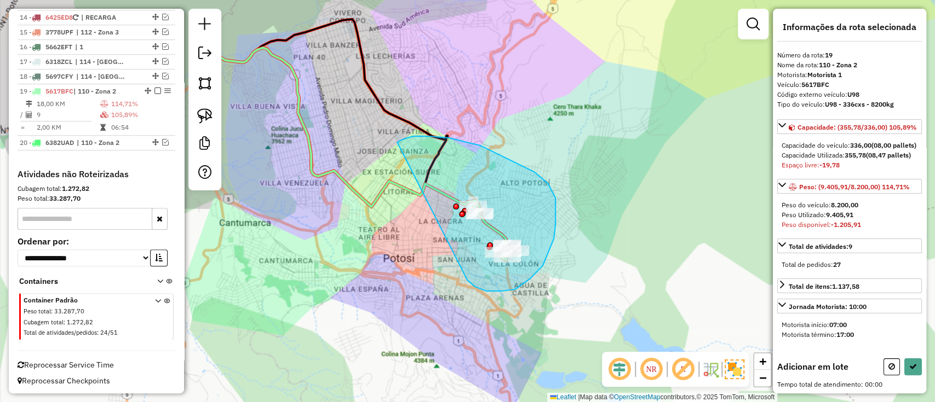
drag, startPoint x: 530, startPoint y: 279, endPoint x: 396, endPoint y: 151, distance: 185.5
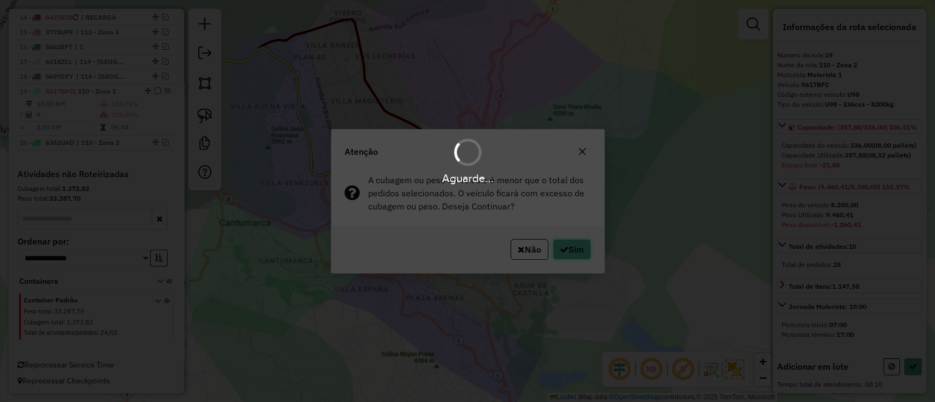
click at [567, 250] on button "Sim" at bounding box center [572, 249] width 38 height 21
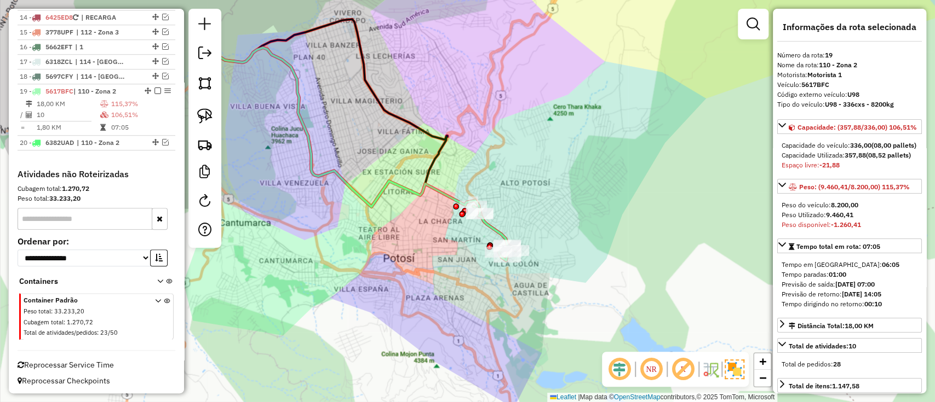
drag, startPoint x: 648, startPoint y: 262, endPoint x: 636, endPoint y: 175, distance: 87.4
click at [574, 168] on div "Janela de atendimento Grade de atendimento Capacidade Transportadoras Veículos …" at bounding box center [467, 201] width 935 height 402
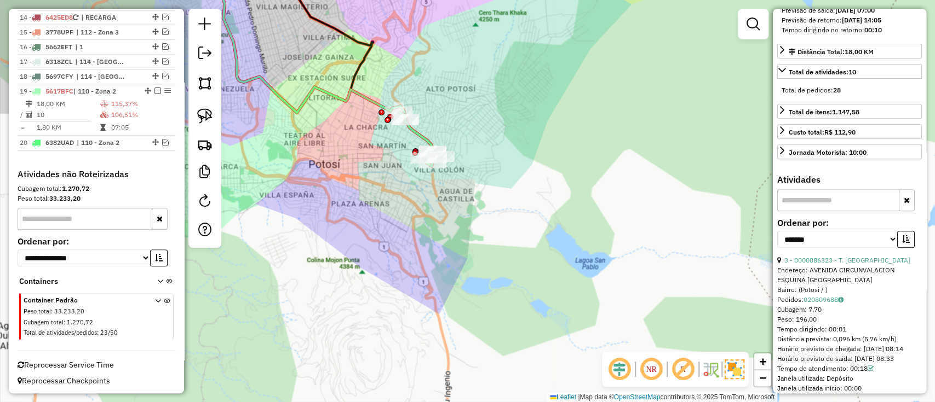
scroll to position [292, 0]
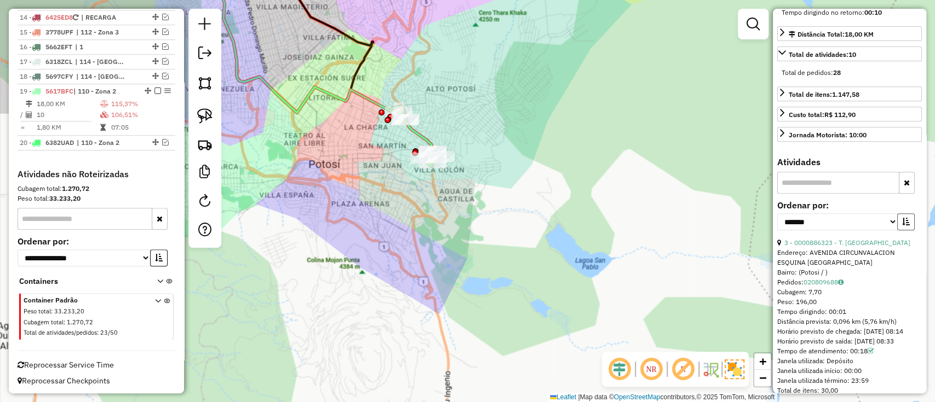
click at [902, 226] on icon "button" at bounding box center [906, 222] width 8 height 8
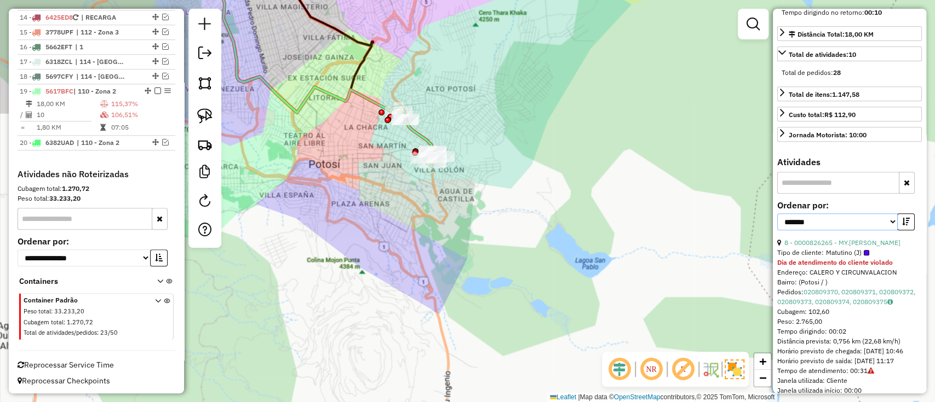
click at [853, 231] on select "**********" at bounding box center [837, 222] width 120 height 17
select select "*********"
click at [777, 231] on select "**********" at bounding box center [837, 222] width 120 height 17
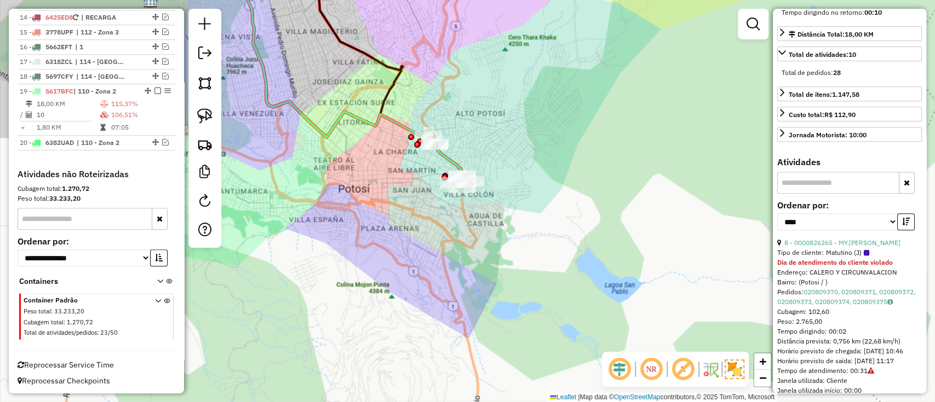
drag, startPoint x: 445, startPoint y: 189, endPoint x: 461, endPoint y: 199, distance: 18.7
click at [475, 215] on div "Janela de atendimento Grade de atendimento Capacidade Transportadoras Veículos …" at bounding box center [467, 201] width 935 height 402
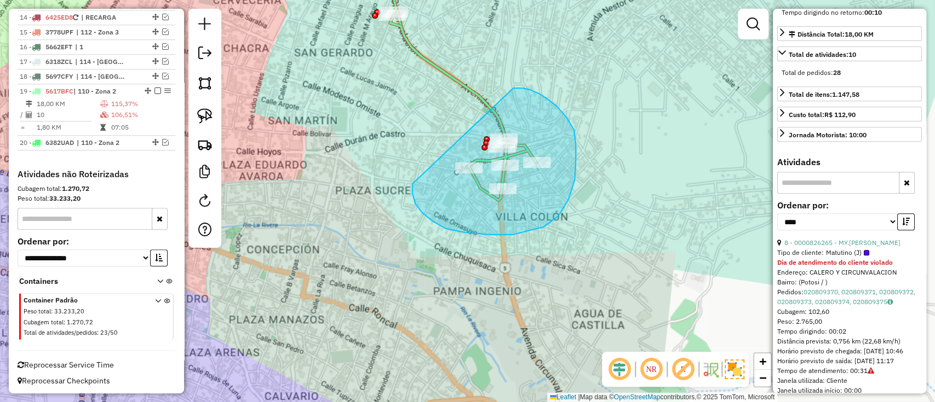
drag, startPoint x: 446, startPoint y: 229, endPoint x: 513, endPoint y: 88, distance: 156.0
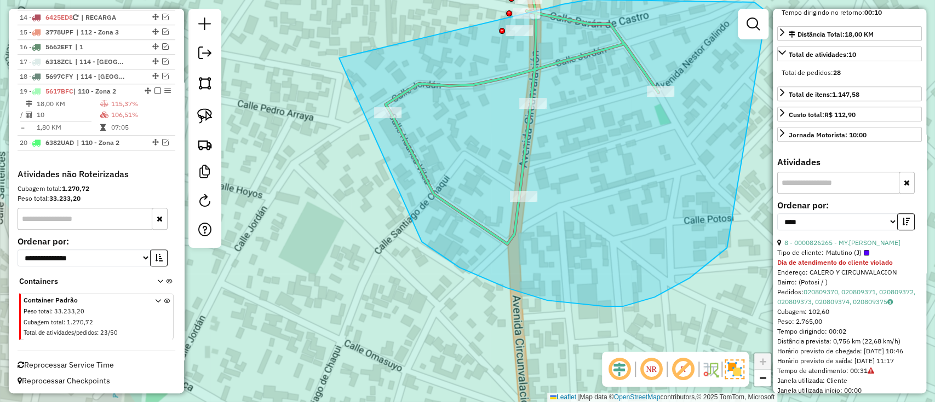
drag, startPoint x: 459, startPoint y: 268, endPoint x: 554, endPoint y: 7, distance: 277.7
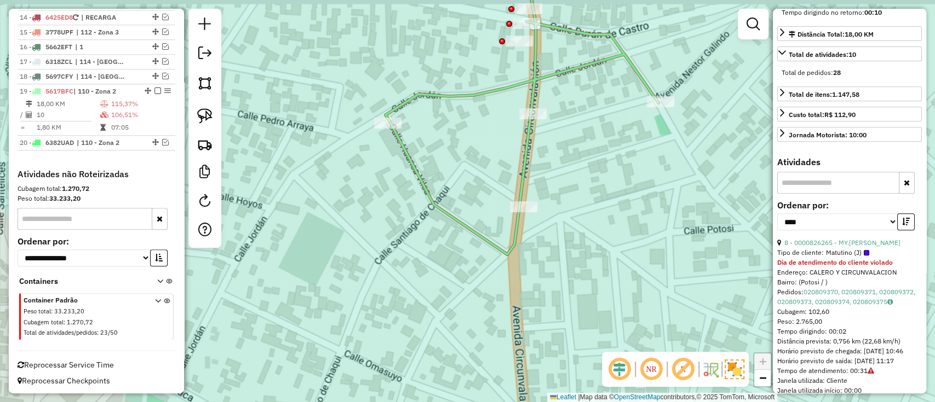
drag, startPoint x: 427, startPoint y: 131, endPoint x: 406, endPoint y: 281, distance: 151.4
click at [406, 281] on div "Janela de atendimento Grade de atendimento Capacidade Transportadoras Veículos …" at bounding box center [467, 201] width 935 height 402
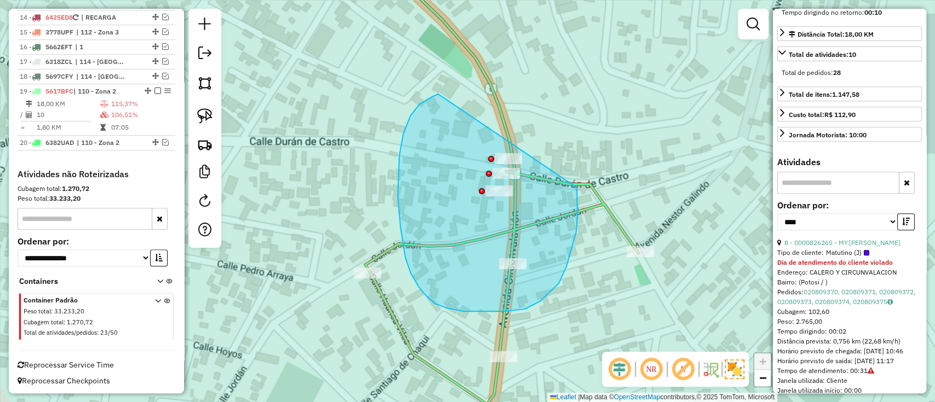
drag, startPoint x: 410, startPoint y: 116, endPoint x: 568, endPoint y: 164, distance: 164.9
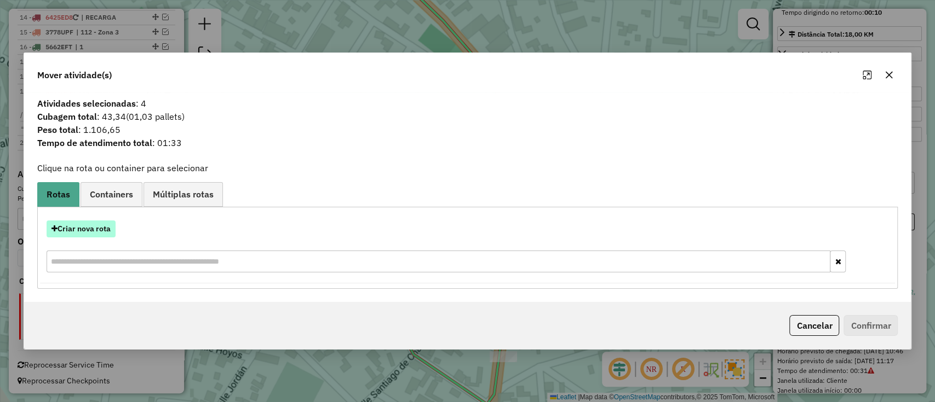
click at [95, 224] on button "Criar nova rota" at bounding box center [81, 229] width 69 height 17
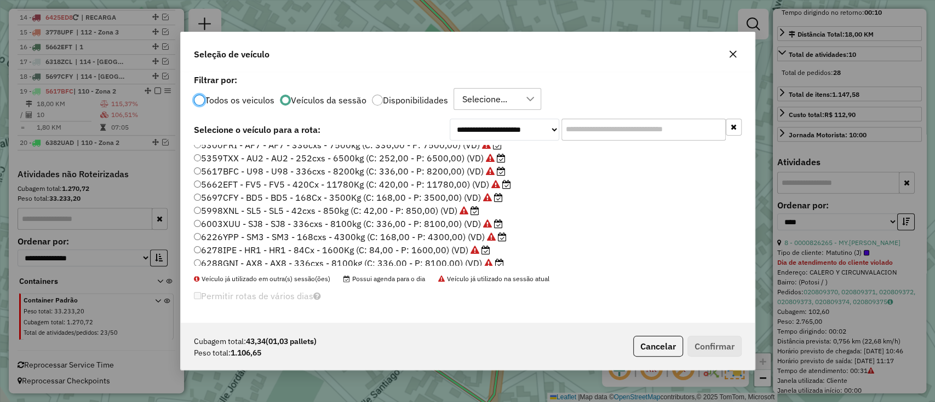
scroll to position [116, 0]
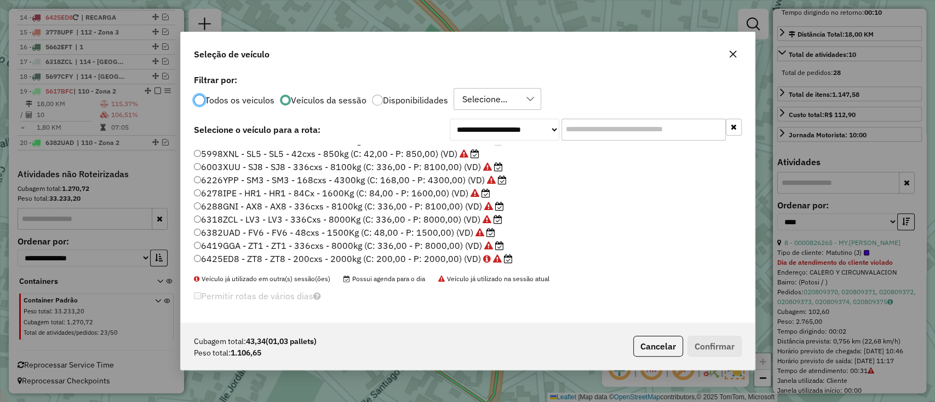
click at [316, 232] on label "6382UAD - FV6 - FV6 - 48cxs - 1500Kg (C: 48,00 - P: 1500,00) (VD)" at bounding box center [344, 232] width 301 height 13
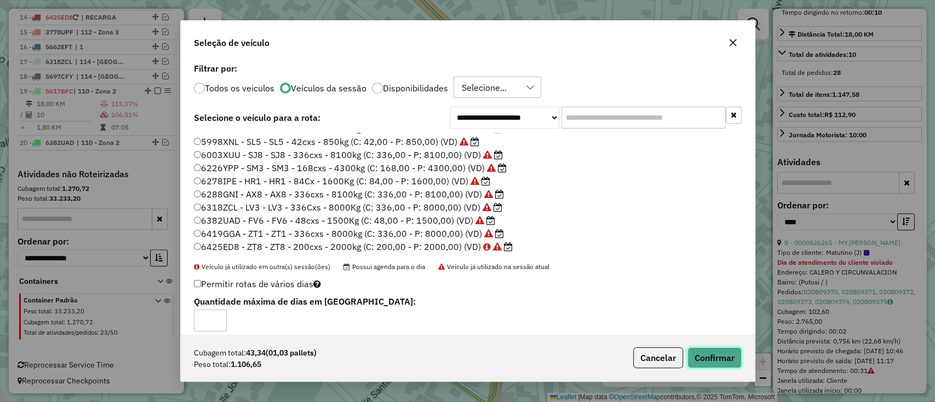
click at [721, 361] on button "Confirmar" at bounding box center [714, 358] width 54 height 21
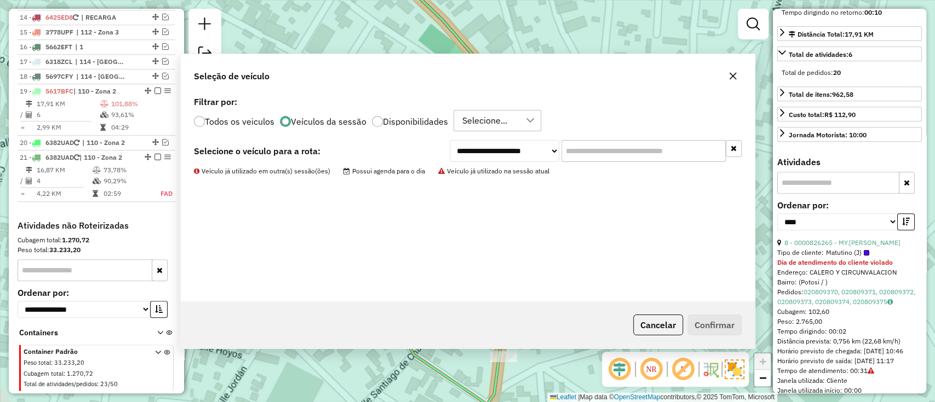
scroll to position [674, 0]
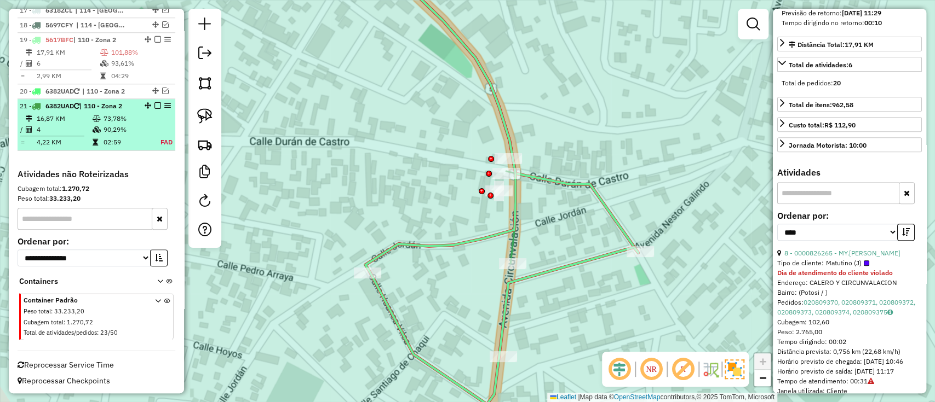
click at [149, 108] on div "21 - 6382UAD | 110 - Zona 2" at bounding box center [96, 106] width 153 height 10
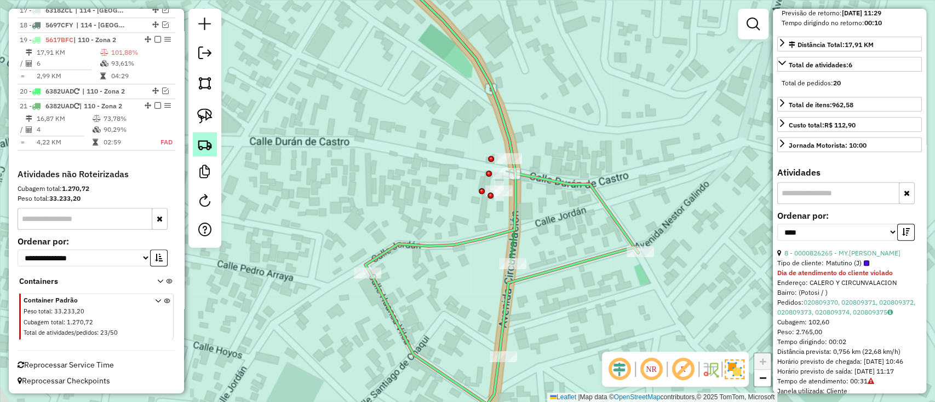
scroll to position [292, 0]
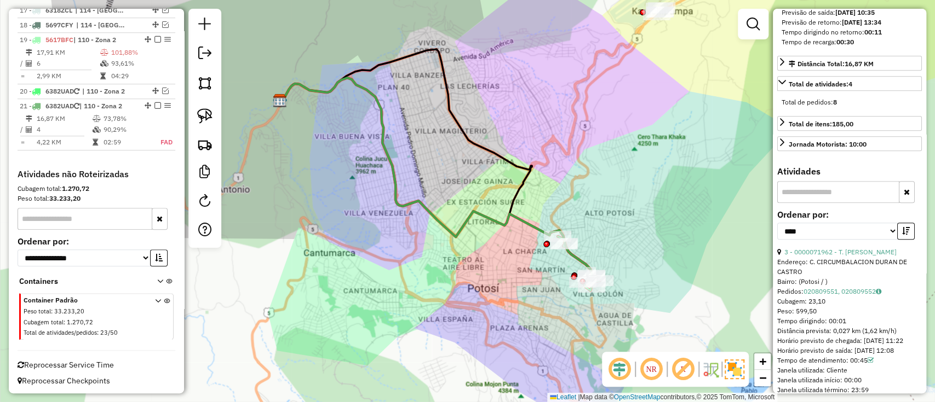
drag, startPoint x: 474, startPoint y: 239, endPoint x: 437, endPoint y: 204, distance: 50.8
click at [437, 204] on div "Janela de atendimento Grade de atendimento Capacidade Transportadoras Veículos …" at bounding box center [467, 201] width 935 height 402
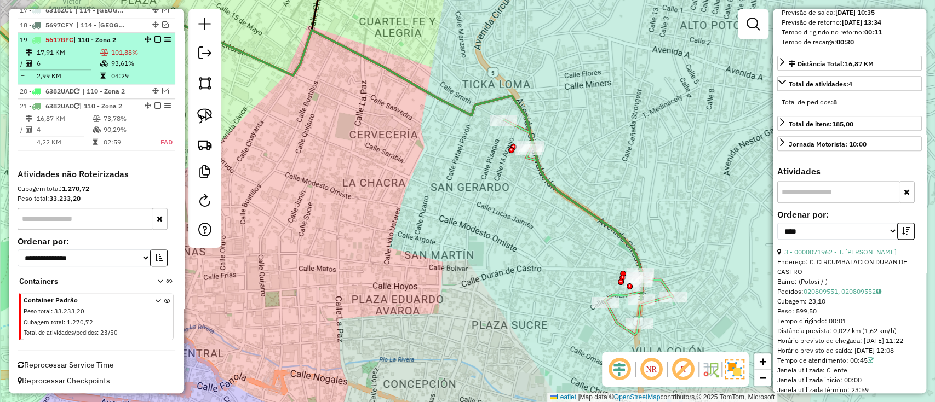
click at [114, 65] on td "93,61%" at bounding box center [141, 63] width 60 height 11
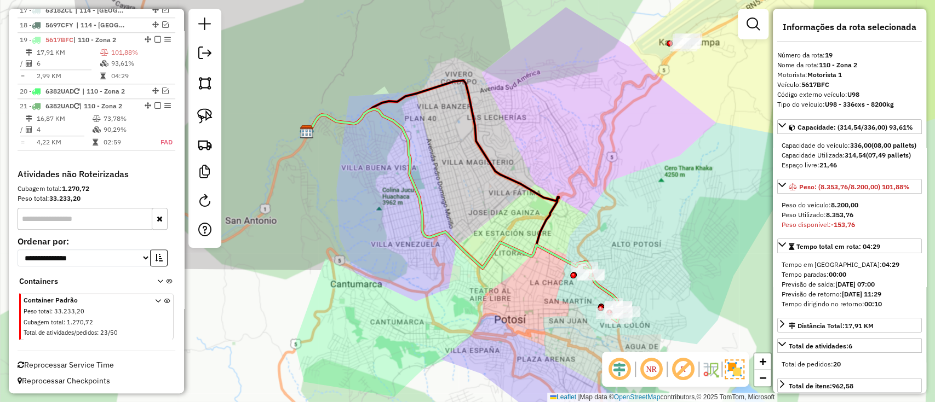
scroll to position [219, 0]
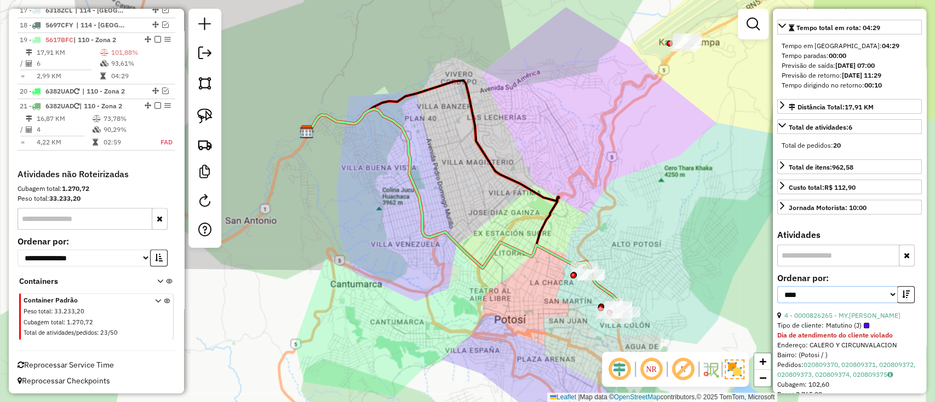
click at [841, 303] on select "**********" at bounding box center [837, 294] width 120 height 17
click at [906, 331] on div "Tipo de cliente: Matutino (J)" at bounding box center [849, 326] width 145 height 10
click at [901, 303] on button "button" at bounding box center [906, 294] width 18 height 17
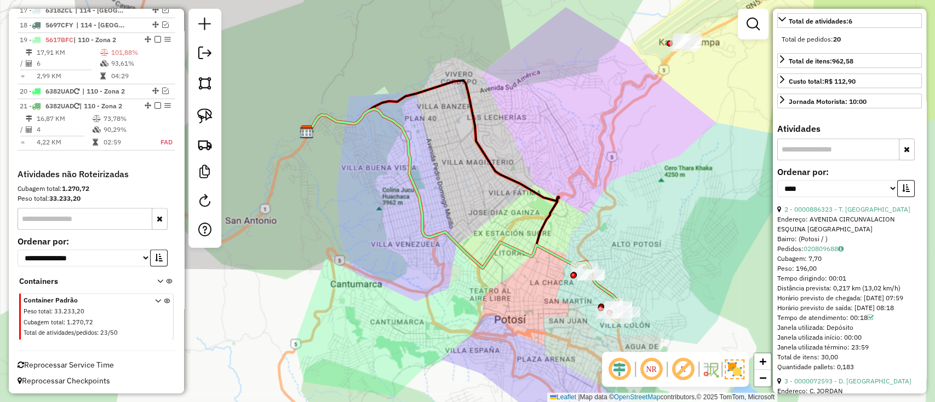
scroll to position [438, 0]
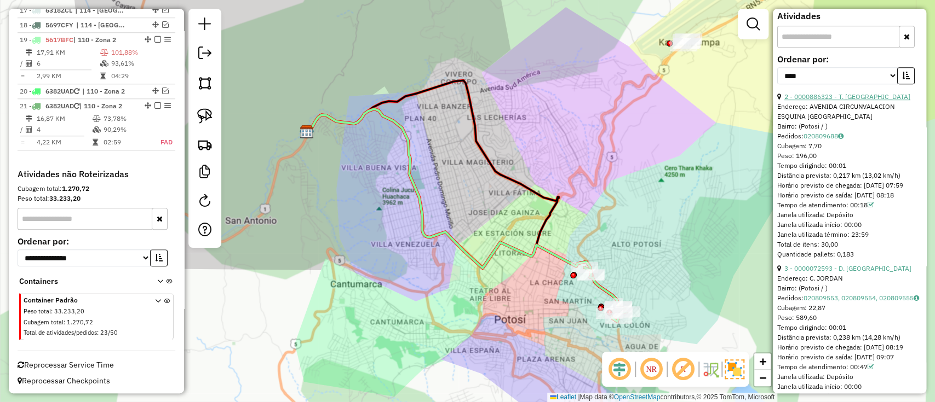
click at [810, 101] on link "2 - 0000886323 - T. SUANDA" at bounding box center [847, 97] width 126 height 8
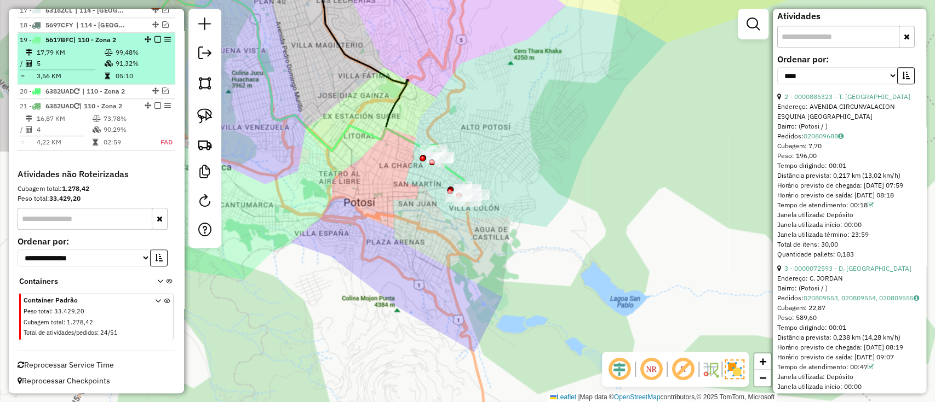
click at [154, 39] on em at bounding box center [157, 39] width 7 height 7
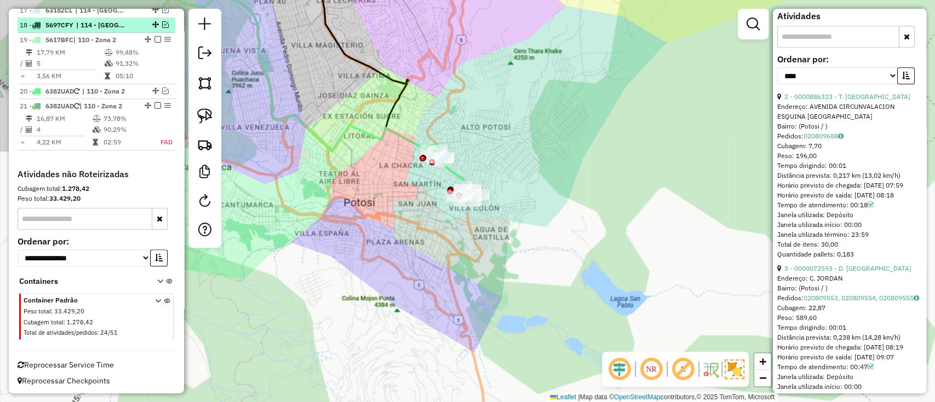
scroll to position [636, 0]
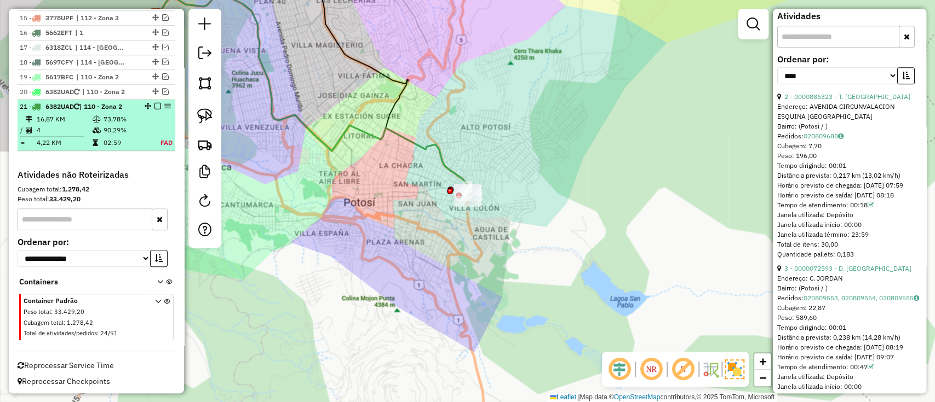
click at [136, 118] on td "73,78%" at bounding box center [125, 119] width 45 height 11
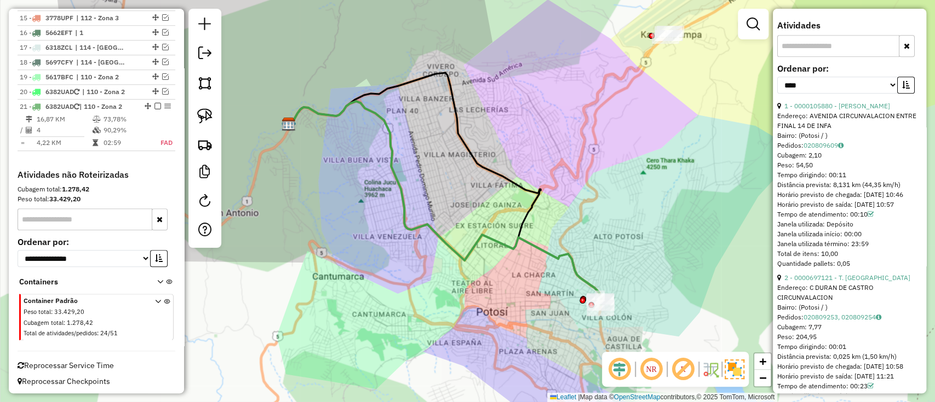
drag, startPoint x: 560, startPoint y: 325, endPoint x: 538, endPoint y: 307, distance: 28.4
click at [538, 307] on div "Janela de atendimento Grade de atendimento Capacidade Transportadoras Veículos …" at bounding box center [467, 201] width 935 height 402
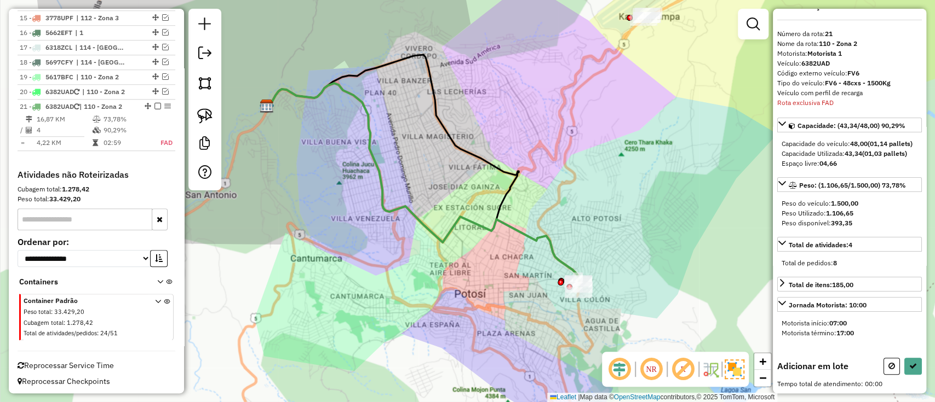
scroll to position [0, 0]
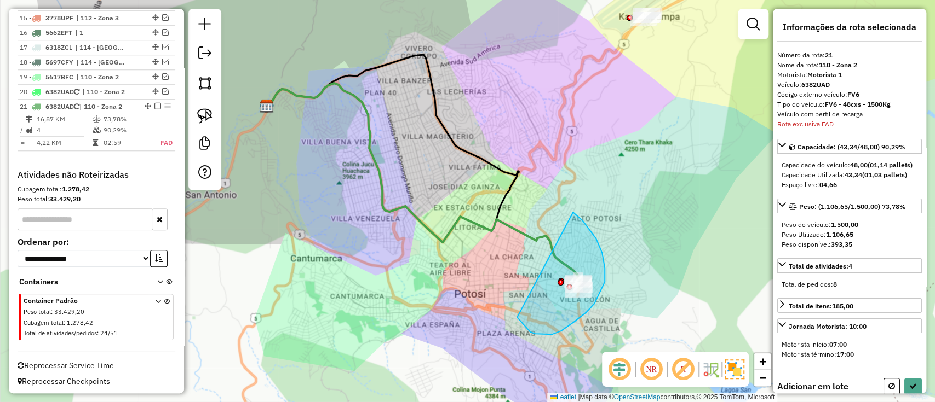
drag, startPoint x: 561, startPoint y: 331, endPoint x: 573, endPoint y: 212, distance: 119.4
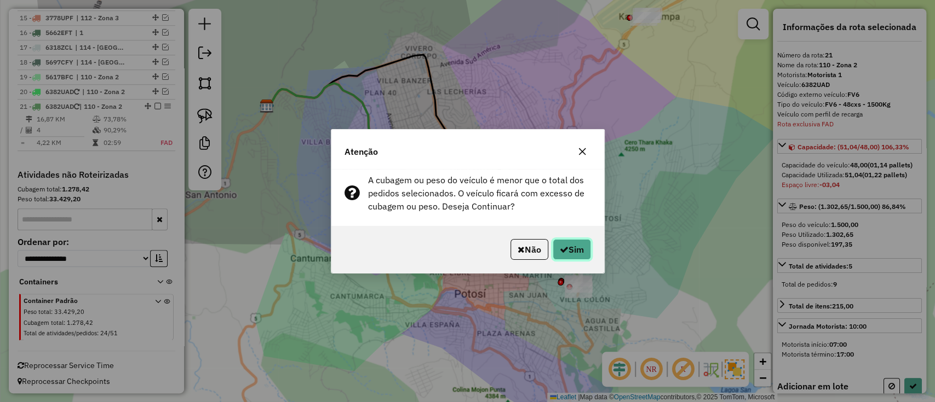
click at [574, 251] on button "Sim" at bounding box center [572, 249] width 38 height 21
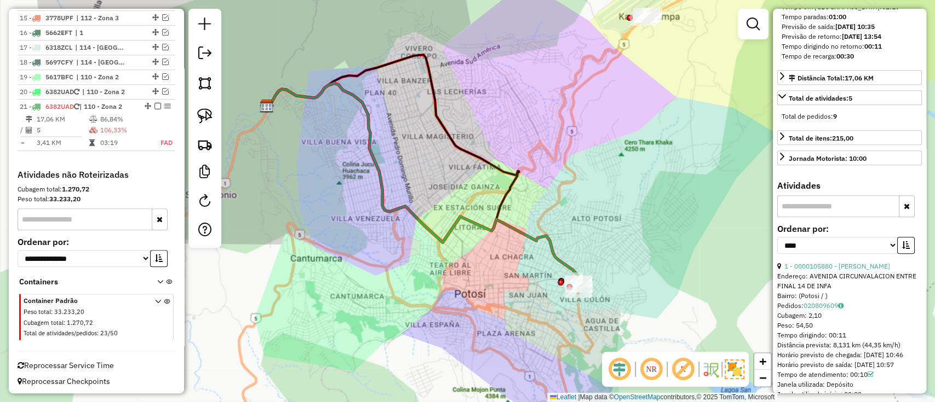
scroll to position [292, 0]
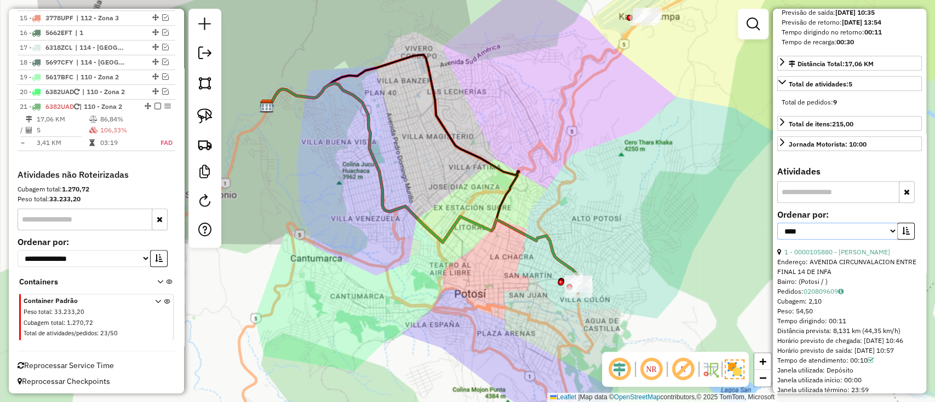
click at [838, 240] on select "**********" at bounding box center [837, 231] width 120 height 17
select select "**********"
click at [777, 231] on select "**********" at bounding box center [837, 231] width 120 height 17
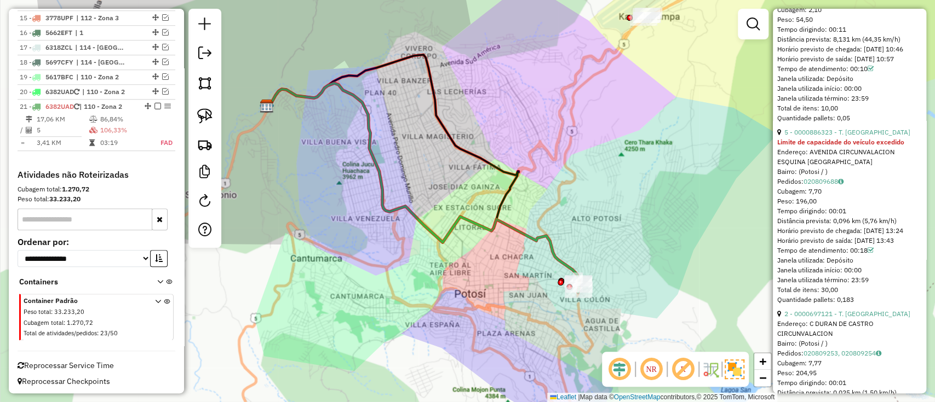
scroll to position [438, 0]
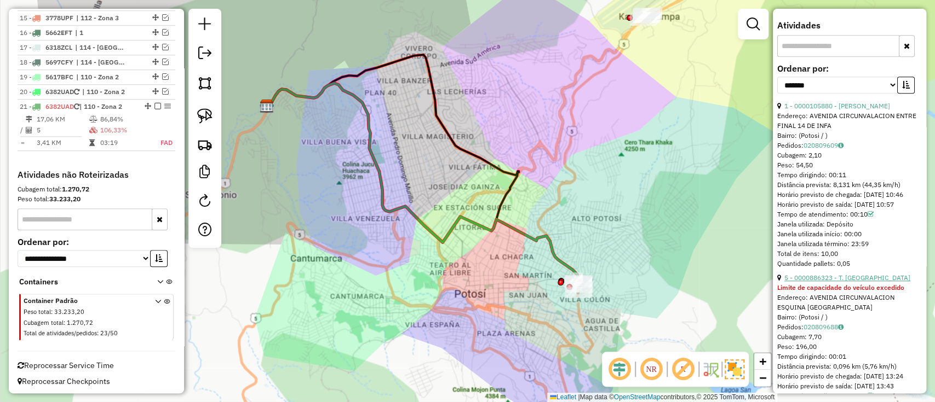
click at [820, 282] on link "5 - 0000886323 - T. SUANDA" at bounding box center [847, 278] width 126 height 8
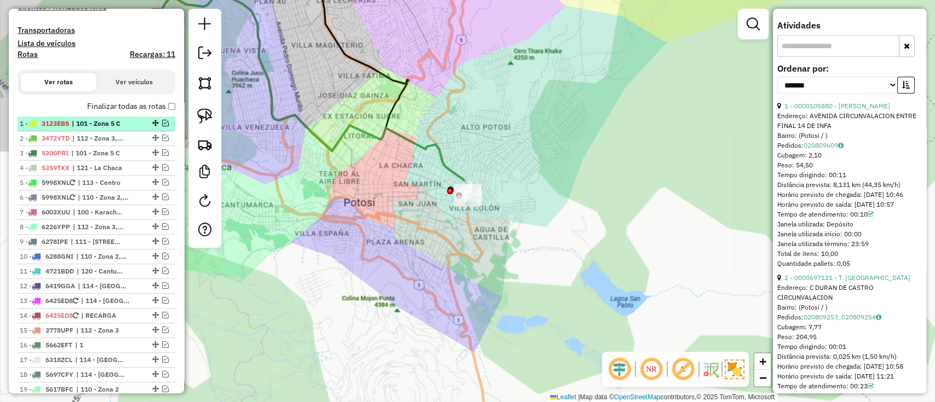
scroll to position [272, 0]
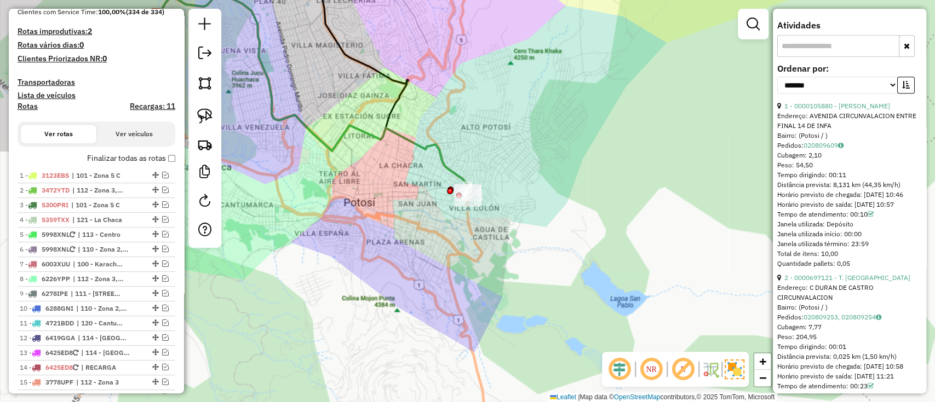
click at [122, 163] on label "Finalizar todas as rotas" at bounding box center [131, 158] width 88 height 11
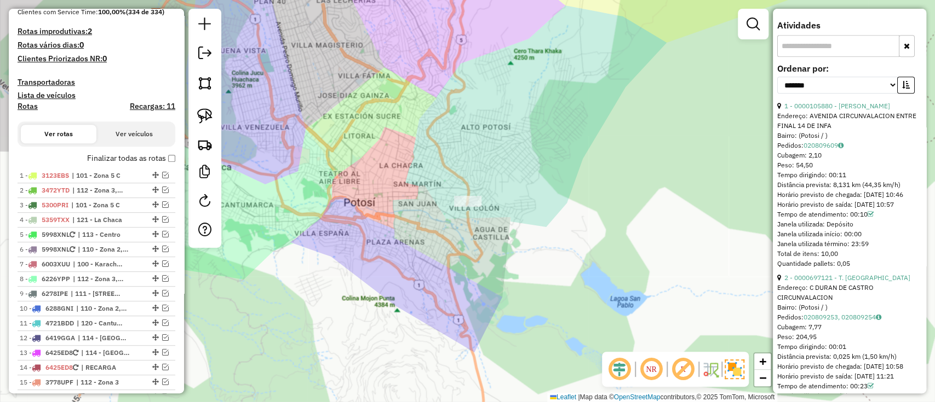
click at [122, 163] on label "Finalizar todas as rotas" at bounding box center [131, 158] width 88 height 11
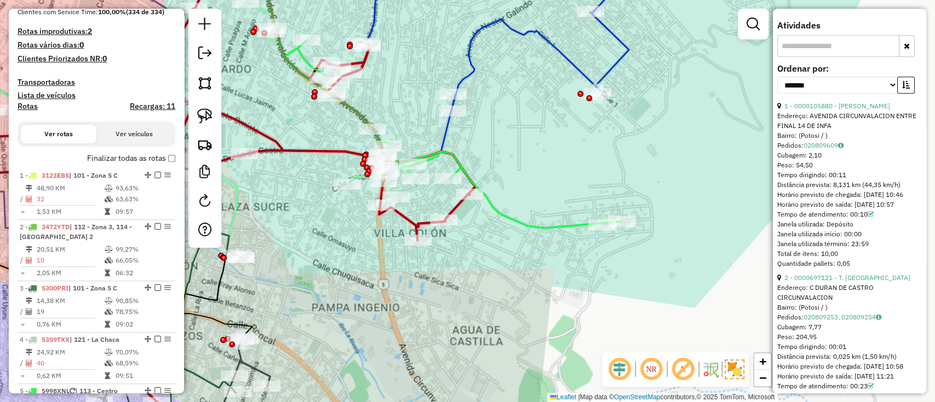
click at [407, 221] on icon at bounding box center [190, 200] width 569 height 483
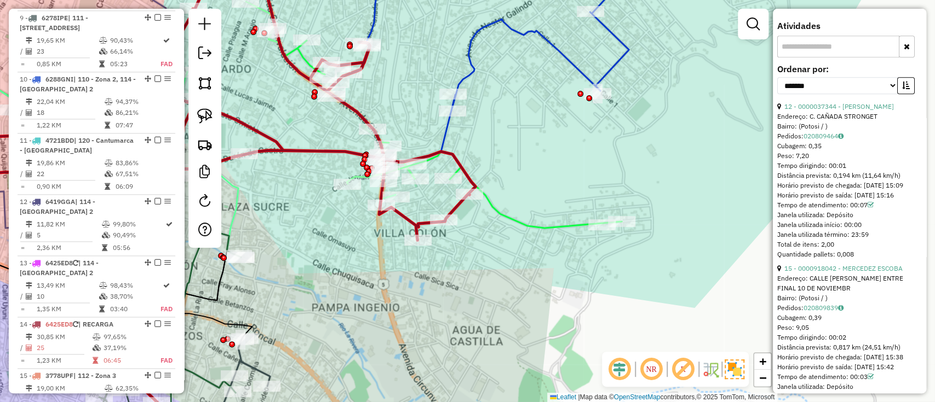
scroll to position [1187, 0]
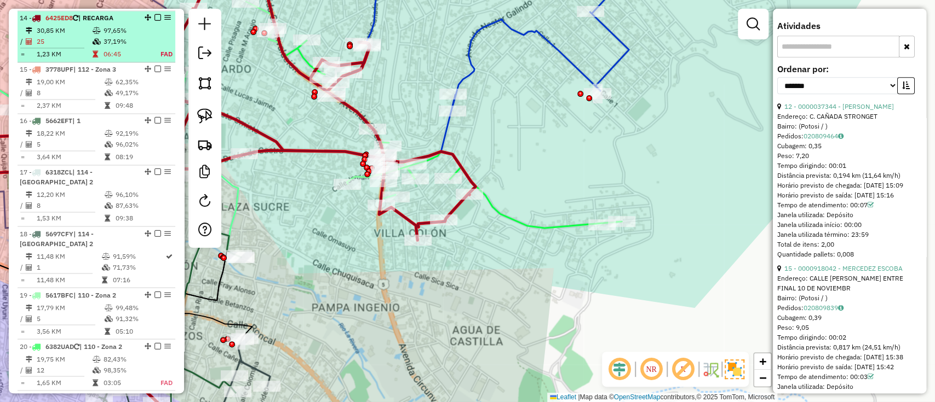
click at [154, 19] on em at bounding box center [157, 17] width 7 height 7
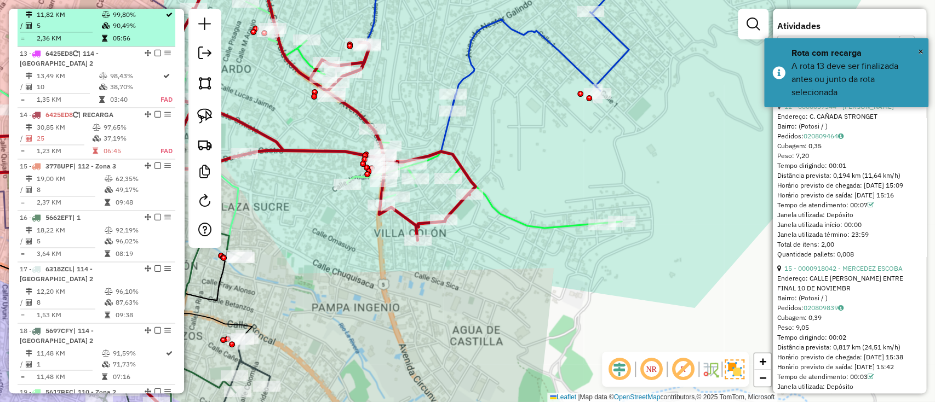
scroll to position [1041, 0]
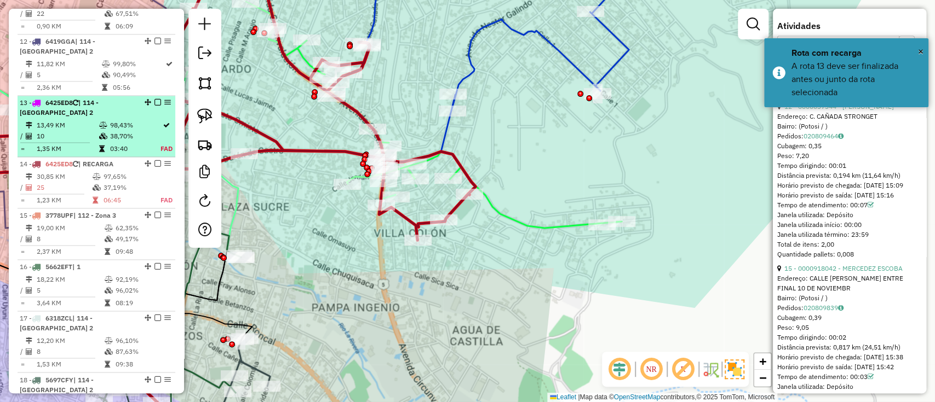
click at [154, 101] on em at bounding box center [157, 102] width 7 height 7
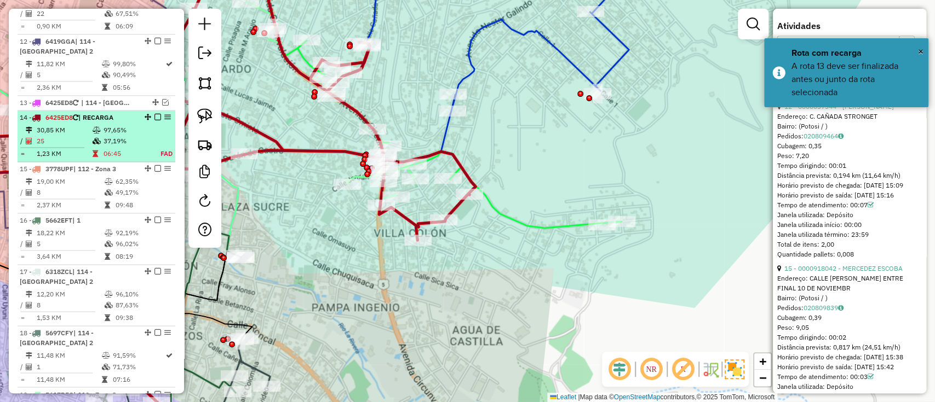
click at [154, 116] on em at bounding box center [157, 117] width 7 height 7
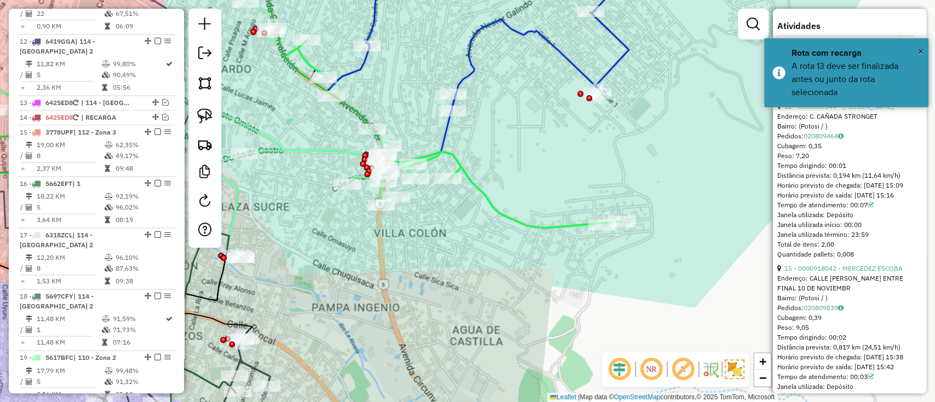
click at [497, 210] on icon at bounding box center [453, 135] width 337 height 188
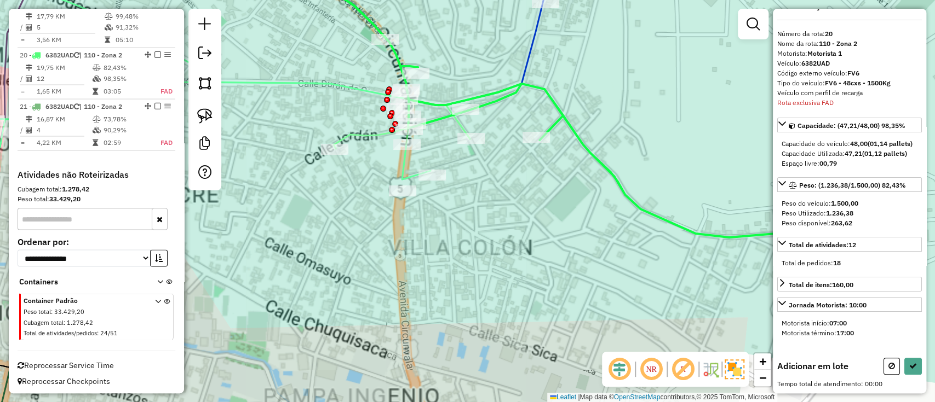
scroll to position [0, 0]
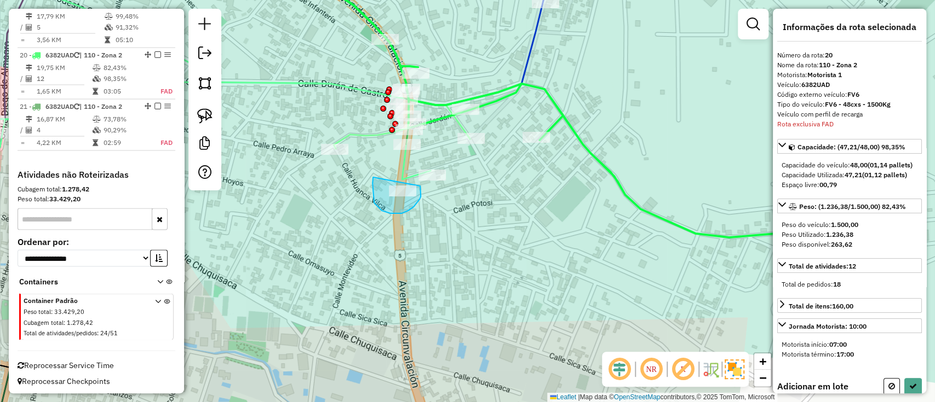
drag, startPoint x: 372, startPoint y: 183, endPoint x: 420, endPoint y: 186, distance: 47.7
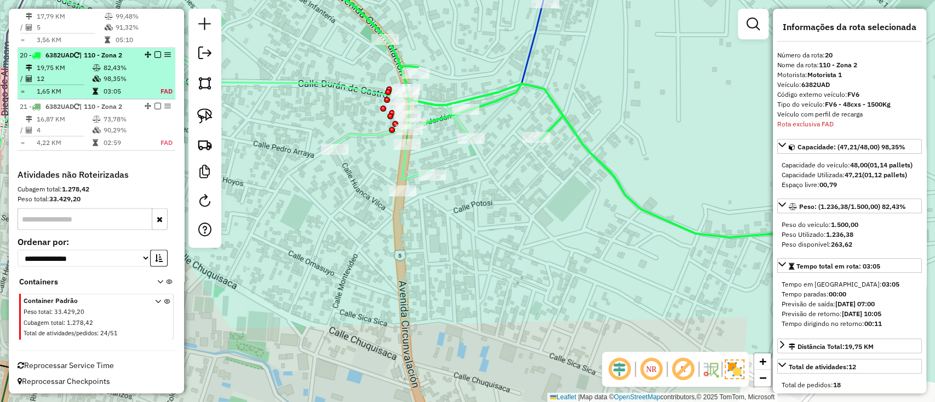
click at [156, 52] on em at bounding box center [157, 54] width 7 height 7
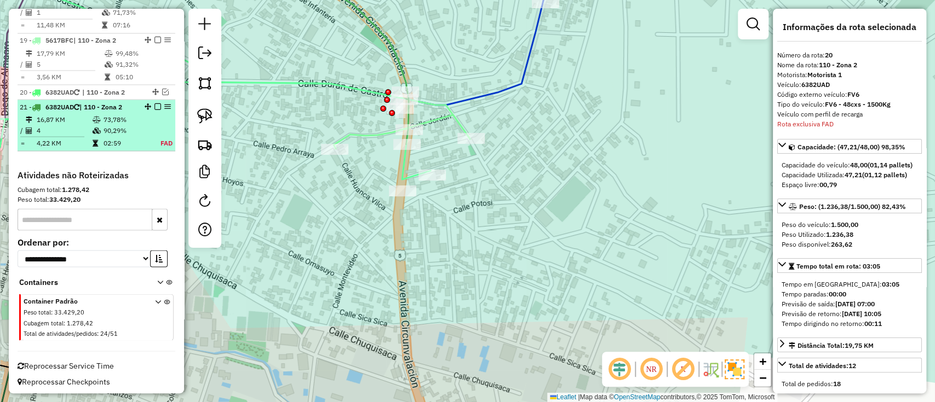
click at [155, 102] on div "21 - 6382UAD | 110 - Zona 2" at bounding box center [96, 107] width 153 height 10
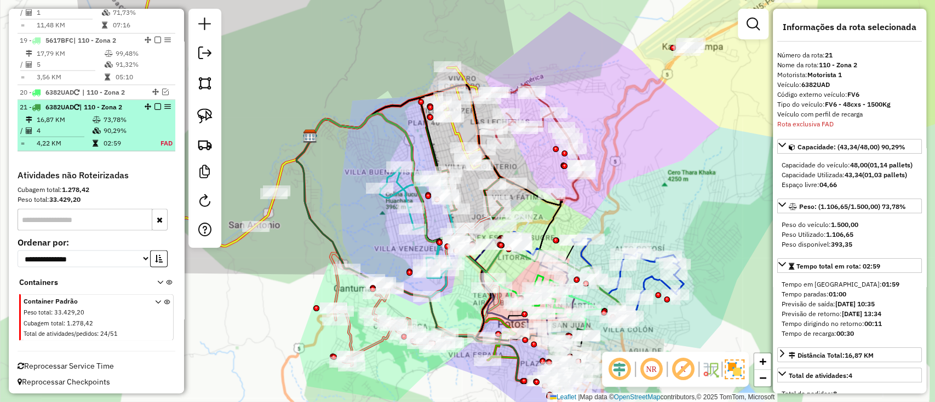
click at [155, 103] on em at bounding box center [157, 106] width 7 height 7
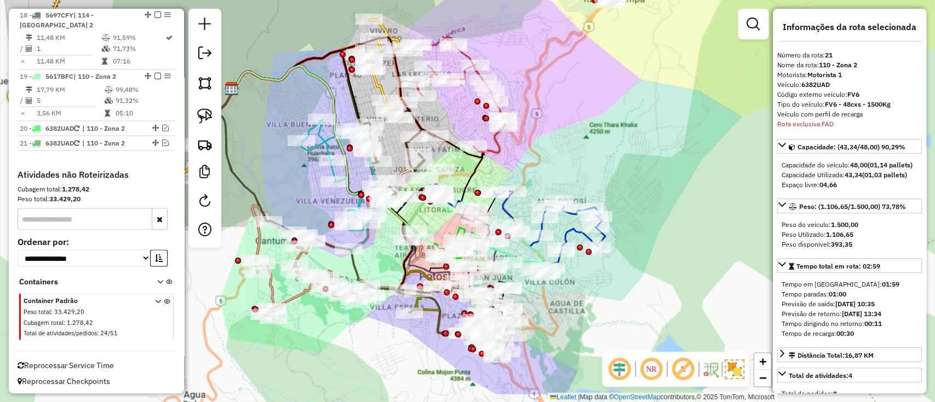
drag, startPoint x: 695, startPoint y: 334, endPoint x: 593, endPoint y: 269, distance: 120.9
click at [614, 284] on div "Janela de atendimento Grade de atendimento Capacidade Transportadoras Veículos …" at bounding box center [467, 201] width 935 height 402
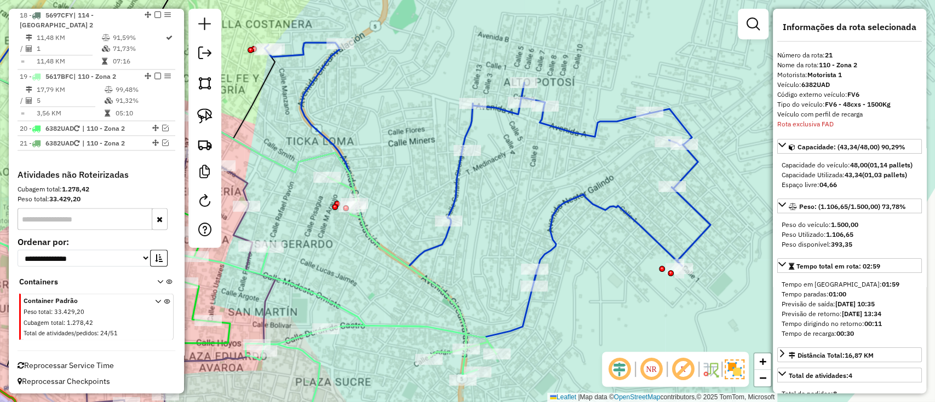
click at [559, 227] on div "Janela de atendimento Grade de atendimento Capacidade Transportadoras Veículos …" at bounding box center [467, 201] width 935 height 402
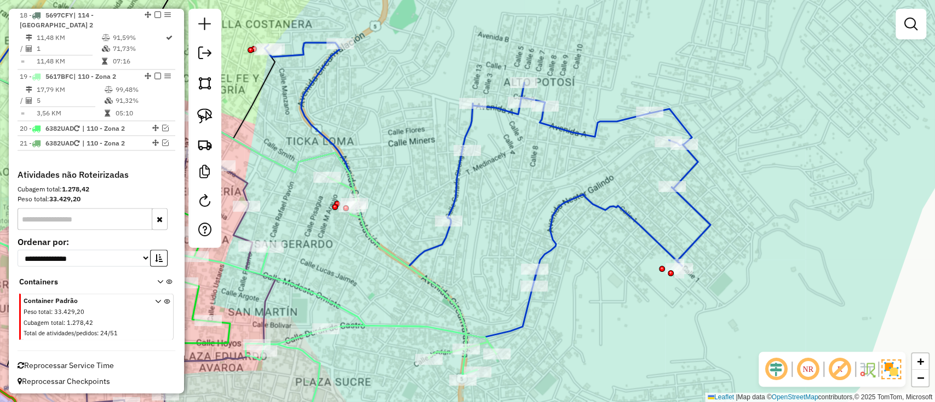
click at [547, 239] on icon at bounding box center [373, 190] width 674 height 295
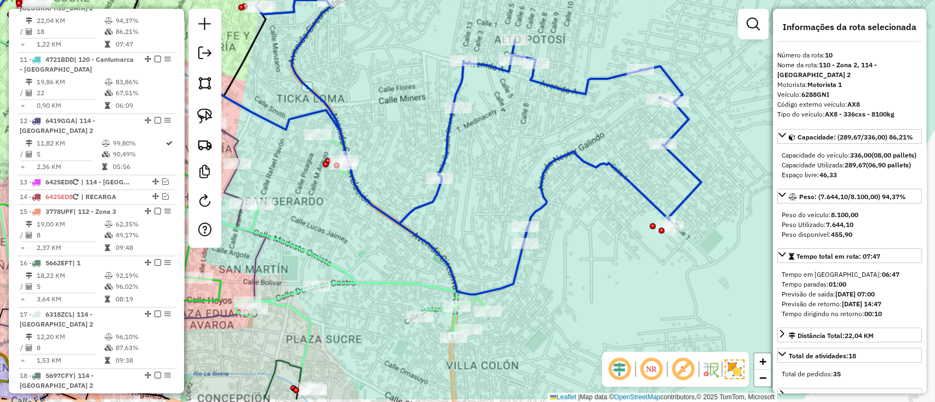
scroll to position [942, 0]
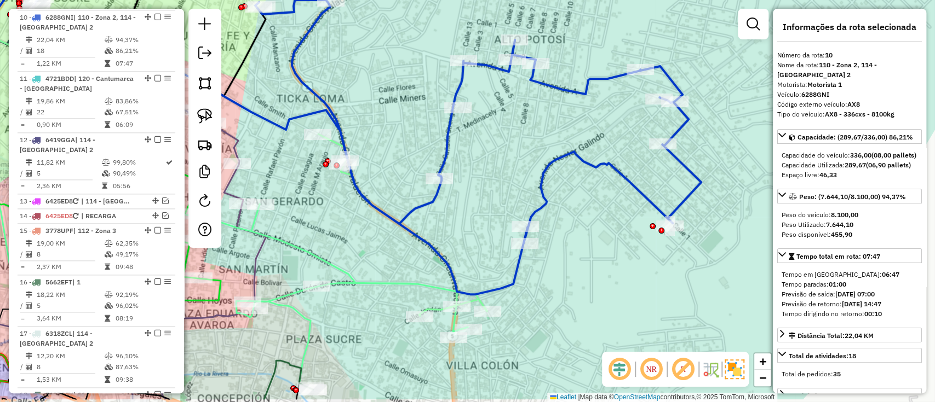
drag, startPoint x: 574, startPoint y: 270, endPoint x: 557, endPoint y: 182, distance: 89.7
click at [557, 182] on div "Janela de atendimento Grade de atendimento Capacidade Transportadoras Veículos …" at bounding box center [467, 201] width 935 height 402
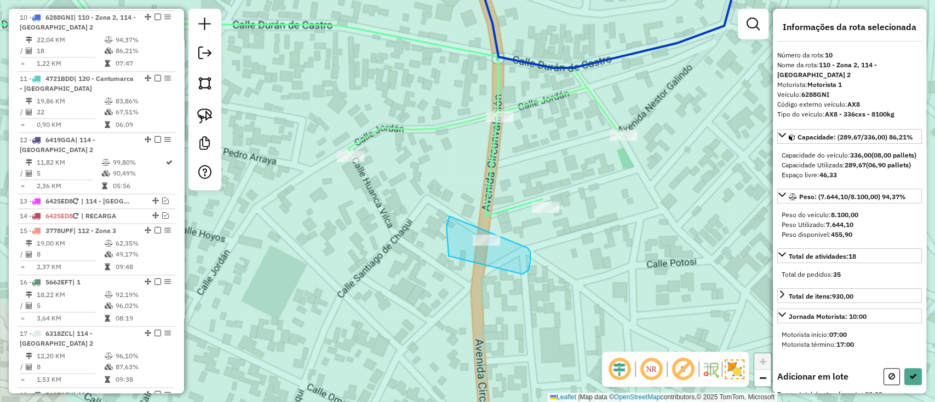
drag, startPoint x: 448, startPoint y: 256, endPoint x: 527, endPoint y: 248, distance: 79.3
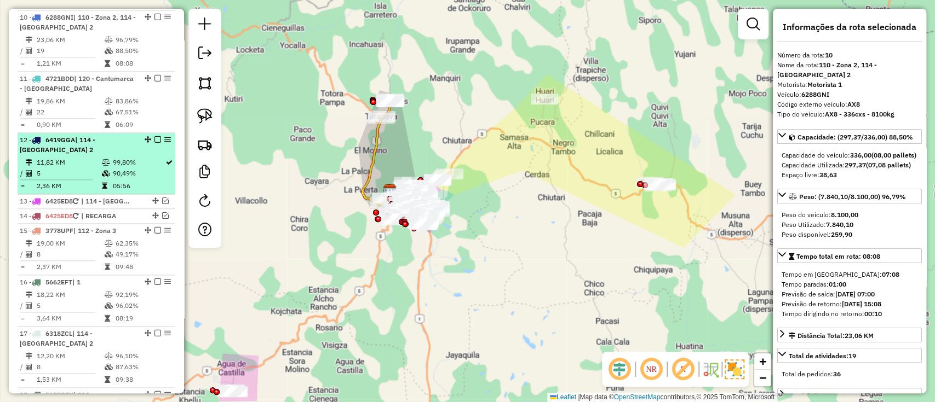
scroll to position [870, 0]
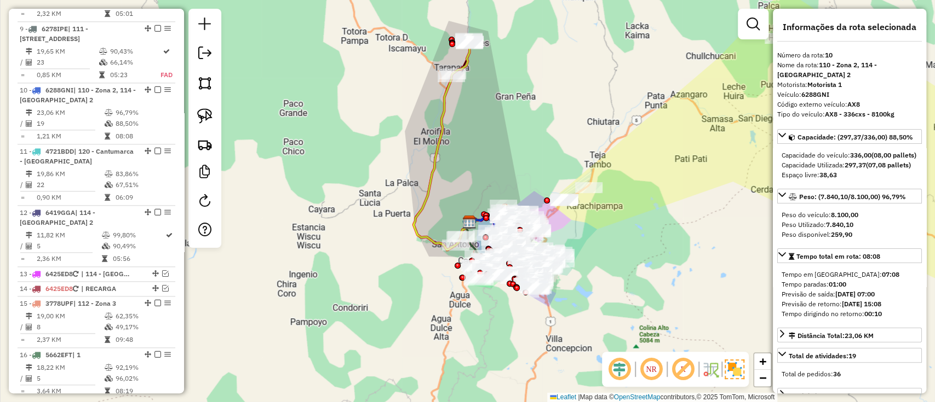
click at [416, 227] on icon at bounding box center [462, 144] width 99 height 212
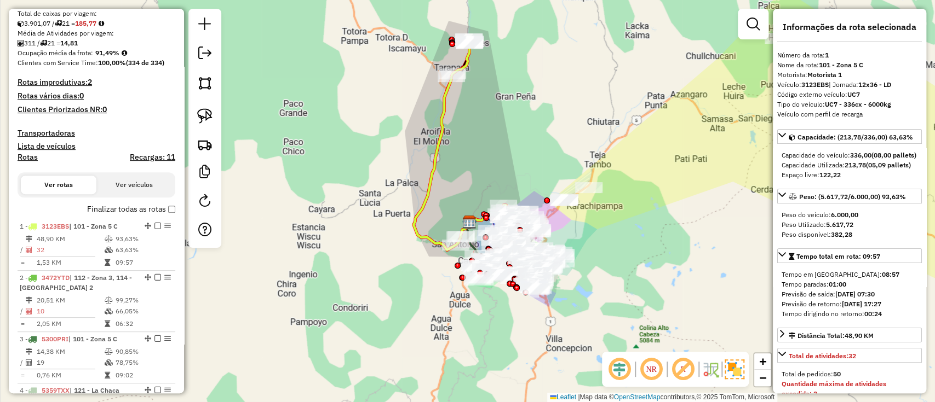
scroll to position [211, 0]
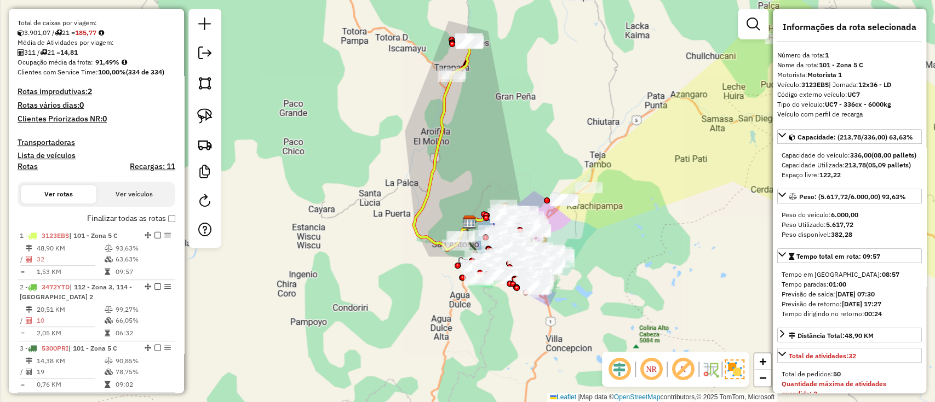
click at [120, 218] on label "Finalizar todas as rotas" at bounding box center [131, 218] width 88 height 11
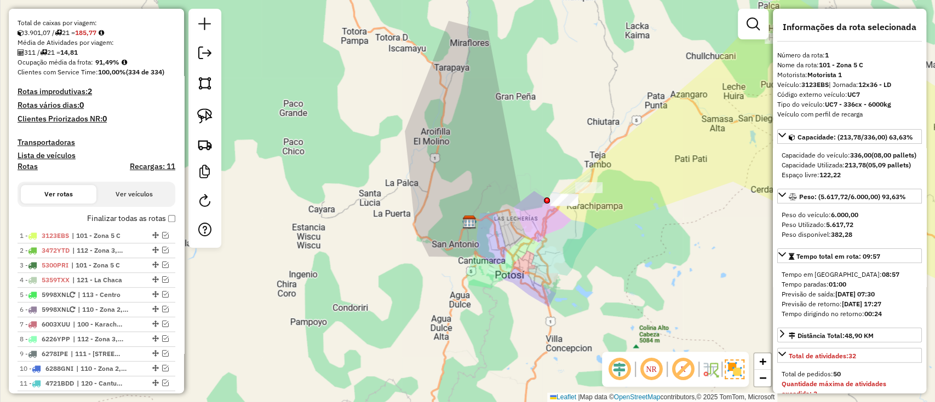
click at [140, 165] on h4 "Recargas: 11" at bounding box center [152, 166] width 45 height 9
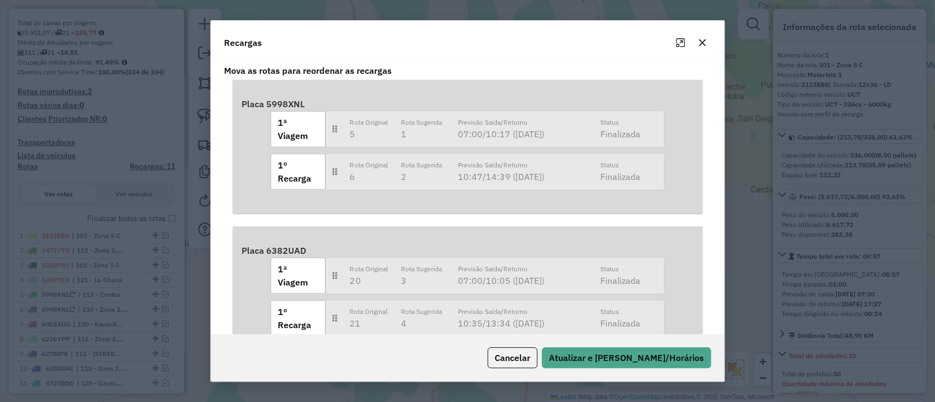
scroll to position [0, 0]
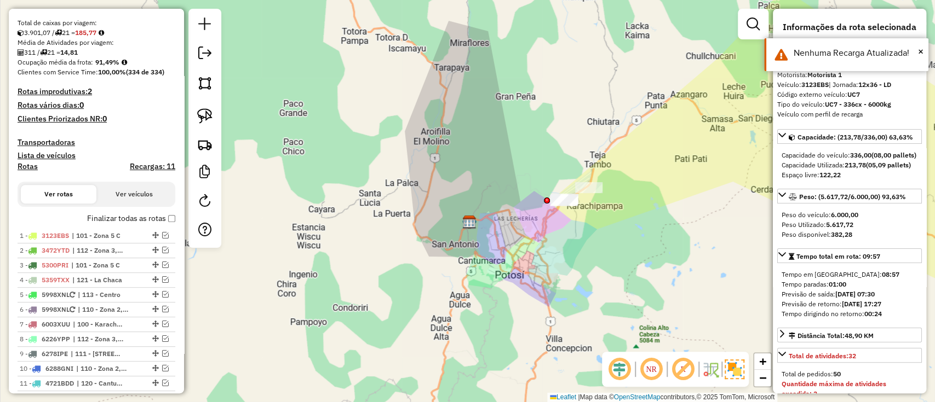
click at [126, 213] on label "Finalizar todas as rotas" at bounding box center [131, 218] width 88 height 11
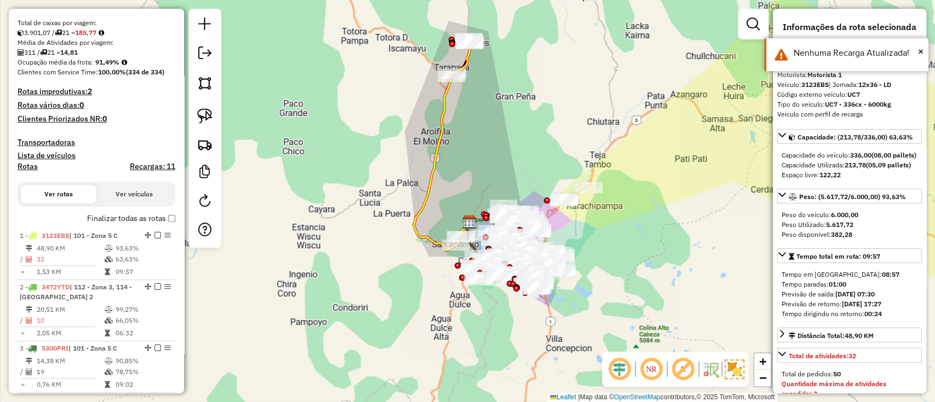
click at [28, 165] on h4 "Rotas" at bounding box center [28, 166] width 20 height 9
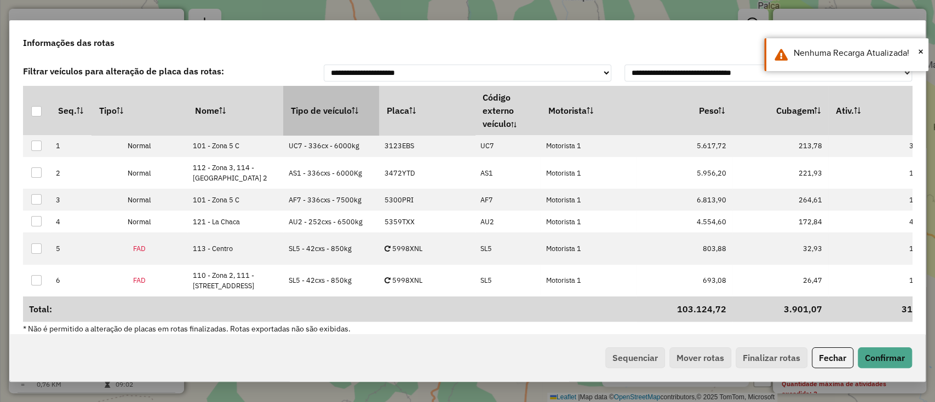
click at [335, 109] on th "Tipo de veículo" at bounding box center [331, 110] width 96 height 49
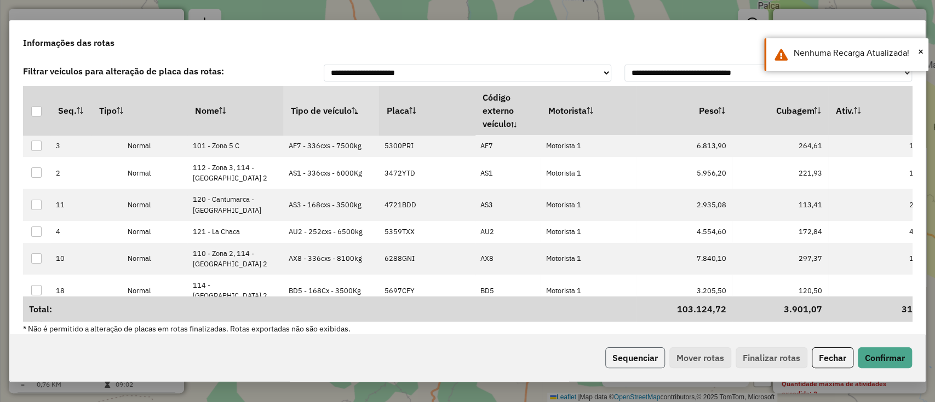
click at [653, 357] on button "Sequenciar" at bounding box center [635, 358] width 60 height 21
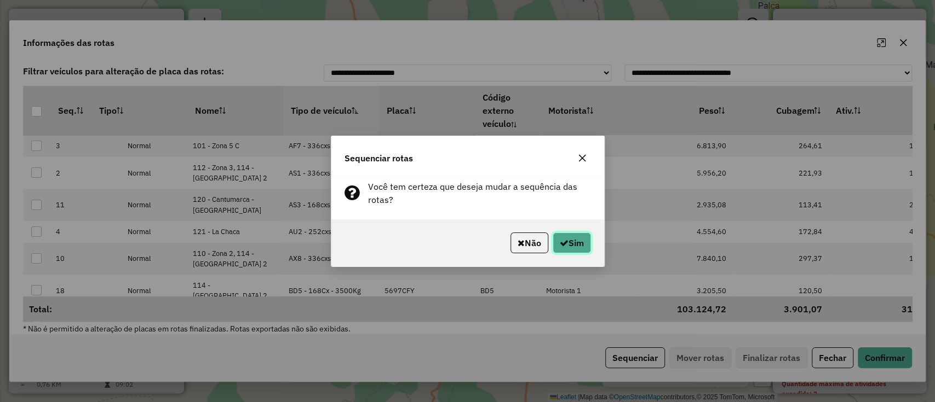
click at [573, 244] on button "Sim" at bounding box center [572, 243] width 38 height 21
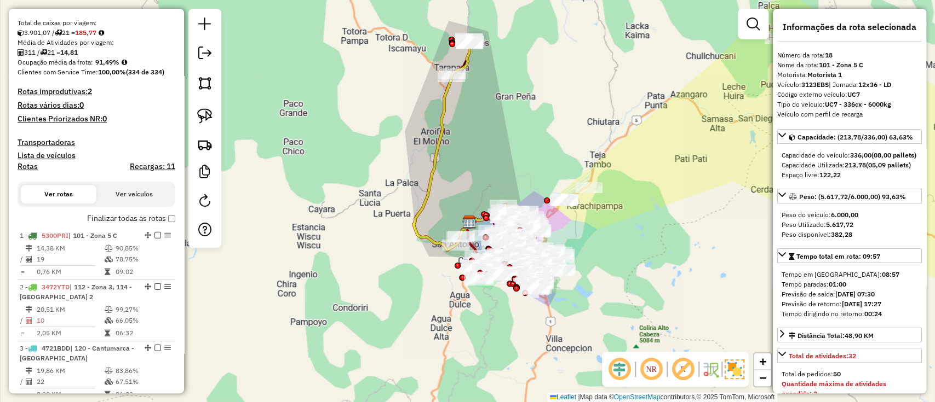
scroll to position [430, 0]
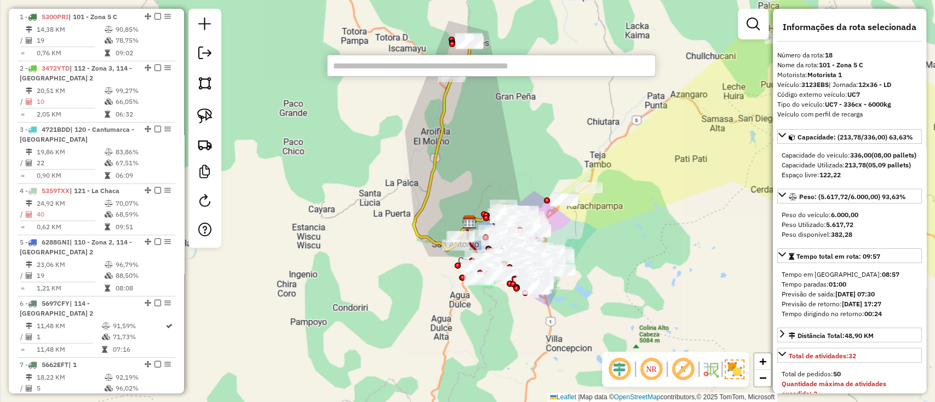
drag, startPoint x: 367, startPoint y: 57, endPoint x: 355, endPoint y: 62, distance: 13.0
type input "******"
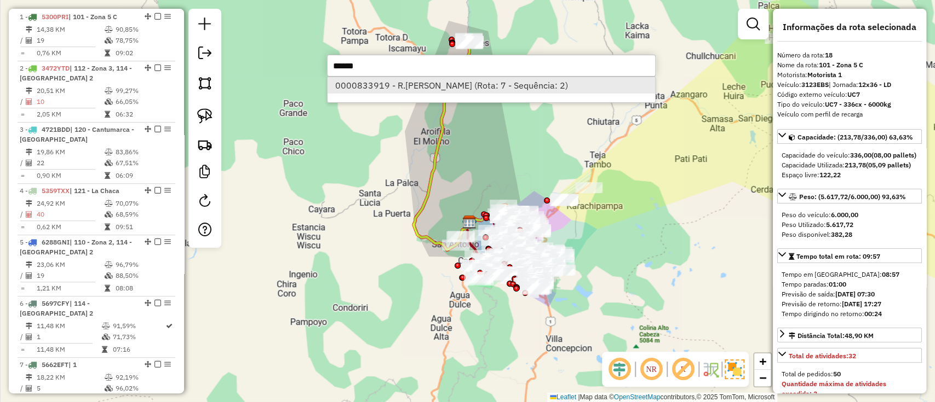
click at [393, 80] on li "0000833919 - R.RENE (Rota: 7 - Sequência: 2)" at bounding box center [490, 85] width 327 height 16
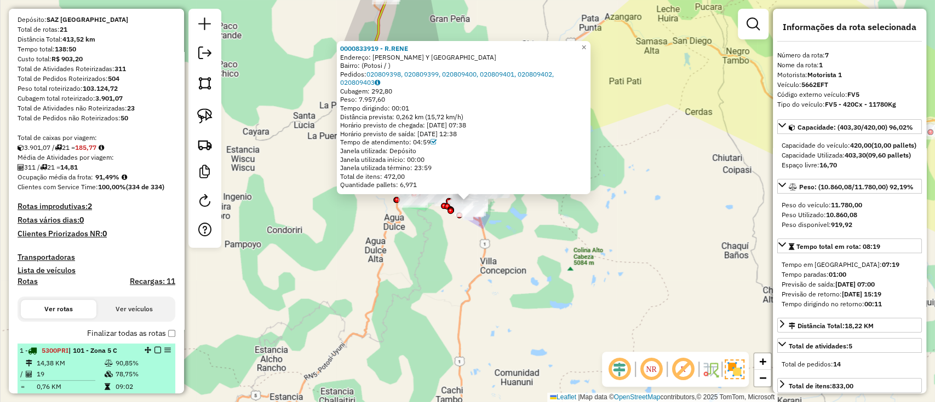
scroll to position [146, 0]
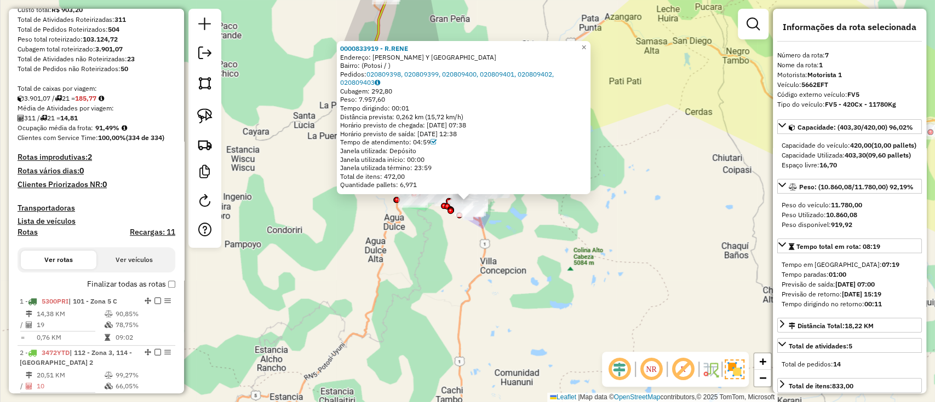
click at [100, 284] on label "Finalizar todas as rotas" at bounding box center [131, 284] width 88 height 11
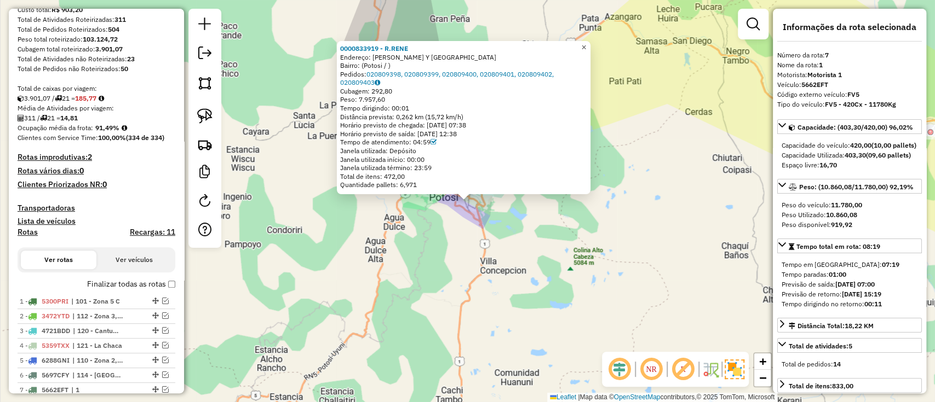
click at [586, 43] on span "×" at bounding box center [583, 47] width 5 height 9
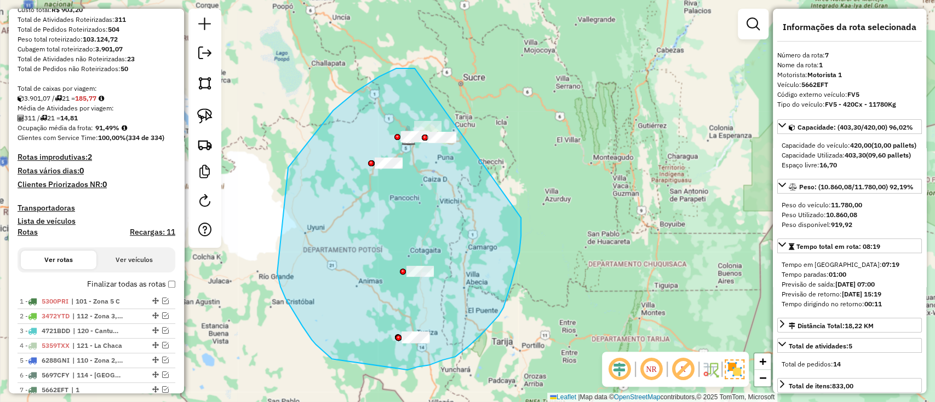
drag, startPoint x: 356, startPoint y: 91, endPoint x: 502, endPoint y: 147, distance: 155.8
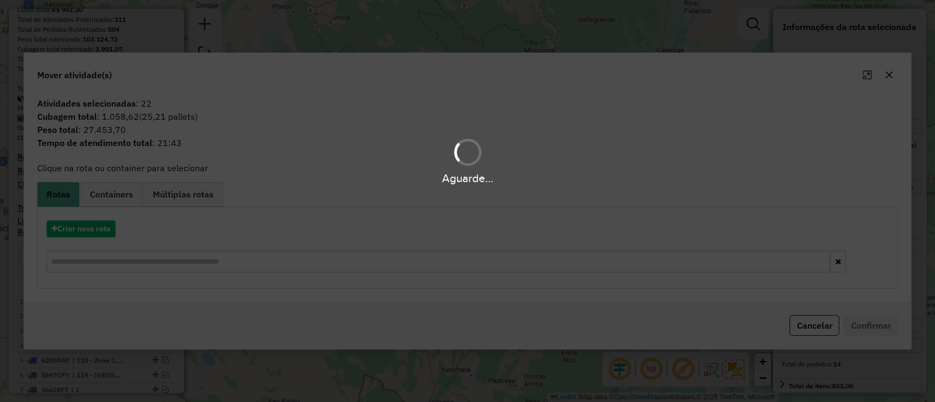
click at [114, 191] on div "Aguarde..." at bounding box center [467, 201] width 935 height 402
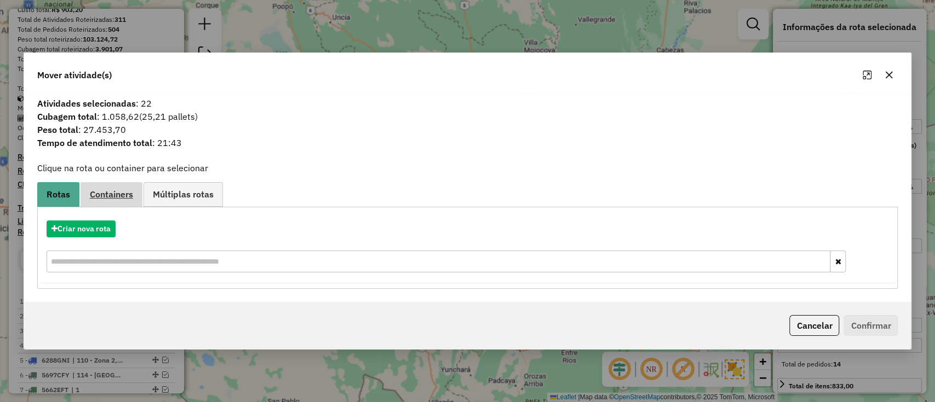
click at [110, 197] on span "Containers" at bounding box center [111, 194] width 43 height 9
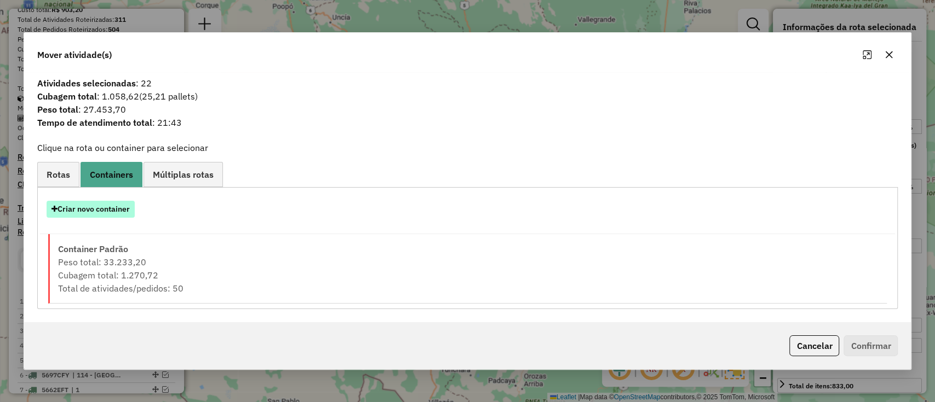
click at [105, 212] on button "Criar novo container" at bounding box center [91, 209] width 88 height 17
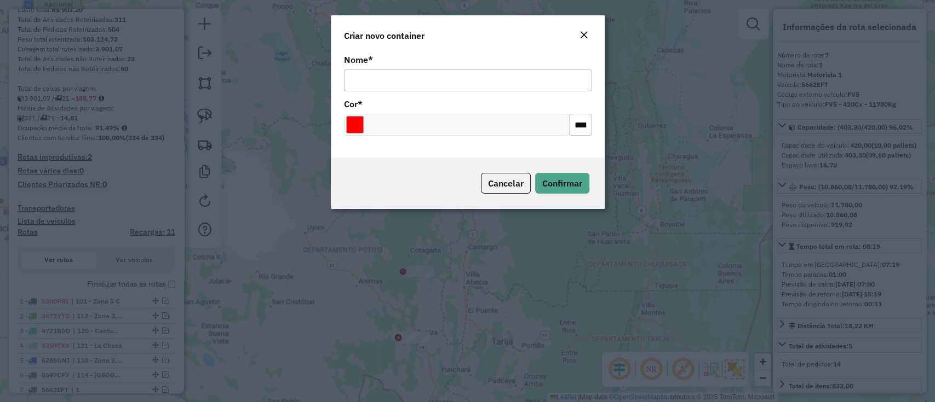
click at [398, 74] on input "Nome *" at bounding box center [468, 81] width 248 height 22
type input "******"
click at [556, 190] on button "Confirmar" at bounding box center [562, 183] width 54 height 21
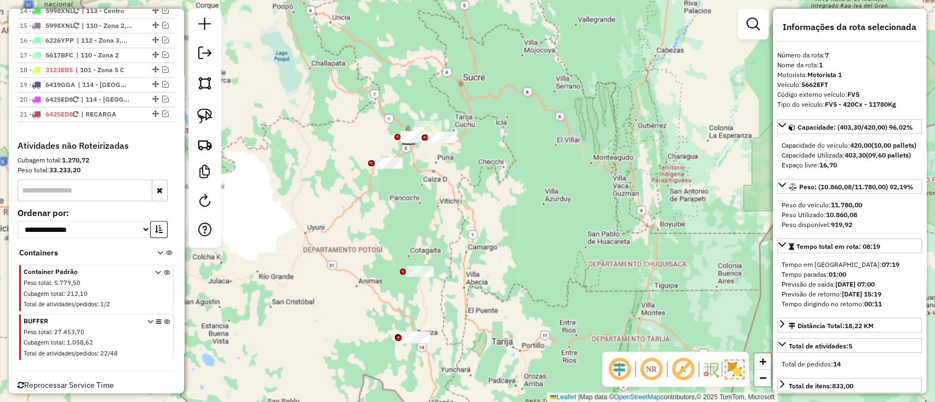
scroll to position [649, 0]
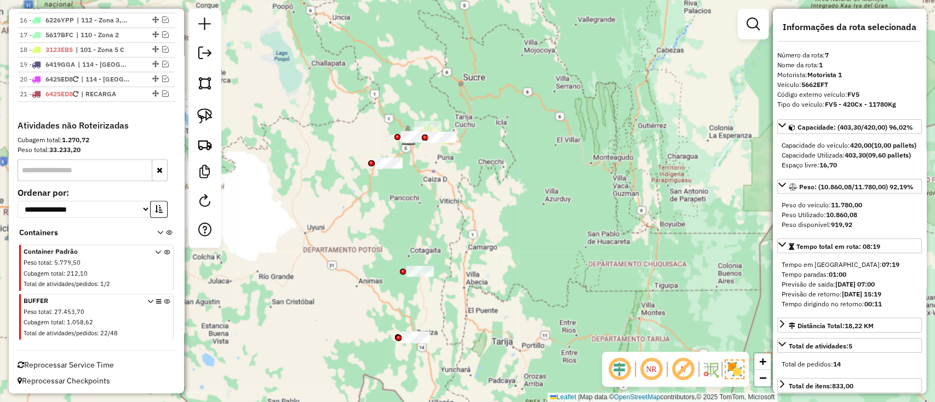
click at [164, 299] on icon at bounding box center [167, 319] width 6 height 41
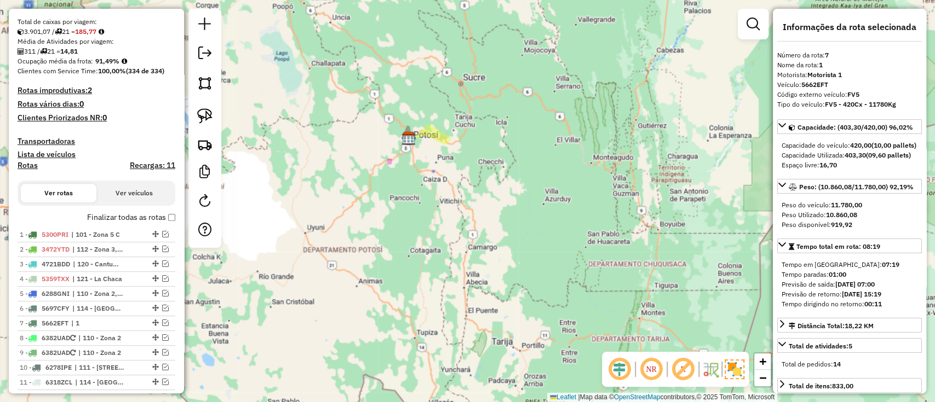
scroll to position [211, 0]
click at [200, 24] on em at bounding box center [204, 24] width 13 height 13
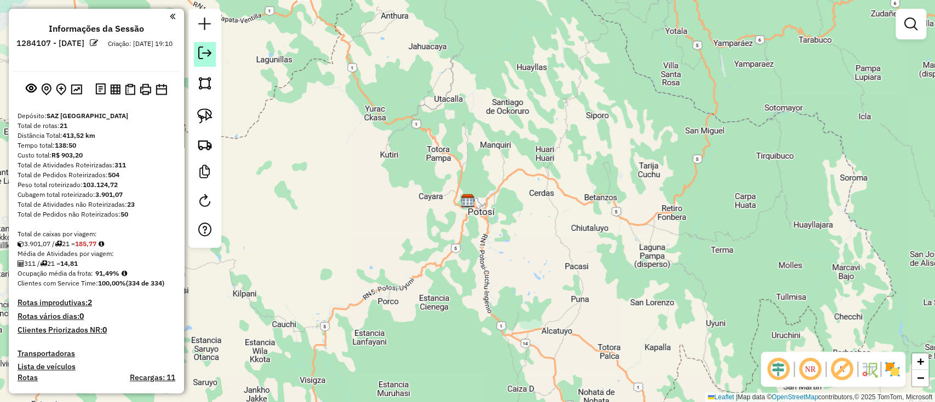
click at [207, 47] on em at bounding box center [204, 53] width 13 height 13
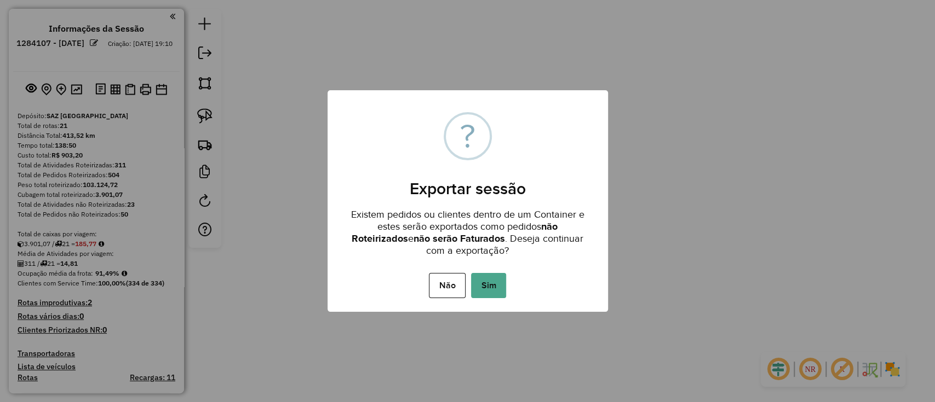
click at [482, 284] on button "Sim" at bounding box center [488, 285] width 35 height 25
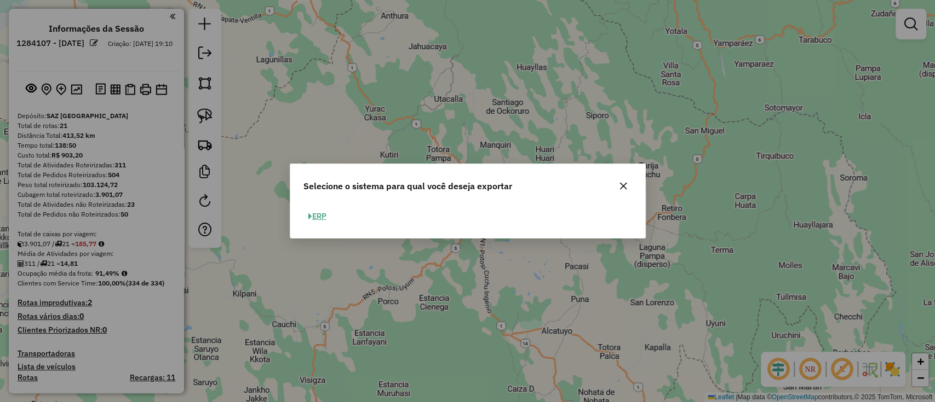
click at [311, 216] on span "button" at bounding box center [310, 217] width 4 height 8
select select "**"
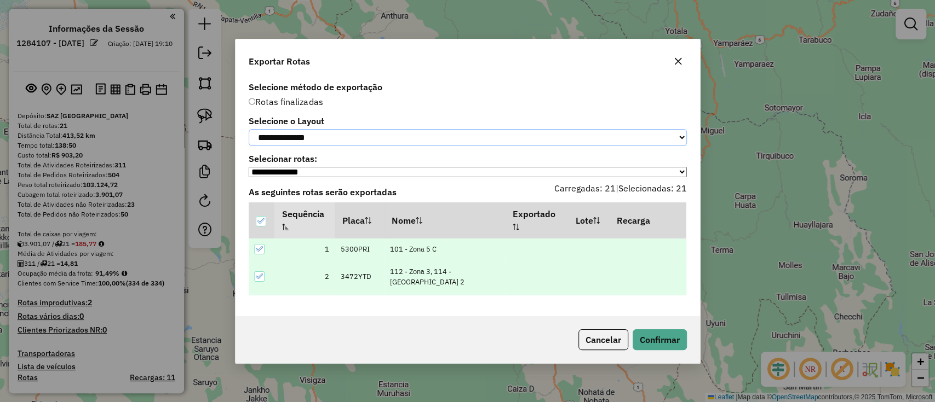
click at [330, 137] on select "**********" at bounding box center [468, 137] width 438 height 17
select select "*********"
click at [249, 129] on select "**********" at bounding box center [468, 137] width 438 height 17
click at [645, 331] on div "Cancelar Confirmar" at bounding box center [467, 340] width 464 height 47
click at [646, 337] on button "Confirmar" at bounding box center [659, 340] width 54 height 21
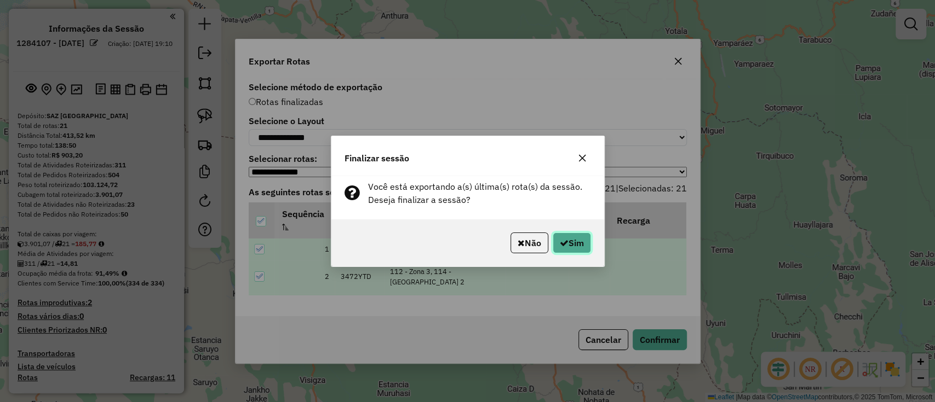
click at [576, 243] on button "Sim" at bounding box center [572, 243] width 38 height 21
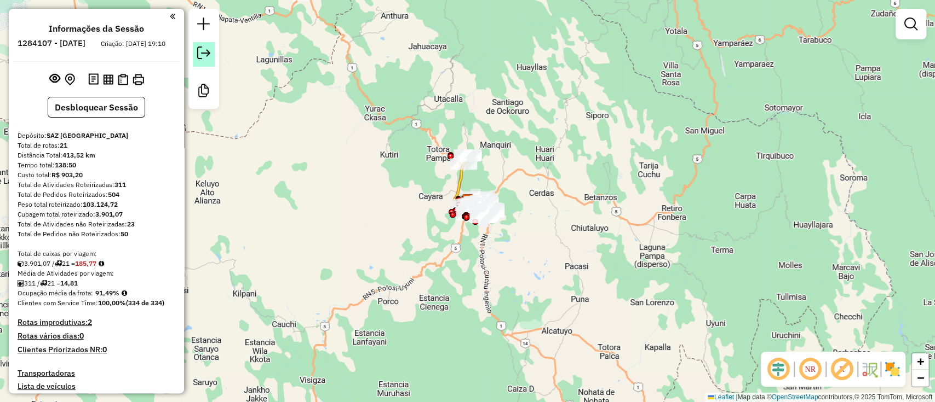
click at [202, 57] on em at bounding box center [203, 53] width 13 height 13
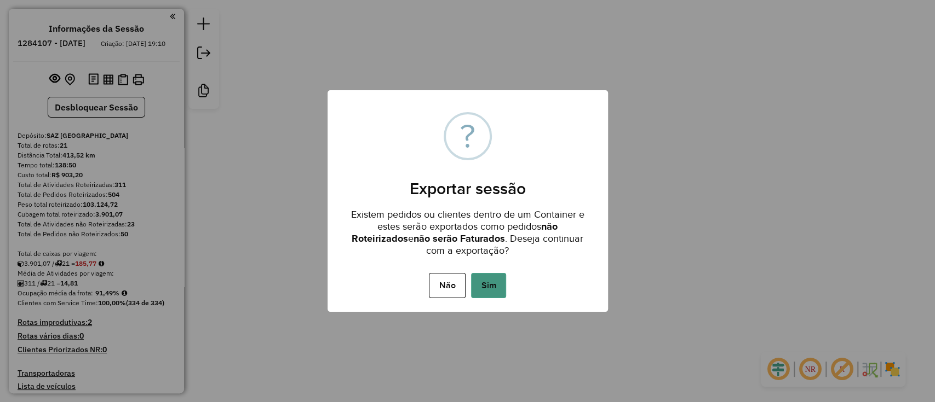
click at [490, 286] on button "Sim" at bounding box center [488, 285] width 35 height 25
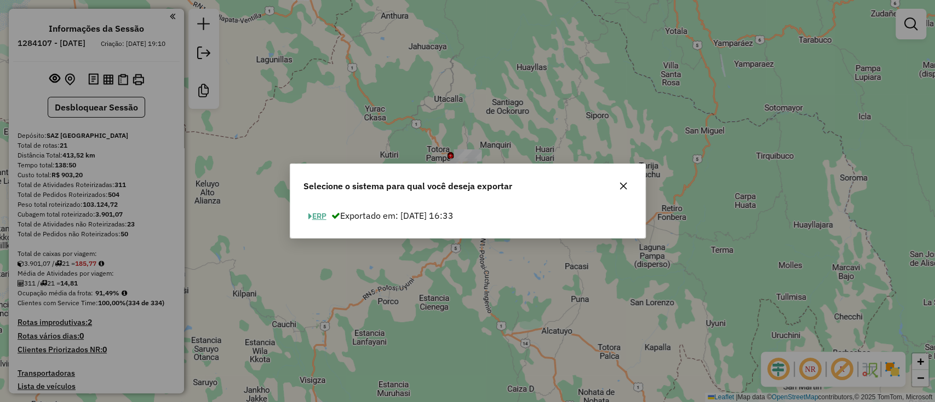
click at [324, 218] on button "ERP" at bounding box center [317, 216] width 28 height 17
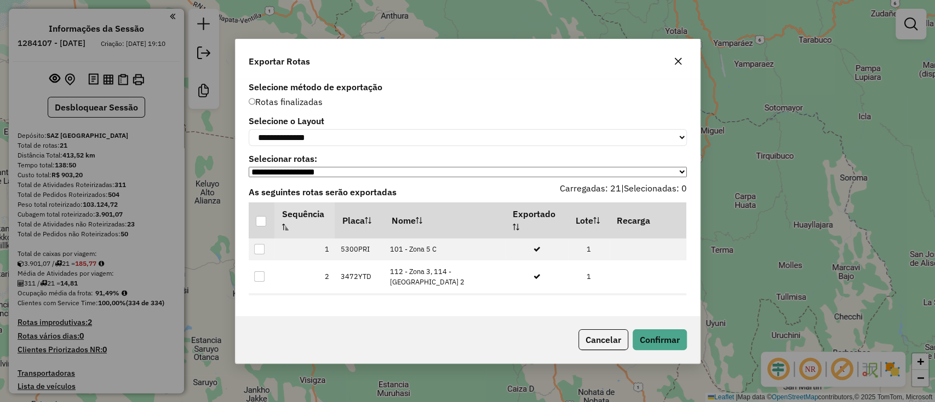
click at [312, 122] on label "Selecione o Layout" at bounding box center [468, 120] width 438 height 13
click at [315, 129] on select "**********" at bounding box center [468, 137] width 438 height 17
select select "*********"
click at [249, 129] on select "**********" at bounding box center [468, 137] width 438 height 17
click at [264, 222] on div at bounding box center [261, 221] width 10 height 10
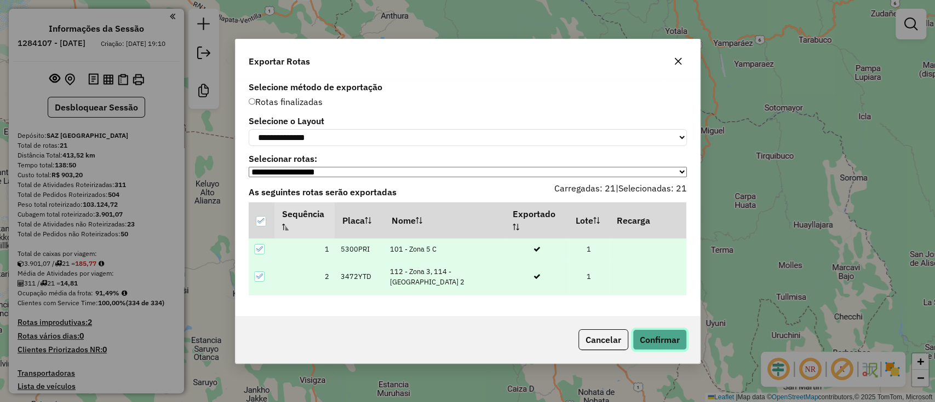
click at [661, 340] on button "Confirmar" at bounding box center [659, 340] width 54 height 21
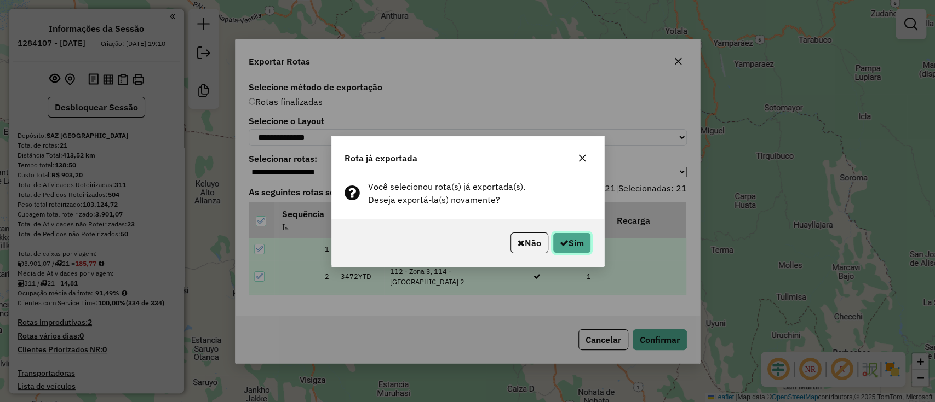
click at [581, 248] on button "Sim" at bounding box center [572, 243] width 38 height 21
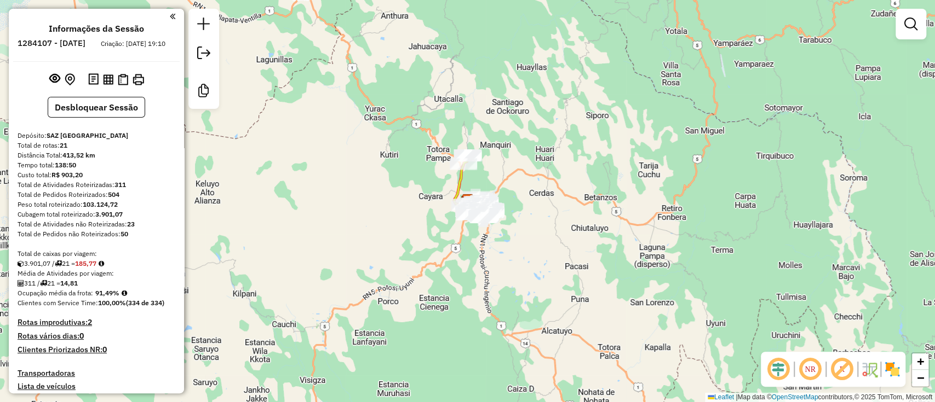
drag, startPoint x: 203, startPoint y: 55, endPoint x: 272, endPoint y: 51, distance: 69.6
click at [203, 55] on em at bounding box center [203, 53] width 13 height 13
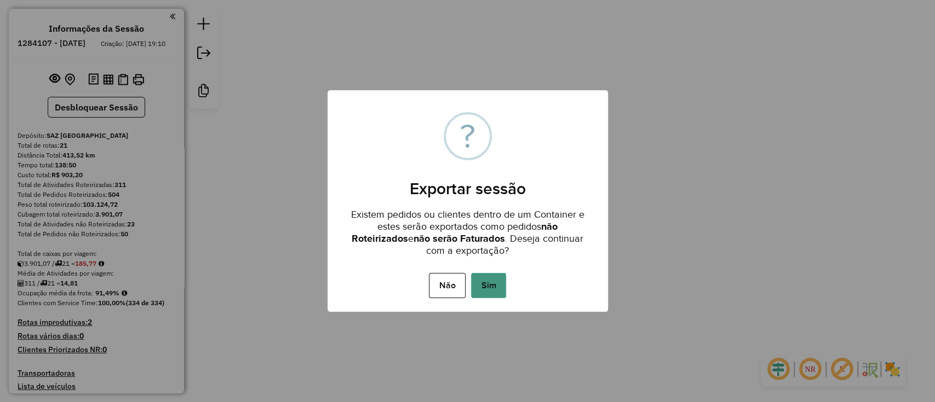
click at [475, 274] on button "Sim" at bounding box center [488, 285] width 35 height 25
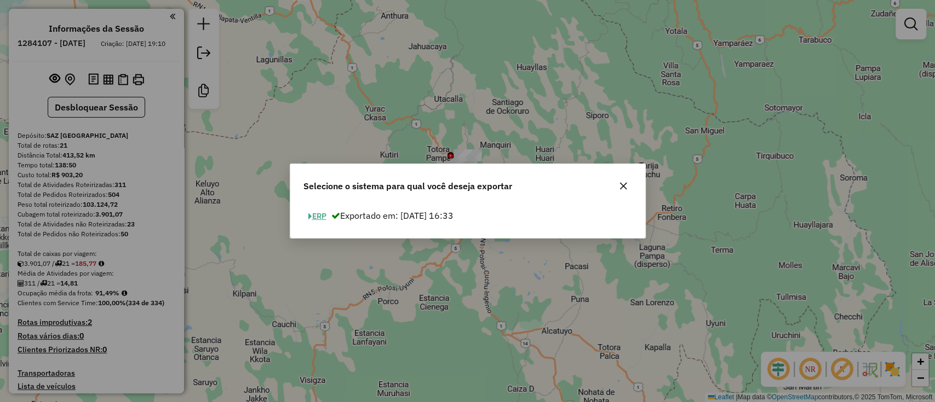
click at [324, 217] on button "ERP" at bounding box center [317, 216] width 28 height 17
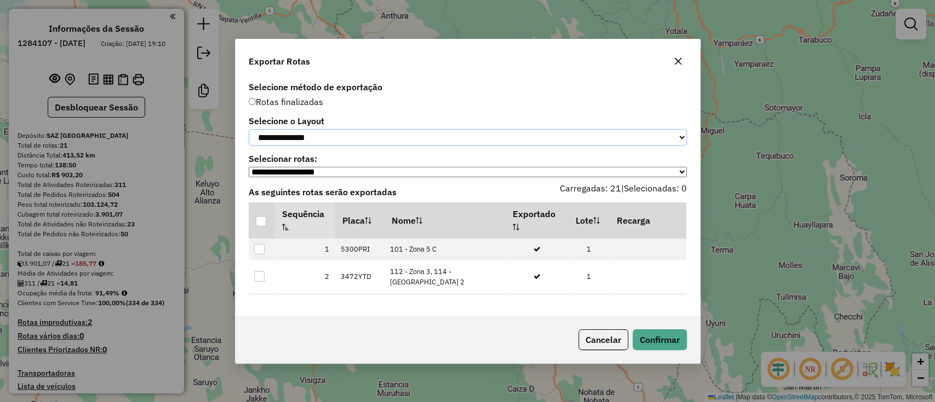
drag, startPoint x: 329, startPoint y: 129, endPoint x: 321, endPoint y: 142, distance: 14.9
click at [329, 129] on select "**********" at bounding box center [468, 137] width 438 height 17
select select "*********"
click at [249, 129] on select "**********" at bounding box center [468, 137] width 438 height 17
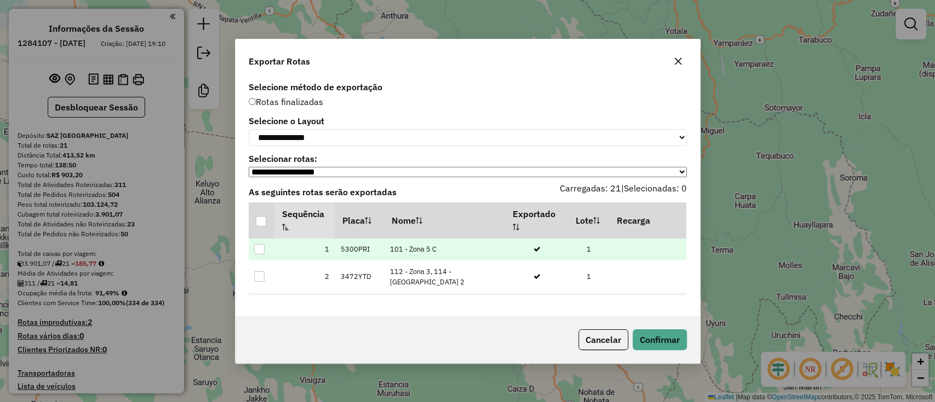
drag, startPoint x: 262, startPoint y: 223, endPoint x: 332, endPoint y: 242, distance: 73.2
click at [261, 223] on div at bounding box center [261, 221] width 10 height 10
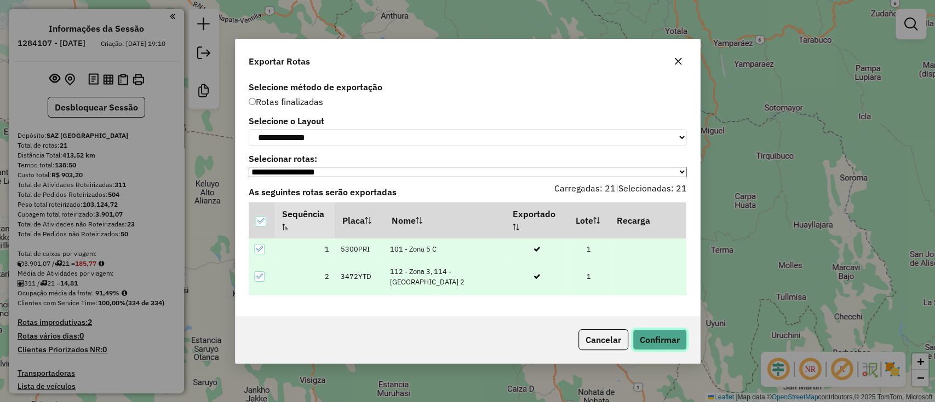
click at [664, 347] on button "Confirmar" at bounding box center [659, 340] width 54 height 21
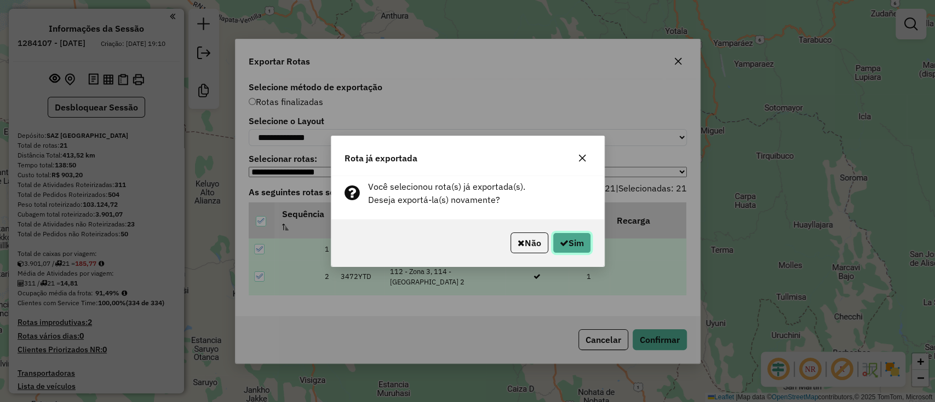
click at [568, 243] on button "Sim" at bounding box center [572, 243] width 38 height 21
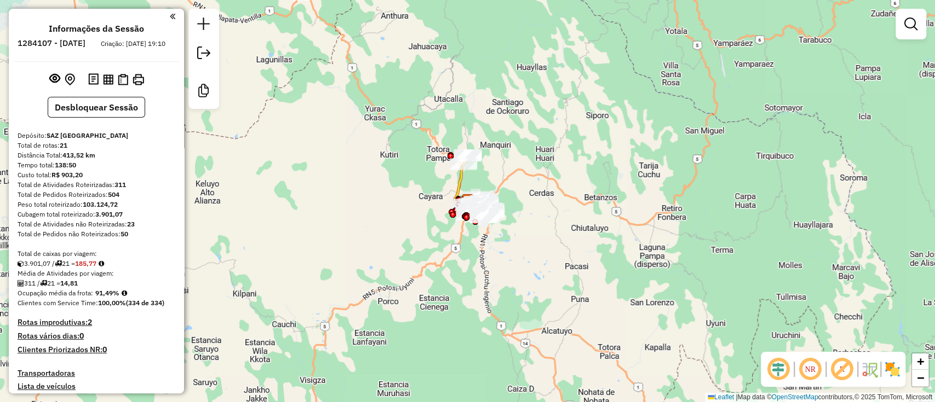
drag, startPoint x: 114, startPoint y: 195, endPoint x: 132, endPoint y: 191, distance: 18.5
click at [132, 190] on div "Total de Atividades Roteirizadas: 311" at bounding box center [97, 185] width 158 height 10
copy div "311"
drag, startPoint x: 98, startPoint y: 302, endPoint x: 123, endPoint y: 300, distance: 24.7
click at [123, 298] on div "Ocupação média da frota: 91,49%" at bounding box center [97, 294] width 158 height 10
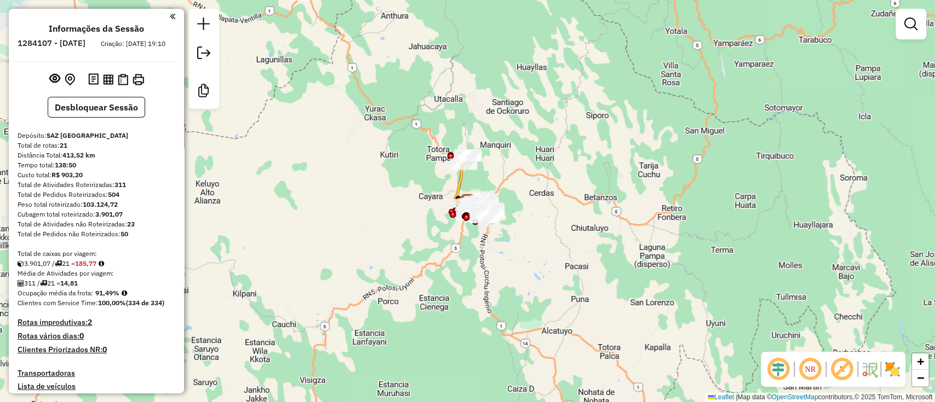
copy strong "91,49%"
drag, startPoint x: 67, startPoint y: 291, endPoint x: 84, endPoint y: 291, distance: 17.0
click at [84, 289] on div "311 / 21 = 14,81" at bounding box center [97, 284] width 158 height 10
copy strong "14,81"
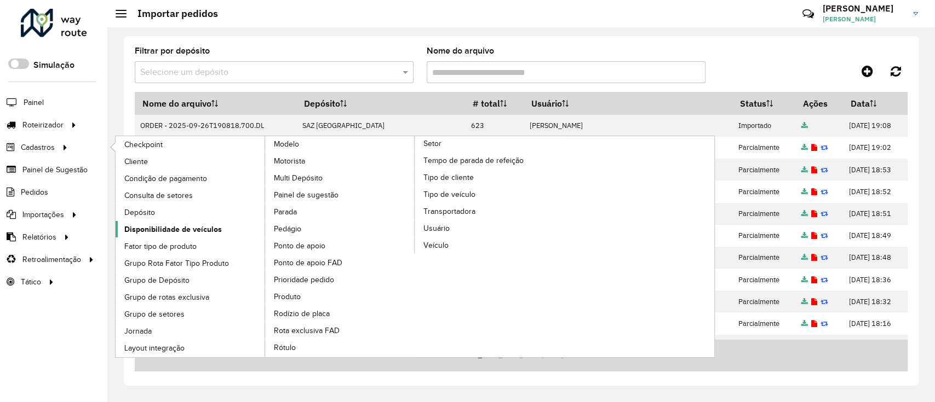
click at [209, 226] on span "Disponibilidade de veículos" at bounding box center [172, 229] width 97 height 11
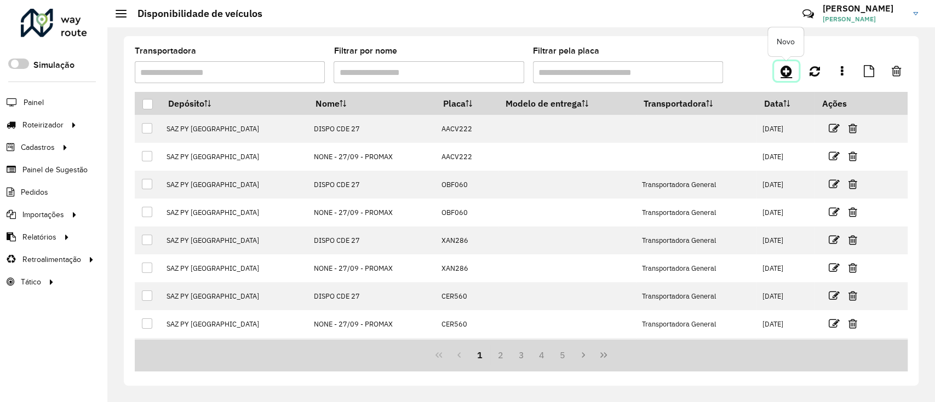
click at [786, 70] on icon at bounding box center [785, 71] width 11 height 13
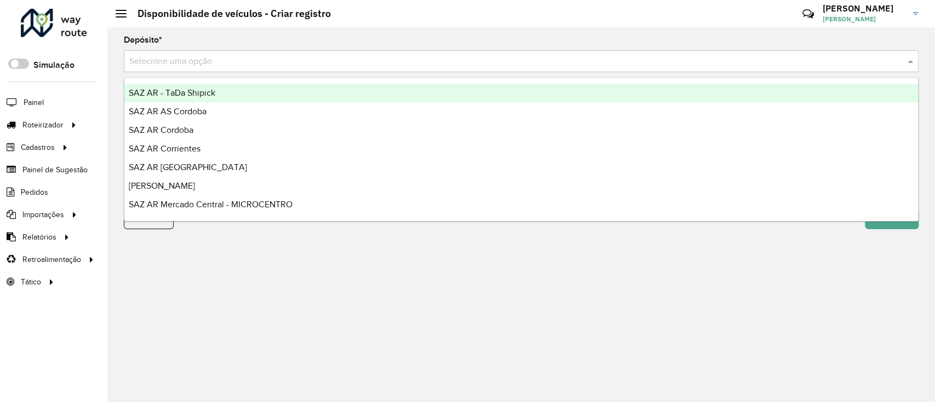
click at [503, 61] on input "text" at bounding box center [510, 61] width 762 height 13
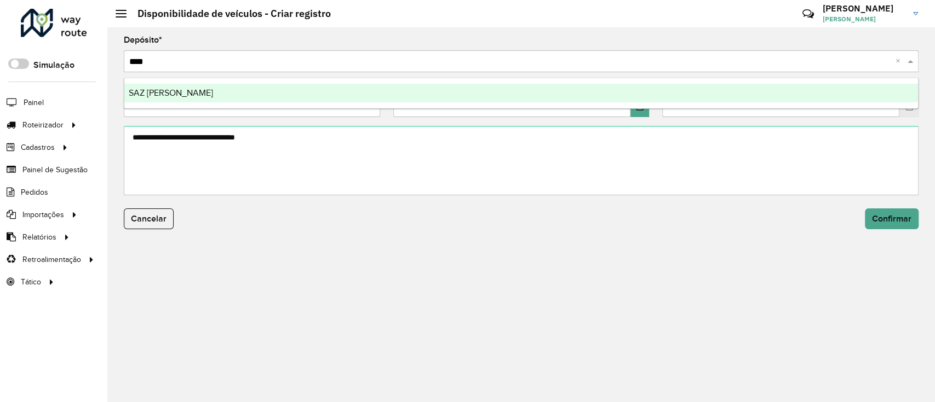
type input "*****"
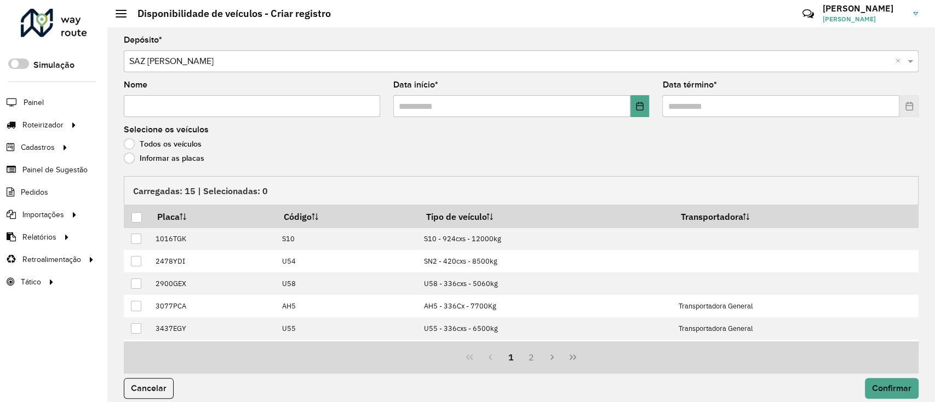
click at [339, 105] on input "Nome" at bounding box center [252, 106] width 256 height 22
type input "**********"
click at [638, 105] on icon "Choose Date" at bounding box center [639, 106] width 9 height 9
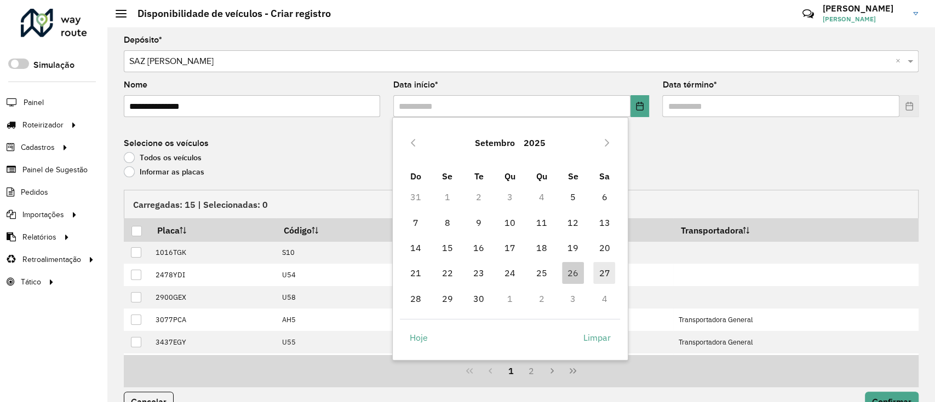
click at [597, 268] on span "27" at bounding box center [604, 273] width 22 height 22
type input "**********"
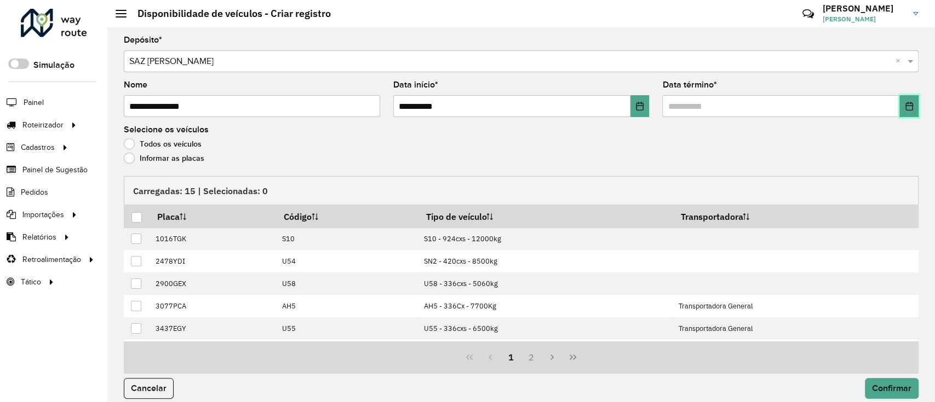
click at [907, 107] on icon "Choose Date" at bounding box center [909, 106] width 9 height 9
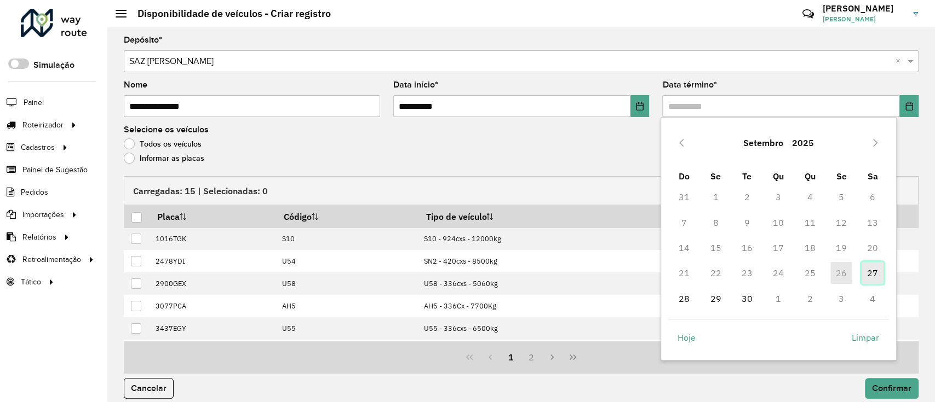
click at [875, 276] on span "27" at bounding box center [872, 273] width 22 height 22
type input "**********"
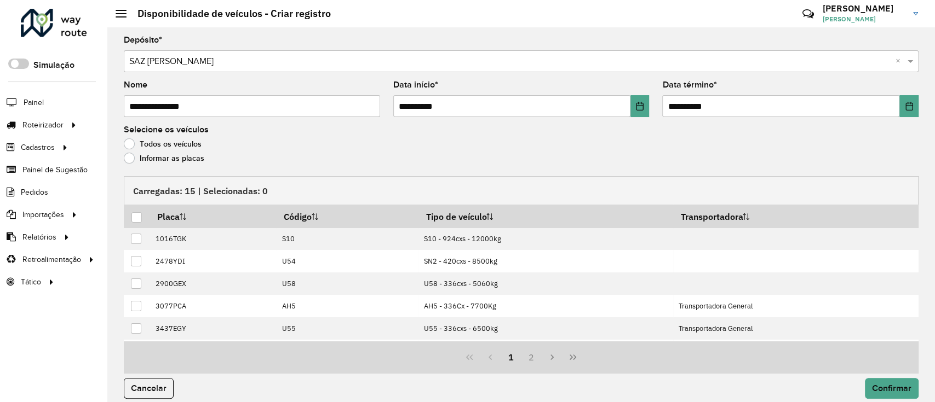
click at [168, 163] on label "Informar as placas" at bounding box center [164, 158] width 80 height 11
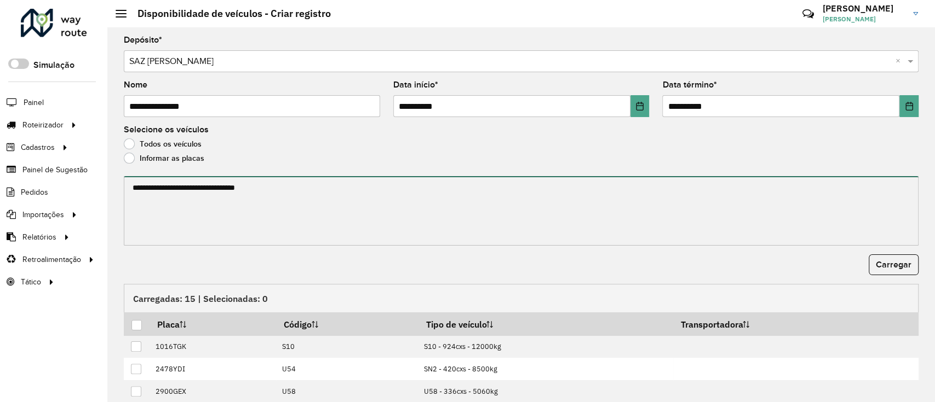
click at [172, 194] on textarea at bounding box center [521, 211] width 795 height 70
paste textarea "******* ******* ******* ******* ******* ******* ******* *******"
type textarea "******* ******* ******* ******* ******* ******* ******* *******"
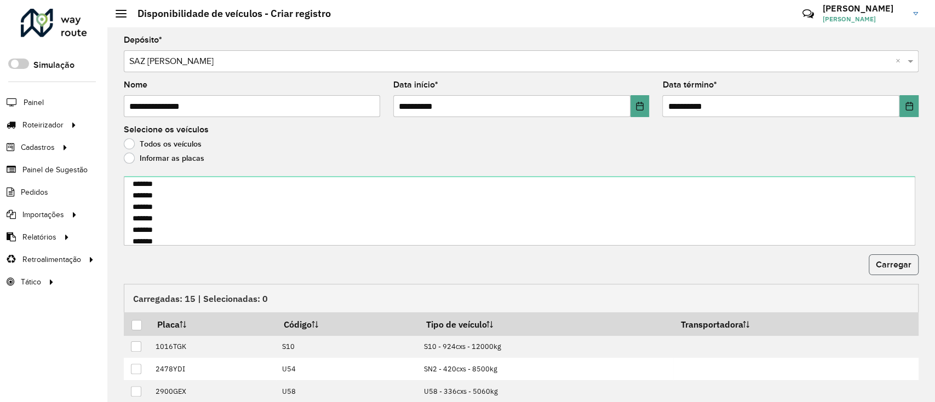
click at [876, 258] on button "Carregar" at bounding box center [894, 265] width 50 height 21
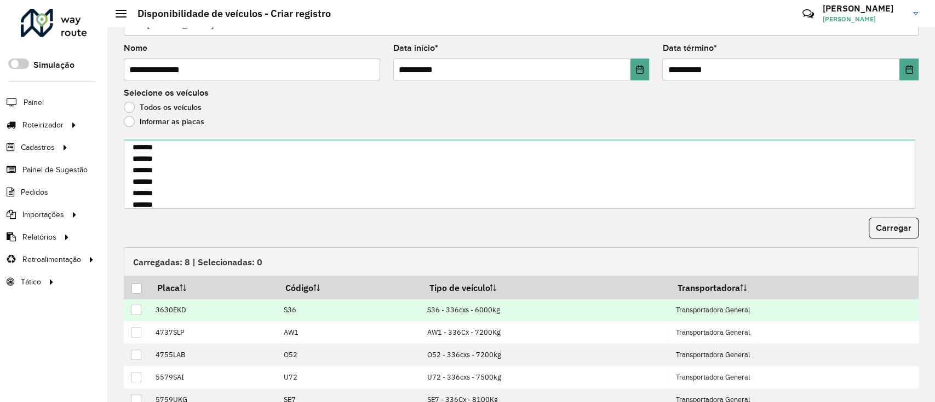
scroll to position [85, 0]
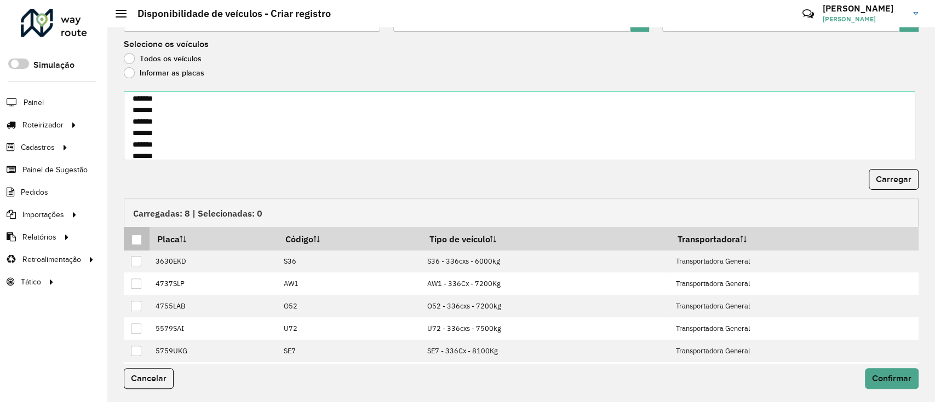
click at [131, 239] on div at bounding box center [136, 240] width 10 height 10
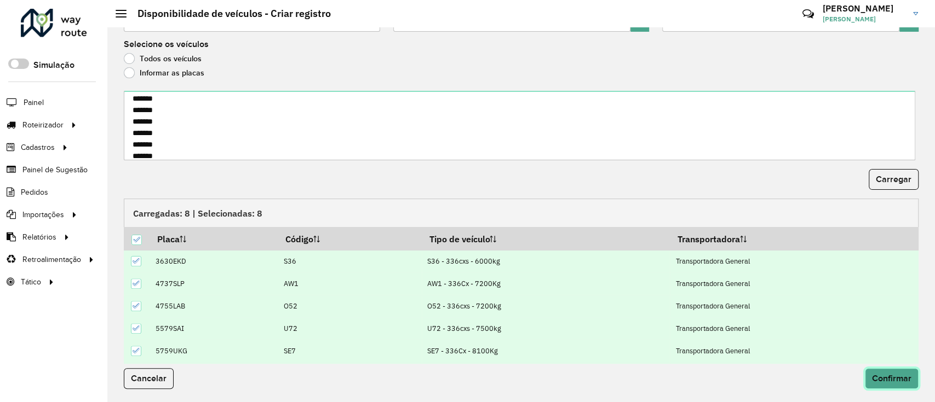
click at [867, 370] on button "Confirmar" at bounding box center [892, 379] width 54 height 21
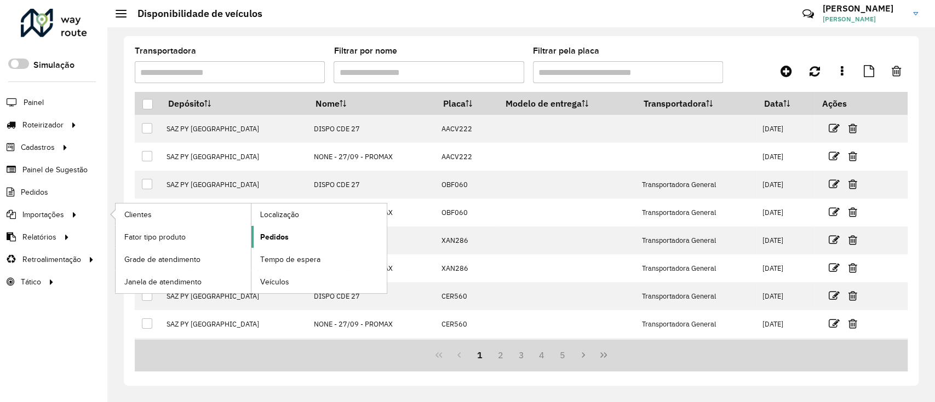
click at [301, 239] on link "Pedidos" at bounding box center [318, 237] width 135 height 22
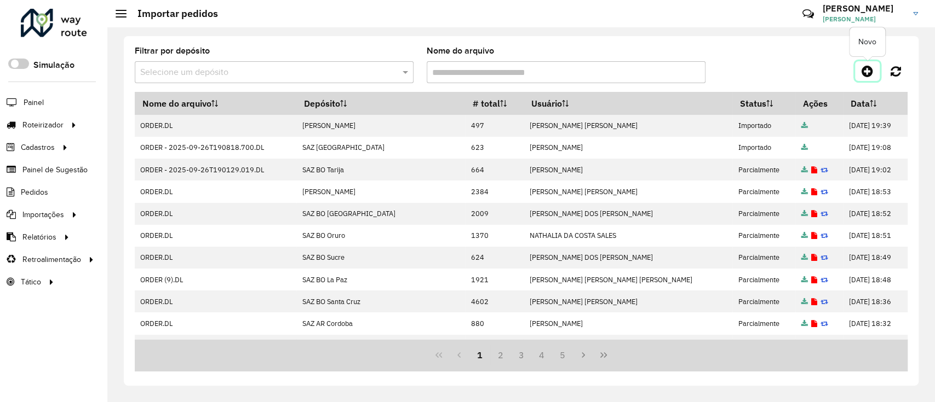
click at [861, 75] on icon at bounding box center [866, 71] width 11 height 13
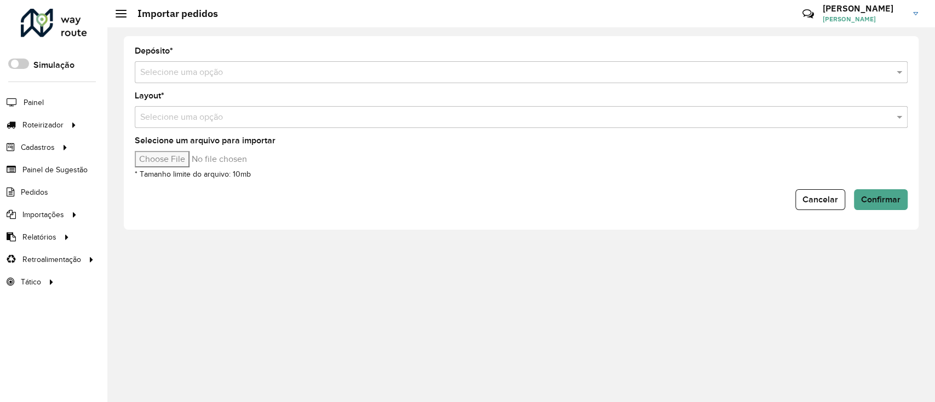
click at [675, 80] on div "Selecione uma opção" at bounding box center [521, 72] width 773 height 22
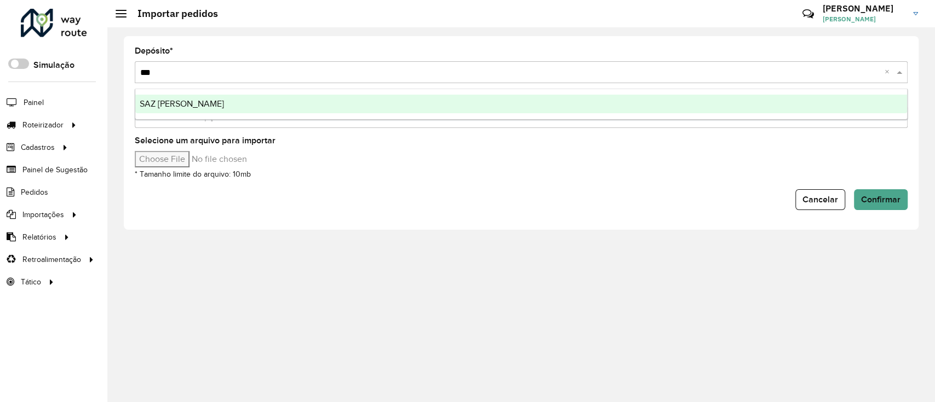
type input "****"
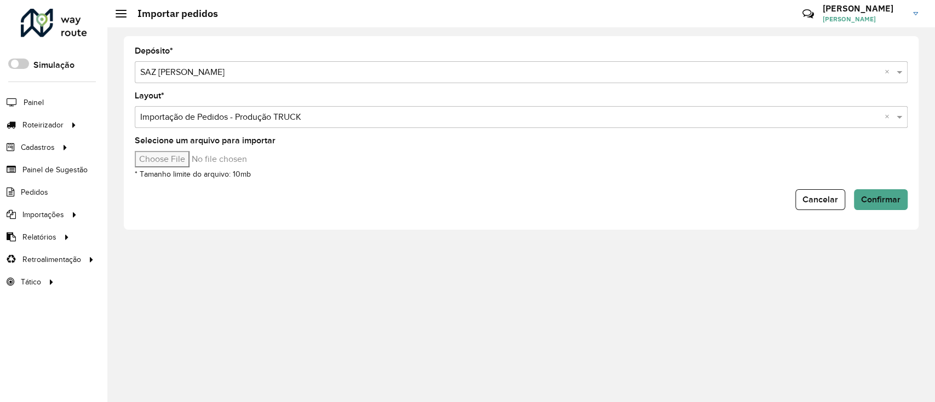
click at [180, 157] on input "Selecione um arquivo para importar" at bounding box center [228, 159] width 186 height 16
type input "**********"
click at [888, 200] on span "Confirmar" at bounding box center [880, 199] width 39 height 9
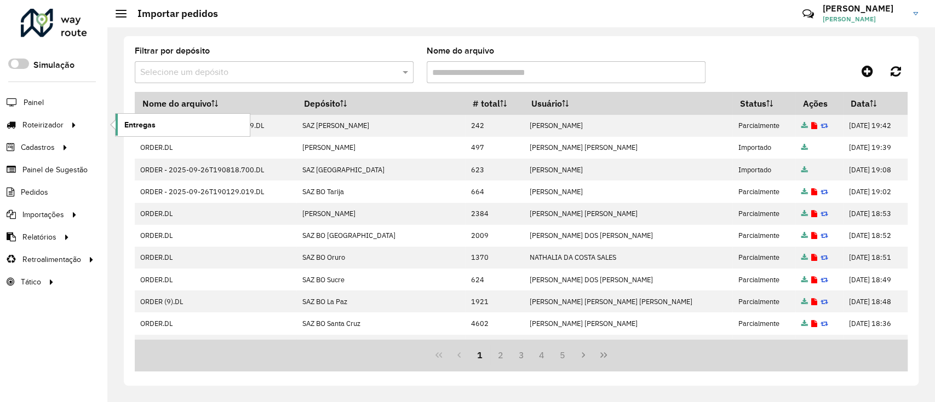
click at [148, 124] on span "Entregas" at bounding box center [139, 124] width 31 height 11
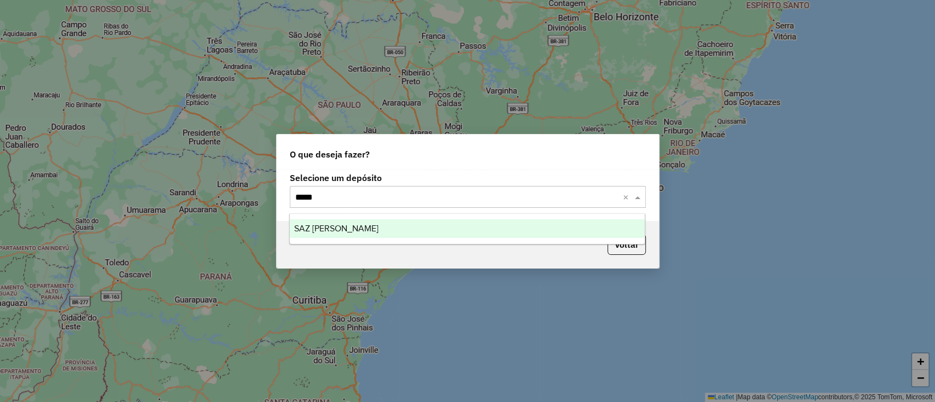
type input "******"
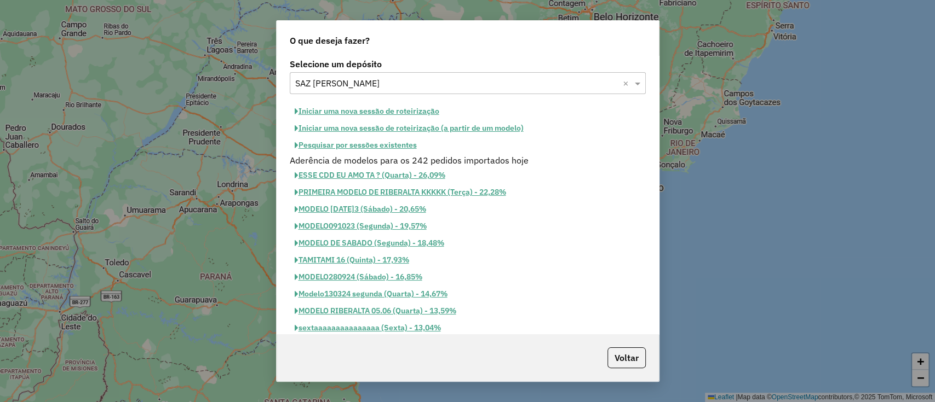
click at [392, 110] on button "Iniciar uma nova sessão de roteirização" at bounding box center [367, 111] width 154 height 17
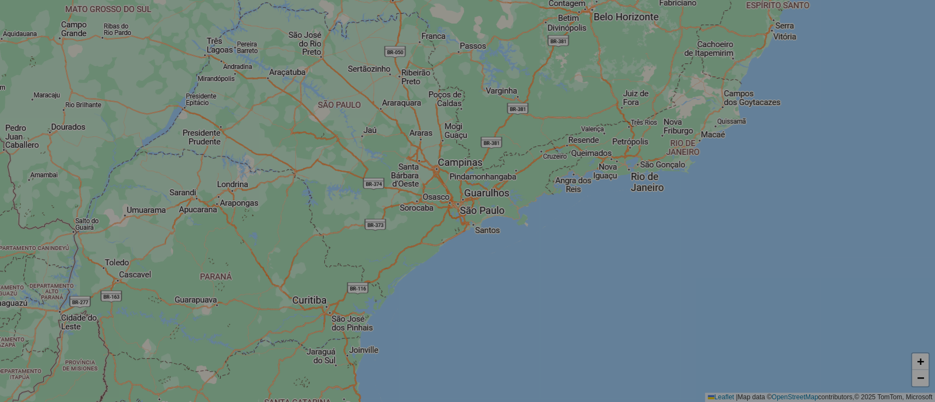
select select "*"
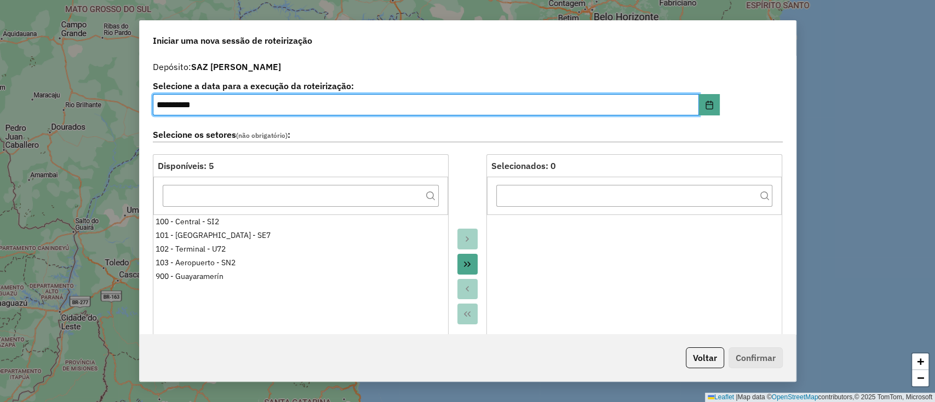
scroll to position [292, 0]
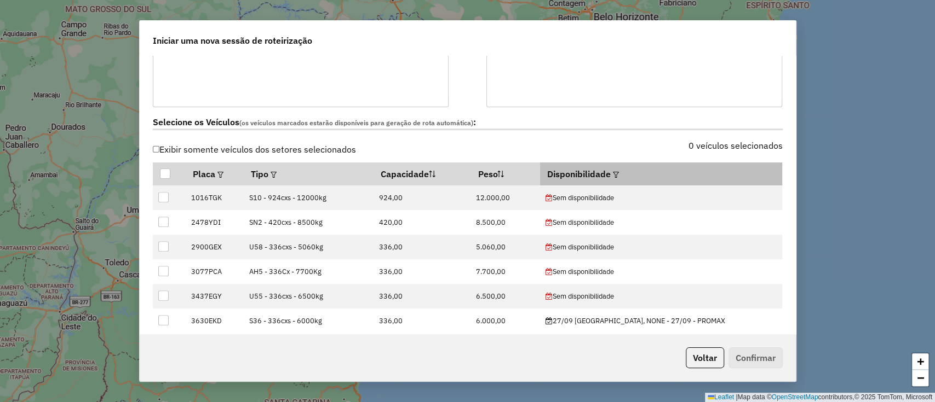
click at [619, 172] on em at bounding box center [616, 175] width 6 height 6
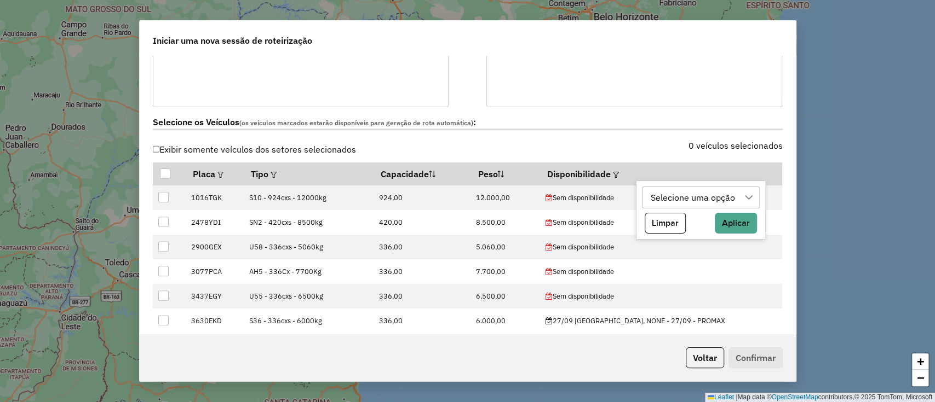
click at [681, 195] on div "Selecione uma opção" at bounding box center [693, 197] width 92 height 21
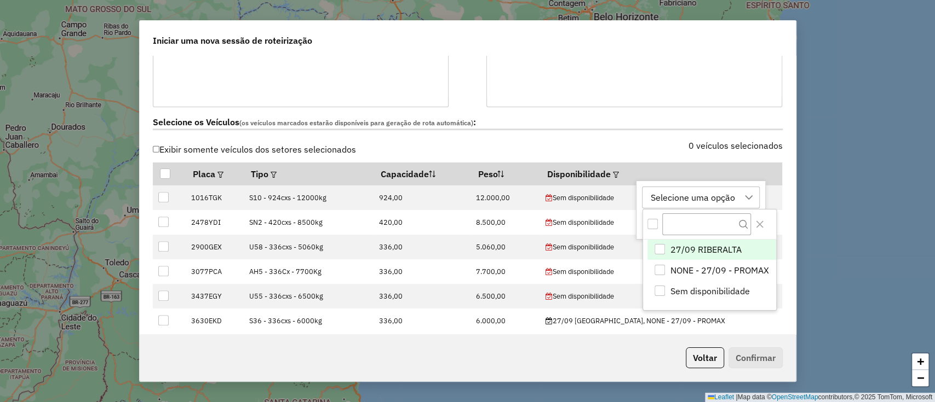
click at [695, 247] on span "27/09 RIBERALTA" at bounding box center [705, 249] width 71 height 13
click at [755, 222] on button "Close" at bounding box center [760, 225] width 18 height 18
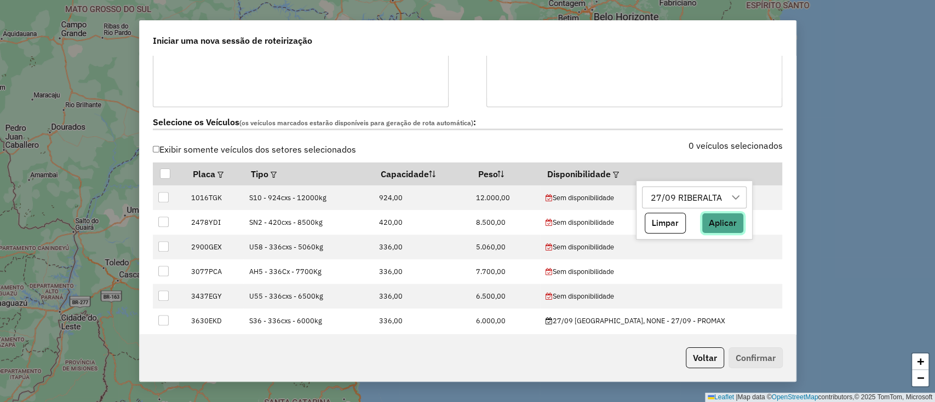
click at [729, 224] on button "Aplicar" at bounding box center [722, 223] width 42 height 21
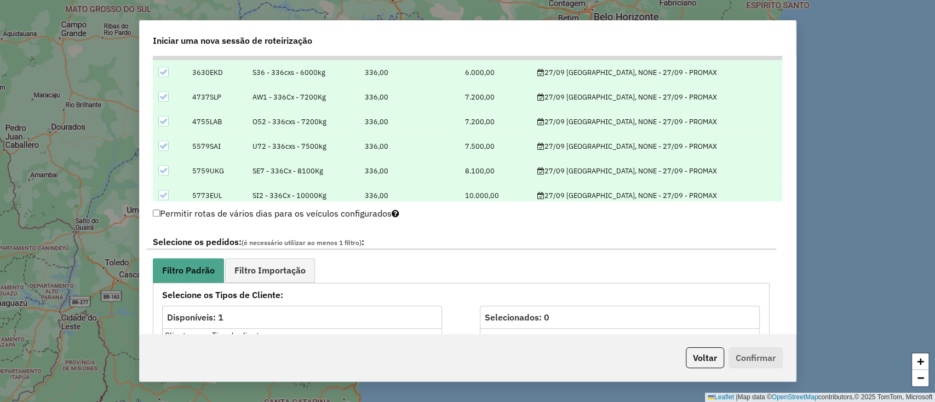
scroll to position [511, 0]
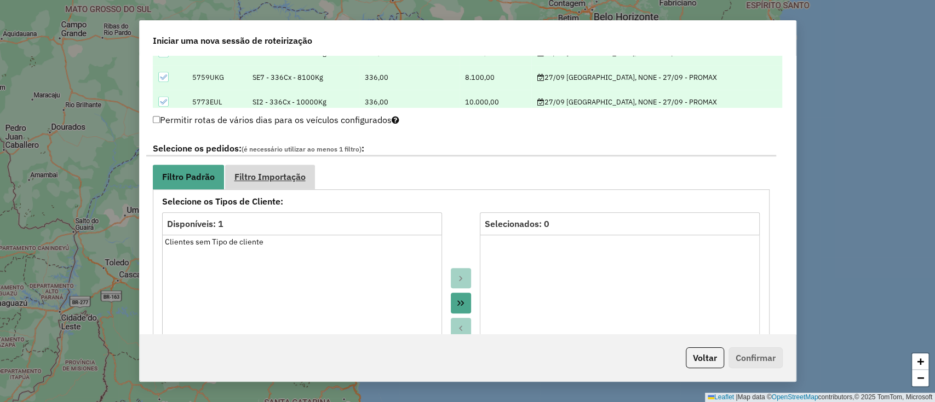
click at [306, 179] on link "Filtro Importação" at bounding box center [270, 177] width 90 height 25
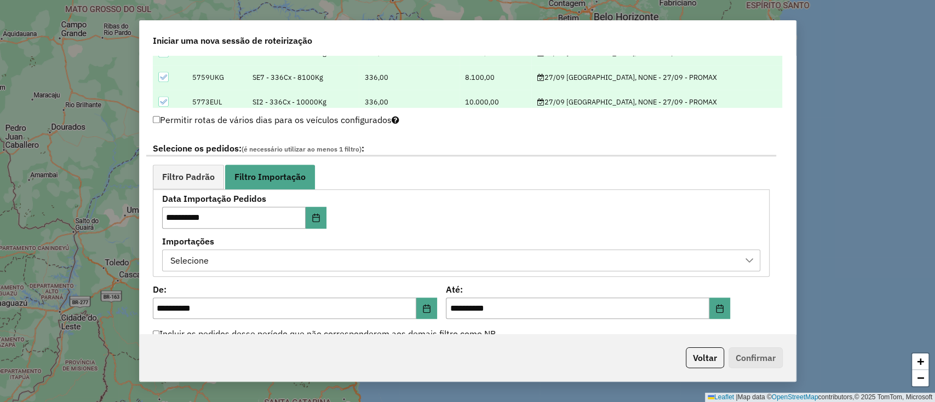
click at [284, 264] on div "Selecione" at bounding box center [453, 260] width 572 height 21
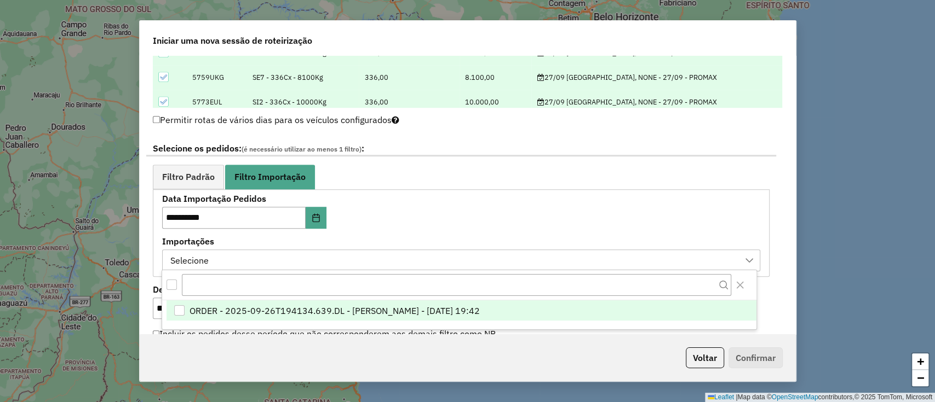
click at [320, 311] on span "ORDER - 2025-09-26T194134.639.DL - [PERSON_NAME] - [DATE] 19:42" at bounding box center [334, 310] width 290 height 13
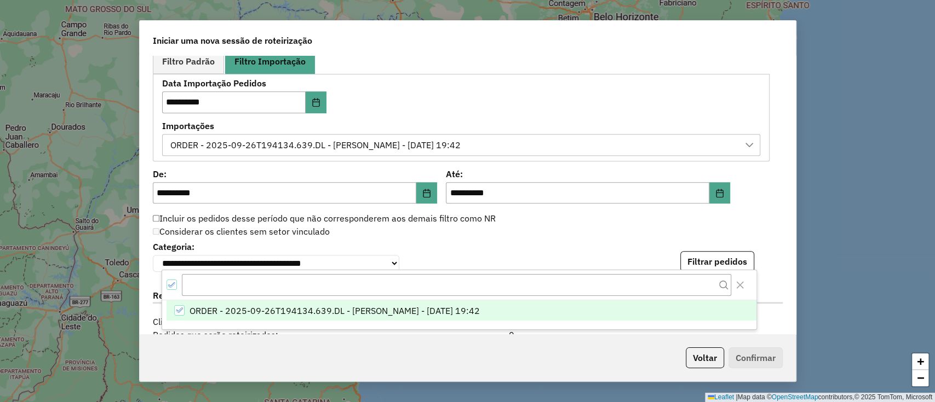
scroll to position [730, 0]
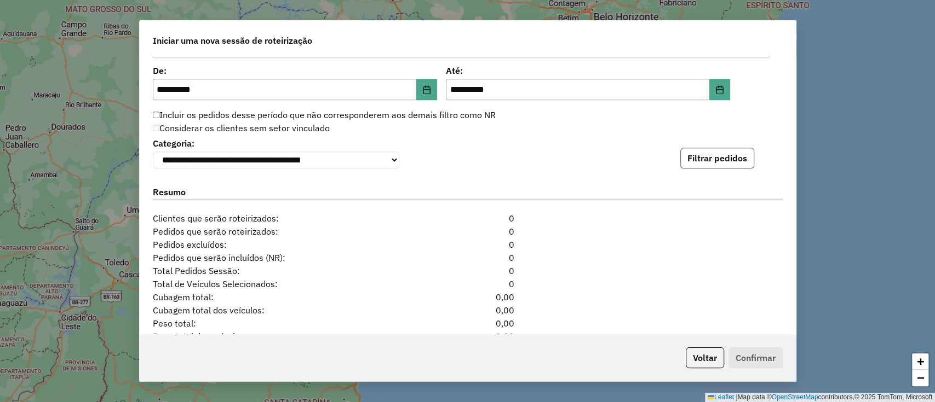
click at [705, 153] on button "Filtrar pedidos" at bounding box center [717, 158] width 74 height 21
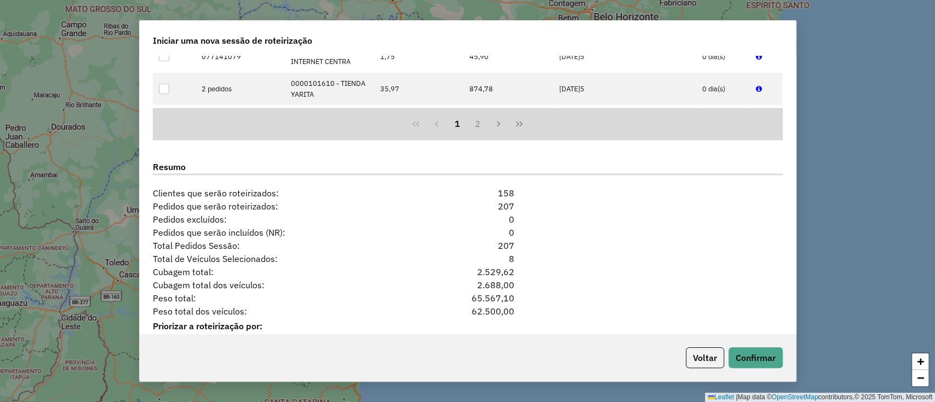
scroll to position [1038, 0]
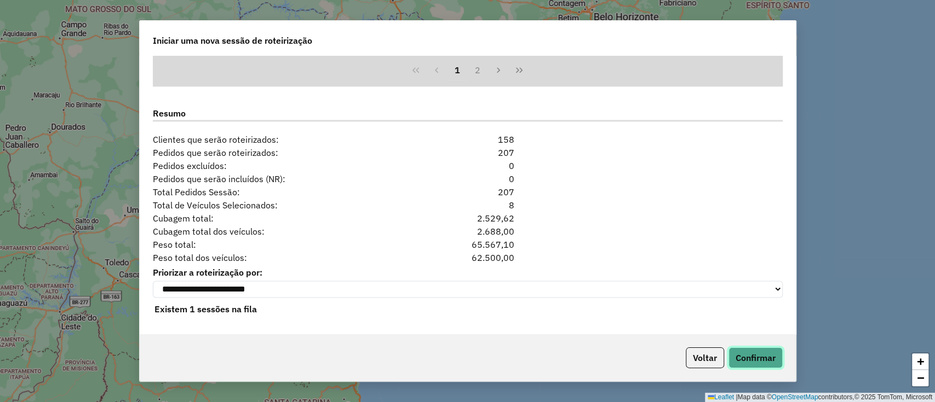
click at [743, 356] on button "Confirmar" at bounding box center [755, 358] width 54 height 21
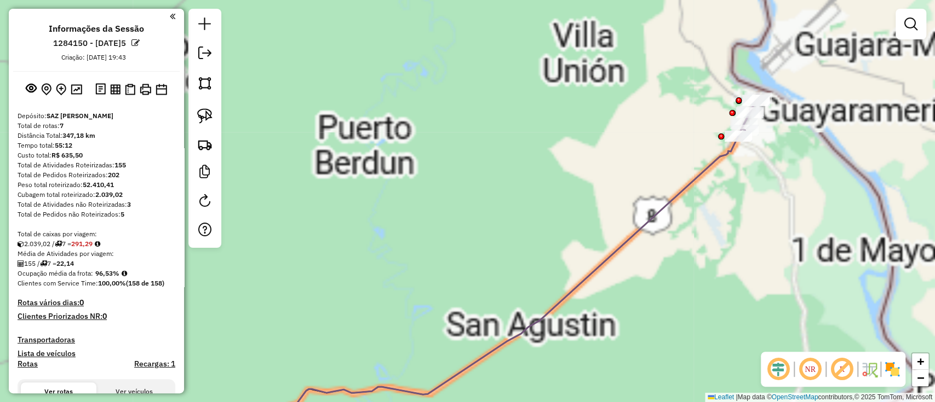
click at [701, 163] on div "Janela de atendimento Grade de atendimento Capacidade Transportadoras Veículos …" at bounding box center [467, 201] width 935 height 402
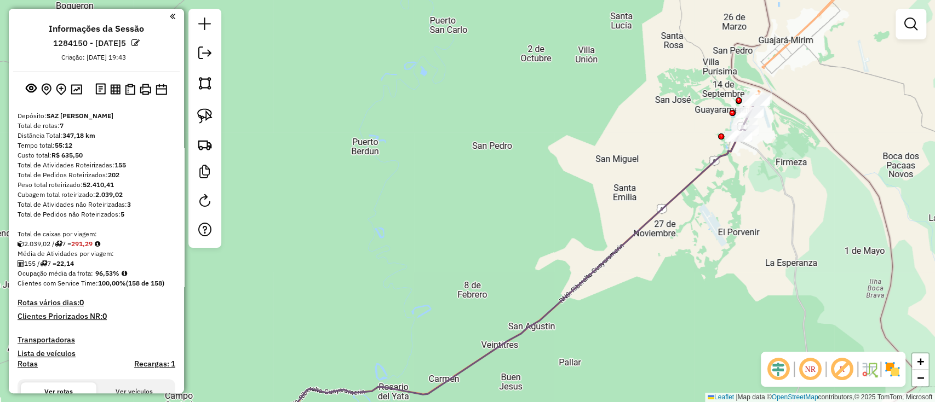
click at [703, 166] on icon at bounding box center [448, 286] width 593 height 314
select select "**********"
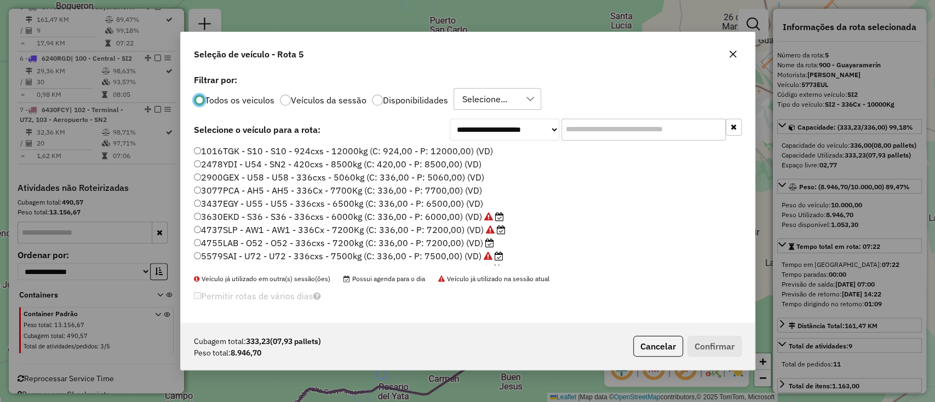
scroll to position [5, 3]
click at [621, 128] on input "text" at bounding box center [643, 130] width 164 height 22
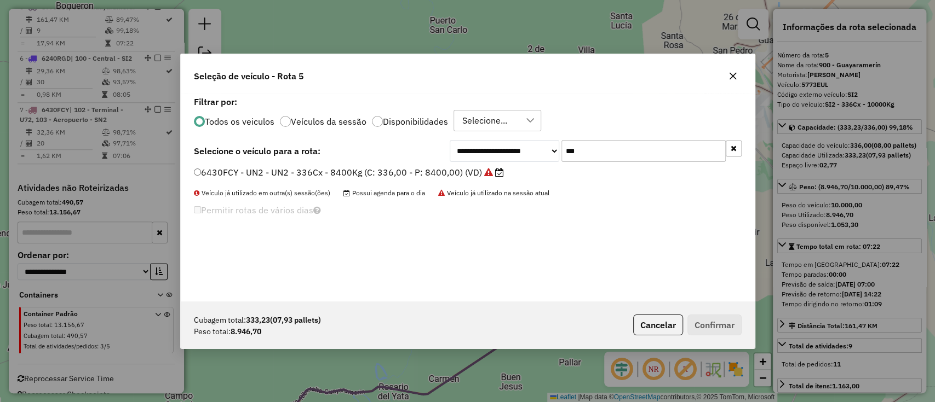
type input "***"
click at [468, 170] on label "6430FCY - UN2 - UN2 - 336Cx - 8400Kg (C: 336,00 - P: 8400,00) (VD)" at bounding box center [349, 172] width 310 height 13
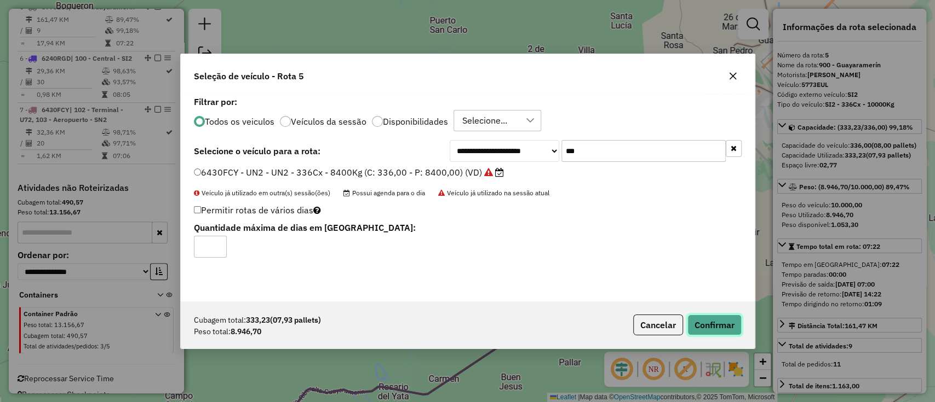
click at [699, 322] on button "Confirmar" at bounding box center [714, 325] width 54 height 21
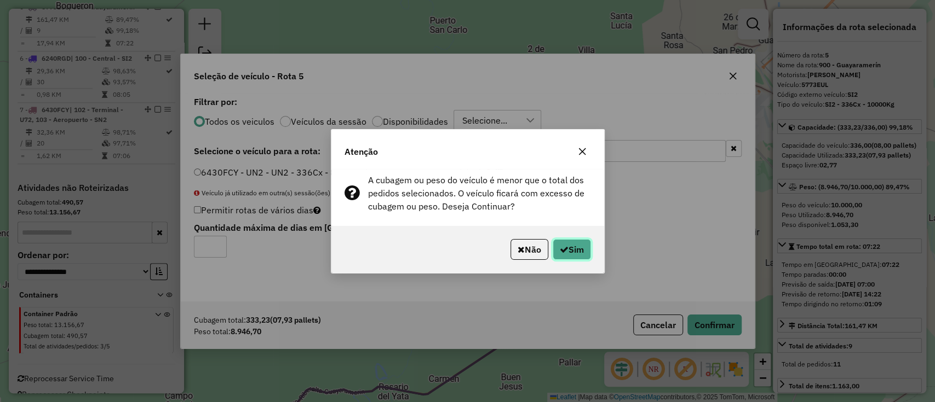
click at [588, 246] on button "Sim" at bounding box center [572, 249] width 38 height 21
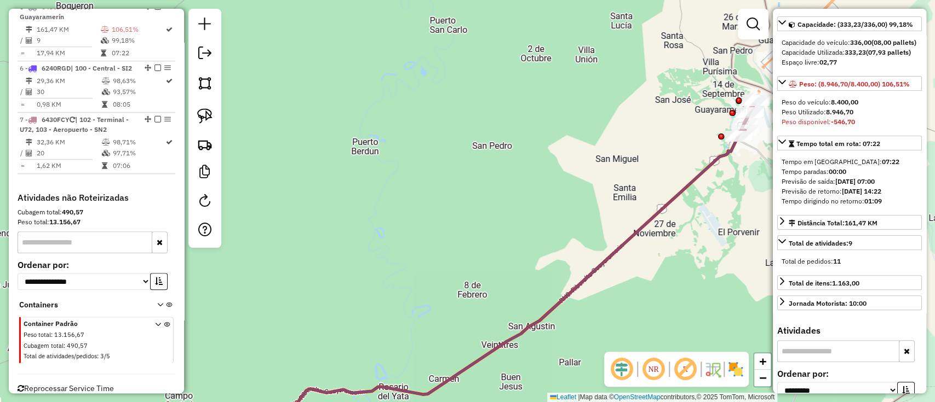
scroll to position [219, 0]
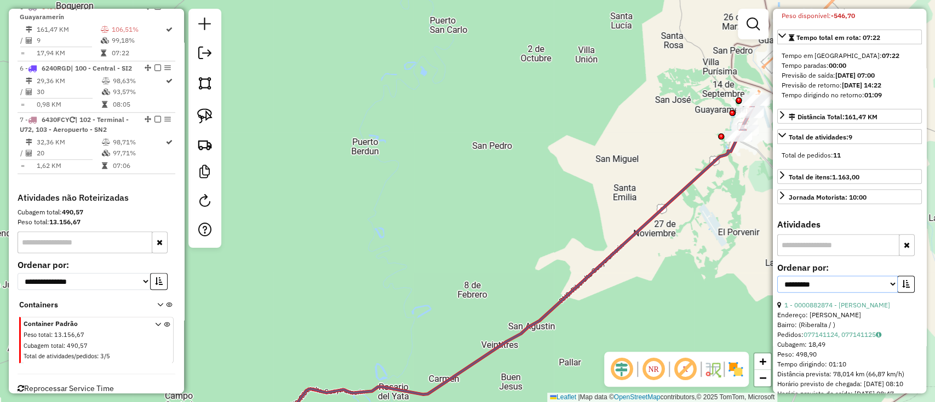
click at [841, 293] on select "**********" at bounding box center [837, 284] width 120 height 17
select select "*********"
click at [777, 293] on select "**********" at bounding box center [837, 284] width 120 height 17
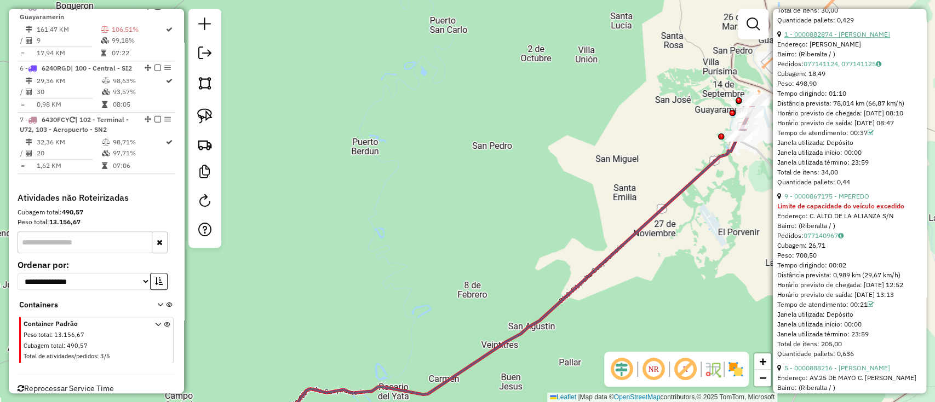
scroll to position [876, 0]
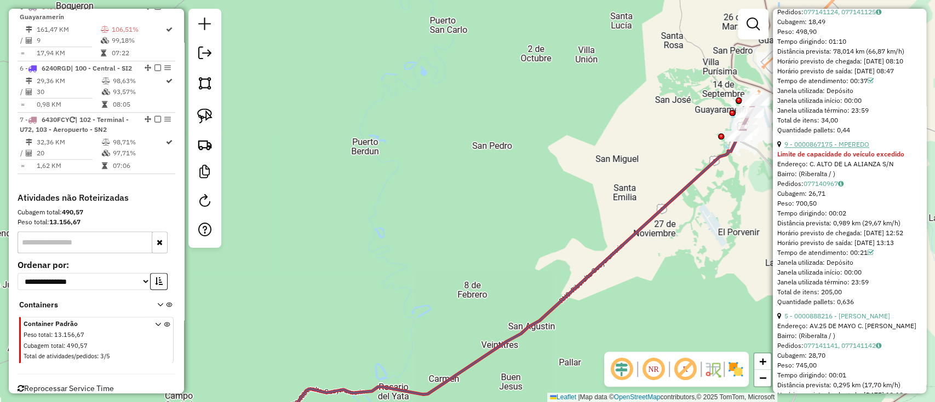
click at [841, 148] on link "9 - 0000867175 - MPEREDO" at bounding box center [826, 144] width 85 height 8
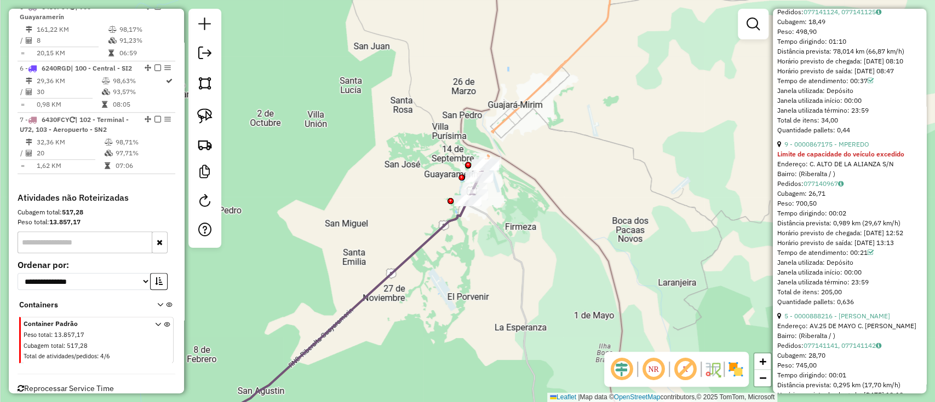
scroll to position [360, 0]
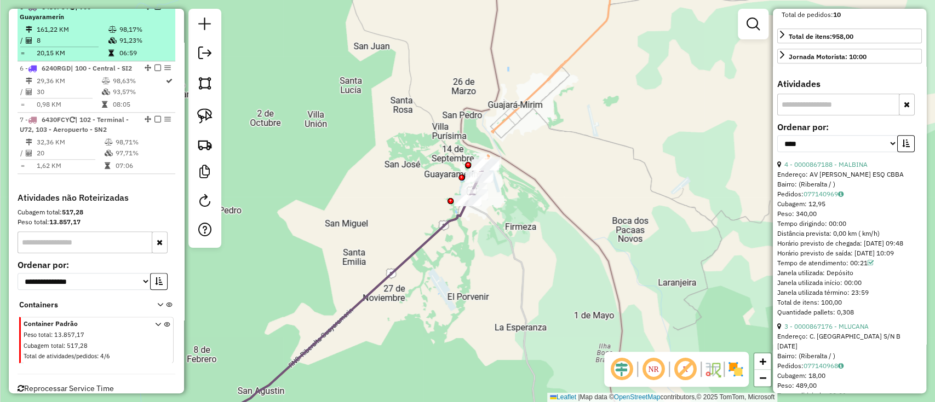
click at [151, 10] on div at bounding box center [154, 6] width 33 height 7
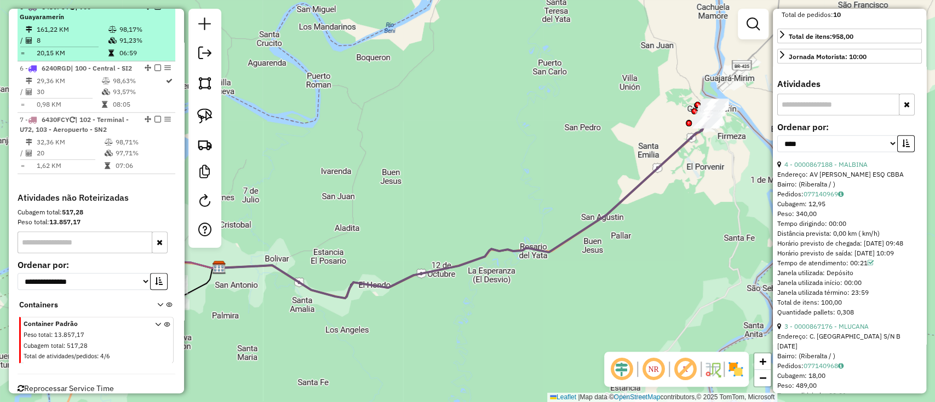
click at [154, 10] on em at bounding box center [157, 6] width 7 height 7
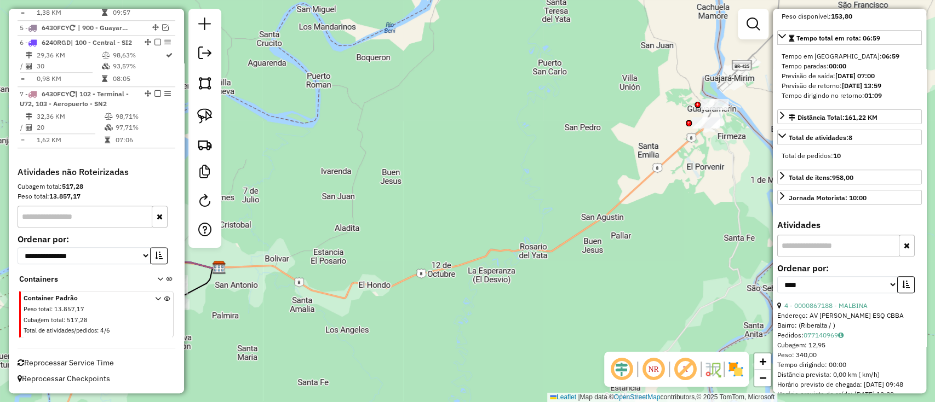
scroll to position [68, 0]
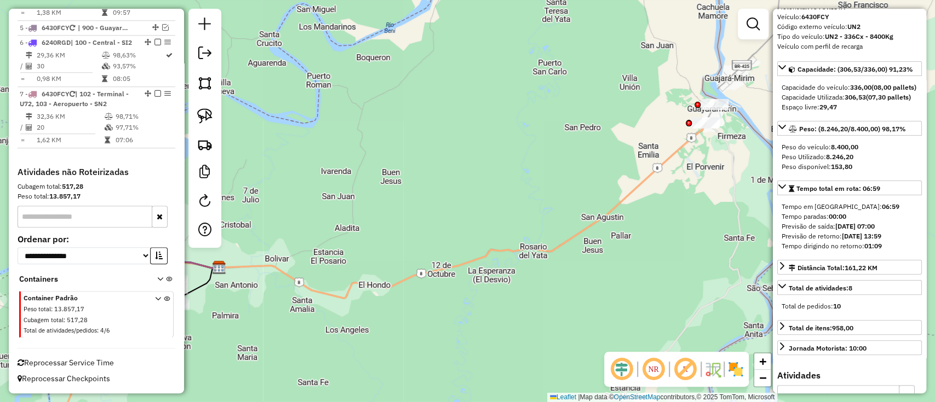
drag, startPoint x: 598, startPoint y: 148, endPoint x: 507, endPoint y: 188, distance: 99.3
click at [507, 188] on div "Janela de atendimento Grade de atendimento Capacidade Transportadoras Veículos …" at bounding box center [467, 201] width 935 height 402
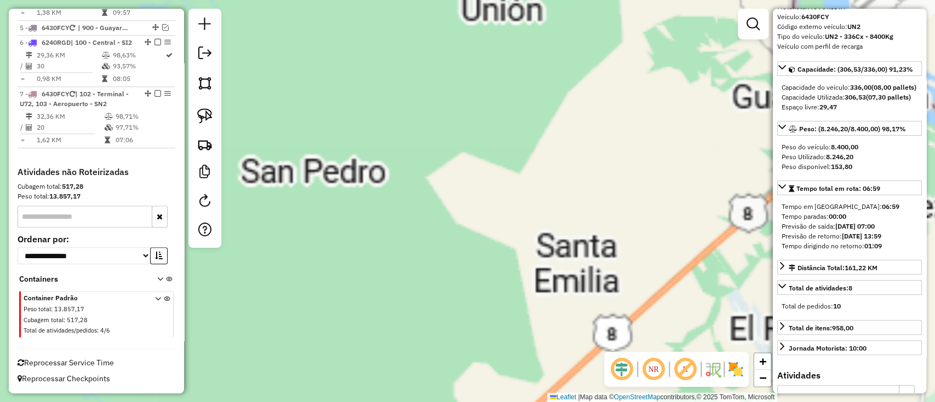
drag, startPoint x: 599, startPoint y: 156, endPoint x: 365, endPoint y: 198, distance: 238.1
click at [367, 197] on div "Janela de atendimento Grade de atendimento Capacidade Transportadoras Veículos …" at bounding box center [467, 201] width 935 height 402
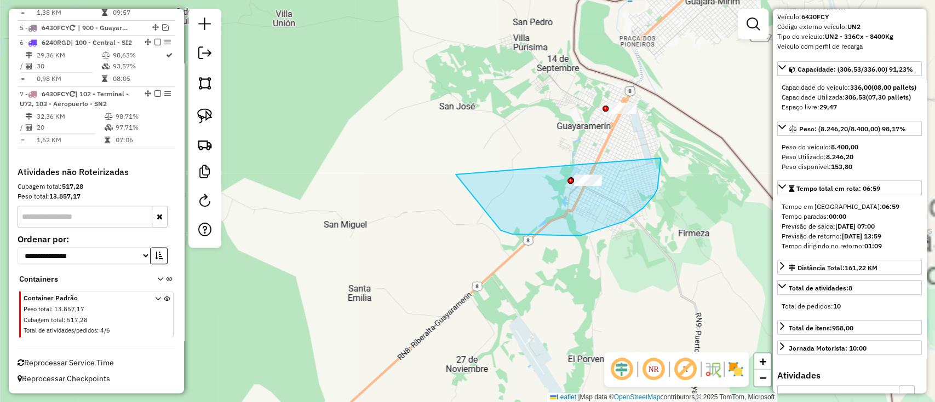
drag, startPoint x: 657, startPoint y: 189, endPoint x: 612, endPoint y: 43, distance: 153.0
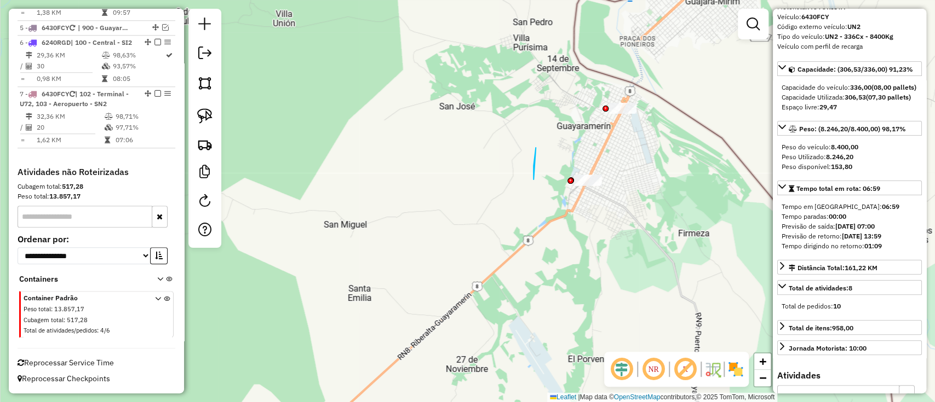
drag, startPoint x: 533, startPoint y: 180, endPoint x: 638, endPoint y: 158, distance: 106.8
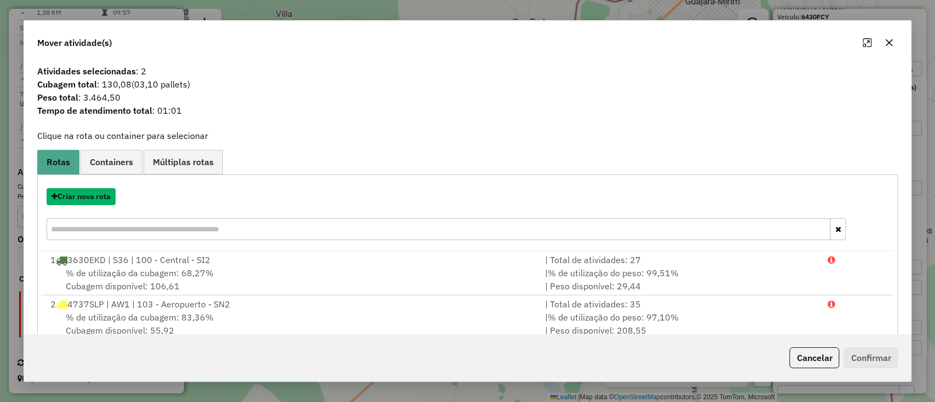
click at [85, 197] on button "Criar nova rota" at bounding box center [81, 196] width 69 height 17
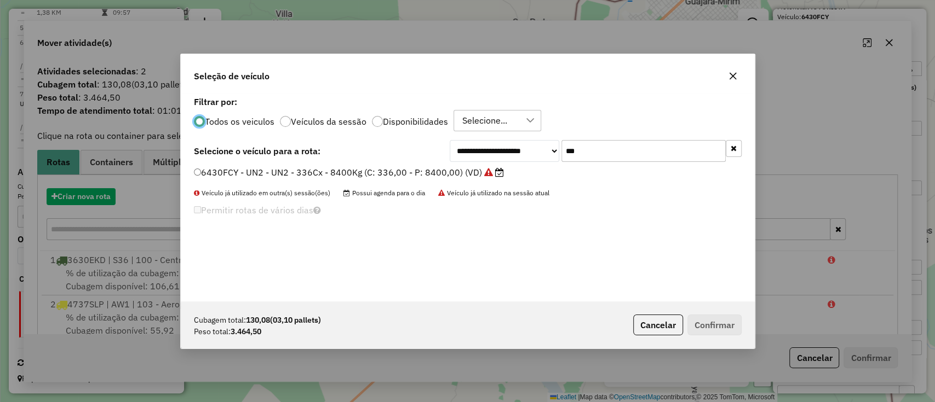
scroll to position [5, 3]
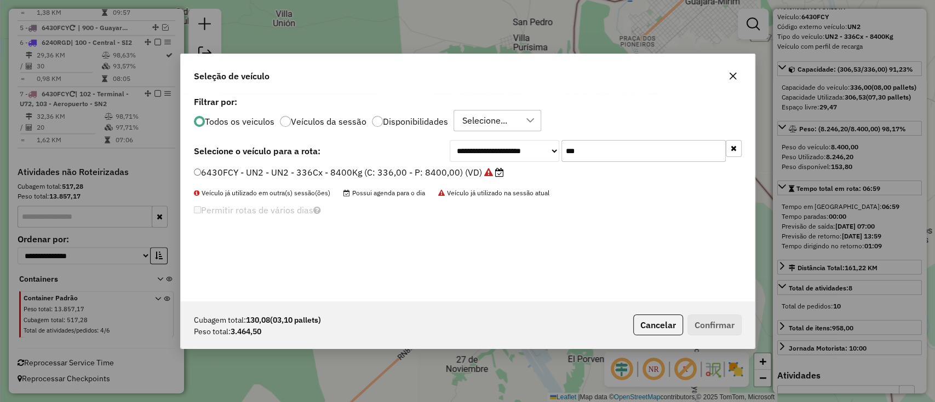
drag, startPoint x: 588, startPoint y: 147, endPoint x: 551, endPoint y: 148, distance: 37.2
click at [555, 147] on div "**********" at bounding box center [596, 151] width 292 height 22
type input "***"
click at [464, 174] on label "4737SLP - AW1 - AW1 - 336Cx - 7200Kg (C: 336,00 - P: 7200,00) (VD)" at bounding box center [350, 172] width 312 height 13
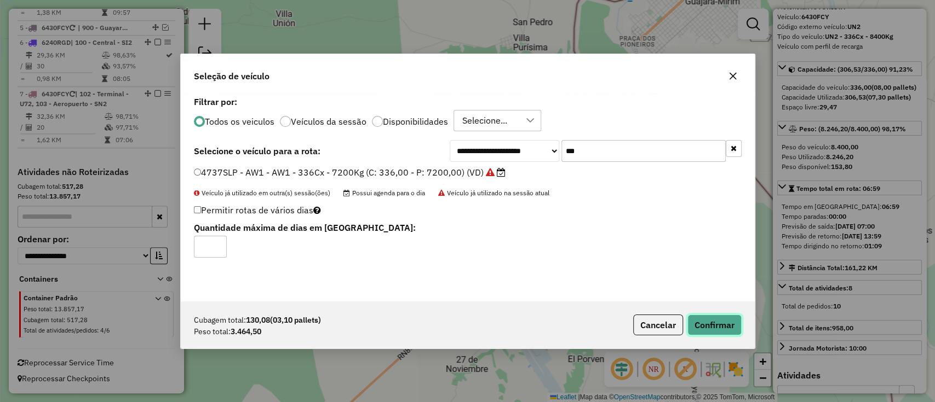
click at [723, 317] on button "Confirmar" at bounding box center [714, 325] width 54 height 21
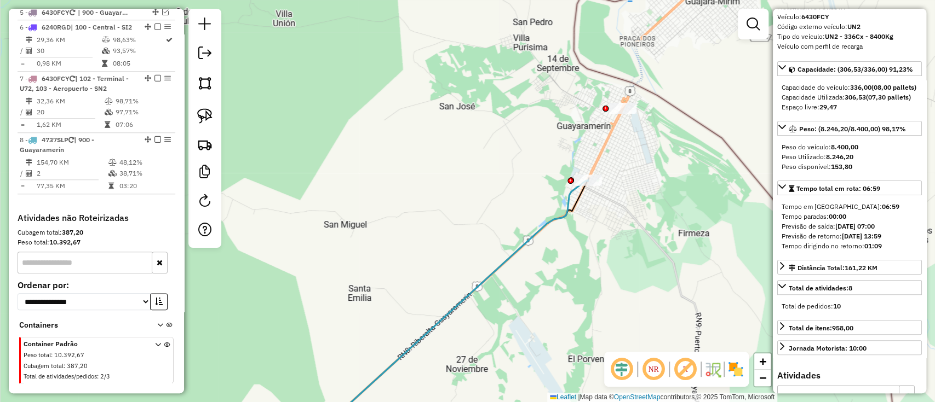
scroll to position [662, 0]
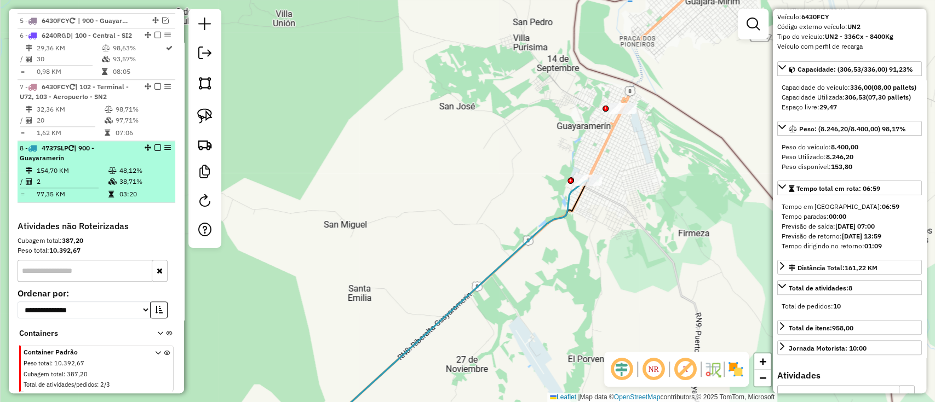
click at [154, 151] on em at bounding box center [157, 148] width 7 height 7
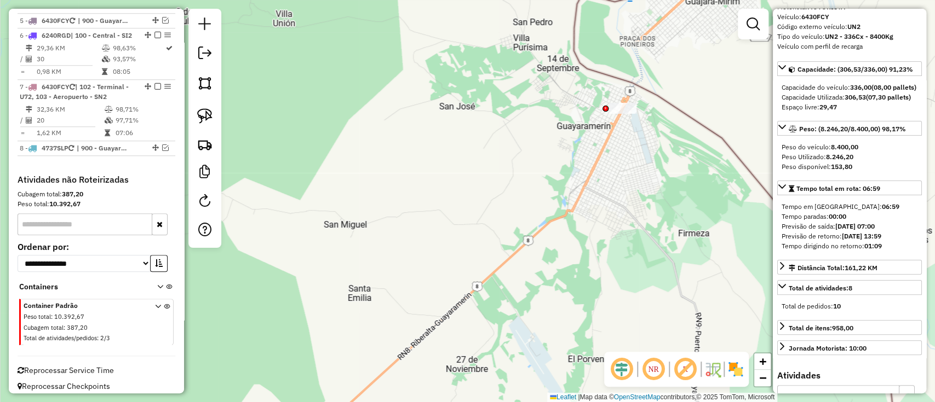
drag, startPoint x: 518, startPoint y: 223, endPoint x: 504, endPoint y: 228, distance: 14.6
click at [505, 233] on div "Janela de atendimento Grade de atendimento Capacidade Transportadoras Veículos …" at bounding box center [467, 201] width 935 height 402
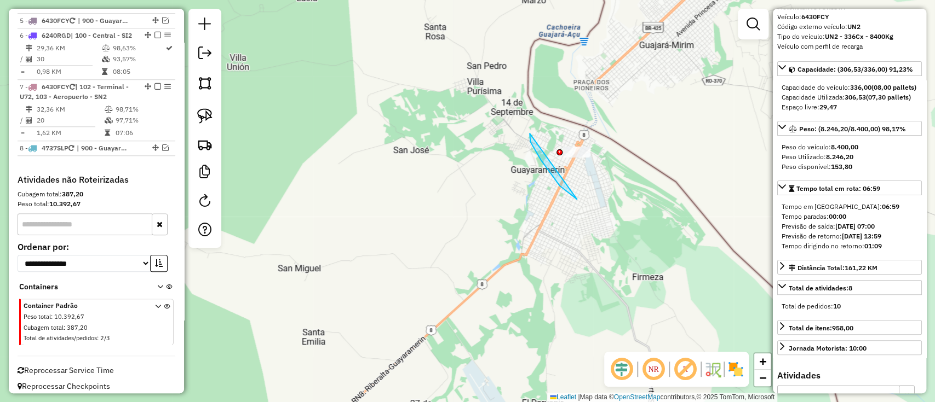
drag, startPoint x: 577, startPoint y: 199, endPoint x: 609, endPoint y: 101, distance: 103.4
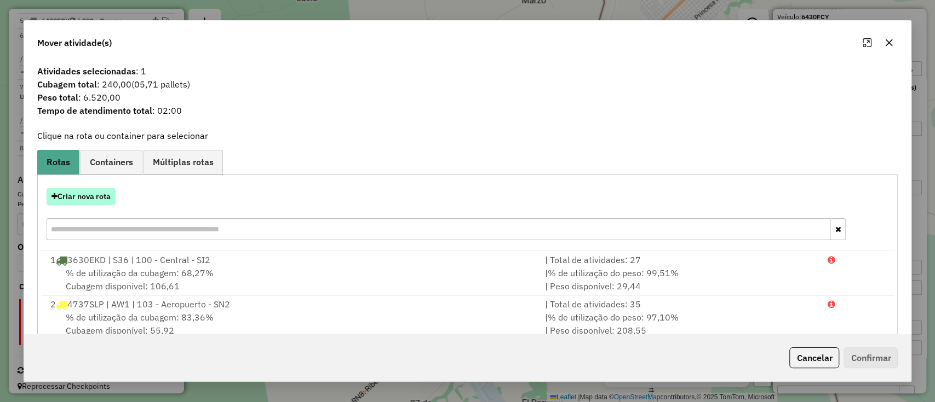
click at [88, 198] on button "Criar nova rota" at bounding box center [81, 196] width 69 height 17
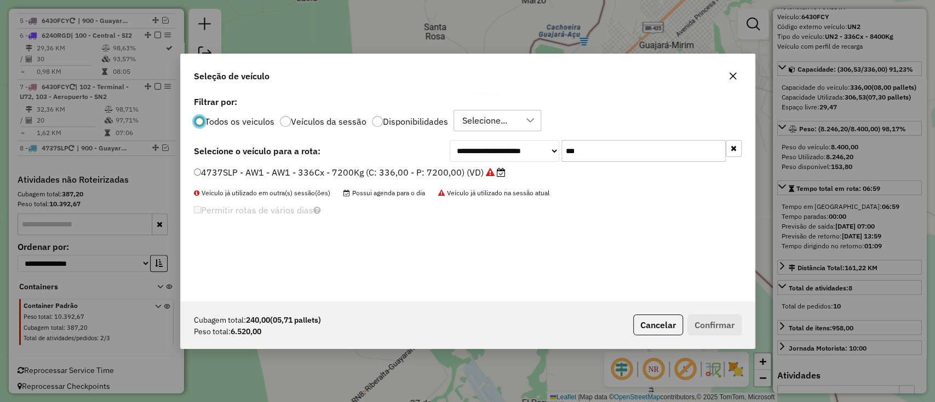
scroll to position [5, 3]
drag, startPoint x: 505, startPoint y: 149, endPoint x: 481, endPoint y: 149, distance: 24.1
click at [481, 149] on div "**********" at bounding box center [596, 151] width 292 height 22
click at [474, 179] on label "4737SLP - AW1 - AW1 - 336Cx - 7200Kg (C: 336,00 - P: 7200,00) (VD)" at bounding box center [350, 172] width 312 height 13
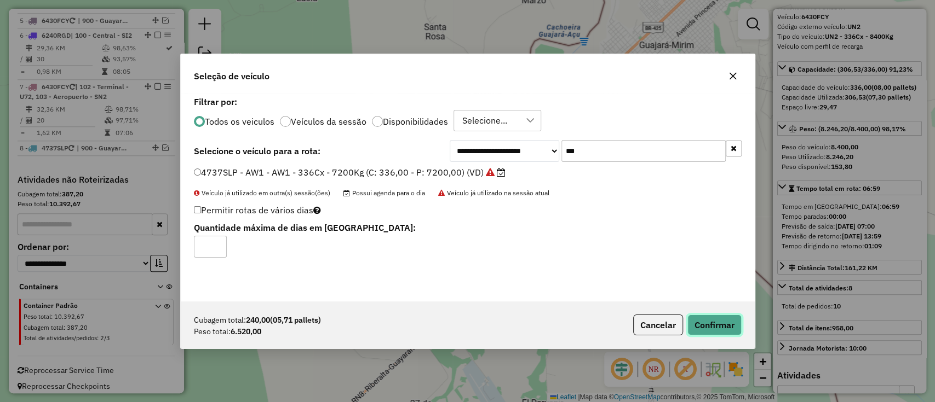
click at [710, 323] on button "Confirmar" at bounding box center [714, 325] width 54 height 21
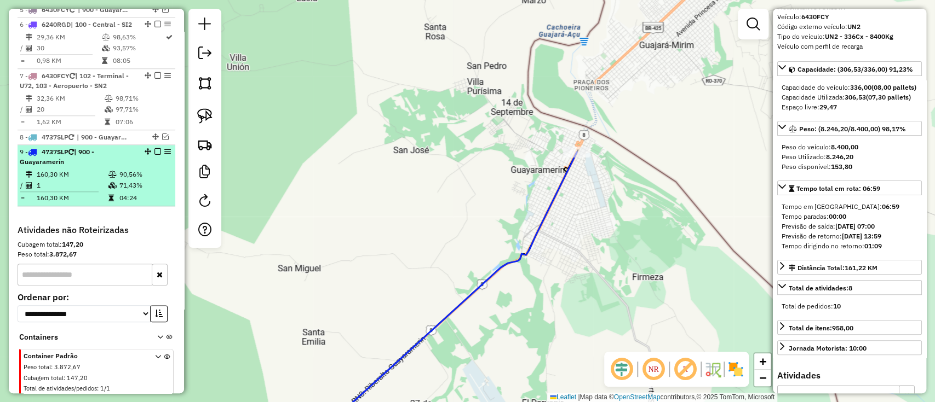
scroll to position [676, 0]
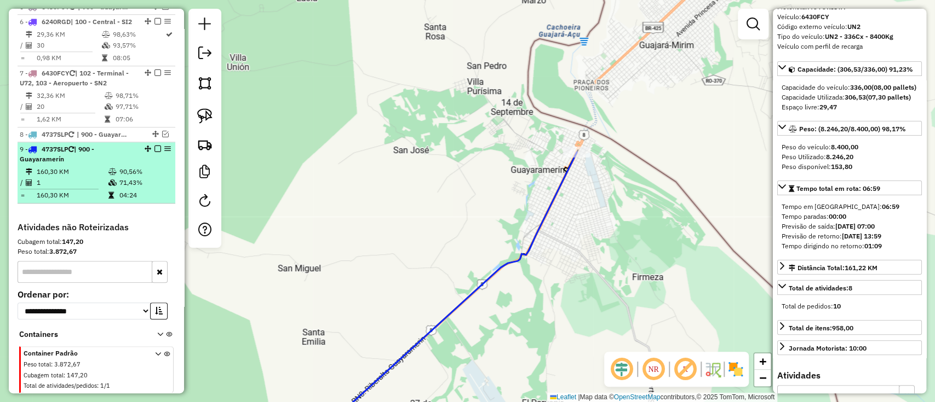
click at [157, 152] on em at bounding box center [157, 149] width 7 height 7
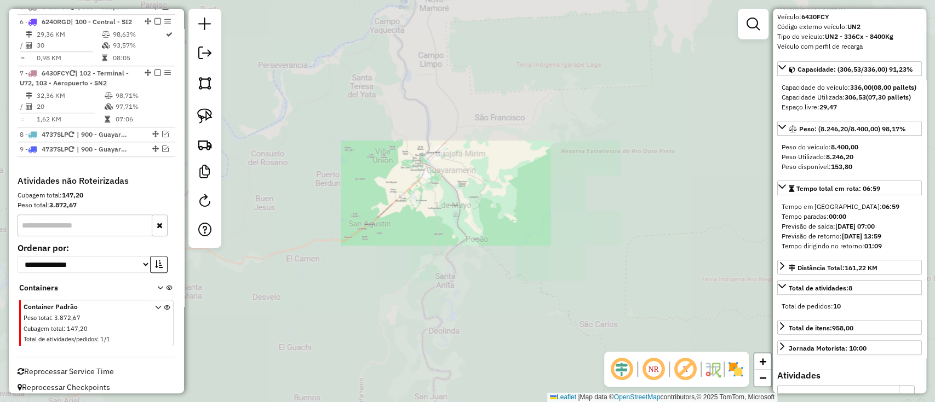
drag, startPoint x: 383, startPoint y: 199, endPoint x: 470, endPoint y: 200, distance: 87.1
click at [525, 205] on div "Janela de atendimento Grade de atendimento Capacidade Transportadoras Veículos …" at bounding box center [467, 201] width 935 height 402
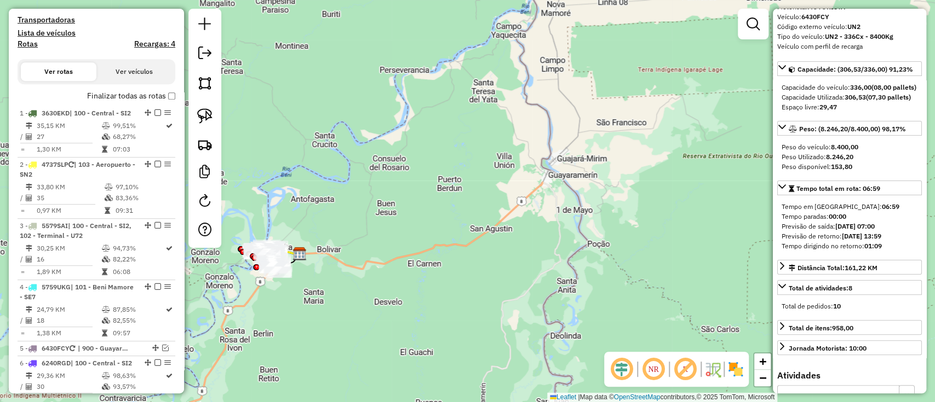
scroll to position [311, 0]
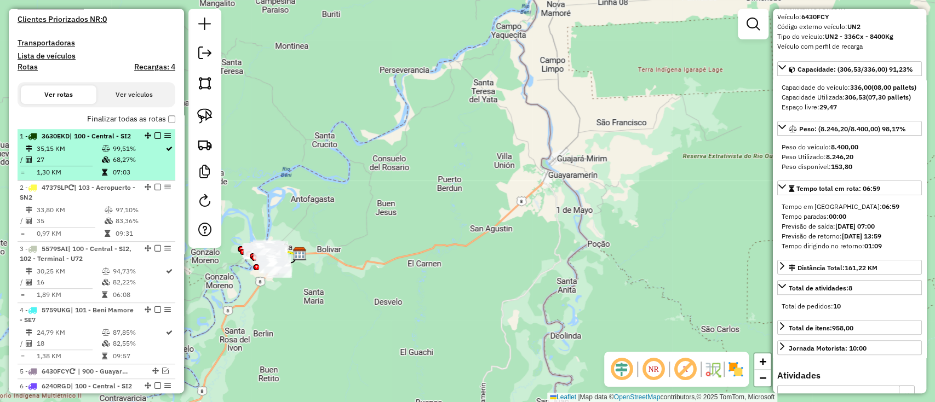
click at [84, 151] on li "1 - 3630EKD | 100 - Central - SI2 35,15 KM 99,51% / 27 68,27% = 1,30 KM 07:03" at bounding box center [97, 154] width 158 height 51
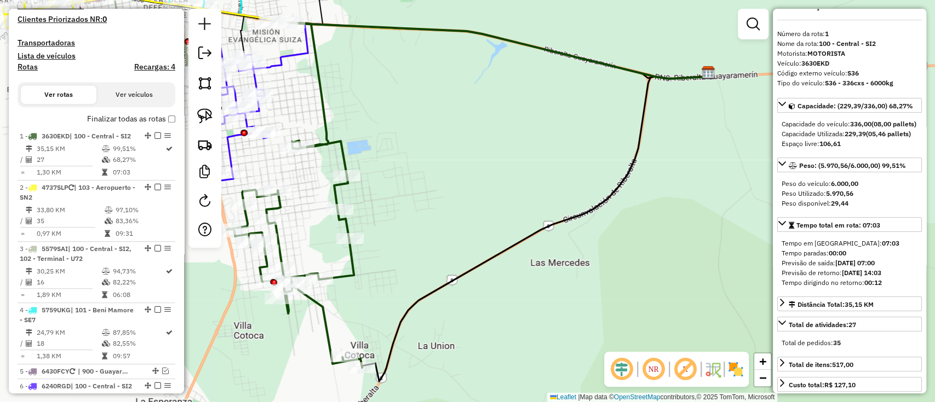
scroll to position [0, 0]
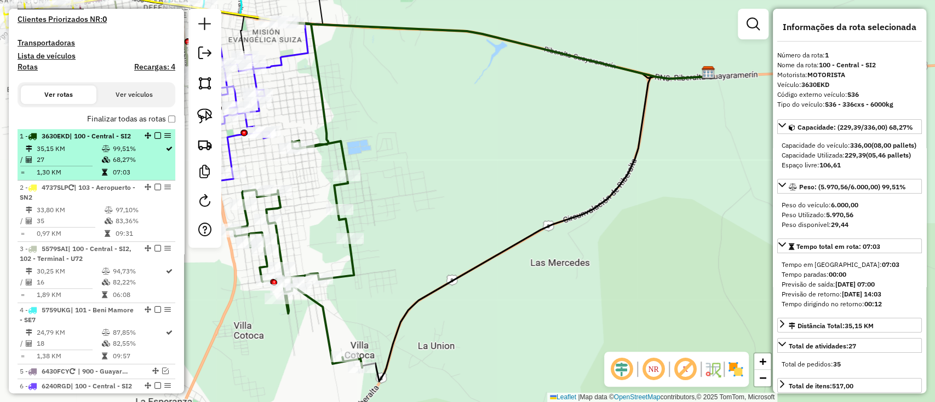
click at [155, 135] on em at bounding box center [157, 136] width 7 height 7
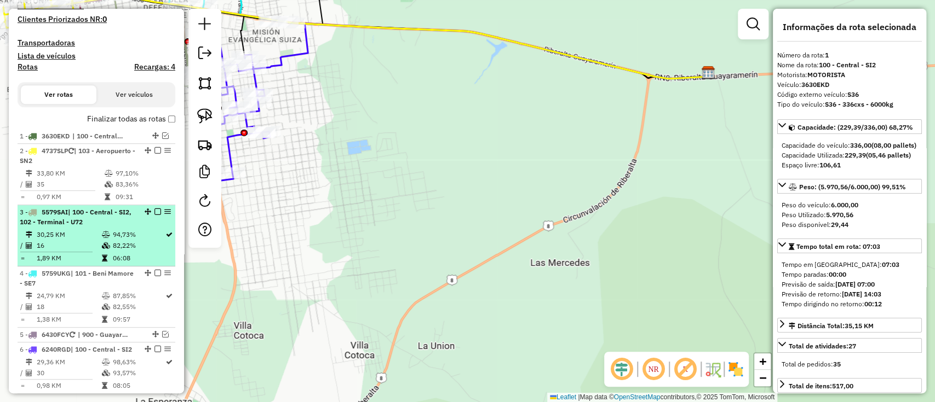
click at [145, 222] on div "3 - 5579SAI | 100 - Central - SI2, 102 - Terminal - U72" at bounding box center [96, 218] width 153 height 20
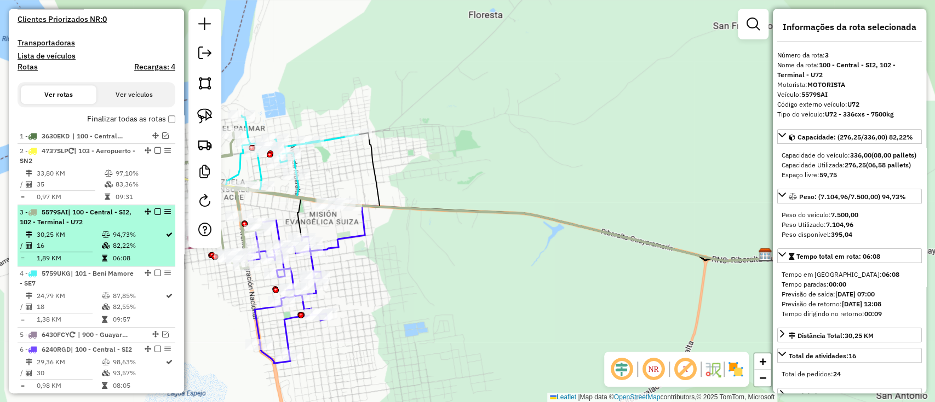
click at [156, 211] on em at bounding box center [157, 212] width 7 height 7
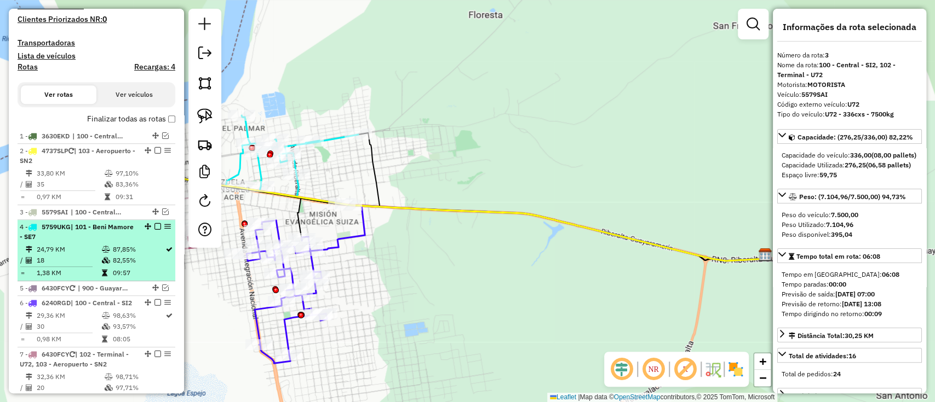
click at [149, 232] on div "4 - 5759UKG | 101 - [GEOGRAPHIC_DATA] - SE7" at bounding box center [96, 232] width 153 height 20
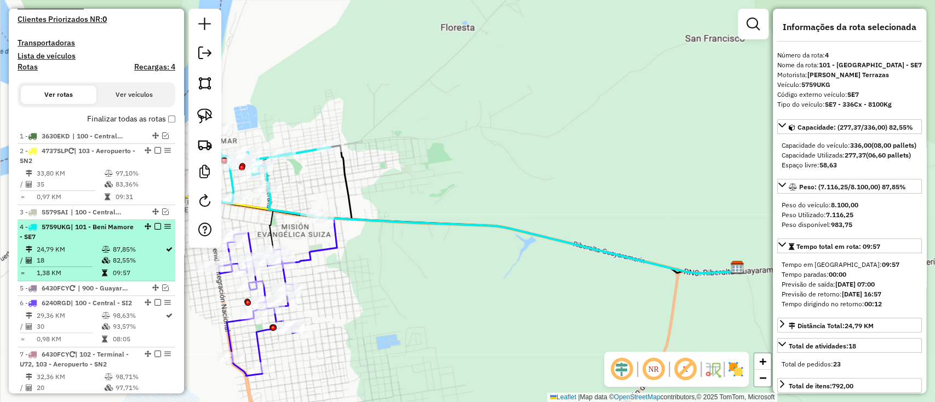
click at [156, 225] on em at bounding box center [157, 226] width 7 height 7
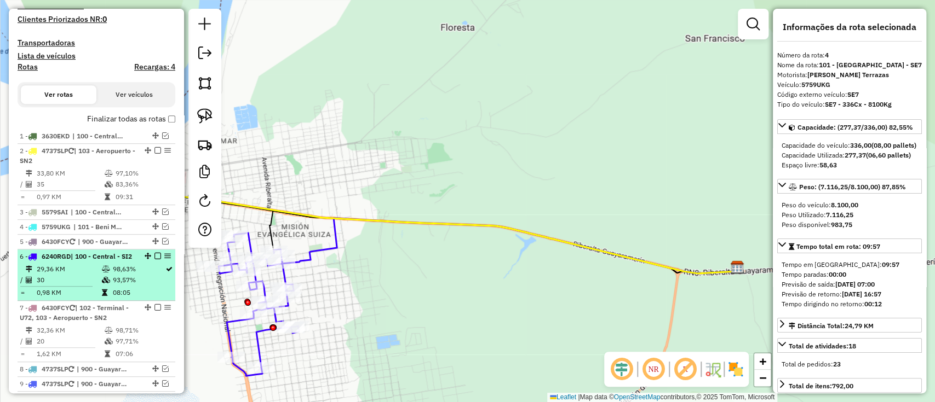
click at [140, 275] on td "98,63%" at bounding box center [138, 269] width 53 height 11
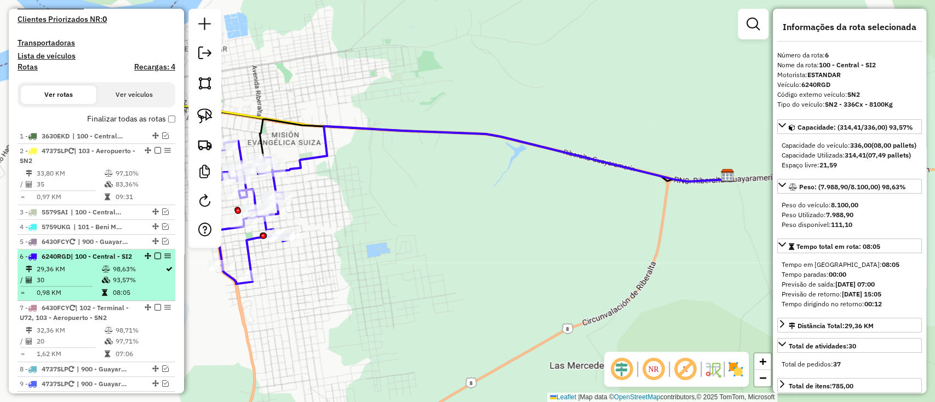
click at [154, 258] on em at bounding box center [157, 256] width 7 height 7
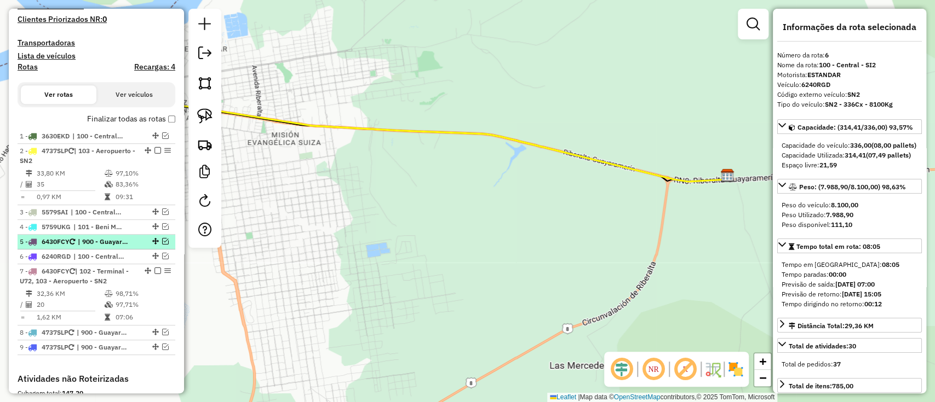
click at [162, 240] on em at bounding box center [165, 241] width 7 height 7
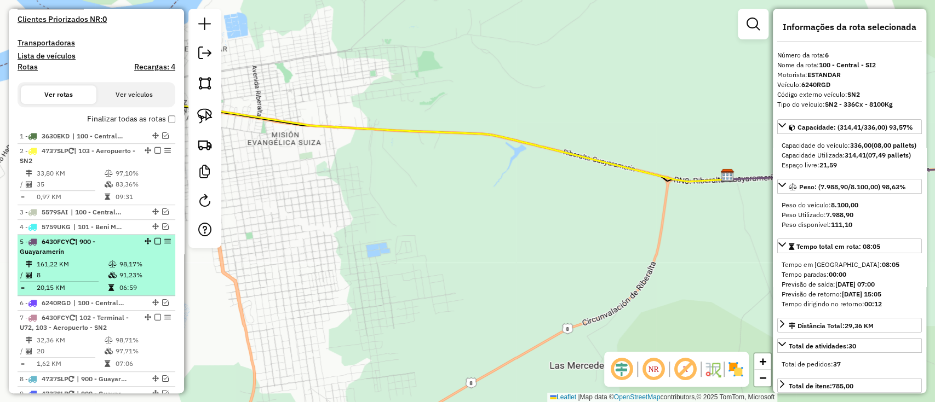
click at [126, 245] on div "5 - 6430FCY | 900 - [GEOGRAPHIC_DATA]" at bounding box center [78, 247] width 116 height 20
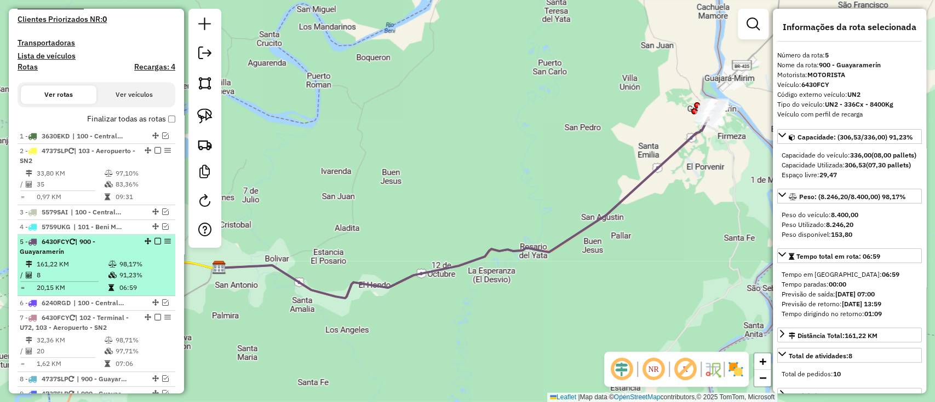
click at [150, 238] on div at bounding box center [154, 241] width 33 height 7
click at [154, 238] on em at bounding box center [157, 241] width 7 height 7
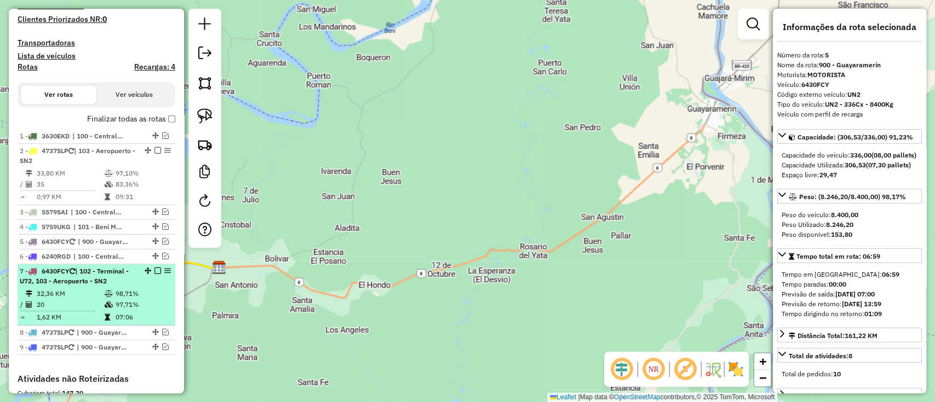
click at [134, 292] on td "98,71%" at bounding box center [142, 294] width 55 height 11
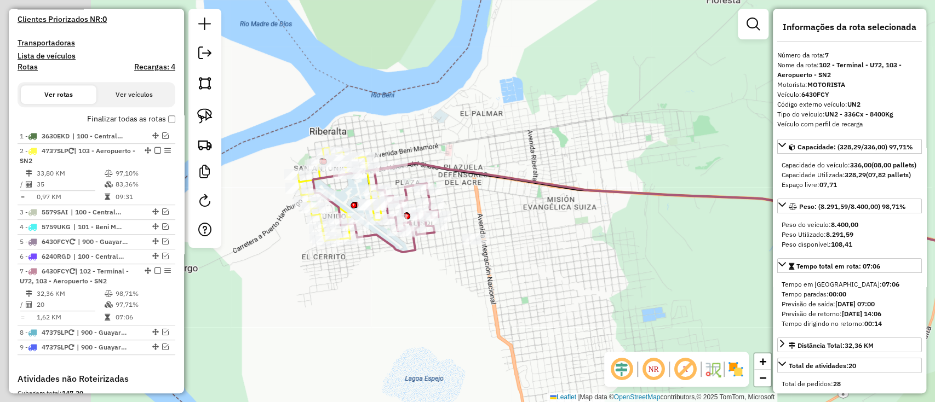
drag, startPoint x: 341, startPoint y: 263, endPoint x: 532, endPoint y: 269, distance: 190.7
click at [532, 269] on div "Janela de atendimento Grade de atendimento Capacidade Transportadoras Veículos …" at bounding box center [467, 201] width 935 height 402
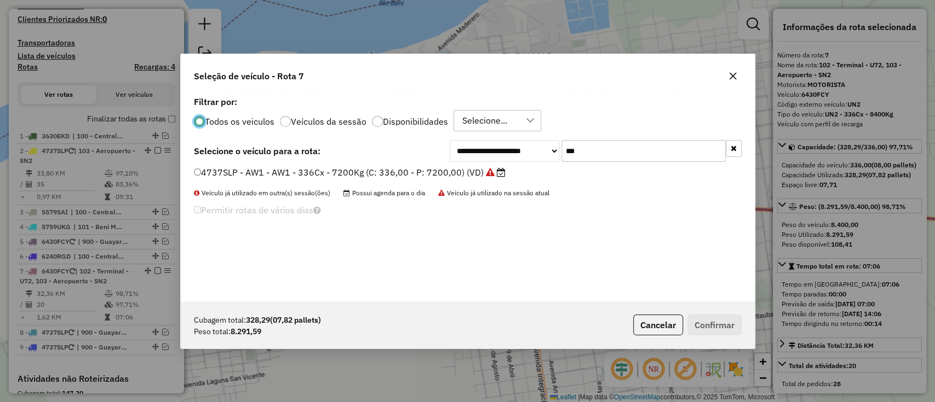
scroll to position [5, 3]
click at [728, 146] on button "button" at bounding box center [734, 148] width 16 height 17
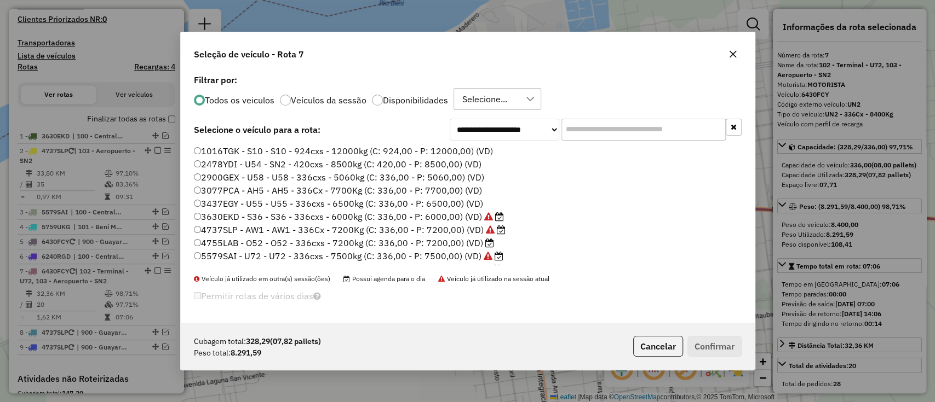
click at [342, 96] on label "Veículos da sessão" at bounding box center [329, 100] width 76 height 9
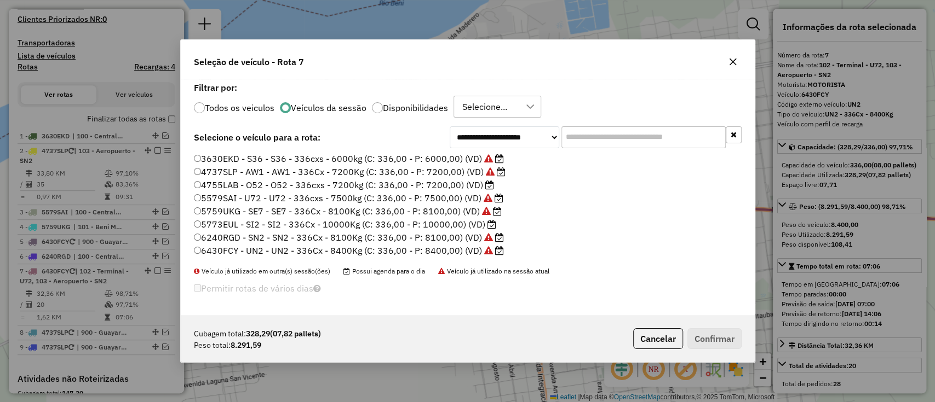
click at [476, 226] on label "5773EUL - SI2 - SI2 - 336Cx - 10000Kg (C: 336,00 - P: 10000,00) (VD)" at bounding box center [345, 224] width 302 height 13
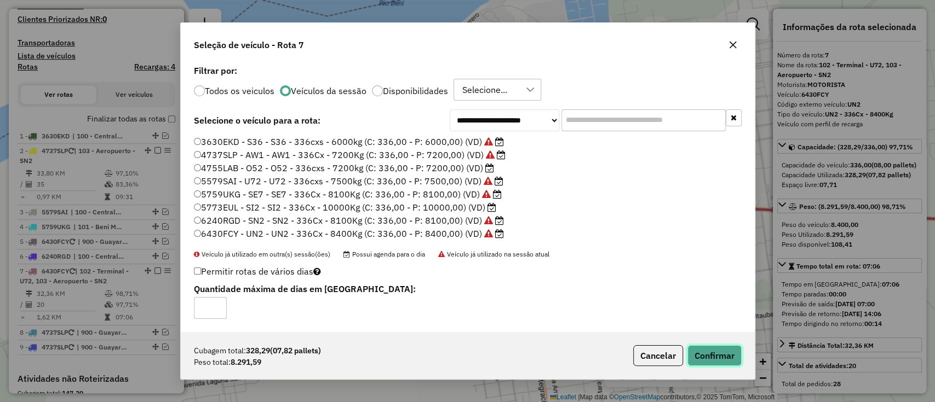
click at [704, 355] on button "Confirmar" at bounding box center [714, 356] width 54 height 21
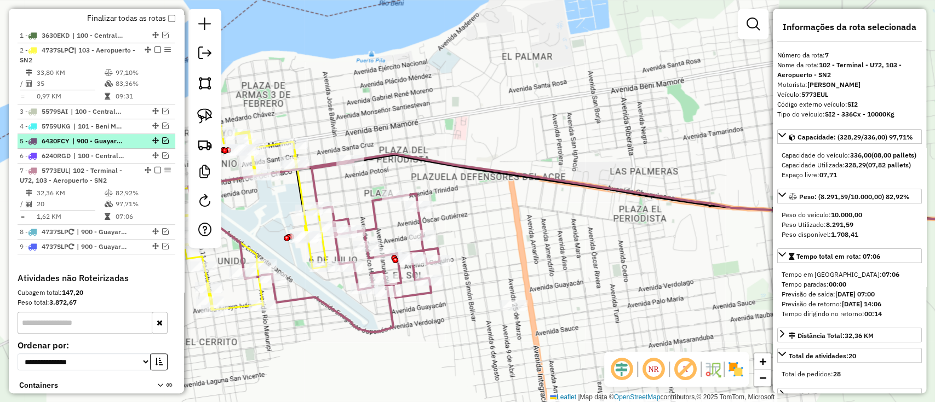
scroll to position [516, 0]
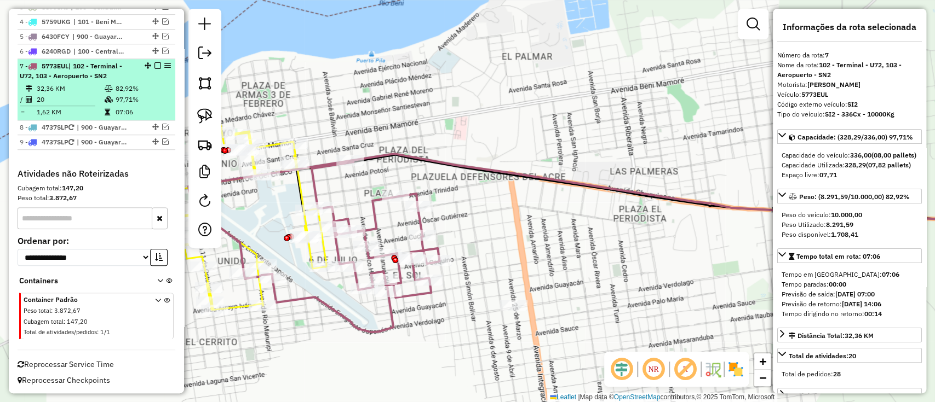
click at [154, 64] on em at bounding box center [157, 65] width 7 height 7
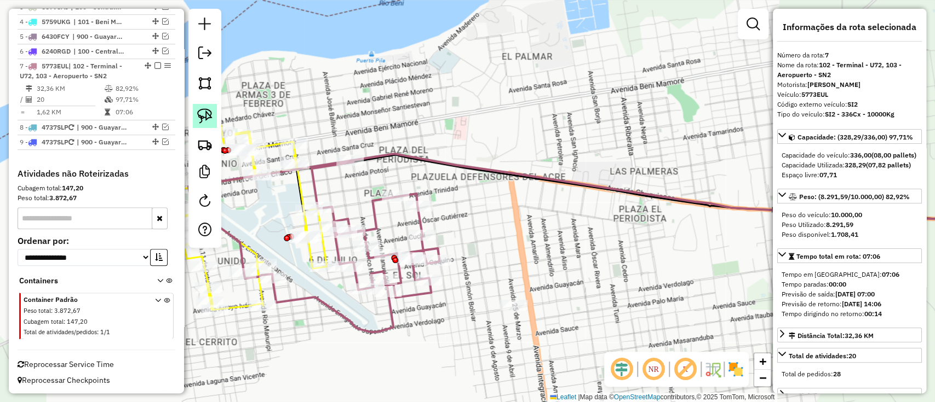
scroll to position [470, 0]
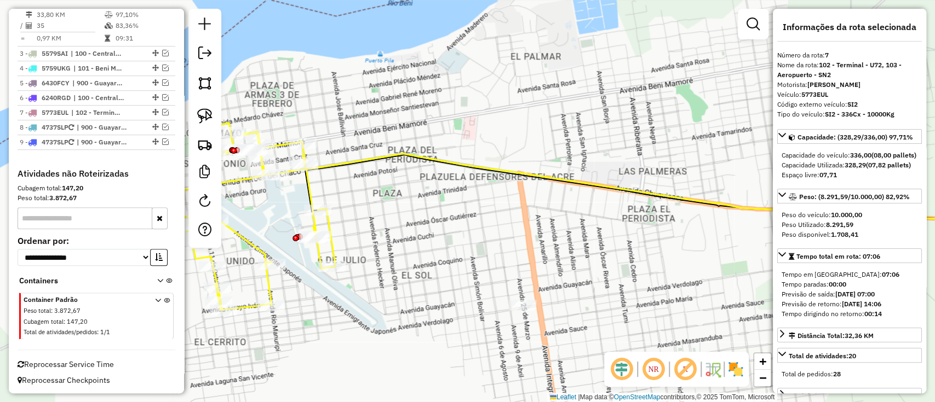
drag, startPoint x: 389, startPoint y: 229, endPoint x: 554, endPoint y: 231, distance: 164.8
click at [554, 231] on div "Rota 2 - Placa 4737SLP 0000867271 - [PERSON_NAME] CAN Janela de atendimento Gra…" at bounding box center [467, 201] width 935 height 402
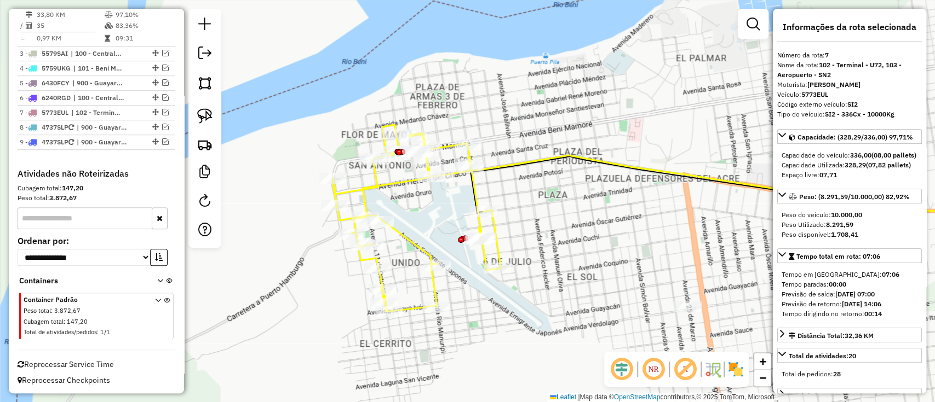
click at [364, 190] on icon at bounding box center [417, 218] width 168 height 187
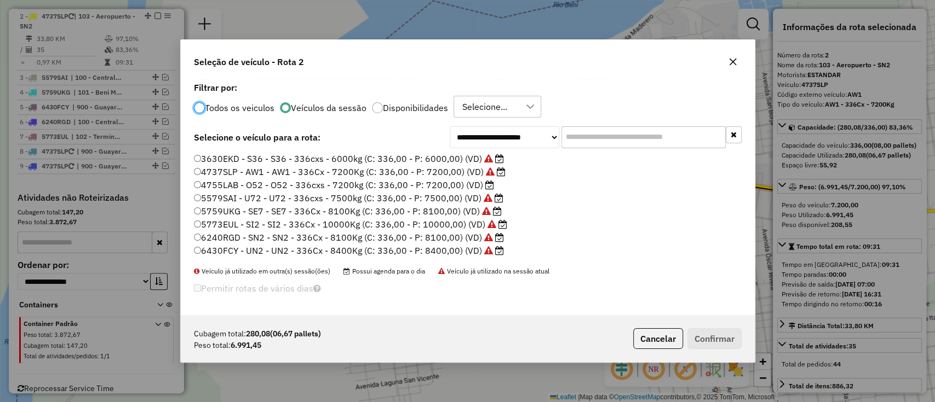
scroll to position [5, 3]
click at [447, 185] on label "4755LAB - O52 - O52 - 336cxs - 7200kg (C: 336,00 - P: 7200,00) (VD)" at bounding box center [344, 185] width 300 height 13
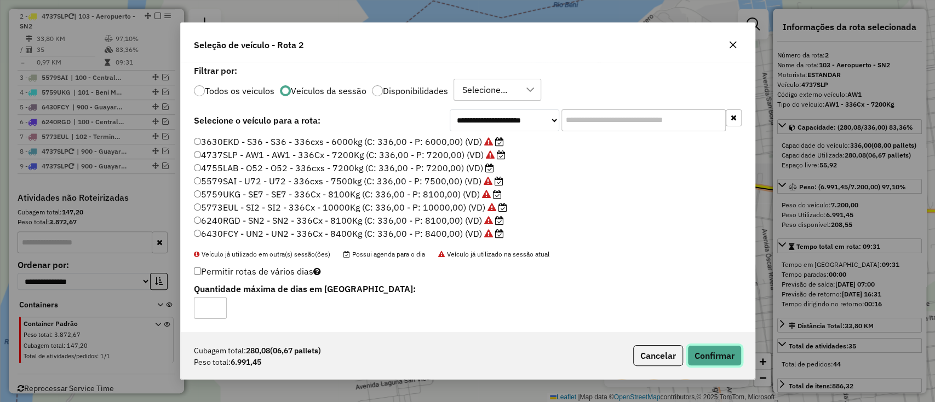
click at [721, 348] on button "Confirmar" at bounding box center [714, 356] width 54 height 21
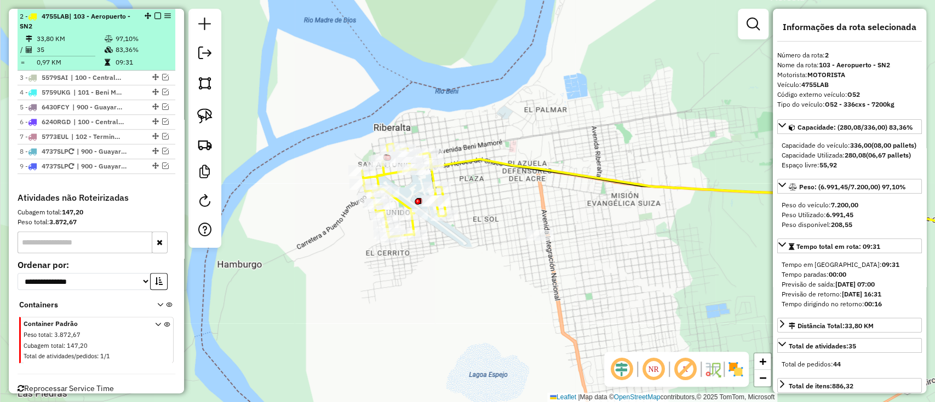
click at [154, 16] on em at bounding box center [157, 16] width 7 height 7
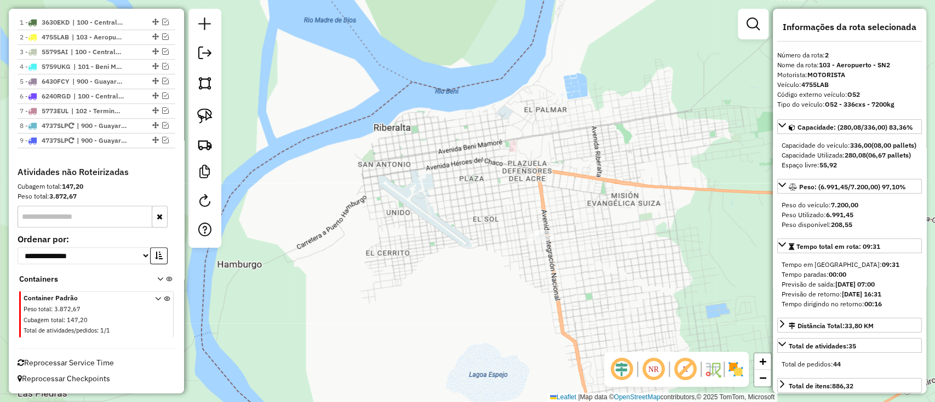
scroll to position [399, 0]
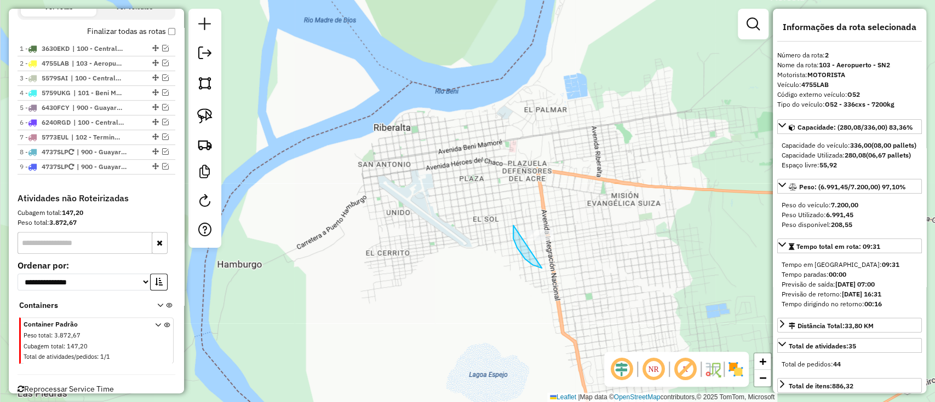
drag, startPoint x: 513, startPoint y: 239, endPoint x: 567, endPoint y: 175, distance: 83.6
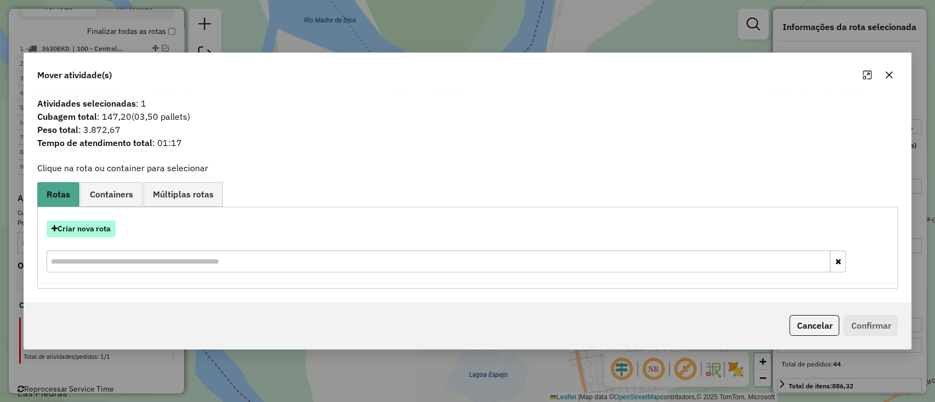
click at [103, 229] on button "Criar nova rota" at bounding box center [81, 229] width 69 height 17
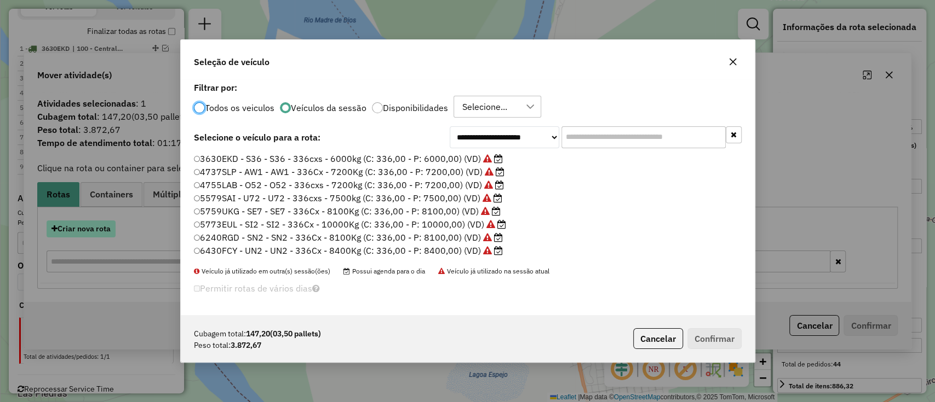
scroll to position [5, 3]
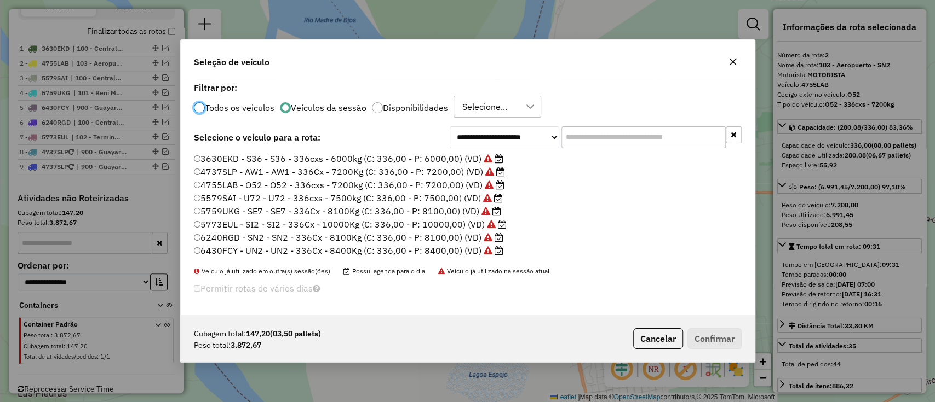
click at [470, 152] on div "**********" at bounding box center [468, 197] width 574 height 236
click at [476, 160] on label "3630EKD - S36 - S36 - 336cxs - 6000kg (C: 336,00 - P: 6000,00) (VD)" at bounding box center [348, 158] width 309 height 13
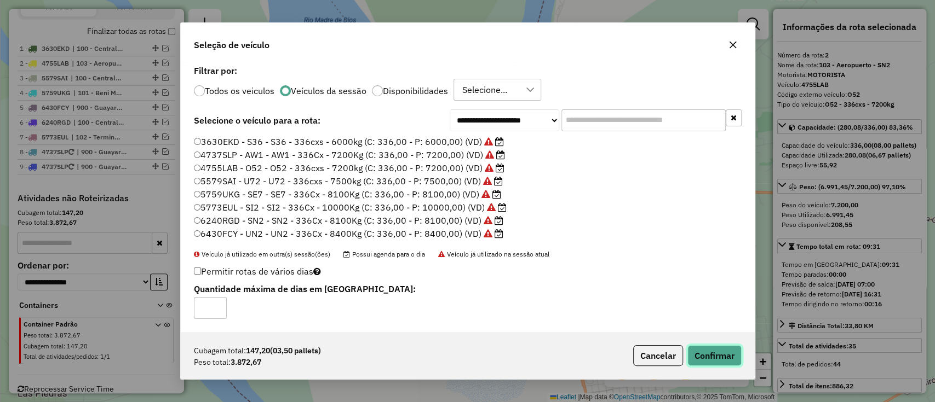
click at [726, 365] on button "Confirmar" at bounding box center [714, 356] width 54 height 21
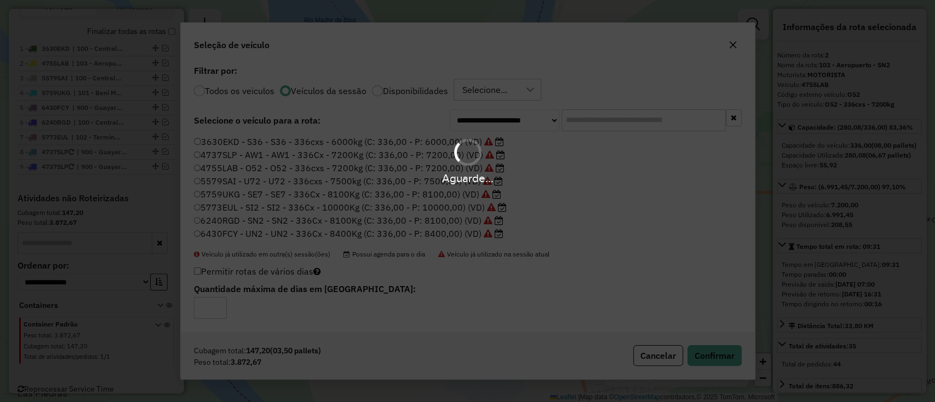
scroll to position [312, 0]
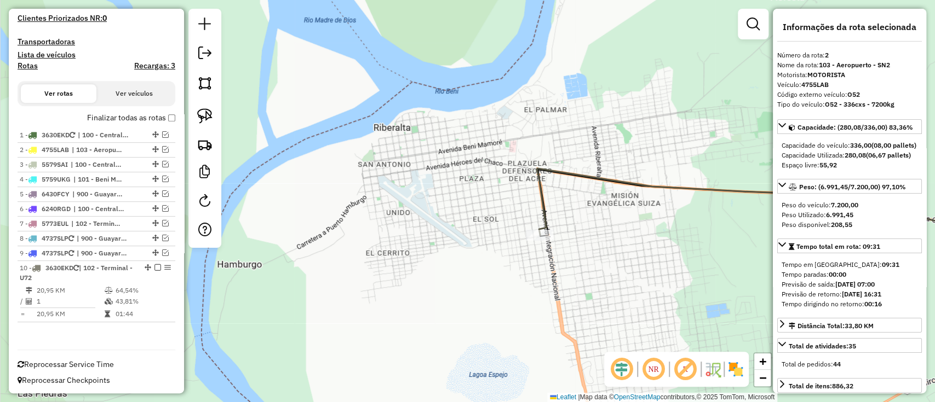
click at [143, 114] on label "Finalizar todas as rotas" at bounding box center [131, 117] width 88 height 11
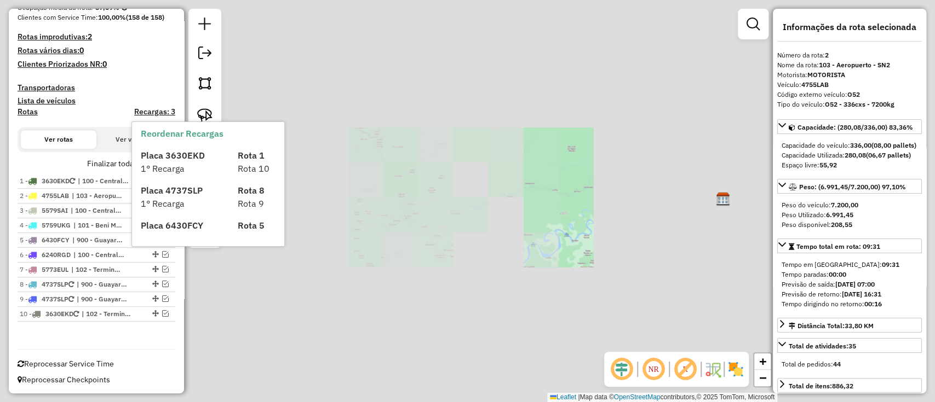
click at [536, 212] on div "Janela de atendimento Grade de atendimento Capacidade Transportadoras Veículos …" at bounding box center [467, 201] width 935 height 402
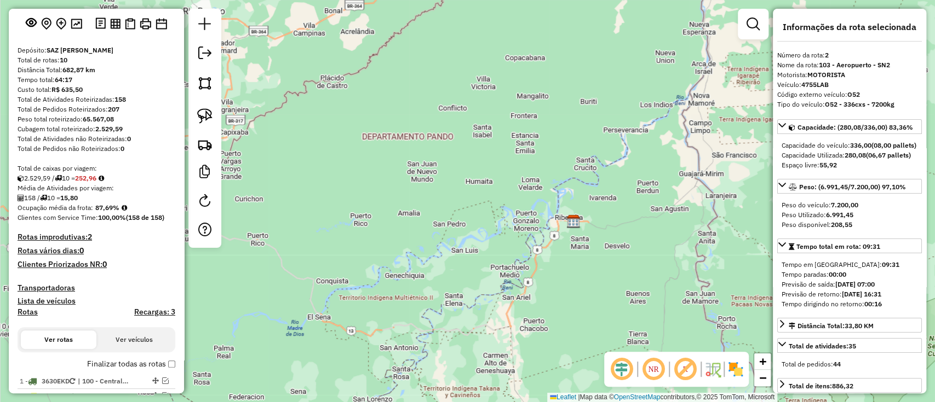
scroll to position [0, 0]
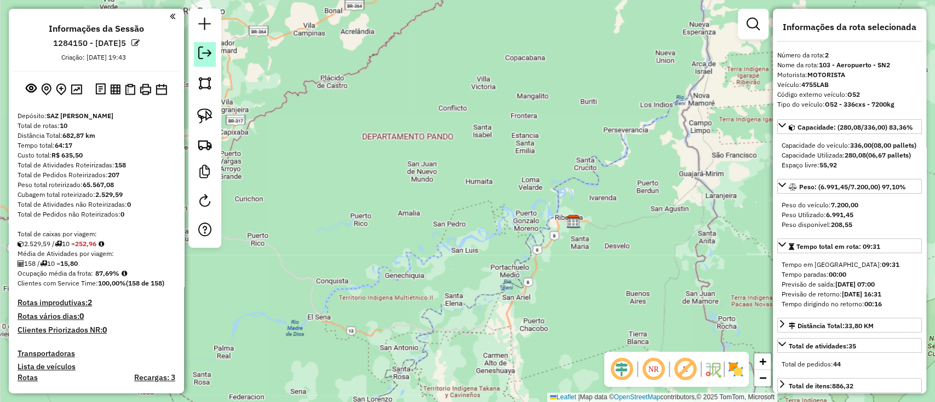
click at [206, 53] on em at bounding box center [204, 53] width 13 height 13
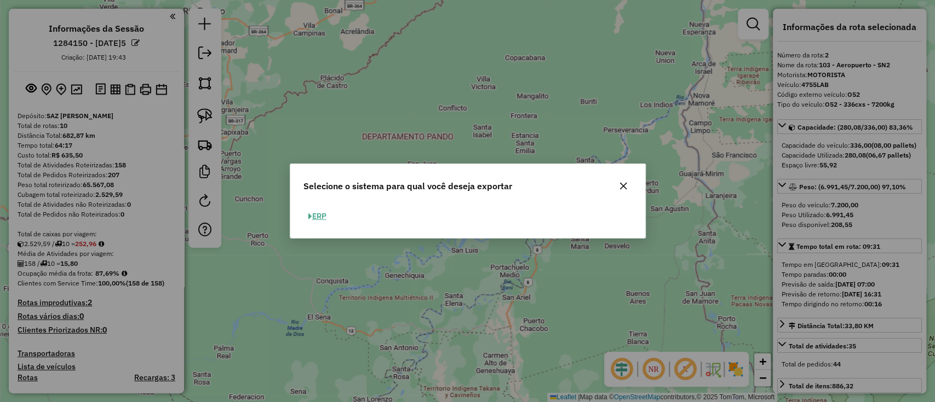
click at [327, 218] on button "ERP" at bounding box center [317, 216] width 28 height 17
select select "**"
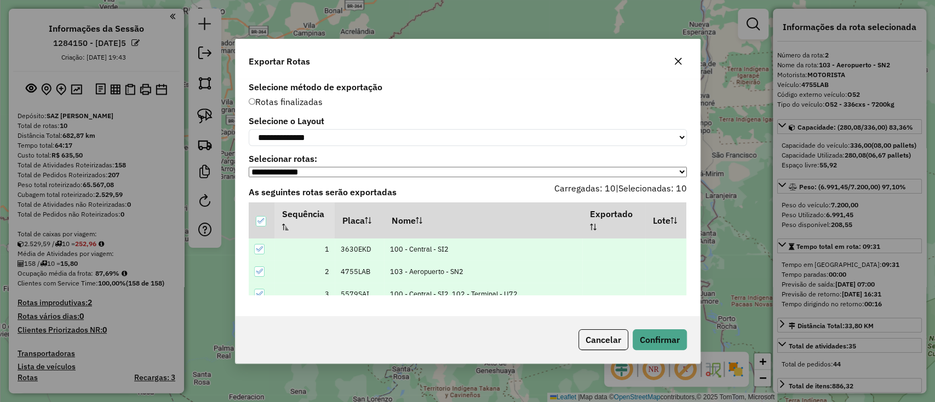
click at [358, 125] on div "**********" at bounding box center [468, 131] width 438 height 29
click at [359, 136] on select "**********" at bounding box center [468, 137] width 438 height 17
select select "*********"
click at [249, 129] on select "**********" at bounding box center [468, 137] width 438 height 17
click at [664, 341] on button "Confirmar" at bounding box center [659, 340] width 54 height 21
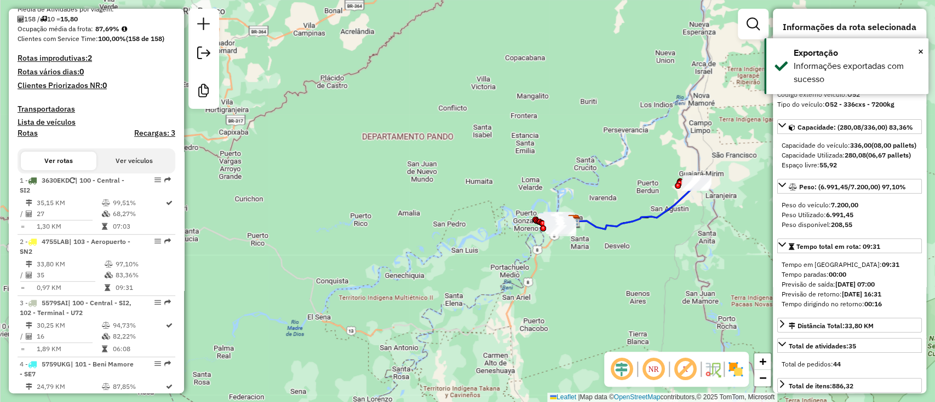
scroll to position [499, 0]
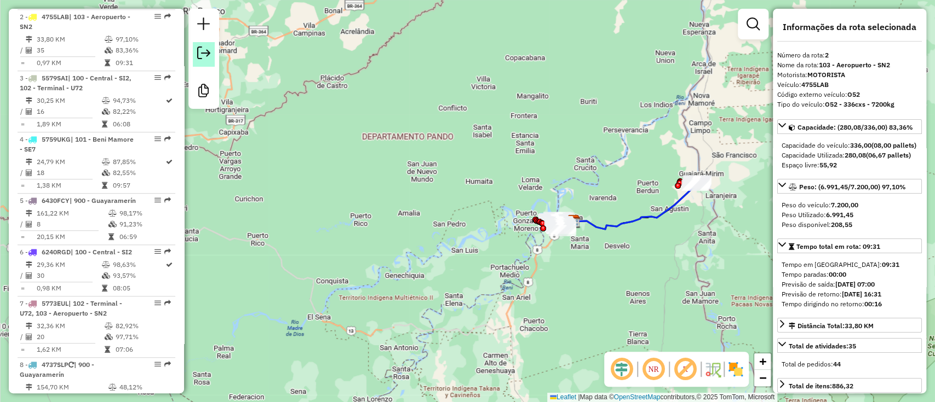
click at [214, 53] on link at bounding box center [204, 54] width 22 height 25
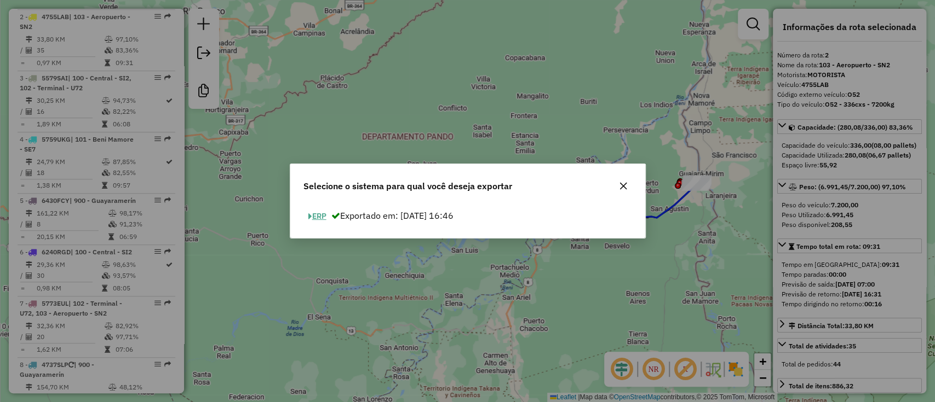
click at [305, 215] on button "ERP" at bounding box center [317, 216] width 28 height 17
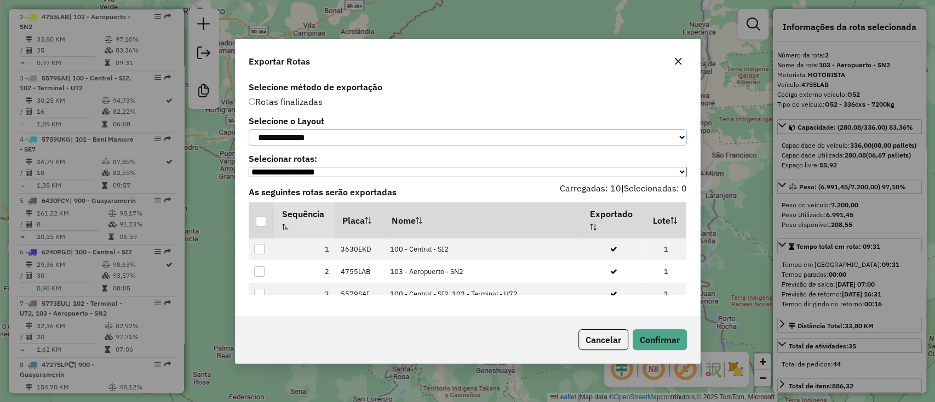
click at [349, 142] on select "**********" at bounding box center [468, 137] width 438 height 17
select select "*********"
click at [249, 129] on select "**********" at bounding box center [468, 137] width 438 height 17
click at [256, 231] on th at bounding box center [262, 221] width 26 height 36
click at [266, 216] on th at bounding box center [262, 221] width 26 height 36
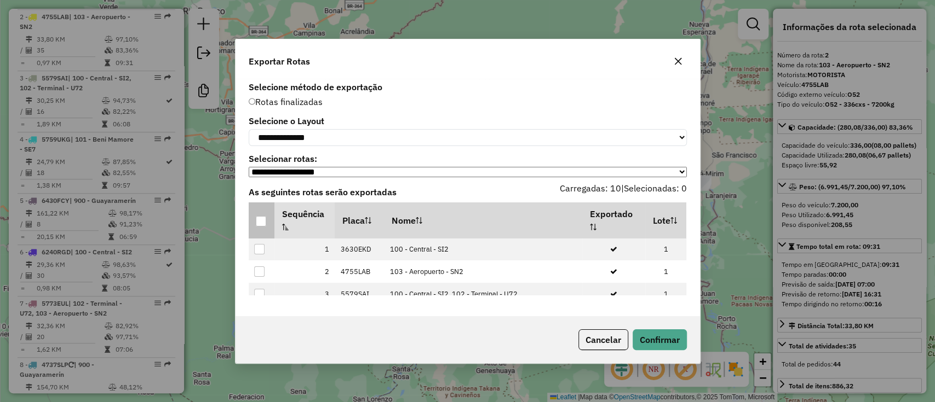
click at [257, 223] on div at bounding box center [261, 221] width 10 height 10
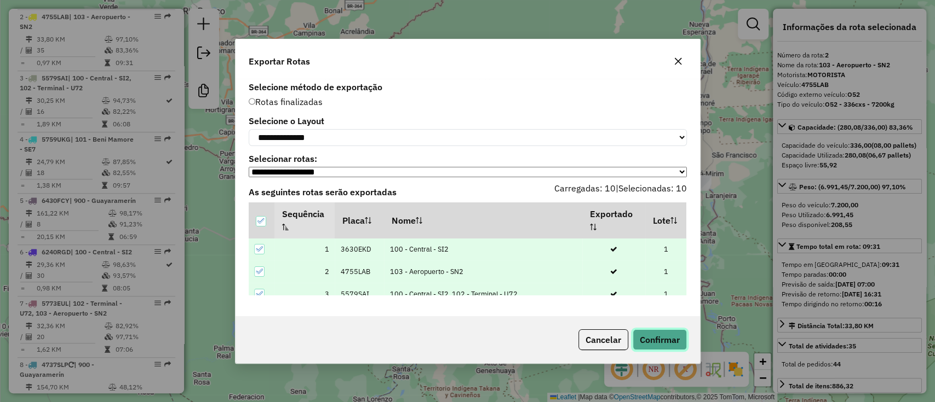
click at [672, 350] on button "Confirmar" at bounding box center [659, 340] width 54 height 21
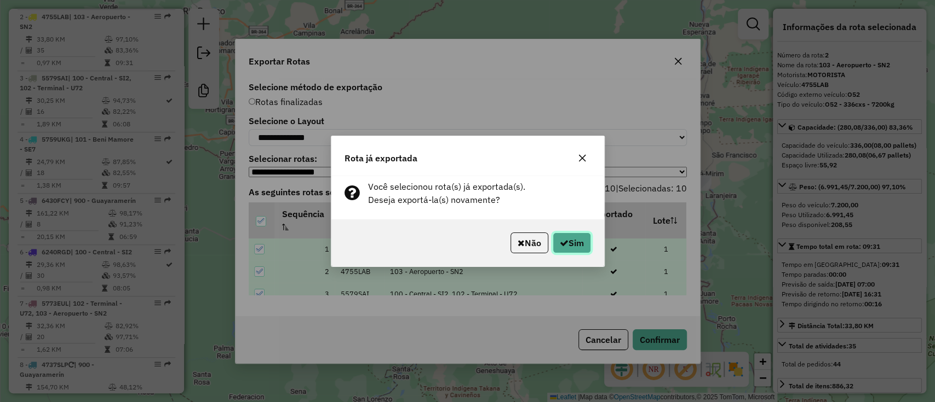
click at [569, 241] on button "Sim" at bounding box center [572, 243] width 38 height 21
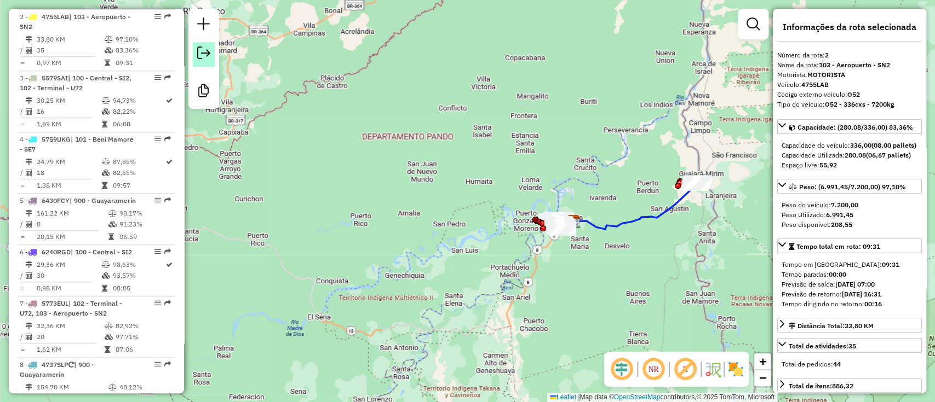
click at [208, 60] on link at bounding box center [204, 54] width 22 height 25
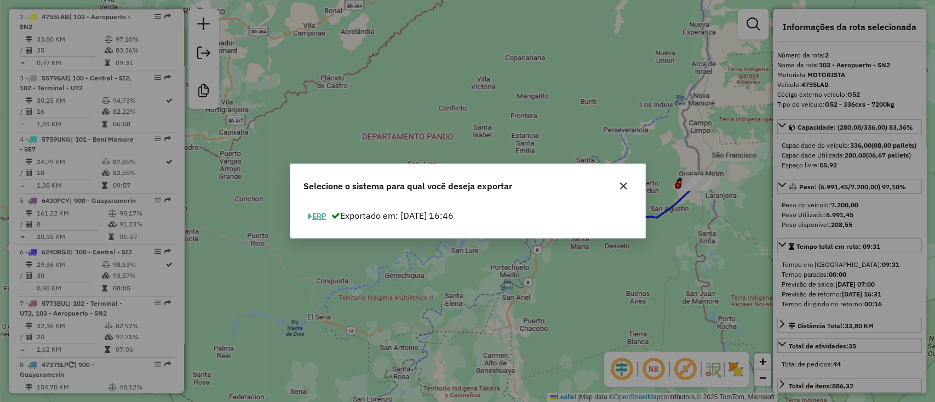
click at [309, 217] on span "button" at bounding box center [310, 217] width 4 height 8
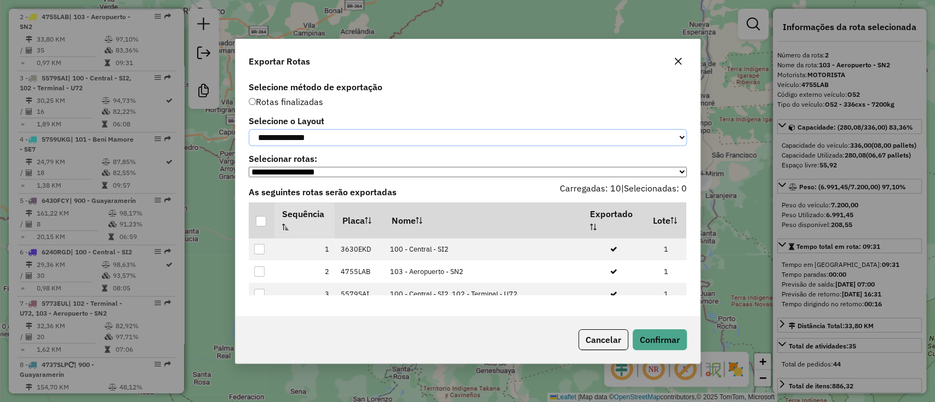
click at [323, 135] on select "**********" at bounding box center [468, 137] width 438 height 17
select select "*********"
click at [249, 129] on select "**********" at bounding box center [468, 137] width 438 height 17
click at [259, 225] on div at bounding box center [261, 221] width 10 height 10
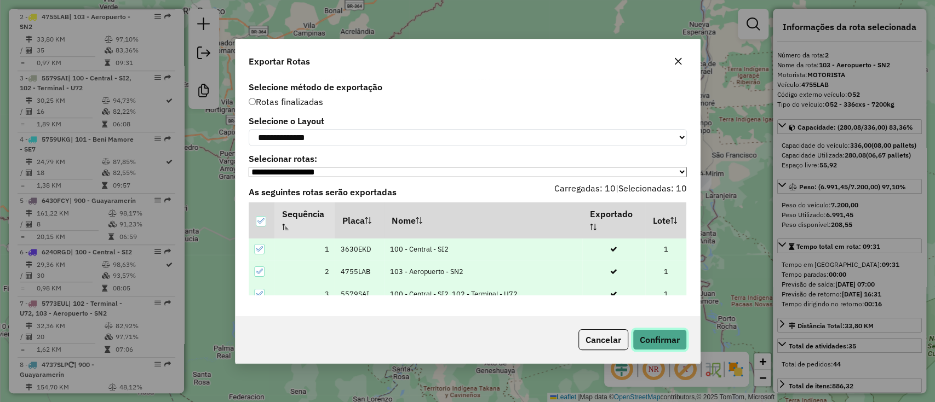
click at [659, 350] on button "Confirmar" at bounding box center [659, 340] width 54 height 21
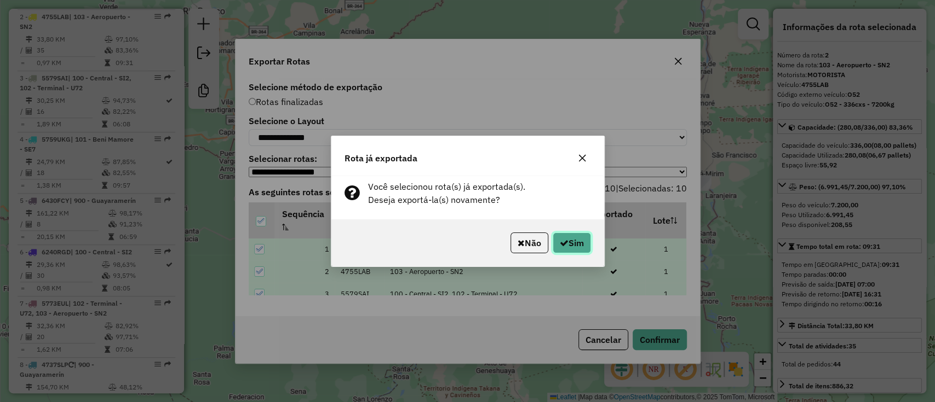
click at [578, 248] on button "Sim" at bounding box center [572, 243] width 38 height 21
